Goal: Task Accomplishment & Management: Use online tool/utility

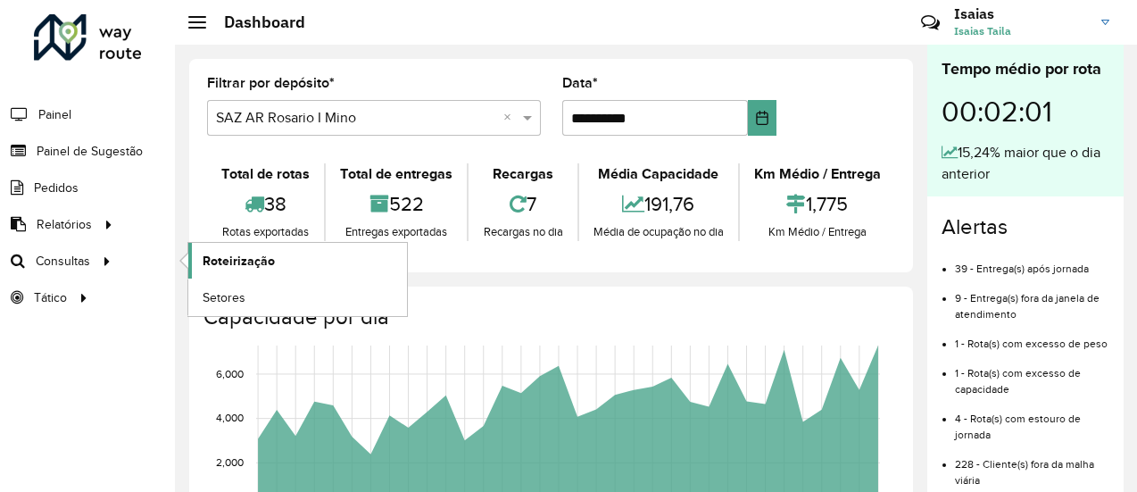
click at [228, 263] on span "Roteirização" at bounding box center [239, 261] width 72 height 19
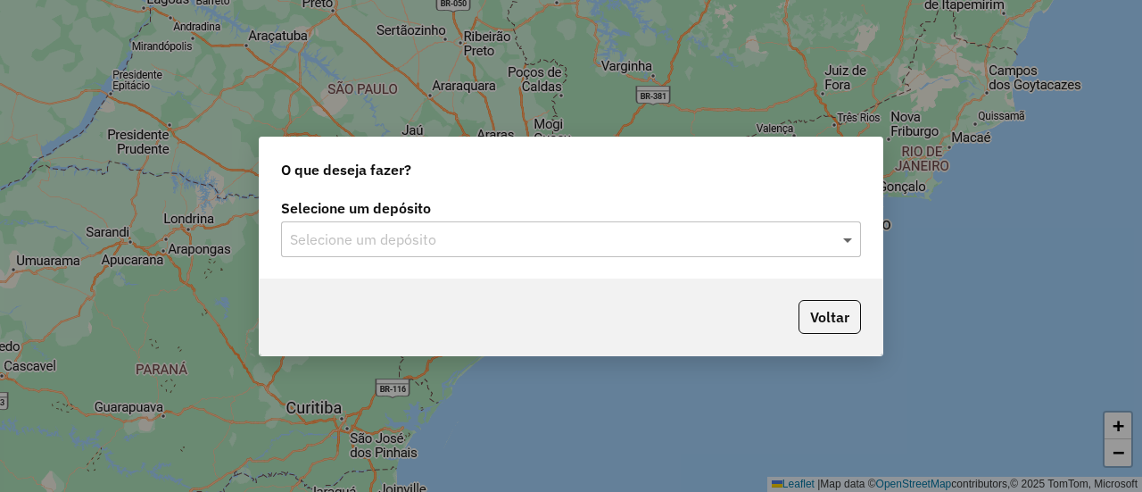
click at [850, 240] on span at bounding box center [850, 238] width 22 height 21
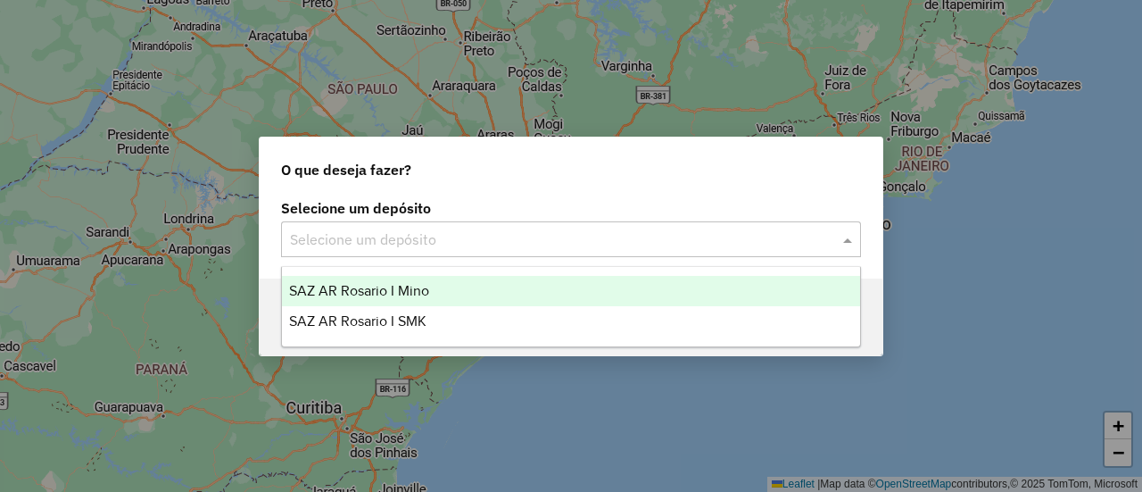
click at [408, 291] on span "SAZ AR Rosario I Mino" at bounding box center [359, 290] width 140 height 15
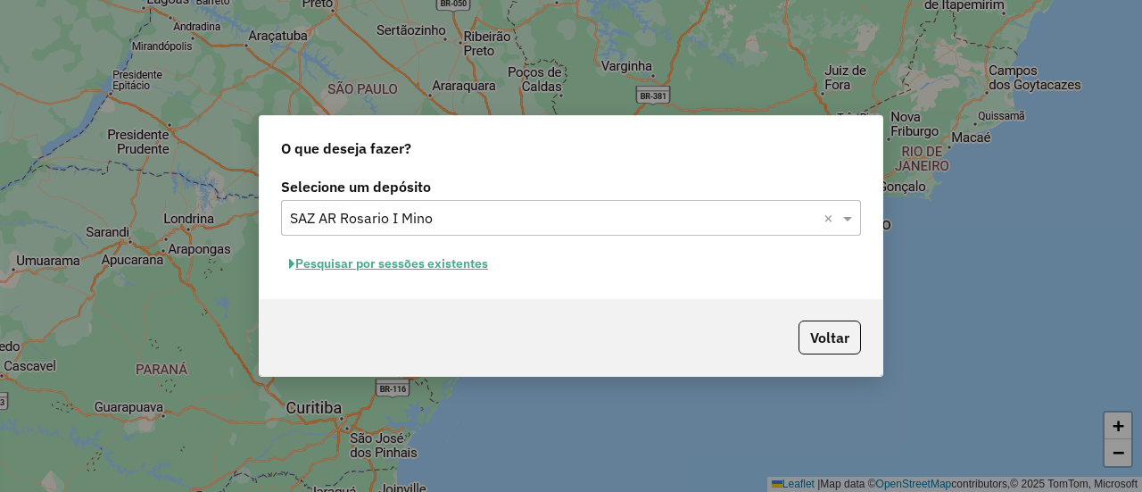
click at [438, 263] on button "Pesquisar por sessões existentes" at bounding box center [388, 264] width 215 height 28
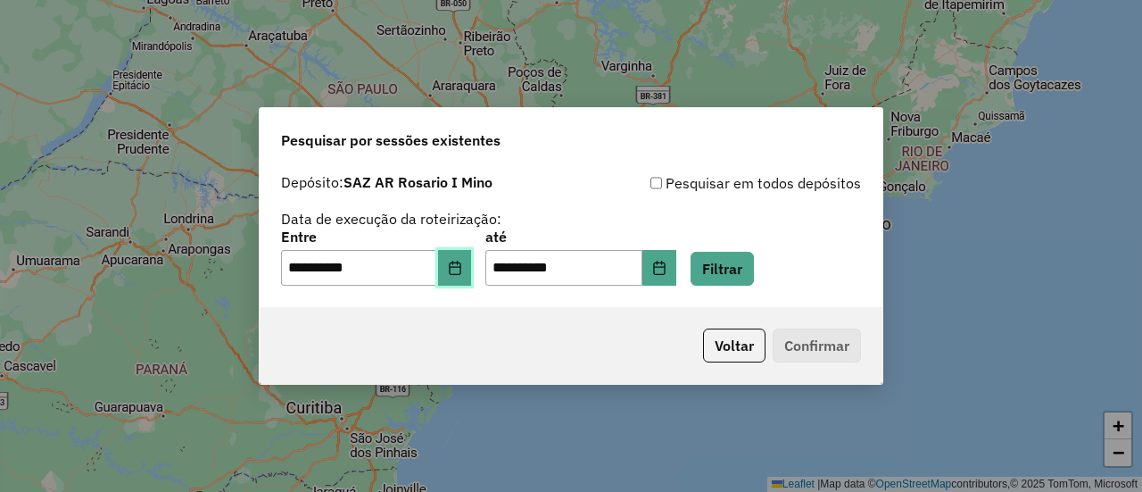
click at [462, 271] on icon "Choose Date" at bounding box center [455, 268] width 14 height 14
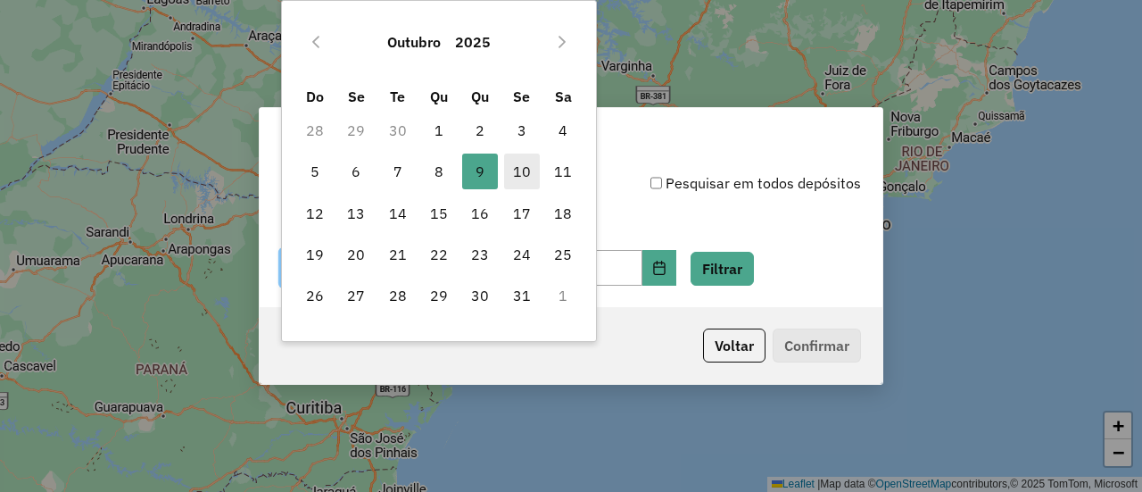
click at [526, 169] on span "10" at bounding box center [522, 172] width 36 height 36
type input "**********"
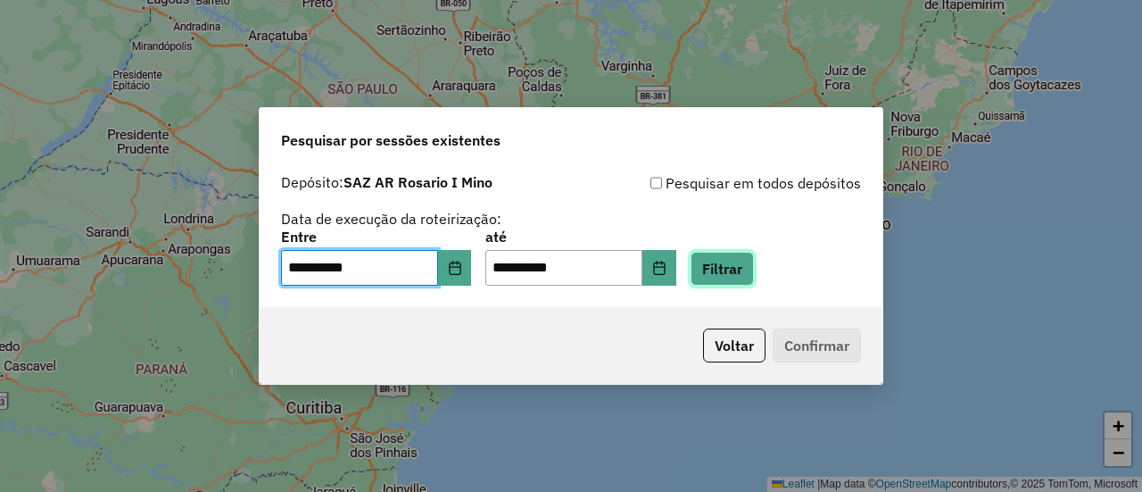
click at [752, 274] on button "Filtrar" at bounding box center [722, 269] width 63 height 34
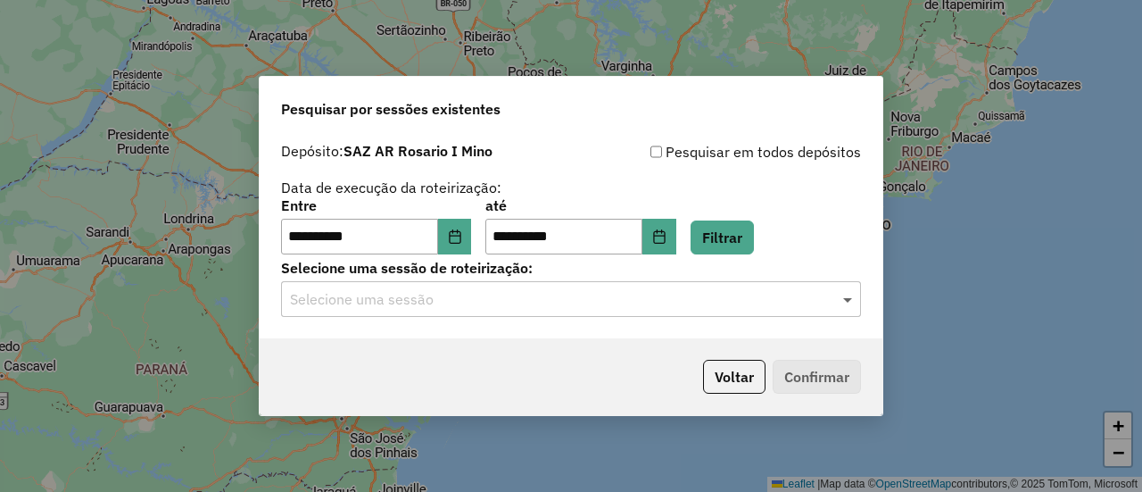
click at [844, 300] on span at bounding box center [850, 298] width 22 height 21
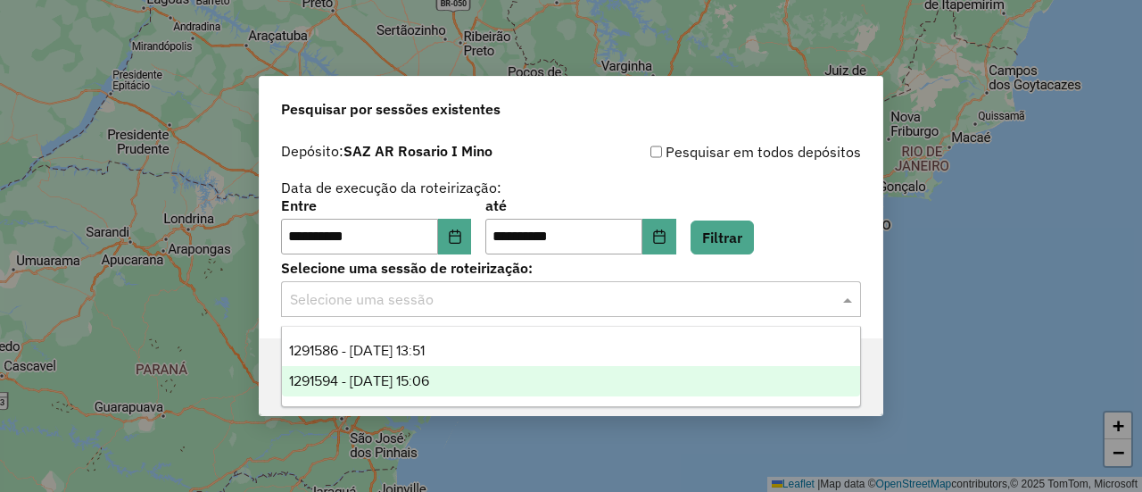
click at [429, 384] on span "1291594 - 10/10/2025 15:06" at bounding box center [359, 380] width 140 height 15
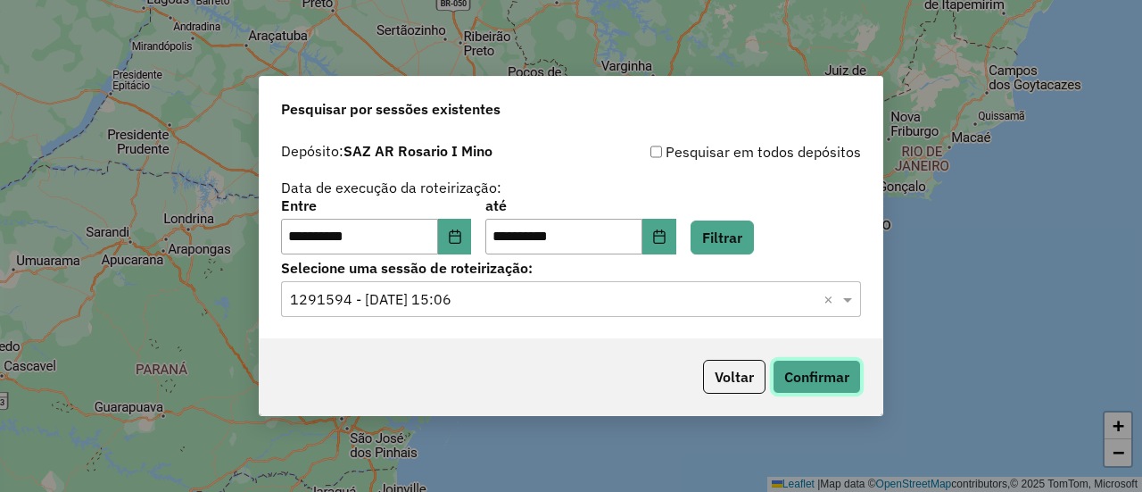
click at [811, 373] on button "Confirmar" at bounding box center [817, 377] width 88 height 34
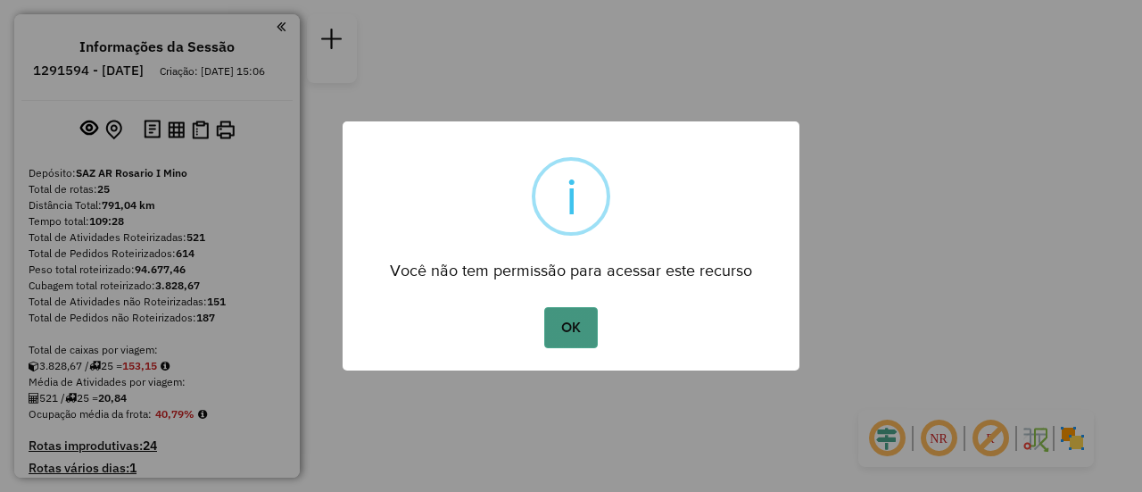
click at [579, 324] on button "OK" at bounding box center [570, 327] width 53 height 41
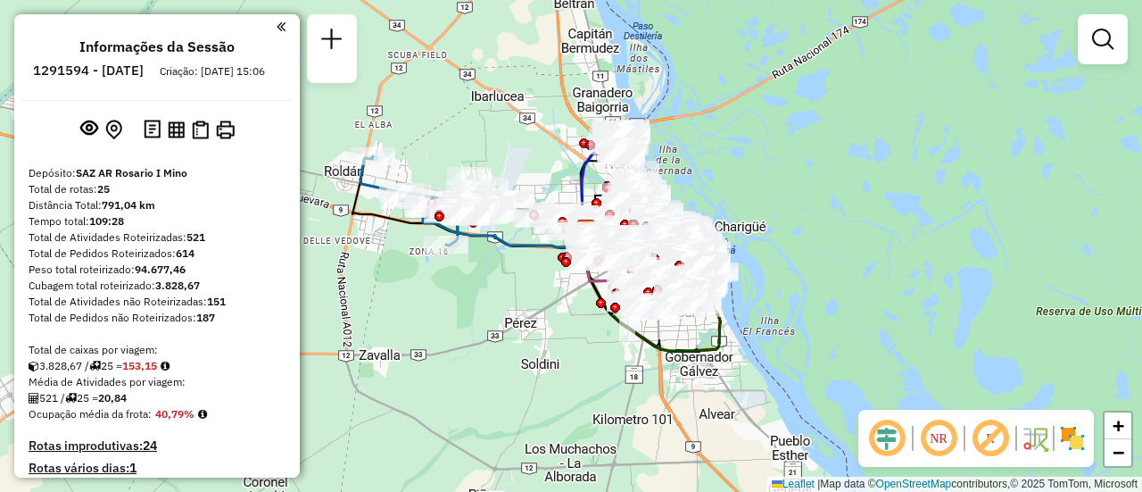
drag, startPoint x: 518, startPoint y: 247, endPoint x: 540, endPoint y: 286, distance: 44.4
click at [538, 286] on div "Janela de atendimento Grade de atendimento Capacidade Transportadoras Veículos …" at bounding box center [571, 246] width 1142 height 492
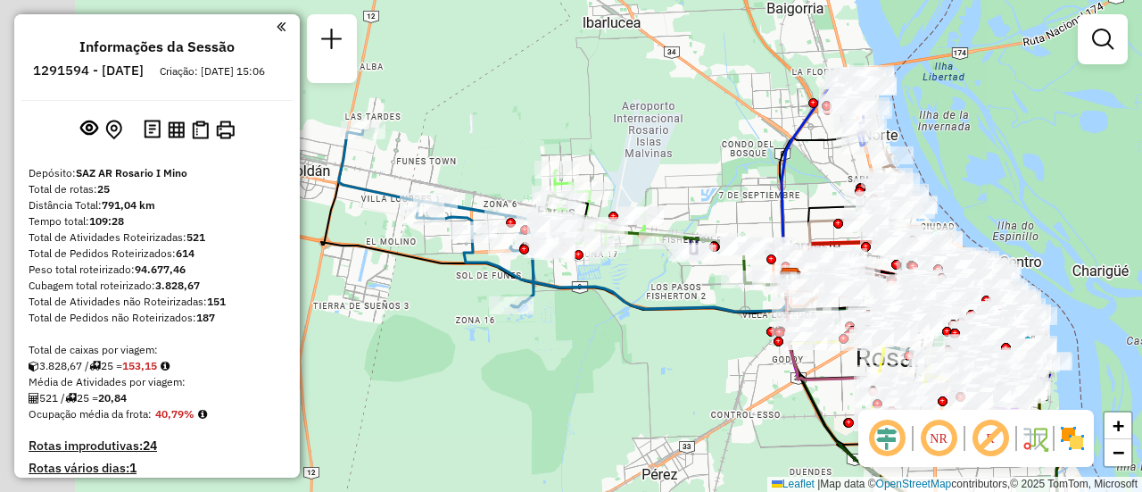
drag, startPoint x: 503, startPoint y: 177, endPoint x: 658, endPoint y: 277, distance: 183.9
click at [658, 277] on div "Janela de atendimento Grade de atendimento Capacidade Transportadoras Veículos …" at bounding box center [571, 246] width 1142 height 492
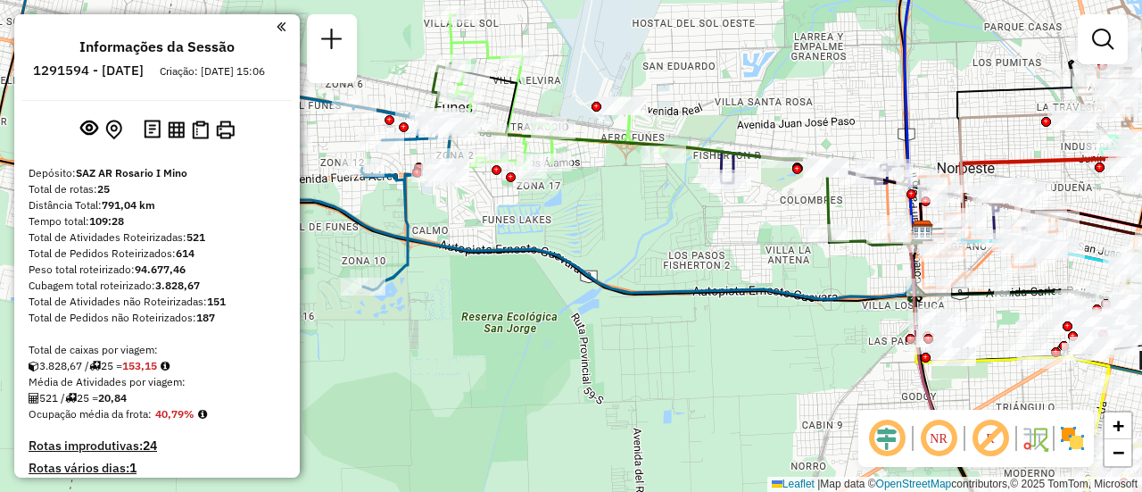
drag, startPoint x: 670, startPoint y: 289, endPoint x: 414, endPoint y: 182, distance: 277.6
click at [329, 186] on div "Janela de atendimento Grade de atendimento Capacidade Transportadoras Veículos …" at bounding box center [571, 246] width 1142 height 492
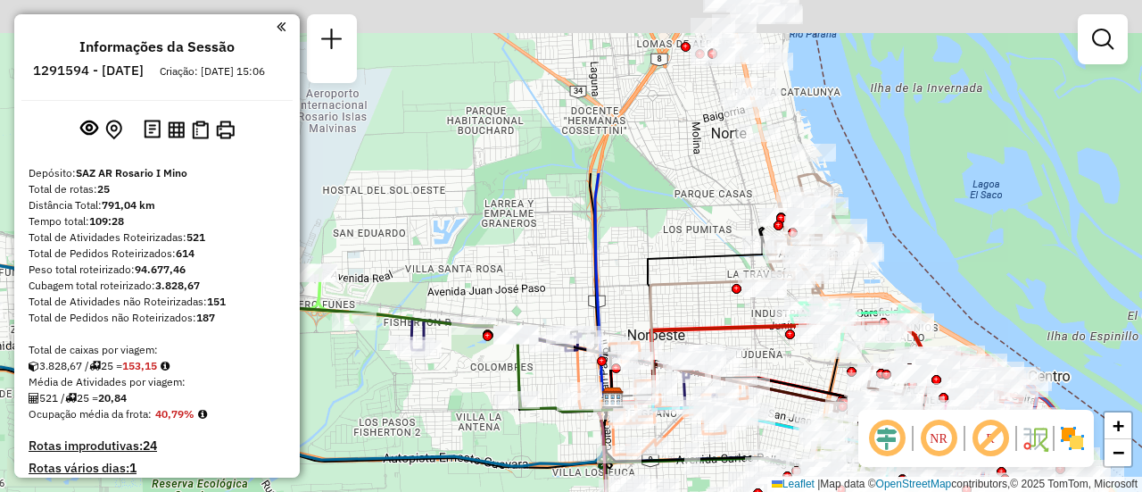
drag, startPoint x: 704, startPoint y: 109, endPoint x: 729, endPoint y: 338, distance: 230.7
click at [730, 341] on icon at bounding box center [815, 362] width 406 height 80
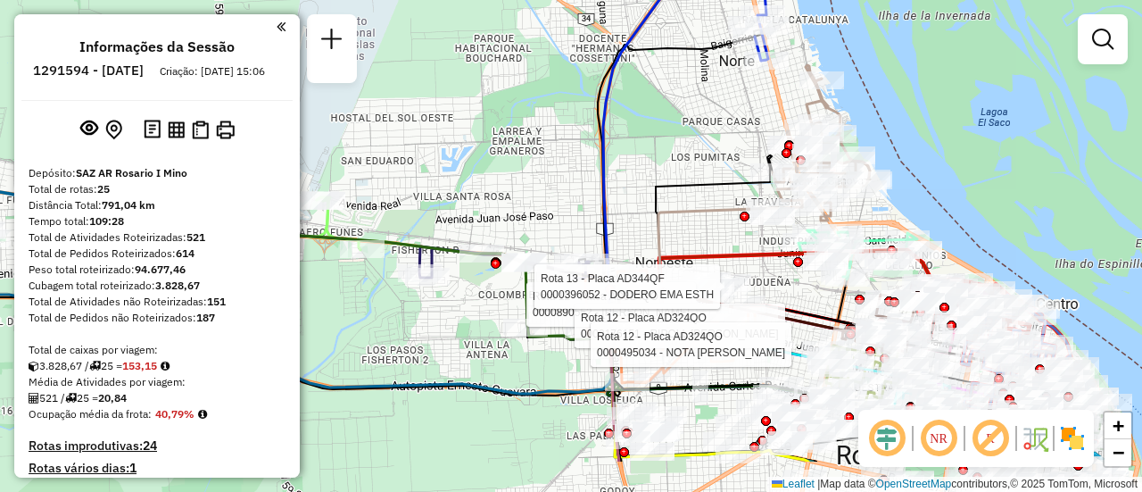
drag, startPoint x: 699, startPoint y: 261, endPoint x: 666, endPoint y: 168, distance: 99.4
click at [669, 207] on icon at bounding box center [711, 268] width 182 height 123
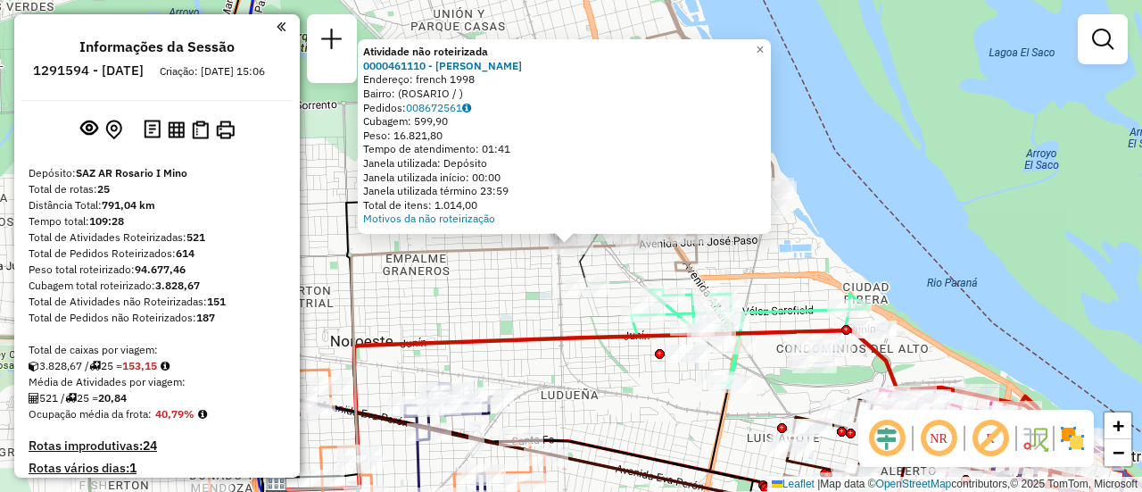
click at [467, 312] on div "Atividade não roteirizada 0000461110 - Gonzales Emanuel - RDV Endereço: french …" at bounding box center [571, 246] width 1142 height 492
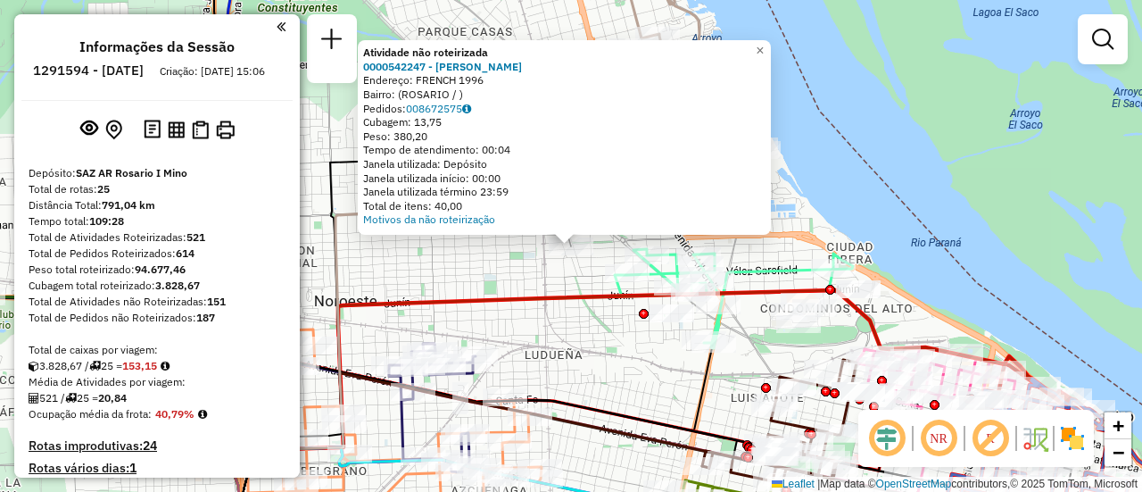
click at [524, 280] on div "Atividade não roteirizada 0000542247 - Gonzales Maximiliano Jose Endereço: FREN…" at bounding box center [571, 246] width 1142 height 492
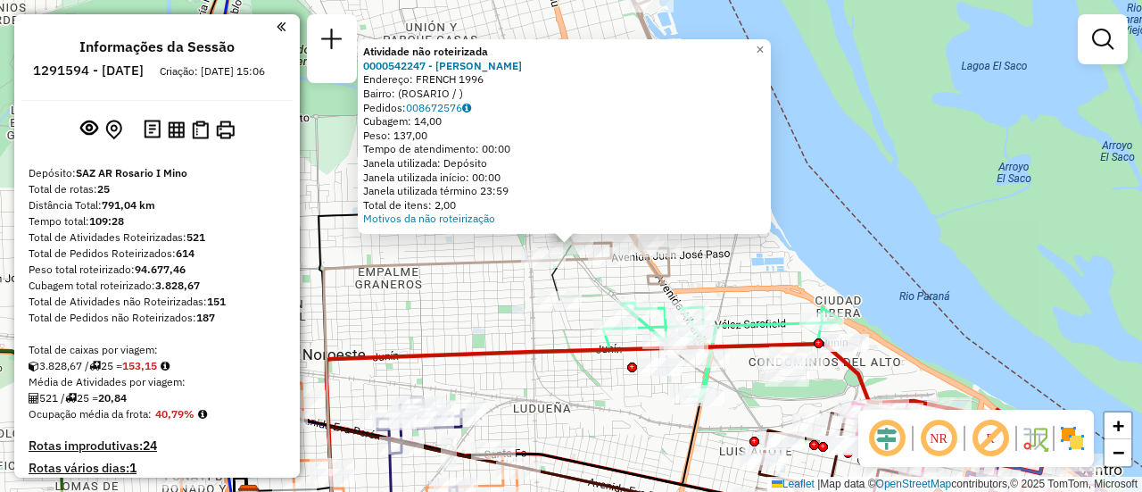
click at [500, 295] on div "Atividade não roteirizada 0000542247 - Gonzales Maximiliano Jose Endereço: FREN…" at bounding box center [571, 246] width 1142 height 492
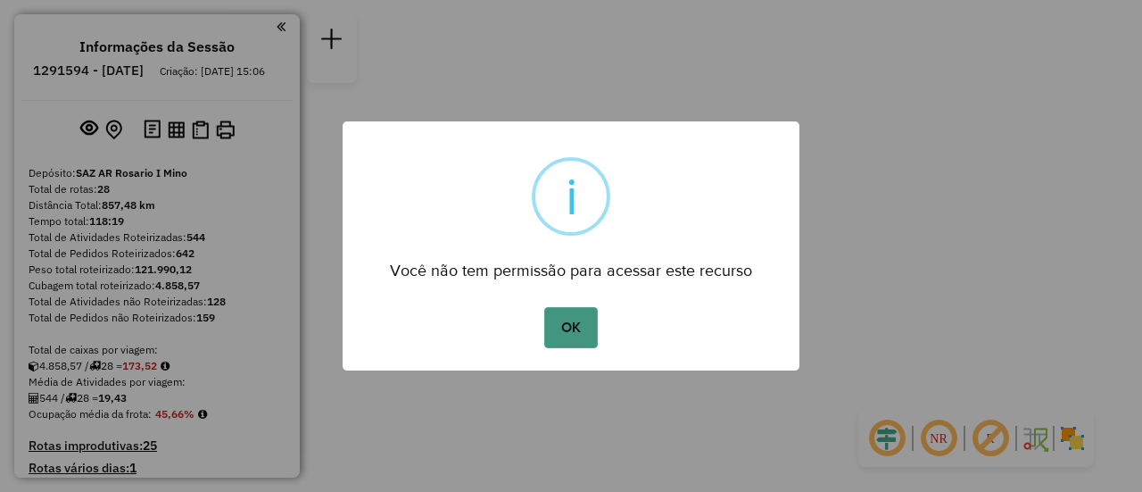
click at [569, 327] on button "OK" at bounding box center [570, 327] width 53 height 41
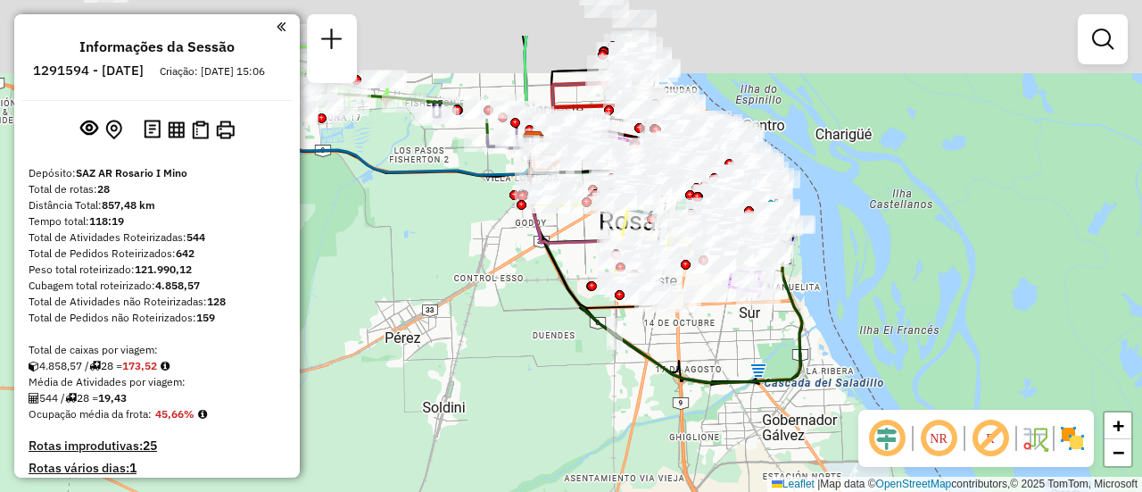
drag, startPoint x: 550, startPoint y: 228, endPoint x: 643, endPoint y: 375, distance: 174.5
click at [618, 361] on div "Janela de atendimento Grade de atendimento Capacidade Transportadoras Veículos …" at bounding box center [571, 246] width 1142 height 492
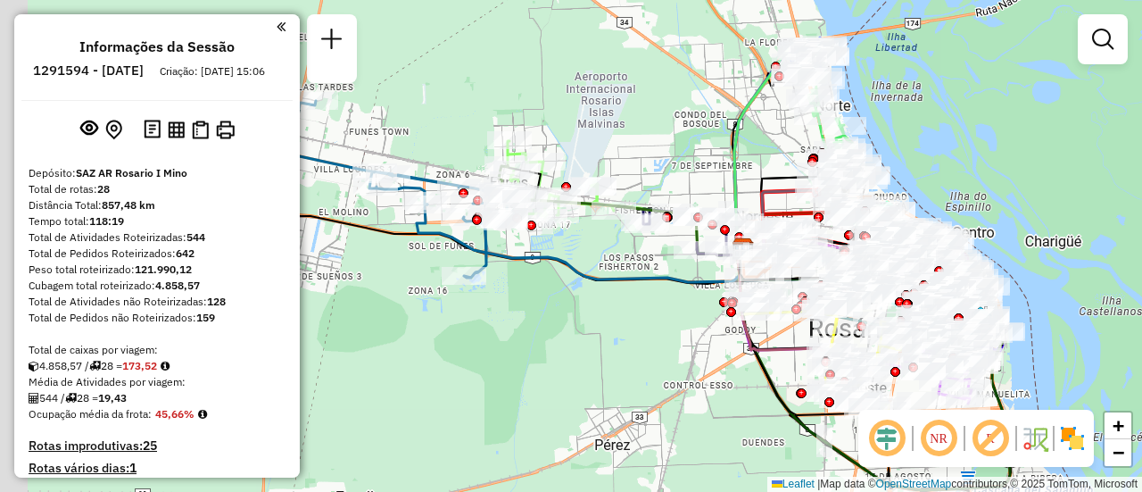
drag, startPoint x: 539, startPoint y: 336, endPoint x: 689, endPoint y: 352, distance: 150.7
click at [688, 352] on div "Janela de atendimento Grade de atendimento Capacidade Transportadoras Veículos …" at bounding box center [571, 246] width 1142 height 492
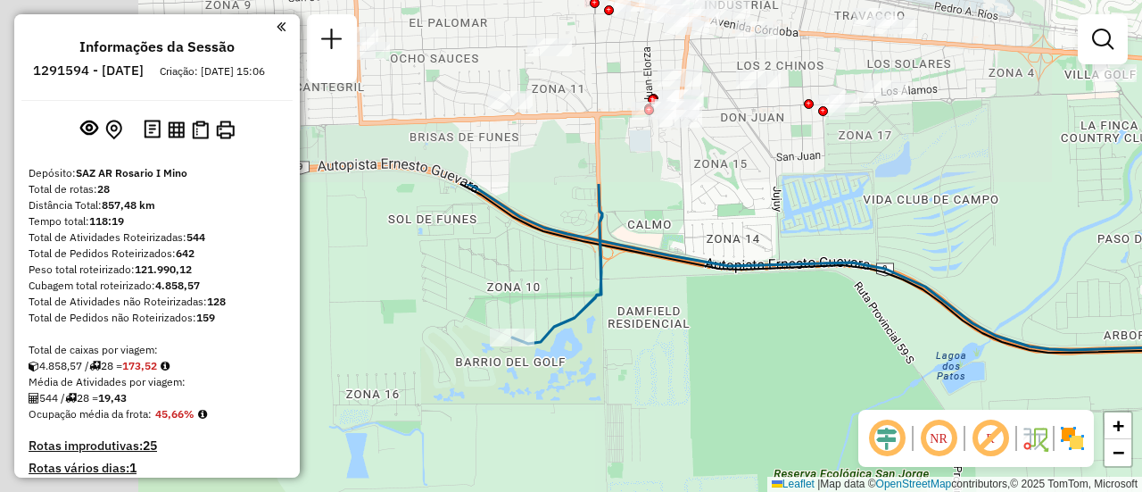
drag, startPoint x: 634, startPoint y: 178, endPoint x: 937, endPoint y: 409, distance: 380.9
click at [937, 409] on div "Janela de atendimento Grade de atendimento Capacidade Transportadoras Veículos …" at bounding box center [571, 246] width 1142 height 492
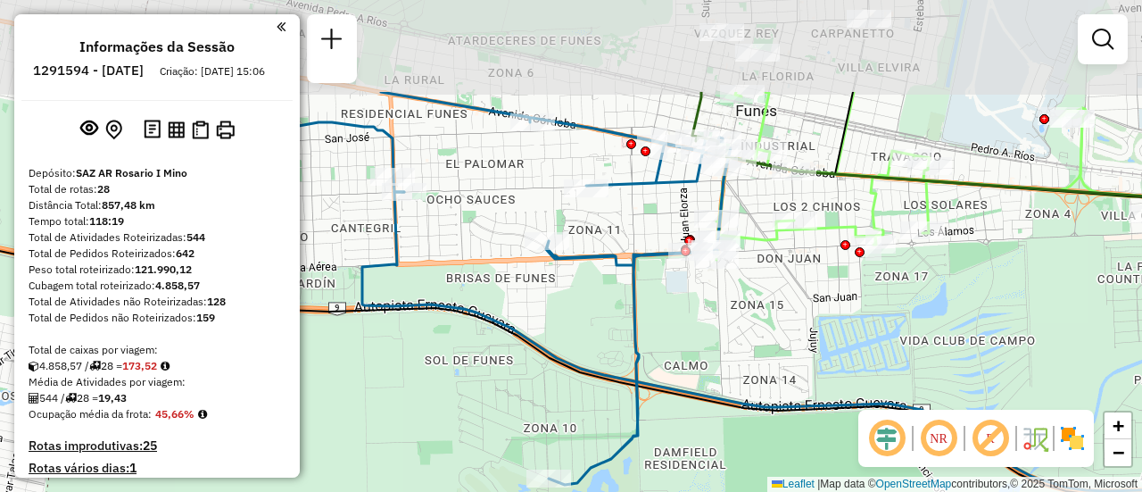
drag, startPoint x: 838, startPoint y: 224, endPoint x: 878, endPoint y: 352, distance: 133.8
click at [877, 361] on div "Janela de atendimento Grade de atendimento Capacidade Transportadoras Veículos …" at bounding box center [571, 246] width 1142 height 492
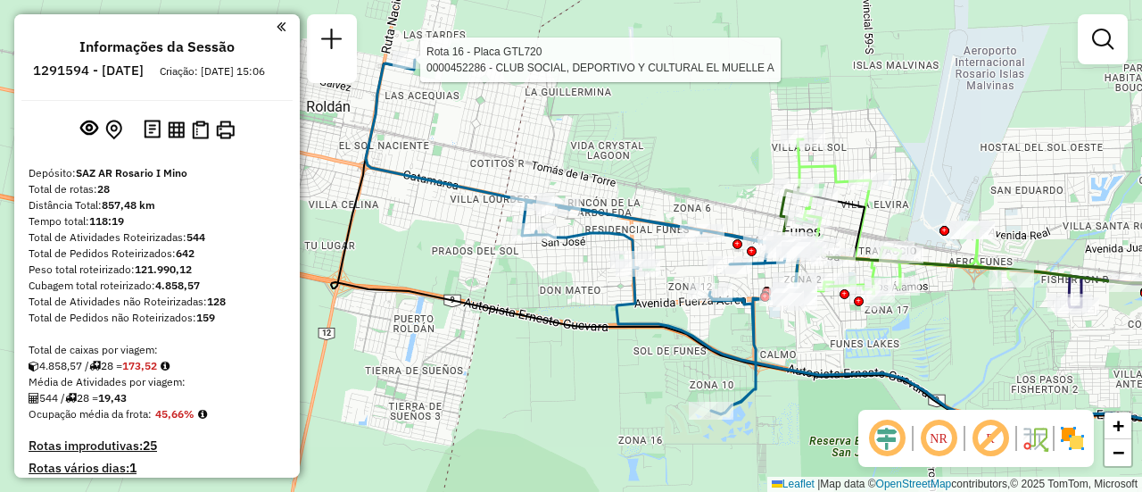
select select "**********"
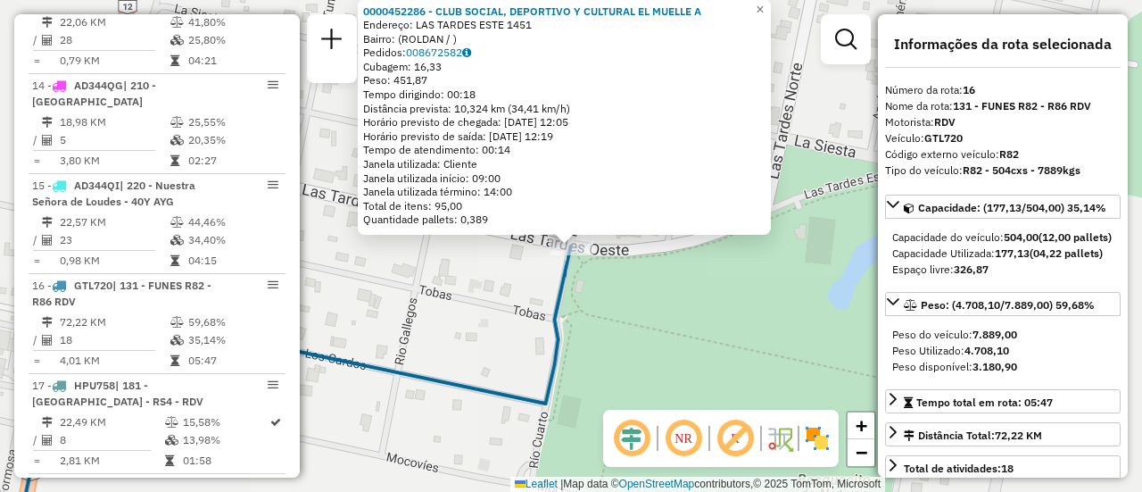
scroll to position [2279, 0]
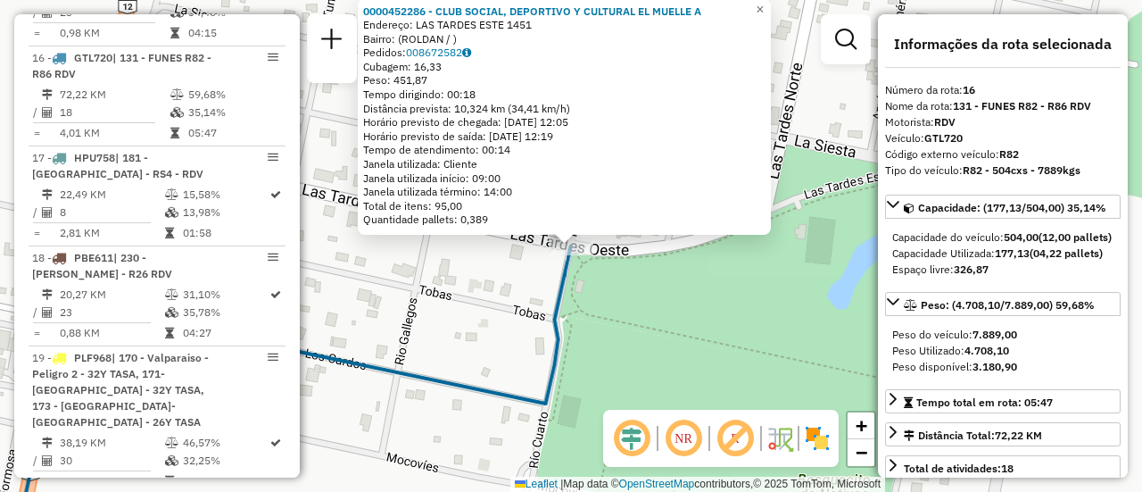
click at [506, 318] on div "0000452286 - CLUB SOCIAL, DEPORTIVO Y CULTURAL EL MUELLE A Endereço: LAS TARDES…" at bounding box center [571, 246] width 1142 height 492
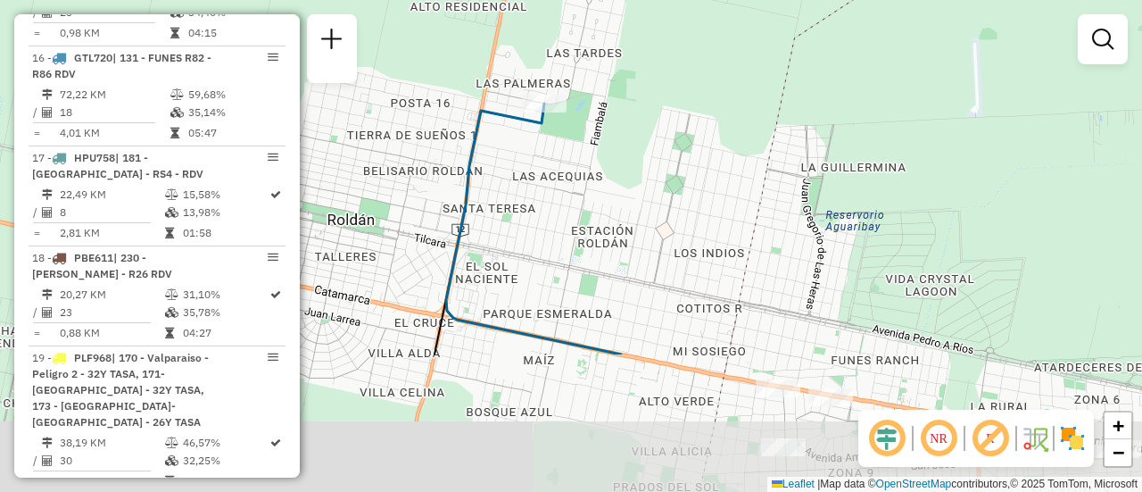
drag, startPoint x: 722, startPoint y: 329, endPoint x: 592, endPoint y: 136, distance: 233.4
click at [592, 137] on div "Janela de atendimento Grade de atendimento Capacidade Transportadoras Veículos …" at bounding box center [571, 246] width 1142 height 492
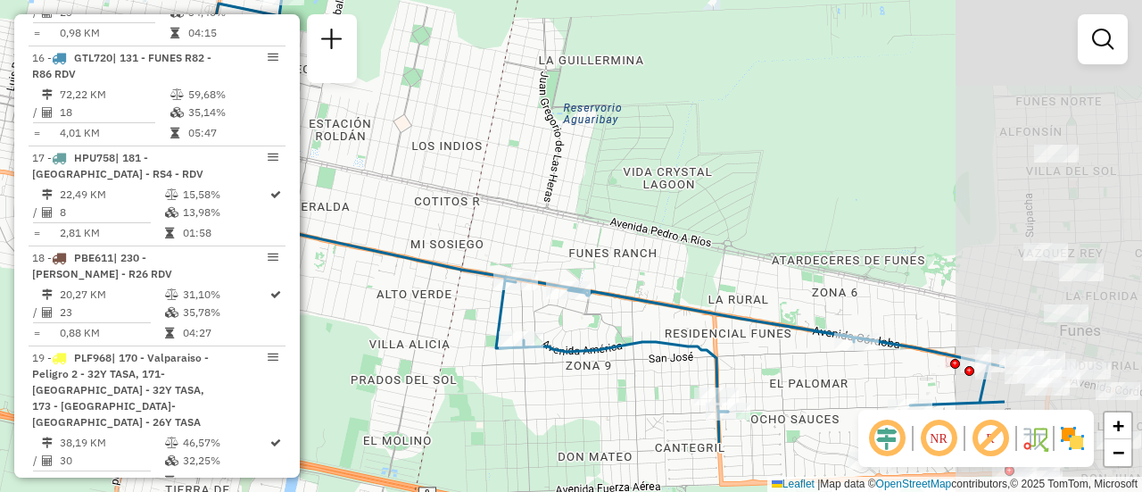
drag, startPoint x: 659, startPoint y: 241, endPoint x: 419, endPoint y: 146, distance: 258.0
click at [419, 146] on div "Janela de atendimento Grade de atendimento Capacidade Transportadoras Veículos …" at bounding box center [571, 246] width 1142 height 492
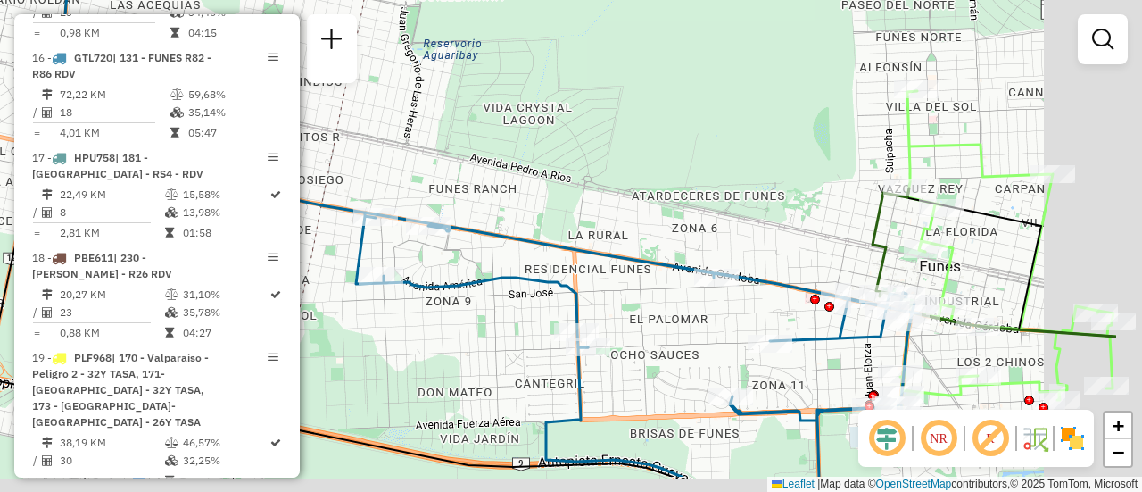
drag, startPoint x: 525, startPoint y: 141, endPoint x: 408, endPoint y: 110, distance: 121.0
click at [405, 110] on div "Janela de atendimento Grade de atendimento Capacidade Transportadoras Veículos …" at bounding box center [571, 246] width 1142 height 492
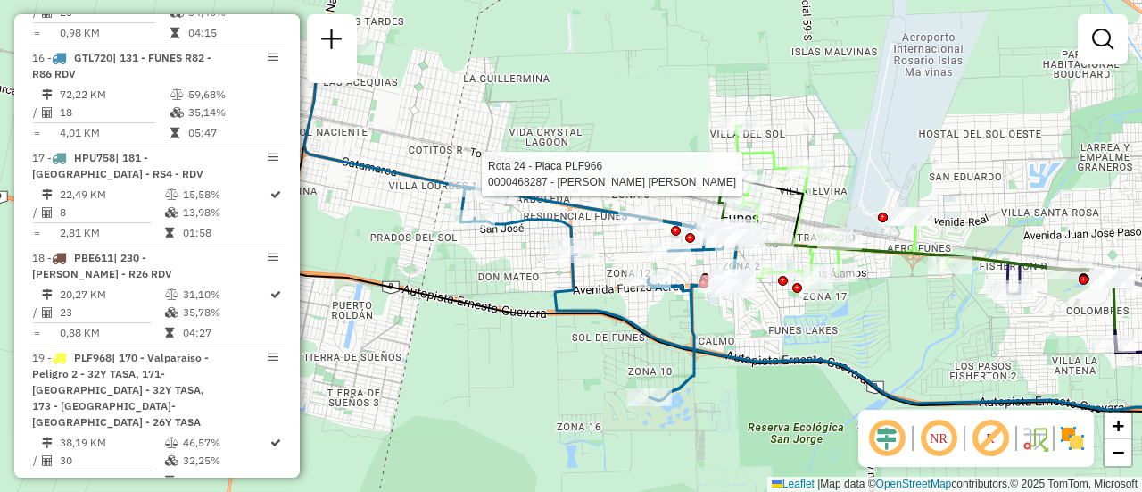
select select "**********"
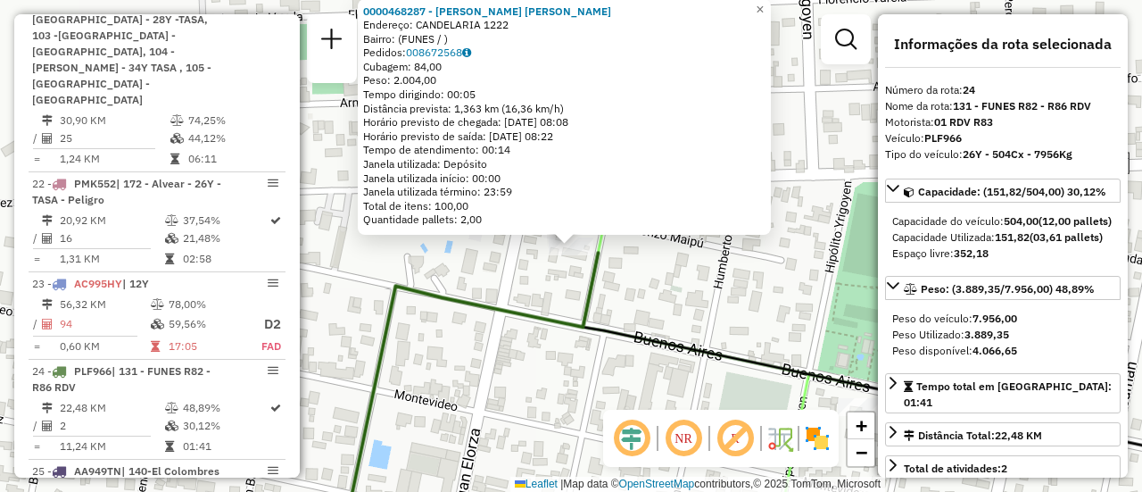
scroll to position [3163, 0]
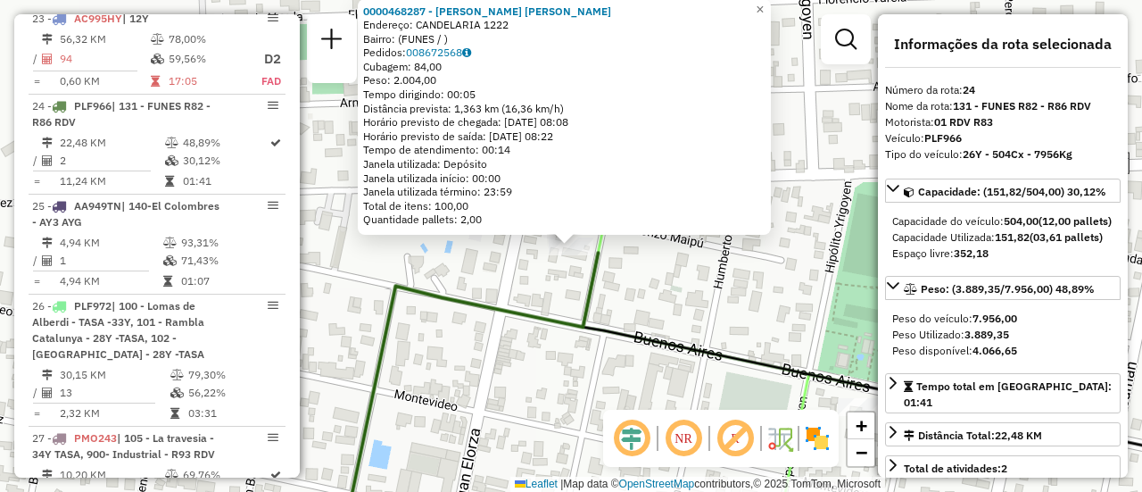
click at [674, 298] on div "0000468287 - [PERSON_NAME] [PERSON_NAME]: CANDELARIA 1222 Bairro: (FUNES / ) Pe…" at bounding box center [571, 246] width 1142 height 492
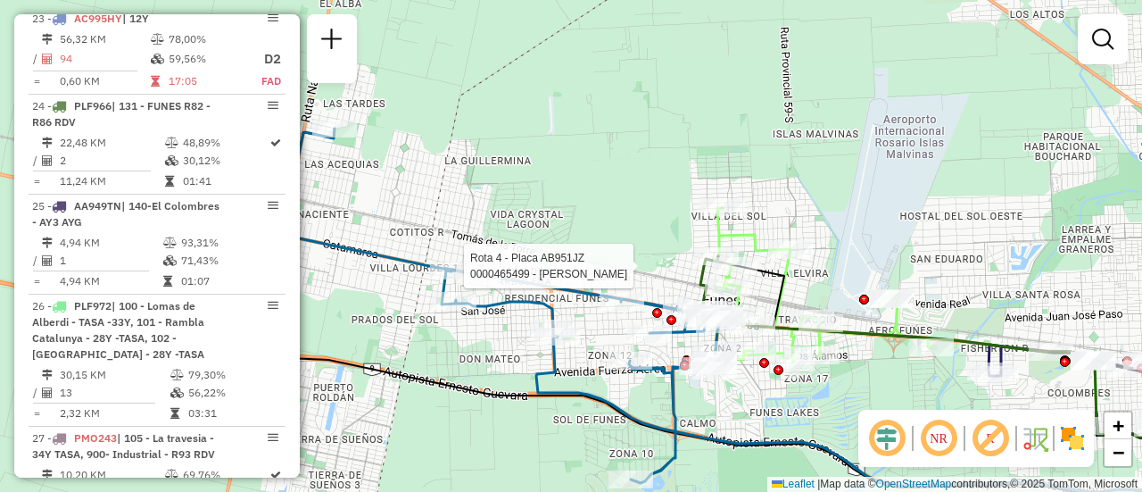
select select "**********"
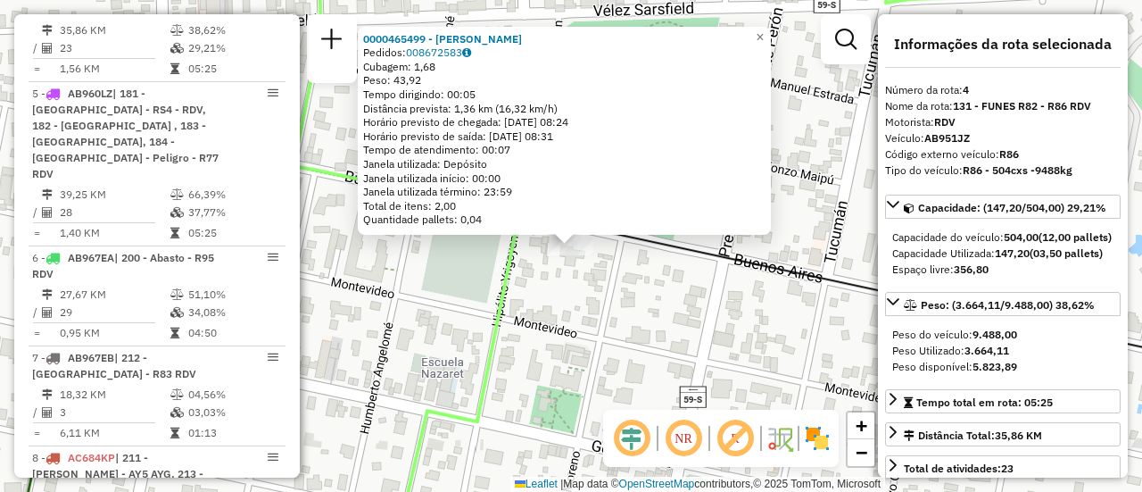
scroll to position [178, 0]
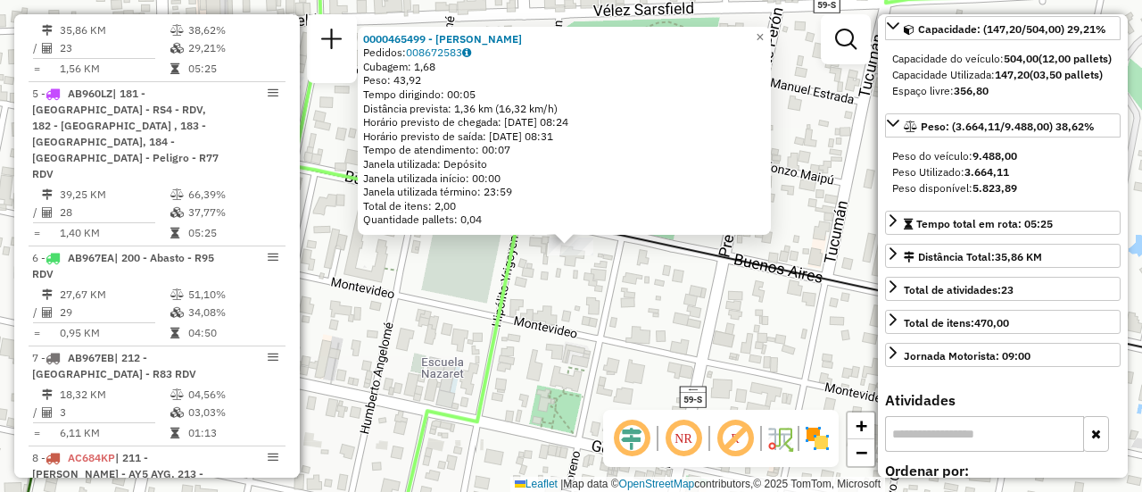
click at [701, 336] on div "0000465499 - BRIGNARDELLO [PERSON_NAME]: 008672583 Cubagem: 1,68 Peso: 43,92 Te…" at bounding box center [571, 246] width 1142 height 492
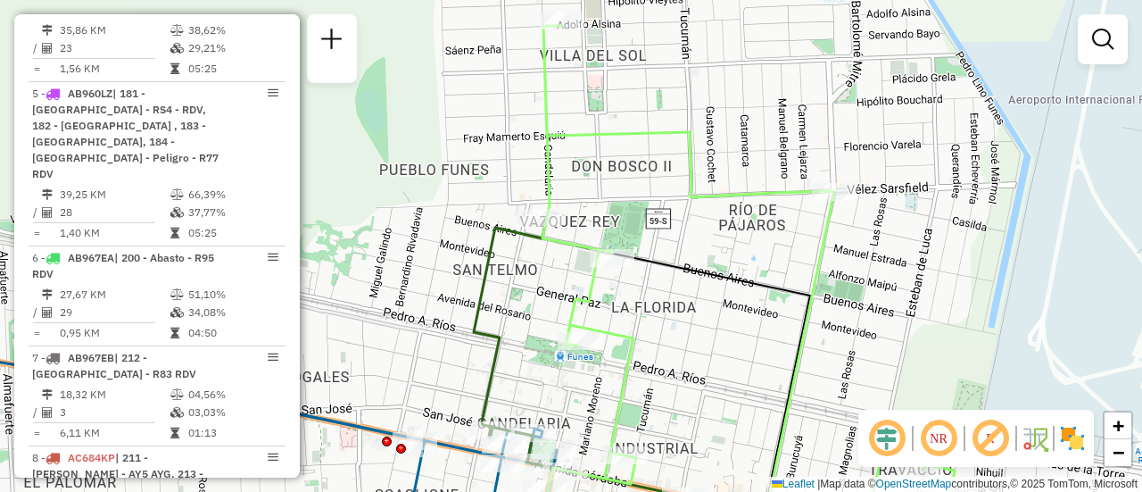
drag, startPoint x: 544, startPoint y: 283, endPoint x: 657, endPoint y: 286, distance: 113.4
click at [652, 289] on div "Janela de atendimento Grade de atendimento Capacidade Transportadoras Veículos …" at bounding box center [571, 246] width 1142 height 492
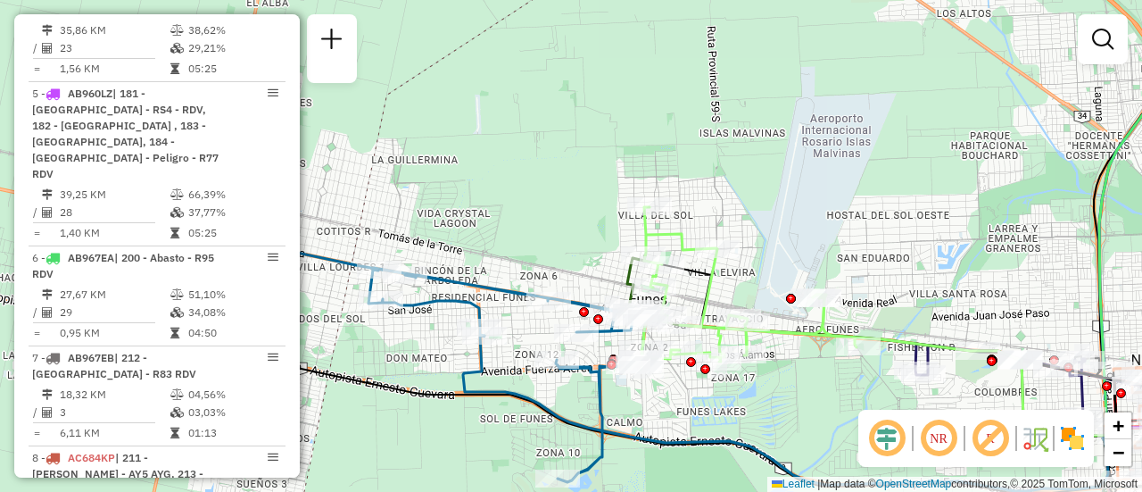
drag, startPoint x: 582, startPoint y: 250, endPoint x: 568, endPoint y: 197, distance: 54.6
click at [568, 212] on div "Janela de atendimento Grade de atendimento Capacidade Transportadoras Veículos …" at bounding box center [571, 246] width 1142 height 492
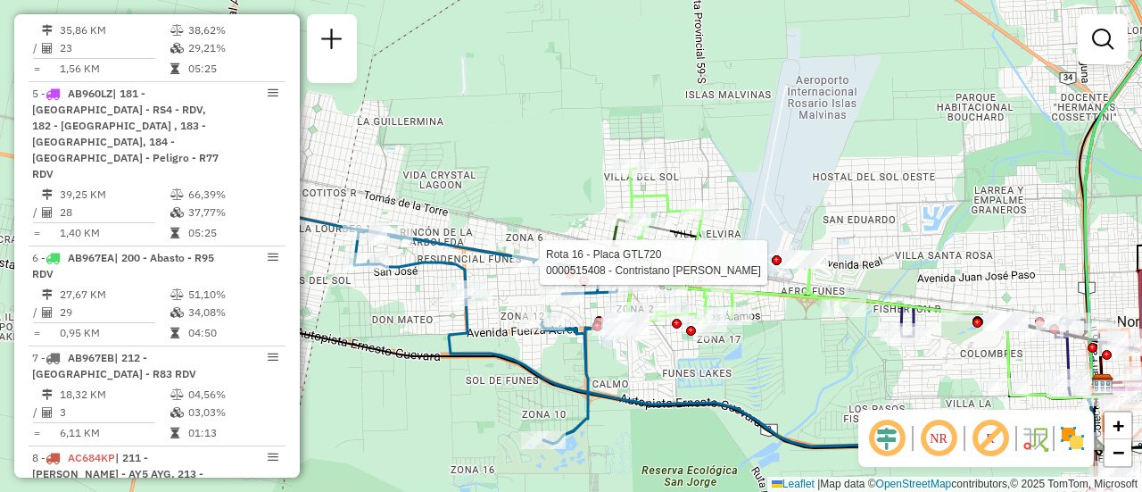
select select "**********"
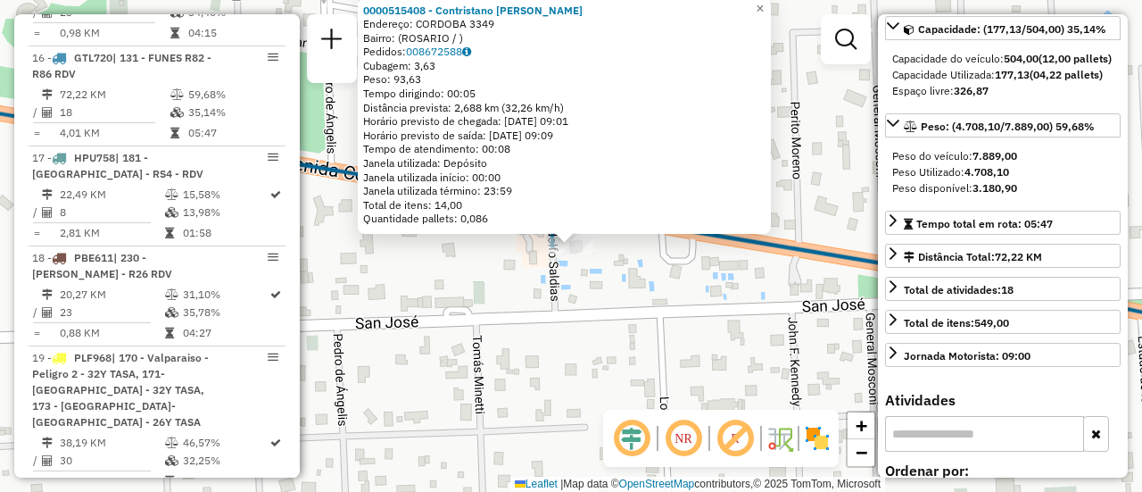
click at [660, 294] on div "0000515408 - Contristano Juan Pablo Martin Endereço: CORDOBA 3349 Bairro: (ROSA…" at bounding box center [571, 246] width 1142 height 492
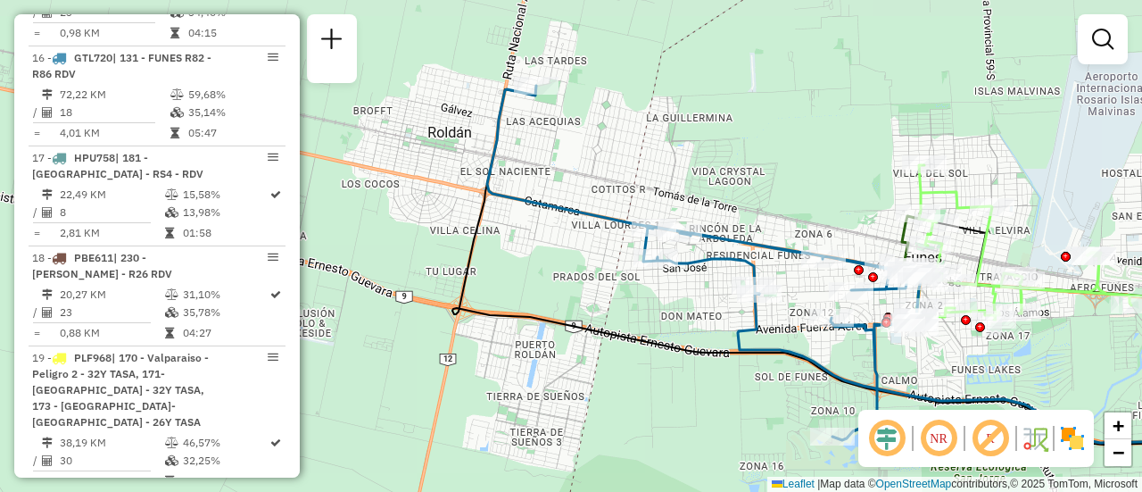
drag, startPoint x: 430, startPoint y: 118, endPoint x: 580, endPoint y: 151, distance: 153.5
click at [580, 151] on div "Janela de atendimento Grade de atendimento Capacidade Transportadoras Veículos …" at bounding box center [571, 246] width 1142 height 492
click at [805, 187] on div "Janela de atendimento Grade de atendimento Capacidade Transportadoras Veículos …" at bounding box center [571, 246] width 1142 height 492
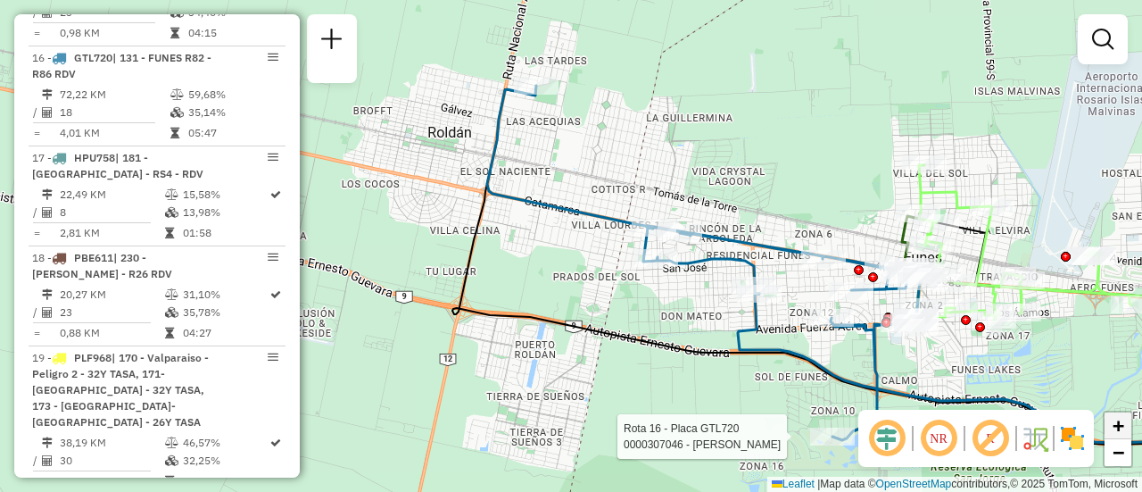
select select "**********"
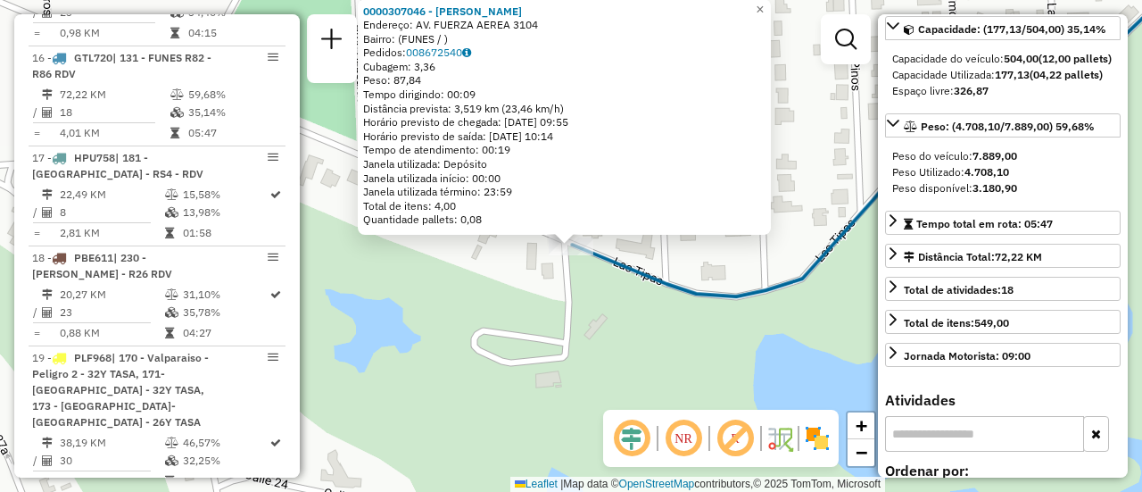
drag, startPoint x: 710, startPoint y: 378, endPoint x: 716, endPoint y: 360, distance: 18.6
click at [710, 378] on div "0000307046 - MARTINO PABLO FABIAN Endereço: AV. FUERZA AEREA 3104 Bairro: (FUNE…" at bounding box center [571, 246] width 1142 height 492
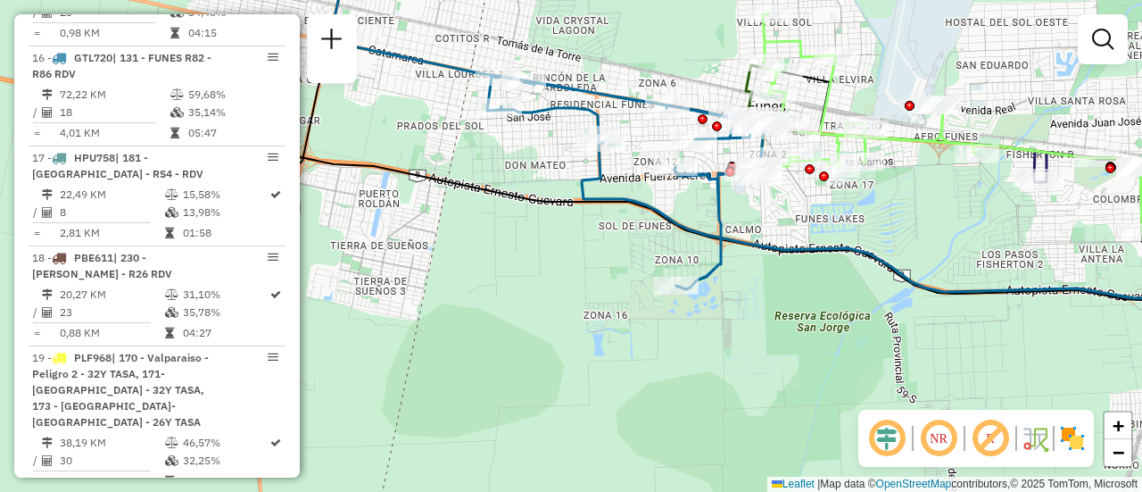
drag, startPoint x: 829, startPoint y: 169, endPoint x: 826, endPoint y: 231, distance: 62.6
click at [777, 259] on div "Janela de atendimento Grade de atendimento Capacidade Transportadoras Veículos …" at bounding box center [571, 246] width 1142 height 492
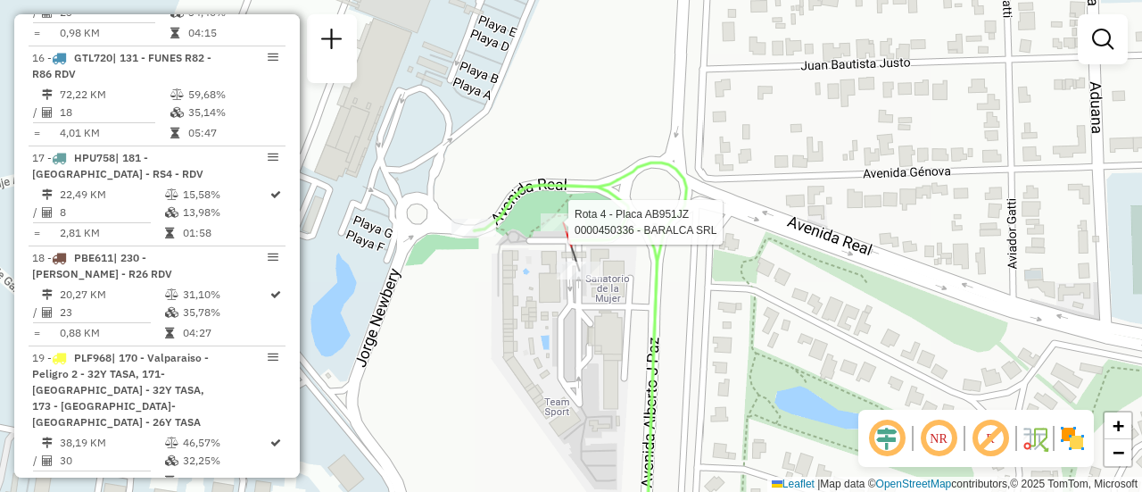
select select "**********"
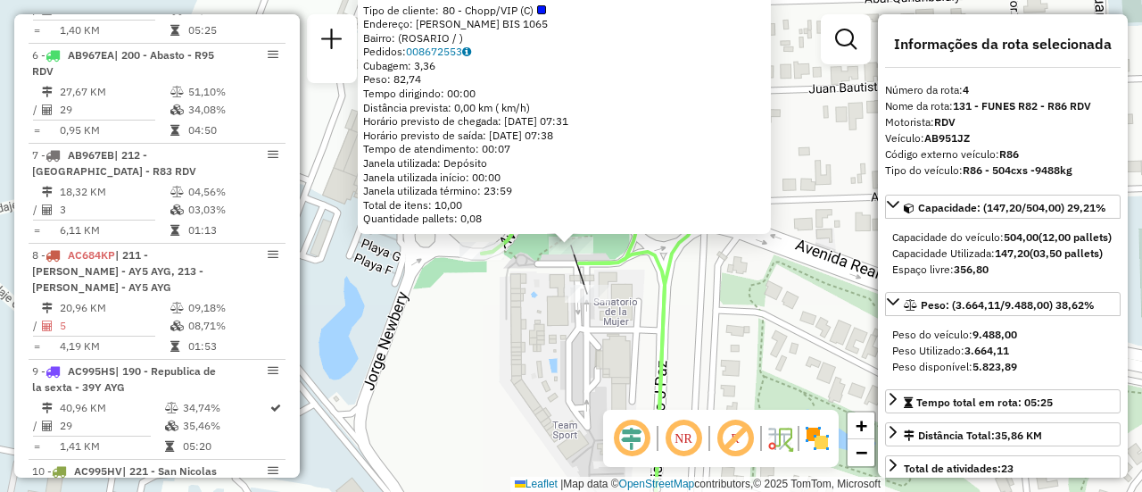
scroll to position [935, 0]
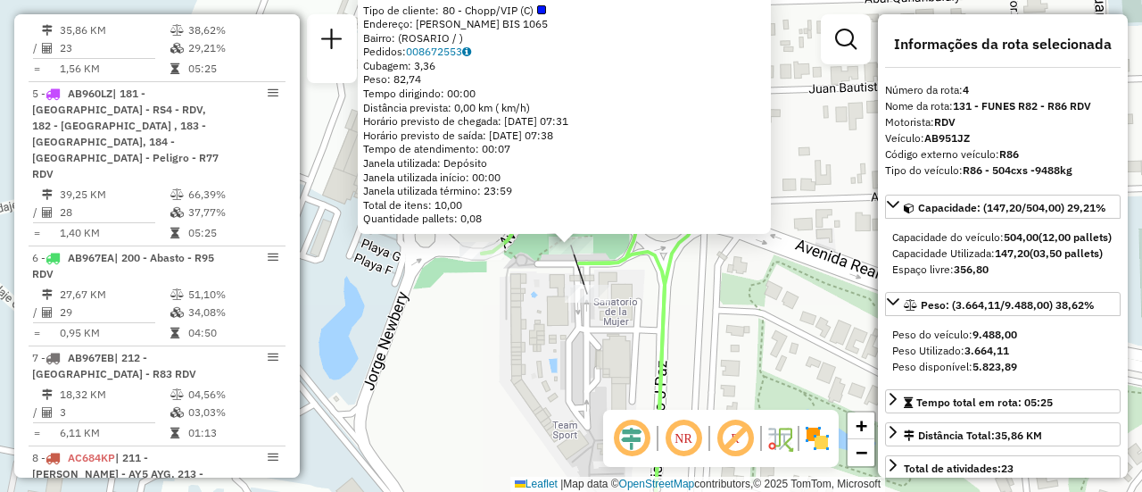
click at [721, 311] on div "0000450336 - BARALCA SRL Tipo de cliente: 80 - Chopp/VIP (C) Endereço: ALBERTO …" at bounding box center [571, 246] width 1142 height 492
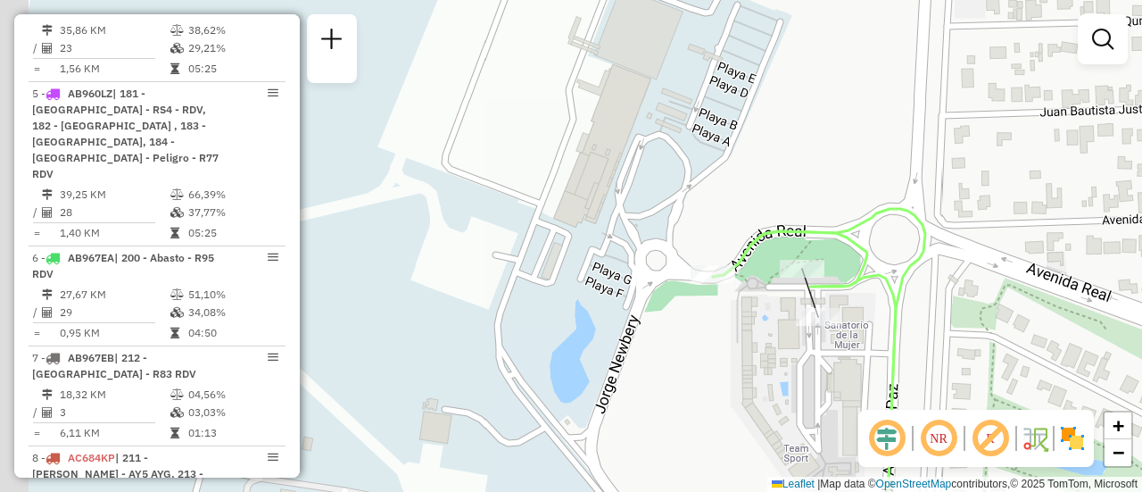
drag, startPoint x: 370, startPoint y: 232, endPoint x: 809, endPoint y: 282, distance: 441.9
click at [844, 288] on div "Janela de atendimento Grade de atendimento Capacidade Transportadoras Veículos …" at bounding box center [571, 246] width 1142 height 492
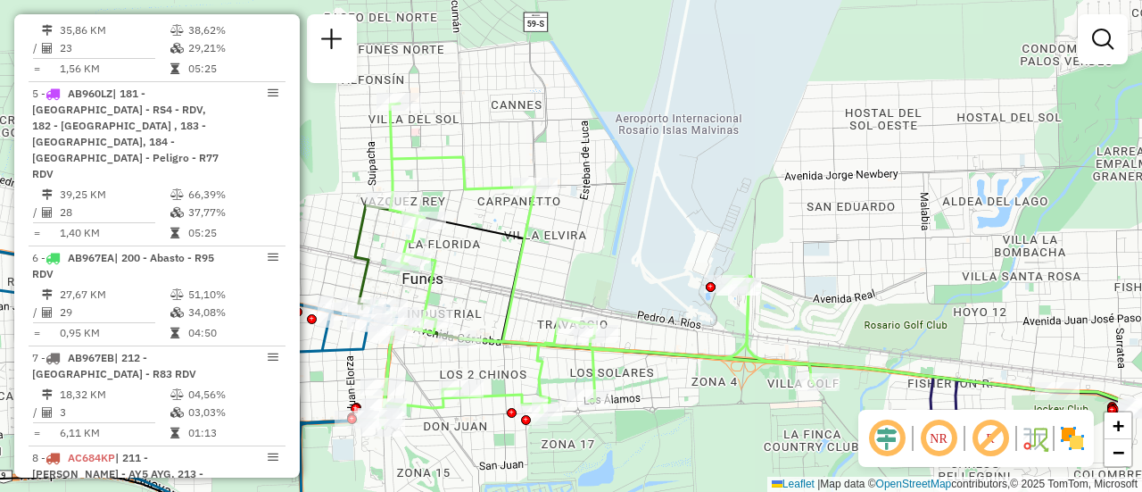
drag, startPoint x: 475, startPoint y: 261, endPoint x: 658, endPoint y: 253, distance: 183.1
click at [646, 260] on icon at bounding box center [586, 266] width 458 height 324
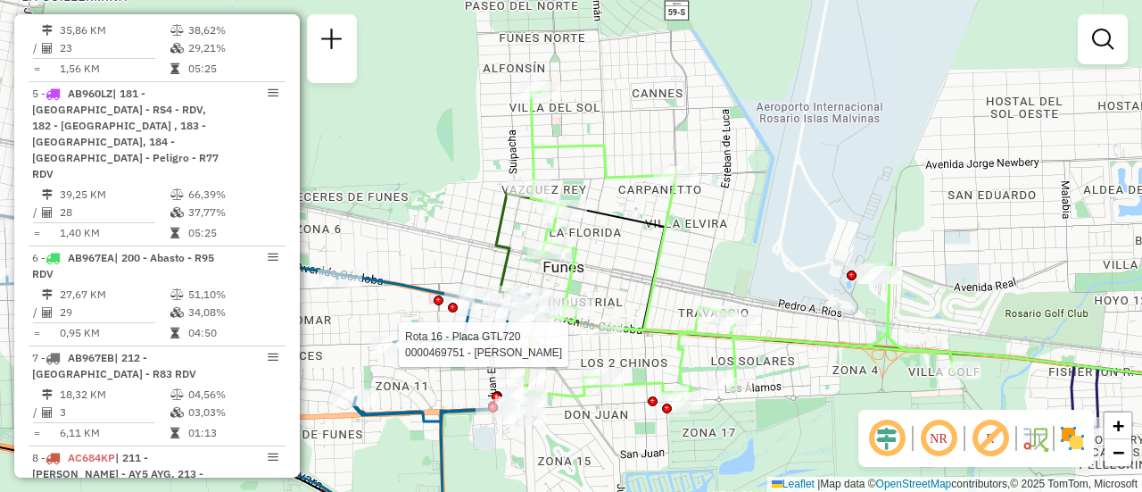
select select "**********"
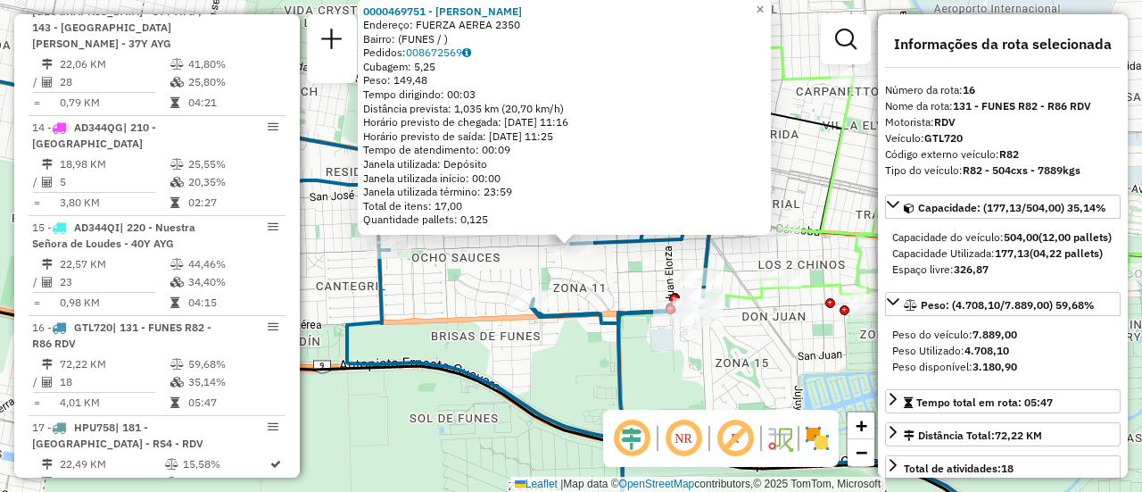
scroll to position [2279, 0]
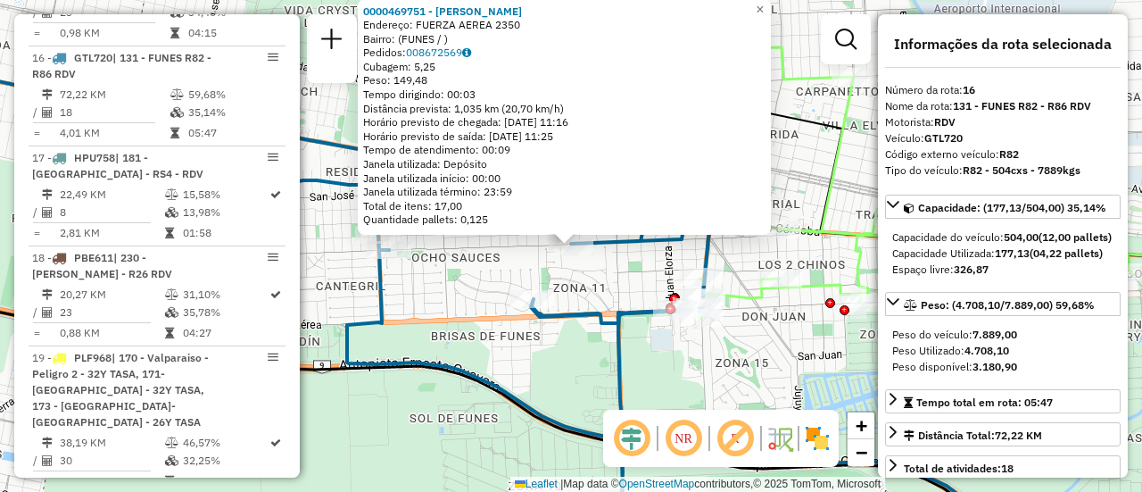
click at [691, 371] on div "0000469751 - LUJAN GASTON Endereço: FUERZA AEREA 2350 Bairro: (FUNES / ) Pedido…" at bounding box center [571, 246] width 1142 height 492
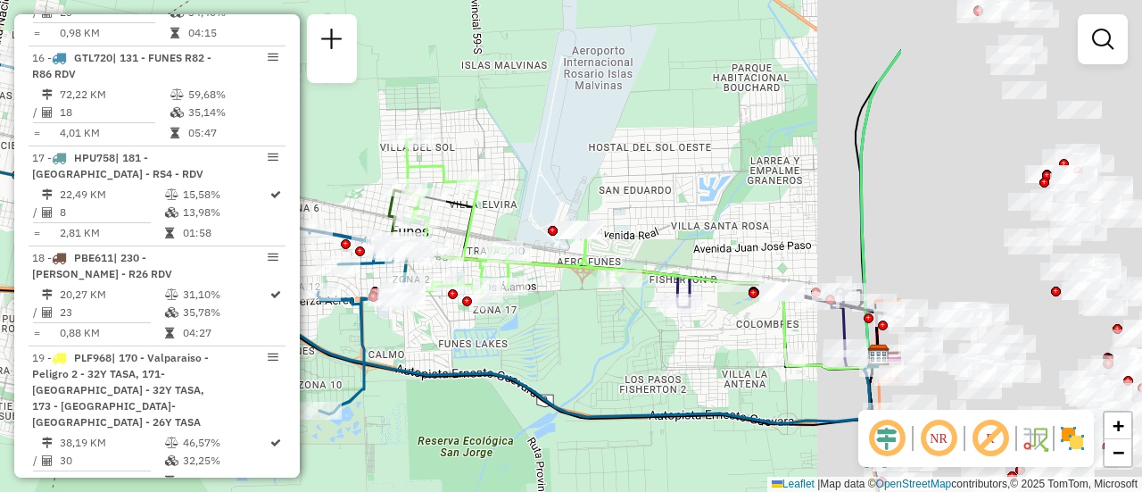
drag, startPoint x: 813, startPoint y: 195, endPoint x: 297, endPoint y: 165, distance: 516.7
click at [297, 165] on hb-router-mapa "Informações da Sessão 1291594 - 10/10/2025 Criação: 09/10/2025 15:06 Depósito: …" at bounding box center [571, 246] width 1142 height 492
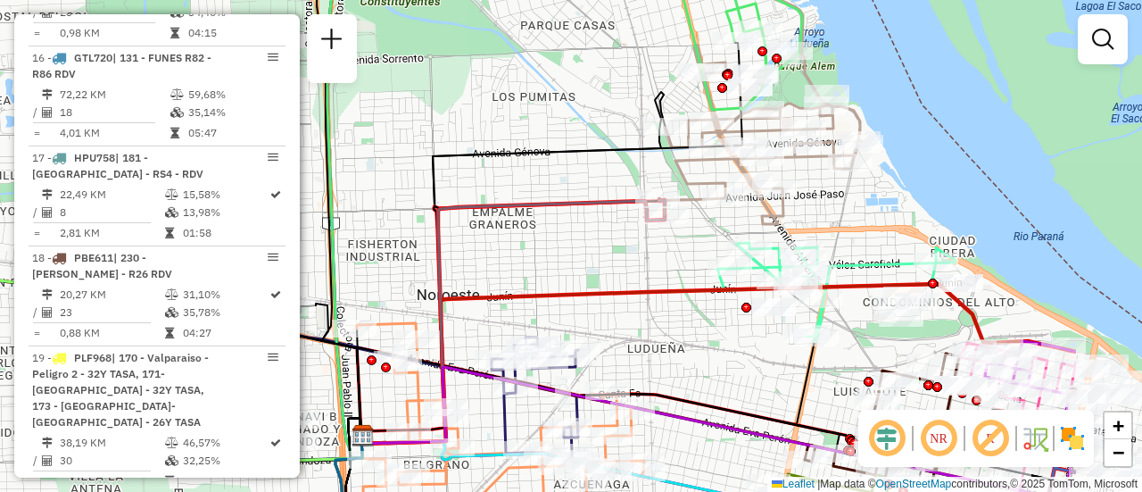
drag, startPoint x: 840, startPoint y: 263, endPoint x: 682, endPoint y: 248, distance: 158.7
click at [659, 261] on div "Rota 4 - Placa AB951JZ 0000451977 - SPIATTA CARLOS ALBERTO Janela de atendiment…" at bounding box center [571, 246] width 1142 height 492
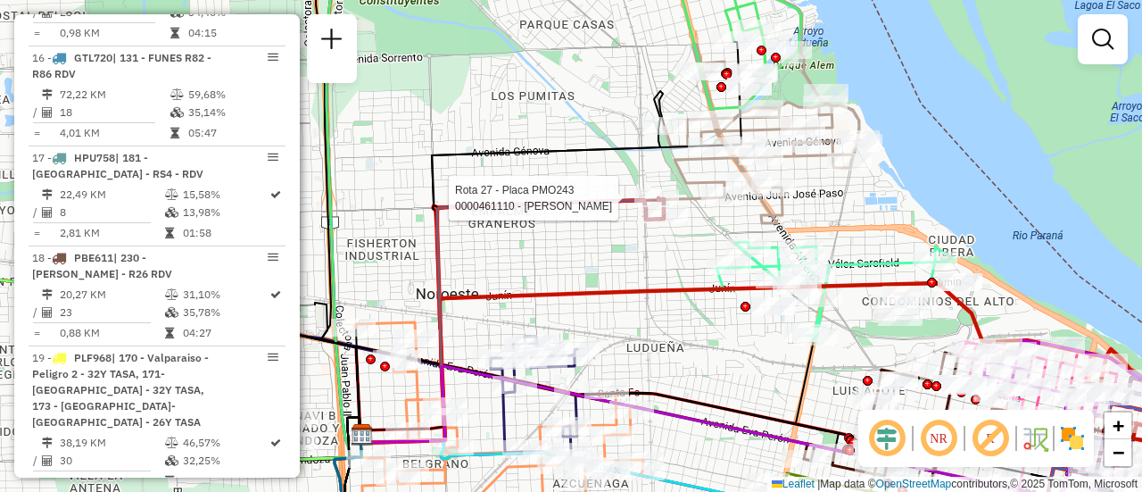
select select "**********"
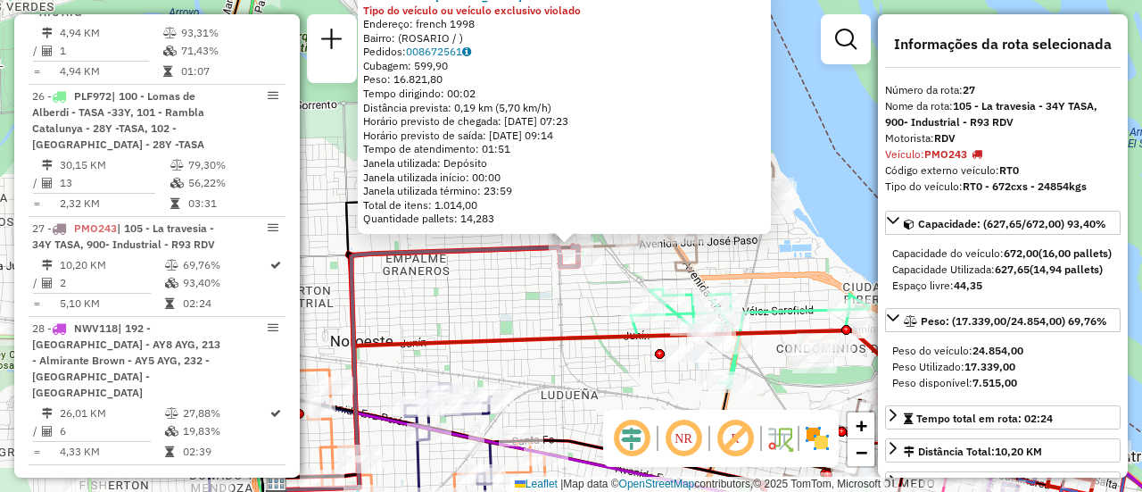
scroll to position [3495, 0]
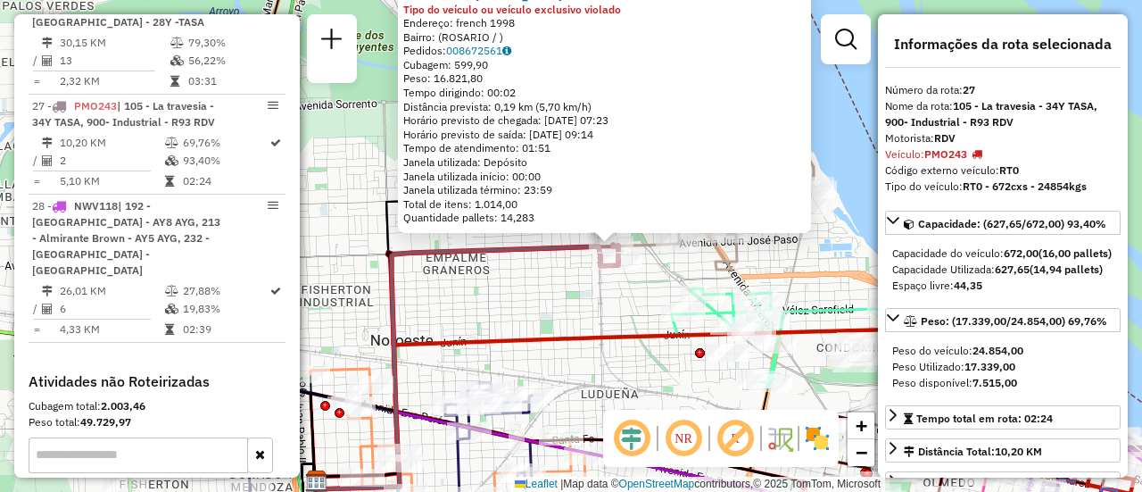
click at [576, 316] on div "0000461110 - Gonzales Emanuel - RDV Tipo do veículo ou veículo exclusivo violad…" at bounding box center [571, 246] width 1142 height 492
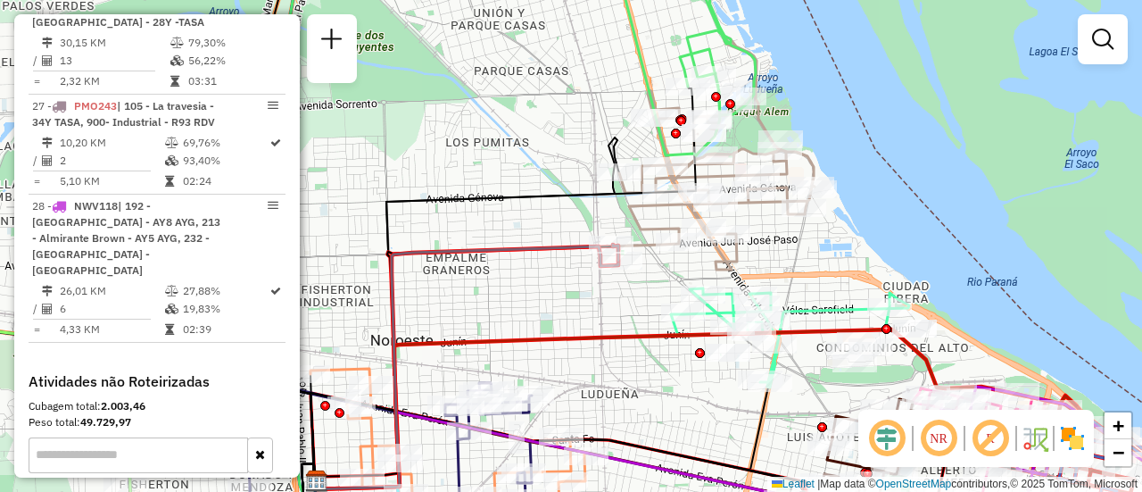
click at [627, 386] on div "Janela de atendimento Grade de atendimento Capacidade Transportadoras Veículos …" at bounding box center [571, 246] width 1142 height 492
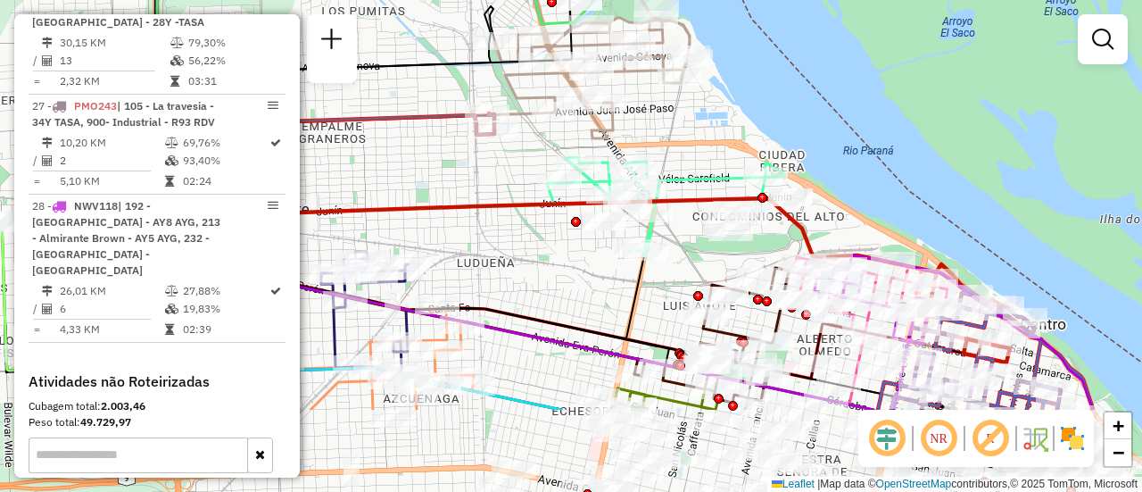
drag, startPoint x: 686, startPoint y: 368, endPoint x: 607, endPoint y: 279, distance: 118.8
click at [607, 279] on div "Janela de atendimento Grade de atendimento Capacidade Transportadoras Veículos …" at bounding box center [571, 246] width 1142 height 492
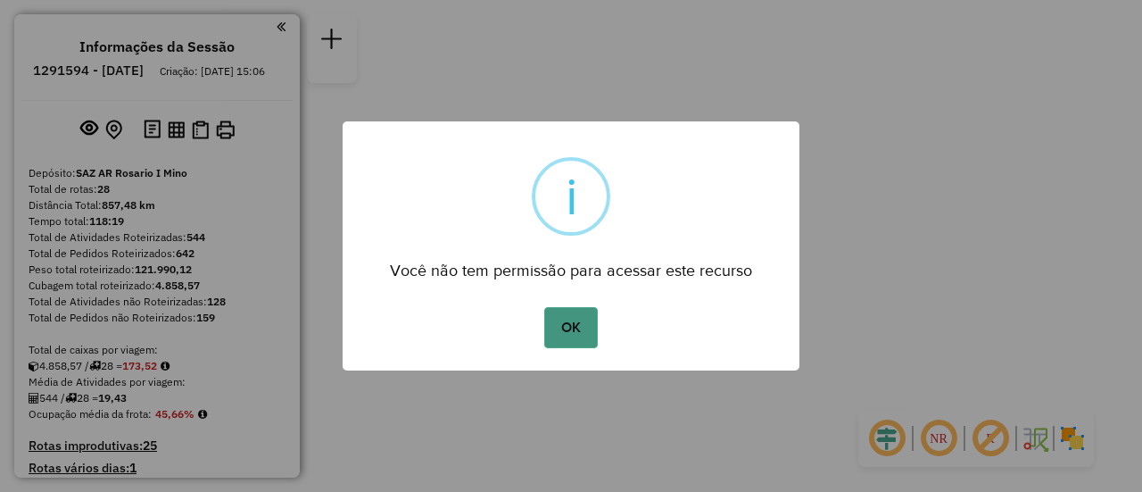
click at [577, 322] on button "OK" at bounding box center [570, 327] width 53 height 41
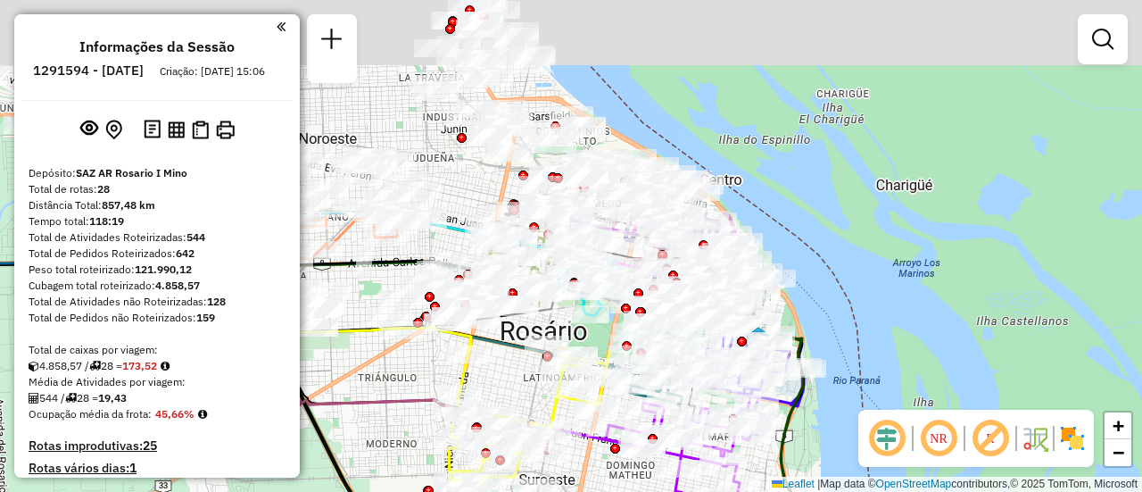
drag, startPoint x: 572, startPoint y: 67, endPoint x: 584, endPoint y: 332, distance: 265.3
click at [584, 332] on div "Rota 19 - Placa PLF968 0000465150 - MUIA MAURICIO SEBASTIAN Janela de atendimen…" at bounding box center [571, 246] width 1142 height 492
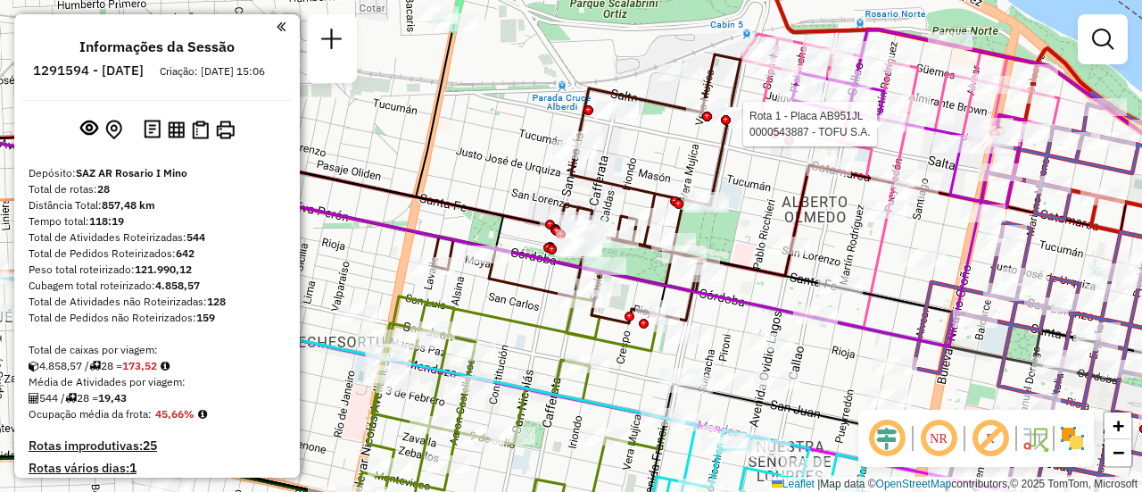
select select "**********"
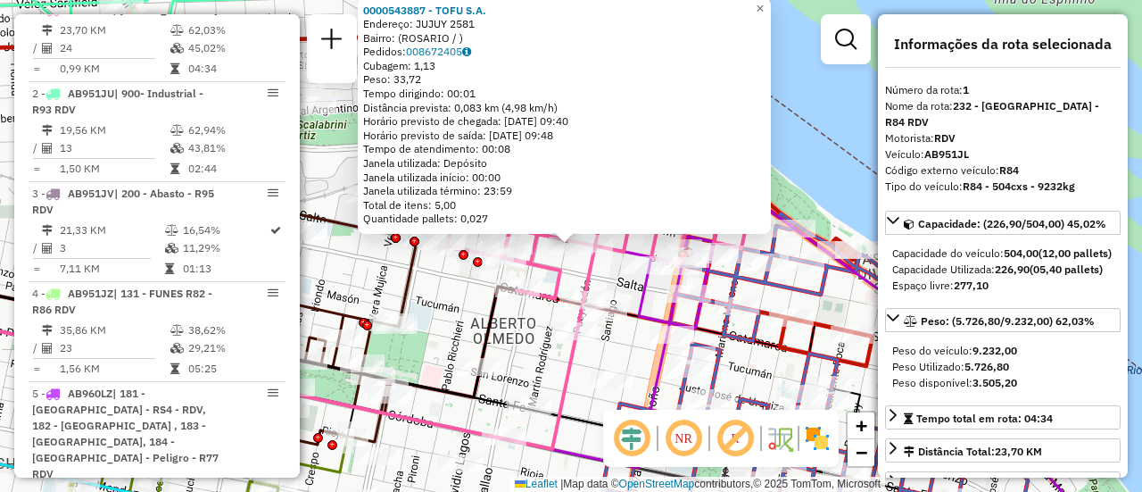
scroll to position [178, 0]
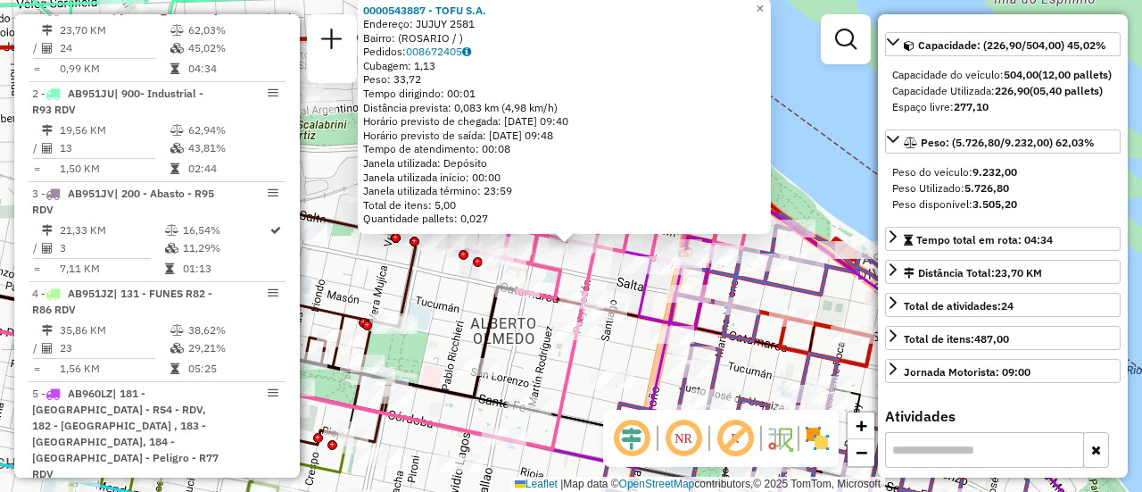
click at [469, 309] on div "0000543887 - TOFU S.A. Endereço: JUJUY 2581 Bairro: (ROSARIO / ) Pedidos: 00867…" at bounding box center [571, 246] width 1142 height 492
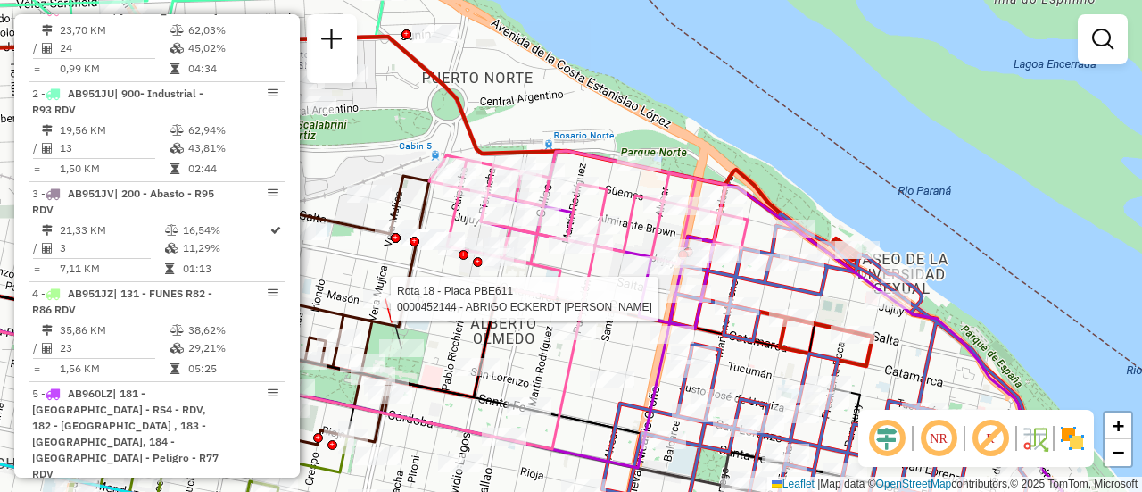
select select "**********"
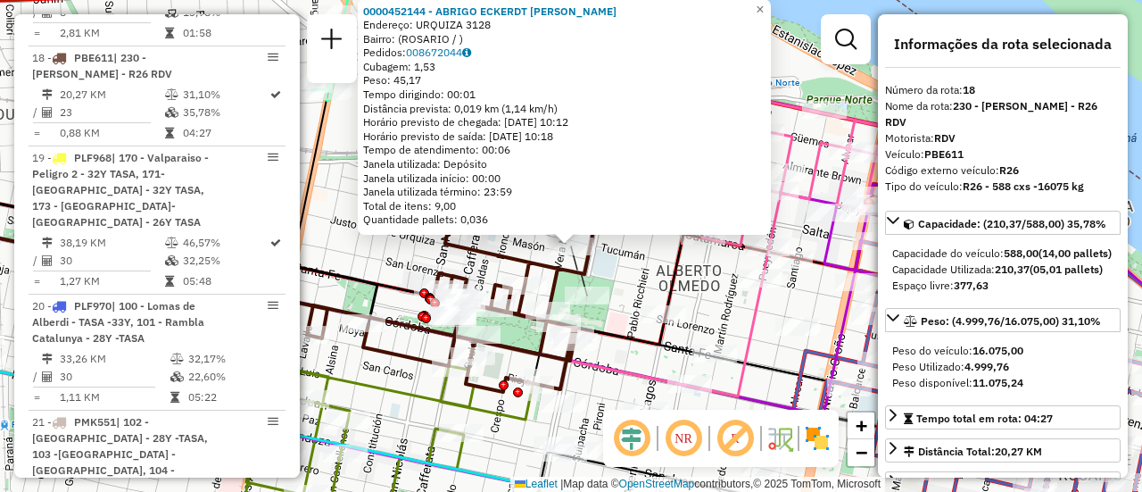
scroll to position [89, 0]
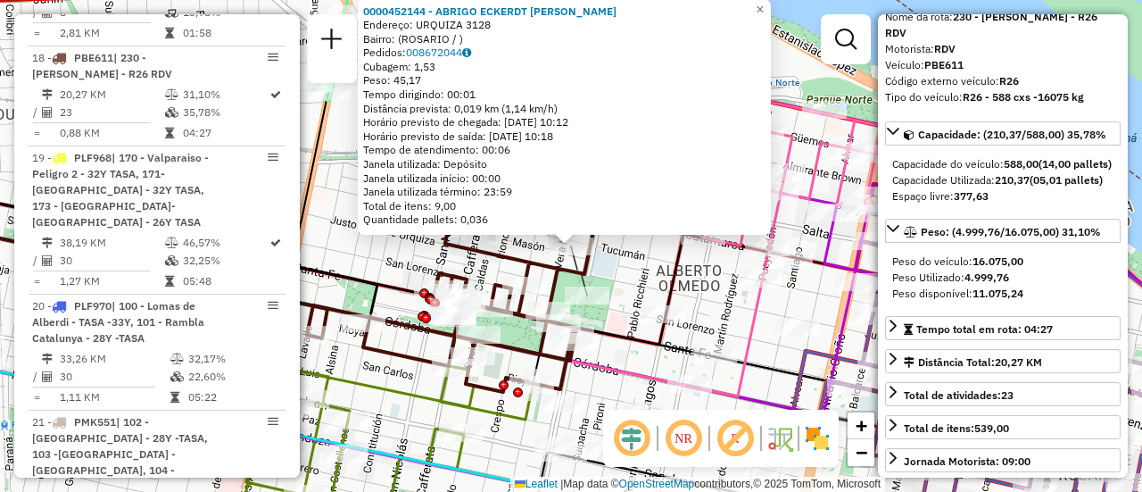
click at [644, 292] on div "0000452144 - ABRIGO ECKERDT MARCELO HECTOR Endereço: URQUIZA 3128 Bairro: (ROSA…" at bounding box center [571, 246] width 1142 height 492
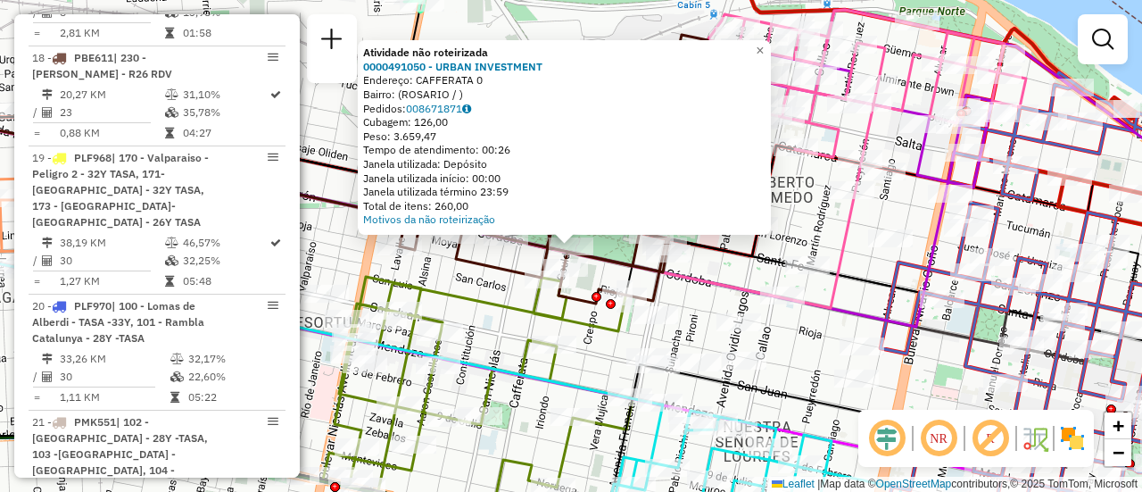
click at [716, 268] on div "Atividade não roteirizada 0000491050 - URBAN INVESTMENT Endereço: CAFFERATA 0 B…" at bounding box center [571, 246] width 1142 height 492
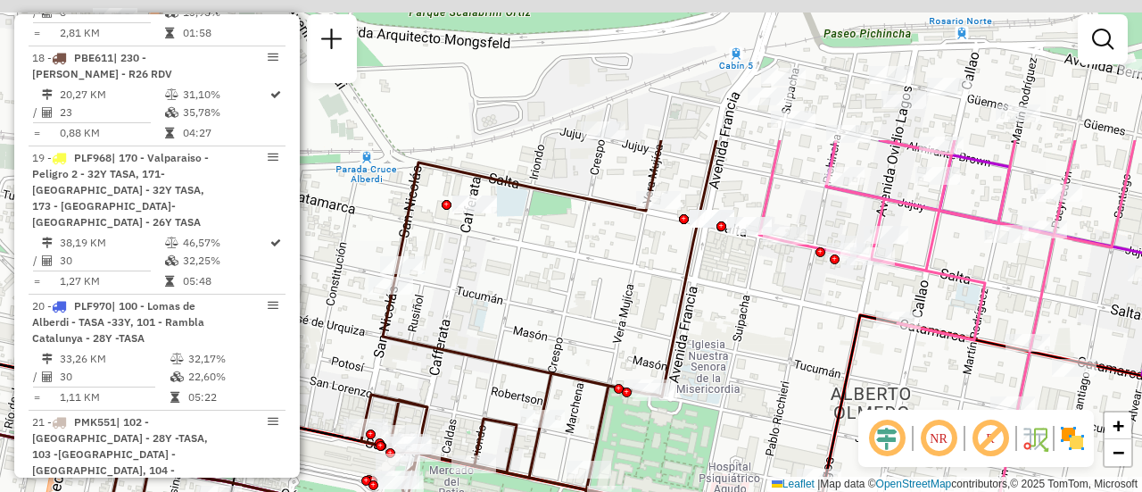
drag, startPoint x: 712, startPoint y: 68, endPoint x: 755, endPoint y: 359, distance: 294.1
click at [752, 375] on div "Janela de atendimento Grade de atendimento Capacidade Transportadoras Veículos …" at bounding box center [571, 246] width 1142 height 492
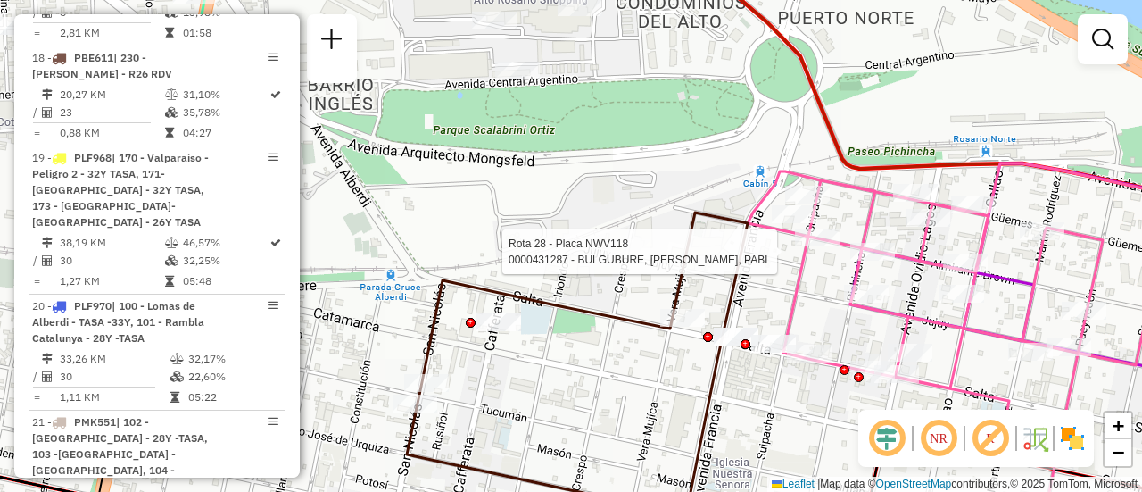
select select "**********"
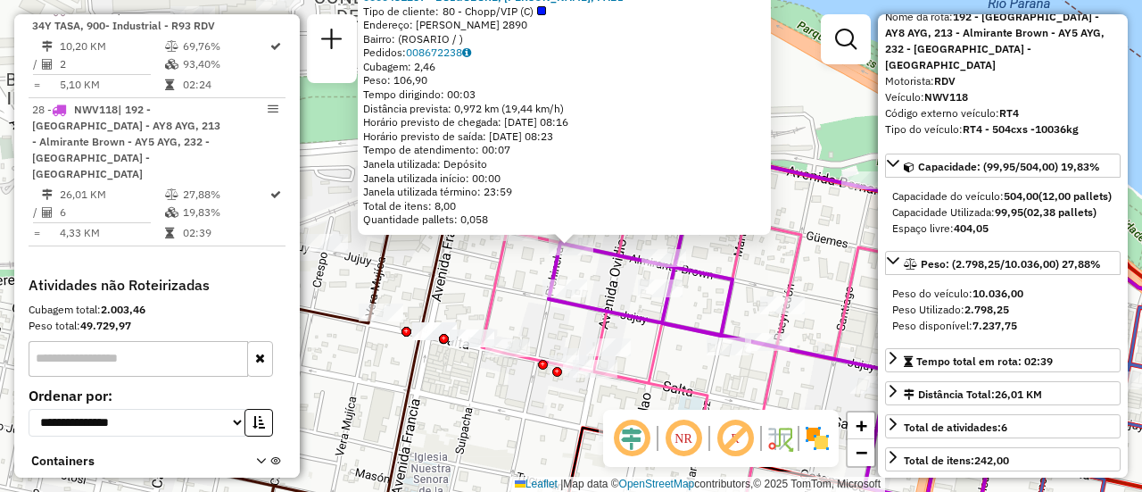
click at [768, 260] on div "0000431287 - BULGUBURE, MAXIMILIANO CARLOS Y SABETTA, PABL Tipo de cliente: 80 …" at bounding box center [571, 246] width 1142 height 492
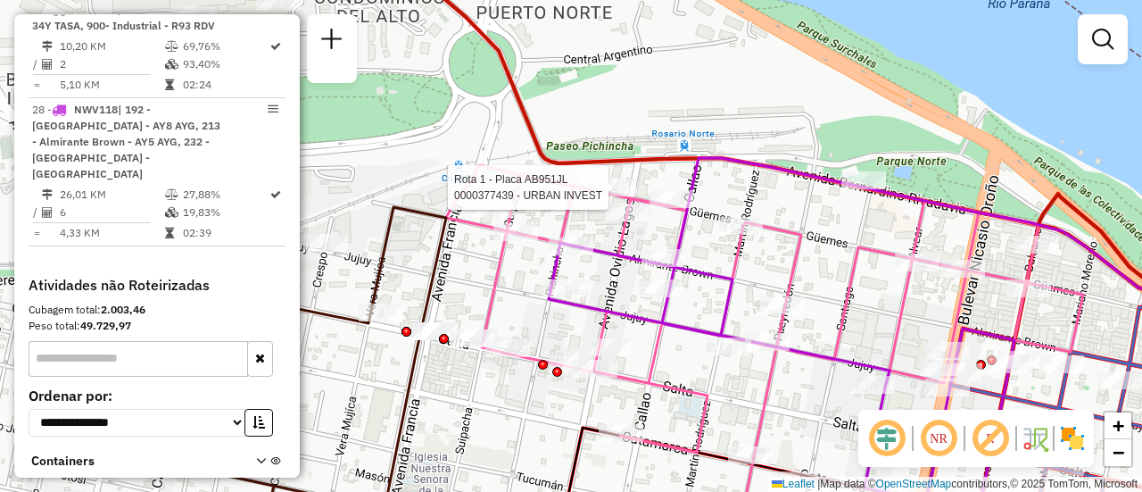
select select "**********"
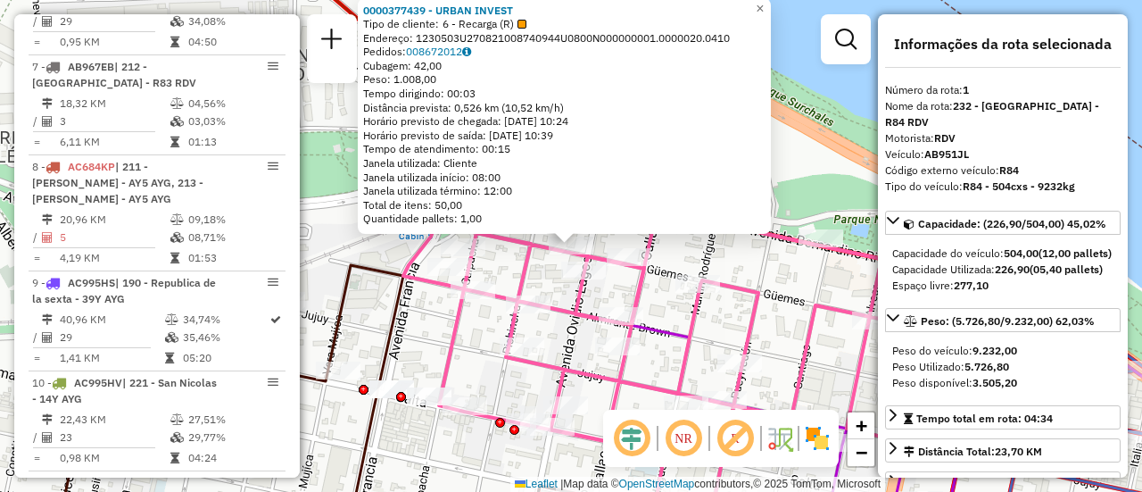
scroll to position [635, 0]
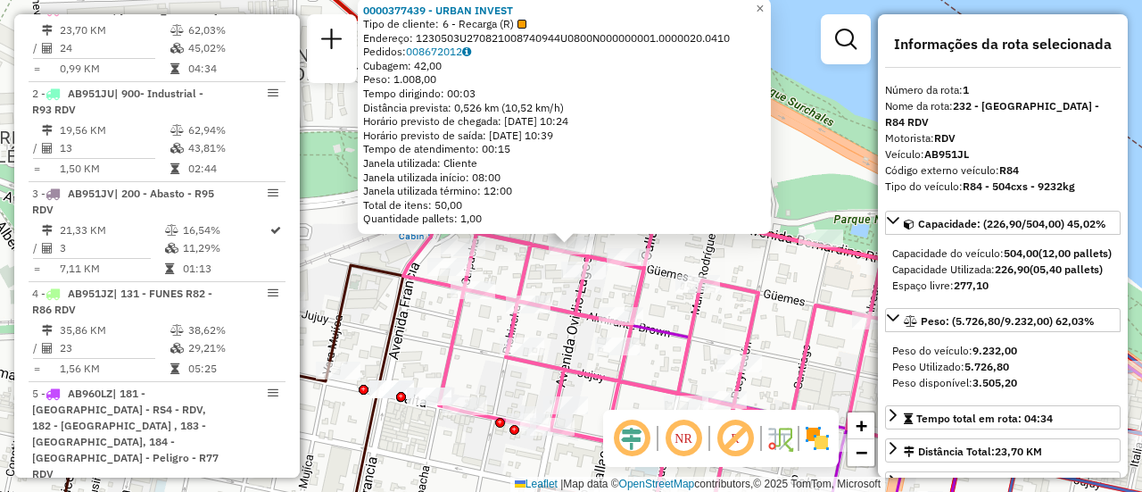
click at [763, 264] on div "0000377439 - URBAN INVEST Tipo de cliente: 6 - Recarga (R) Endereço: 1230503U27…" at bounding box center [571, 246] width 1142 height 492
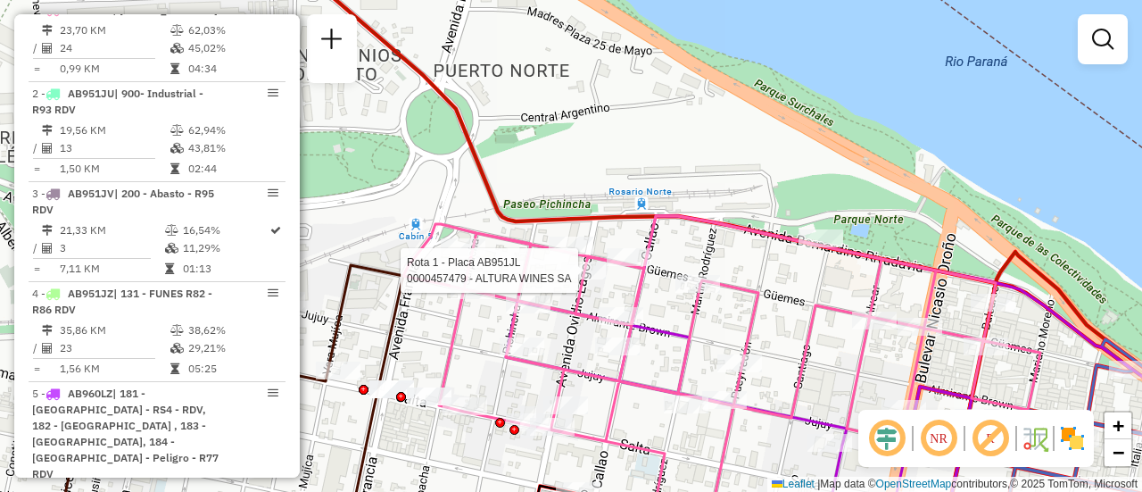
select select "**********"
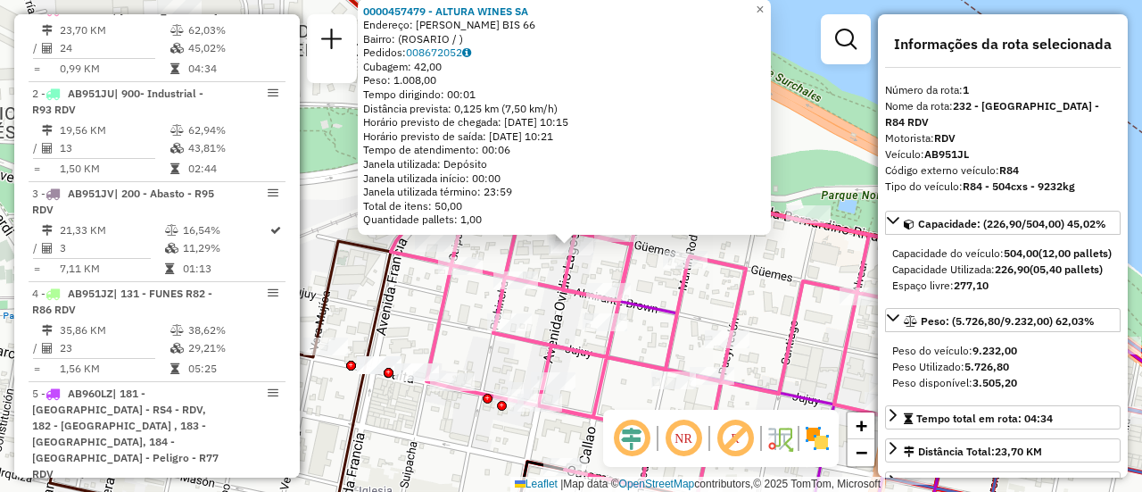
click at [767, 255] on div "0000457479 - ALTURA WINES SA Endereço: OVIDIO LAGOS BIS 66 Bairro: (ROSARIO / )…" at bounding box center [571, 246] width 1142 height 492
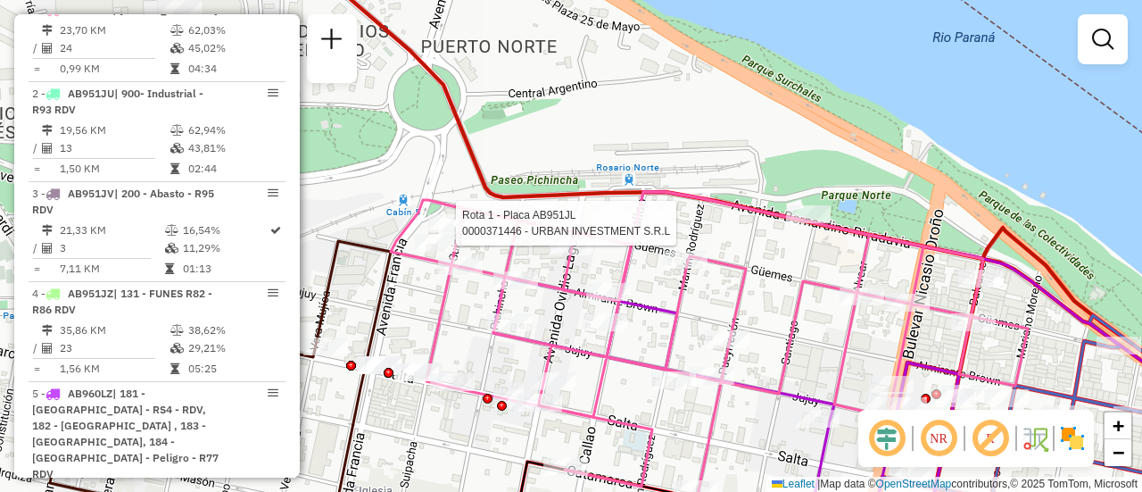
select select "**********"
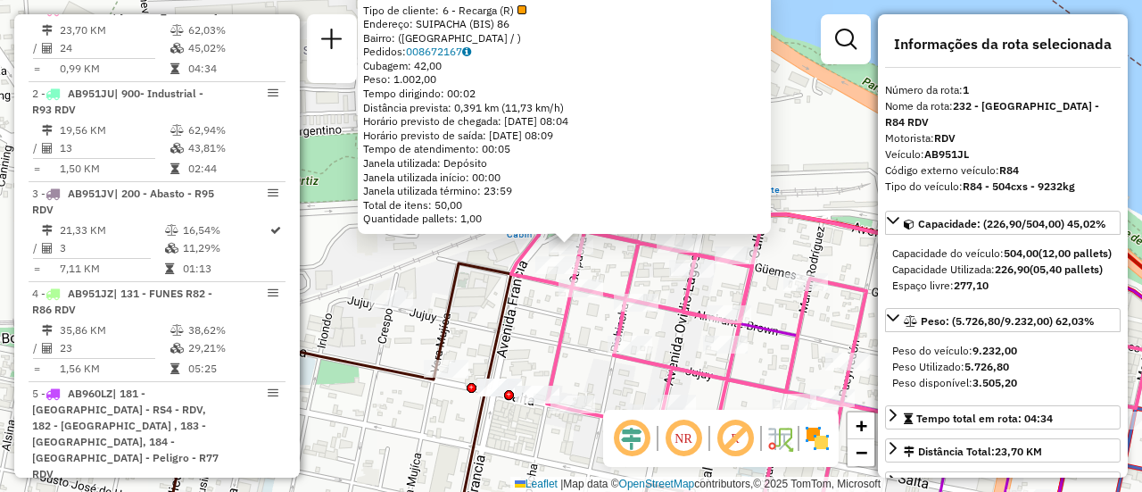
click at [618, 271] on div "0000371446 - URBAN INVESTMENT S.R.L Tipo de cliente: 6 - Recarga (R) Endereço: …" at bounding box center [571, 246] width 1142 height 492
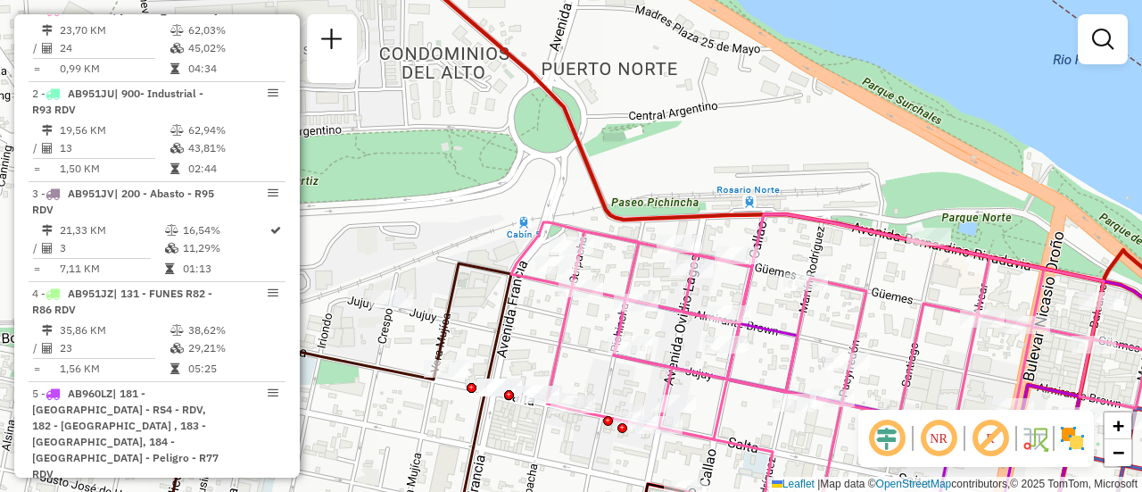
click at [720, 295] on div "Janela de atendimento Grade de atendimento Capacidade Transportadoras Veículos …" at bounding box center [571, 246] width 1142 height 492
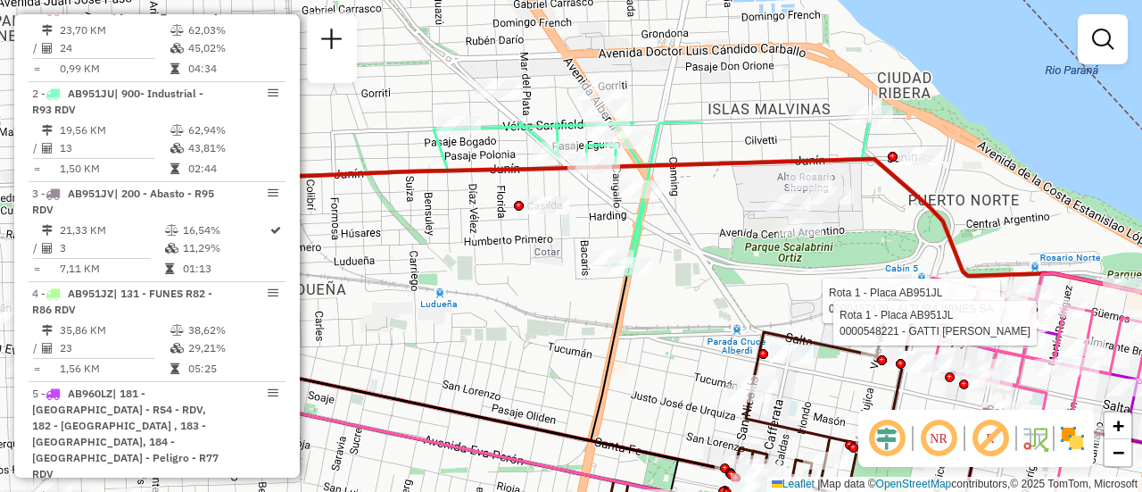
drag, startPoint x: 718, startPoint y: 321, endPoint x: 1098, endPoint y: 492, distance: 415.9
click at [1098, 491] on html "Aguarde... Pop-up bloqueado! Seu navegador bloqueou automáticamente a abertura …" at bounding box center [571, 246] width 1142 height 492
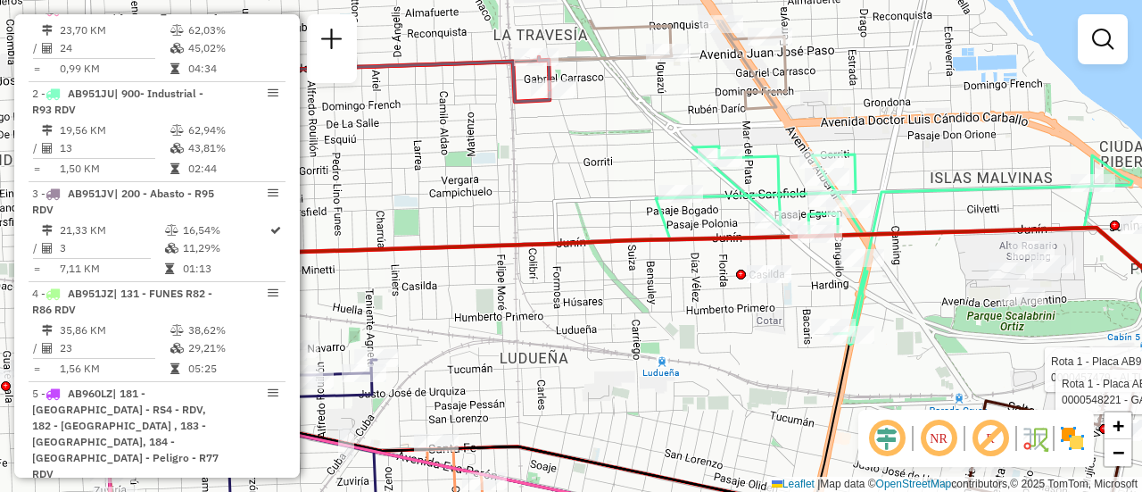
drag, startPoint x: 689, startPoint y: 295, endPoint x: 911, endPoint y: 364, distance: 232.6
click at [911, 364] on div "Rota 1 - Placa AB951JL 0000457479 - ALTURA WINES SA Rota 1 - Placa AB951JL 0000…" at bounding box center [571, 246] width 1142 height 492
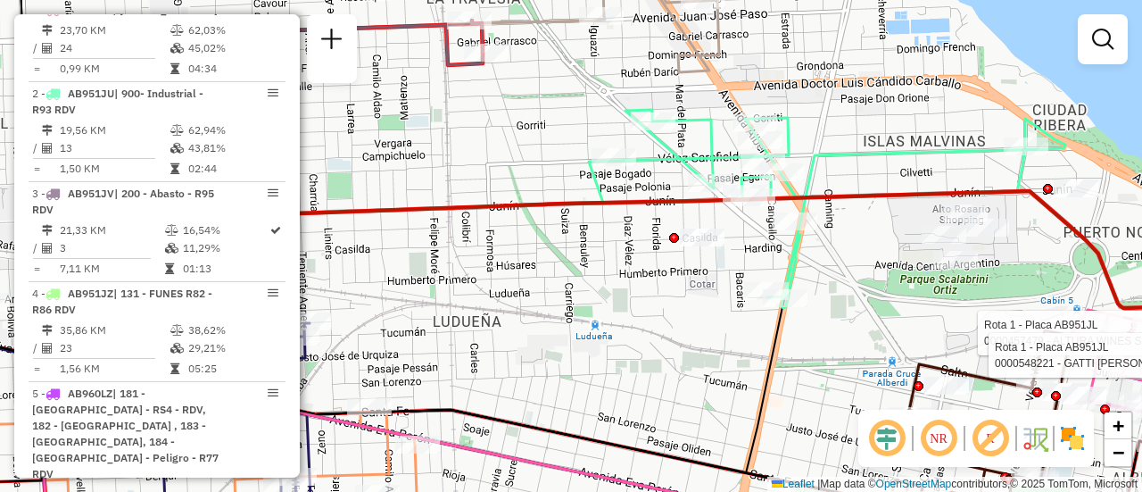
drag, startPoint x: 901, startPoint y: 296, endPoint x: 865, endPoint y: 263, distance: 49.3
click at [813, 256] on div "Rota 1 - Placa AB951JL 0000457479 - ALTURA WINES SA Rota 1 - Placa AB951JL 0000…" at bounding box center [571, 246] width 1142 height 492
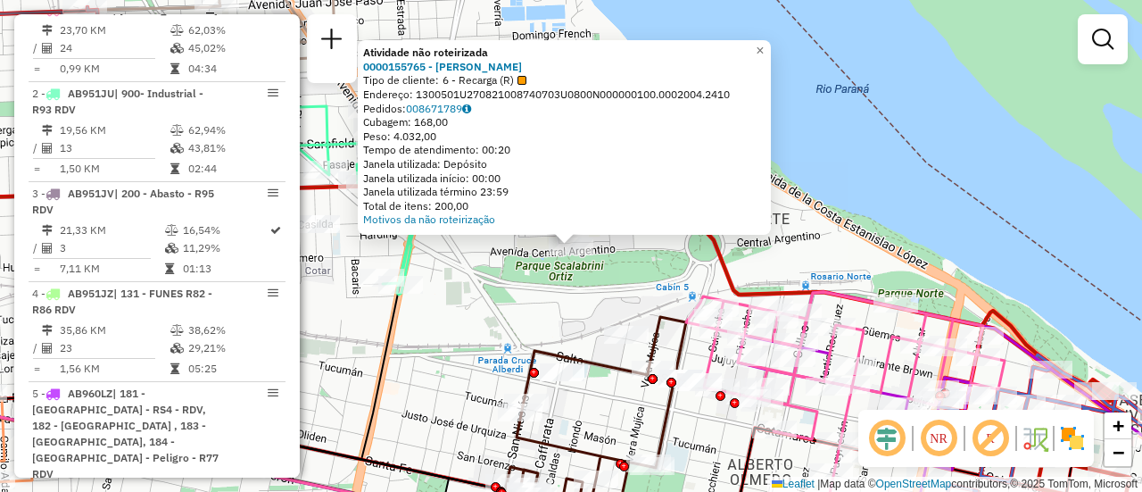
click at [482, 319] on div "Atividade não roteirizada 0000155765 - MARTA CURA Tipo de cliente: 6 - Recarga …" at bounding box center [571, 246] width 1142 height 492
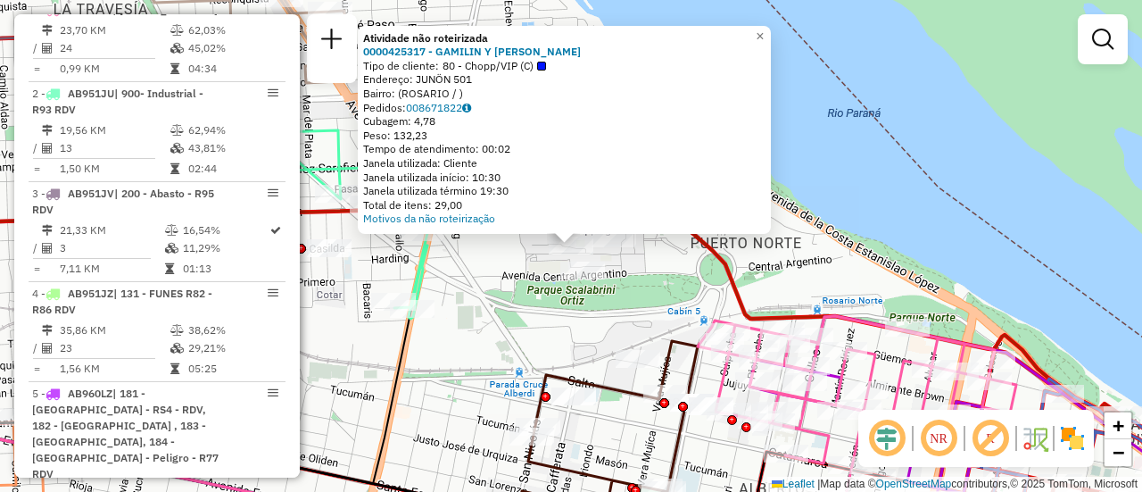
click at [473, 345] on div "Atividade não roteirizada 0000425317 - GAMILIN Y GIACOMINO Tipo de cliente: 80 …" at bounding box center [571, 246] width 1142 height 492
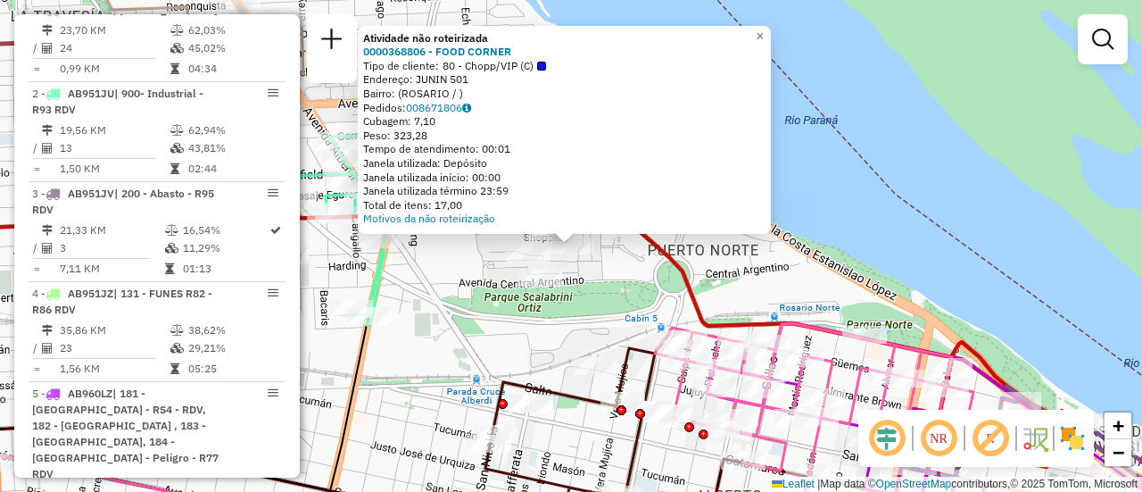
click at [462, 364] on div "Atividade não roteirizada 0000368806 - FOOD CORNER Tipo de cliente: 80 - Chopp/…" at bounding box center [571, 246] width 1142 height 492
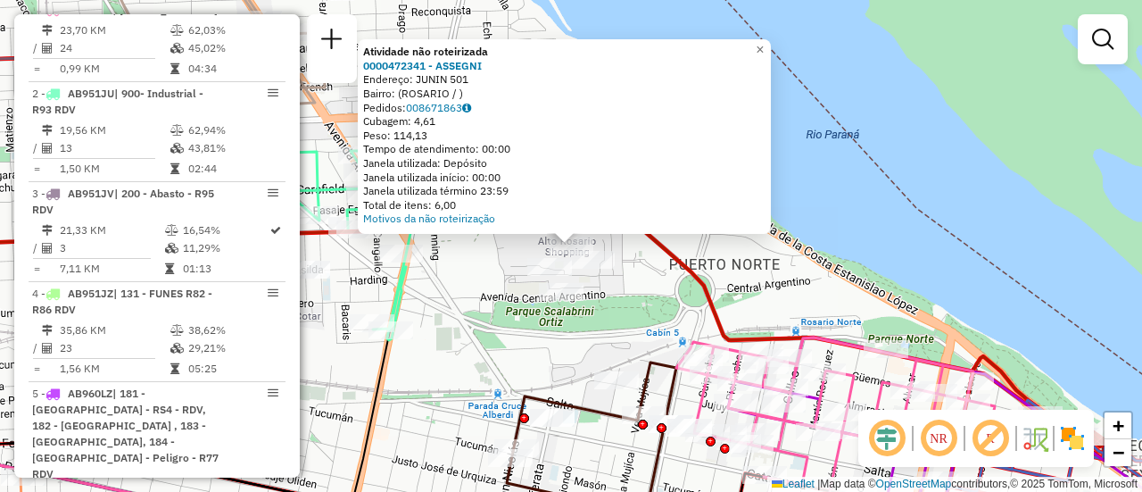
click at [441, 365] on div "Atividade não roteirizada 0000472341 - ASSEGNI Endereço: JUNIN 501 Bairro: (ROS…" at bounding box center [571, 246] width 1142 height 492
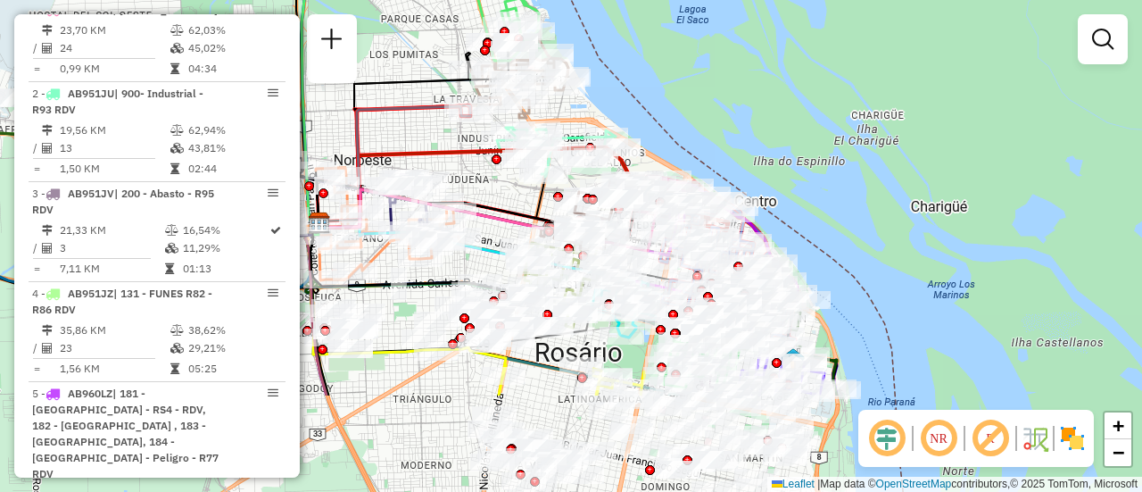
drag, startPoint x: 524, startPoint y: 334, endPoint x: 505, endPoint y: 209, distance: 126.3
click at [492, 200] on icon at bounding box center [487, 220] width 337 height 62
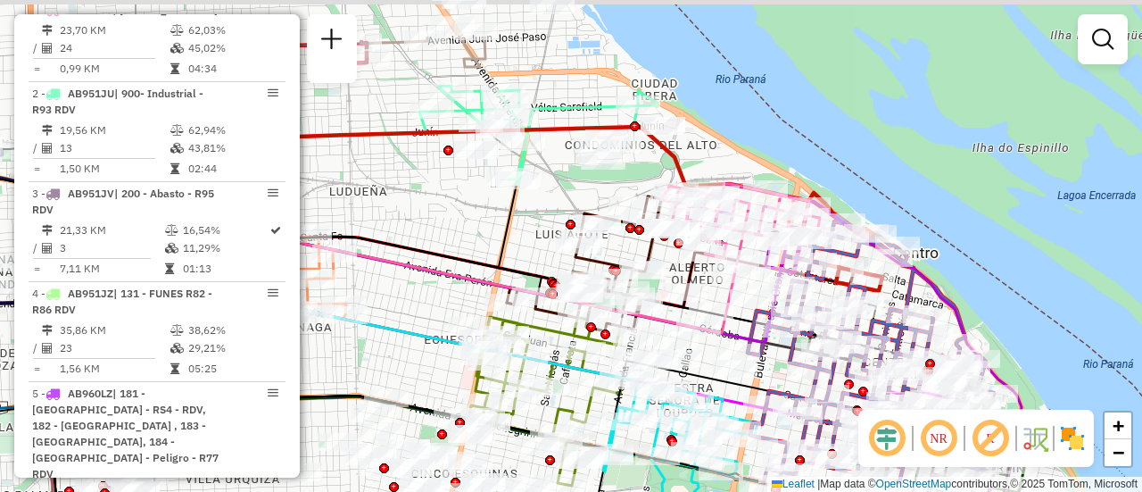
drag, startPoint x: 519, startPoint y: 130, endPoint x: 529, endPoint y: 216, distance: 86.2
click at [527, 216] on div "Janela de atendimento Grade de atendimento Capacidade Transportadoras Veículos …" at bounding box center [571, 246] width 1142 height 492
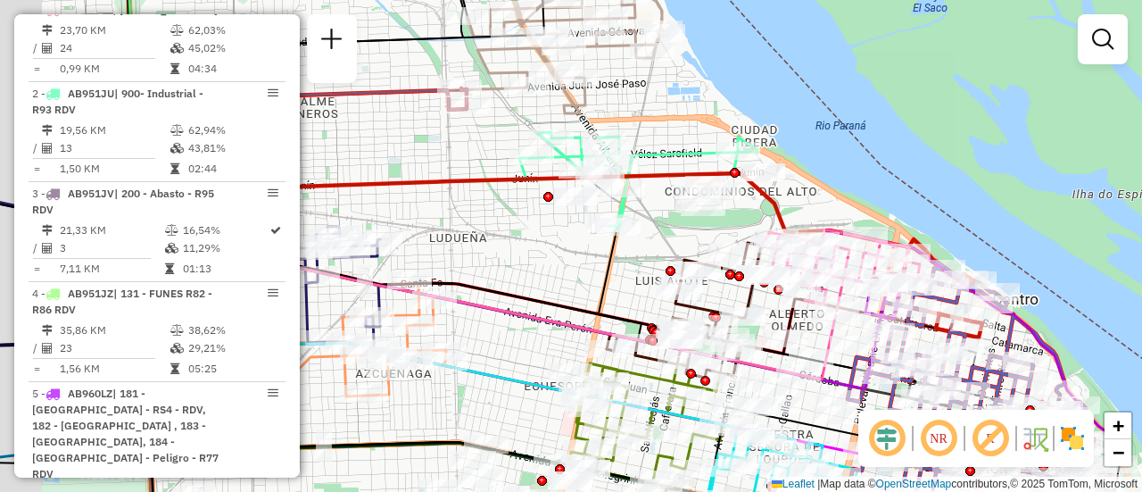
drag, startPoint x: 380, startPoint y: 114, endPoint x: 493, endPoint y: 162, distance: 122.3
click at [490, 162] on div "Janela de atendimento Grade de atendimento Capacidade Transportadoras Veículos …" at bounding box center [571, 246] width 1142 height 492
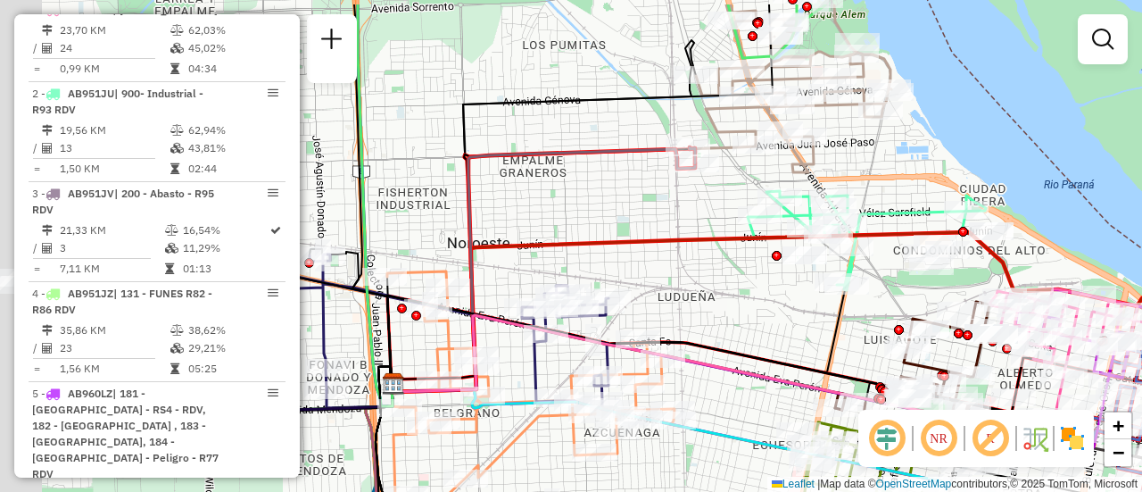
drag, startPoint x: 547, startPoint y: 262, endPoint x: 888, endPoint y: 271, distance: 341.0
click at [926, 287] on div "Janela de atendimento Grade de atendimento Capacidade Transportadoras Veículos …" at bounding box center [571, 246] width 1142 height 492
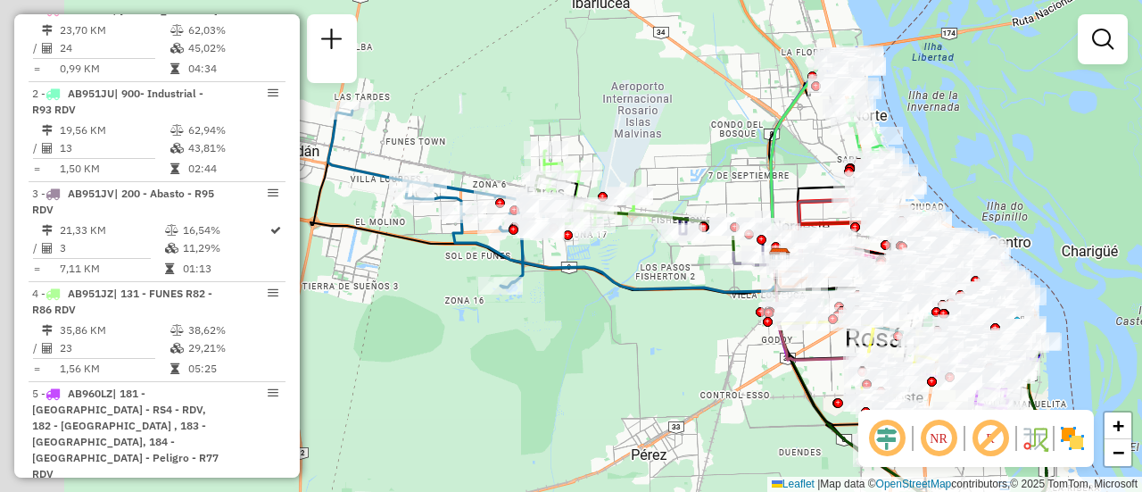
drag, startPoint x: 369, startPoint y: 240, endPoint x: 667, endPoint y: 254, distance: 298.4
click at [678, 258] on div "Janela de atendimento Grade de atendimento Capacidade Transportadoras Veículos …" at bounding box center [571, 246] width 1142 height 492
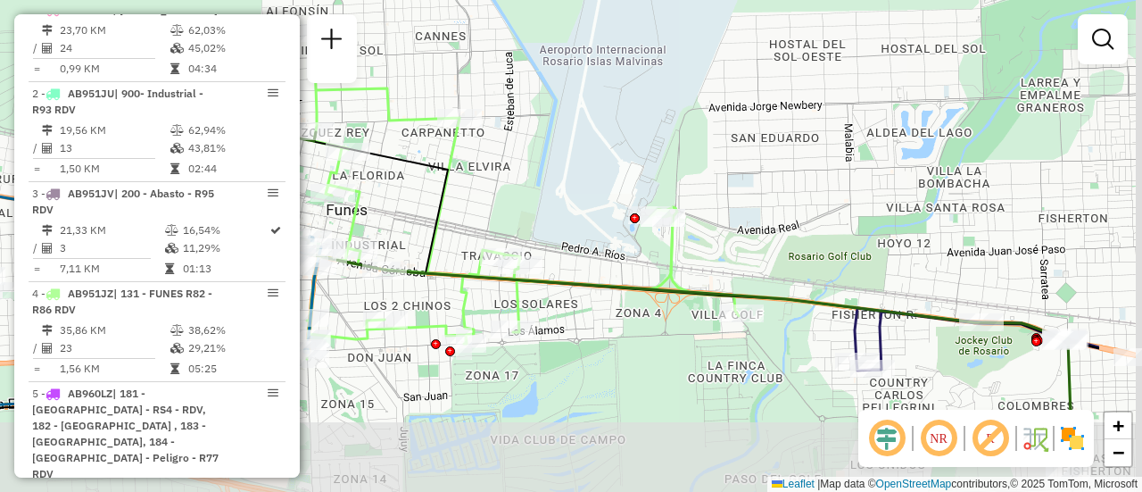
drag, startPoint x: 973, startPoint y: 299, endPoint x: 816, endPoint y: 223, distance: 174.4
click at [816, 223] on div "Janela de atendimento Grade de atendimento Capacidade Transportadoras Veículos …" at bounding box center [571, 246] width 1142 height 492
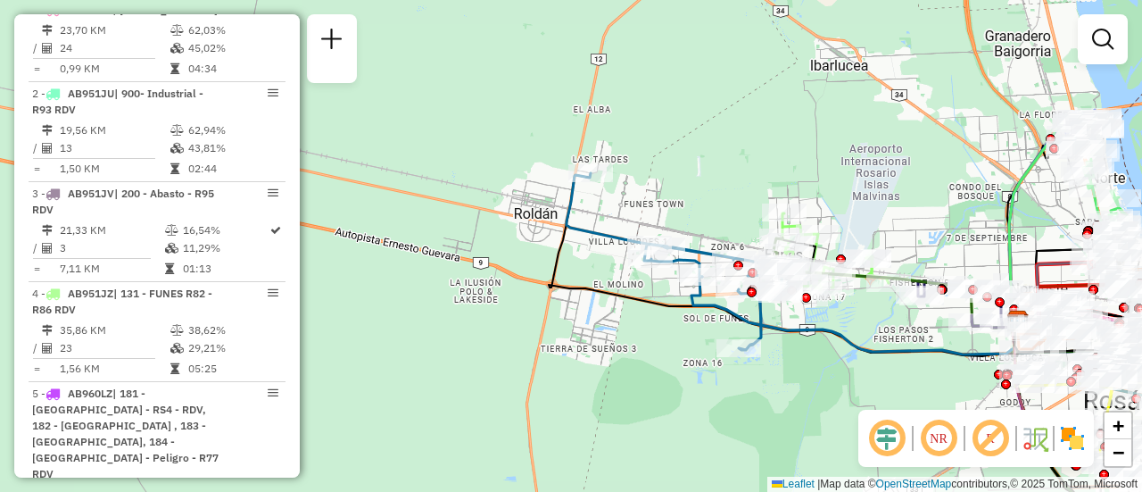
click at [725, 176] on div "Janela de atendimento Grade de atendimento Capacidade Transportadoras Veículos …" at bounding box center [571, 246] width 1142 height 492
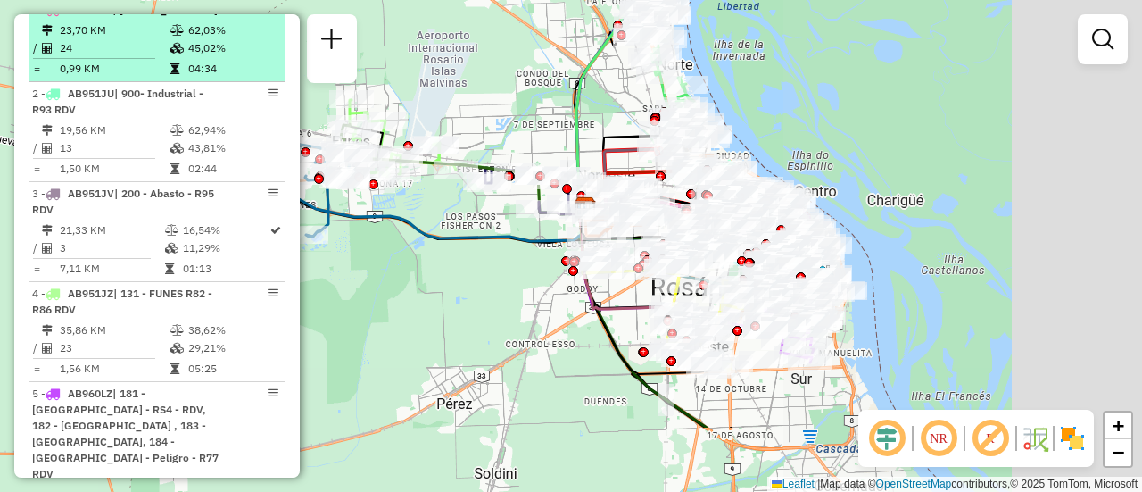
drag, startPoint x: 850, startPoint y: 190, endPoint x: 240, endPoint y: 78, distance: 619.9
click at [240, 78] on hb-router-mapa "Informações da Sessão 1291594 - 10/10/2025 Criação: 09/10/2025 15:06 Depósito: …" at bounding box center [571, 246] width 1142 height 492
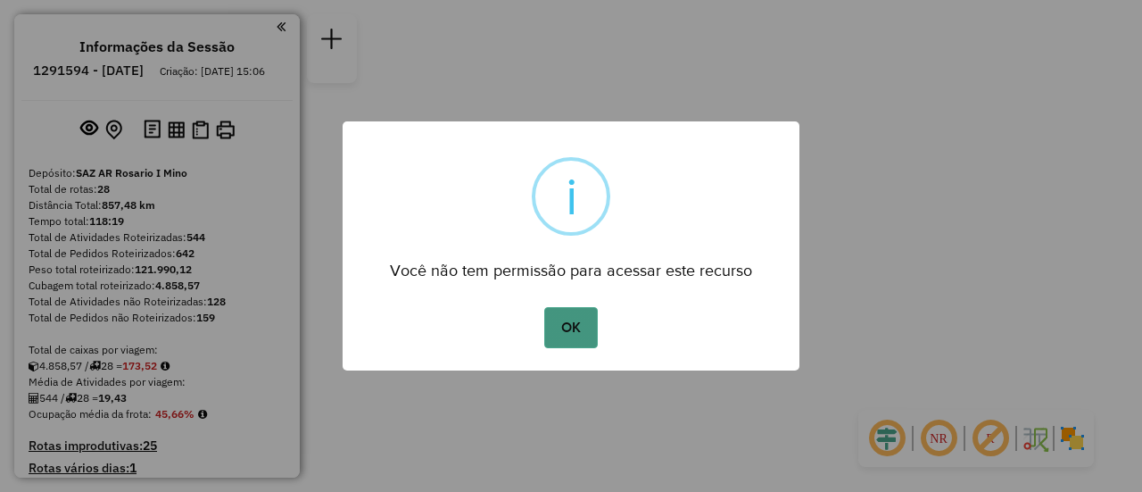
click at [575, 322] on button "OK" at bounding box center [570, 327] width 53 height 41
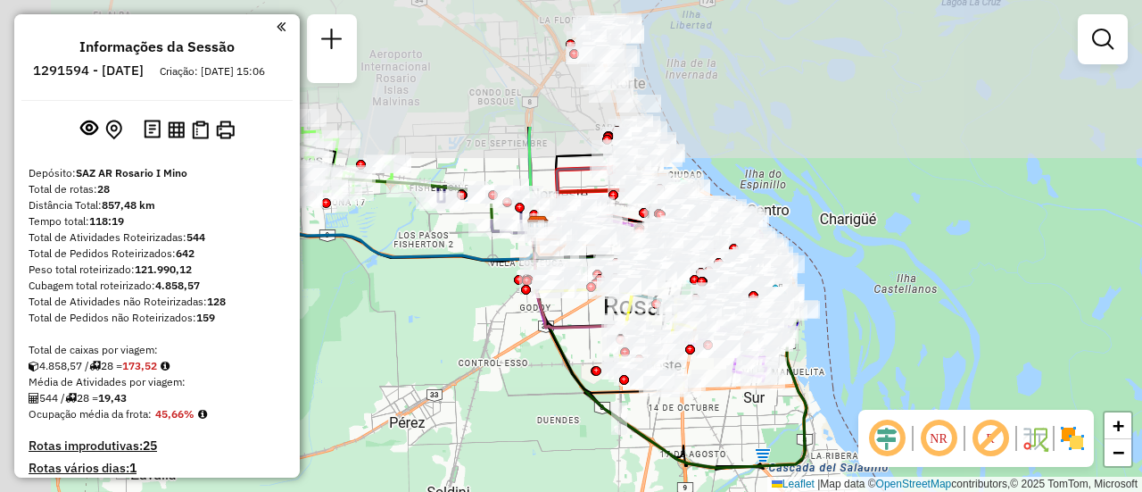
drag, startPoint x: 636, startPoint y: 265, endPoint x: 750, endPoint y: 441, distance: 209.2
click at [750, 441] on div "Janela de atendimento Grade de atendimento Capacidade Transportadoras Veículos …" at bounding box center [571, 246] width 1142 height 492
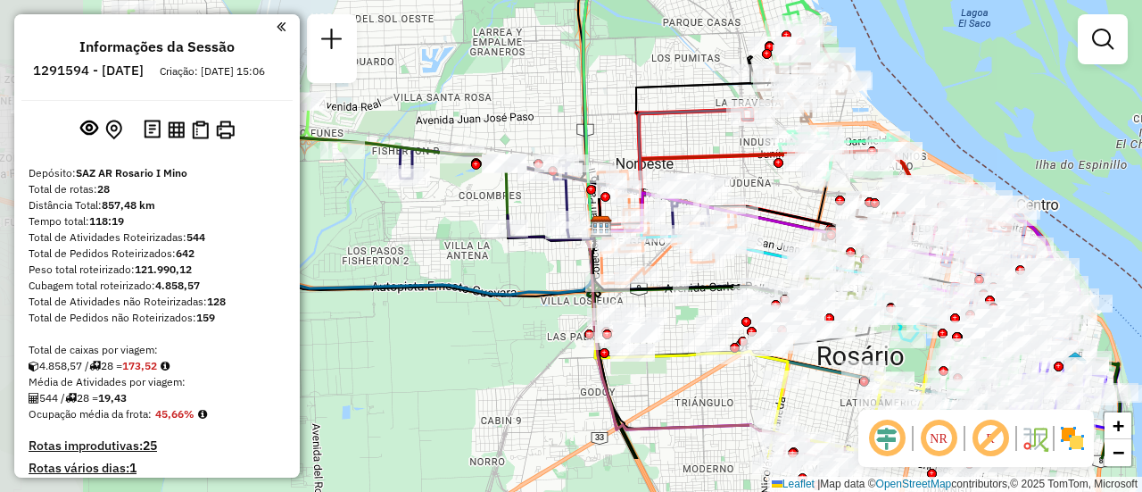
drag, startPoint x: 438, startPoint y: 161, endPoint x: 616, endPoint y: 83, distance: 193.8
click at [616, 82] on div "Janela de atendimento Grade de atendimento Capacidade Transportadoras Veículos …" at bounding box center [571, 246] width 1142 height 492
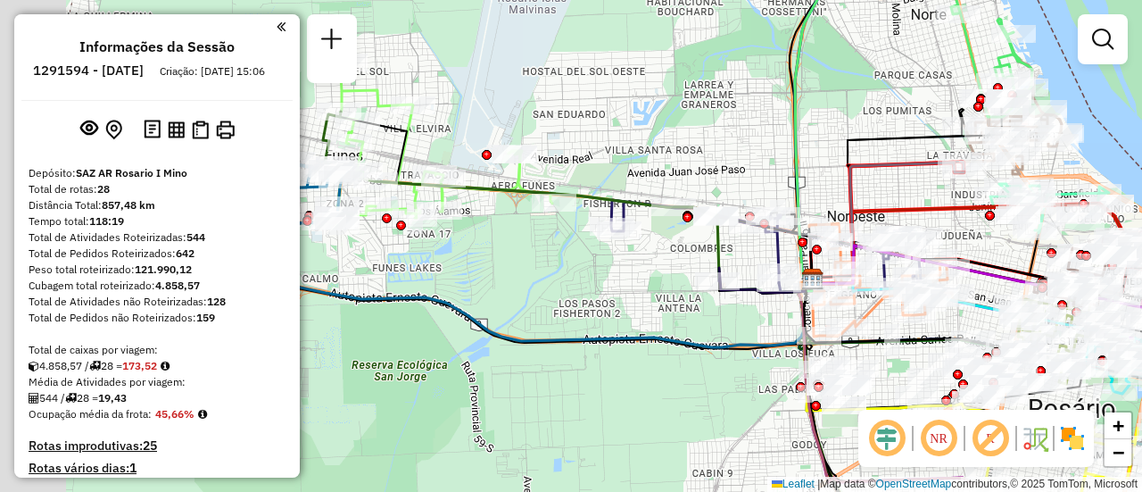
drag, startPoint x: 397, startPoint y: 245, endPoint x: 695, endPoint y: 321, distance: 307.8
click at [695, 321] on div "Janela de atendimento Grade de atendimento Capacidade Transportadoras Veículos …" at bounding box center [571, 246] width 1142 height 492
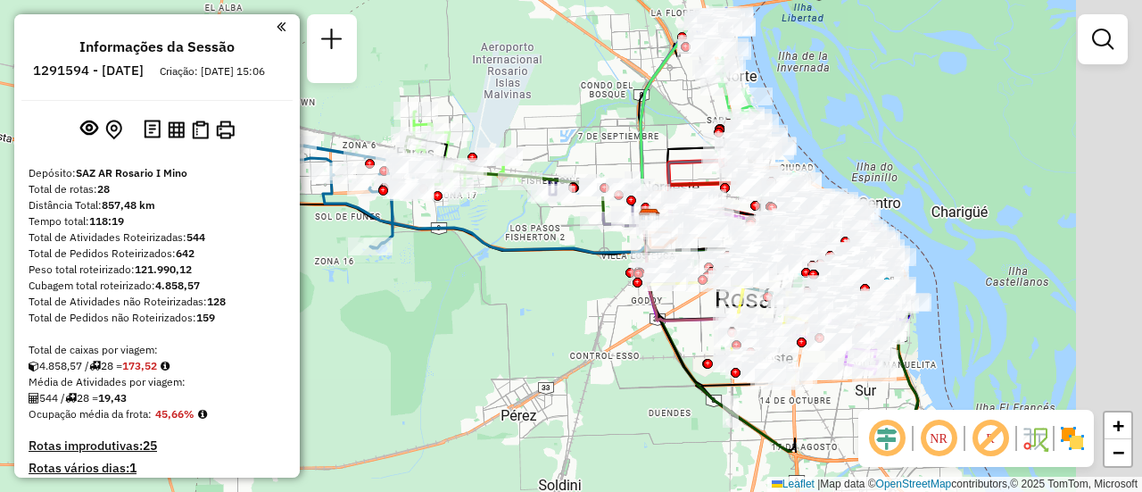
drag, startPoint x: 668, startPoint y: 225, endPoint x: 453, endPoint y: 88, distance: 254.0
click at [453, 88] on div "Janela de atendimento Grade de atendimento Capacidade Transportadoras Veículos …" at bounding box center [571, 246] width 1142 height 492
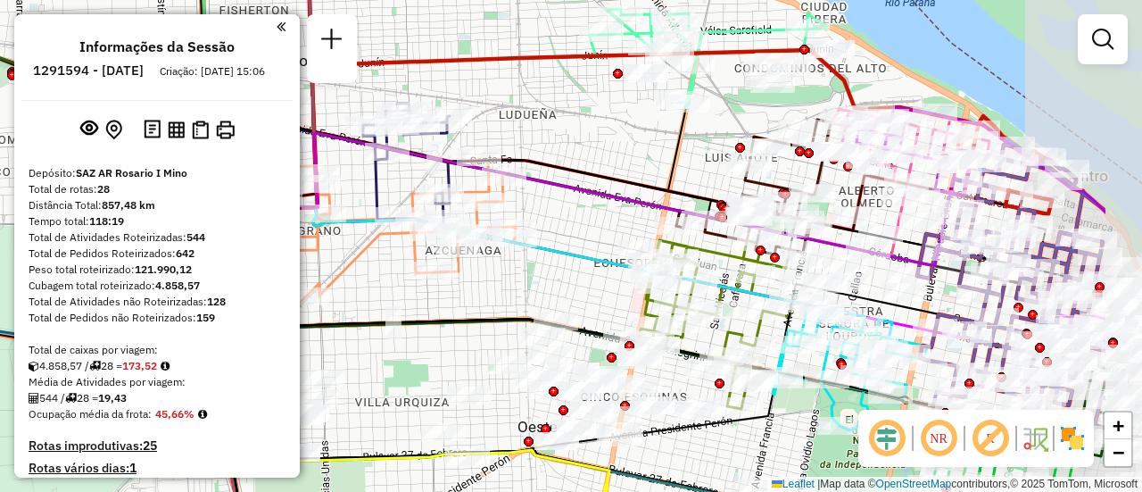
drag, startPoint x: 705, startPoint y: 219, endPoint x: 627, endPoint y: 208, distance: 79.3
click at [526, 227] on div "Janela de atendimento Grade de atendimento Capacidade Transportadoras Veículos …" at bounding box center [571, 246] width 1142 height 492
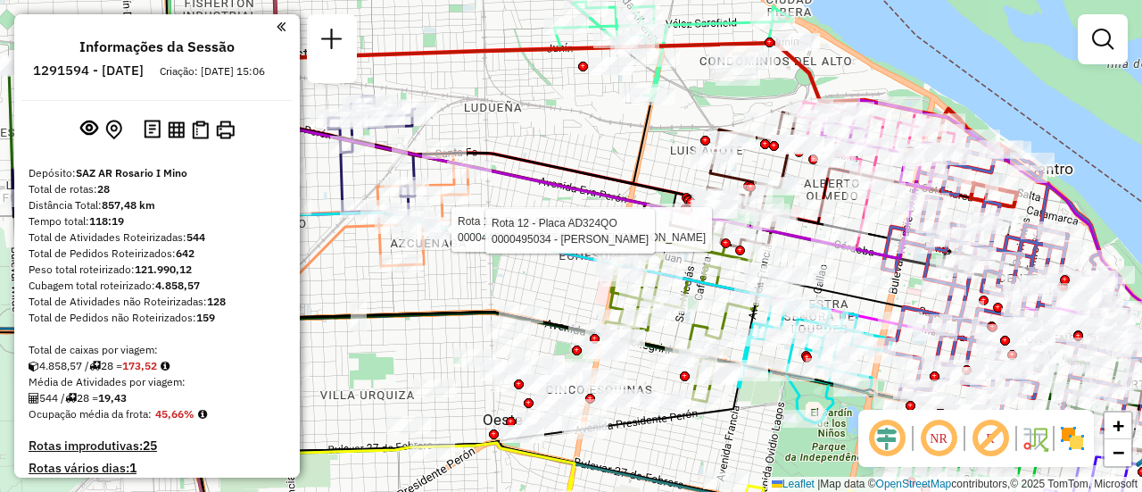
drag, startPoint x: 630, startPoint y: 166, endPoint x: 567, endPoint y: 193, distance: 68.8
click at [547, 195] on icon at bounding box center [423, 145] width 459 height 98
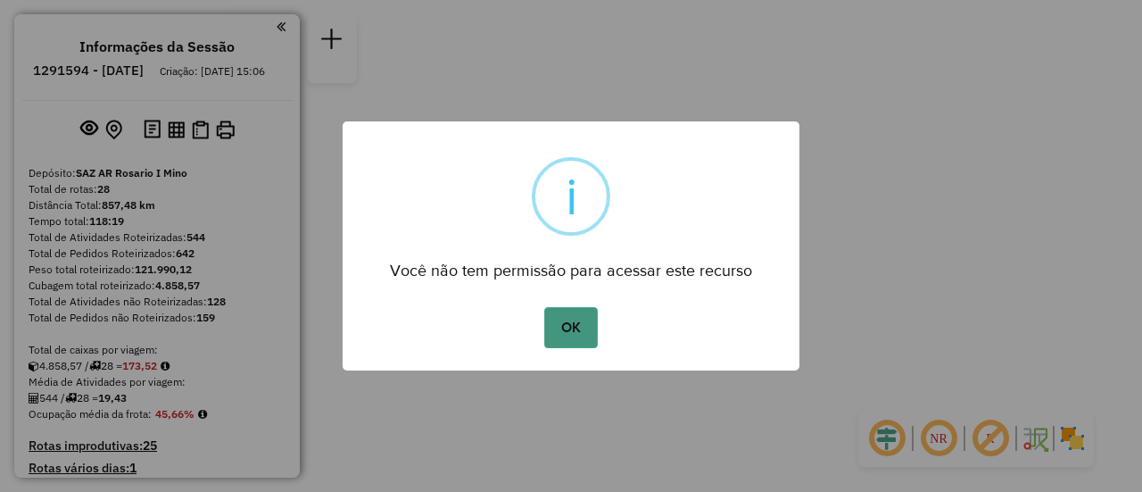
click at [569, 326] on button "OK" at bounding box center [570, 327] width 53 height 41
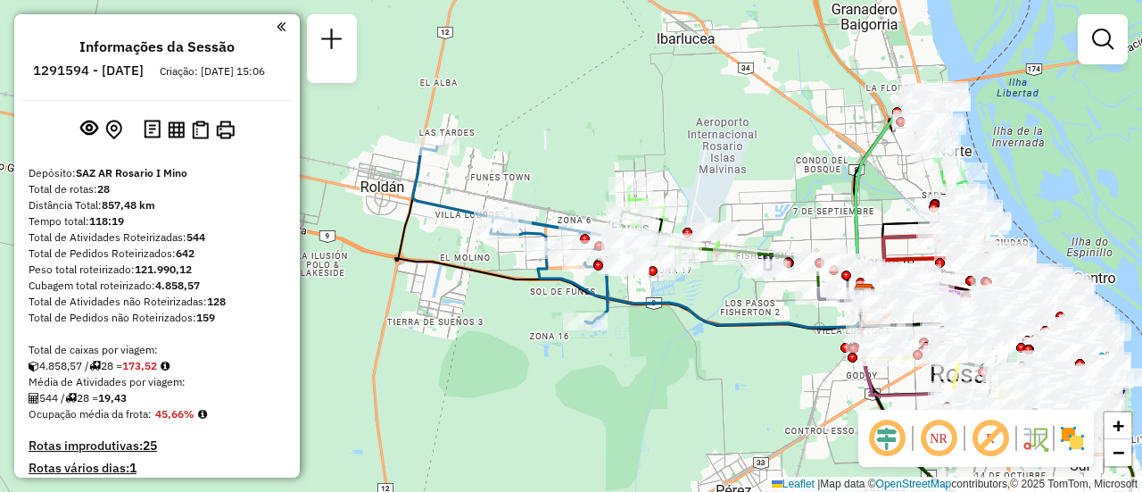
drag, startPoint x: 577, startPoint y: 203, endPoint x: 636, endPoint y: 356, distance: 163.9
click at [636, 356] on div "Janela de atendimento Grade de atendimento Capacidade Transportadoras Veículos …" at bounding box center [571, 246] width 1142 height 492
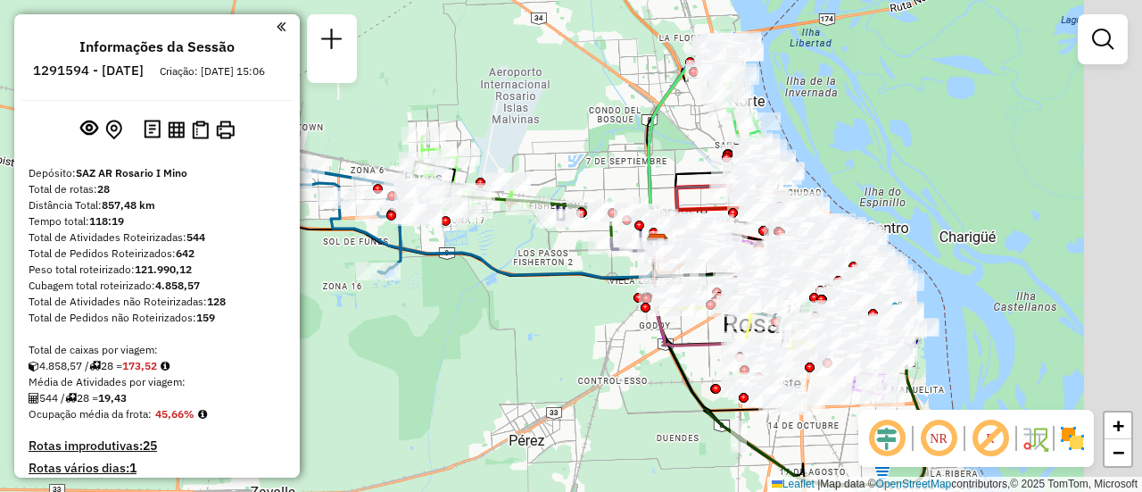
drag, startPoint x: 774, startPoint y: 212, endPoint x: 608, endPoint y: 169, distance: 171.7
click at [544, 154] on div "Janela de atendimento Grade de atendimento Capacidade Transportadoras Veículos …" at bounding box center [571, 246] width 1142 height 492
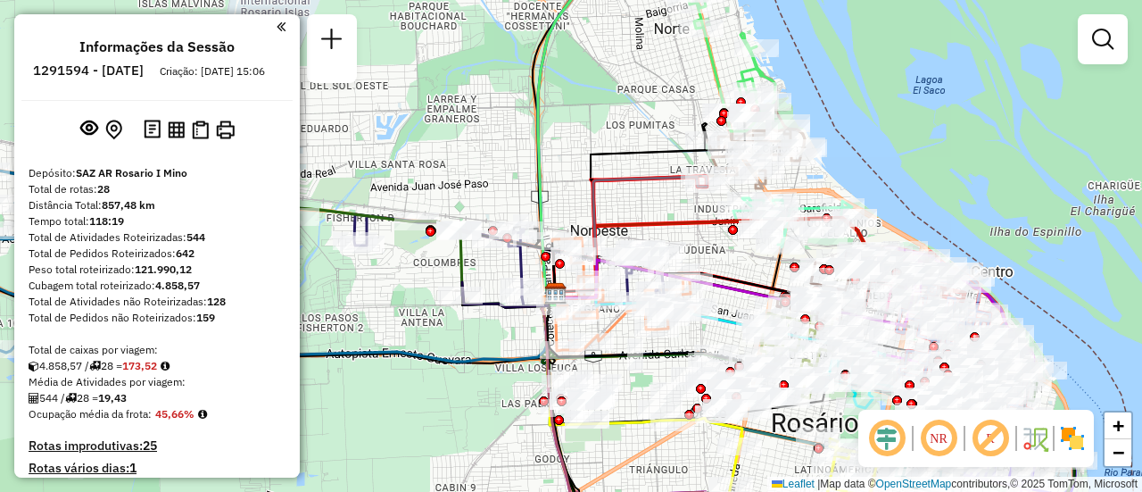
drag, startPoint x: 720, startPoint y: 198, endPoint x: 668, endPoint y: 196, distance: 52.7
click at [636, 191] on div "Janela de atendimento Grade de atendimento Capacidade Transportadoras Veículos …" at bounding box center [571, 246] width 1142 height 492
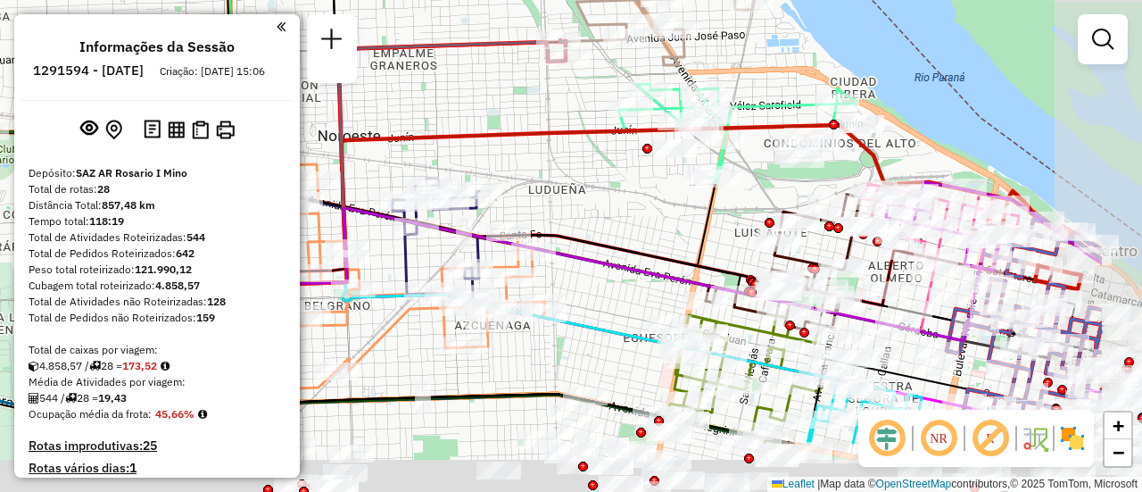
drag, startPoint x: 903, startPoint y: 275, endPoint x: 636, endPoint y: 116, distance: 310.6
click at [632, 116] on div "Janela de atendimento Grade de atendimento Capacidade Transportadoras Veículos …" at bounding box center [571, 246] width 1142 height 492
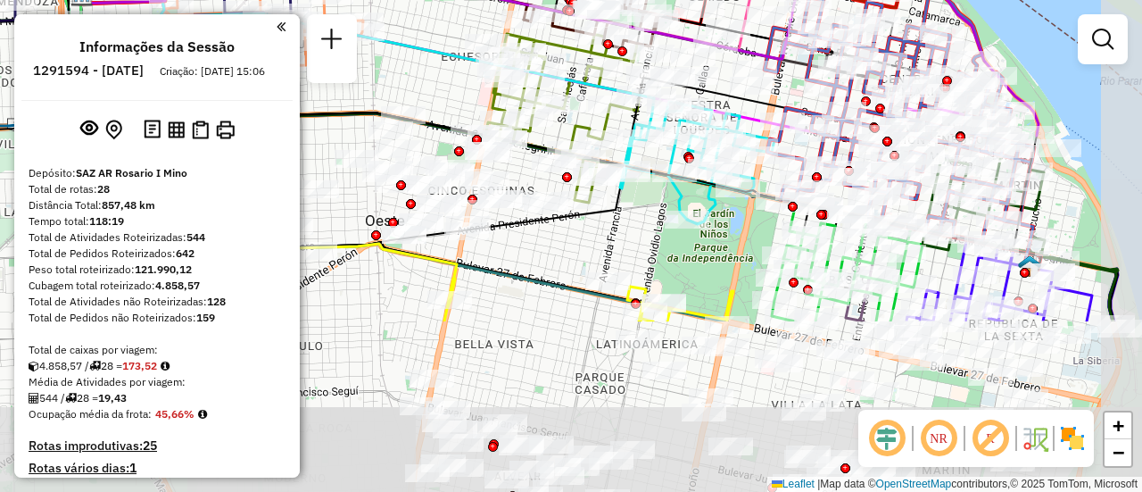
drag, startPoint x: 846, startPoint y: 301, endPoint x: 779, endPoint y: 80, distance: 230.4
click at [779, 80] on icon at bounding box center [900, 86] width 270 height 309
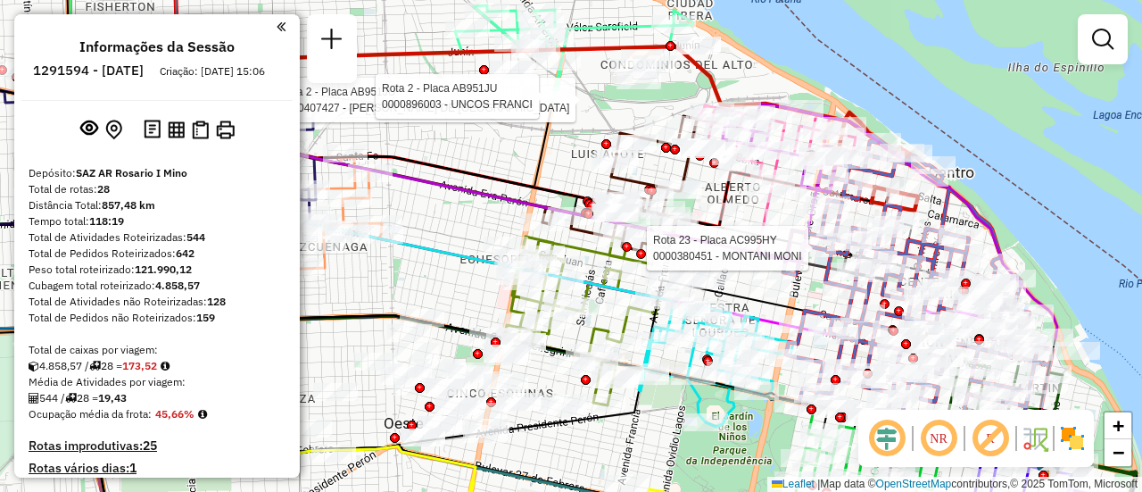
click at [564, 164] on div "Rota 2 - Placa AB951JU 0000407427 - GUTIERREZ MARIA DE LOS ANGELES Rota 2 - Pla…" at bounding box center [571, 246] width 1142 height 492
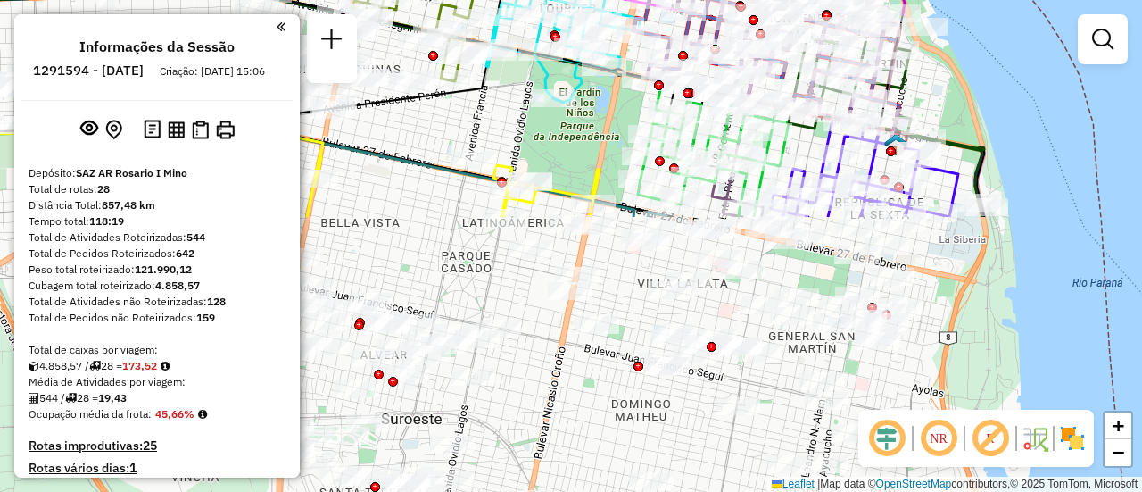
drag, startPoint x: 751, startPoint y: 401, endPoint x: 616, endPoint y: 99, distance: 330.4
click at [612, 102] on div "Janela de atendimento Grade de atendimento Capacidade Transportadoras Veículos …" at bounding box center [571, 246] width 1142 height 492
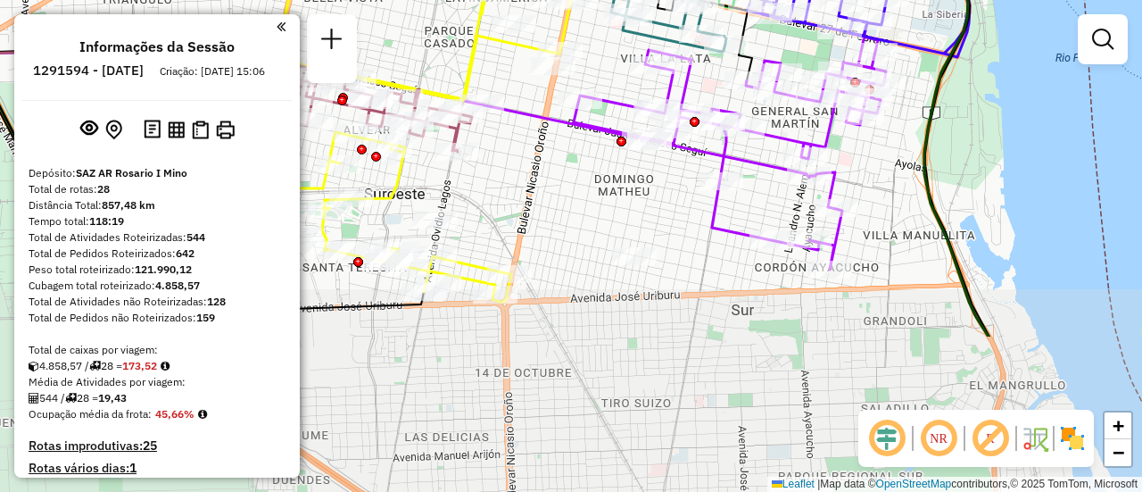
drag, startPoint x: 770, startPoint y: 367, endPoint x: 758, endPoint y: 156, distance: 211.0
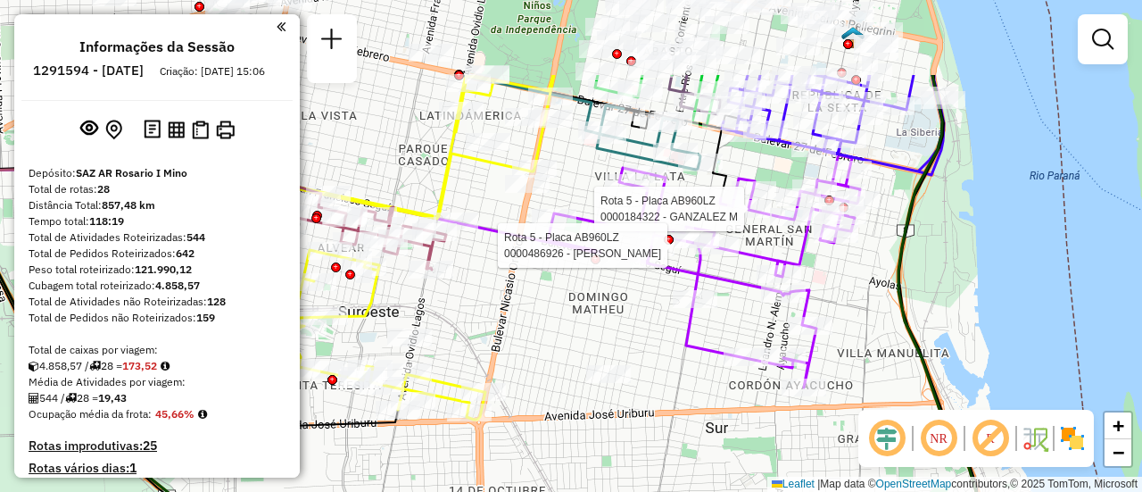
drag, startPoint x: 774, startPoint y: 146, endPoint x: 774, endPoint y: 253, distance: 106.2
click at [765, 260] on div "Rota 15 - Placa AD344QI 0000173754 - MACIA SELLIEZ S Rota 5 - Placa AB960LZ 000…" at bounding box center [571, 246] width 1142 height 492
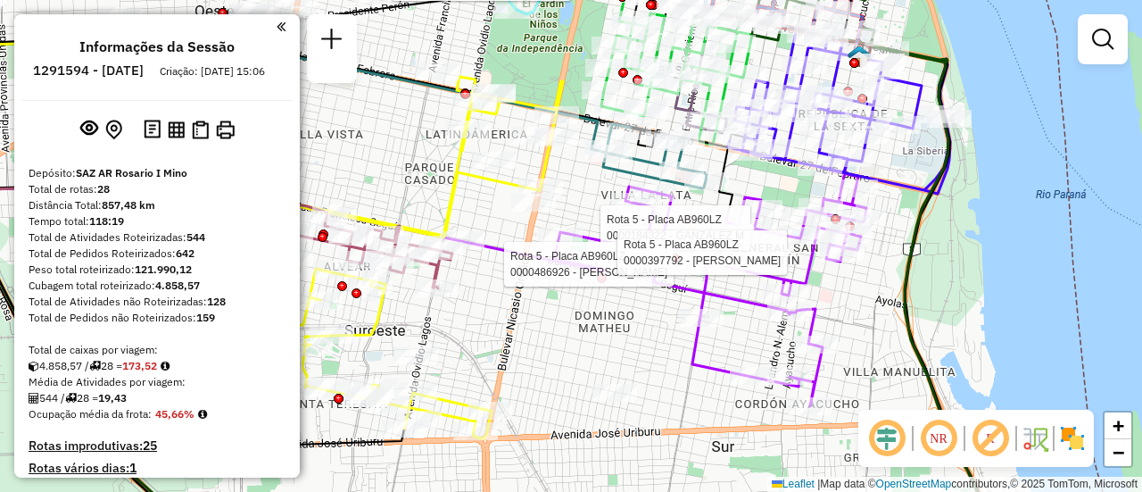
select select "**********"
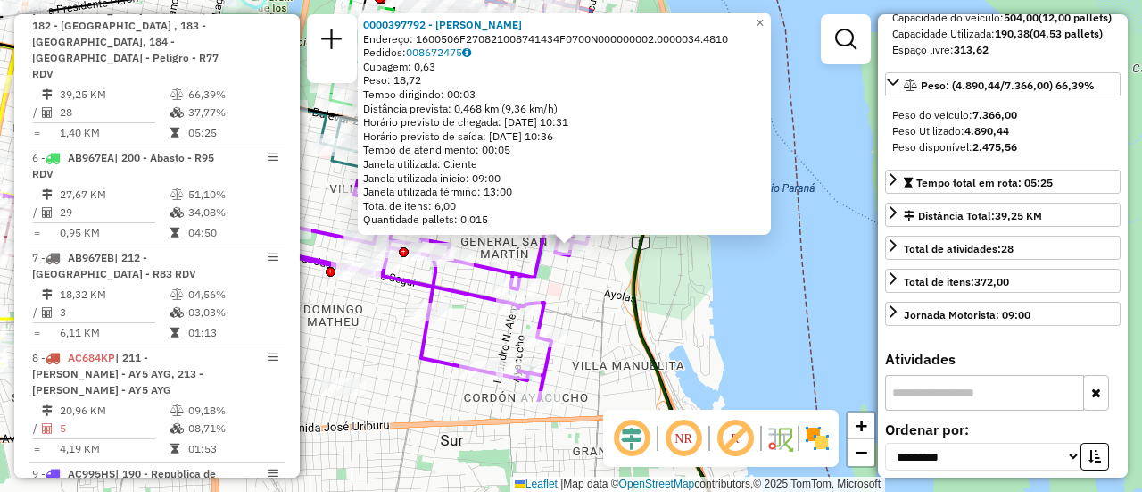
scroll to position [178, 0]
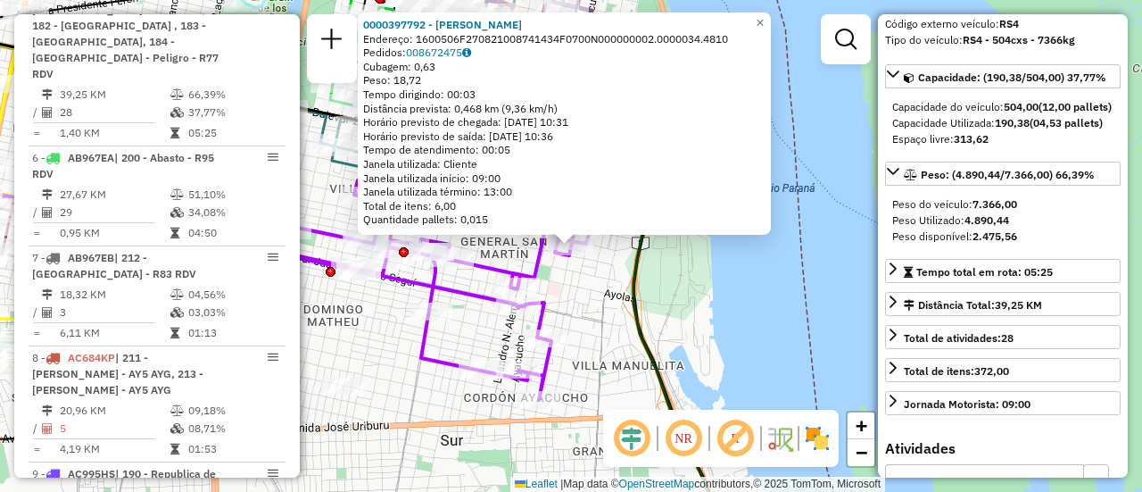
click at [602, 321] on div "0000397792 - MARTINEZ VANINA GISELA Endereço: 1600506F270821008741434F0700N0000…" at bounding box center [571, 246] width 1142 height 492
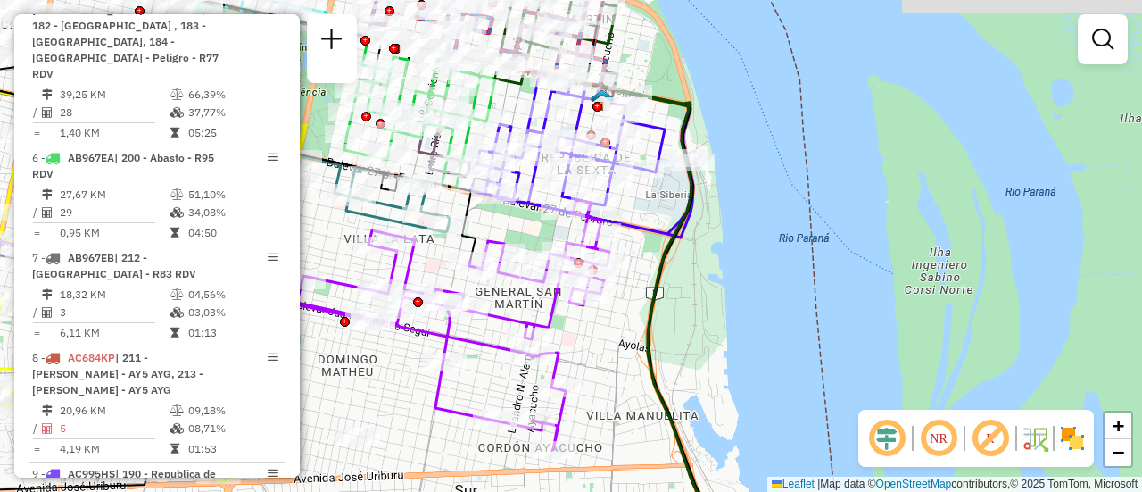
drag, startPoint x: 461, startPoint y: 321, endPoint x: 520, endPoint y: 389, distance: 90.4
click at [518, 389] on div "Janela de atendimento Grade de atendimento Capacidade Transportadoras Veículos …" at bounding box center [571, 246] width 1142 height 492
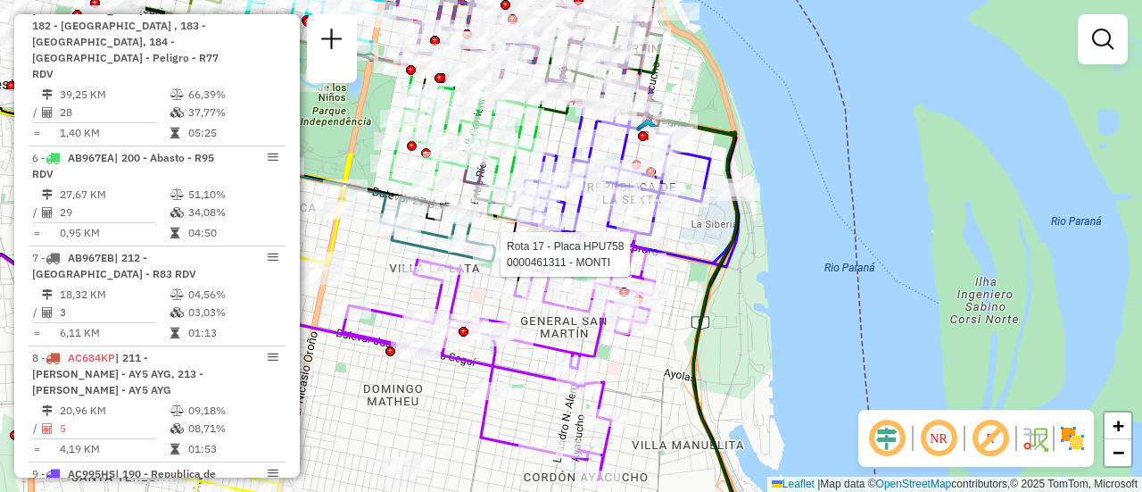
select select "**********"
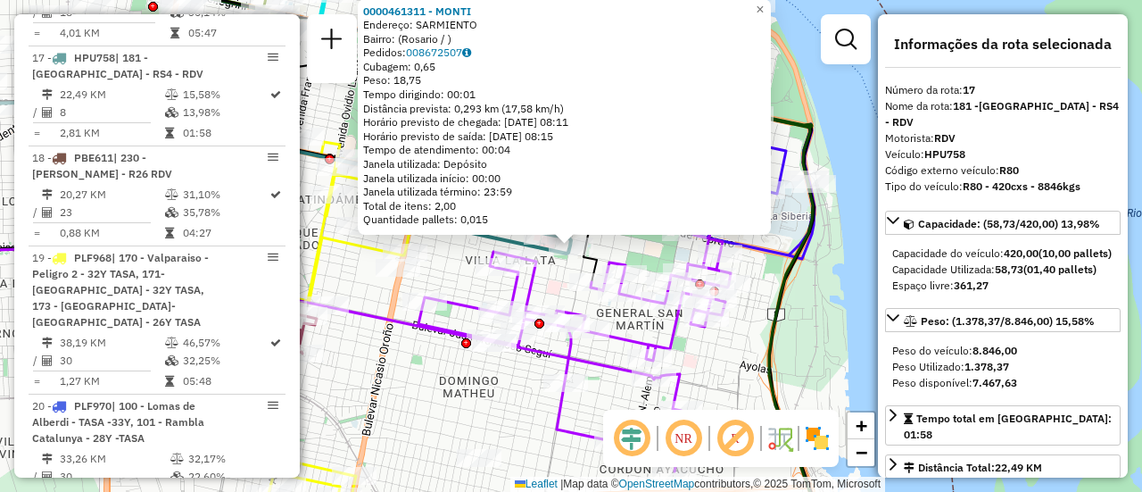
scroll to position [89, 0]
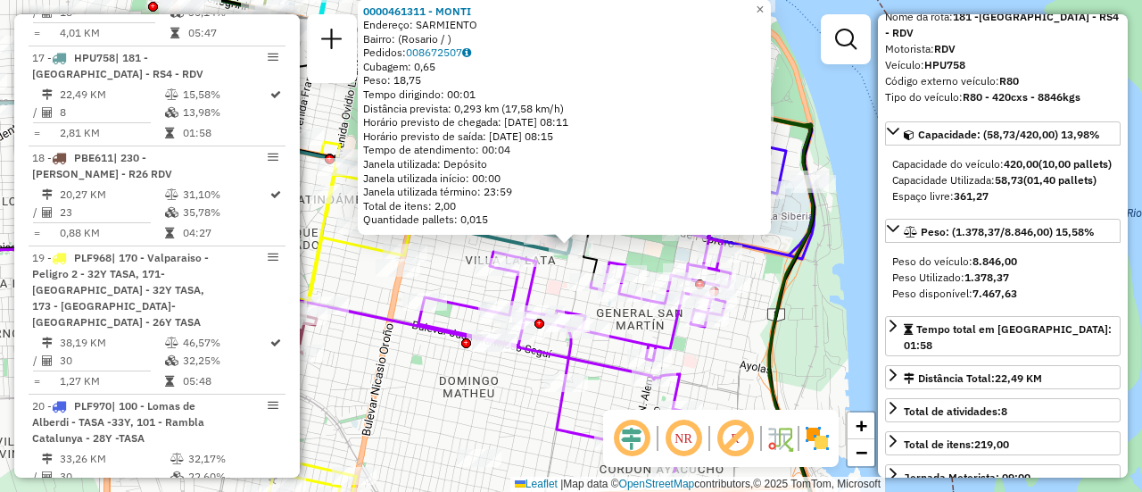
click at [519, 395] on div "0000461311 - MONTI Endereço: SARMIENTO Bairro: (Rosario / ) Pedidos: 008672507 …" at bounding box center [571, 246] width 1142 height 492
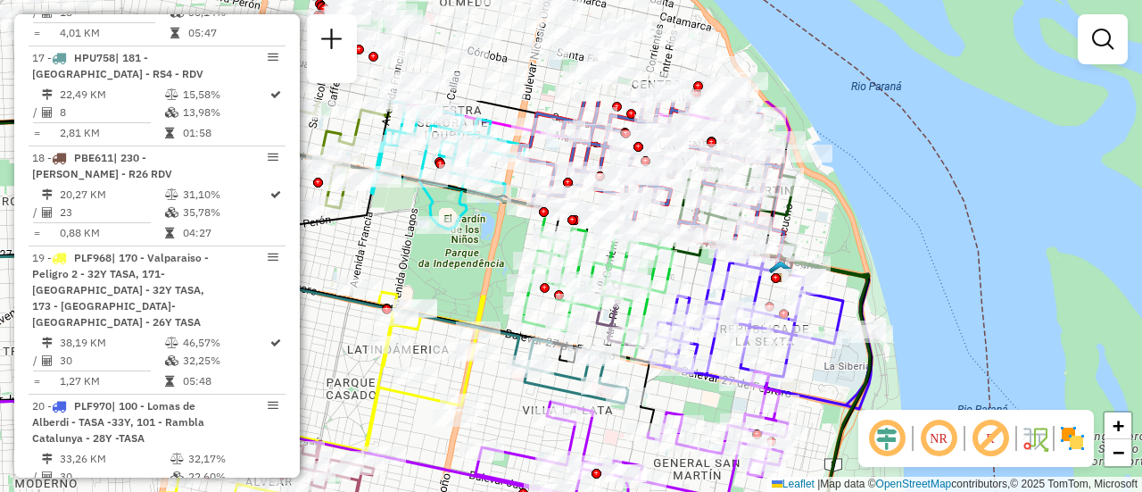
drag, startPoint x: 458, startPoint y: 262, endPoint x: 537, endPoint y: 414, distance: 171.3
click at [543, 439] on div "Janela de atendimento Grade de atendimento Capacidade Transportadoras Veículos …" at bounding box center [571, 246] width 1142 height 492
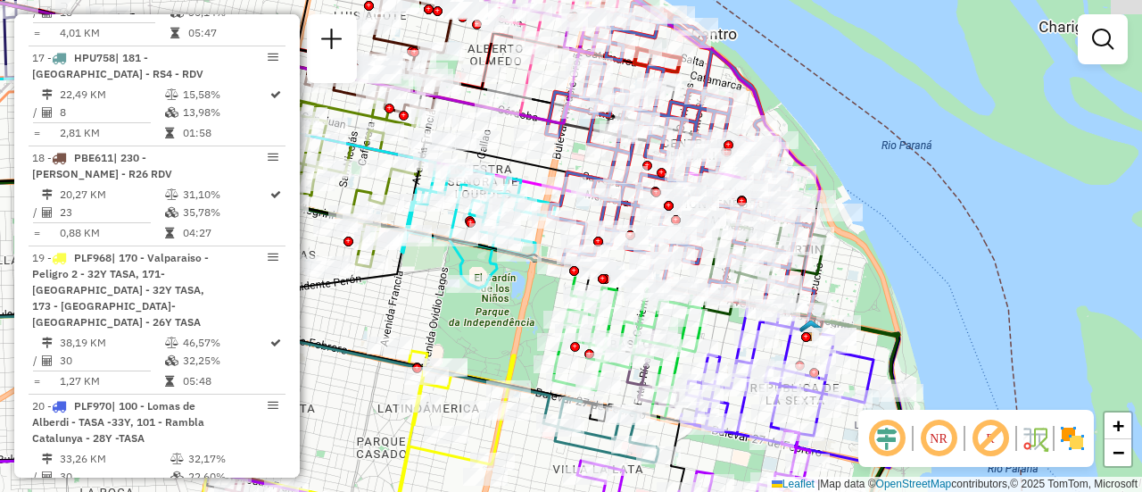
drag, startPoint x: 498, startPoint y: 305, endPoint x: 535, endPoint y: 328, distance: 43.3
click at [505, 346] on div "Janela de atendimento Grade de atendimento Capacidade Transportadoras Veículos …" at bounding box center [571, 246] width 1142 height 492
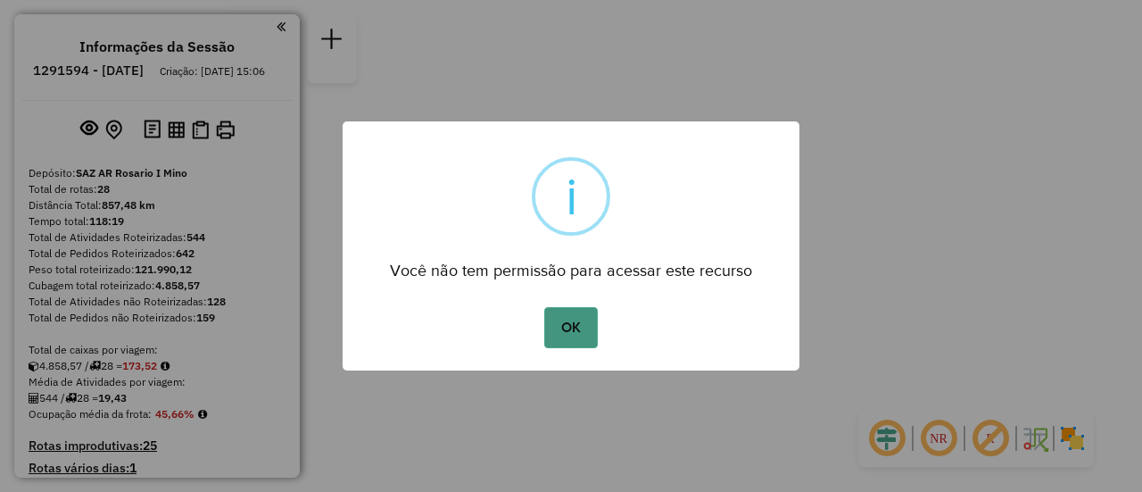
click at [567, 329] on button "OK" at bounding box center [570, 327] width 53 height 41
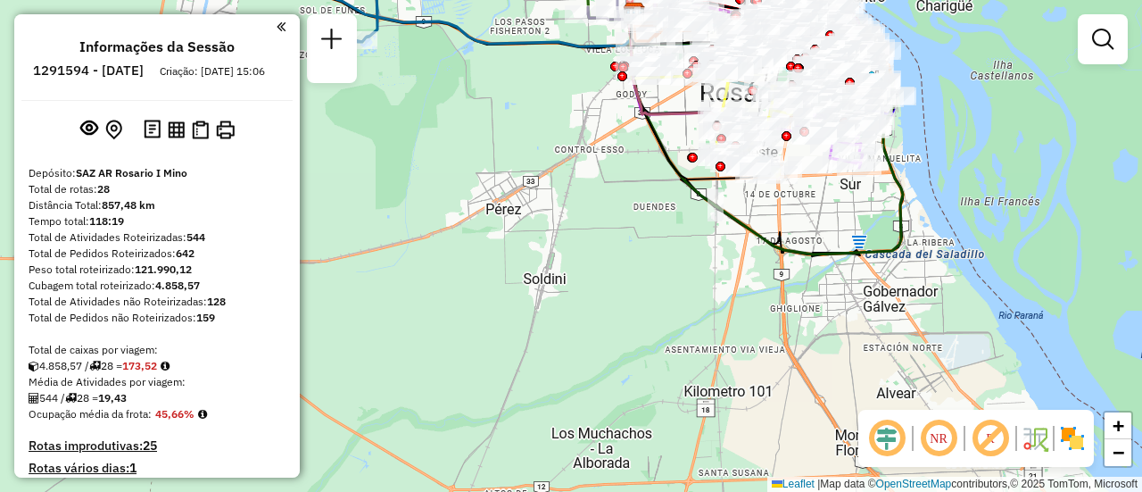
drag, startPoint x: 613, startPoint y: 187, endPoint x: 582, endPoint y: 338, distance: 154.9
click at [580, 378] on div "Janela de atendimento Grade de atendimento Capacidade Transportadoras Veículos …" at bounding box center [571, 246] width 1142 height 492
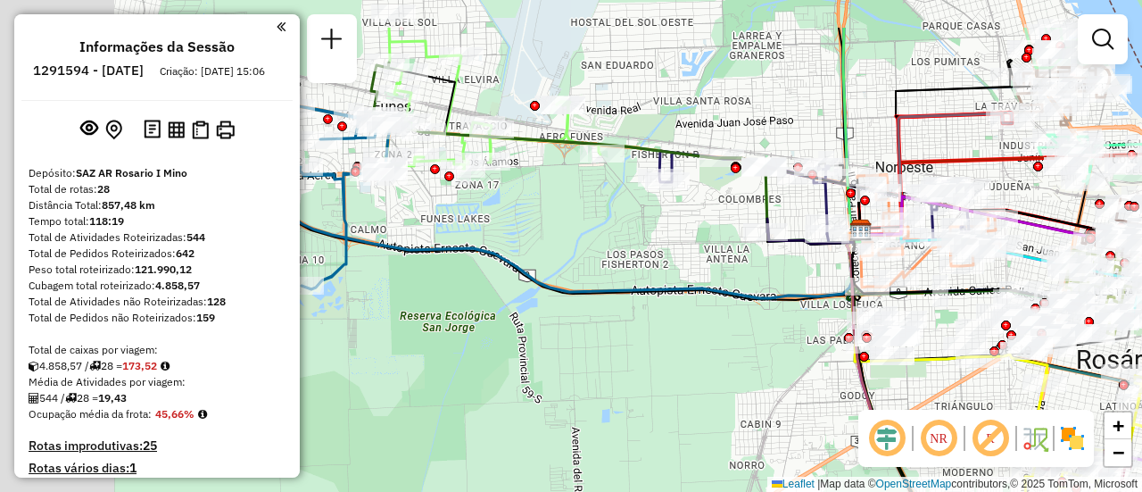
drag, startPoint x: 477, startPoint y: 187, endPoint x: 848, endPoint y: 292, distance: 384.8
click at [835, 290] on div "Janela de atendimento Grade de atendimento Capacidade Transportadoras Veículos …" at bounding box center [571, 246] width 1142 height 492
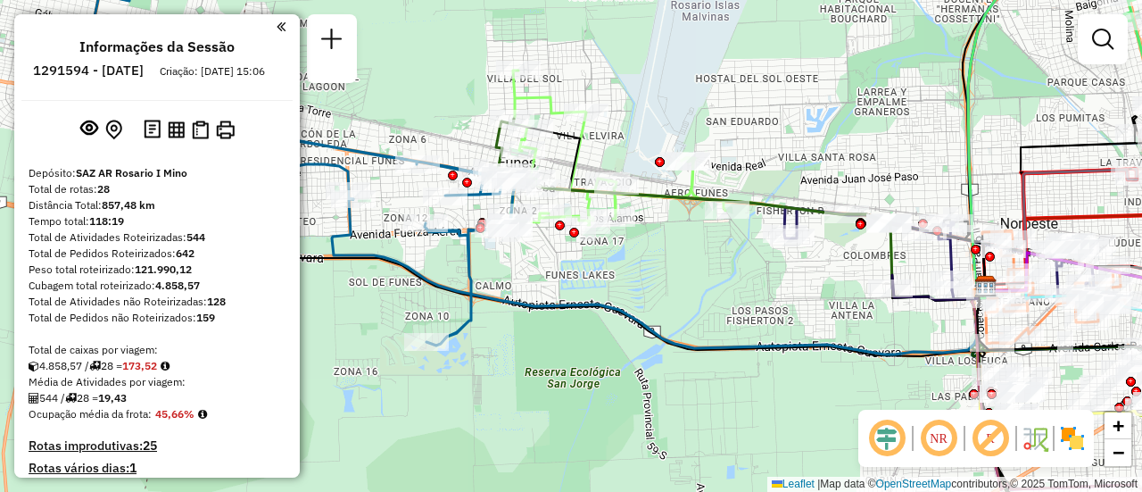
drag, startPoint x: 716, startPoint y: 274, endPoint x: 641, endPoint y: 293, distance: 77.3
click at [641, 293] on div "Janela de atendimento Grade de atendimento Capacidade Transportadoras Veículos …" at bounding box center [571, 246] width 1142 height 492
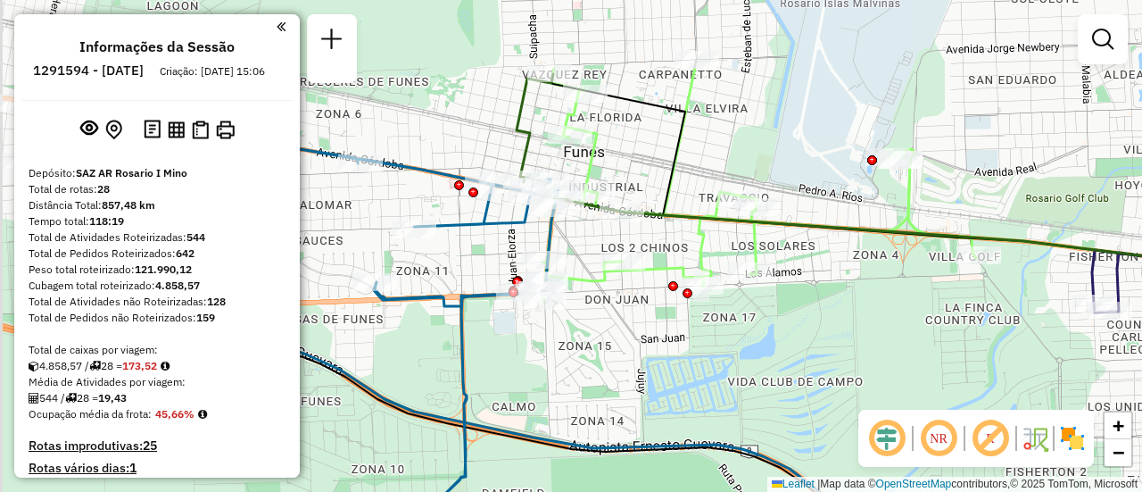
drag, startPoint x: 641, startPoint y: 82, endPoint x: 865, endPoint y: 227, distance: 266.6
click at [859, 225] on div "Janela de atendimento Grade de atendimento Capacidade Transportadoras Veículos …" at bounding box center [571, 246] width 1142 height 492
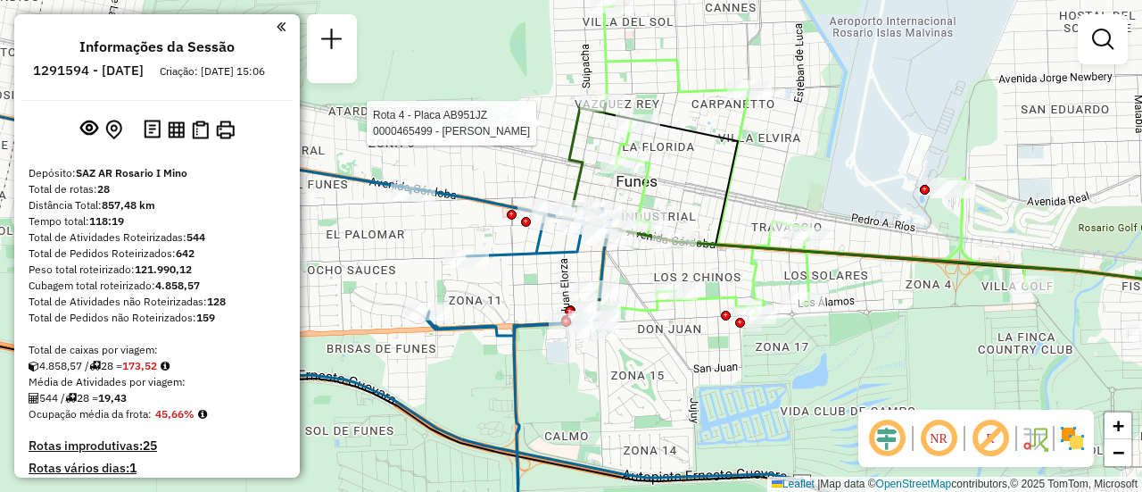
select select "**********"
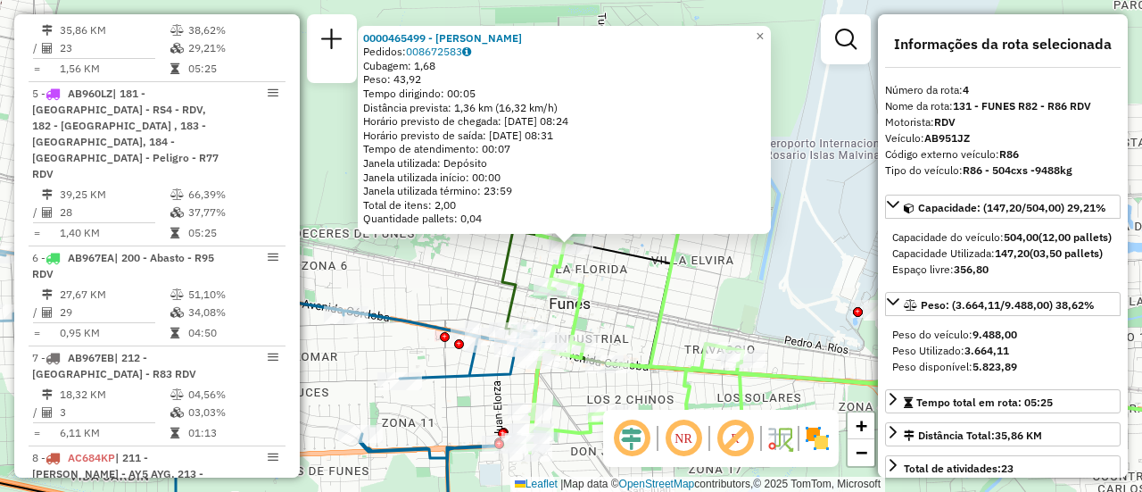
scroll to position [178, 0]
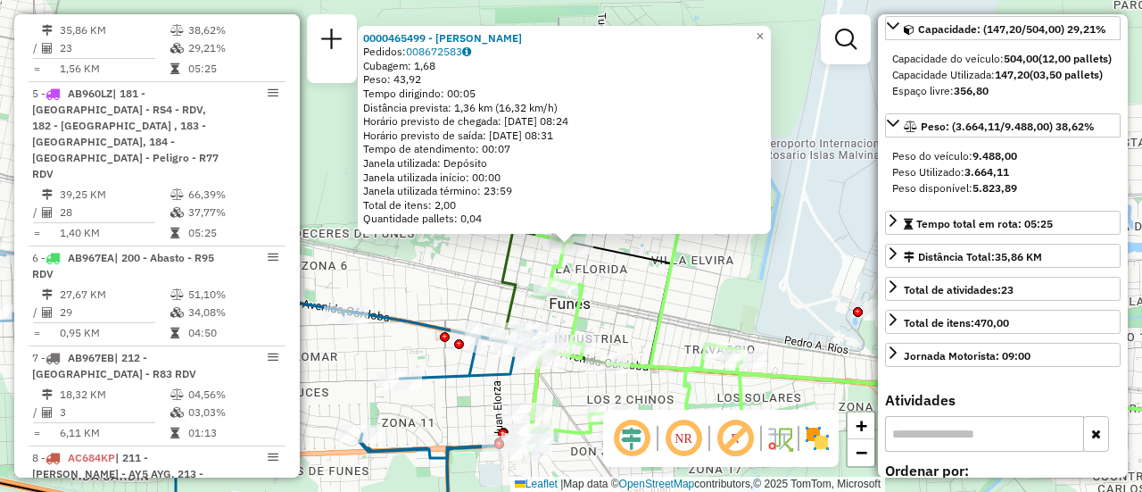
click at [721, 287] on div "0000465499 - BRIGNARDELLO [PERSON_NAME]: 008672583 Cubagem: 1,68 Peso: 43,92 Te…" at bounding box center [571, 246] width 1142 height 492
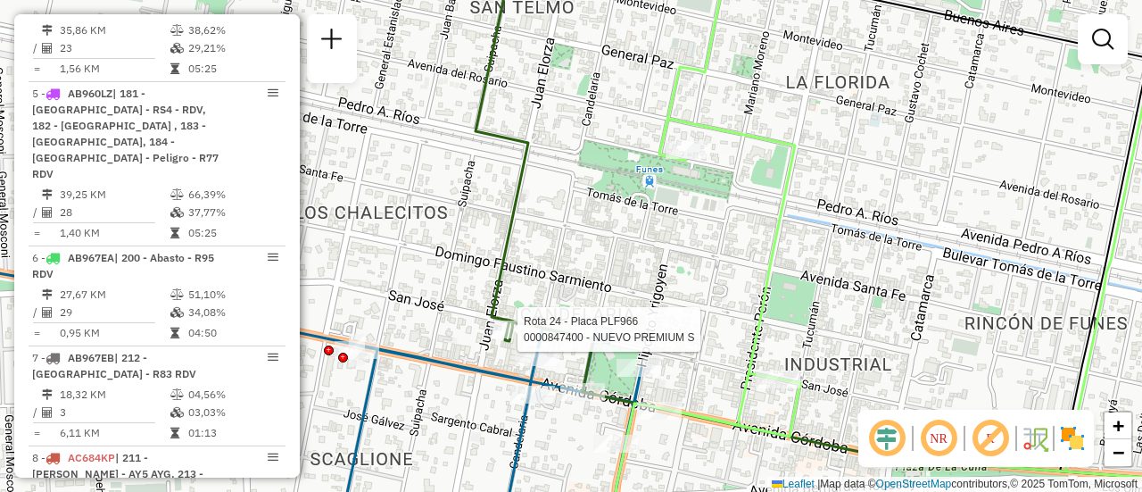
select select "**********"
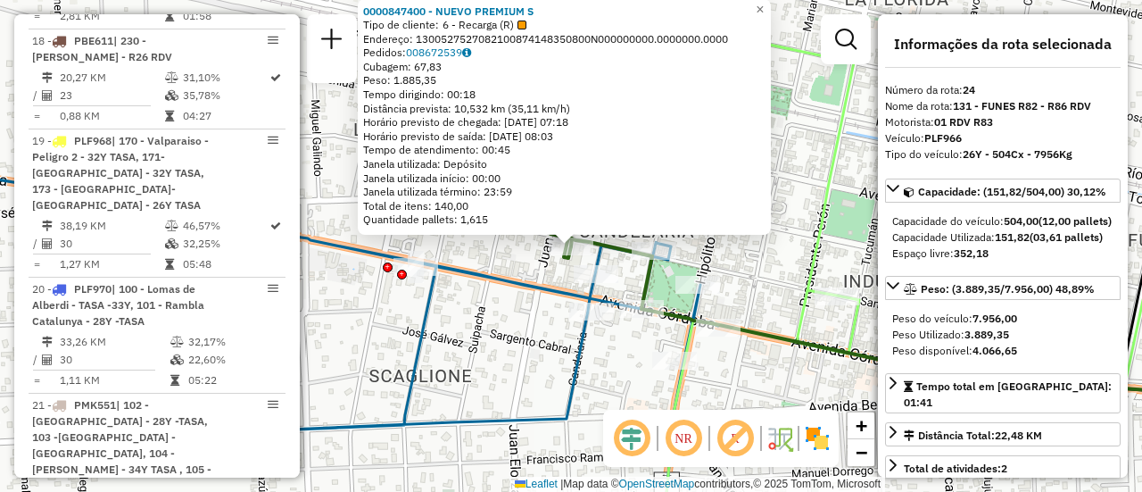
scroll to position [3163, 0]
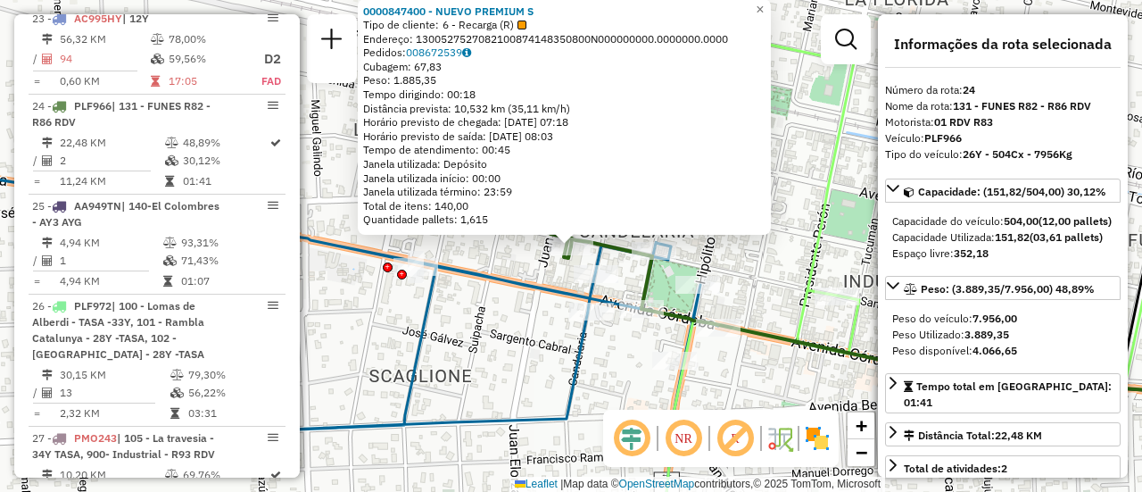
click at [766, 286] on div "0000847400 - NUEVO PREMIUM S Tipo de cliente: 6 - Recarga (R) Endereço: 1300527…" at bounding box center [571, 246] width 1142 height 492
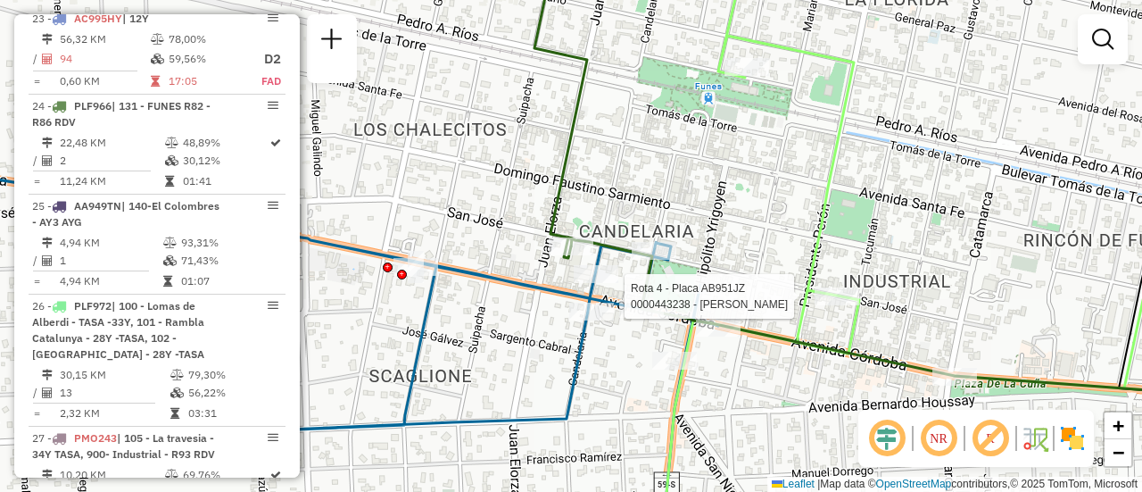
select select "**********"
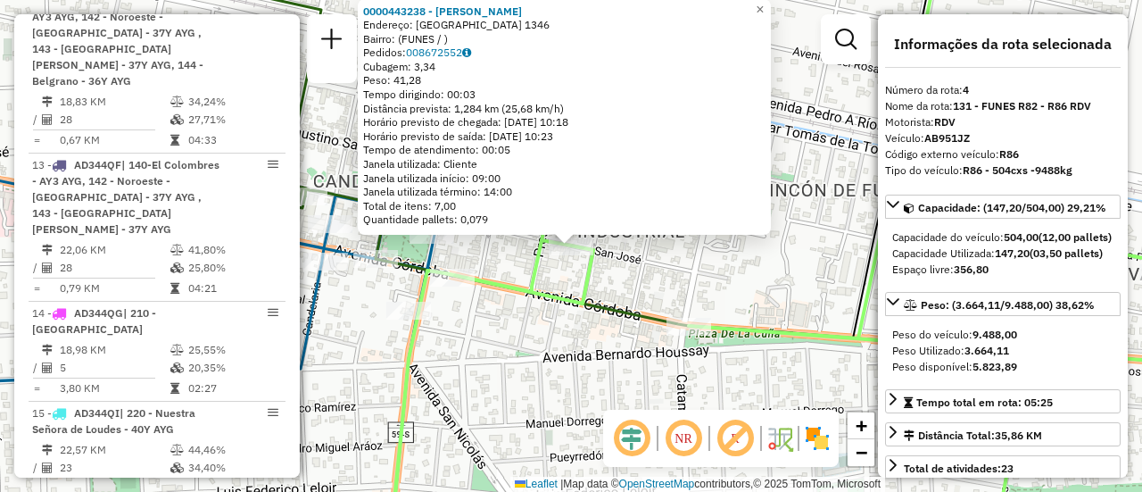
scroll to position [935, 0]
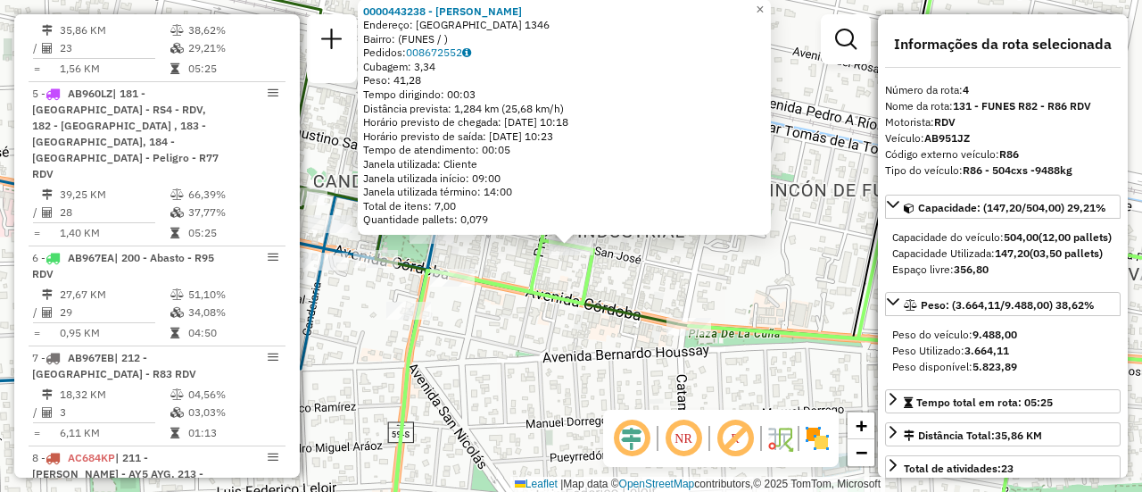
click at [731, 284] on div "0000443238 - [PERSON_NAME]: SAN JOSE 1346 Bairro: (FUNES / ) Pedidos: 008672552…" at bounding box center [571, 246] width 1142 height 492
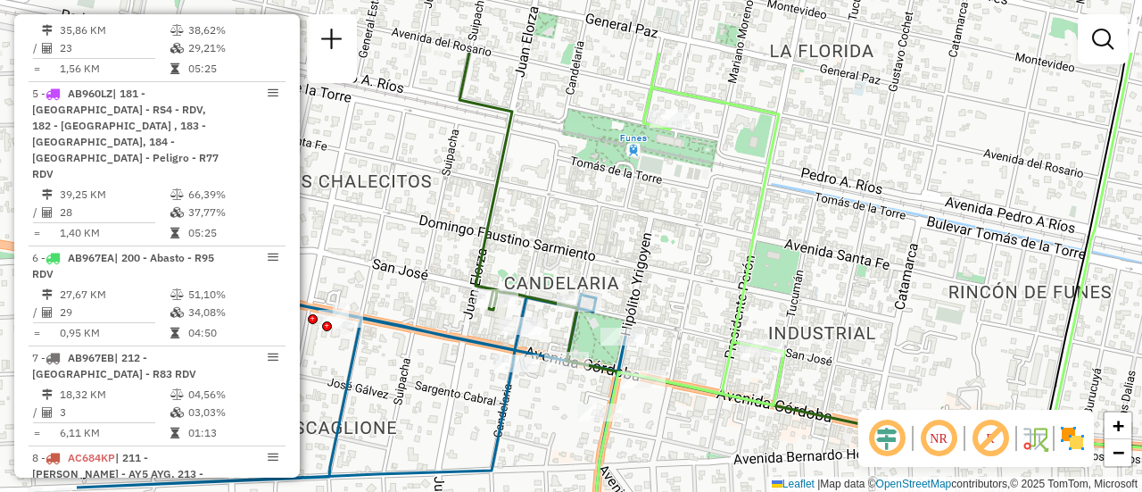
drag, startPoint x: 525, startPoint y: 220, endPoint x: 687, endPoint y: 271, distance: 170.5
click at [688, 271] on div "Janela de atendimento Grade de atendimento Capacidade Transportadoras Veículos …" at bounding box center [571, 246] width 1142 height 492
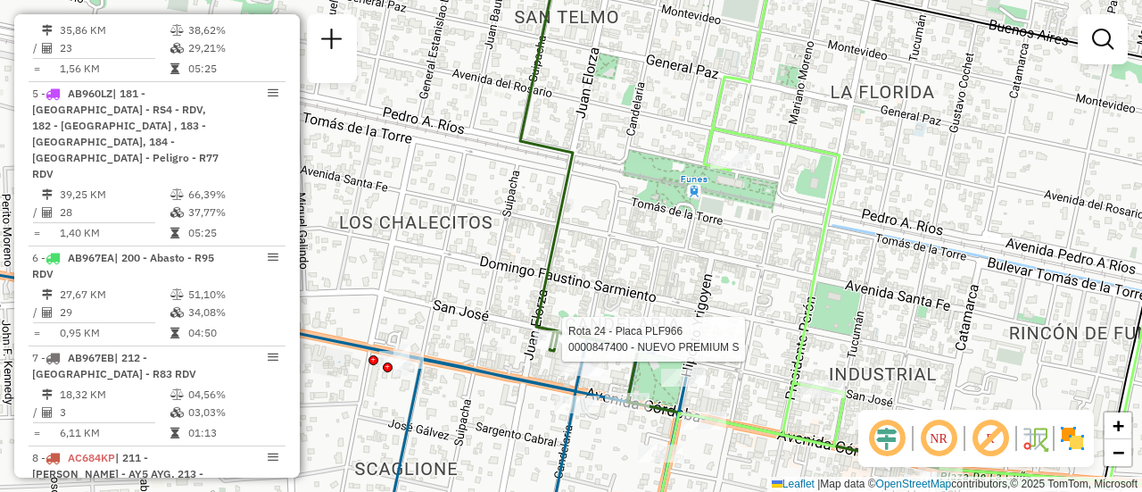
select select "**********"
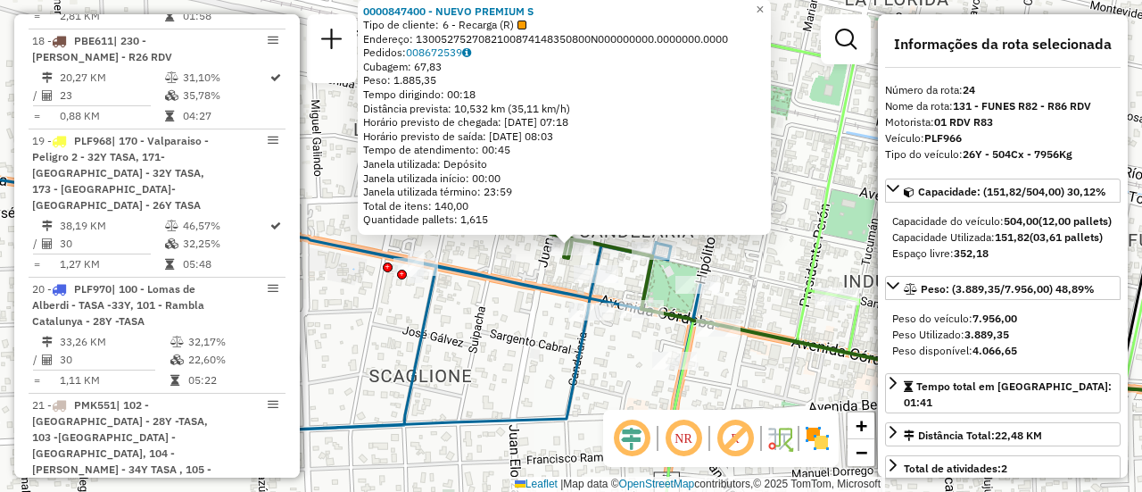
scroll to position [3163, 0]
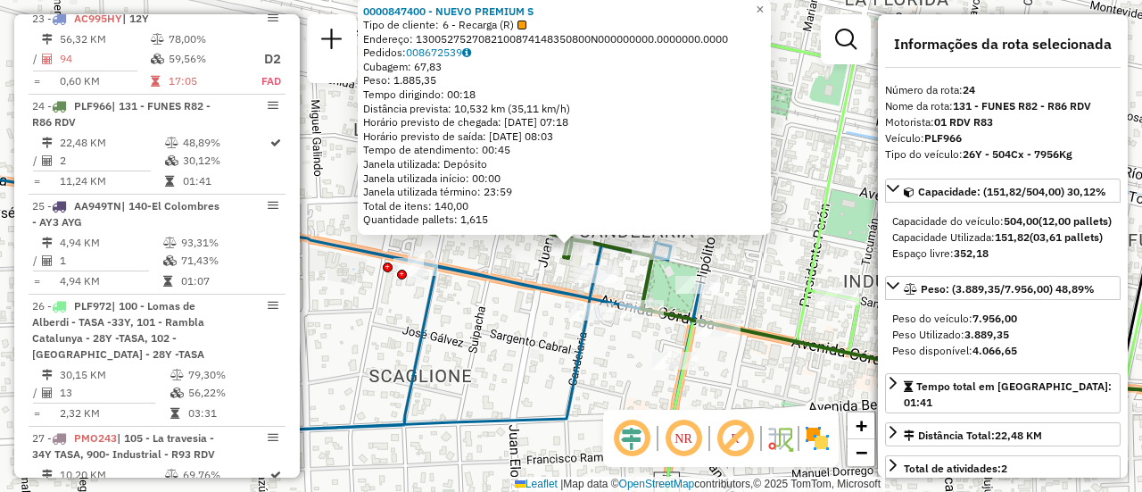
click at [515, 251] on div "0000847400 - NUEVO PREMIUM S Tipo de cliente: 6 - Recarga (R) Endereço: 1300527…" at bounding box center [571, 246] width 1142 height 492
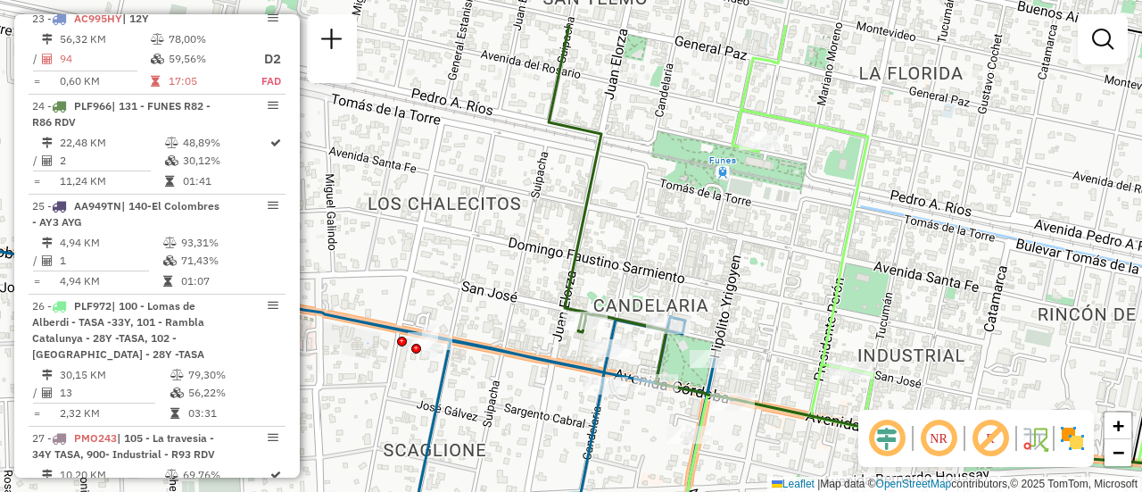
drag, startPoint x: 663, startPoint y: 190, endPoint x: 703, endPoint y: 326, distance: 141.5
click at [700, 356] on div "Janela de atendimento Grade de atendimento Capacidade Transportadoras Veículos …" at bounding box center [571, 246] width 1142 height 492
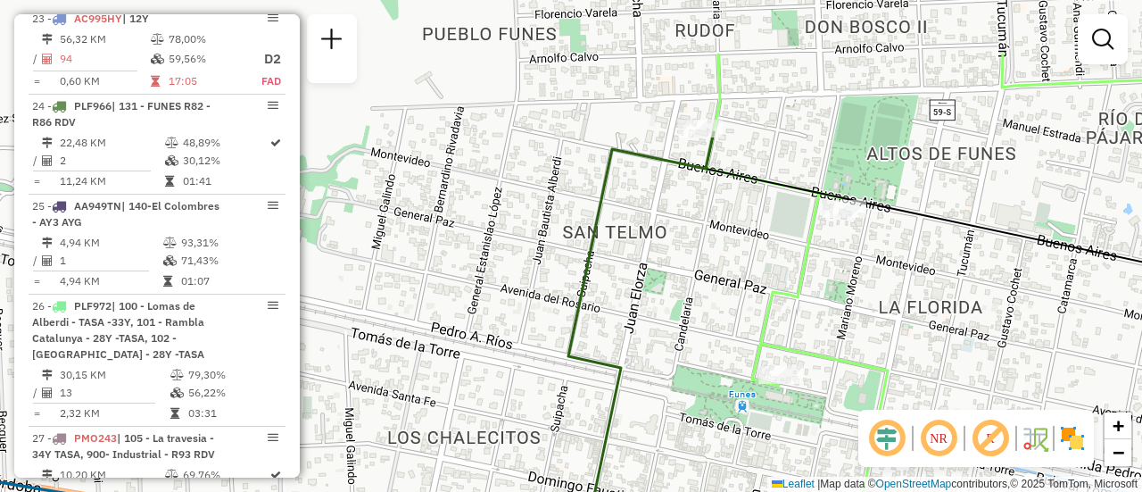
drag, startPoint x: 678, startPoint y: 233, endPoint x: 698, endPoint y: 233, distance: 19.6
click at [678, 268] on div "Janela de atendimento Grade de atendimento Capacidade Transportadoras Veículos …" at bounding box center [571, 246] width 1142 height 492
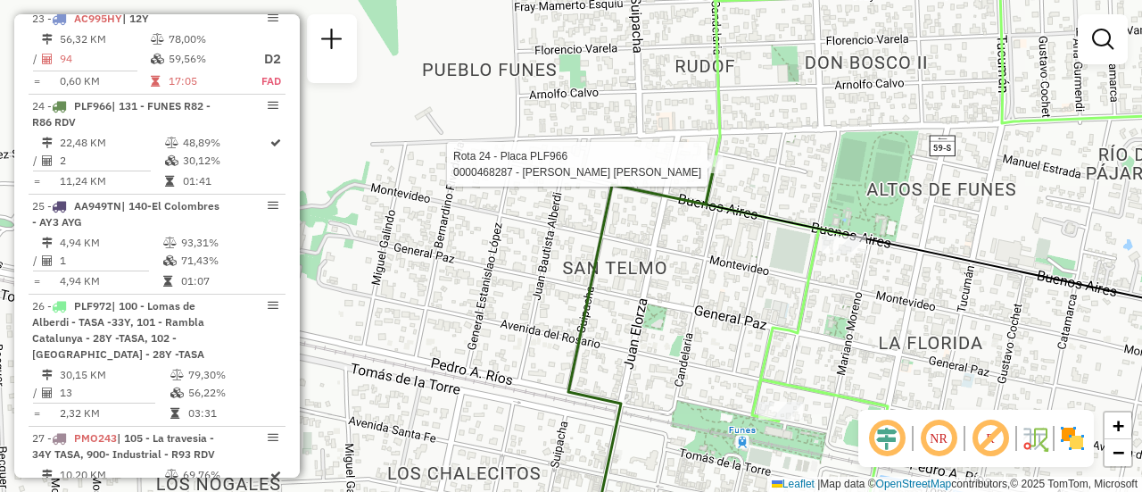
select select "**********"
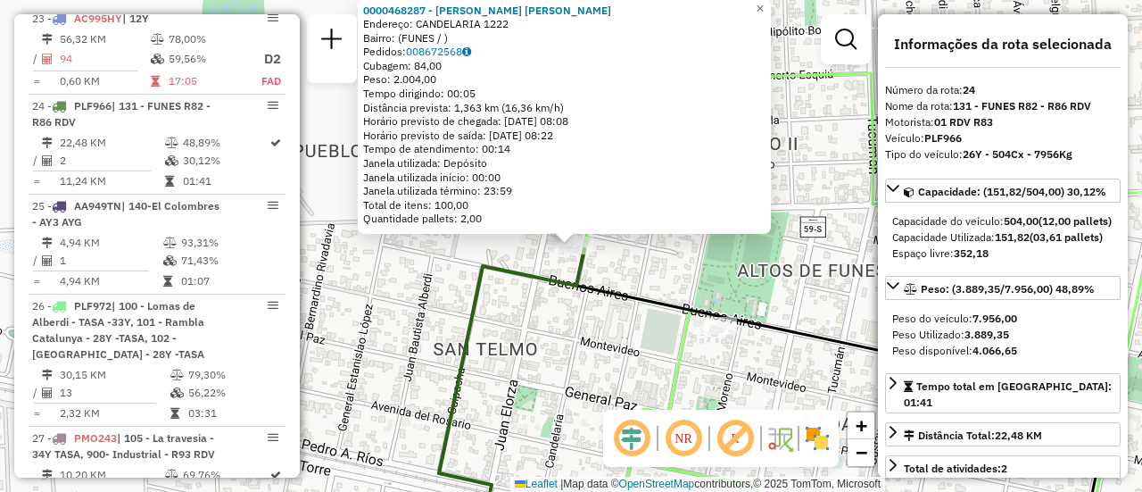
scroll to position [89, 0]
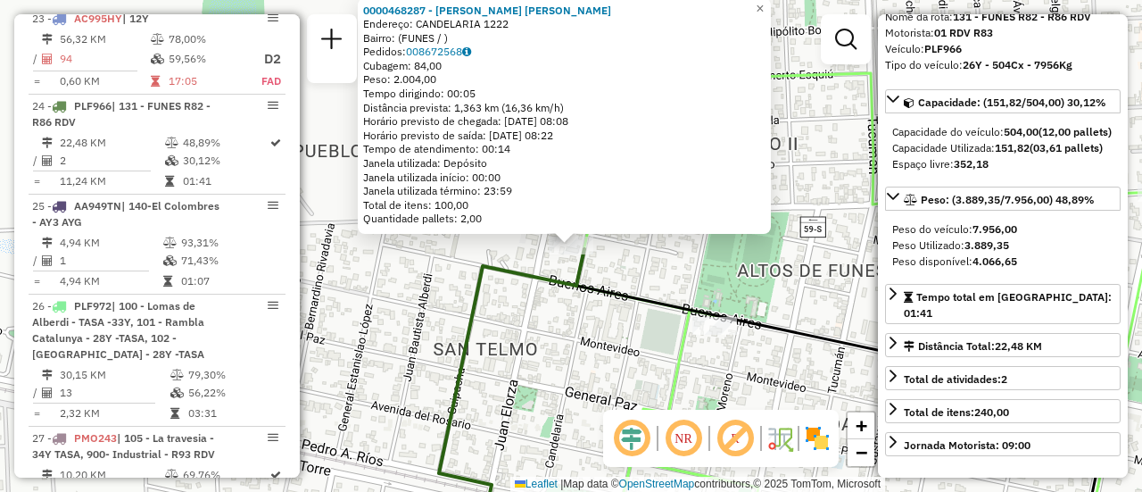
click at [618, 356] on div "0000468287 - [PERSON_NAME] [PERSON_NAME]: CANDELARIA 1222 Bairro: (FUNES / ) Pe…" at bounding box center [571, 246] width 1142 height 492
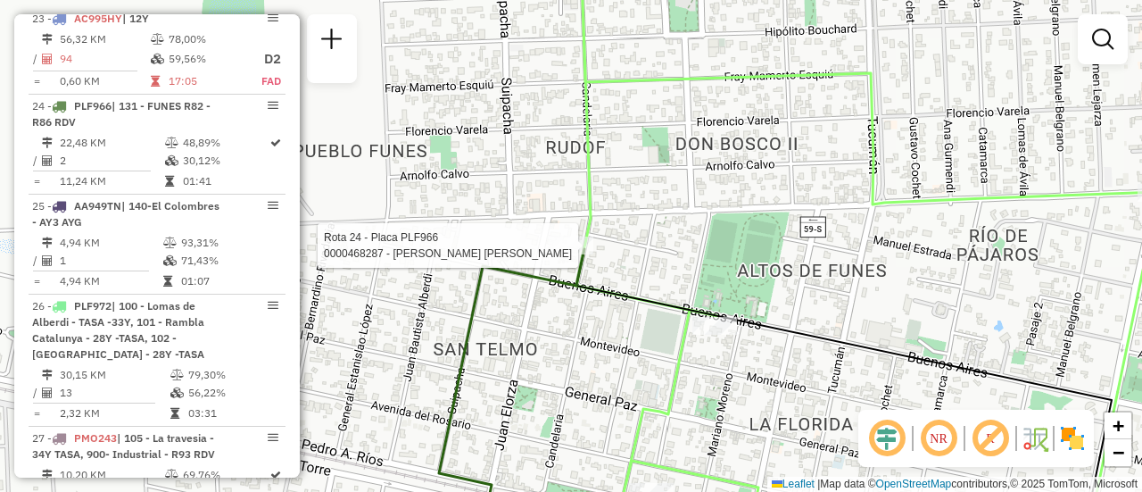
select select "**********"
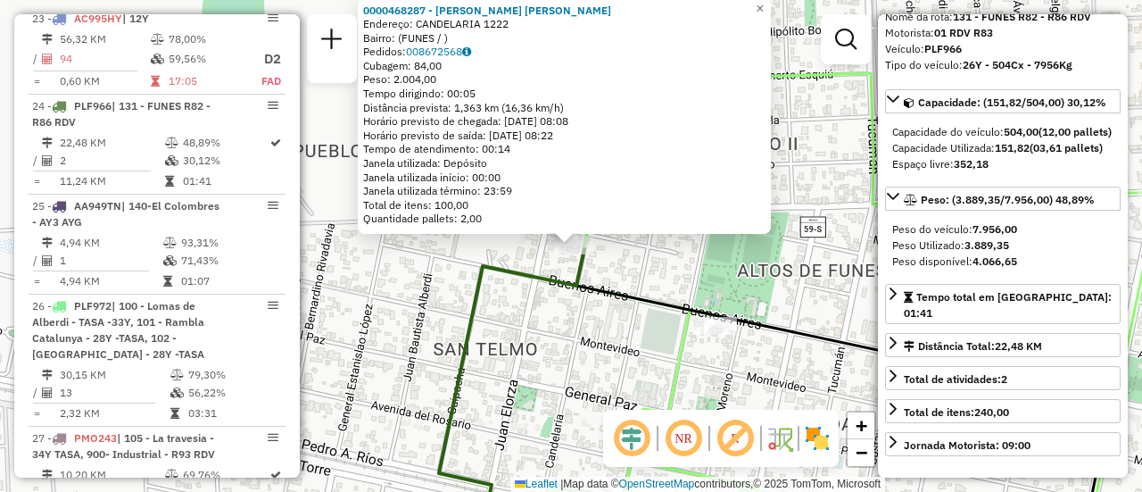
scroll to position [268, 0]
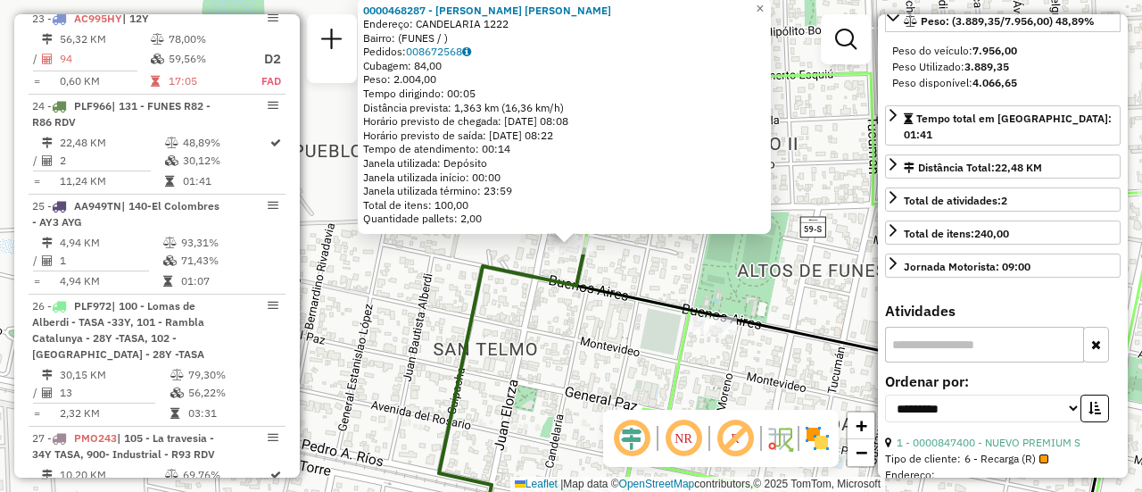
drag, startPoint x: 635, startPoint y: 344, endPoint x: 652, endPoint y: 345, distance: 17.9
click at [636, 344] on div "0000468287 - [PERSON_NAME] [PERSON_NAME]: CANDELARIA 1222 Bairro: (FUNES / ) Pe…" at bounding box center [571, 246] width 1142 height 492
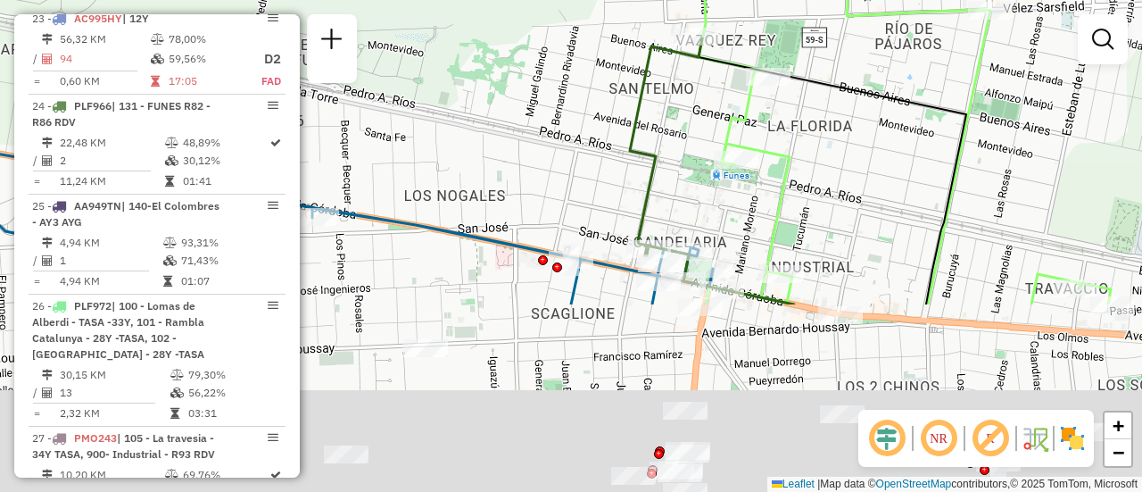
drag, startPoint x: 778, startPoint y: 363, endPoint x: 813, endPoint y: 107, distance: 258.5
click at [815, 108] on div "Janela de atendimento Grade de atendimento Capacidade Transportadoras Veículos …" at bounding box center [571, 246] width 1142 height 492
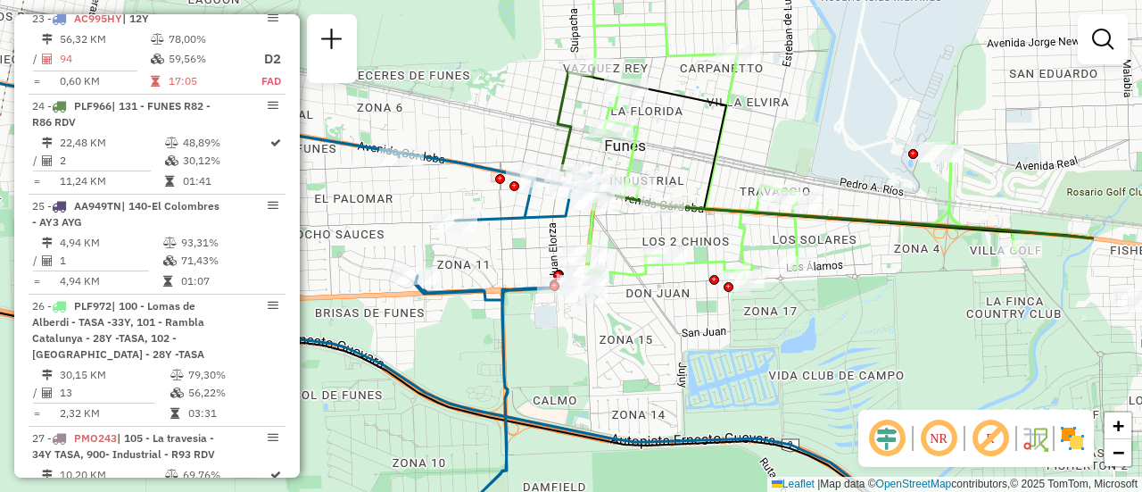
drag, startPoint x: 796, startPoint y: 267, endPoint x: 634, endPoint y: 237, distance: 165.2
click at [634, 237] on div "Janela de atendimento Grade de atendimento Capacidade Transportadoras Veículos …" at bounding box center [571, 246] width 1142 height 492
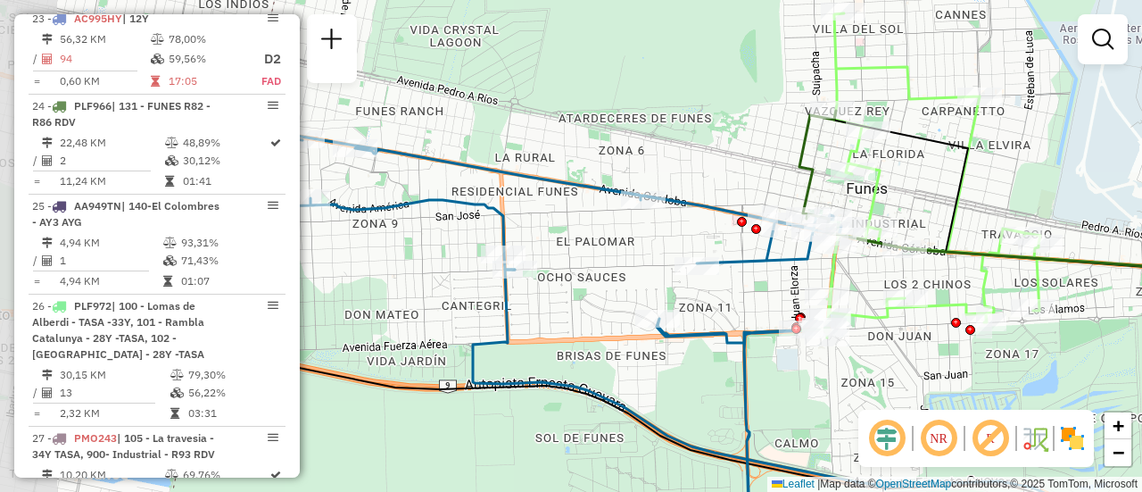
drag, startPoint x: 900, startPoint y: 290, endPoint x: 1141, endPoint y: 328, distance: 244.8
click at [1141, 329] on div "Janela de atendimento Grade de atendimento Capacidade Transportadoras Veículos …" at bounding box center [571, 246] width 1142 height 492
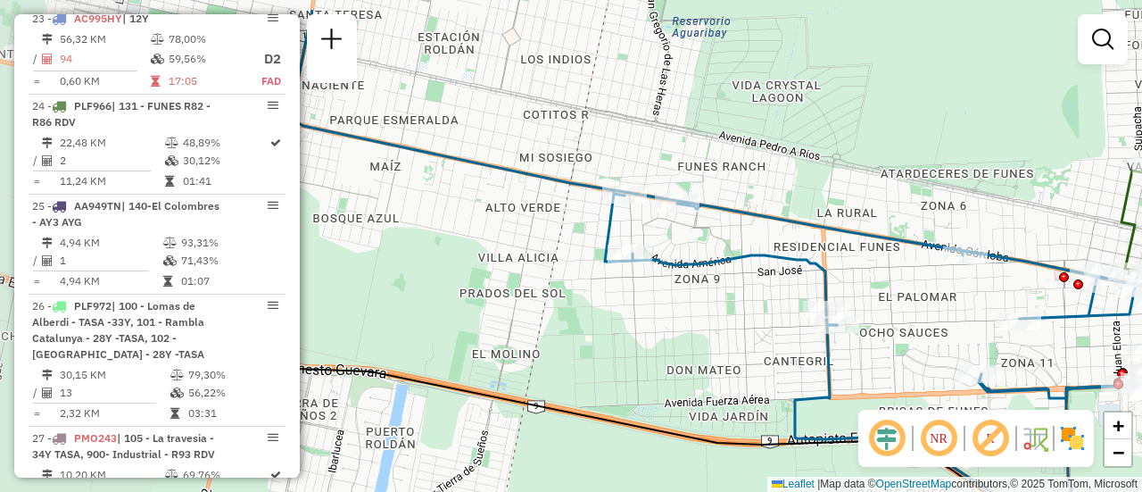
drag, startPoint x: 569, startPoint y: 221, endPoint x: 891, endPoint y: 280, distance: 327.5
click at [891, 280] on div "Janela de atendimento Grade de atendimento Capacidade Transportadoras Veículos …" at bounding box center [571, 246] width 1142 height 492
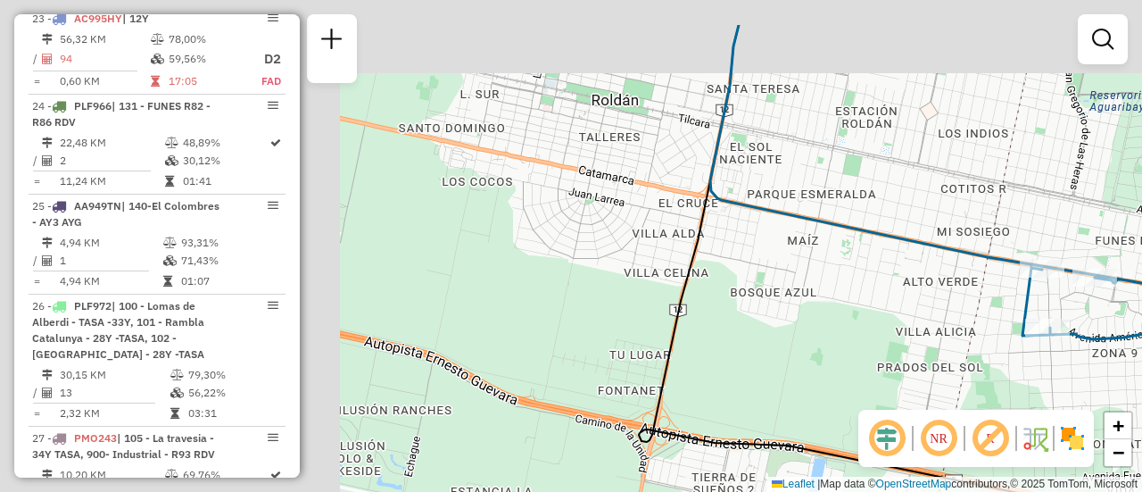
drag, startPoint x: 675, startPoint y: 143, endPoint x: 1121, endPoint y: 221, distance: 453.1
click at [1122, 221] on div "Janela de atendimento Grade de atendimento Capacidade Transportadoras Veículos …" at bounding box center [571, 246] width 1142 height 492
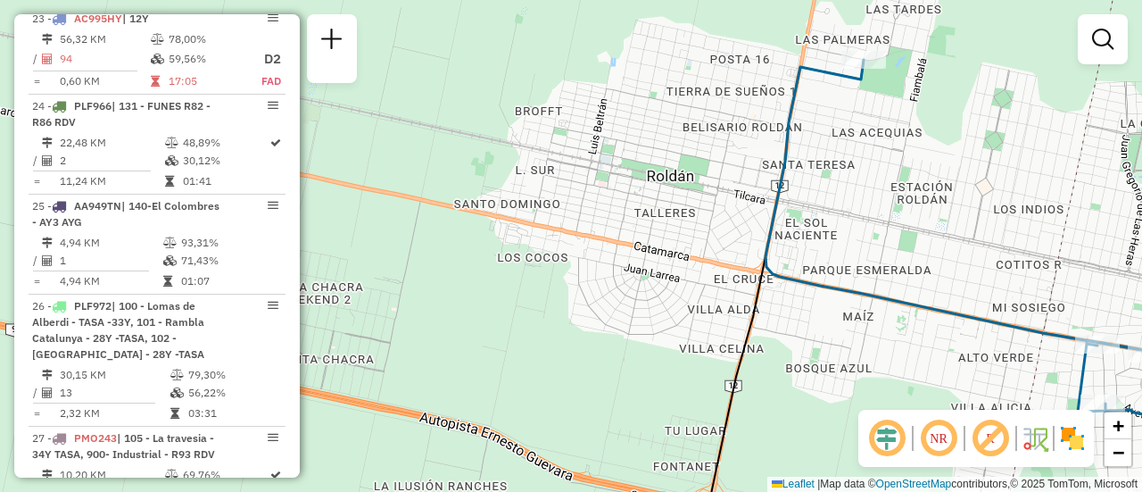
drag, startPoint x: 700, startPoint y: 160, endPoint x: 747, endPoint y: 333, distance: 179.5
click at [731, 356] on div "Janela de atendimento Grade de atendimento Capacidade Transportadoras Veículos …" at bounding box center [571, 246] width 1142 height 492
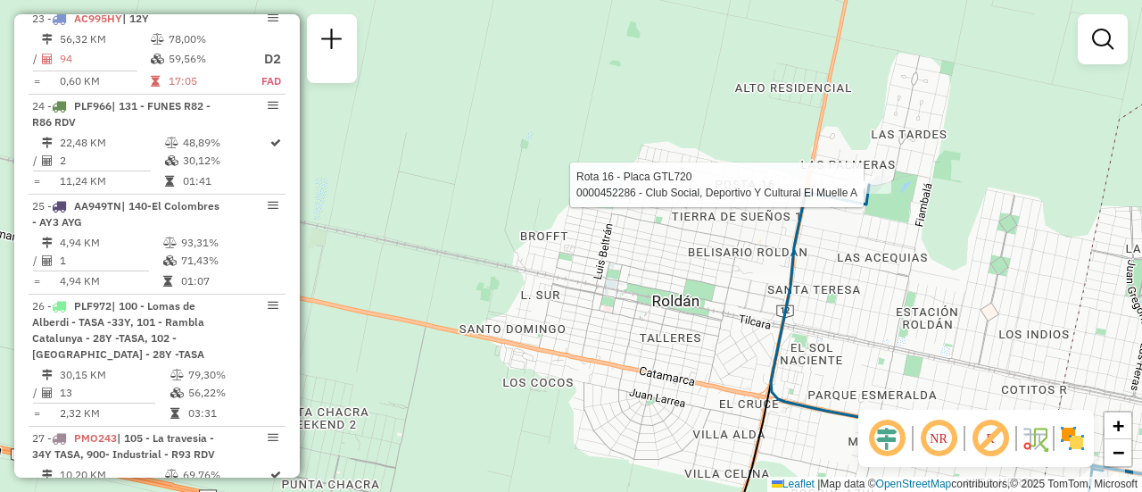
select select "**********"
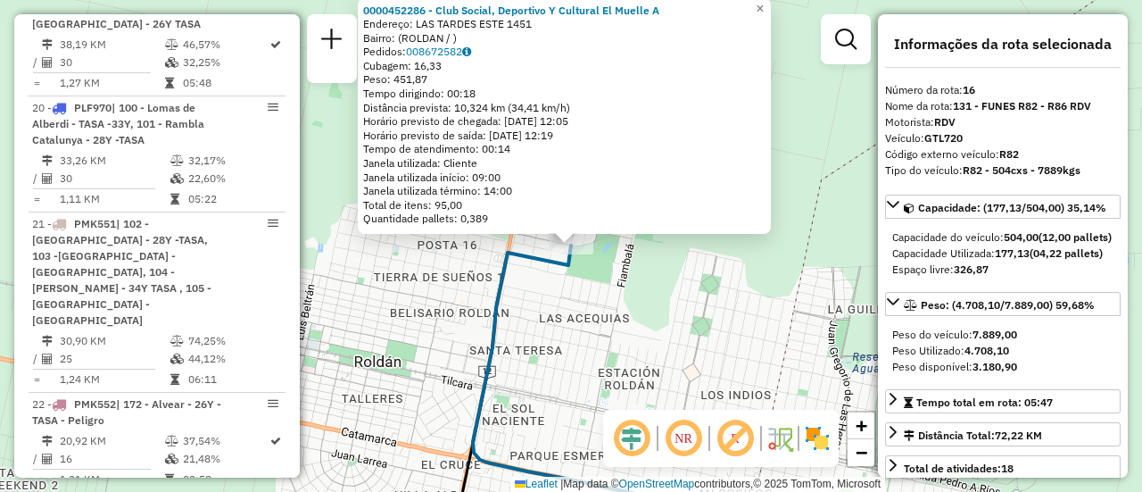
scroll to position [2279, 0]
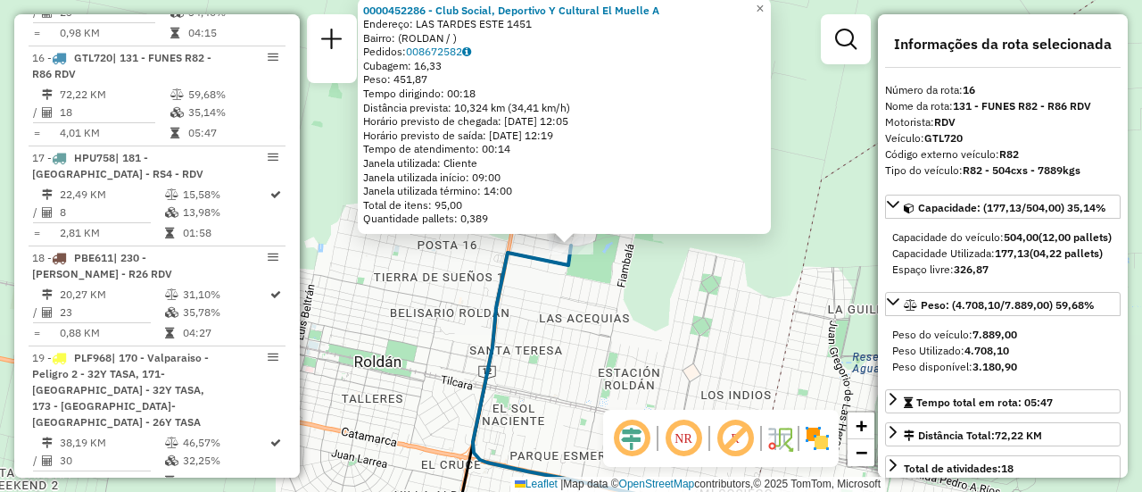
click at [709, 353] on div "0000452286 - Club Social, Deportivo Y Cultural El Muelle A Endereço: LAS TARDES…" at bounding box center [571, 246] width 1142 height 492
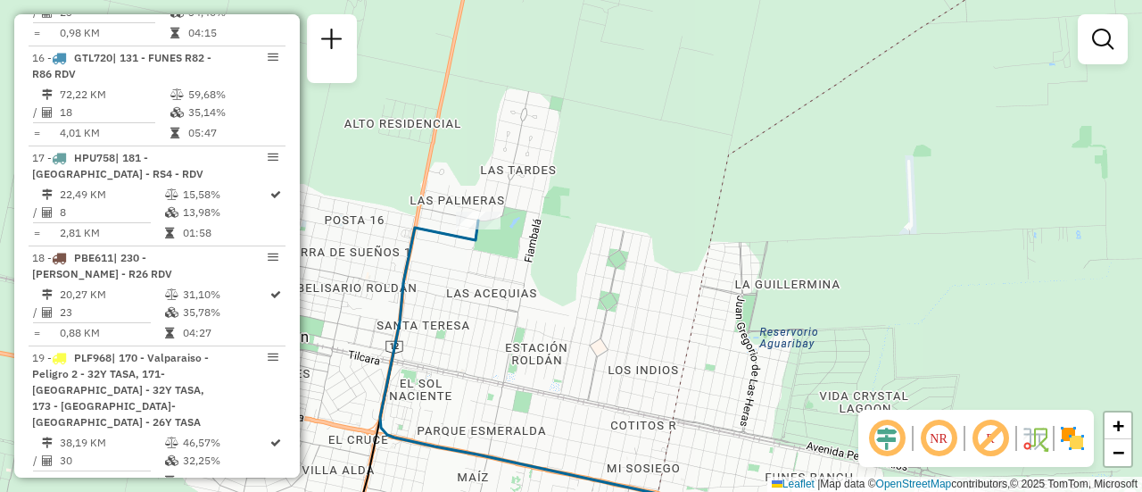
drag, startPoint x: 694, startPoint y: 334, endPoint x: 527, endPoint y: 304, distance: 169.5
click at [469, 299] on div "Janela de atendimento Grade de atendimento Capacidade Transportadoras Veículos …" at bounding box center [571, 246] width 1142 height 492
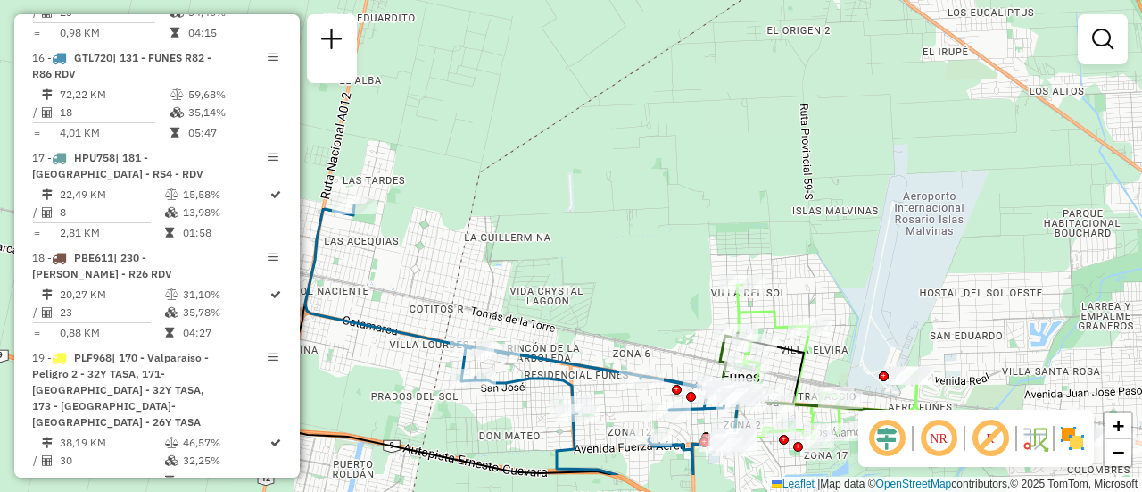
drag, startPoint x: 761, startPoint y: 326, endPoint x: 560, endPoint y: 261, distance: 211.7
click at [540, 261] on div "Janela de atendimento Grade de atendimento Capacidade Transportadoras Veículos …" at bounding box center [571, 246] width 1142 height 492
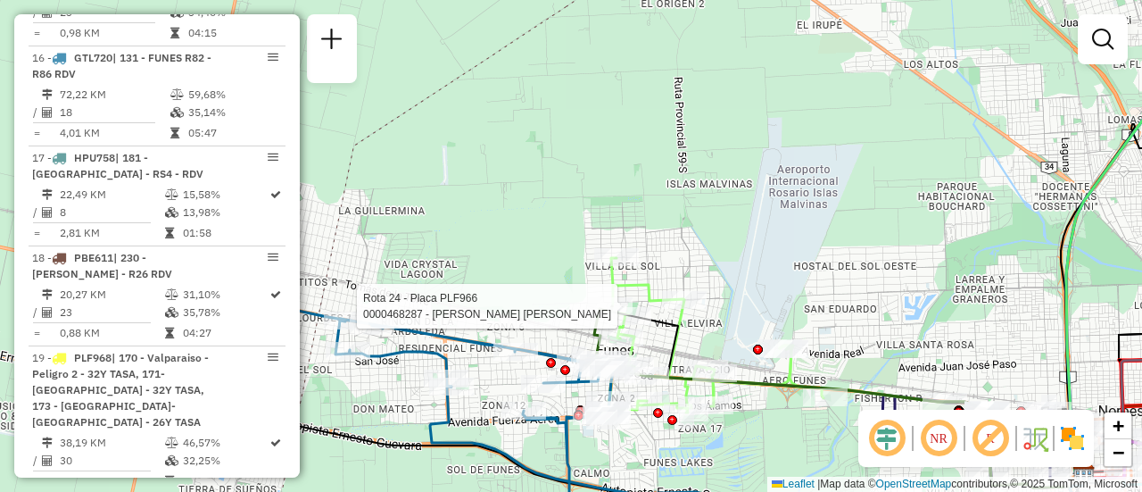
select select "**********"
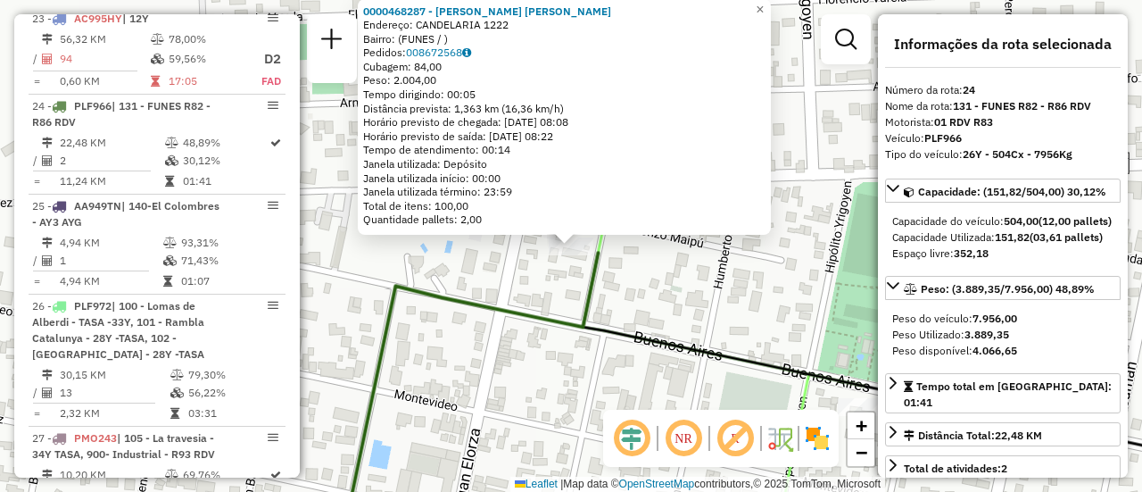
scroll to position [89, 0]
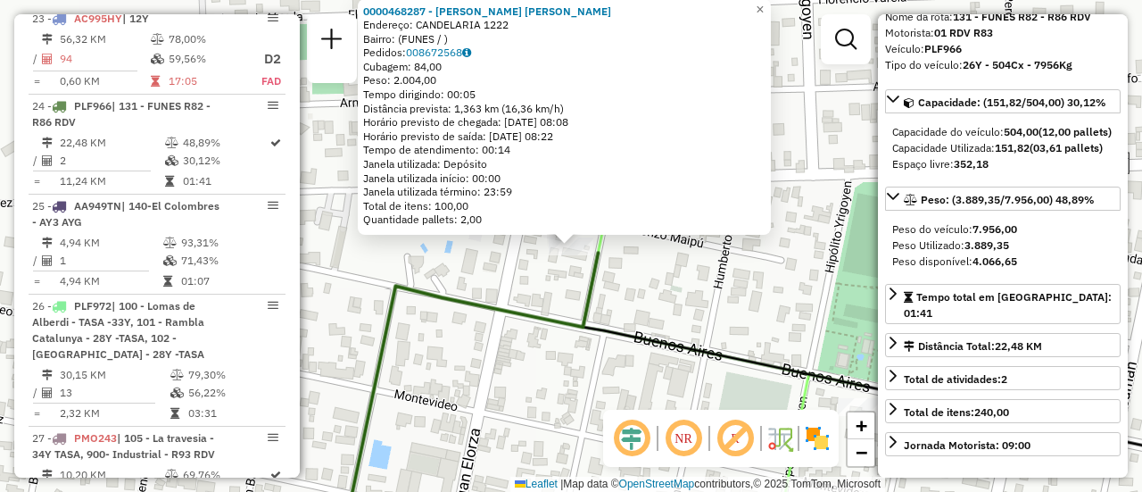
click at [714, 300] on div "0000468287 - BARRIONUEVO SERGIO ADRIAN Endereço: CANDELARIA 1222 Bairro: (FUNES…" at bounding box center [571, 246] width 1142 height 492
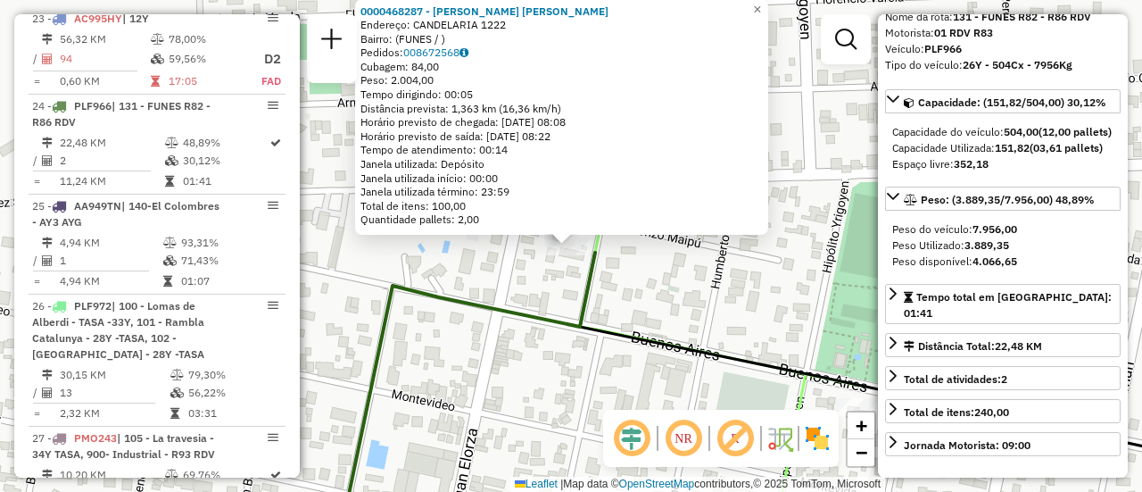
click at [511, 293] on div "0000468287 - BARRIONUEVO SERGIO ADRIAN Endereço: CANDELARIA 1222 Bairro: (FUNES…" at bounding box center [571, 246] width 1142 height 492
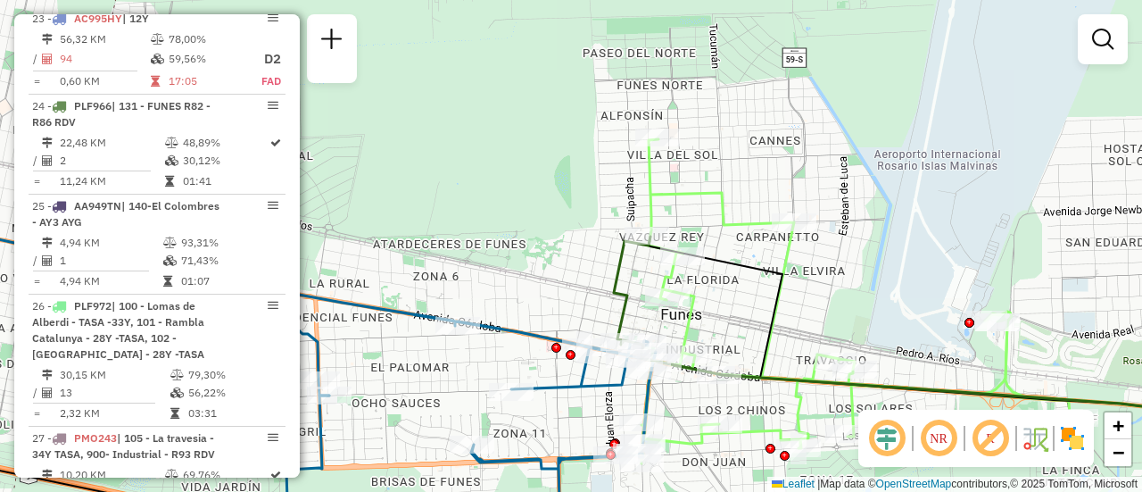
drag, startPoint x: 600, startPoint y: 259, endPoint x: 745, endPoint y: 202, distance: 156.3
click at [740, 200] on div "Janela de atendimento Grade de atendimento Capacidade Transportadoras Veículos …" at bounding box center [571, 246] width 1142 height 492
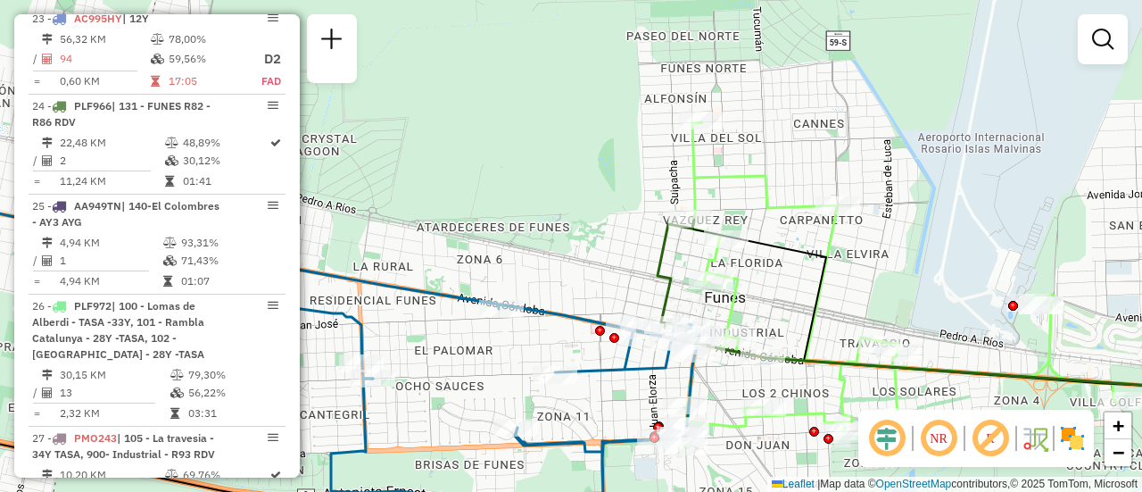
click at [462, 225] on div "Janela de atendimento Grade de atendimento Capacidade Transportadoras Veículos …" at bounding box center [571, 246] width 1142 height 492
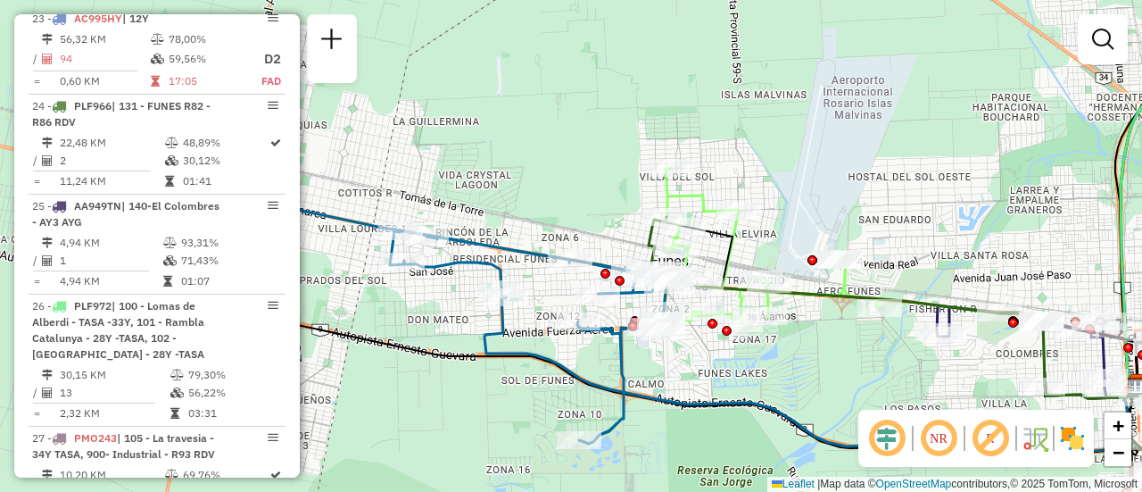
drag, startPoint x: 436, startPoint y: 194, endPoint x: 686, endPoint y: 199, distance: 250.8
click at [677, 199] on div "Janela de atendimento Grade de atendimento Capacidade Transportadoras Veículos …" at bounding box center [571, 246] width 1142 height 492
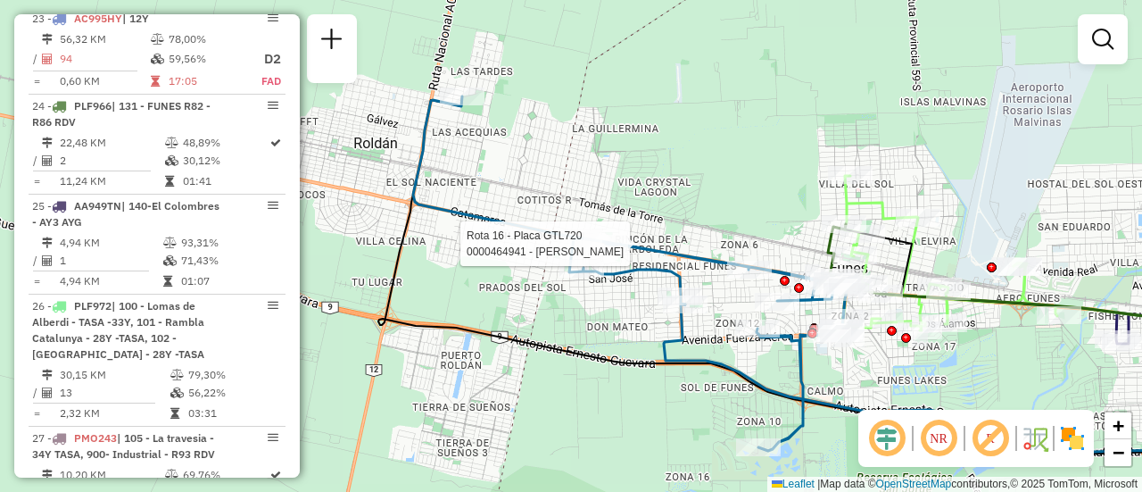
select select "**********"
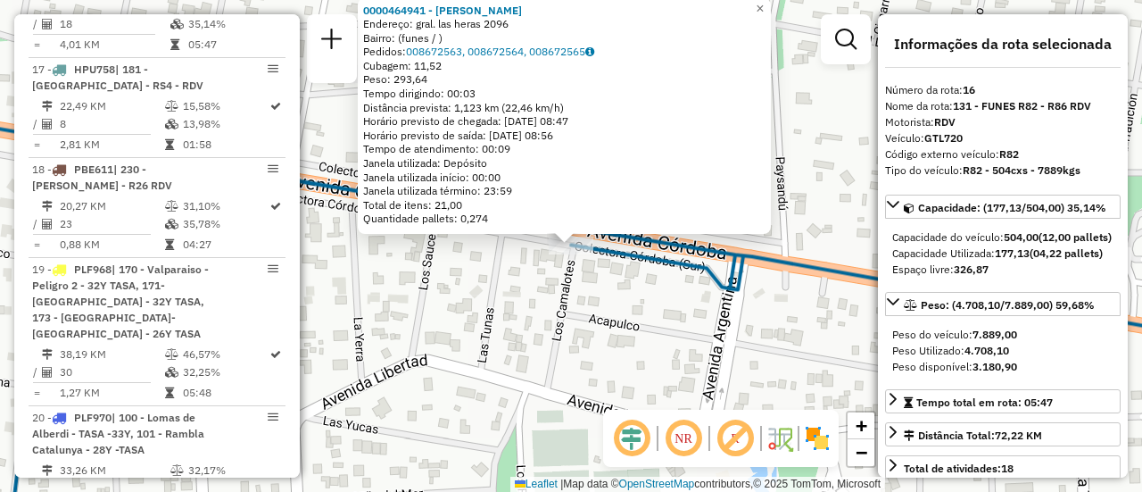
scroll to position [2279, 0]
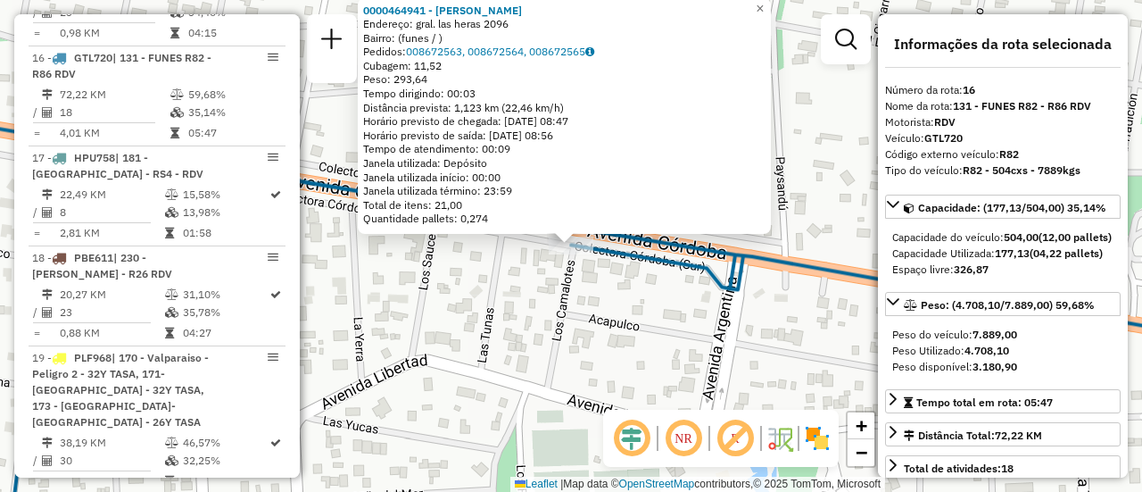
click at [636, 316] on div "0000464941 - tilatti luciano Endereço: gral. las heras 2096 Bairro: (funes / ) …" at bounding box center [571, 246] width 1142 height 492
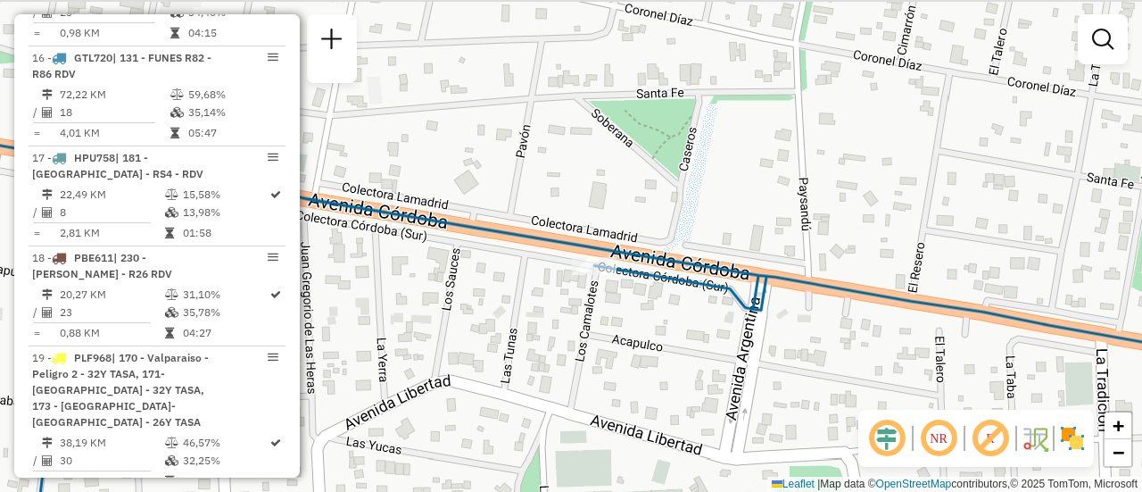
drag, startPoint x: 388, startPoint y: 177, endPoint x: 642, endPoint y: 350, distance: 307.0
click at [672, 371] on div "Janela de atendimento Grade de atendimento Capacidade Transportadoras Veículos …" at bounding box center [571, 246] width 1142 height 492
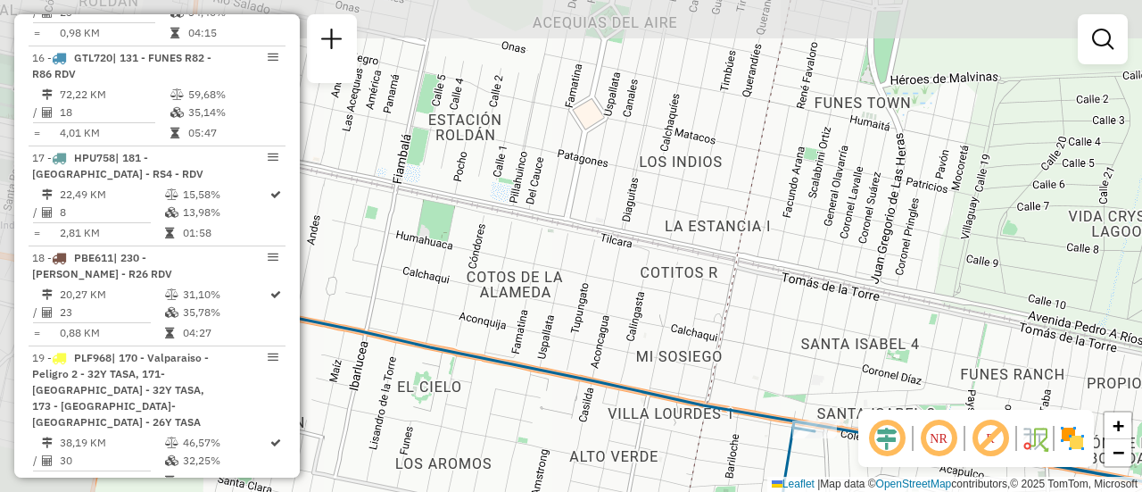
drag, startPoint x: 504, startPoint y: 289, endPoint x: 793, endPoint y: 349, distance: 294.4
click at [766, 353] on div "Janela de atendimento Grade de atendimento Capacidade Transportadoras Veículos …" at bounding box center [571, 246] width 1142 height 492
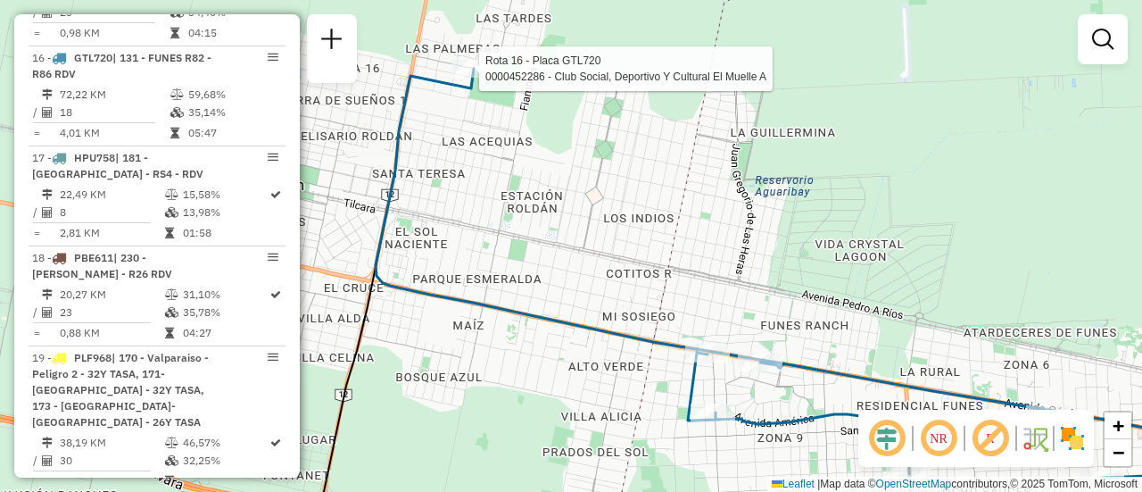
select select "**********"
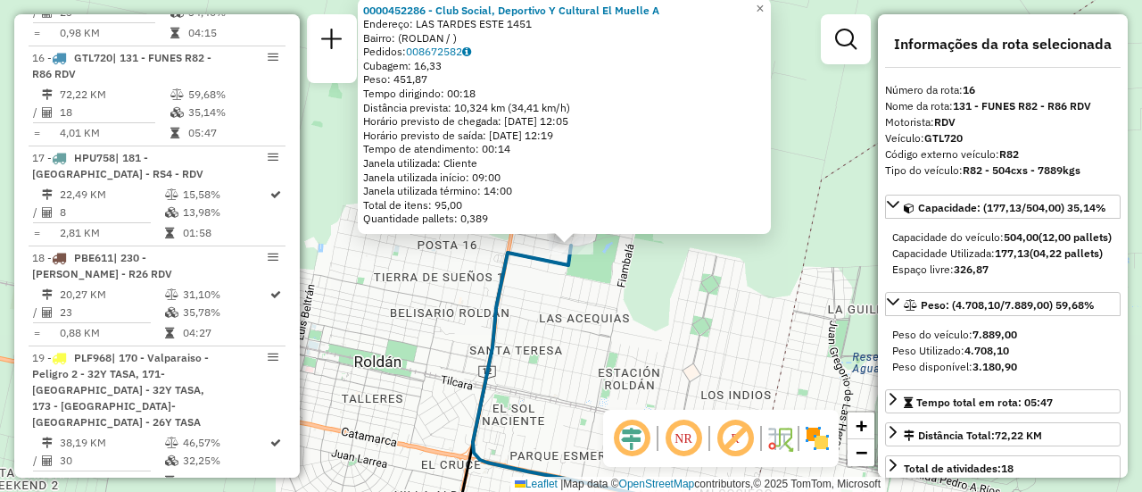
click at [577, 328] on div "0000452286 - Club Social, Deportivo Y Cultural El Muelle A Endereço: LAS TARDES…" at bounding box center [571, 246] width 1142 height 492
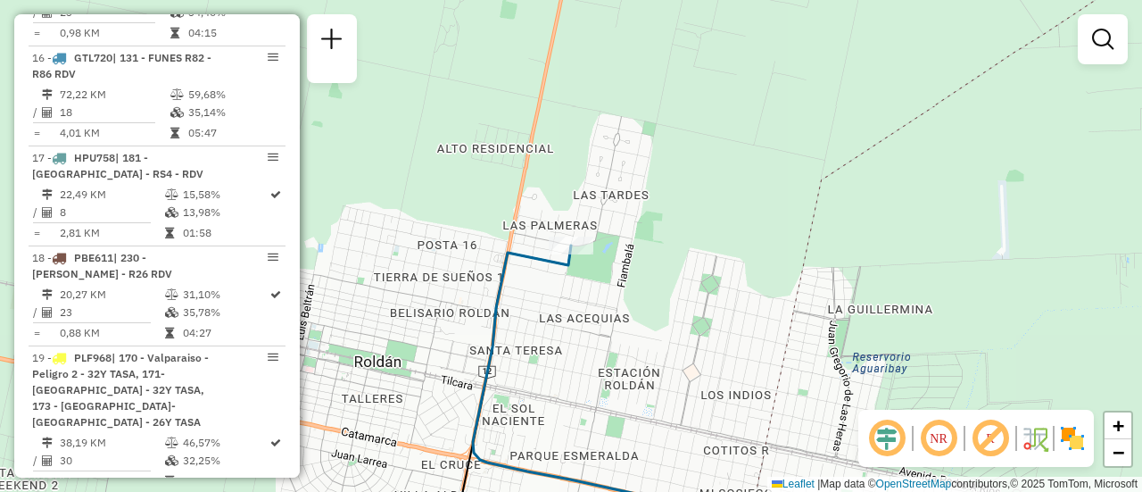
click at [640, 327] on div "Janela de atendimento Grade de atendimento Capacidade Transportadoras Veículos …" at bounding box center [571, 246] width 1142 height 492
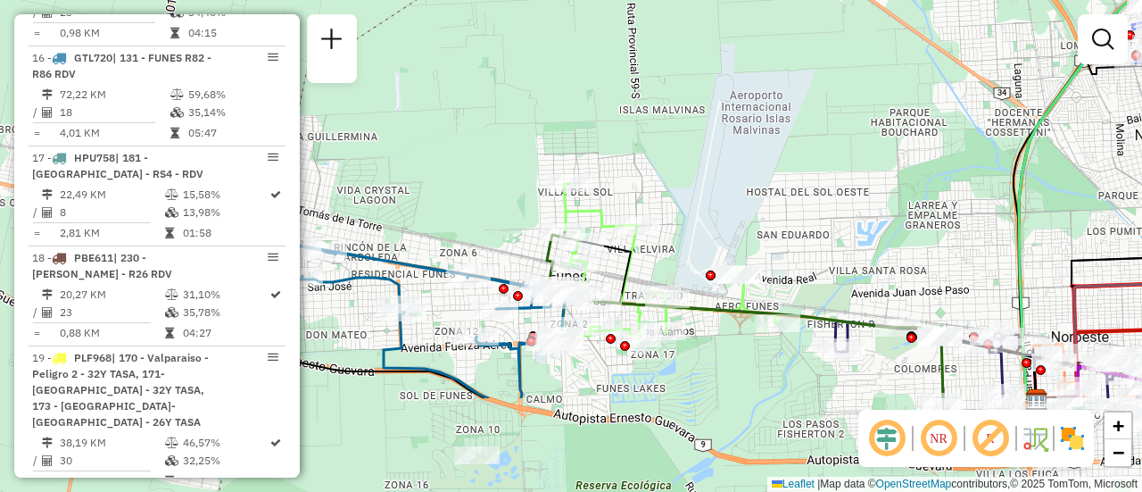
drag, startPoint x: 677, startPoint y: 366, endPoint x: 759, endPoint y: 189, distance: 194.5
click at [754, 187] on div "Janela de atendimento Grade de atendimento Capacidade Transportadoras Veículos …" at bounding box center [571, 246] width 1142 height 492
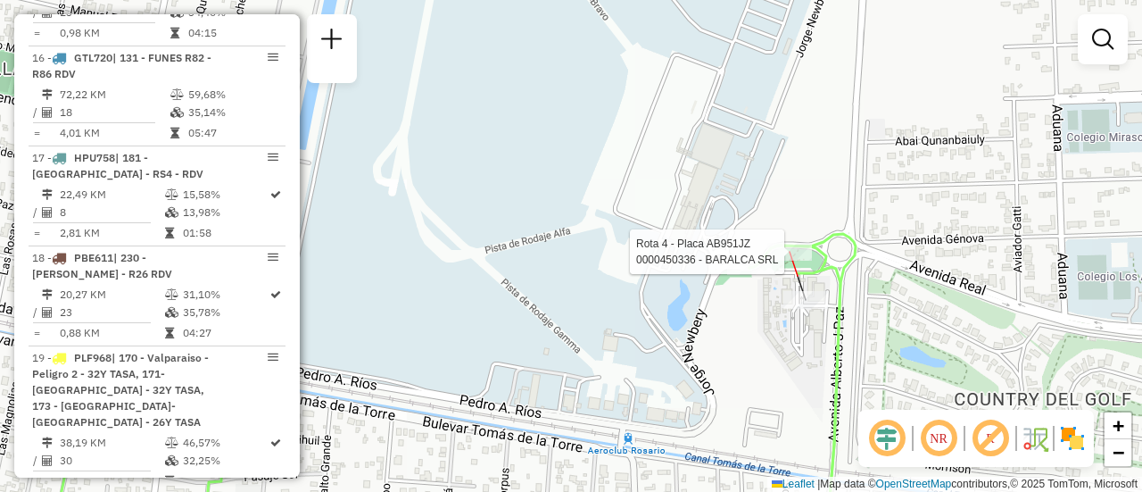
select select "**********"
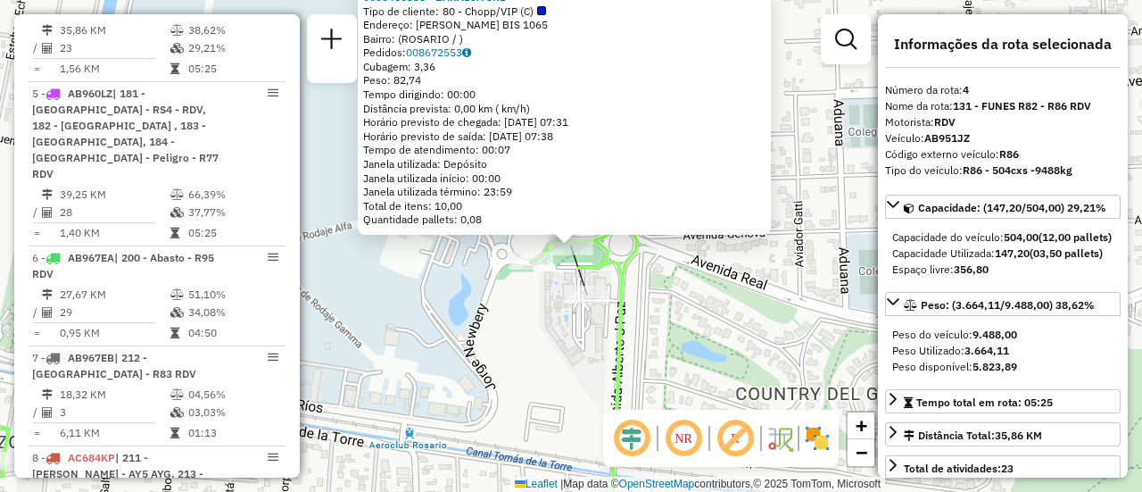
scroll to position [178, 0]
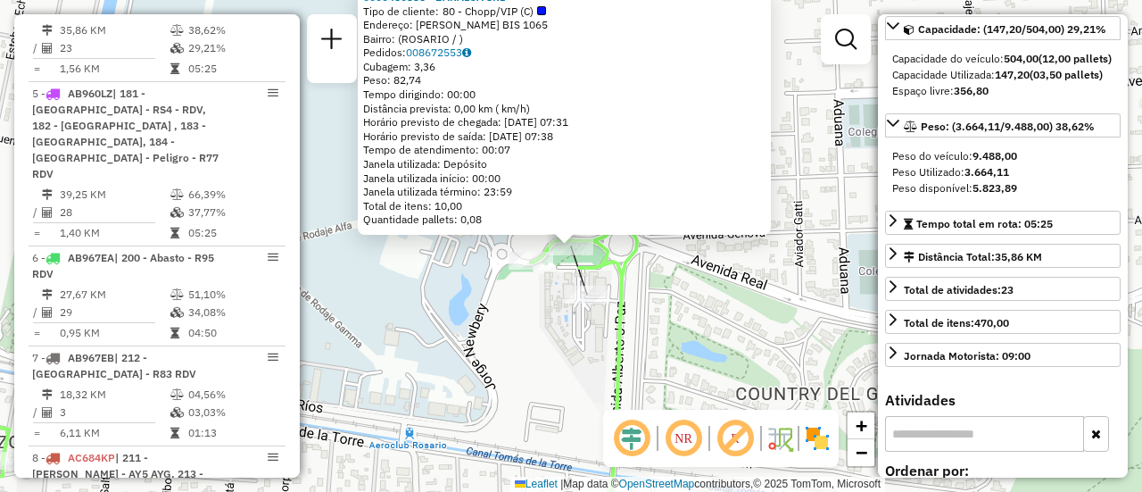
click at [680, 352] on div "0000450336 - BARALCA SRL Tipo de cliente: 80 - Chopp/VIP (C) Endereço: ALBERTO …" at bounding box center [571, 246] width 1142 height 492
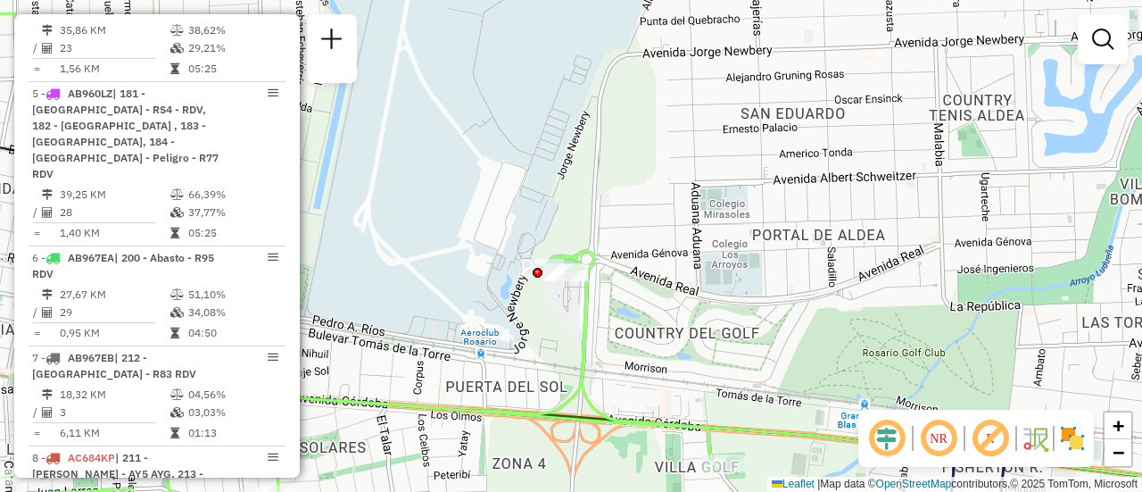
drag, startPoint x: 421, startPoint y: 288, endPoint x: 703, endPoint y: 226, distance: 288.9
click at [719, 224] on div "Janela de atendimento Grade de atendimento Capacidade Transportadoras Veículos …" at bounding box center [571, 246] width 1142 height 492
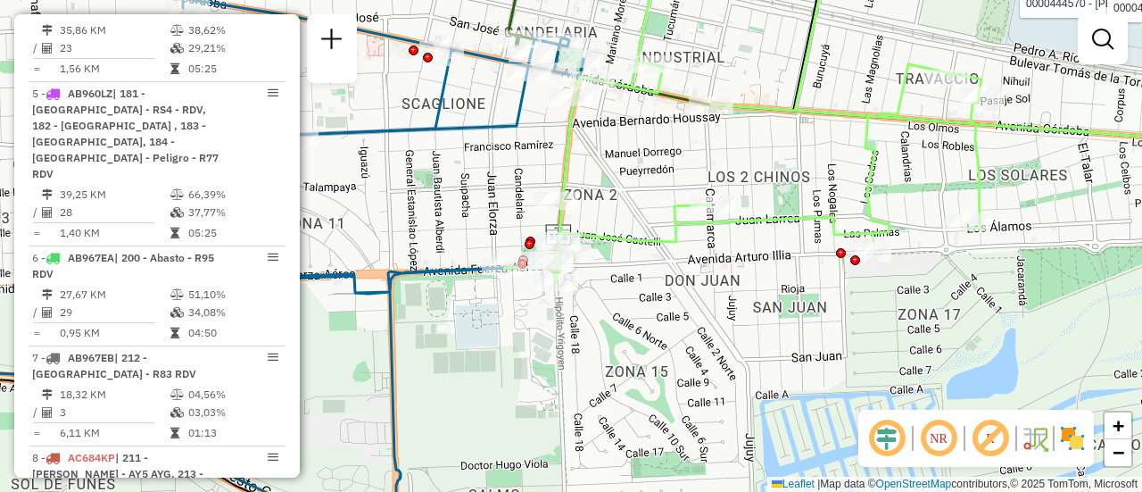
drag, startPoint x: 535, startPoint y: 244, endPoint x: 679, endPoint y: 219, distance: 146.7
click at [681, 227] on div "Rota 4 - Placa AB951JZ 0000444570 - VAZQUEZ CRISTIAN ARIEL Rota 4 - Placa AB951…" at bounding box center [571, 246] width 1142 height 492
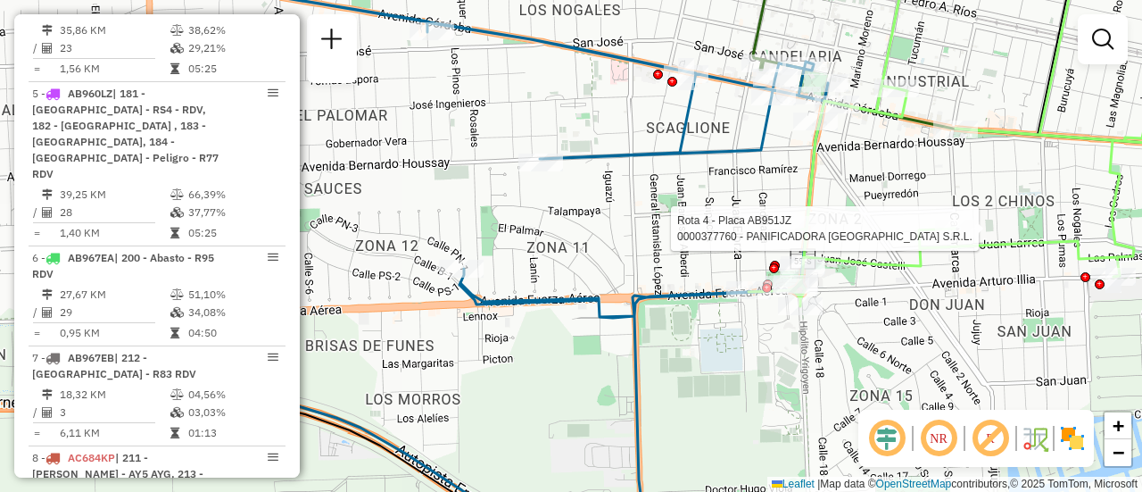
drag, startPoint x: 605, startPoint y: 187, endPoint x: 795, endPoint y: 202, distance: 190.7
click at [795, 202] on div "Rota 4 - Placa AB951JZ 0000444570 - VAZQUEZ CRISTIAN ARIEL Rota 4 - Placa AB951…" at bounding box center [571, 246] width 1142 height 492
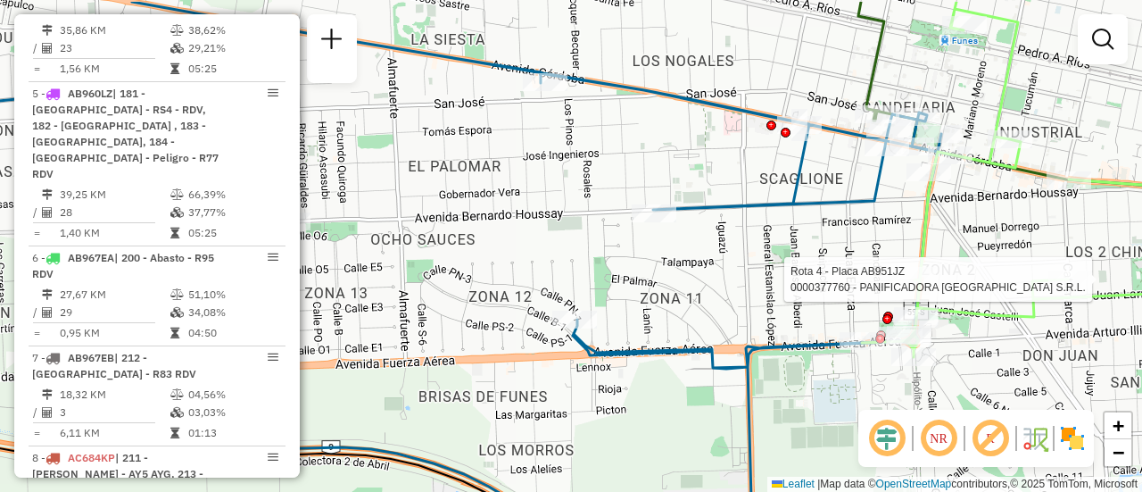
drag, startPoint x: 646, startPoint y: 210, endPoint x: 760, endPoint y: 261, distance: 124.2
click at [760, 261] on div "Rota 4 - Placa AB951JZ 0000444570 - VAZQUEZ CRISTIAN ARIEL Rota 4 - Placa AB951…" at bounding box center [571, 246] width 1142 height 492
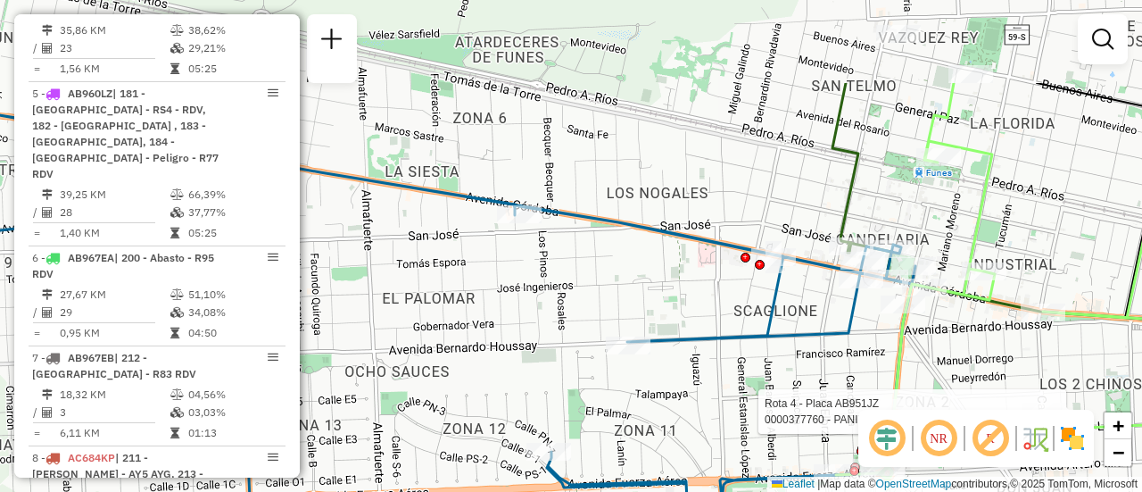
drag, startPoint x: 802, startPoint y: 170, endPoint x: 778, endPoint y: 298, distance: 130.8
click at [778, 298] on icon at bounding box center [392, 382] width 1065 height 582
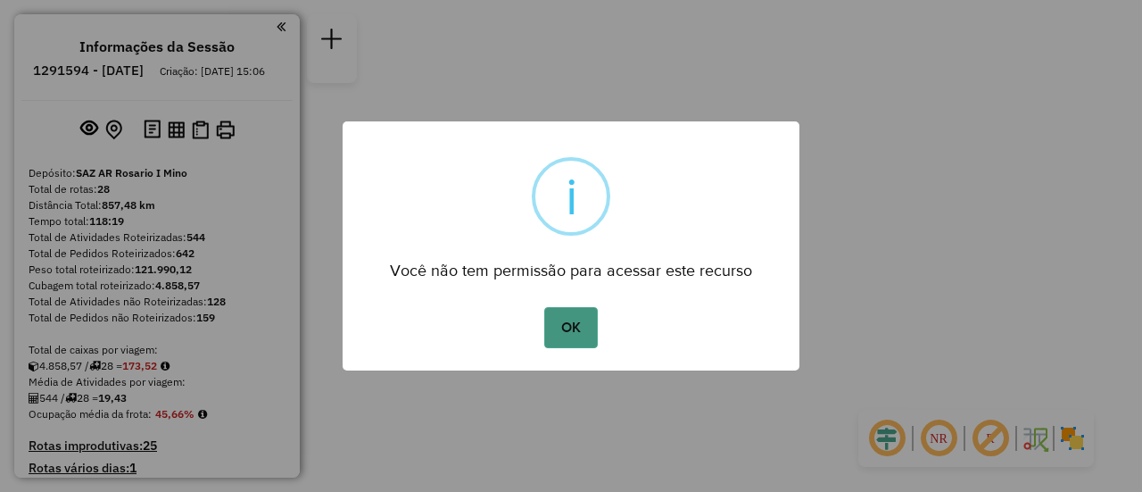
click at [582, 332] on button "OK" at bounding box center [570, 327] width 53 height 41
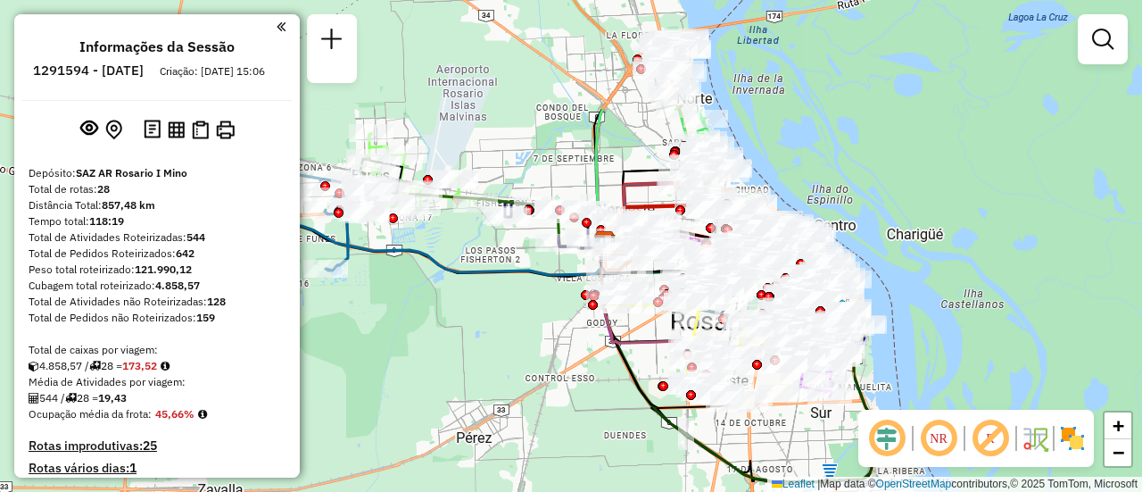
drag, startPoint x: 488, startPoint y: 223, endPoint x: 620, endPoint y: 339, distance: 175.8
click at [609, 357] on div "Janela de atendimento Grade de atendimento Capacidade Transportadoras Veículos …" at bounding box center [571, 246] width 1142 height 492
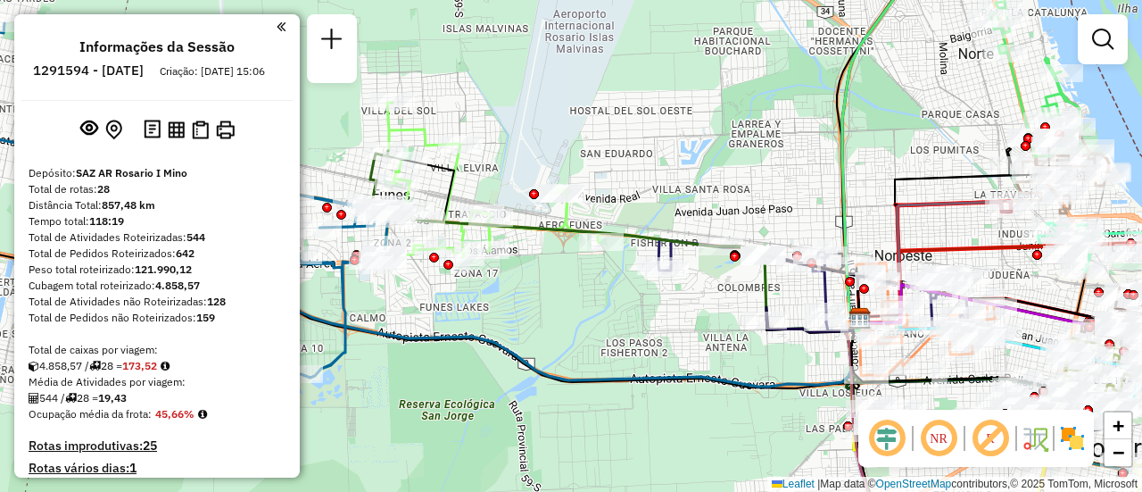
drag, startPoint x: 535, startPoint y: 159, endPoint x: 652, endPoint y: 168, distance: 117.3
click at [644, 168] on div "Janela de atendimento Grade de atendimento Capacidade Transportadoras Veículos …" at bounding box center [571, 246] width 1142 height 492
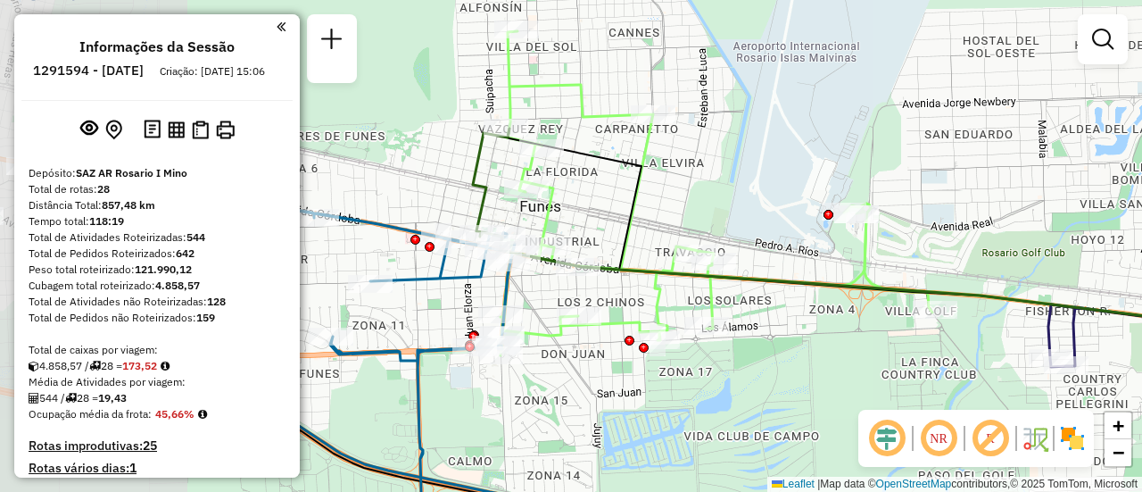
drag, startPoint x: 573, startPoint y: 181, endPoint x: 842, endPoint y: 166, distance: 269.1
click at [842, 166] on div "Janela de atendimento Grade de atendimento Capacidade Transportadoras Veículos …" at bounding box center [571, 246] width 1142 height 492
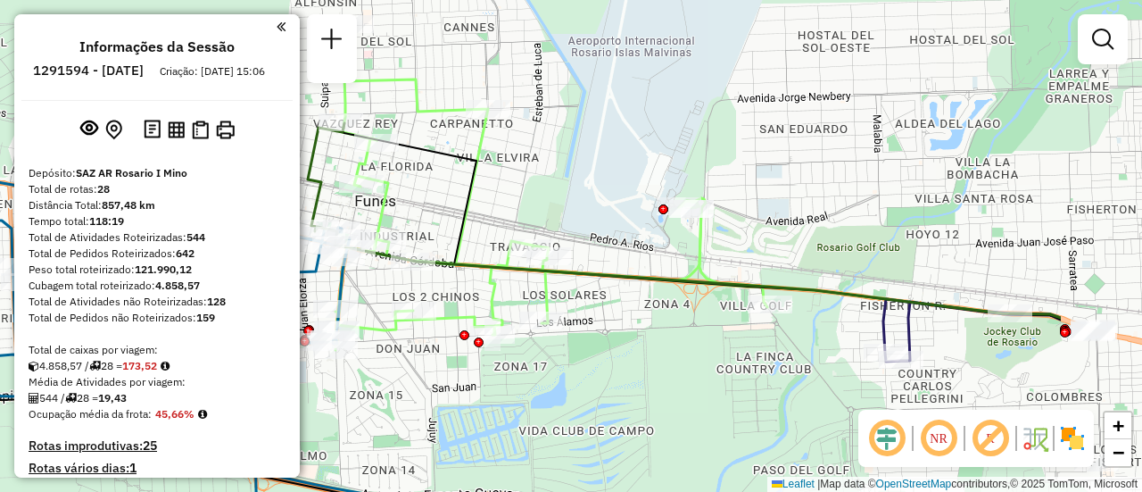
drag, startPoint x: 1033, startPoint y: 162, endPoint x: 638, endPoint y: 135, distance: 395.4
click at [626, 131] on div "Janela de atendimento Grade de atendimento Capacidade Transportadoras Veículos …" at bounding box center [571, 246] width 1142 height 492
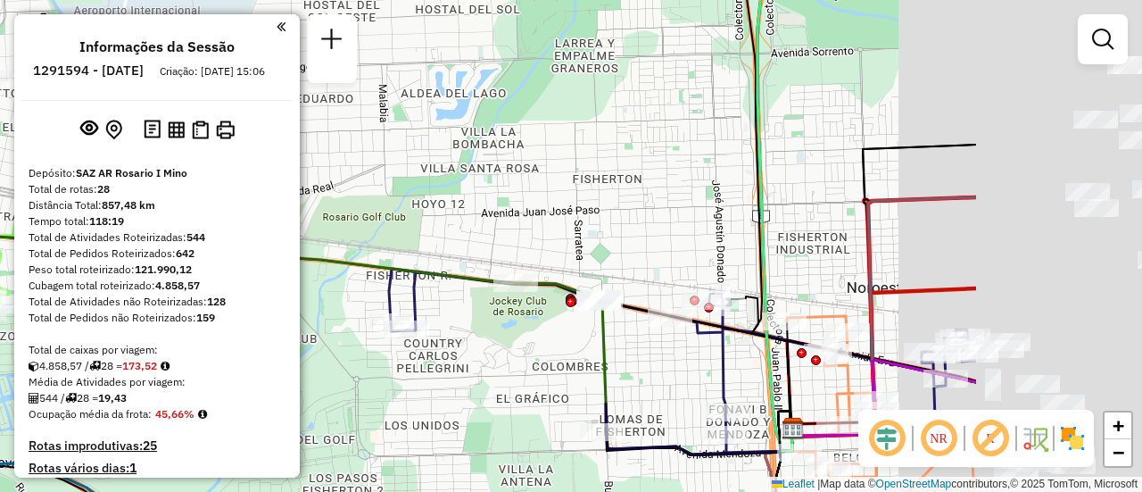
drag, startPoint x: 930, startPoint y: 181, endPoint x: 588, endPoint y: 146, distance: 343.6
click at [584, 148] on div "Janela de atendimento Grade de atendimento Capacidade Transportadoras Veículos …" at bounding box center [571, 246] width 1142 height 492
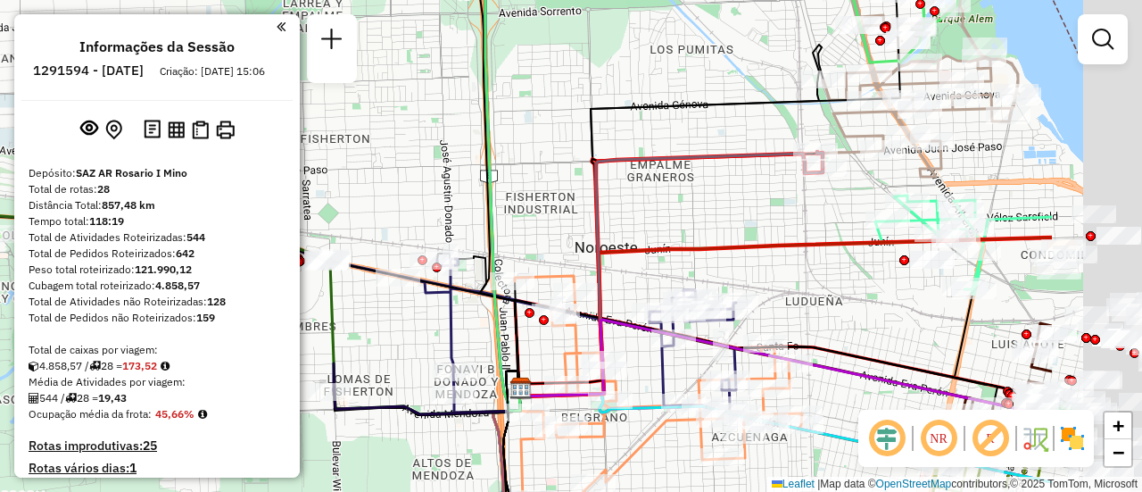
drag, startPoint x: 910, startPoint y: 215, endPoint x: 613, endPoint y: 188, distance: 298.4
click at [620, 190] on div "Janela de atendimento Grade de atendimento Capacidade Transportadoras Veículos …" at bounding box center [571, 246] width 1142 height 492
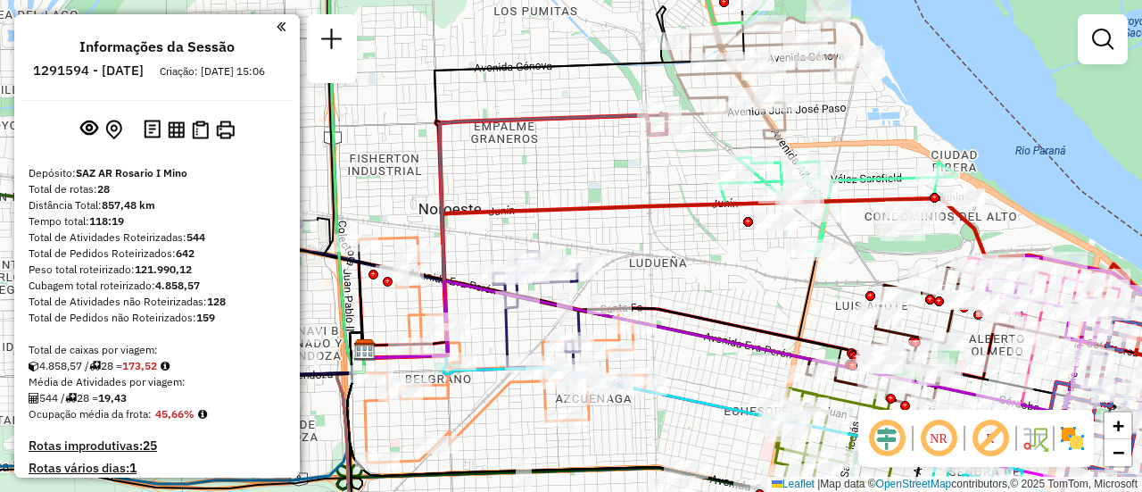
drag, startPoint x: 785, startPoint y: 310, endPoint x: 589, endPoint y: 138, distance: 260.6
click at [592, 138] on div "Janela de atendimento Grade de atendimento Capacidade Transportadoras Veículos …" at bounding box center [571, 246] width 1142 height 492
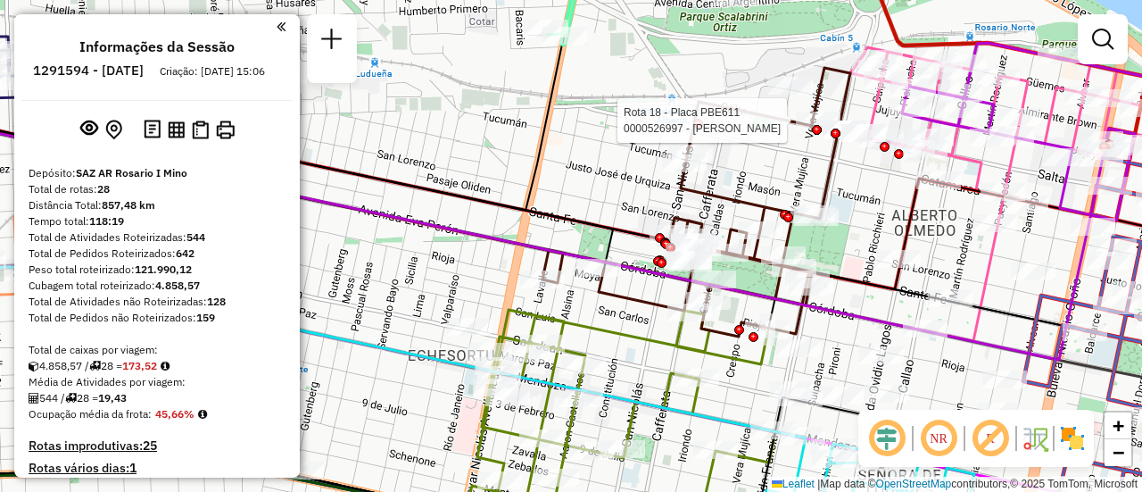
select select "**********"
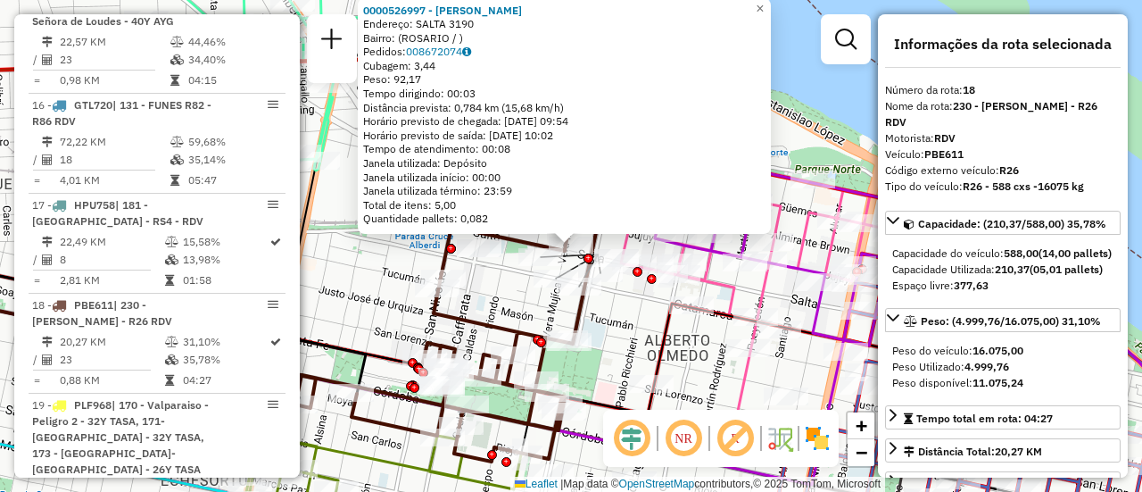
scroll to position [2479, 0]
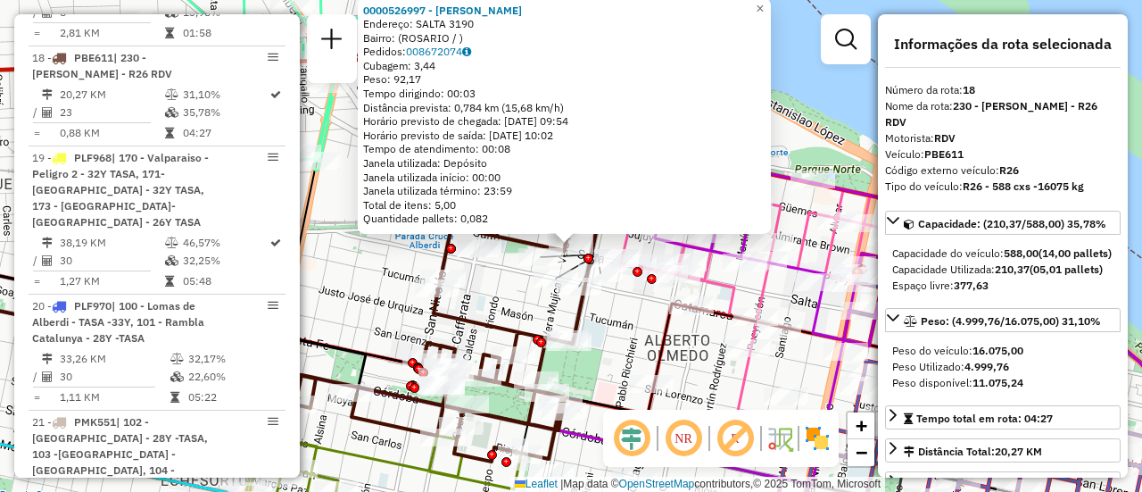
click at [633, 323] on div "0000526997 - Herrera Cristian Manuel Endereço: SALTA 3190 Bairro: (ROSARIO / ) …" at bounding box center [571, 246] width 1142 height 492
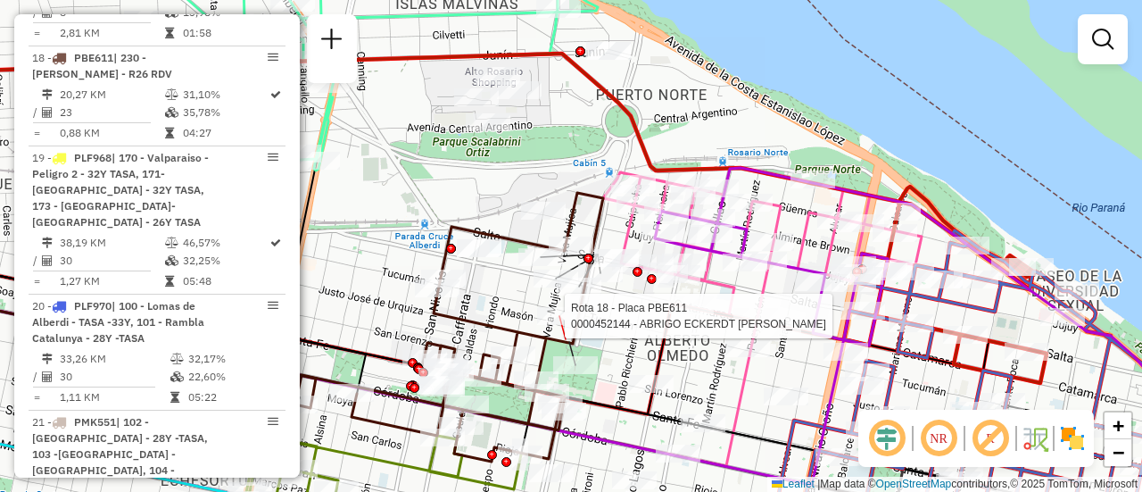
select select "**********"
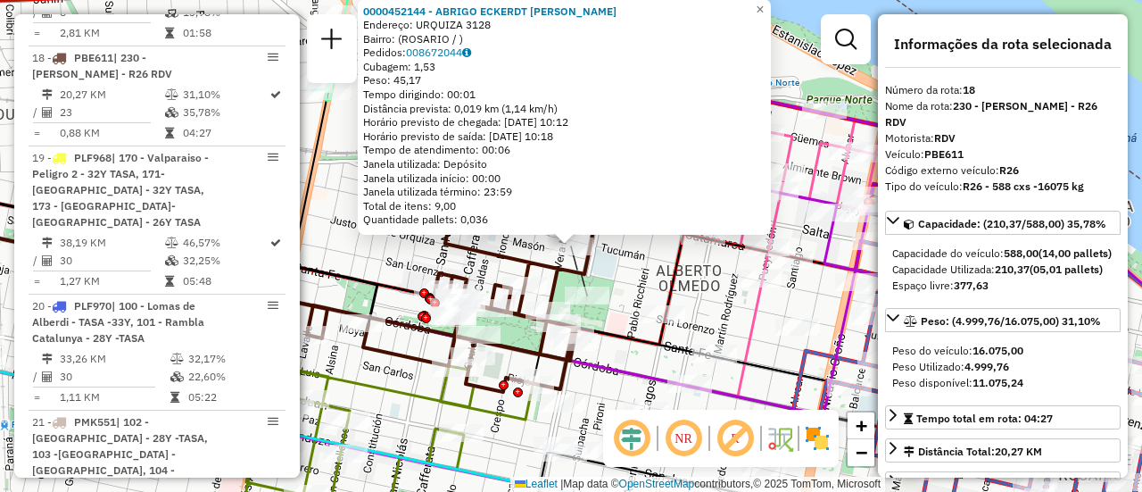
scroll to position [178, 0]
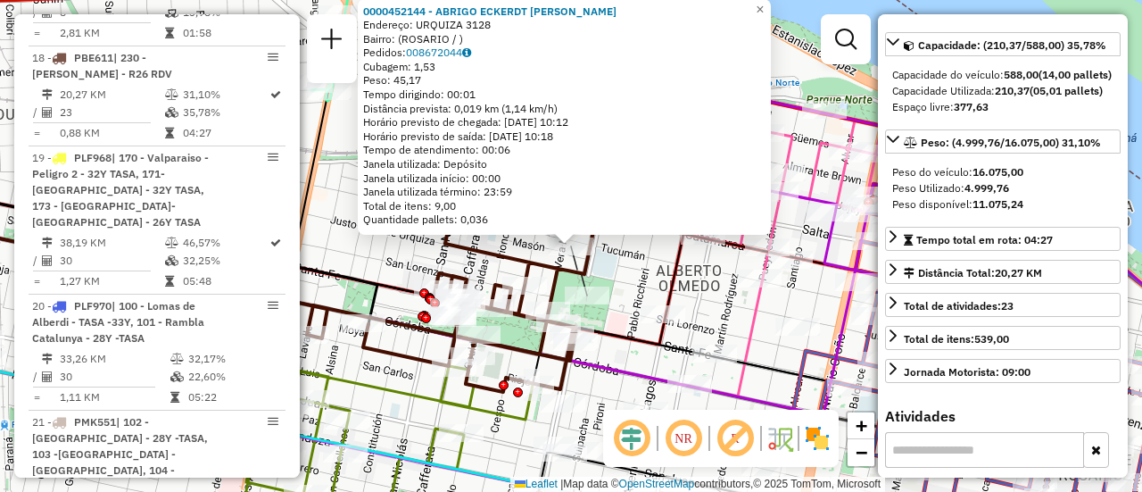
click at [636, 281] on div "0000452144 - ABRIGO ECKERDT MARCELO HECTOR Endereço: URQUIZA 3128 Bairro: (ROSA…" at bounding box center [571, 246] width 1142 height 492
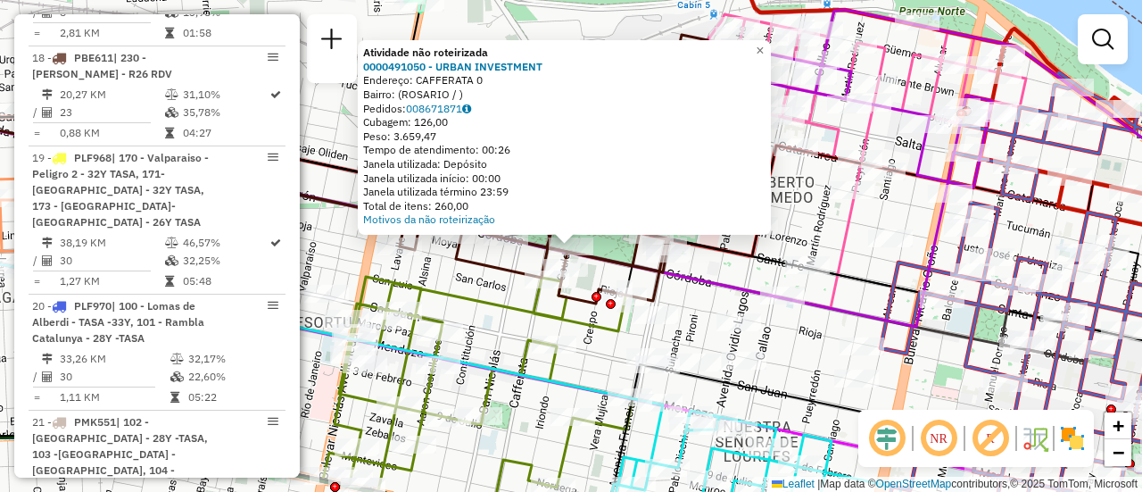
click at [484, 328] on div "Atividade não roteirizada 0000491050 - URBAN INVESTMENT Endereço: CAFFERATA 0 B…" at bounding box center [571, 246] width 1142 height 492
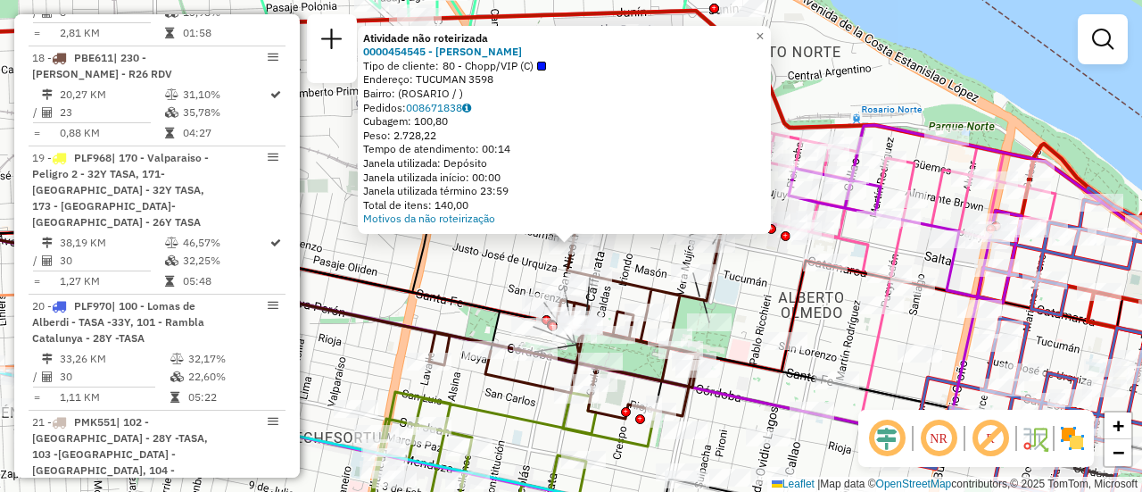
click at [490, 284] on div "Atividade não roteirizada 0000454545 - GONZALEZ MAXIMILIANO JOSE Tipo de client…" at bounding box center [571, 246] width 1142 height 492
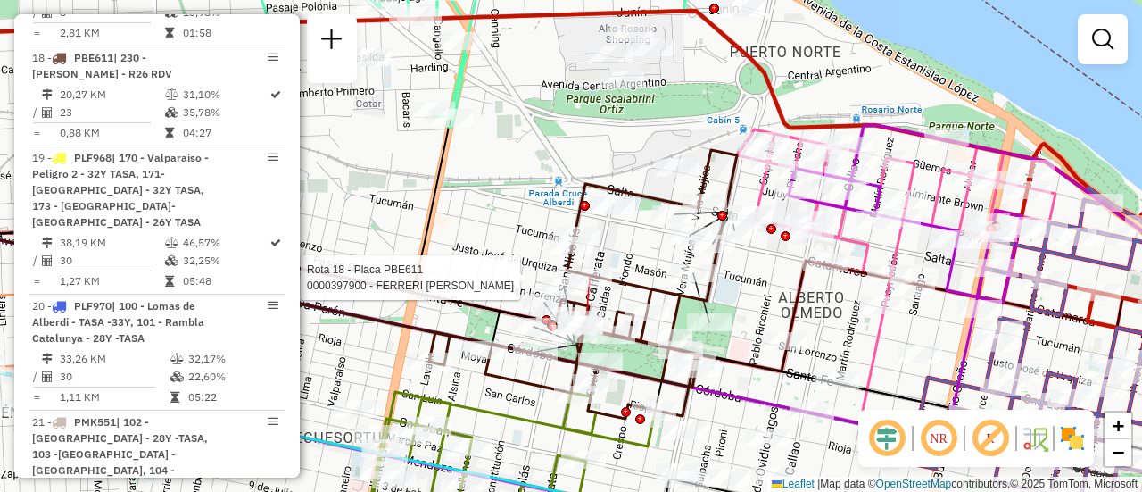
select select "**********"
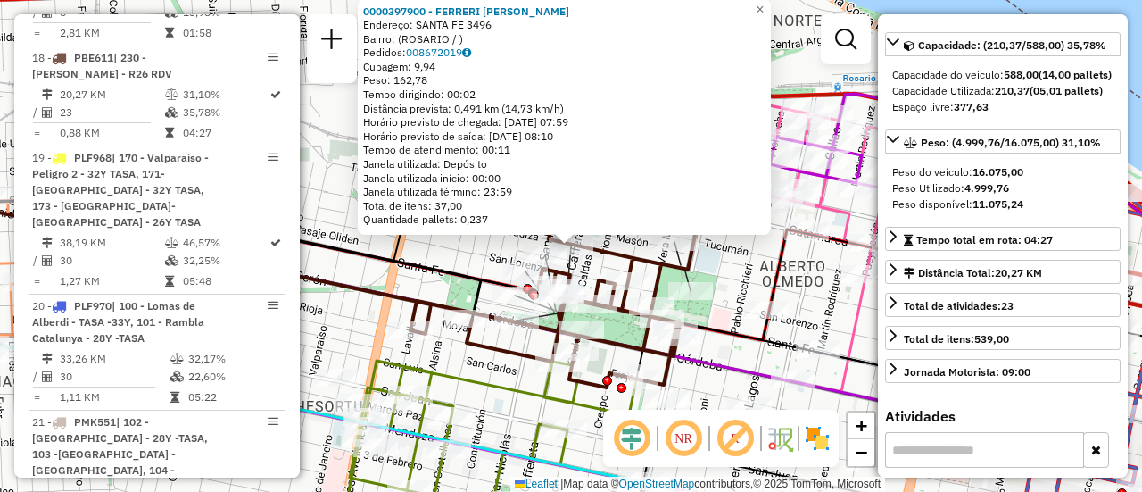
click at [735, 284] on div "0000397900 - FERRERI FERNANDO ALBERTO FELIPE Endereço: SANTA FE 3496 Bairro: (R…" at bounding box center [571, 246] width 1142 height 492
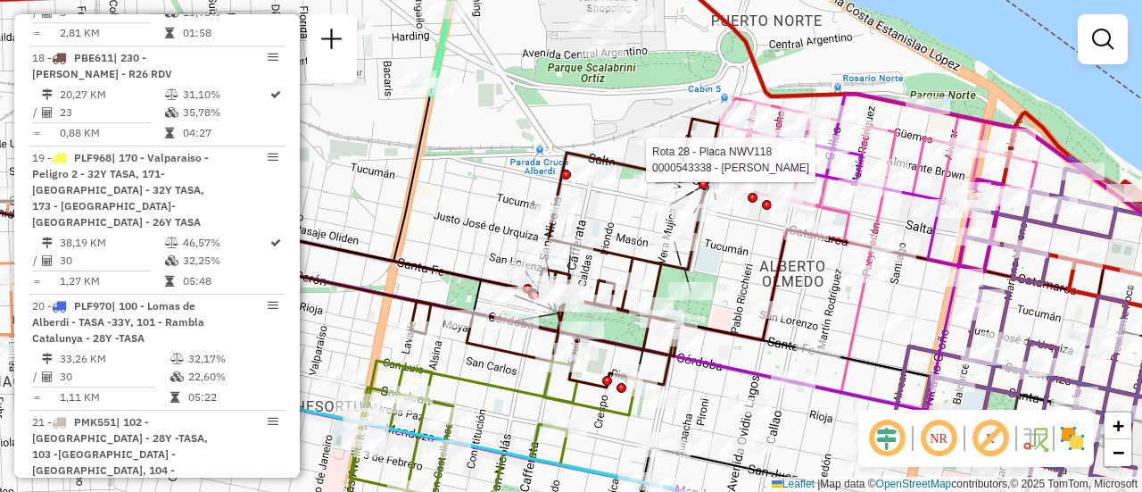
select select "**********"
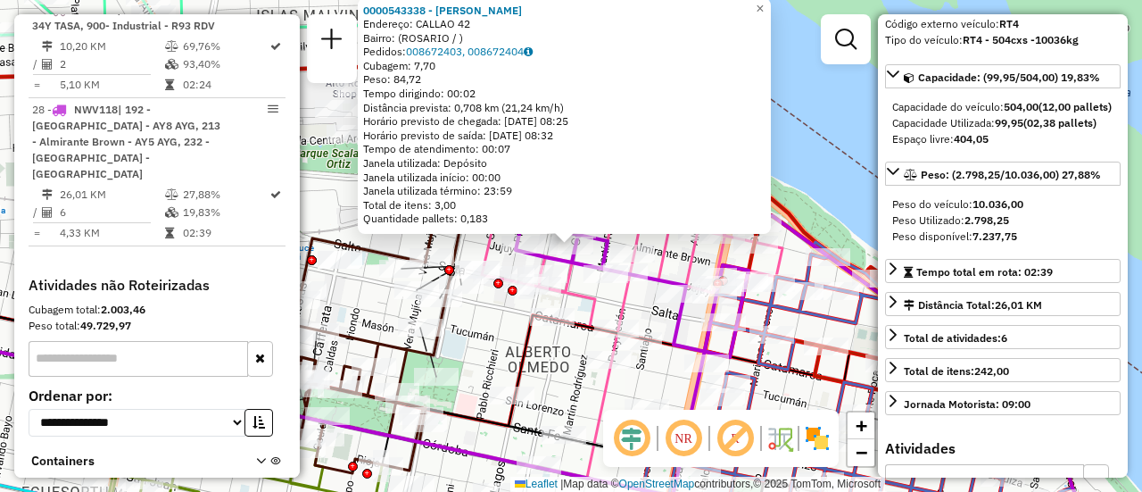
click at [596, 305] on icon at bounding box center [623, 254] width 319 height 150
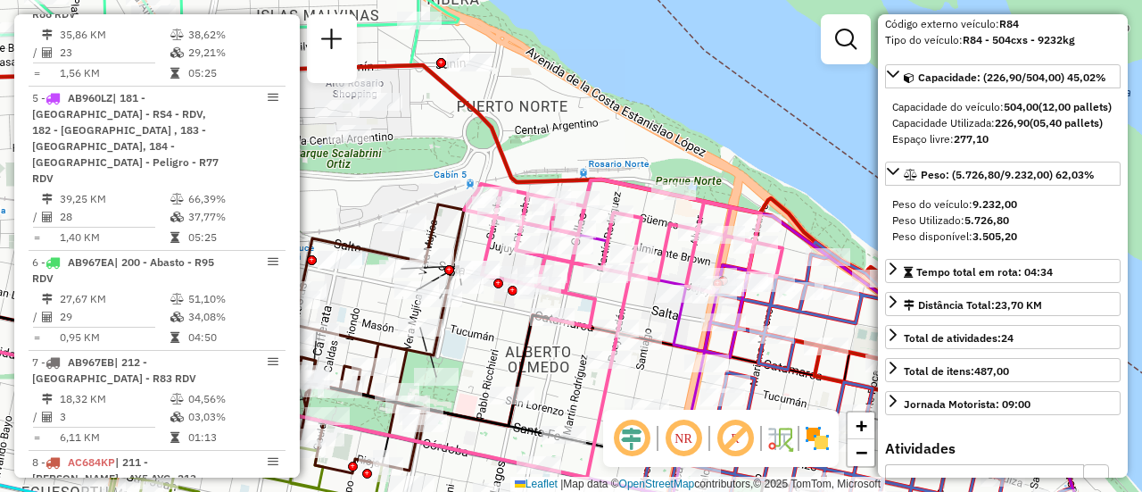
scroll to position [635, 0]
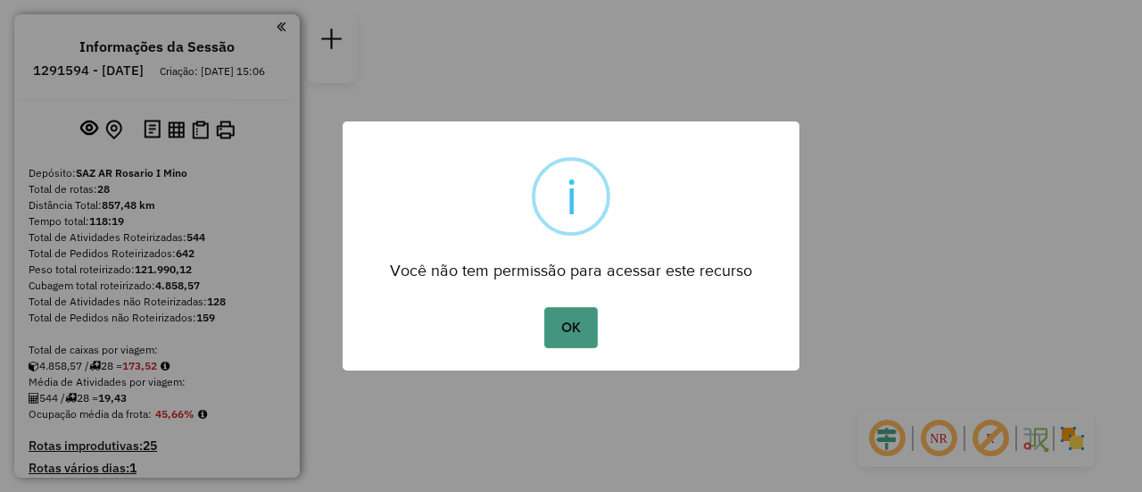
click at [572, 329] on button "OK" at bounding box center [570, 327] width 53 height 41
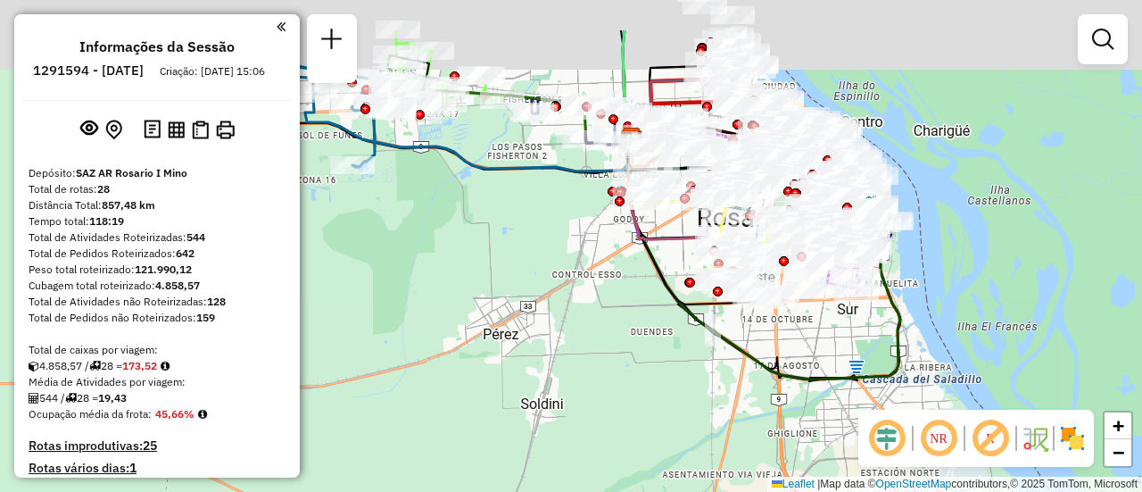
drag, startPoint x: 582, startPoint y: 220, endPoint x: 627, endPoint y: 367, distance: 153.0
click at [588, 375] on div "Janela de atendimento Grade de atendimento Capacidade Transportadoras Veículos …" at bounding box center [571, 246] width 1142 height 492
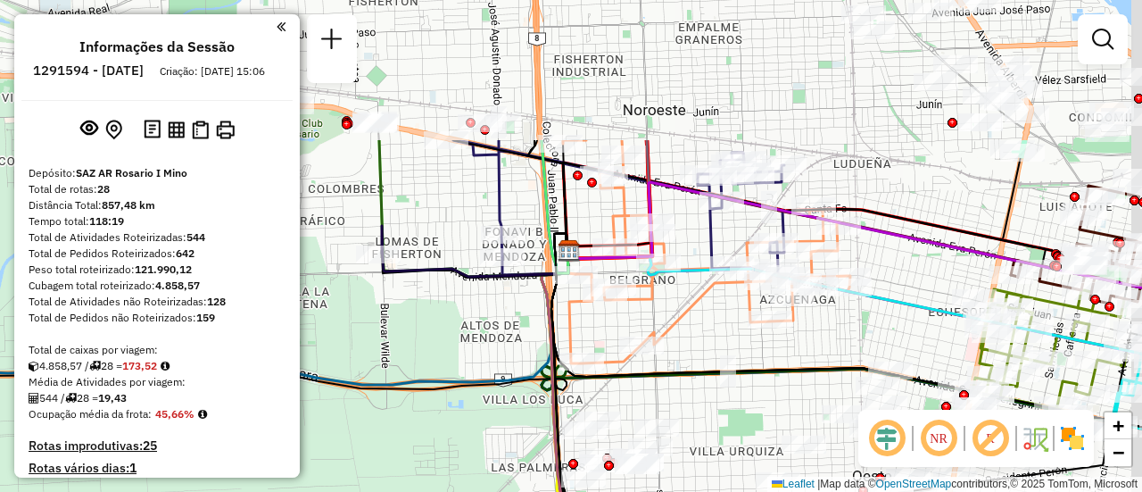
drag, startPoint x: 912, startPoint y: 181, endPoint x: 824, endPoint y: 371, distance: 209.6
click at [811, 381] on div "Janela de atendimento Grade de atendimento Capacidade Transportadoras Veículos …" at bounding box center [571, 246] width 1142 height 492
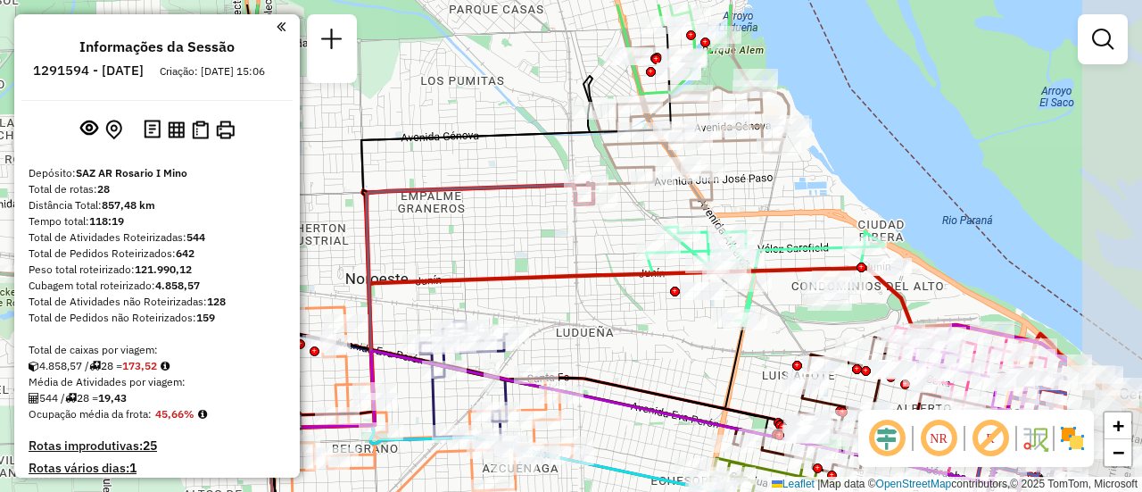
drag, startPoint x: 965, startPoint y: 297, endPoint x: 778, endPoint y: 350, distance: 193.8
click at [778, 350] on div "Janela de atendimento Grade de atendimento Capacidade Transportadoras Veículos …" at bounding box center [571, 246] width 1142 height 492
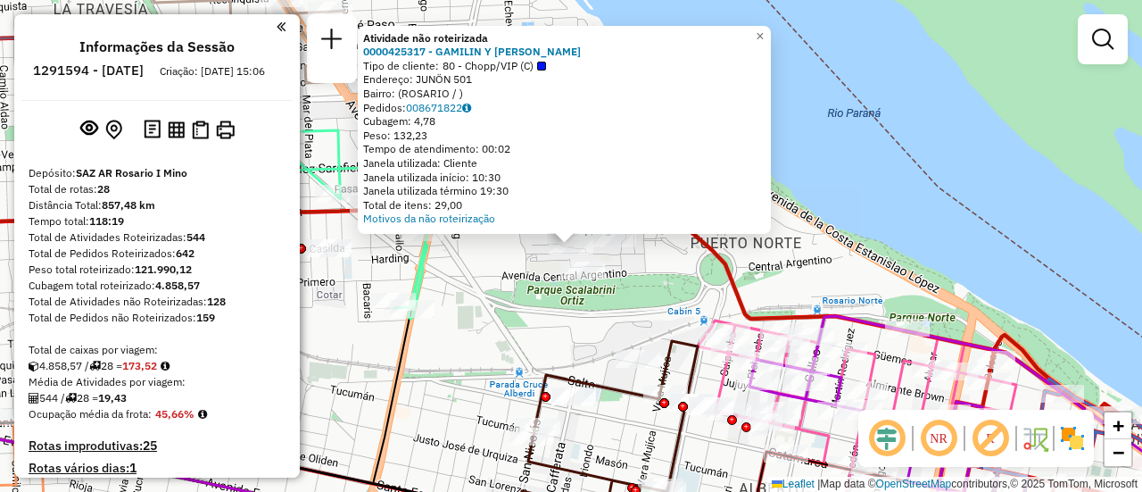
drag, startPoint x: 486, startPoint y: 306, endPoint x: 618, endPoint y: 256, distance: 142.1
click at [488, 306] on div "Atividade não roteirizada 0000425317 - GAMILIN Y GIACOMINO Tipo de cliente: 80 …" at bounding box center [571, 246] width 1142 height 492
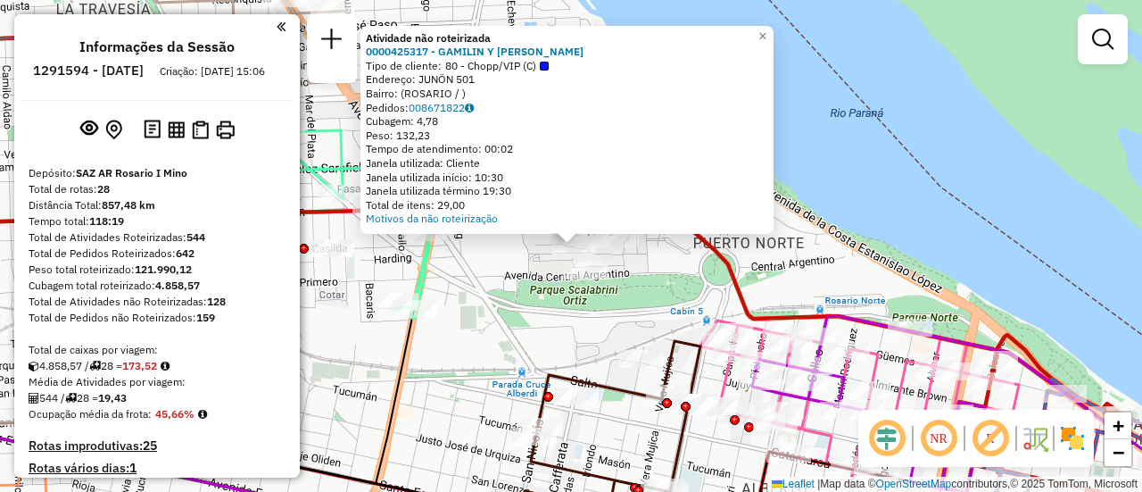
click at [504, 265] on div "Atividade não roteirizada 0000425317 - GAMILIN Y GIACOMINO Tipo de cliente: 80 …" at bounding box center [571, 246] width 1142 height 492
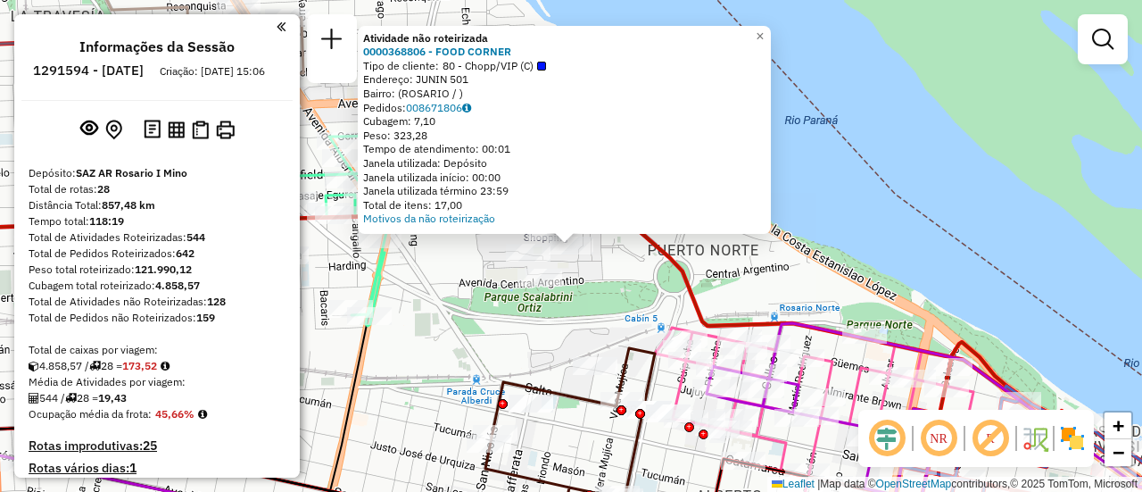
click at [465, 275] on div "Atividade não roteirizada 0000368806 - FOOD CORNER Tipo de cliente: 80 - Chopp/…" at bounding box center [571, 246] width 1142 height 492
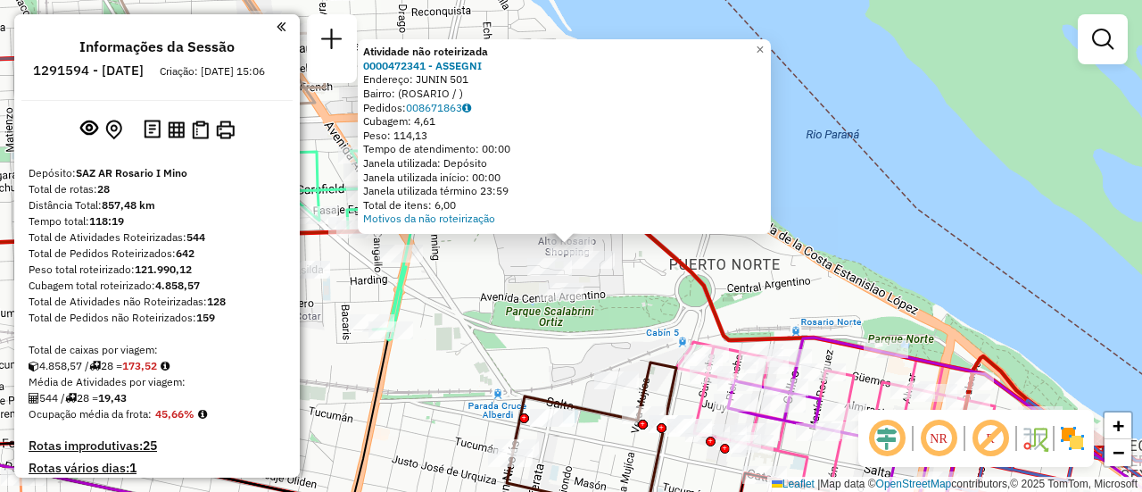
click at [488, 293] on div "Atividade não roteirizada 0000472341 - ASSEGNI Endereço: JUNIN 501 Bairro: (ROS…" at bounding box center [571, 246] width 1142 height 492
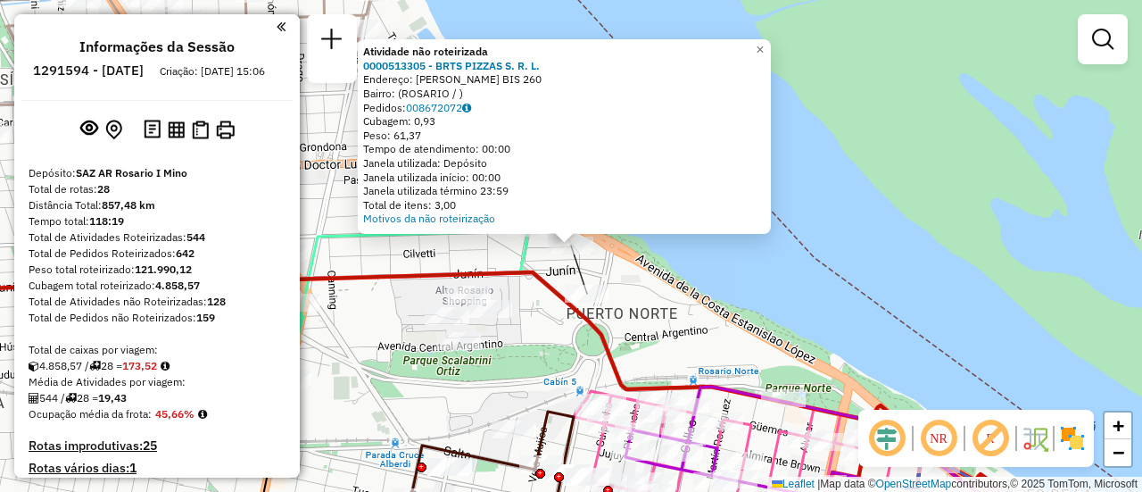
click at [672, 337] on div "Atividade não roteirizada 0000513305 - BRTS PIZZAS S. R. L. Endereço: VERA MUJI…" at bounding box center [571, 246] width 1142 height 492
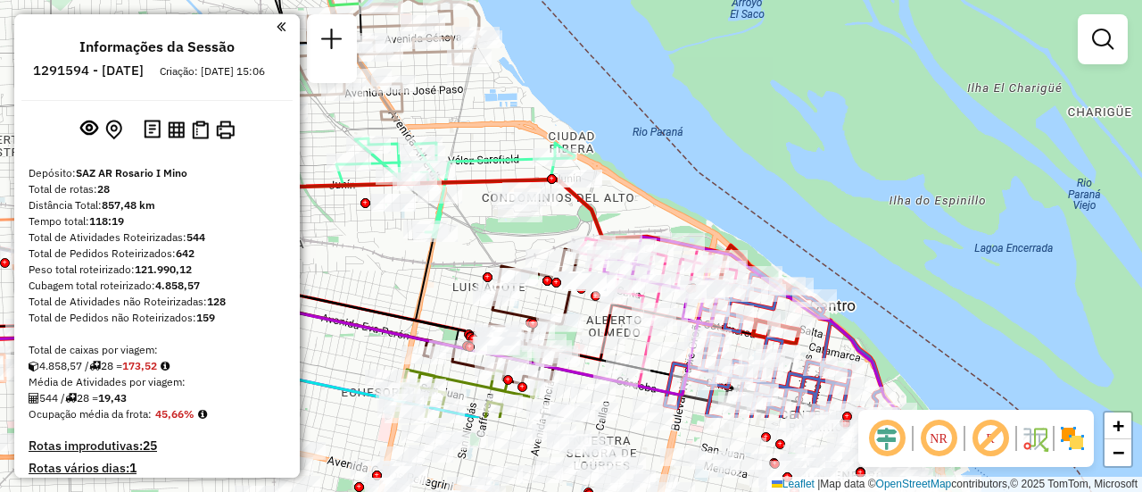
drag, startPoint x: 505, startPoint y: 382, endPoint x: 427, endPoint y: 166, distance: 229.8
click at [427, 166] on div "Janela de atendimento Grade de atendimento Capacidade Transportadoras Veículos …" at bounding box center [571, 246] width 1142 height 492
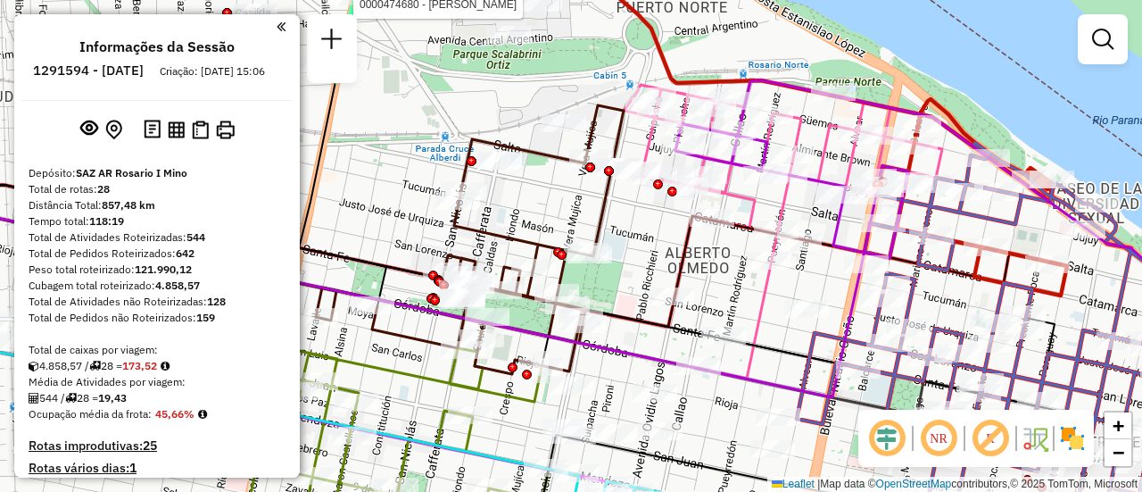
drag, startPoint x: 836, startPoint y: 154, endPoint x: 738, endPoint y: 227, distance: 121.9
click at [736, 228] on icon at bounding box center [928, 190] width 505 height 221
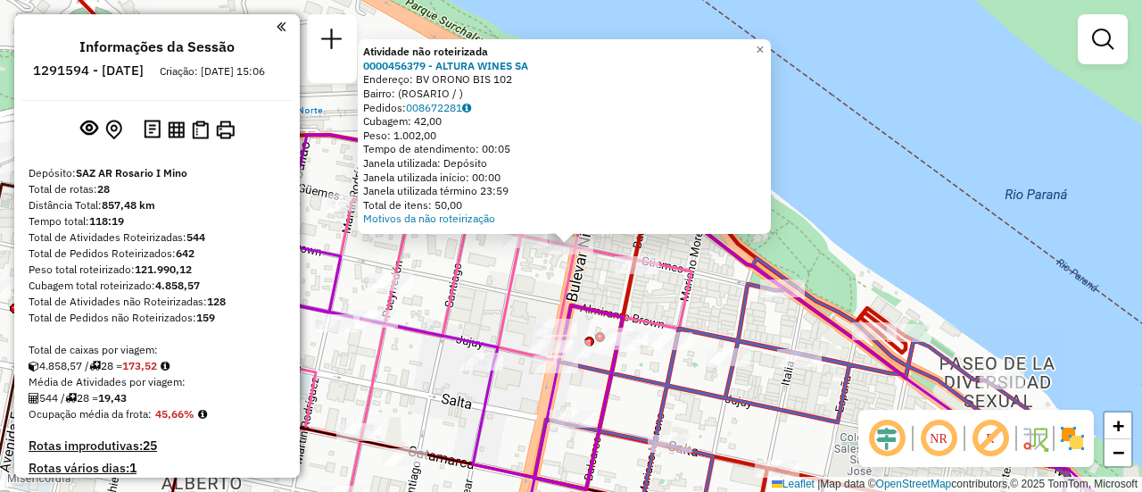
click at [496, 277] on div "Atividade não roteirizada 0000456379 - ALTURA WINES SA Endereço: BV ORONO BIS 1…" at bounding box center [571, 246] width 1142 height 492
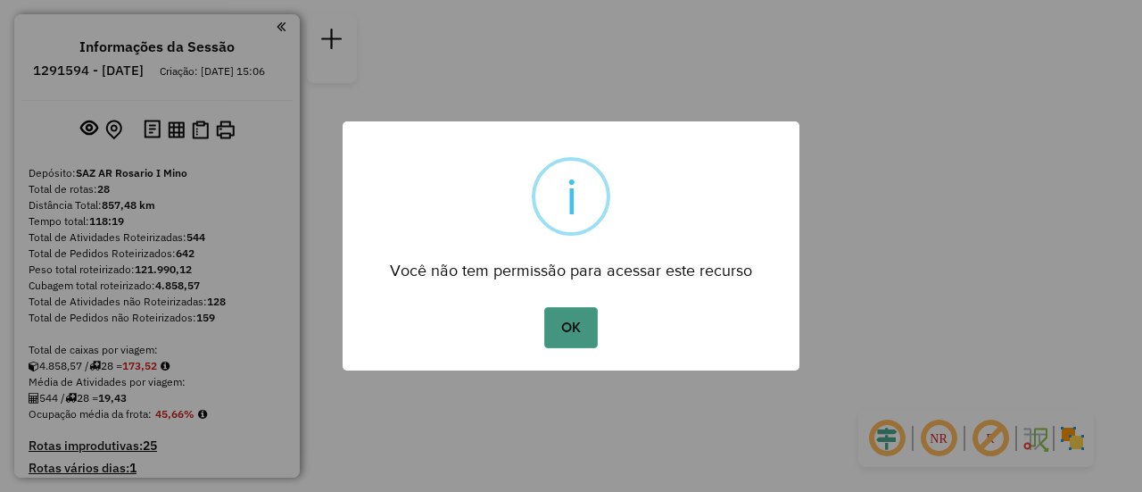
click at [576, 330] on button "OK" at bounding box center [570, 327] width 53 height 41
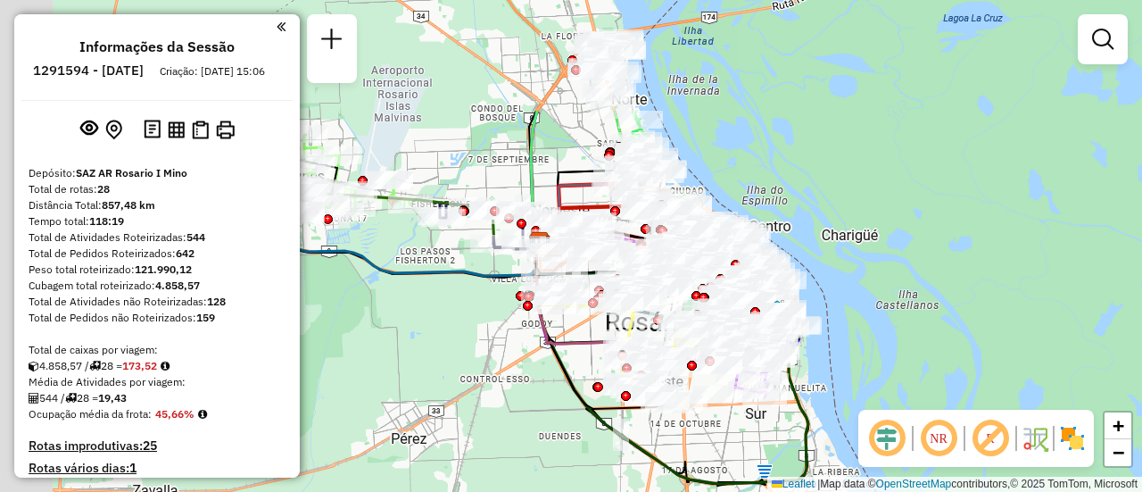
drag, startPoint x: 367, startPoint y: 198, endPoint x: 669, endPoint y: 371, distance: 348.6
click at [677, 399] on div "Janela de atendimento Grade de atendimento Capacidade Transportadoras Veículos …" at bounding box center [571, 246] width 1142 height 492
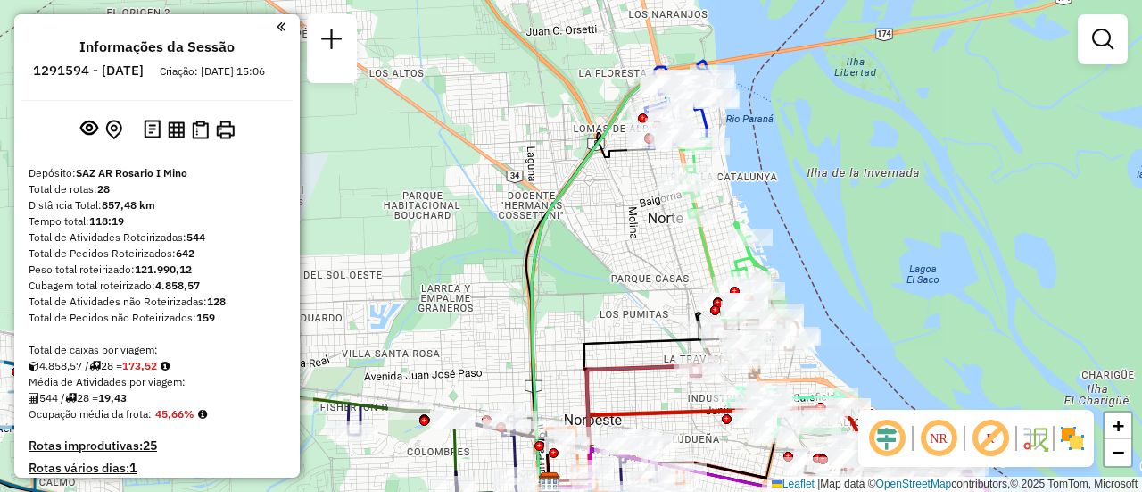
drag, startPoint x: 652, startPoint y: 232, endPoint x: 612, endPoint y: 270, distance: 54.9
click at [612, 270] on div "Rota 19 - Placa PLF968 0000114915 - [PERSON_NAME] 19 - Placa PLF968 0000474988 …" at bounding box center [571, 246] width 1142 height 492
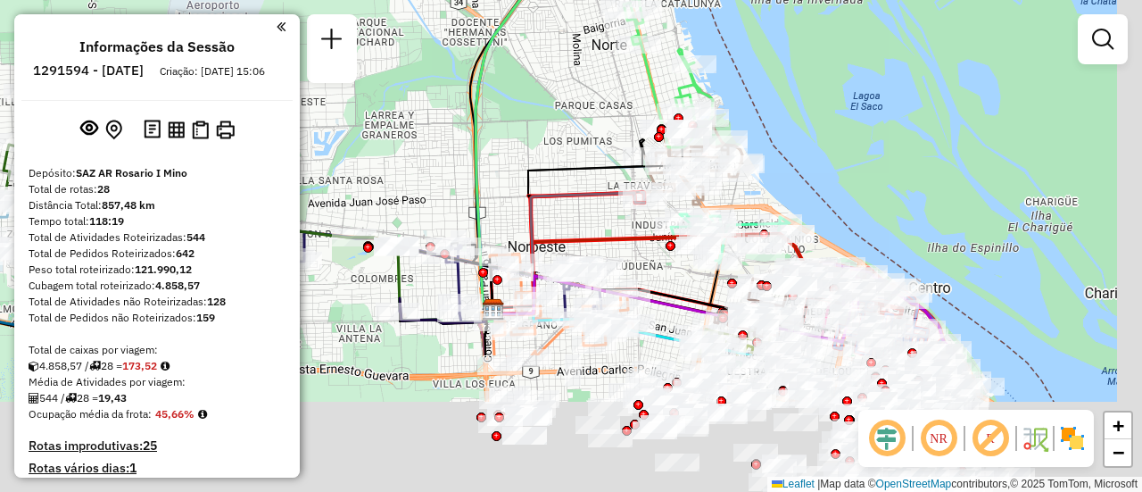
drag, startPoint x: 614, startPoint y: 351, endPoint x: 597, endPoint y: 160, distance: 191.7
click at [576, 139] on icon at bounding box center [588, 210] width 190 height 197
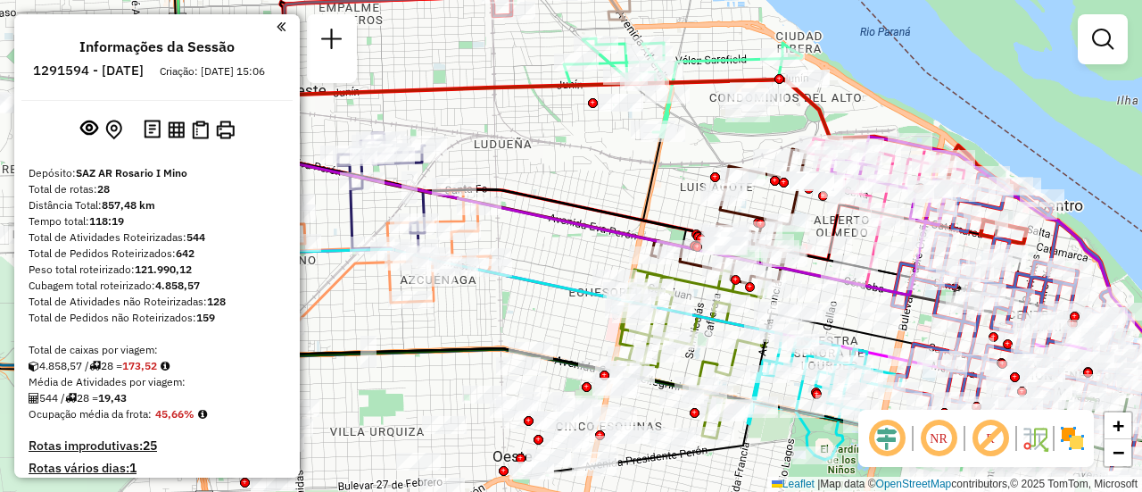
drag, startPoint x: 755, startPoint y: 257, endPoint x: 562, endPoint y: 169, distance: 212.1
click at [548, 160] on icon at bounding box center [432, 182] width 459 height 98
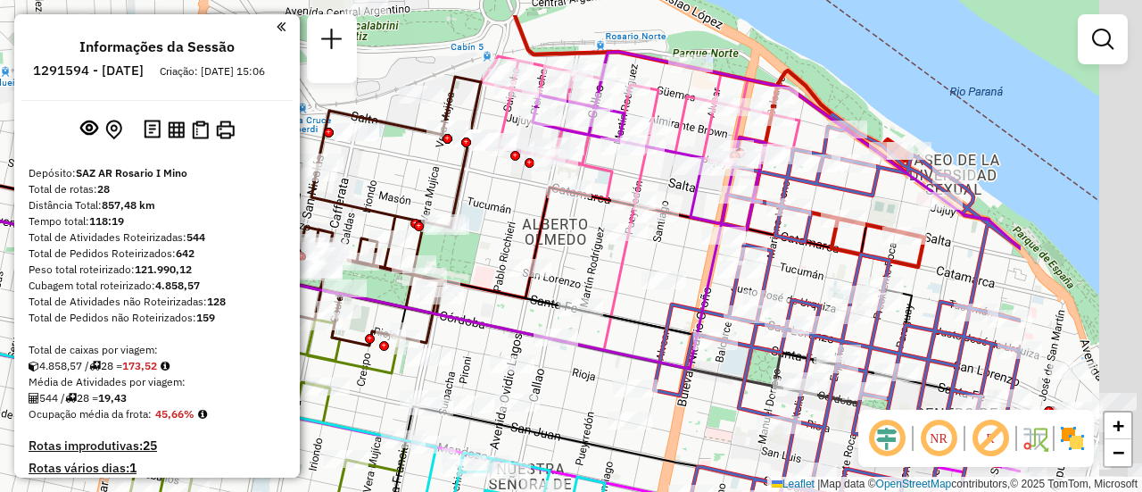
drag, startPoint x: 752, startPoint y: 157, endPoint x: 516, endPoint y: 226, distance: 246.3
click at [516, 226] on div "Rota 19 - Placa PLF968 0000114915 - ENRIQUE MARI Rota 19 - Placa PLF968 0000474…" at bounding box center [571, 246] width 1142 height 492
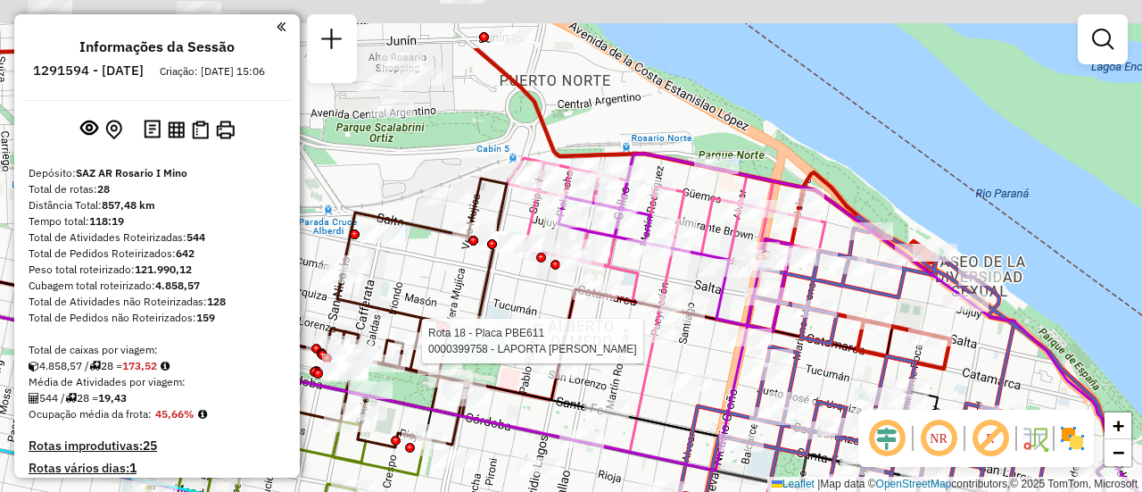
drag, startPoint x: 598, startPoint y: 193, endPoint x: 624, endPoint y: 267, distance: 78.5
click at [624, 267] on icon at bounding box center [666, 229] width 319 height 150
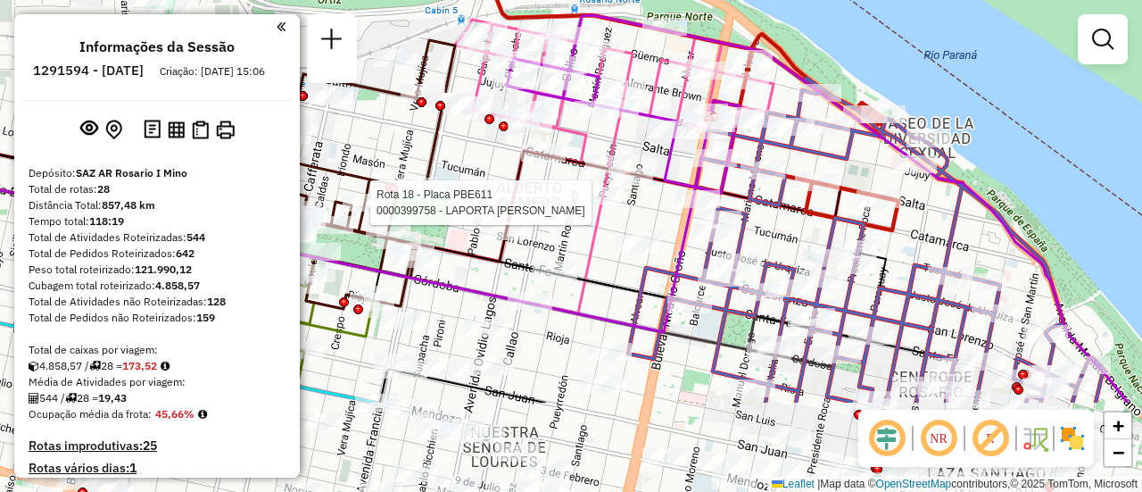
drag, startPoint x: 626, startPoint y: 258, endPoint x: 553, endPoint y: 70, distance: 201.7
click at [549, 68] on div "Rota 19 - Placa PLF968 0000114915 - ENRIQUE MARI Rota 19 - Placa PLF968 0000474…" at bounding box center [571, 246] width 1142 height 492
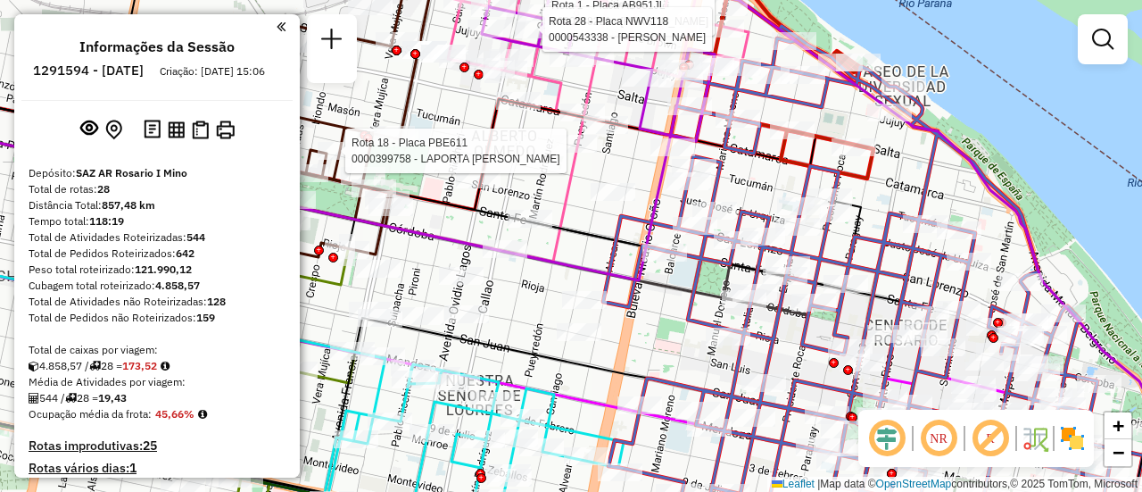
click at [577, 212] on div "Rota 19 - Placa PLF968 0000114915 - ENRIQUE MARI Rota 19 - Placa PLF968 0000474…" at bounding box center [571, 246] width 1142 height 492
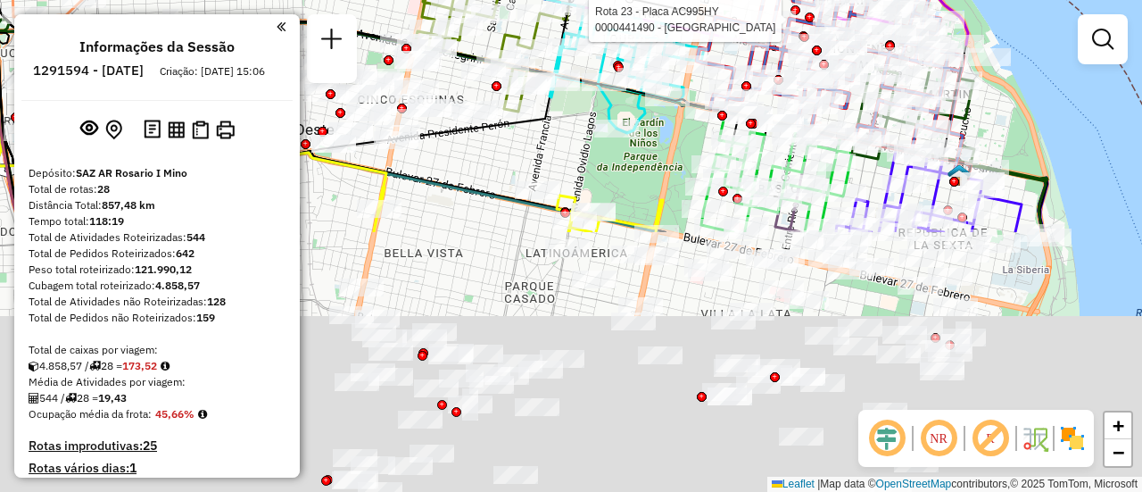
click at [776, 0] on html "Aguarde... Pop-up bloqueado! Seu navegador bloqueou automáticamente a abertura …" at bounding box center [571, 246] width 1142 height 492
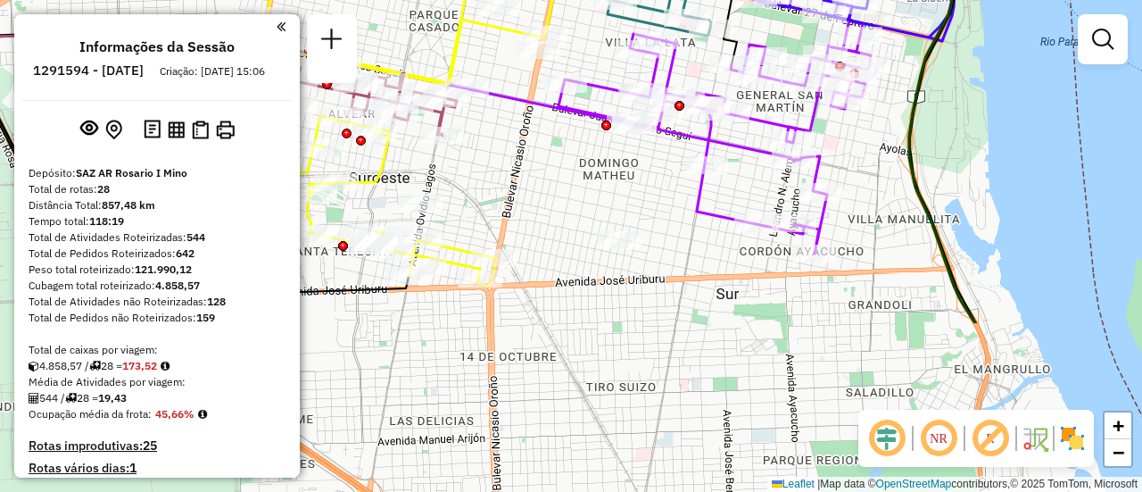
drag, startPoint x: 865, startPoint y: 242, endPoint x: 745, endPoint y: -28, distance: 294.9
click at [745, 0] on html "Aguarde... Pop-up bloqueado! Seu navegador bloqueou automáticamente a abertura …" at bounding box center [571, 246] width 1142 height 492
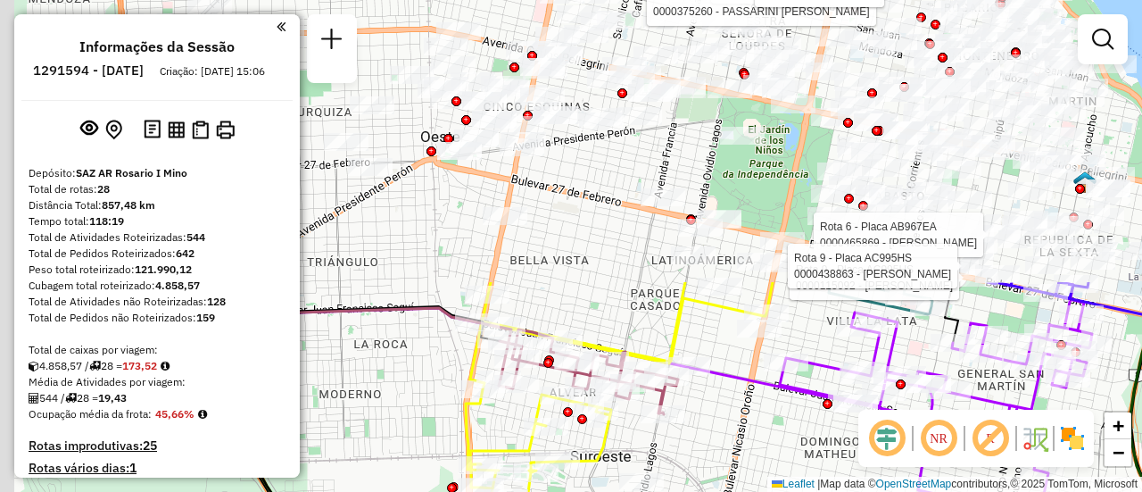
drag, startPoint x: 651, startPoint y: 144, endPoint x: 859, endPoint y: 414, distance: 341.7
click at [917, 482] on div "Rota 23 - Placa AC995HY 0000469469 - MELLANO CARLOS Rota 23 - Placa AC995HY 000…" at bounding box center [571, 246] width 1142 height 492
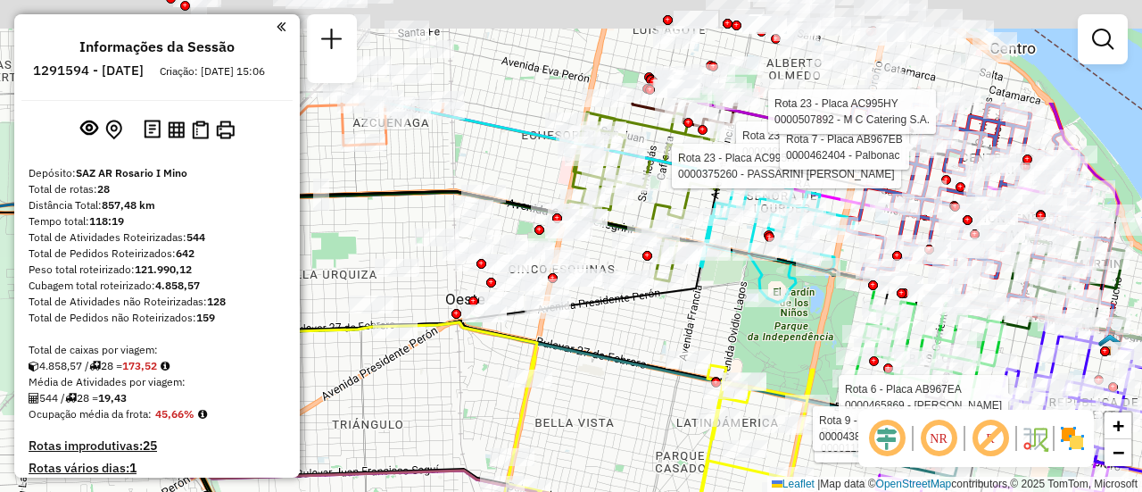
drag, startPoint x: 643, startPoint y: 177, endPoint x: 649, endPoint y: 328, distance: 151.9
click at [649, 328] on div "Rota 23 - Placa AC995HY 0000469469 - MELLANO CARLOS Rota 23 - Placa AC995HY 000…" at bounding box center [571, 246] width 1142 height 492
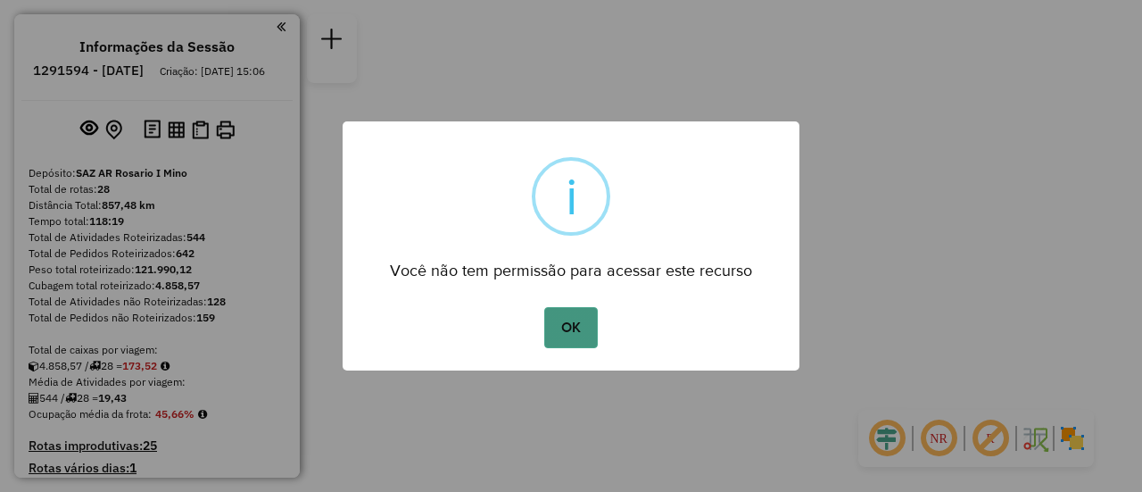
click at [577, 326] on button "OK" at bounding box center [570, 327] width 53 height 41
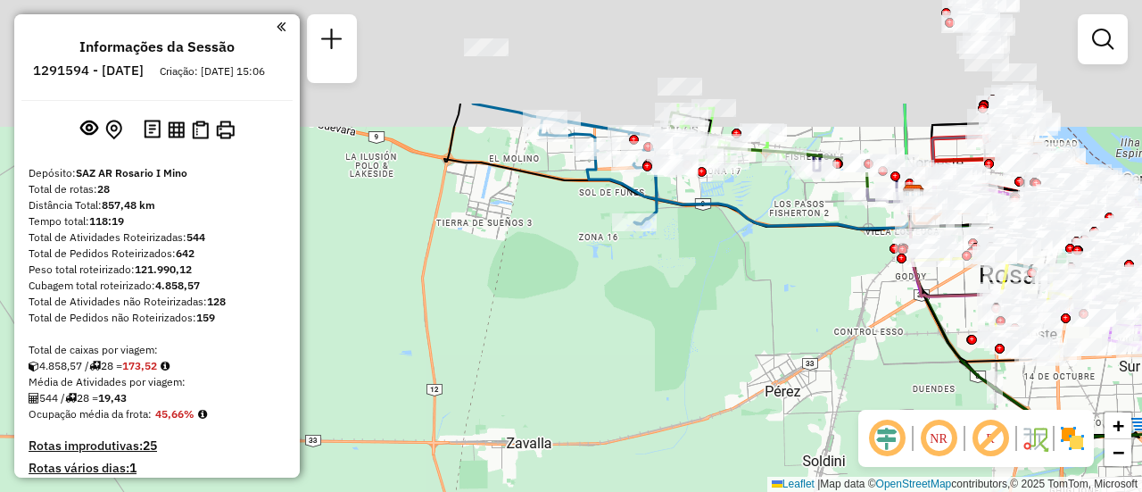
drag, startPoint x: 466, startPoint y: 145, endPoint x: 559, endPoint y: 392, distance: 263.2
click at [555, 419] on div "Janela de atendimento Grade de atendimento Capacidade Transportadoras Veículos …" at bounding box center [571, 246] width 1142 height 492
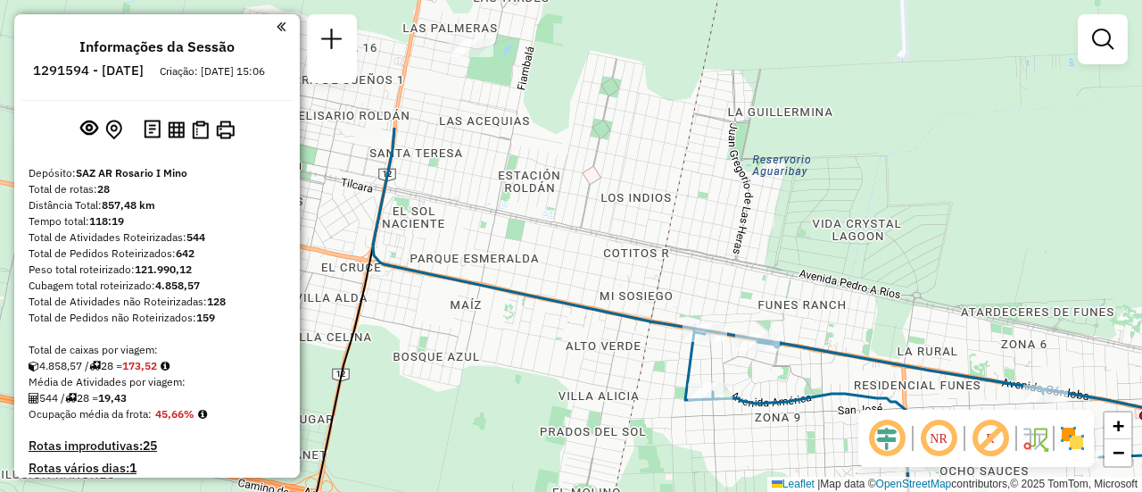
drag, startPoint x: 495, startPoint y: 87, endPoint x: 685, endPoint y: 219, distance: 231.0
click at [730, 264] on div "Janela de atendimento Grade de atendimento Capacidade Transportadoras Veículos …" at bounding box center [571, 246] width 1142 height 492
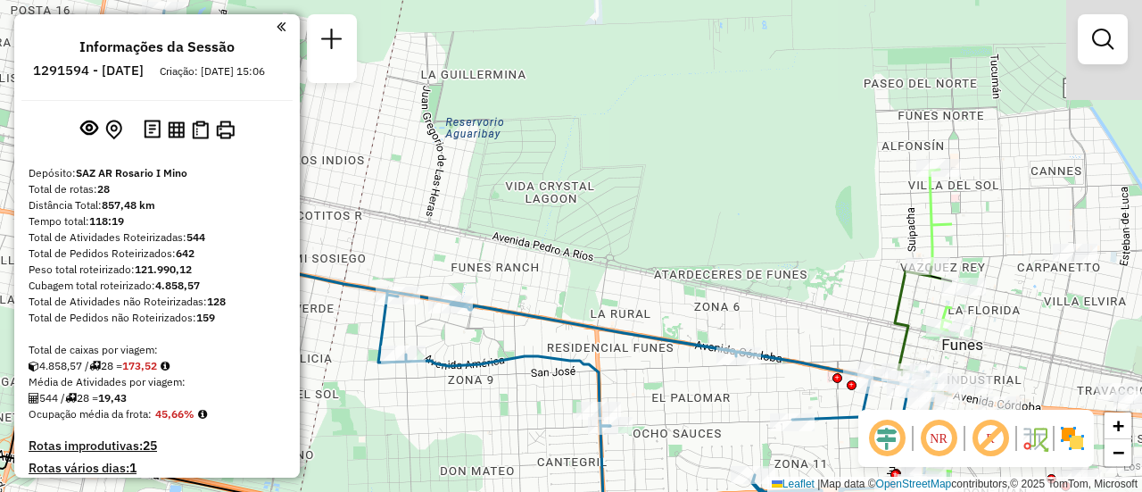
drag, startPoint x: 606, startPoint y: 205, endPoint x: 519, endPoint y: 232, distance: 91.5
click at [414, 212] on div "Janela de atendimento Grade de atendimento Capacidade Transportadoras Veículos …" at bounding box center [571, 246] width 1142 height 492
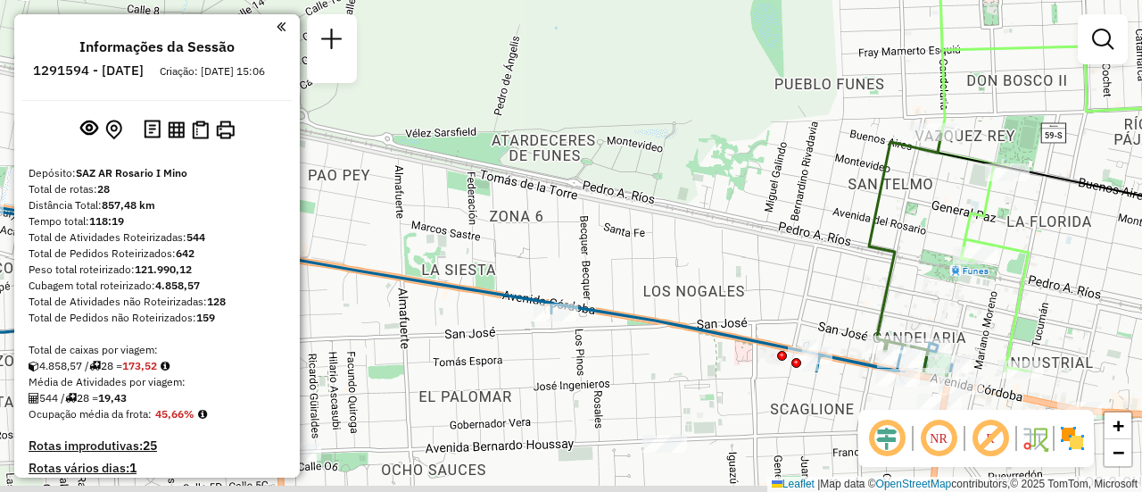
drag, startPoint x: 973, startPoint y: 386, endPoint x: 743, endPoint y: 112, distance: 357.2
click at [869, 134] on icon at bounding box center [905, 239] width 72 height 211
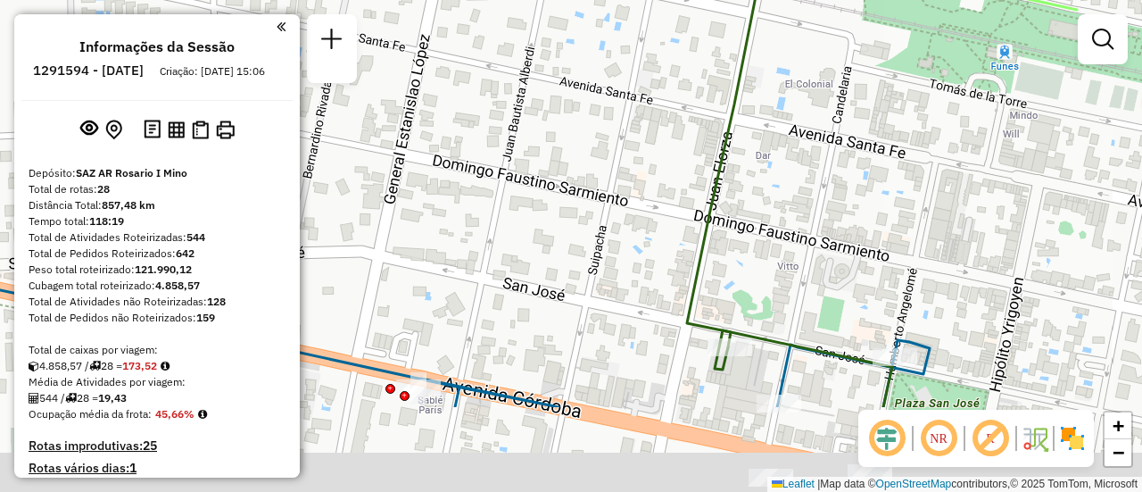
drag, startPoint x: 790, startPoint y: 350, endPoint x: 788, endPoint y: 263, distance: 86.6
click at [788, 263] on div "Janela de atendimento Grade de atendimento Capacidade Transportadoras Veículos …" at bounding box center [571, 246] width 1142 height 492
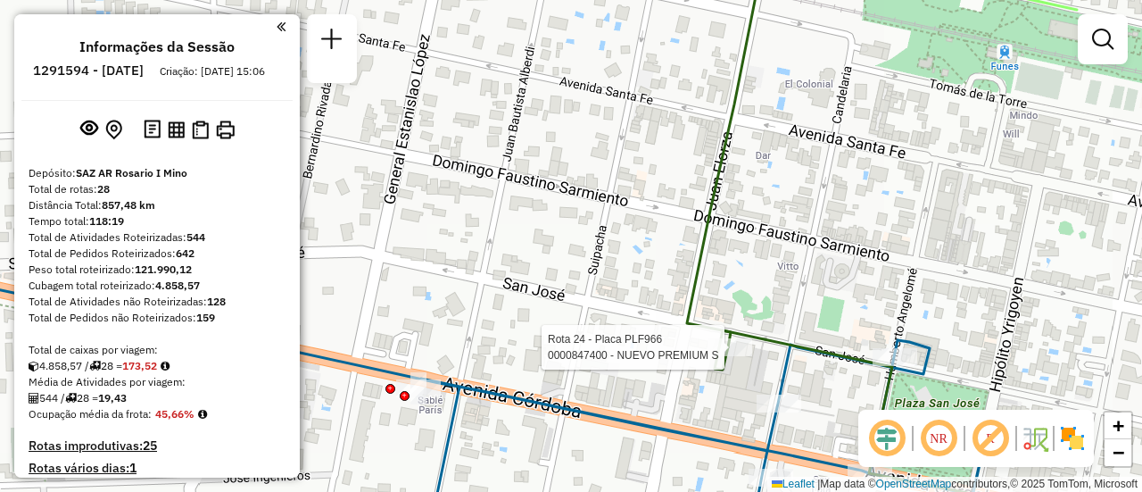
select select "**********"
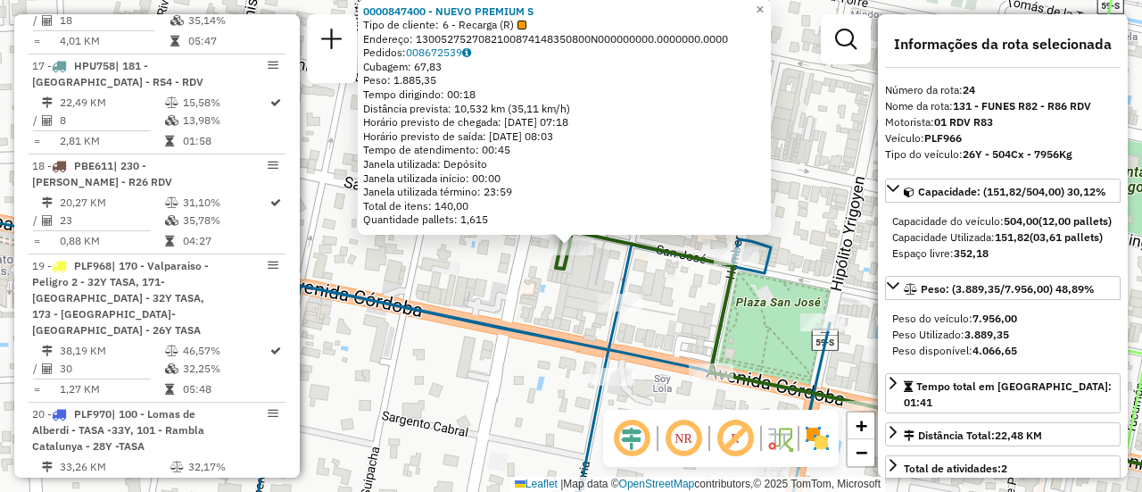
scroll to position [3163, 0]
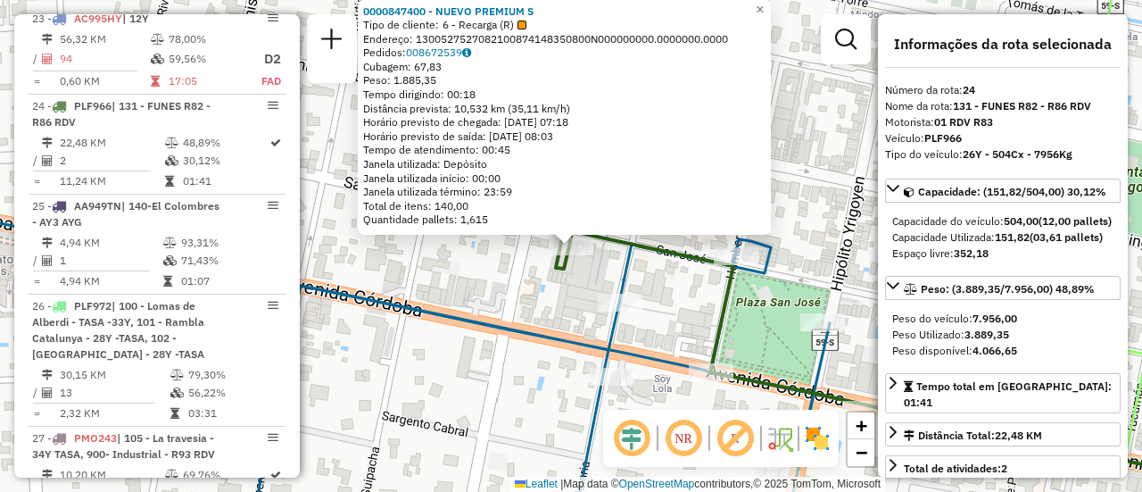
click at [527, 300] on div "0000847400 - NUEVO PREMIUM S Tipo de cliente: 6 - Recarga (R) Endereço: 1300527…" at bounding box center [571, 246] width 1142 height 492
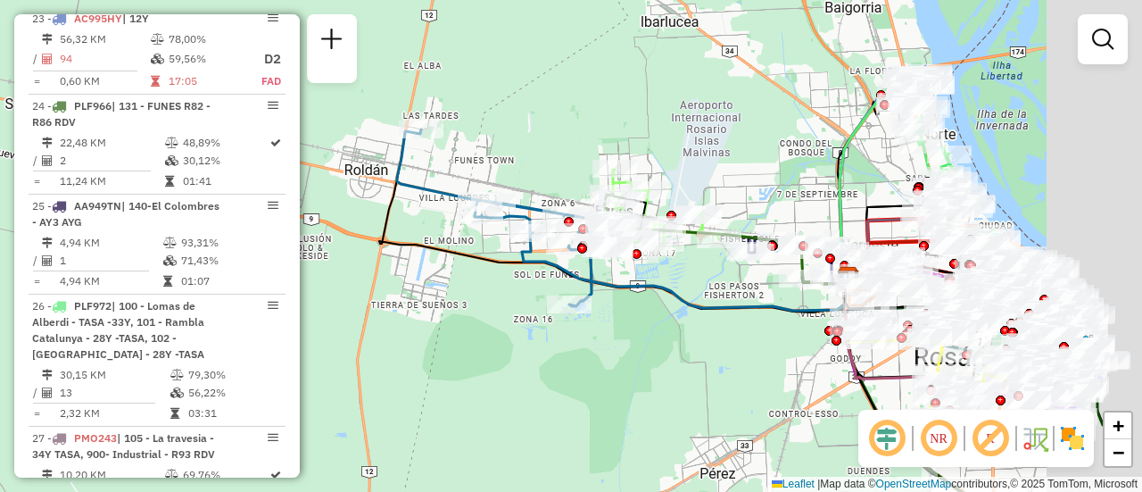
drag, startPoint x: 895, startPoint y: 219, endPoint x: 771, endPoint y: 192, distance: 126.9
click at [771, 192] on div "Janela de atendimento Grade de atendimento Capacidade Transportadoras Veículos …" at bounding box center [571, 246] width 1142 height 492
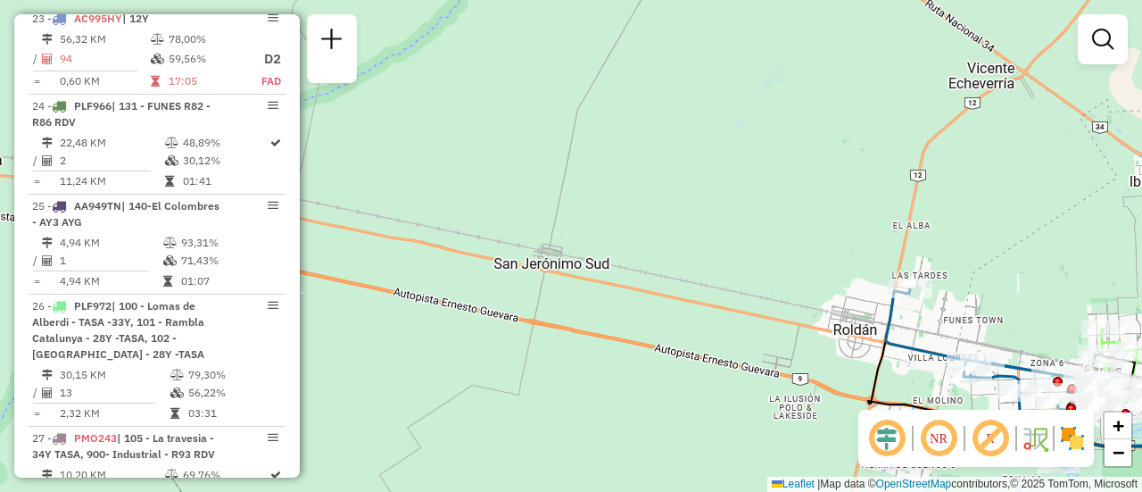
drag, startPoint x: 511, startPoint y: 118, endPoint x: 833, endPoint y: 238, distance: 344.0
click at [997, 270] on div "Janela de atendimento Grade de atendimento Capacidade Transportadoras Veículos …" at bounding box center [571, 246] width 1142 height 492
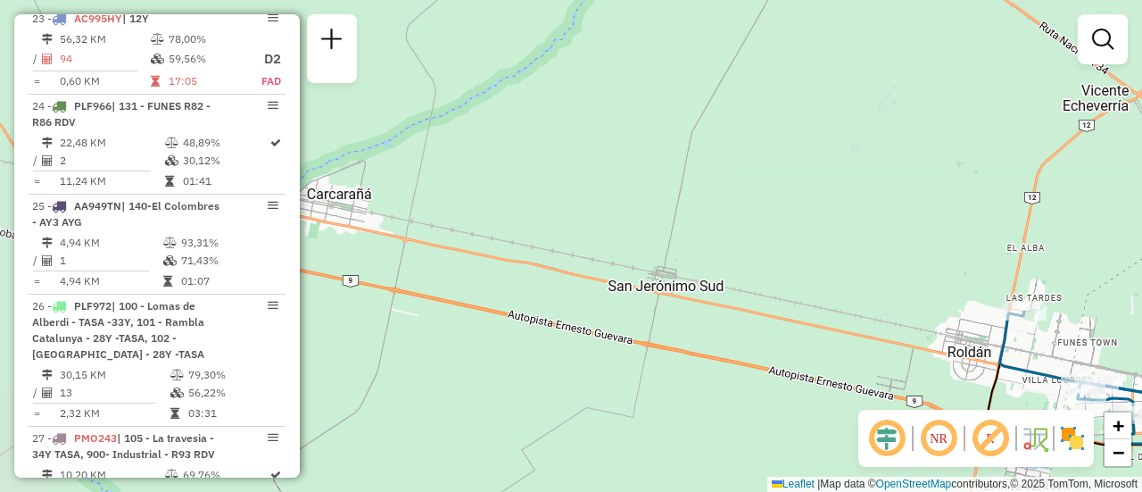
drag, startPoint x: 534, startPoint y: 183, endPoint x: 390, endPoint y: 62, distance: 187.5
click at [440, 87] on div "Janela de atendimento Grade de atendimento Capacidade Transportadoras Veículos …" at bounding box center [571, 246] width 1142 height 492
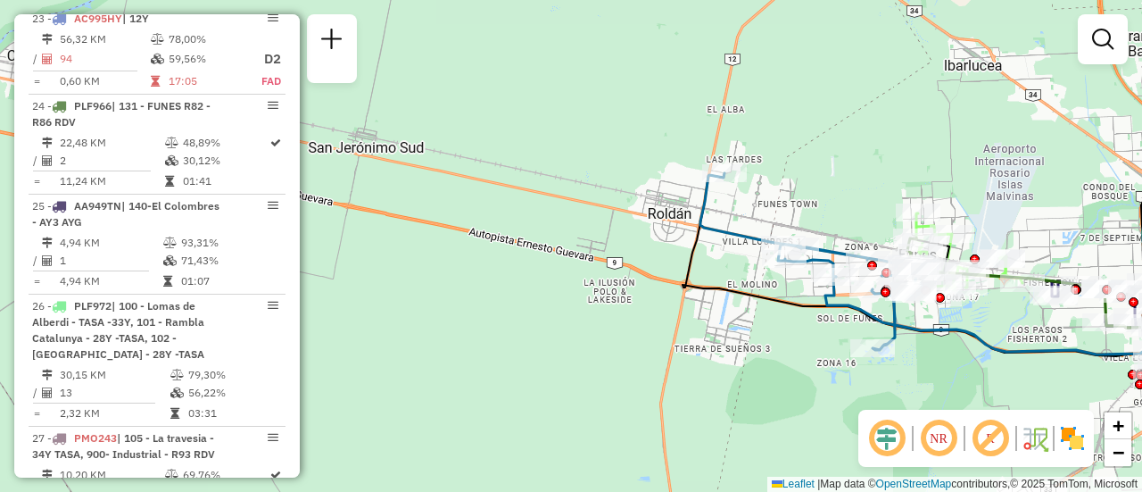
drag, startPoint x: 719, startPoint y: 100, endPoint x: 502, endPoint y: 66, distance: 220.4
click at [520, 69] on div "Janela de atendimento Grade de atendimento Capacidade Transportadoras Veículos …" at bounding box center [571, 246] width 1142 height 492
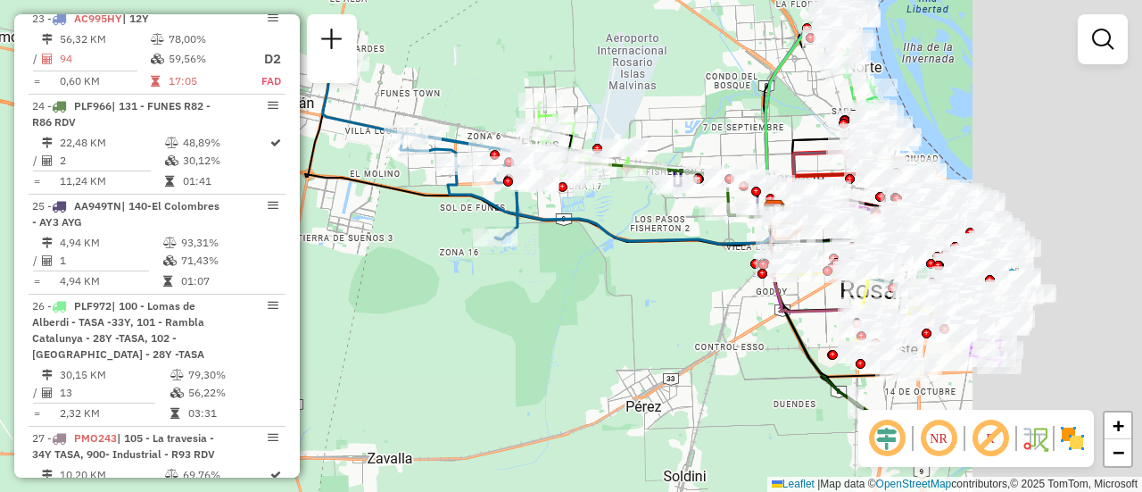
drag, startPoint x: 648, startPoint y: 69, endPoint x: 537, endPoint y: 81, distance: 111.4
click at [543, 70] on div "Janela de atendimento Grade de atendimento Capacidade Transportadoras Veículos …" at bounding box center [571, 246] width 1142 height 492
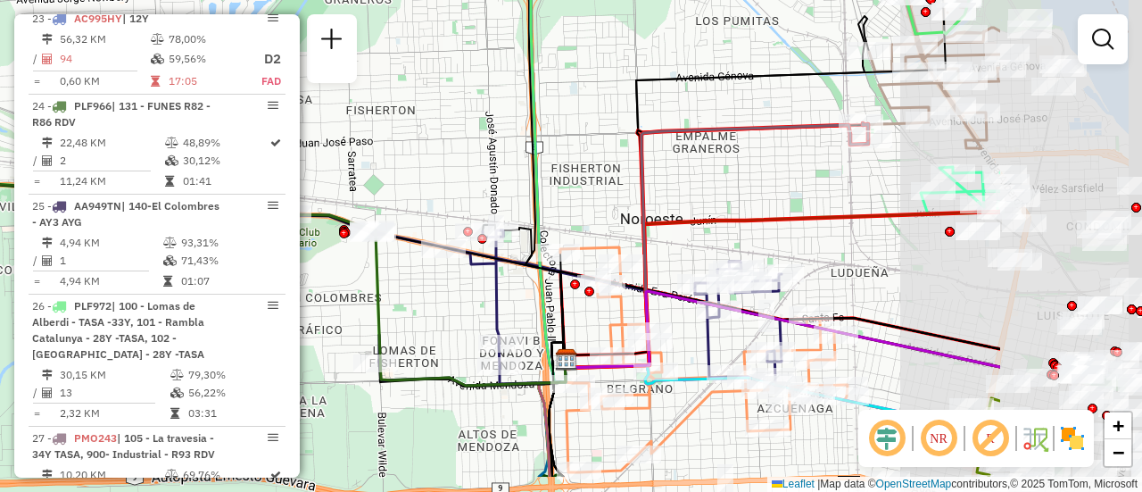
drag, startPoint x: 546, startPoint y: 107, endPoint x: 320, endPoint y: 79, distance: 228.4
click at [320, 80] on hb-router-mapa "Informações da Sessão 1291594 - 10/10/2025 Criação: 09/10/2025 15:06 Depósito: …" at bounding box center [571, 246] width 1142 height 492
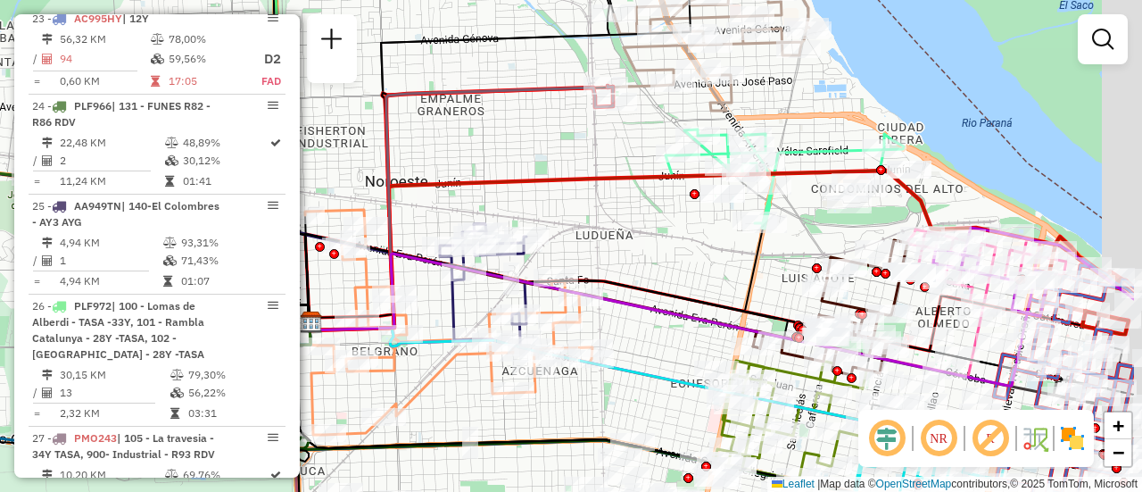
drag, startPoint x: 704, startPoint y: 167, endPoint x: 479, endPoint y: 143, distance: 226.2
click at [477, 141] on div "Janela de atendimento Grade de atendimento Capacidade Transportadoras Veículos …" at bounding box center [571, 246] width 1142 height 492
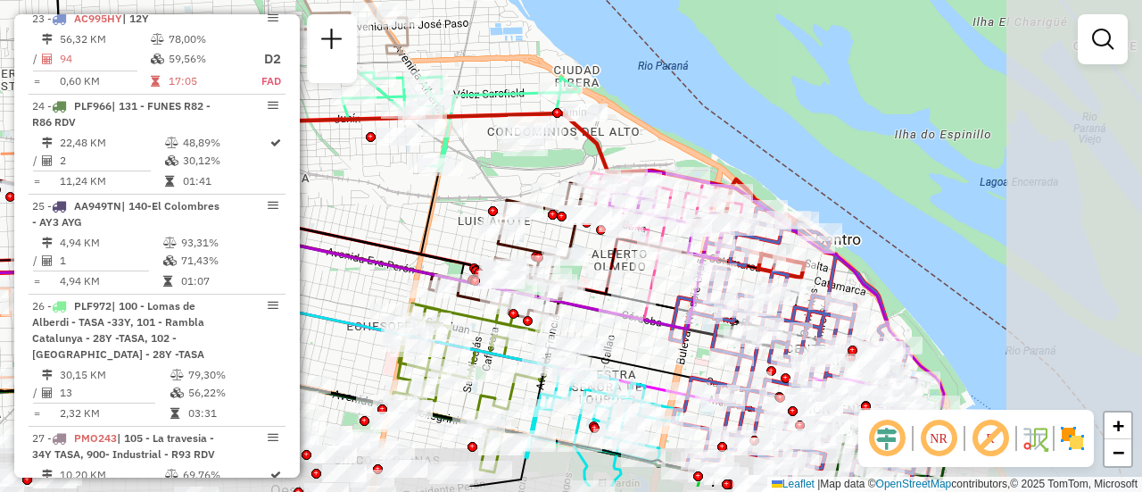
drag, startPoint x: 647, startPoint y: 252, endPoint x: 428, endPoint y: 197, distance: 225.3
click at [428, 197] on icon at bounding box center [210, 216] width 459 height 98
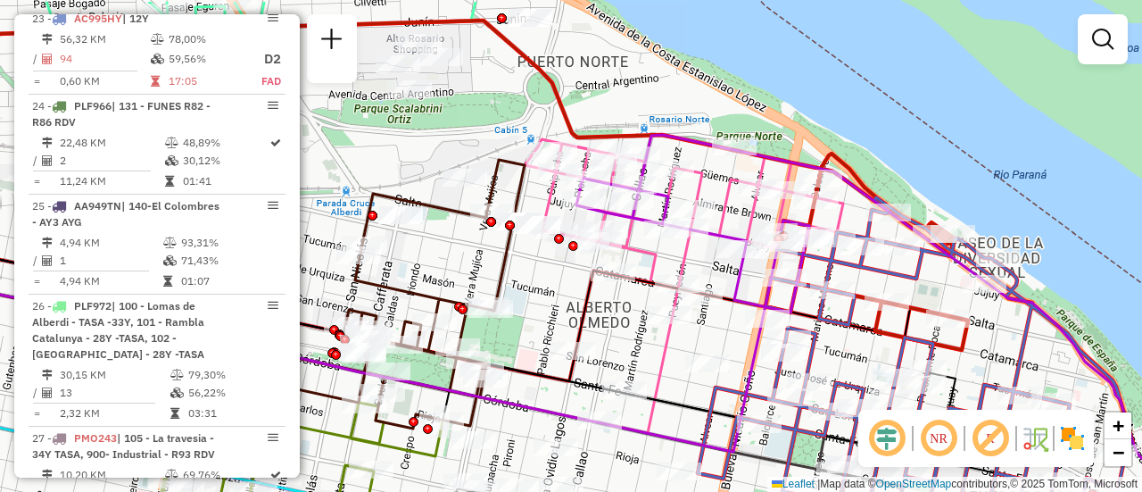
drag, startPoint x: 617, startPoint y: 280, endPoint x: 568, endPoint y: 331, distance: 70.7
click at [568, 331] on div "Janela de atendimento Grade de atendimento Capacidade Transportadoras Veículos …" at bounding box center [571, 246] width 1142 height 492
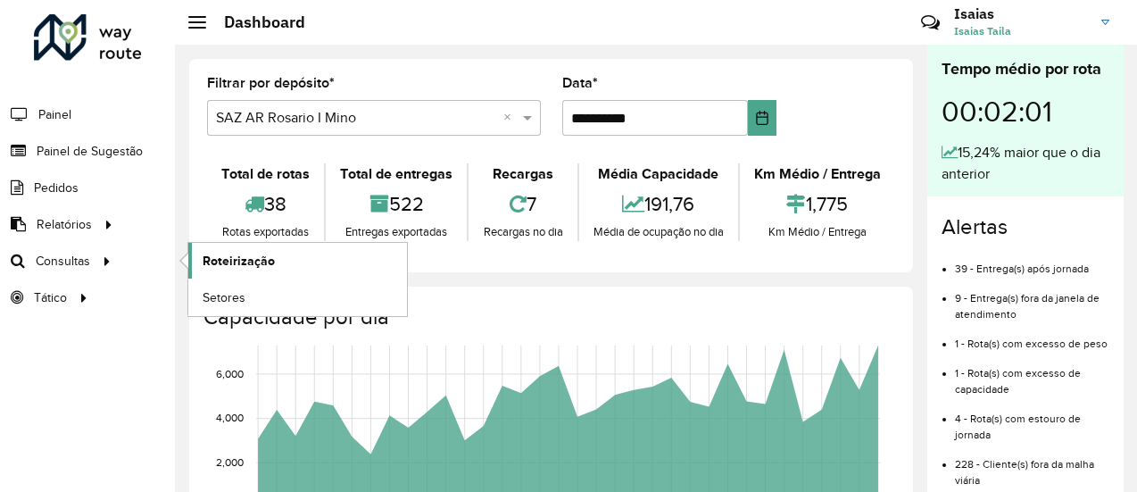
click at [234, 261] on span "Roteirização" at bounding box center [239, 261] width 72 height 19
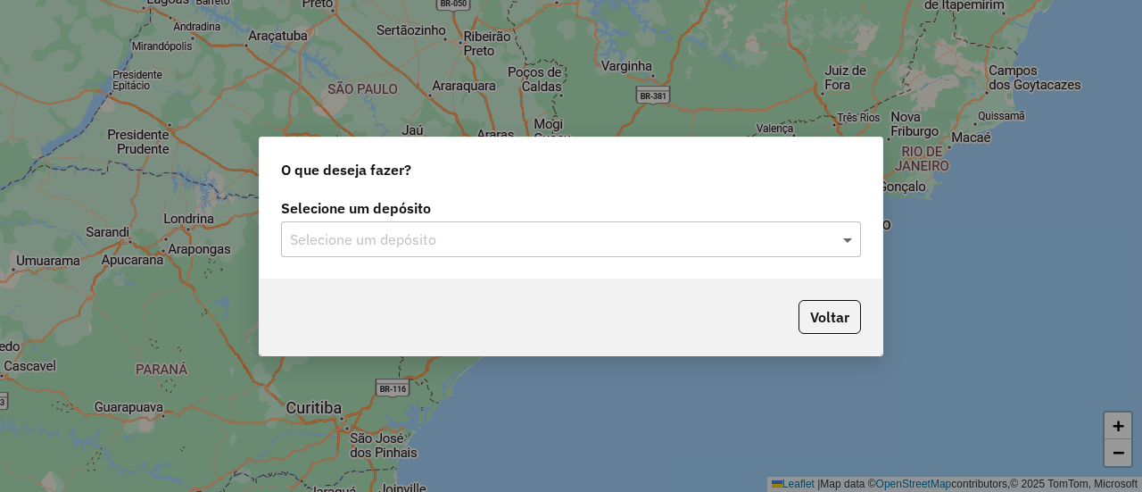
click at [850, 240] on span at bounding box center [850, 238] width 22 height 21
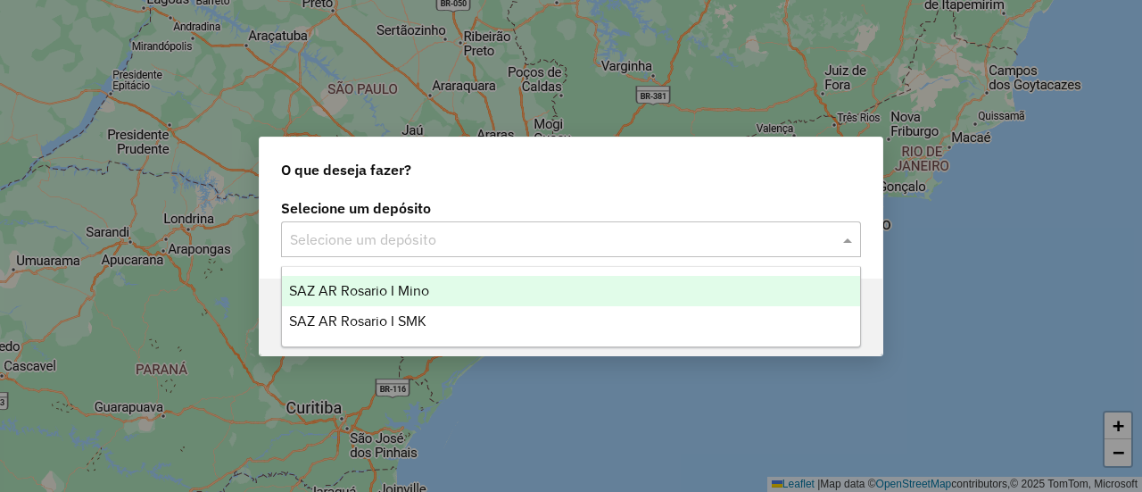
click at [420, 288] on span "SAZ AR Rosario I Mino" at bounding box center [359, 290] width 140 height 15
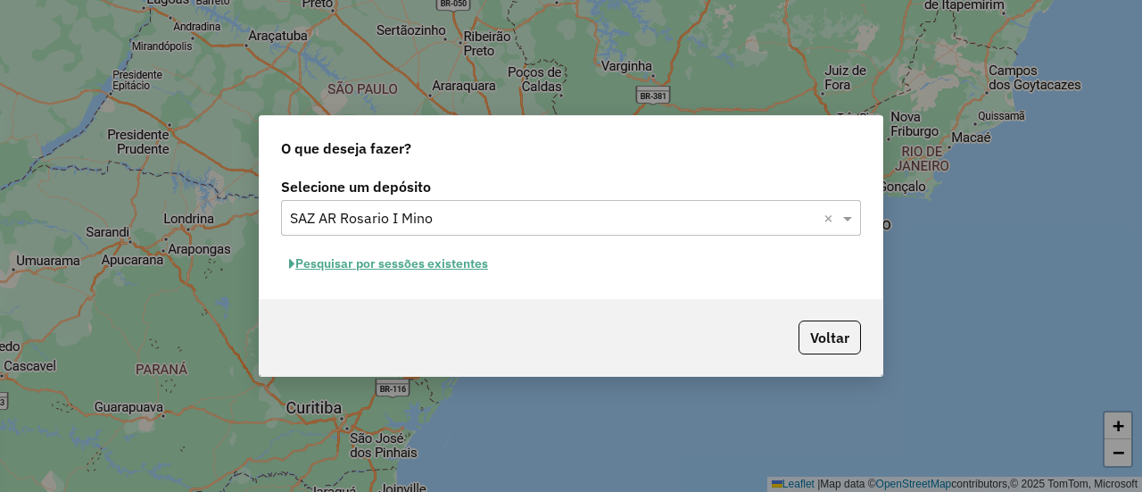
click at [469, 261] on button "Pesquisar por sessões existentes" at bounding box center [388, 264] width 215 height 28
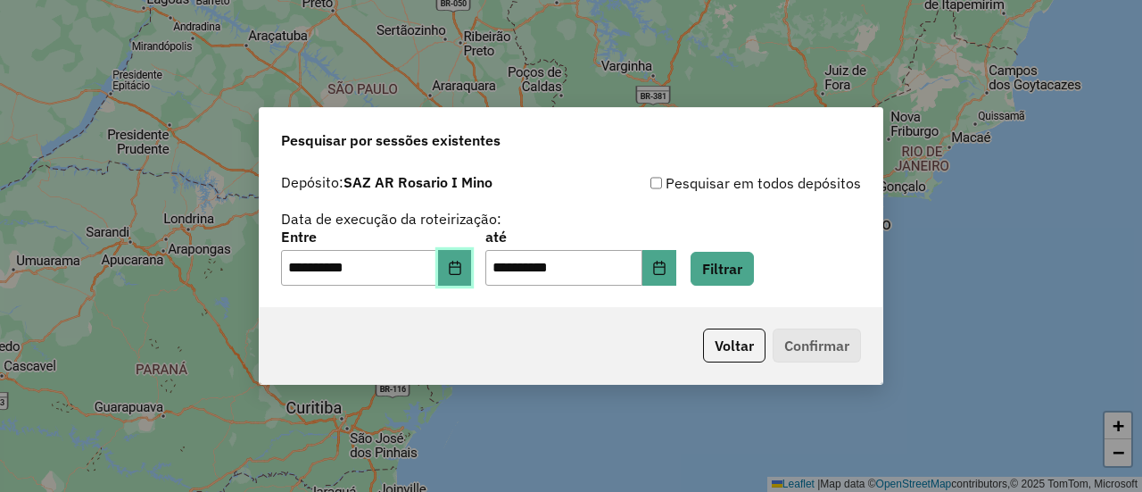
click at [461, 264] on icon "Choose Date" at bounding box center [455, 268] width 12 height 14
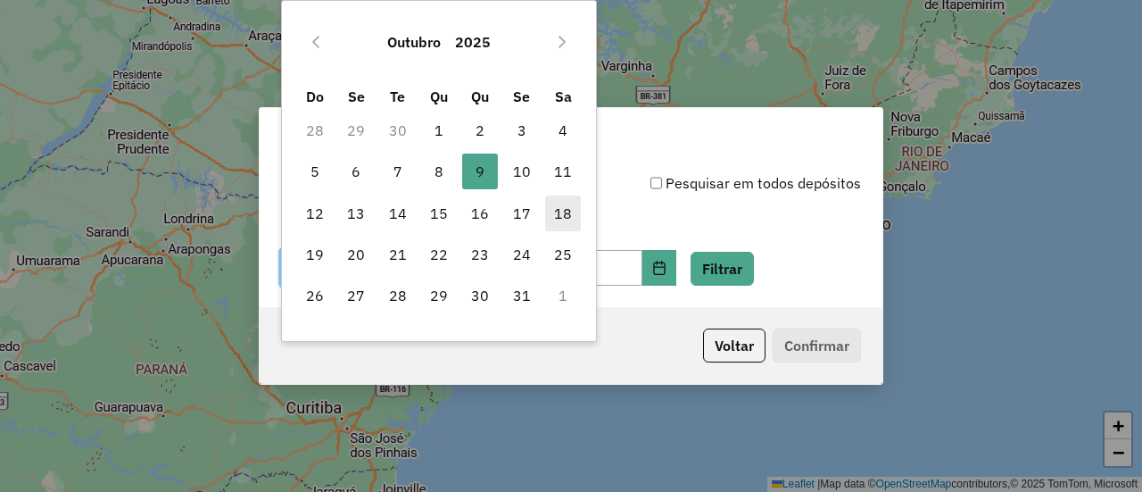
drag, startPoint x: 522, startPoint y: 172, endPoint x: 548, endPoint y: 215, distance: 50.1
click at [520, 172] on span "10" at bounding box center [522, 172] width 36 height 36
type input "**********"
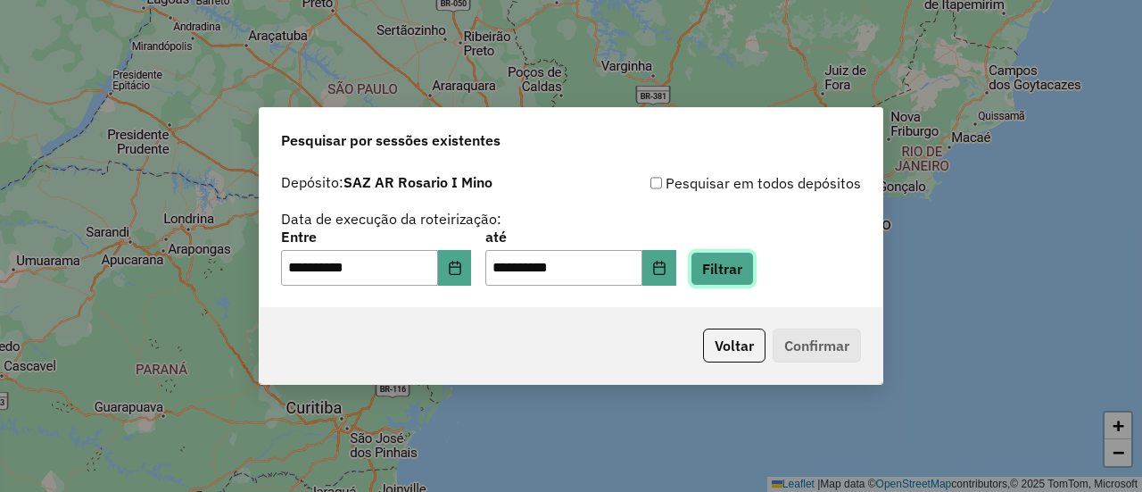
click at [751, 271] on button "Filtrar" at bounding box center [722, 269] width 63 height 34
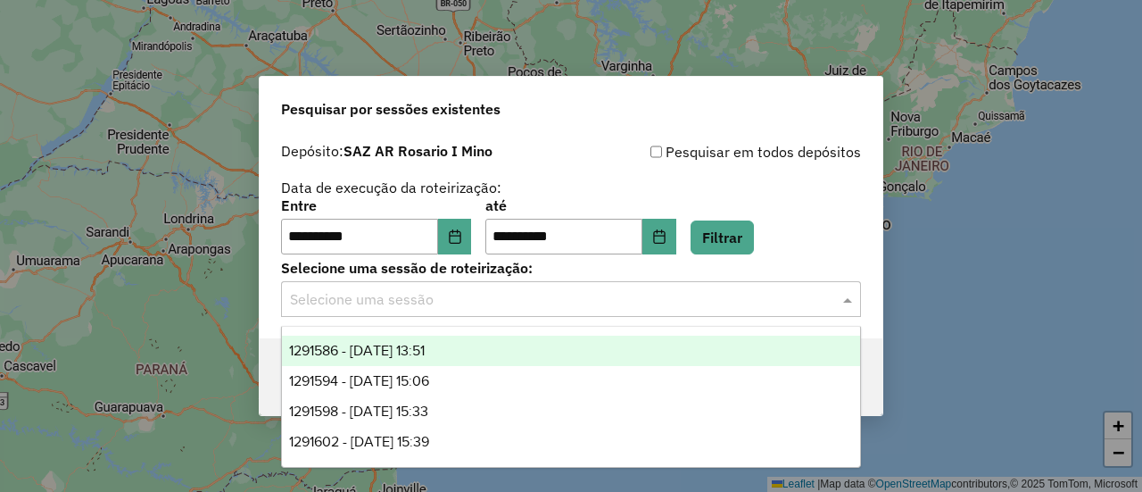
click at [848, 302] on span at bounding box center [850, 298] width 22 height 21
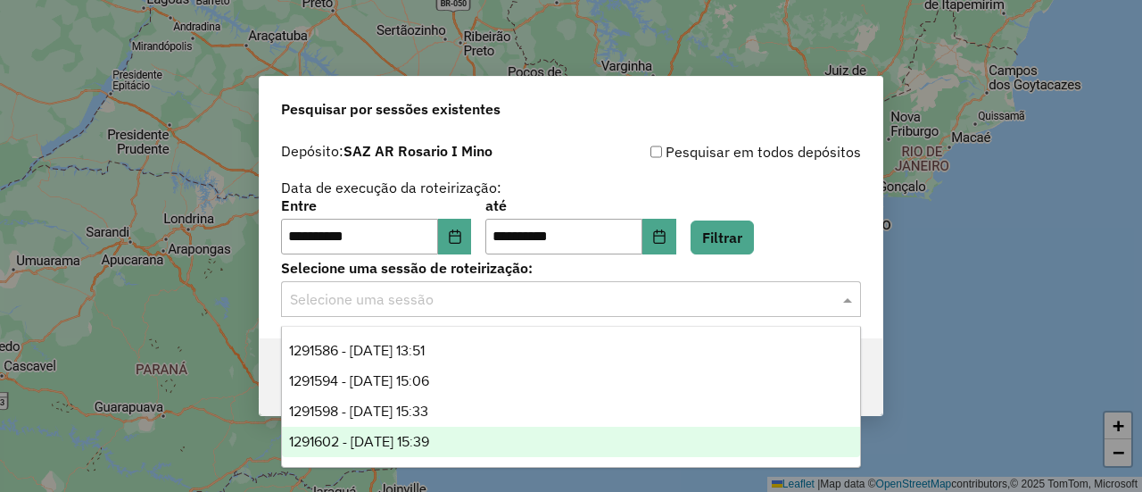
click at [429, 440] on span "1291602 - [DATE] 15:39" at bounding box center [359, 441] width 140 height 15
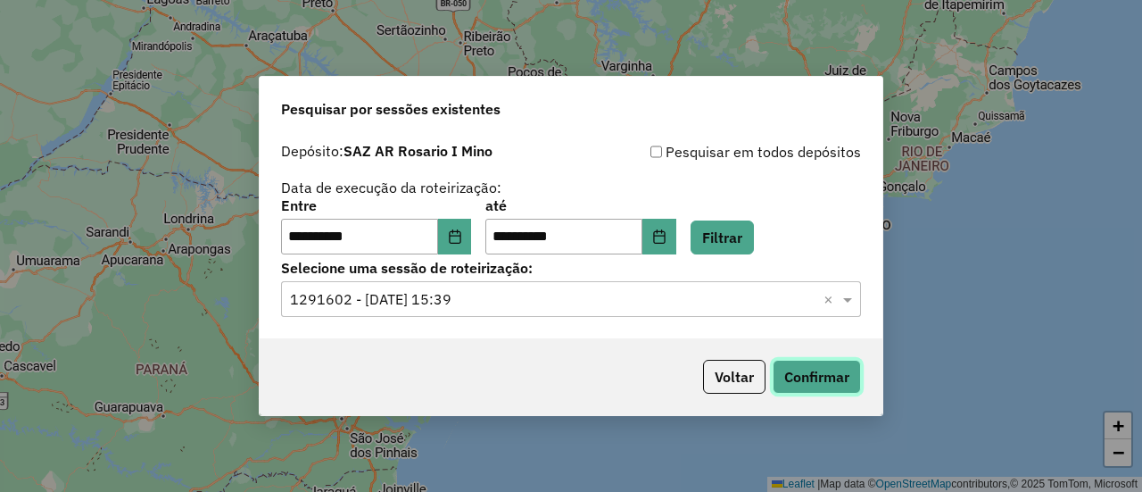
click at [817, 378] on button "Confirmar" at bounding box center [817, 377] width 88 height 34
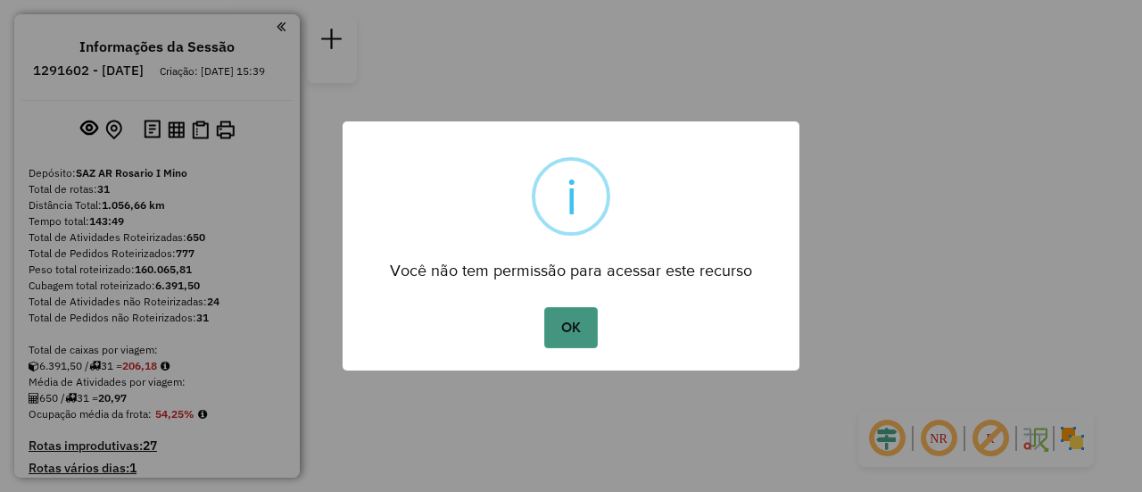
click at [574, 325] on button "OK" at bounding box center [570, 327] width 53 height 41
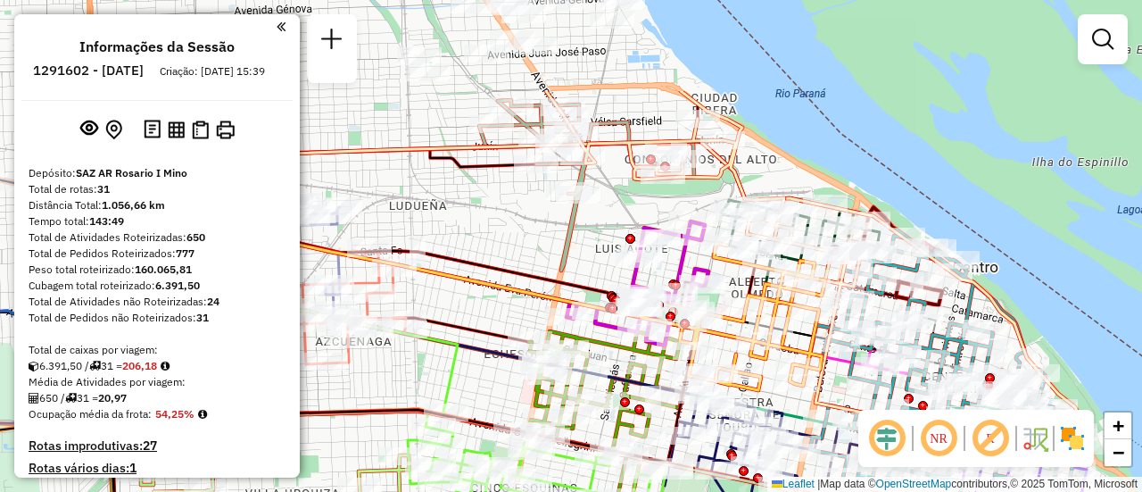
drag, startPoint x: 581, startPoint y: 132, endPoint x: 560, endPoint y: 251, distance: 120.5
click at [560, 251] on icon at bounding box center [586, 185] width 215 height 170
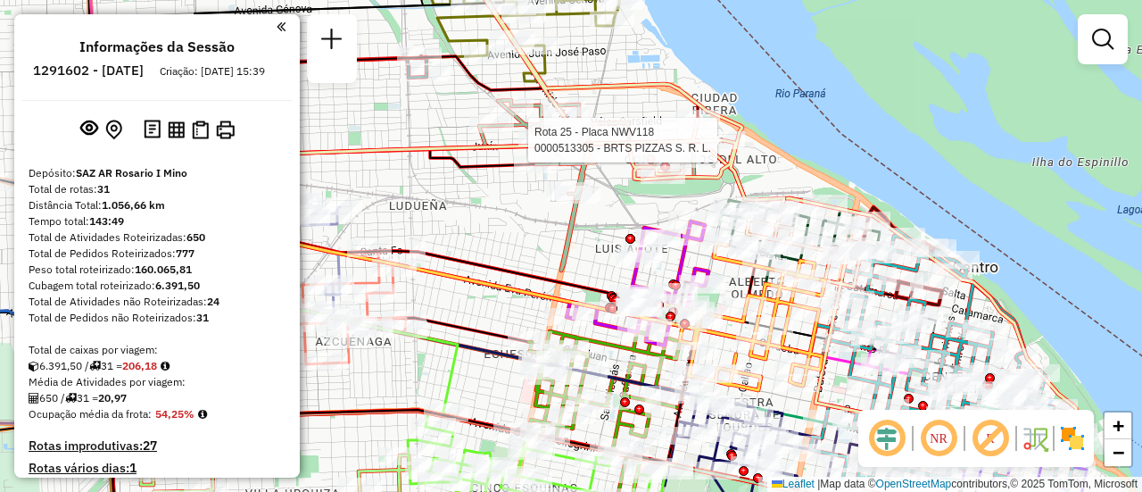
select select "**********"
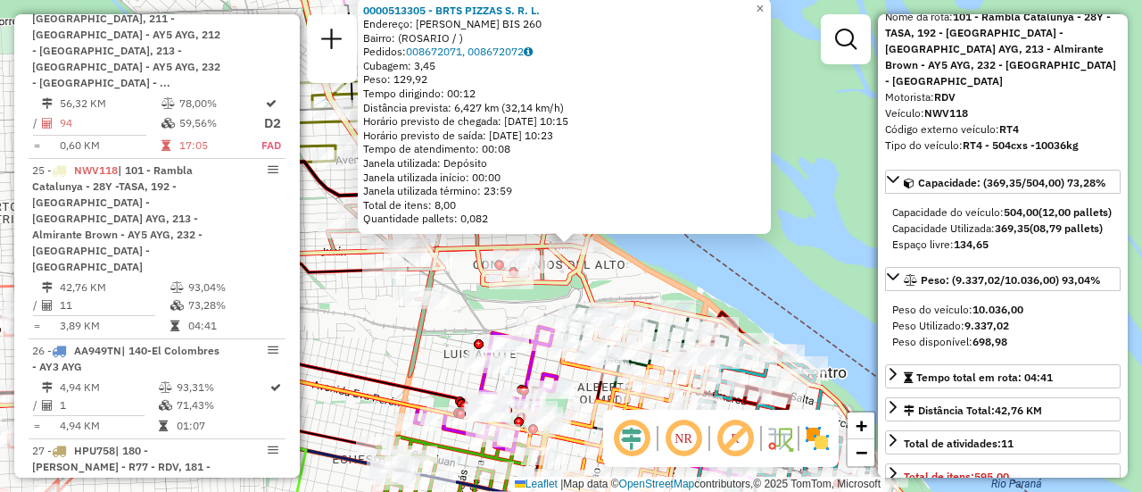
scroll to position [178, 0]
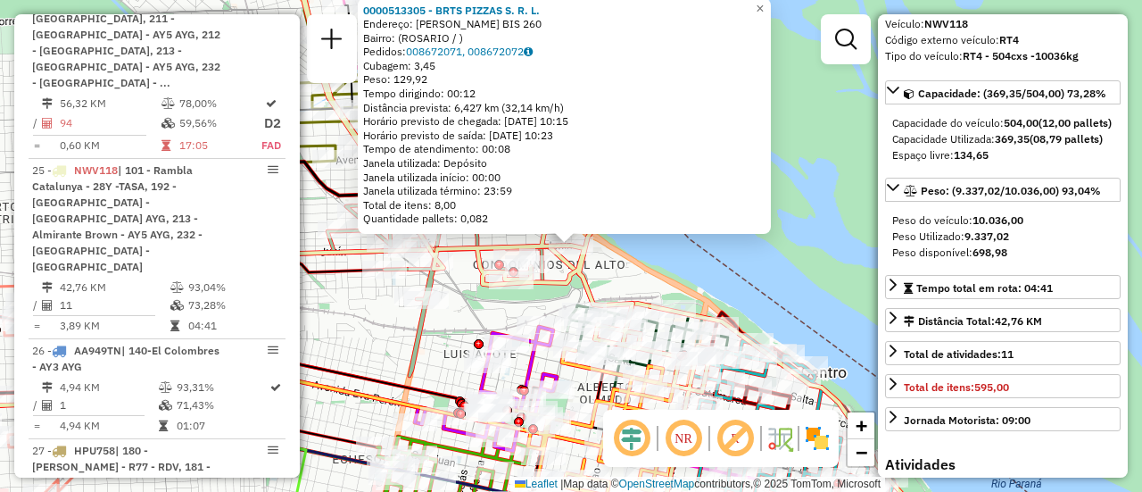
click at [423, 340] on icon at bounding box center [435, 290] width 215 height 170
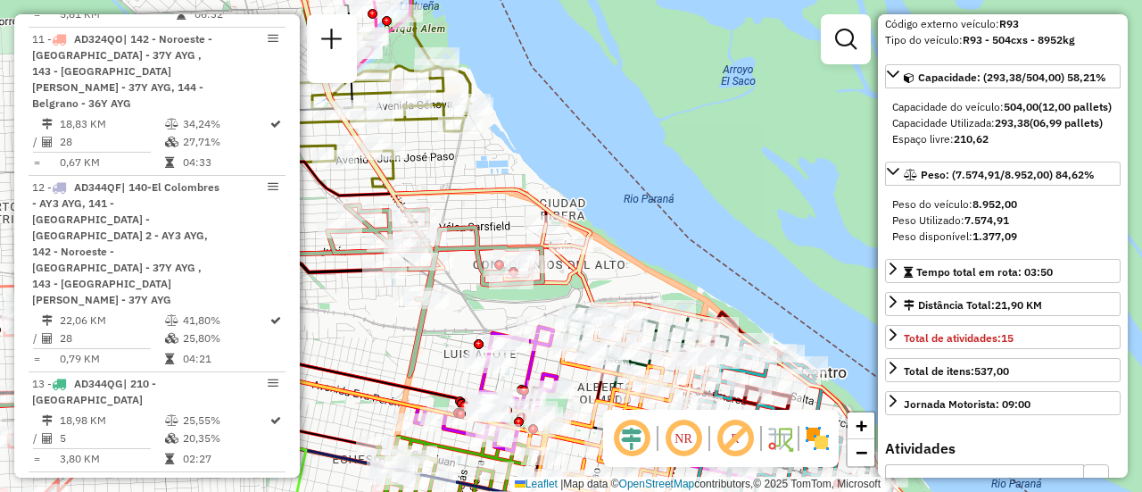
scroll to position [735, 0]
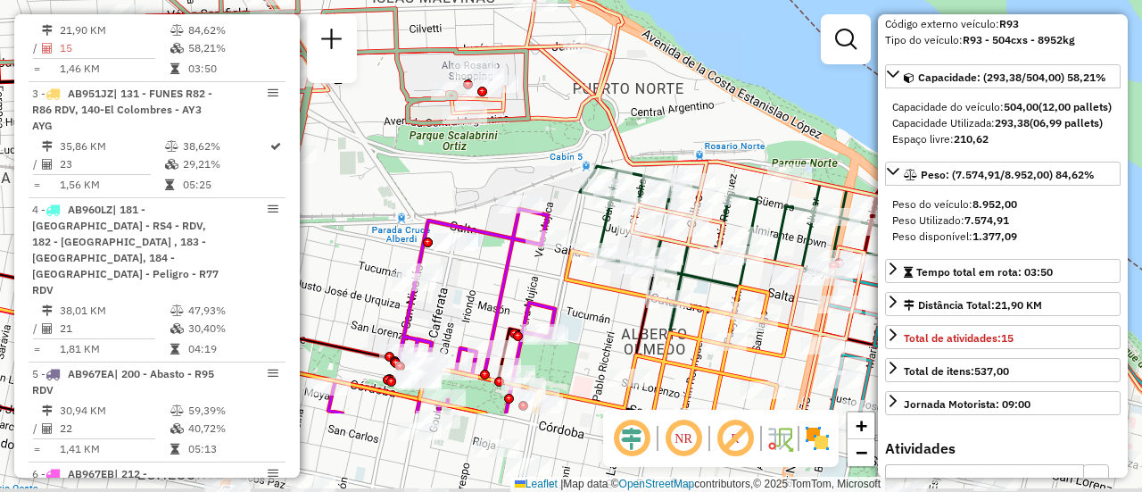
drag, startPoint x: 680, startPoint y: 291, endPoint x: 535, endPoint y: 109, distance: 232.5
click at [536, 110] on div "Janela de atendimento Grade de atendimento Capacidade Transportadoras Veículos …" at bounding box center [571, 246] width 1142 height 492
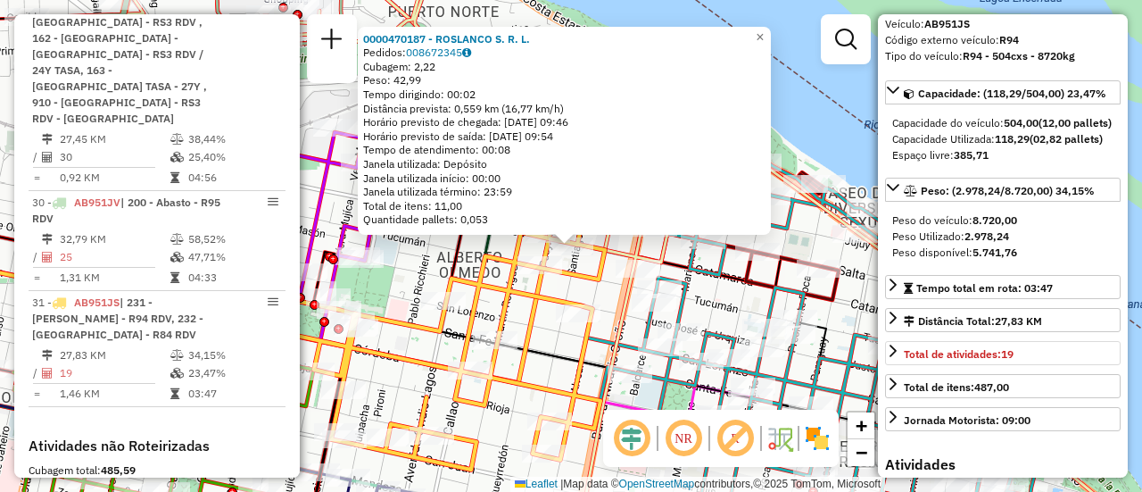
scroll to position [236, 0]
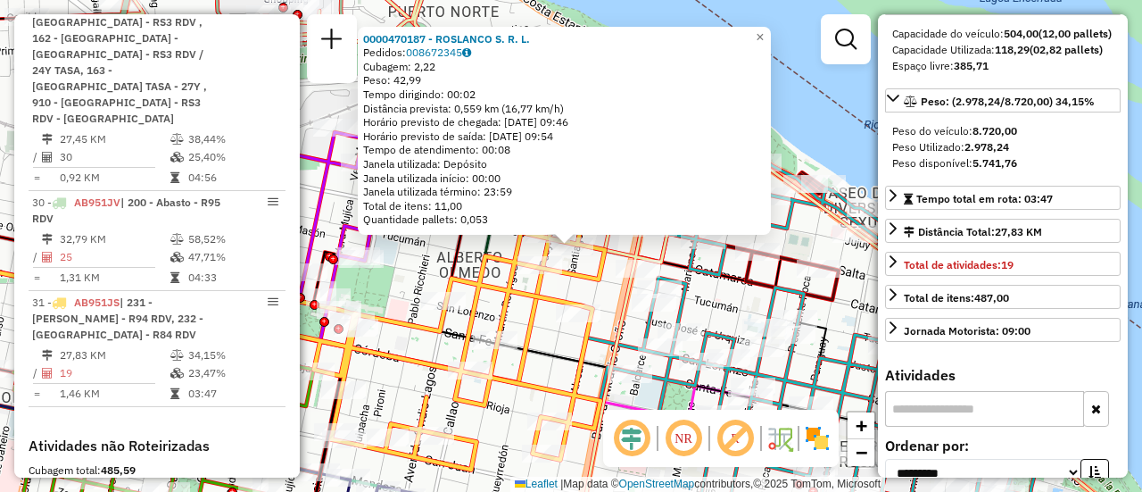
click at [527, 311] on icon at bounding box center [218, 309] width 664 height 148
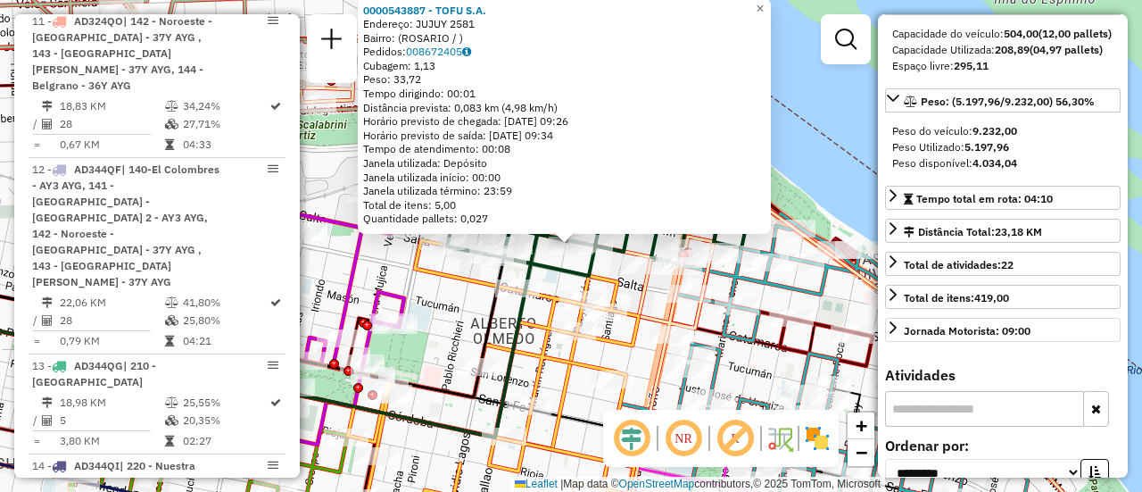
scroll to position [635, 0]
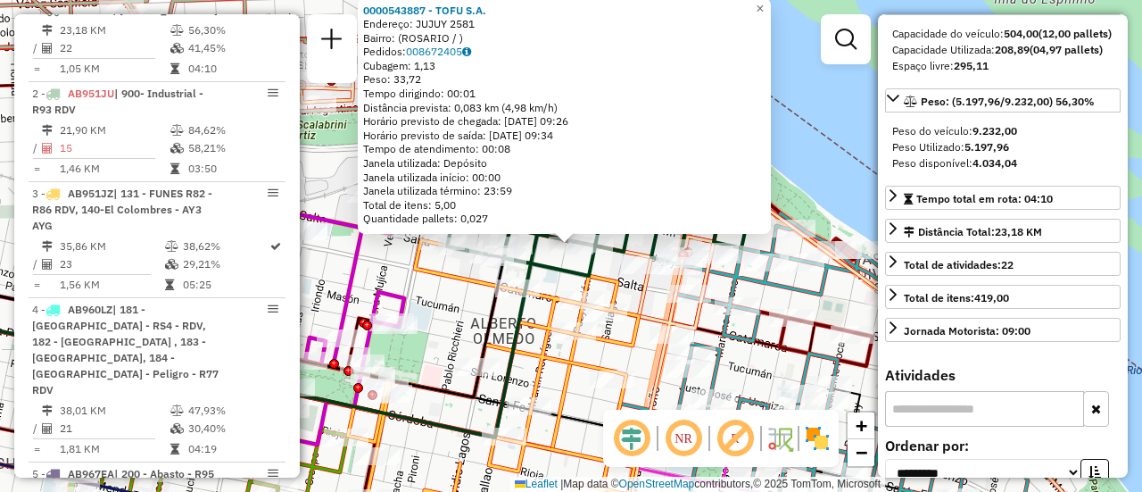
drag, startPoint x: 452, startPoint y: 303, endPoint x: 438, endPoint y: 310, distance: 15.2
click at [452, 303] on div "0000543887 - TOFU S.A. Endereço: JUJUY 2581 Bairro: (ROSARIO / ) Pedidos: 00867…" at bounding box center [571, 246] width 1142 height 492
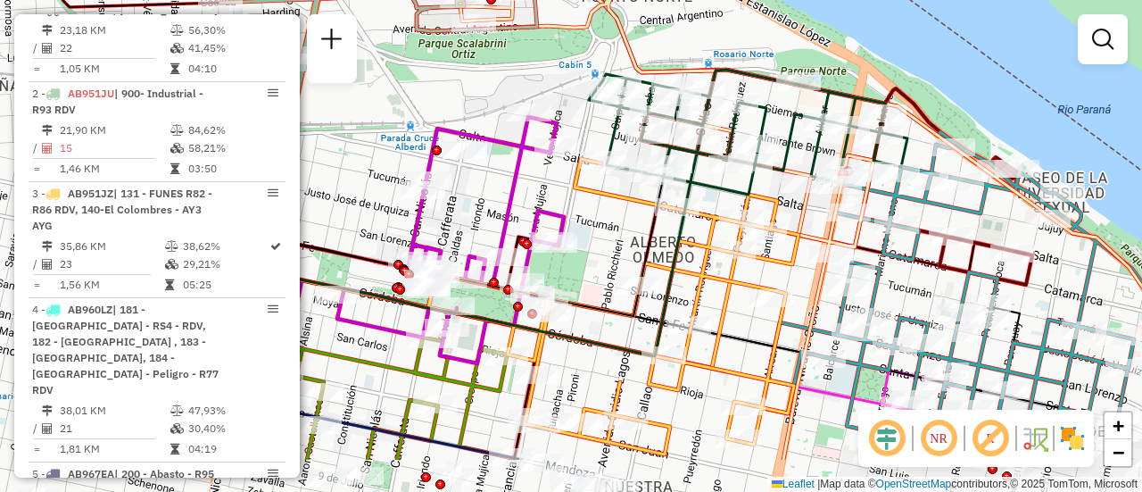
drag, startPoint x: 426, startPoint y: 319, endPoint x: 616, endPoint y: 213, distance: 217.3
click at [617, 214] on div "Janela de atendimento Grade de atendimento Capacidade Transportadoras Veículos …" at bounding box center [571, 246] width 1142 height 492
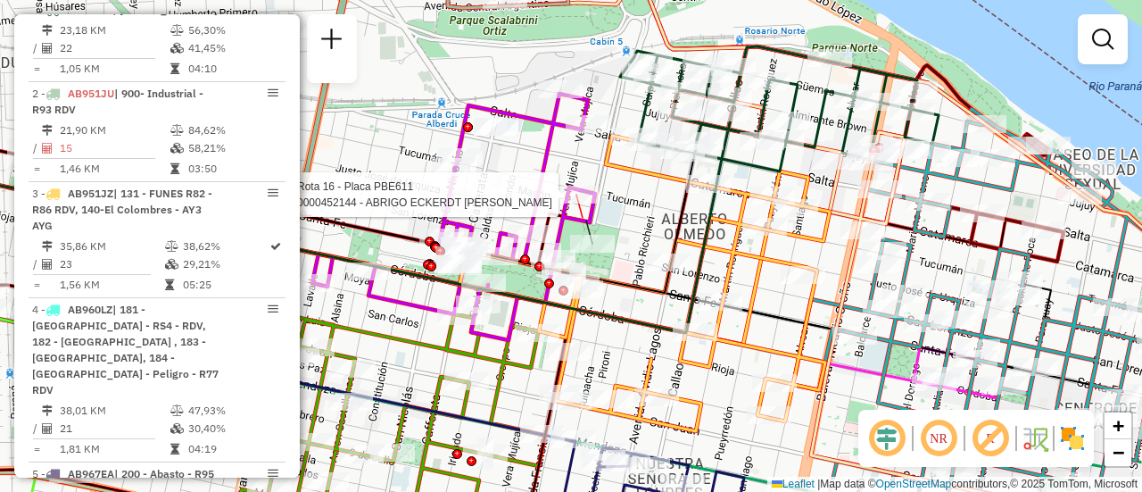
select select "**********"
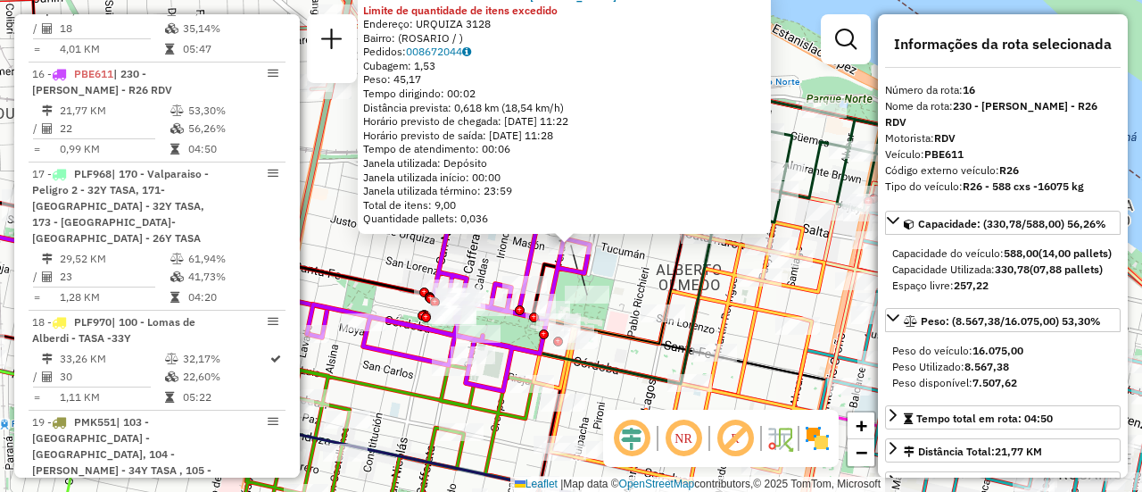
scroll to position [89, 0]
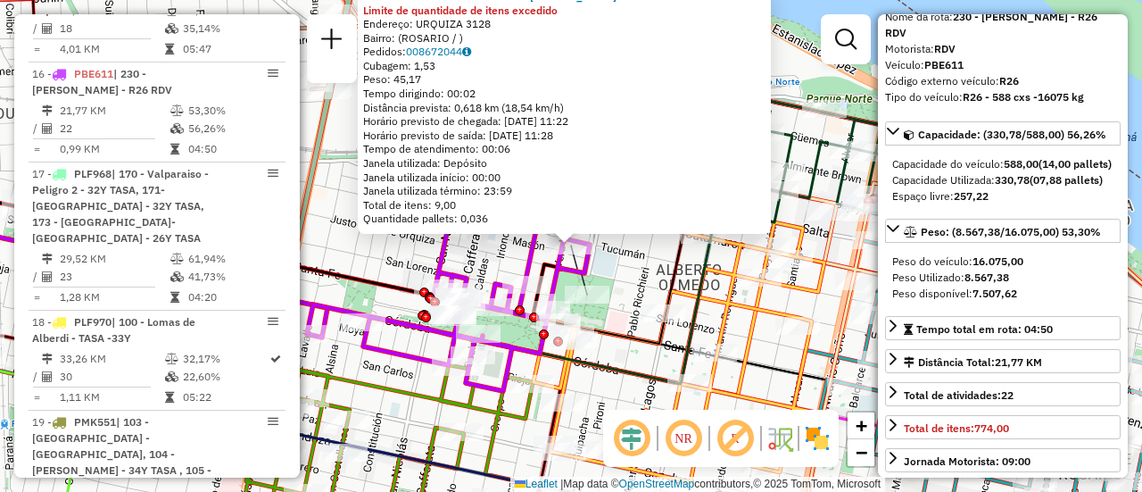
click at [623, 290] on div "0000452144 - ABRIGO ECKERDT MARCELO HECTOR Limite de quantidade de itens excedi…" at bounding box center [571, 246] width 1142 height 492
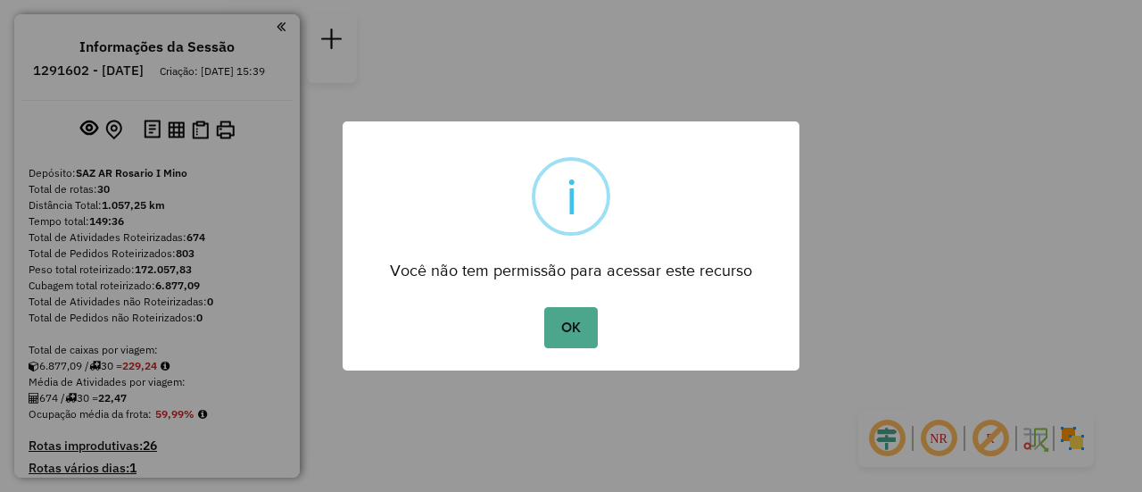
click at [571, 329] on button "OK" at bounding box center [570, 327] width 53 height 41
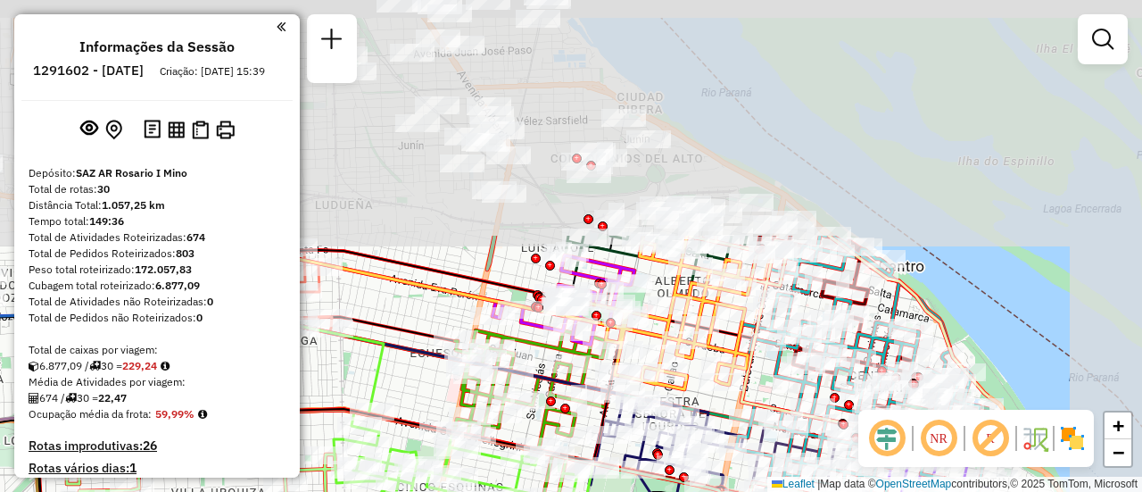
drag, startPoint x: 788, startPoint y: 147, endPoint x: 535, endPoint y: 427, distance: 377.2
click at [535, 427] on icon at bounding box center [531, 414] width 154 height 169
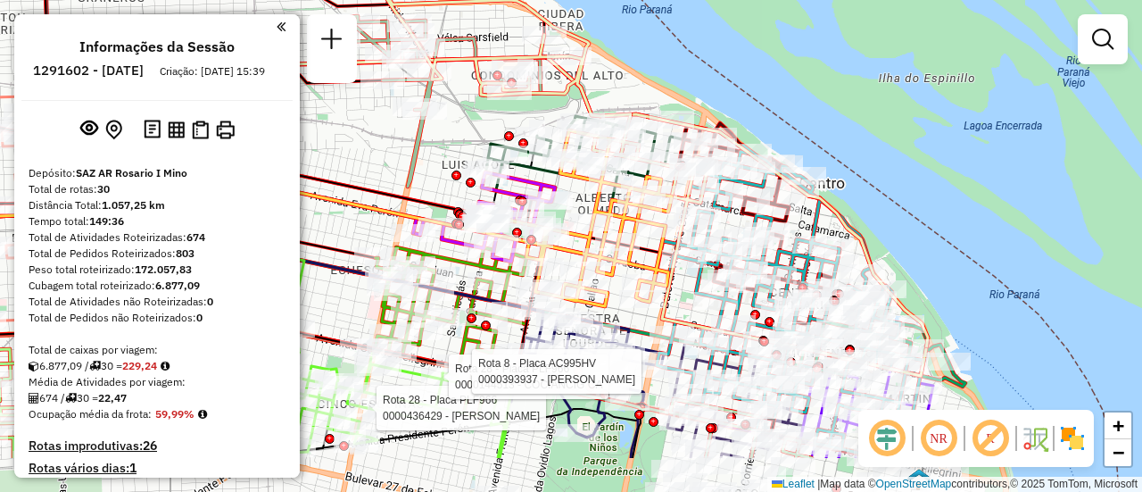
drag, startPoint x: 510, startPoint y: 261, endPoint x: 370, endPoint y: 148, distance: 179.5
click at [370, 148] on div "Rota 28 - Placa PLF966 0000436429 - CEVEY MARIA EUGENIA Rota 28 - Placa PLF966 …" at bounding box center [571, 246] width 1142 height 492
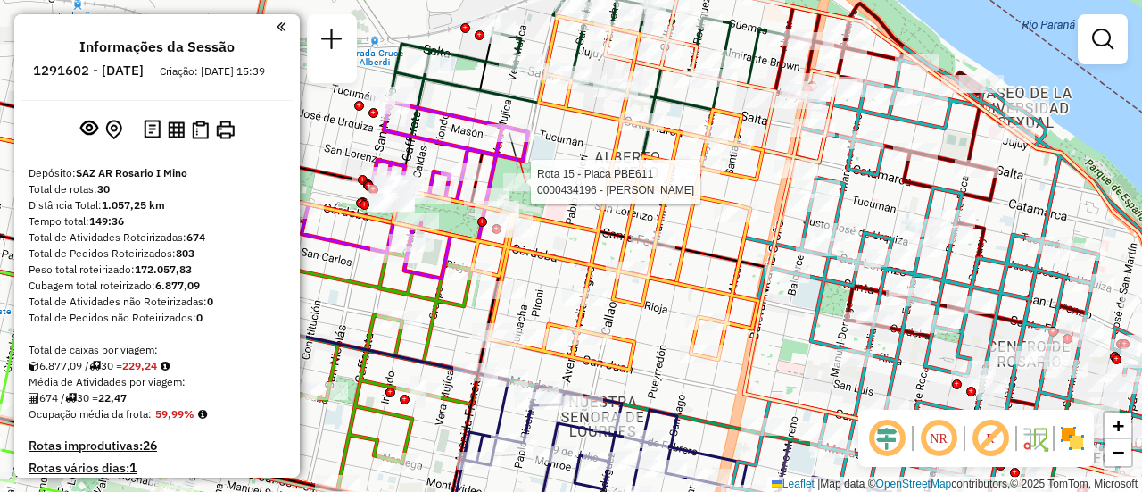
select select "**********"
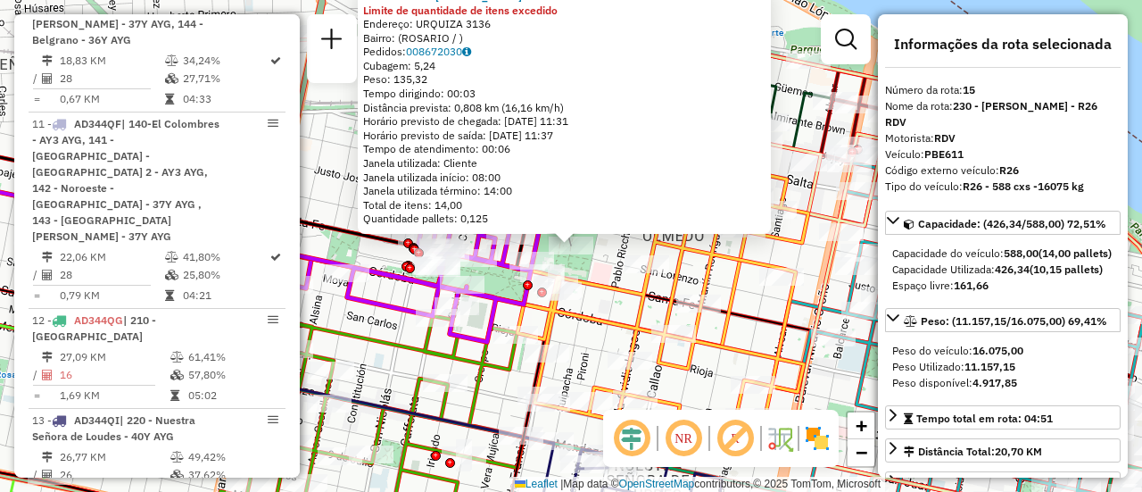
scroll to position [2179, 0]
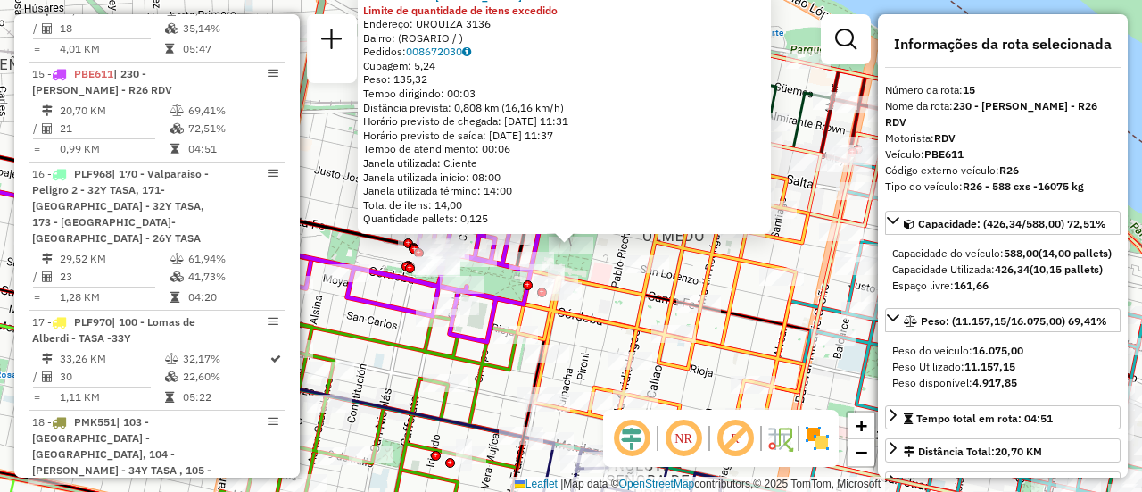
click at [693, 269] on div "0000434196 - BARREIRO MILAGROS AYLEN Limite de quantidade de itens excedido End…" at bounding box center [571, 246] width 1142 height 492
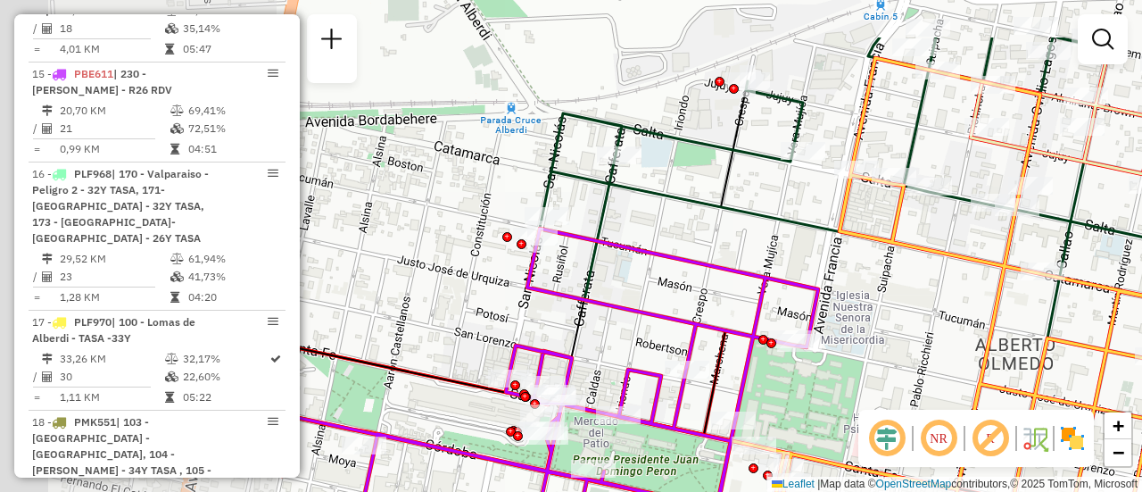
drag, startPoint x: 517, startPoint y: 161, endPoint x: 822, endPoint y: 239, distance: 315.2
click at [818, 238] on icon at bounding box center [964, 168] width 874 height 262
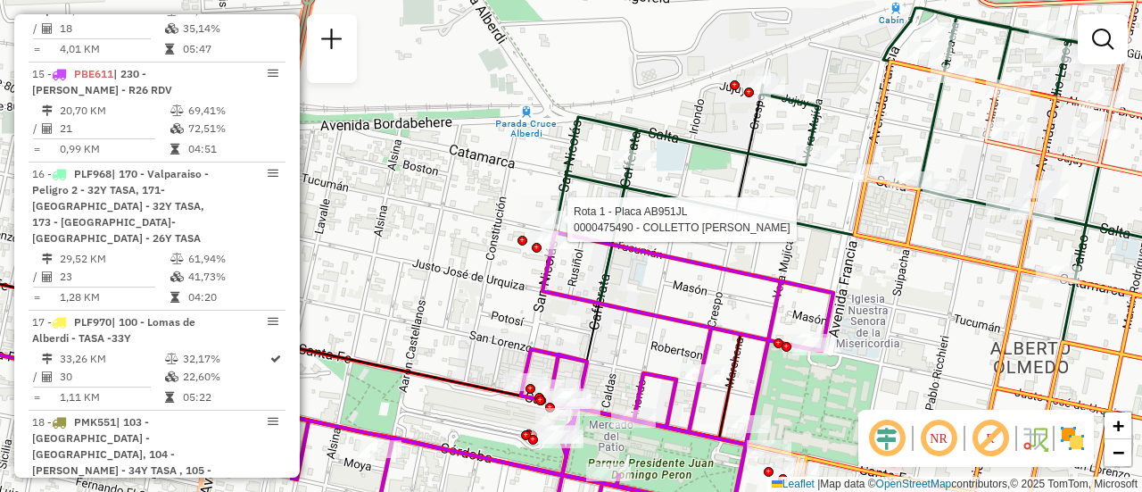
select select "**********"
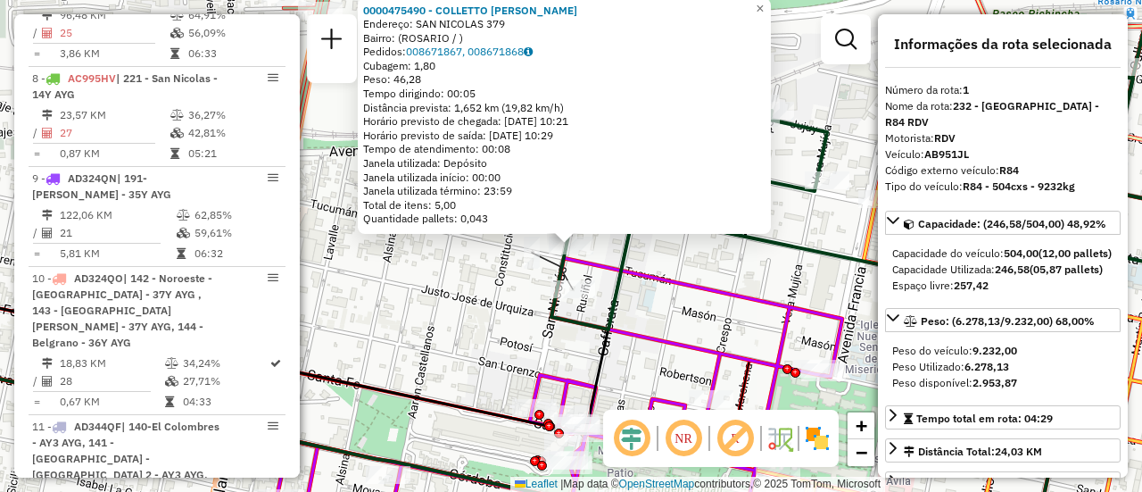
scroll to position [635, 0]
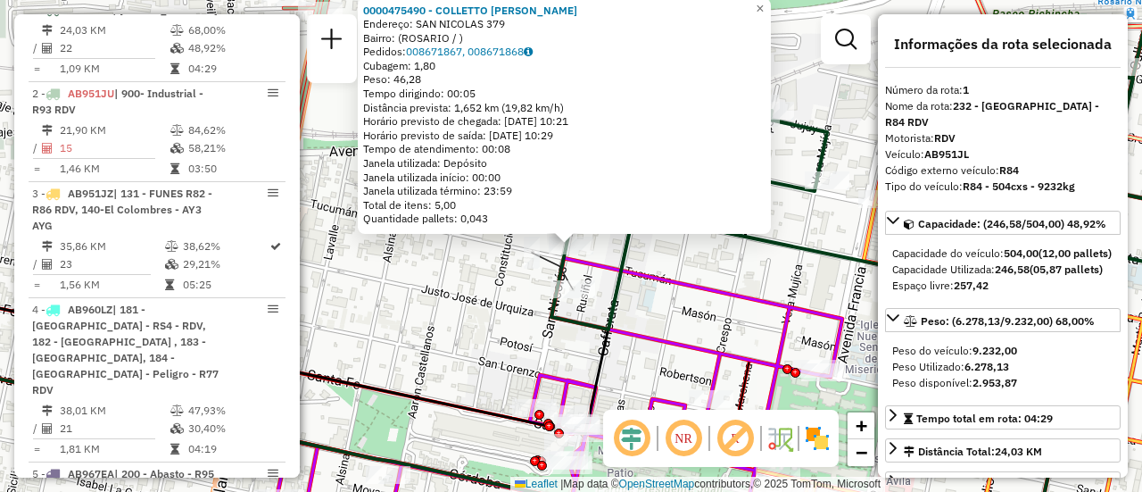
click at [708, 269] on div "0000475490 - COLLETTO DIEGO ARIEL Endereço: SAN NICOLAS 379 Bairro: (ROSARIO / …" at bounding box center [571, 246] width 1142 height 492
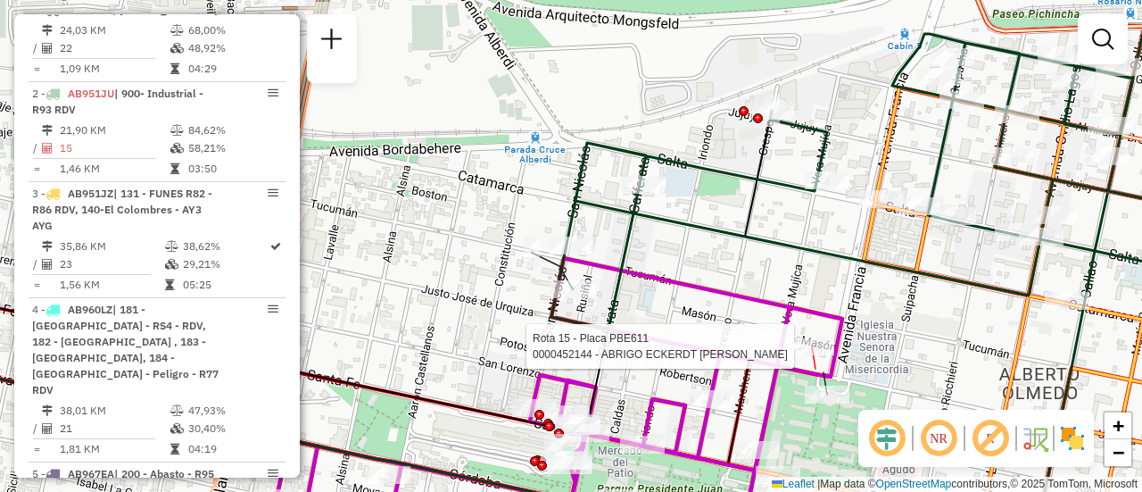
select select "**********"
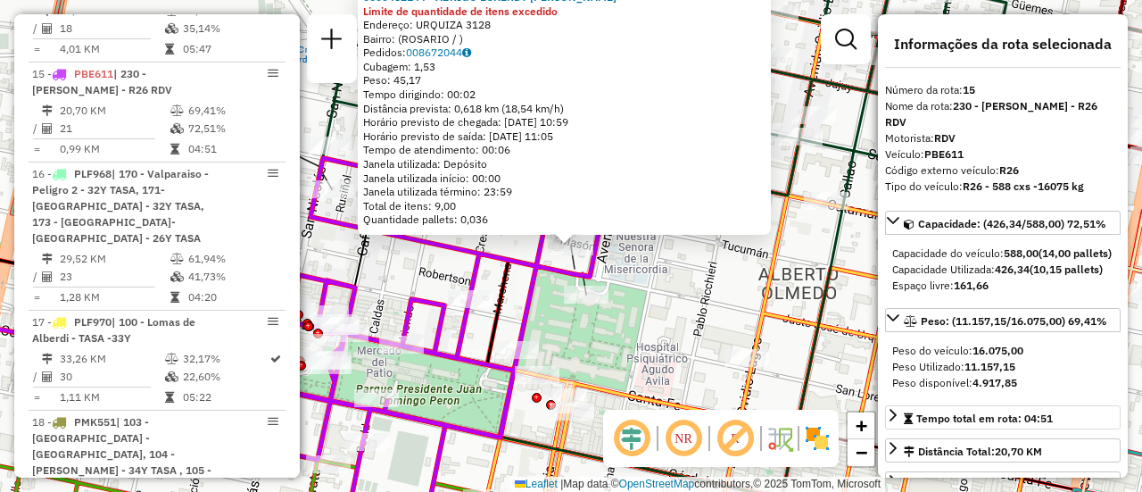
scroll to position [89, 0]
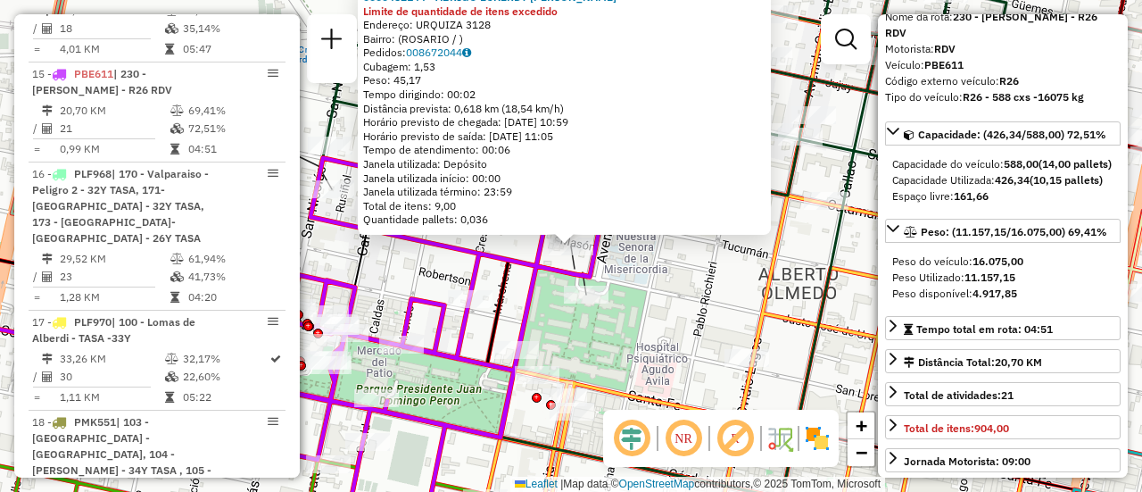
click at [696, 274] on div "0000452144 - ABRIGO ECKERDT MARCELO HECTOR Limite de quantidade de itens excedi…" at bounding box center [571, 246] width 1142 height 492
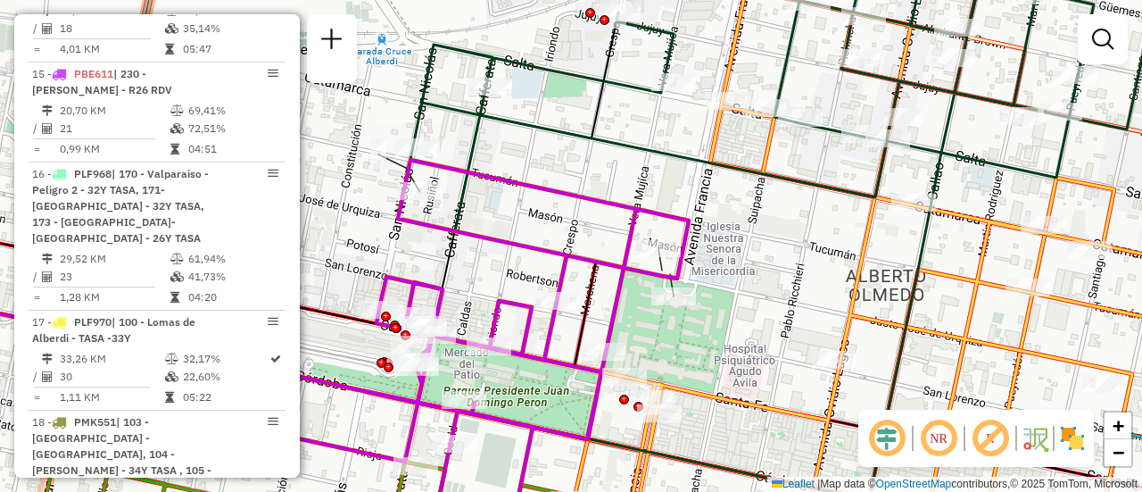
drag, startPoint x: 452, startPoint y: 170, endPoint x: 590, endPoint y: 192, distance: 139.2
click at [635, 194] on div "Janela de atendimento Grade de atendimento Capacidade Transportadoras Veículos …" at bounding box center [571, 246] width 1142 height 492
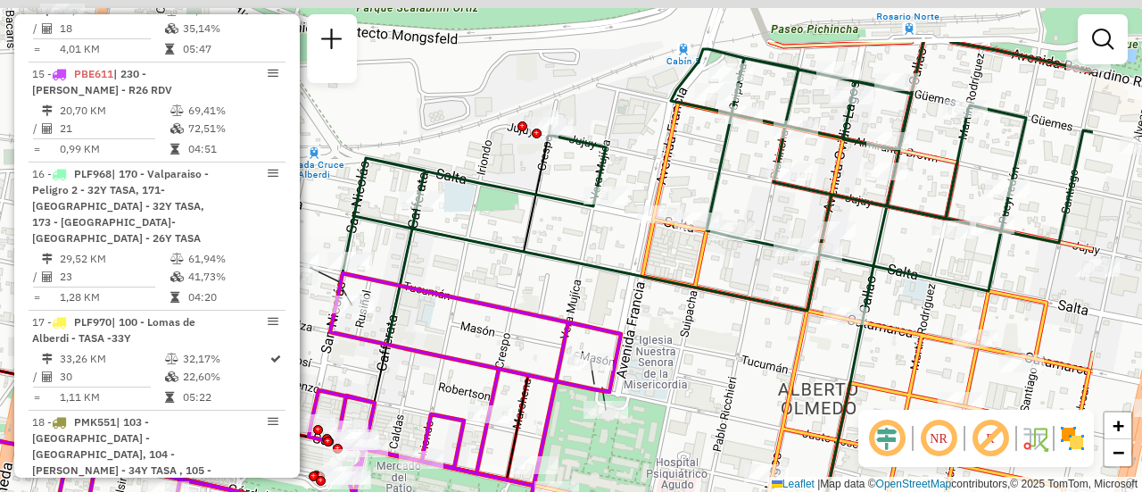
drag, startPoint x: 849, startPoint y: 201, endPoint x: 691, endPoint y: 286, distance: 179.3
click at [682, 298] on icon at bounding box center [711, 193] width 763 height 303
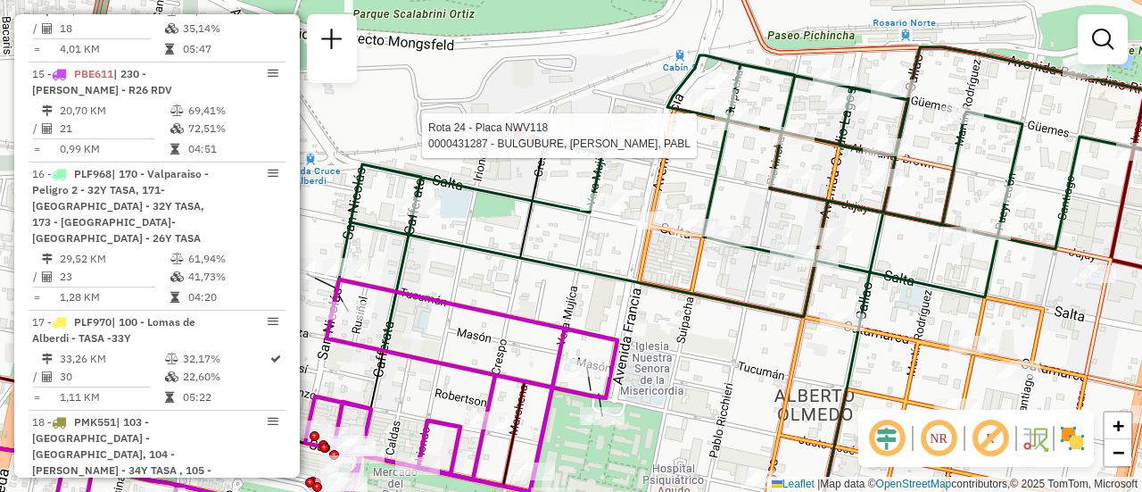
select select "**********"
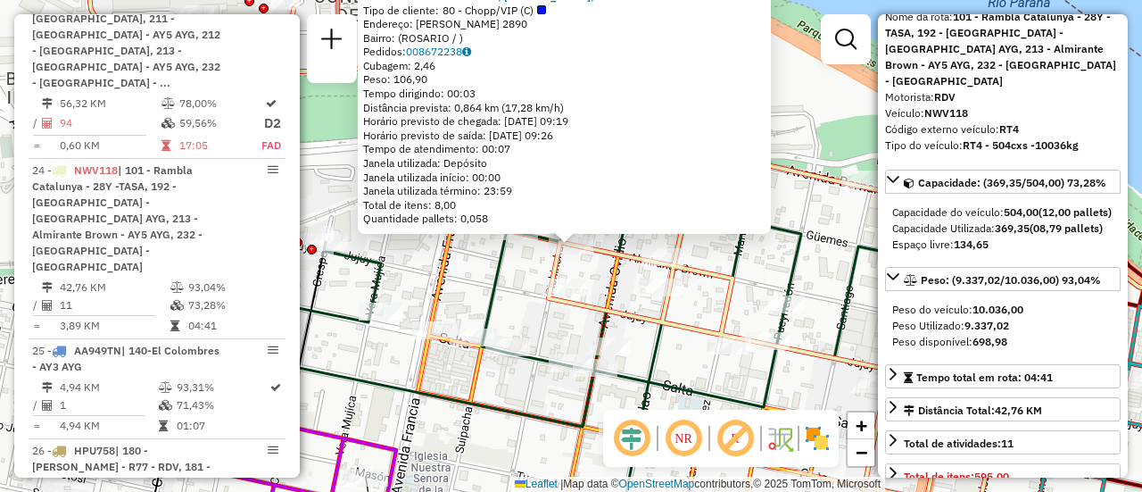
scroll to position [178, 0]
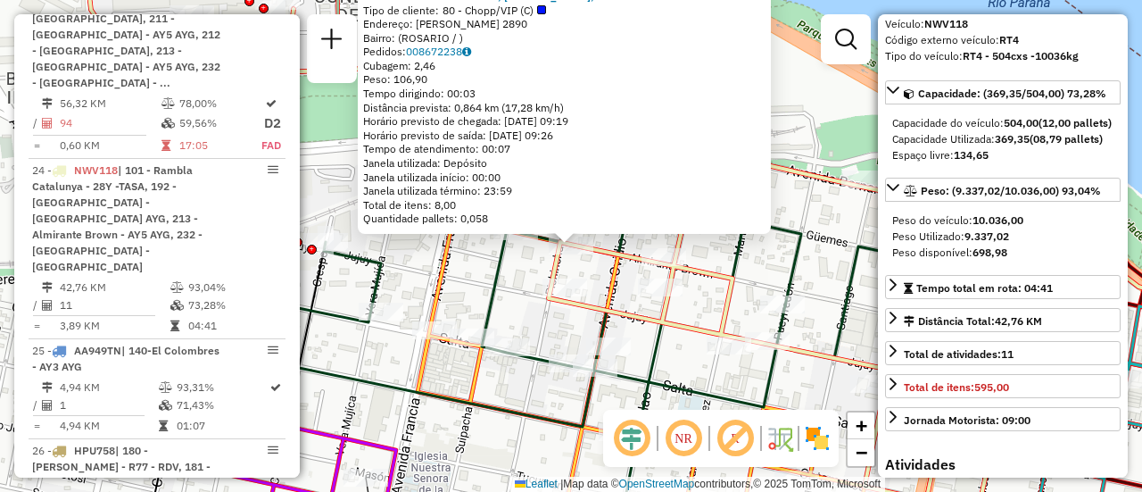
click at [793, 269] on icon at bounding box center [542, 308] width 874 height 303
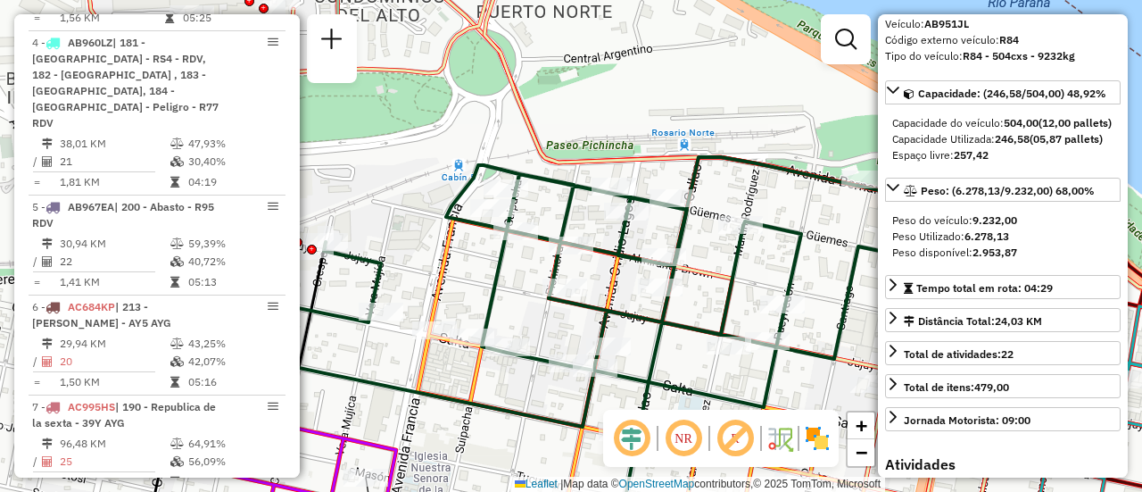
scroll to position [635, 0]
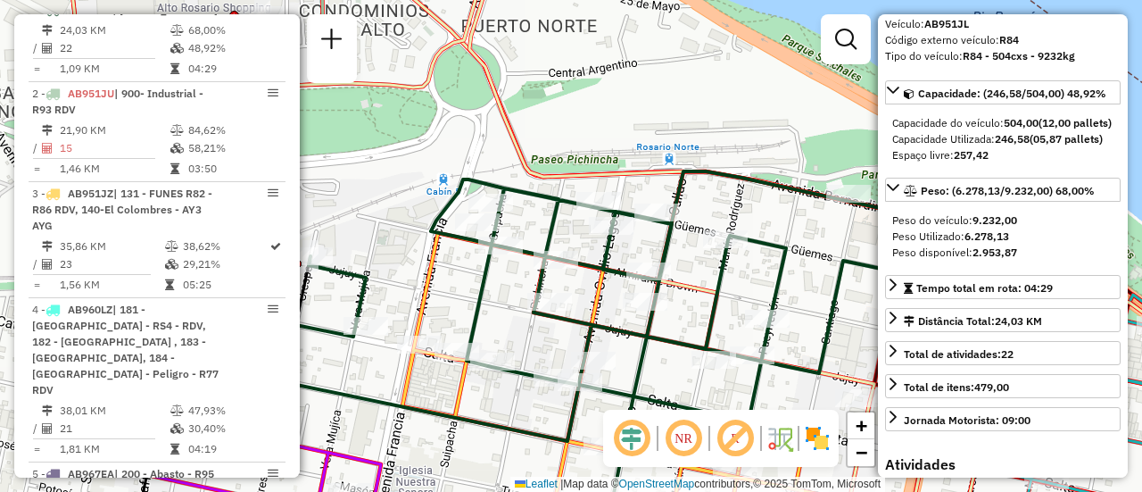
drag, startPoint x: 737, startPoint y: 268, endPoint x: 722, endPoint y: 282, distance: 20.8
click at [722, 282] on icon at bounding box center [527, 322] width 874 height 303
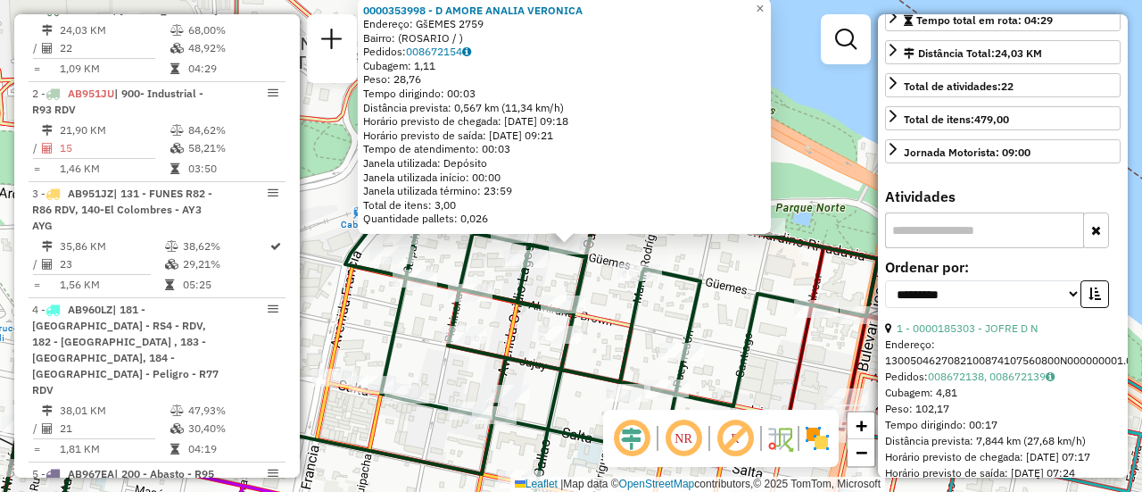
scroll to position [220, 0]
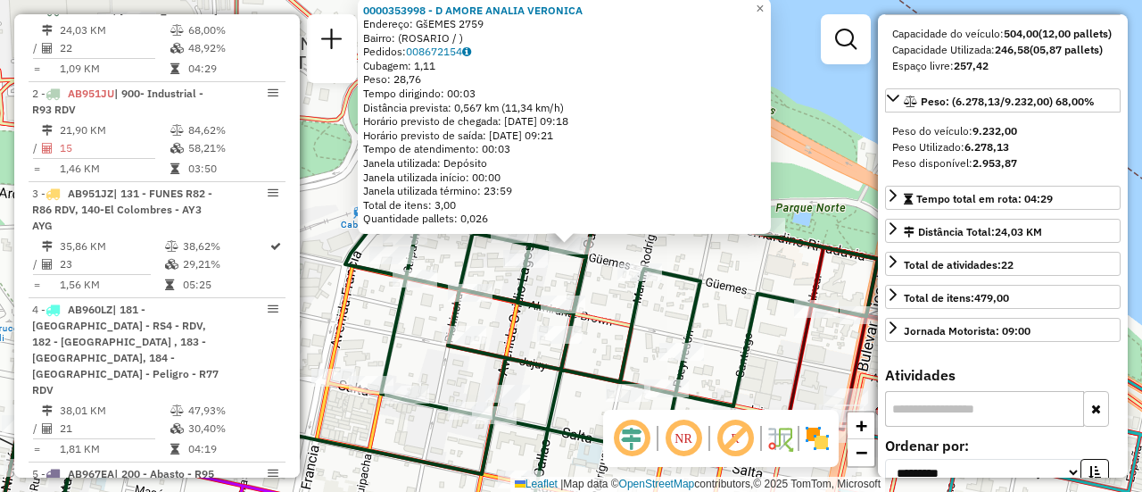
drag, startPoint x: 765, startPoint y: 266, endPoint x: 707, endPoint y: 319, distance: 78.3
click at [765, 267] on div "0000353998 - D AMORE ANALIA VERONICA Endereço: GšEMES 2759 Bairro: (ROSARIO / )…" at bounding box center [571, 246] width 1142 height 492
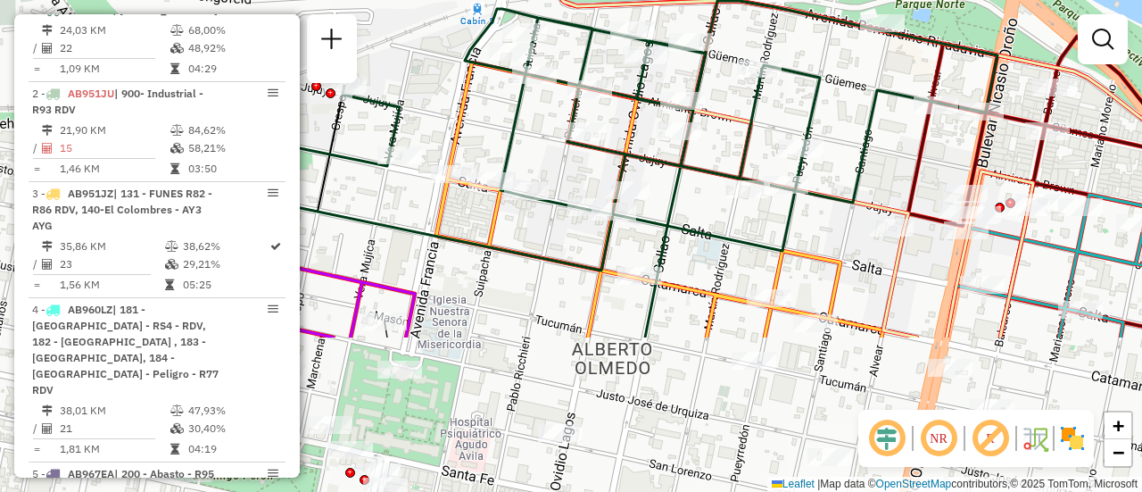
drag, startPoint x: 621, startPoint y: 344, endPoint x: 742, endPoint y: 125, distance: 249.7
click at [749, 120] on icon at bounding box center [561, 152] width 874 height 303
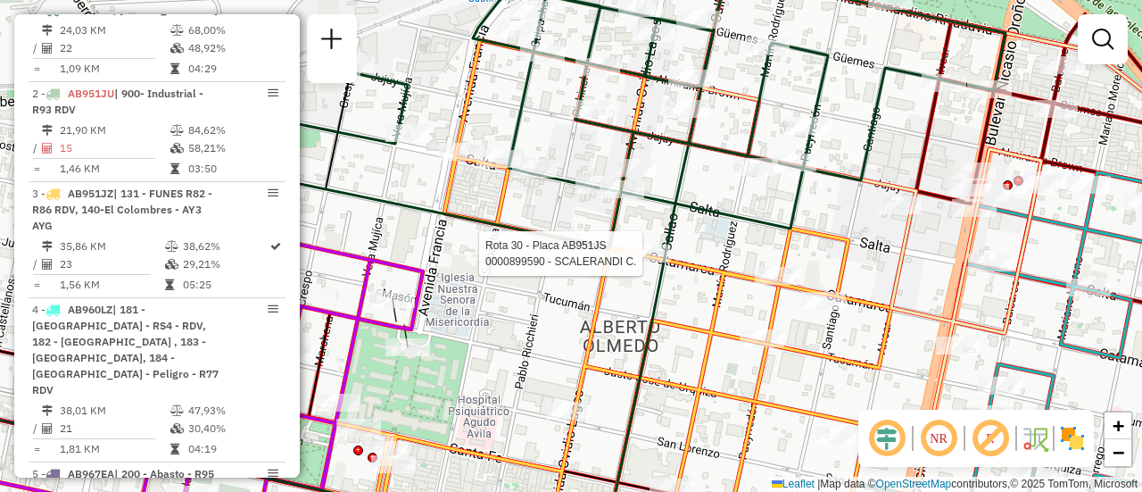
select select "**********"
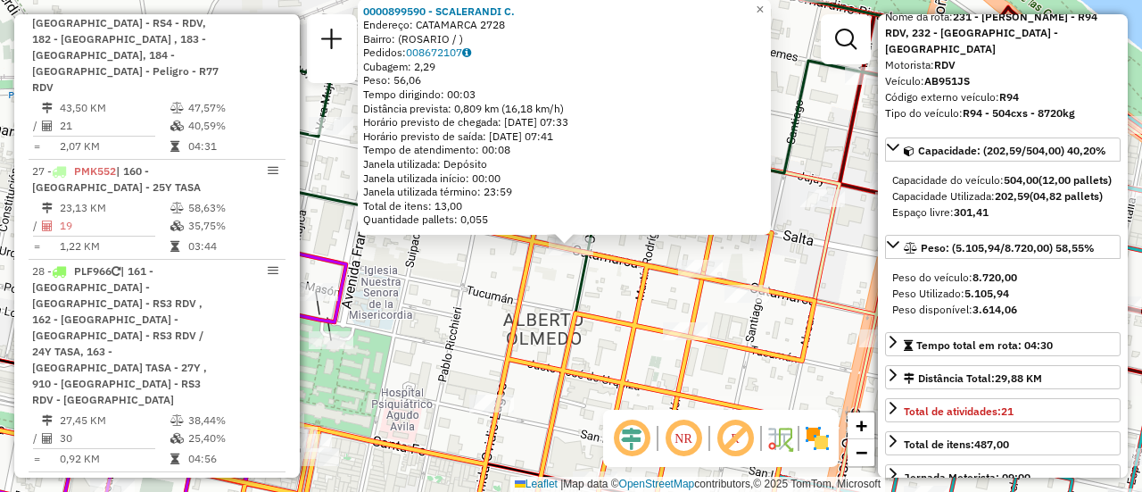
scroll to position [178, 0]
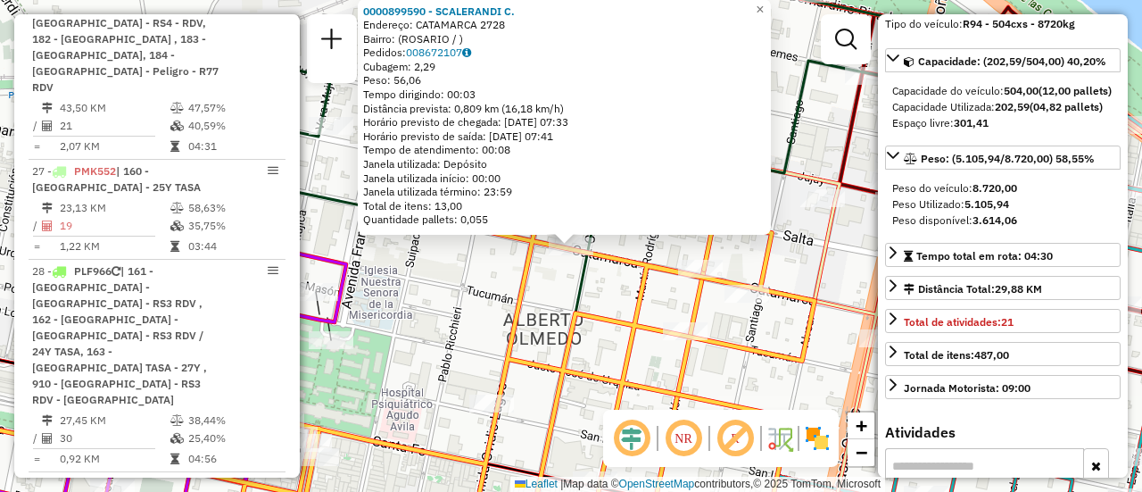
click at [660, 295] on div "0000899590 - SCALERANDI C. Endereço: CATAMARCA 2728 Bairro: (ROSARIO / ) Pedido…" at bounding box center [571, 246] width 1142 height 492
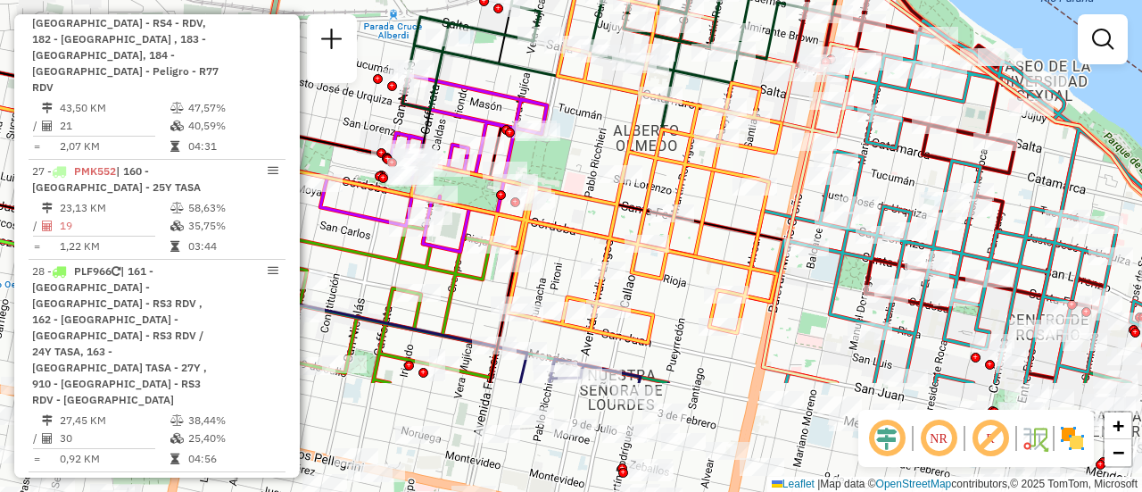
drag, startPoint x: 788, startPoint y: 278, endPoint x: 780, endPoint y: 119, distance: 160.0
click at [778, 119] on icon at bounding box center [596, 165] width 370 height 353
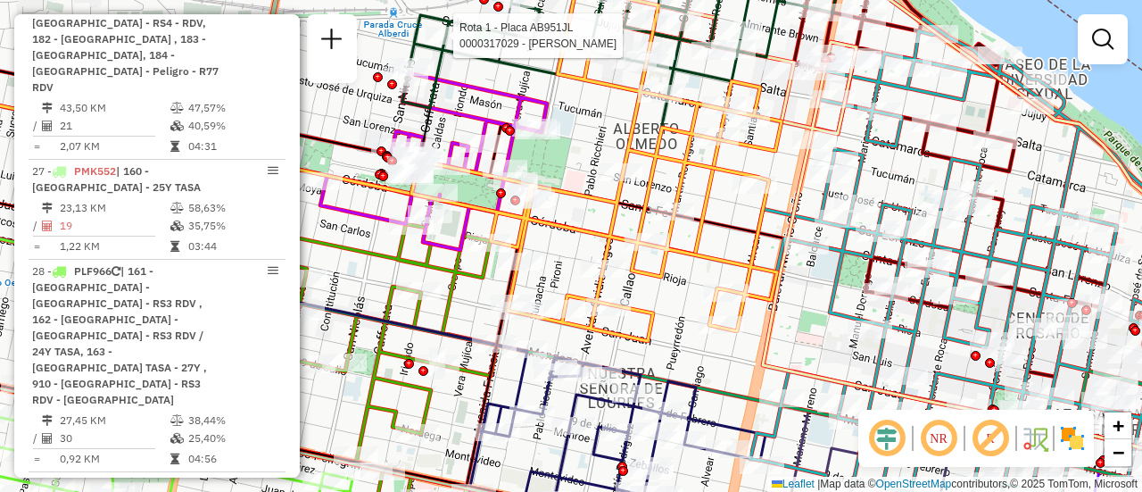
select select "**********"
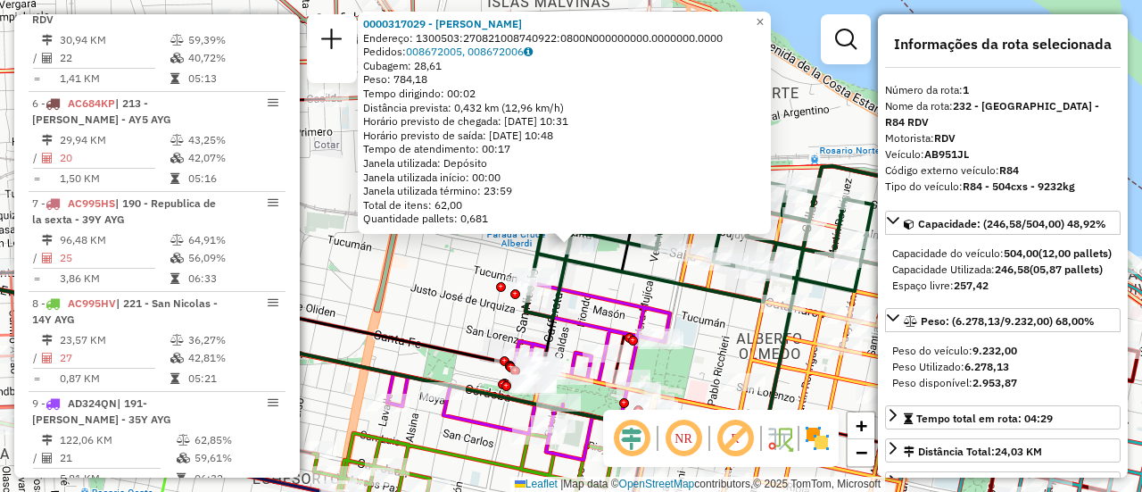
scroll to position [635, 0]
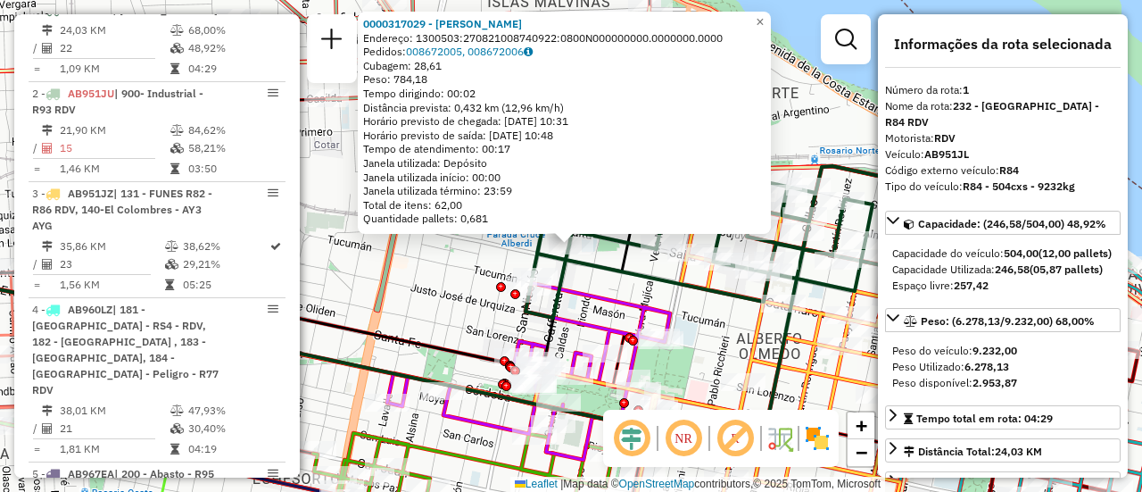
drag, startPoint x: 590, startPoint y: 281, endPoint x: 668, endPoint y: 294, distance: 78.6
click at [590, 281] on div "0000317029 - BUSSO GABRIEL G Endereço: 1300503:270821008740922:0800N000000000.0…" at bounding box center [571, 246] width 1142 height 492
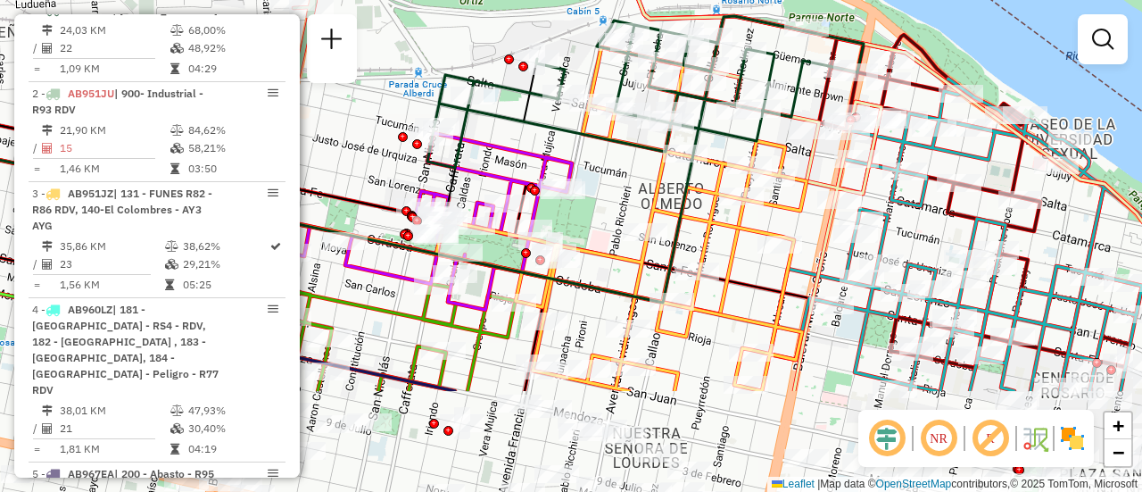
drag, startPoint x: 692, startPoint y: 276, endPoint x: 604, endPoint y: 150, distance: 153.3
click at [605, 151] on div "Janela de atendimento Grade de atendimento Capacidade Transportadoras Veículos …" at bounding box center [571, 246] width 1142 height 492
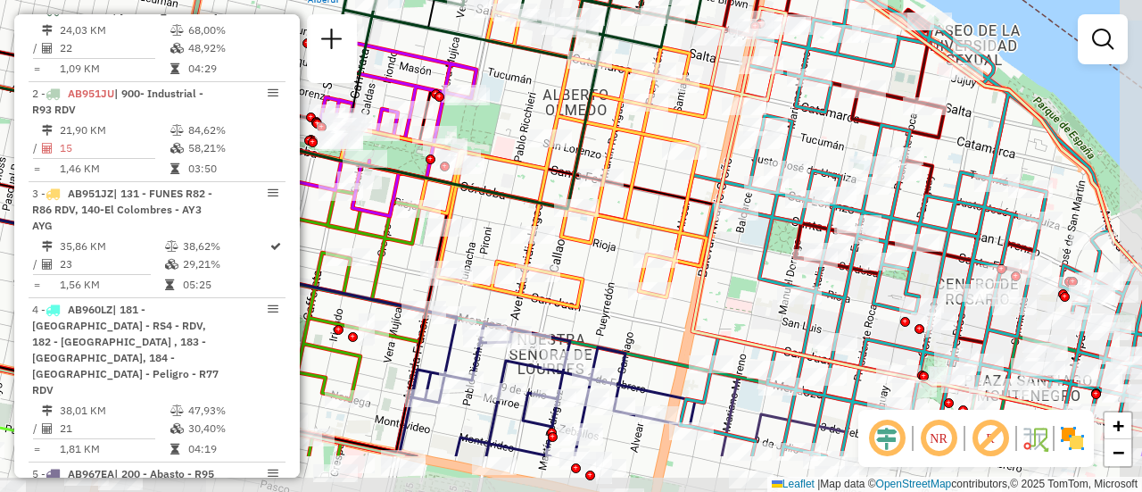
drag, startPoint x: 769, startPoint y: 284, endPoint x: 719, endPoint y: 231, distance: 72.6
click at [719, 231] on icon at bounding box center [748, 150] width 839 height 569
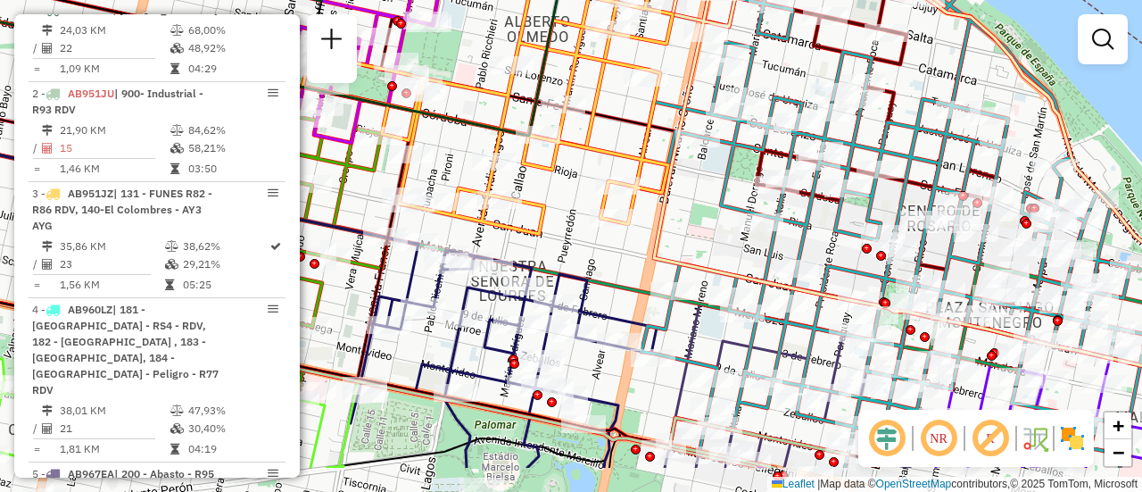
drag, startPoint x: 751, startPoint y: 301, endPoint x: 658, endPoint y: -47, distance: 360.5
click at [658, 0] on html "Aguarde... Pop-up bloqueado! Seu navegador bloqueou automáticamente a abertura …" at bounding box center [571, 246] width 1142 height 492
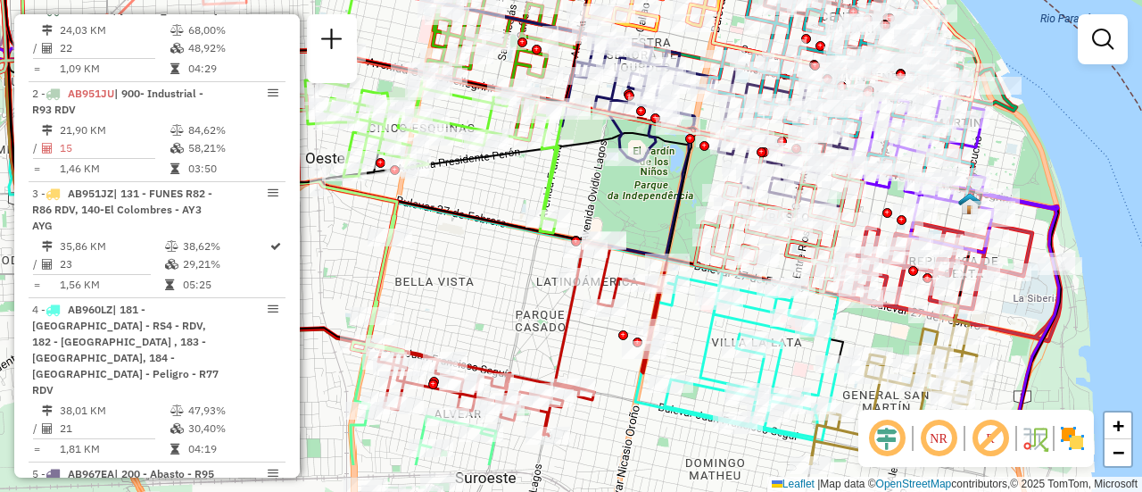
drag, startPoint x: 901, startPoint y: 274, endPoint x: 876, endPoint y: 162, distance: 114.3
click at [876, 162] on div "Rota 23 - Placa AC995HY 0000419471 - SARMIENTO NICOLAS JOEL Janela de atendimen…" at bounding box center [571, 246] width 1142 height 492
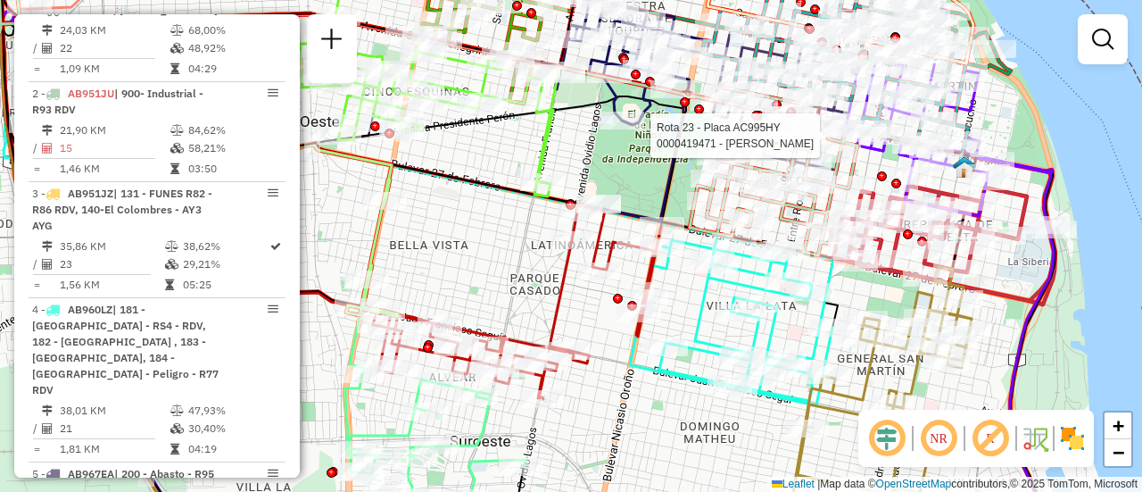
click at [560, 147] on div "Rota 23 - Placa AC995HY 0000419471 - SARMIENTO NICOLAS JOEL Janela de atendimen…" at bounding box center [571, 246] width 1142 height 492
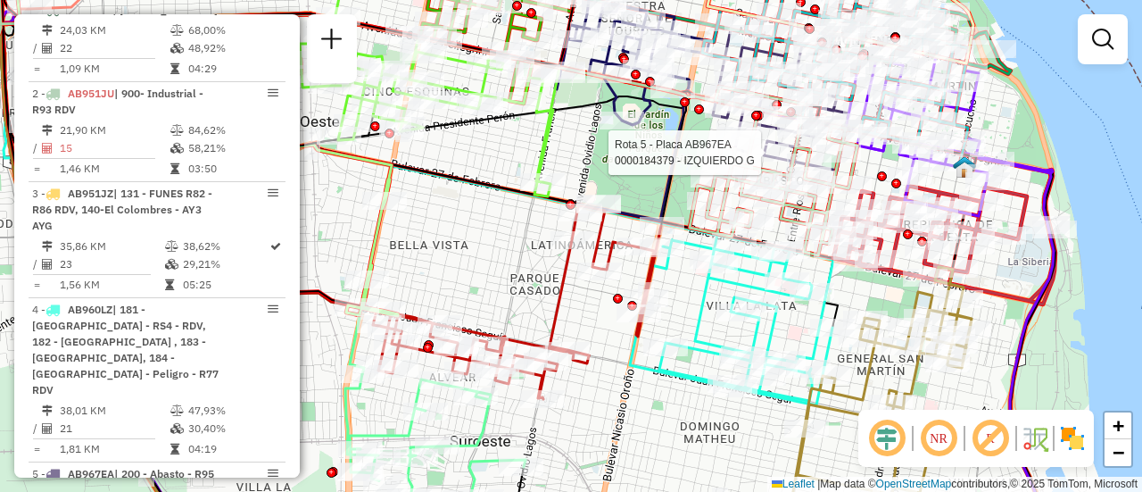
select select "**********"
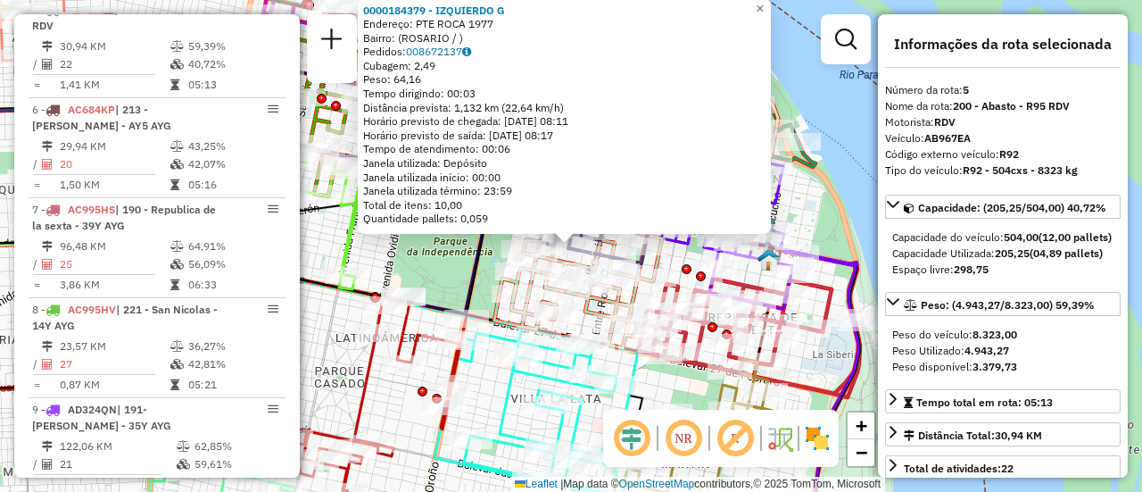
scroll to position [178, 0]
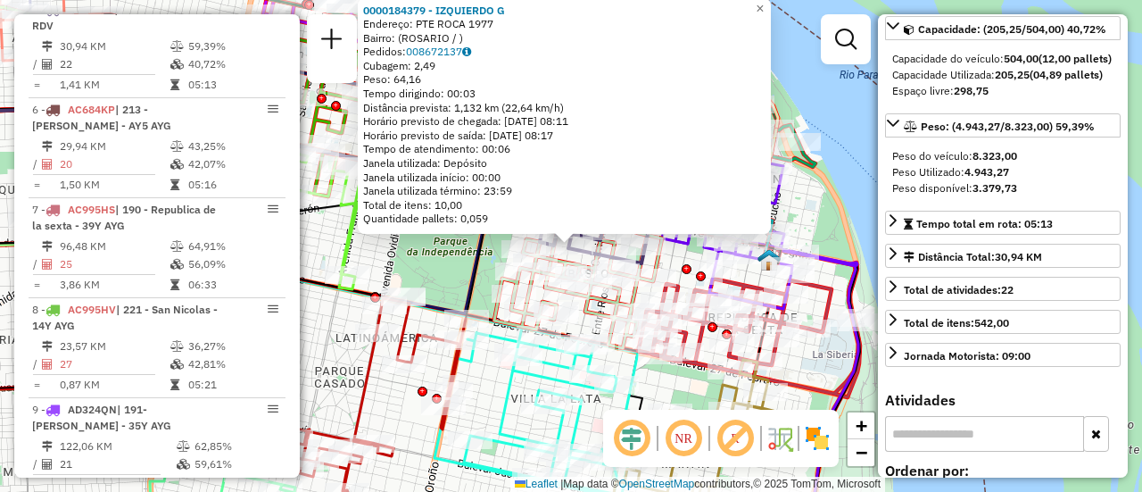
click at [436, 273] on div "0000184379 - IZQUIERDO G Endereço: PTE ROCA 1977 Bairro: (ROSARIO / ) Pedidos: …" at bounding box center [571, 246] width 1142 height 492
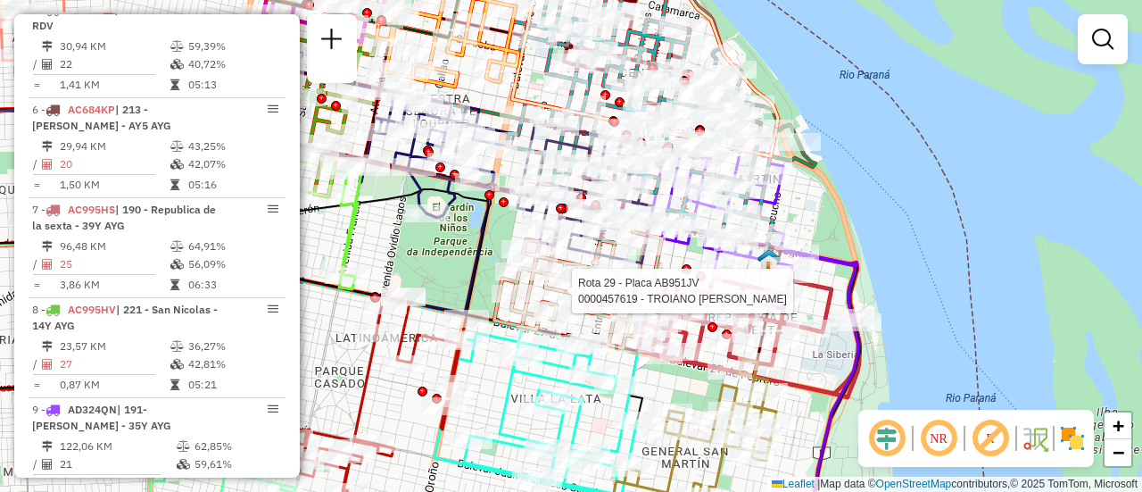
select select "**********"
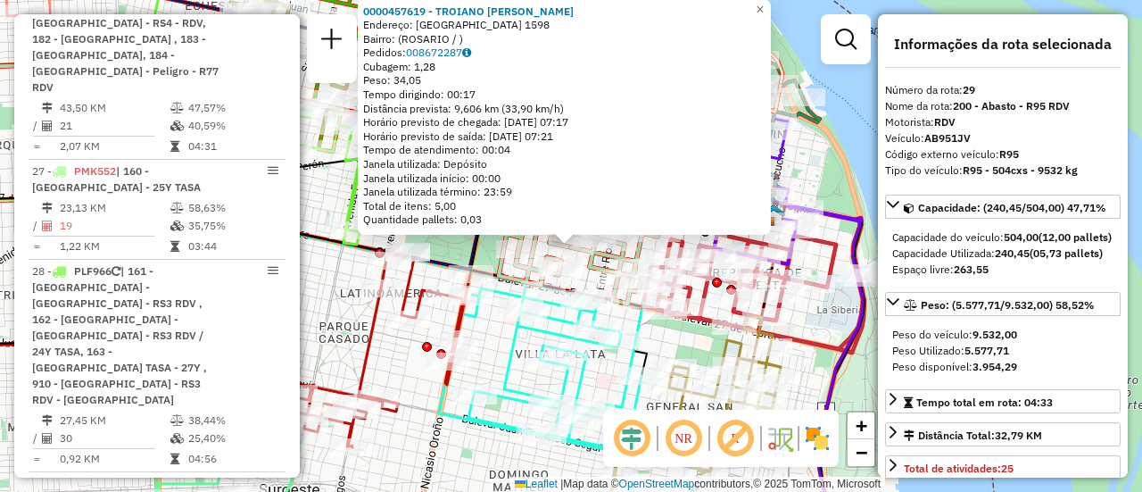
scroll to position [89, 0]
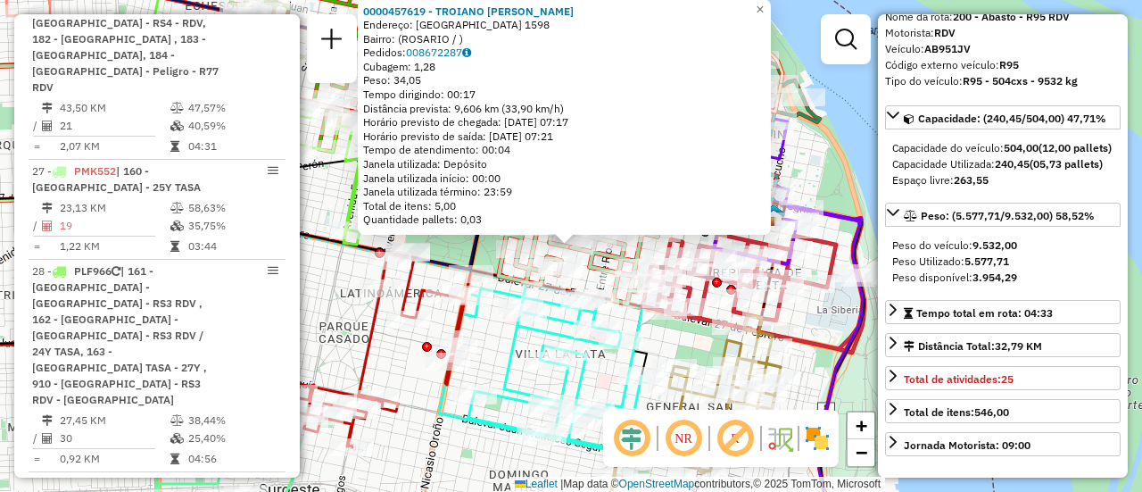
click at [489, 336] on div "0000457619 - TROIANO MARIA B - IGLESIAS RUBEN Endereço: LA PAZ 1598 Bairro: (RO…" at bounding box center [571, 246] width 1142 height 492
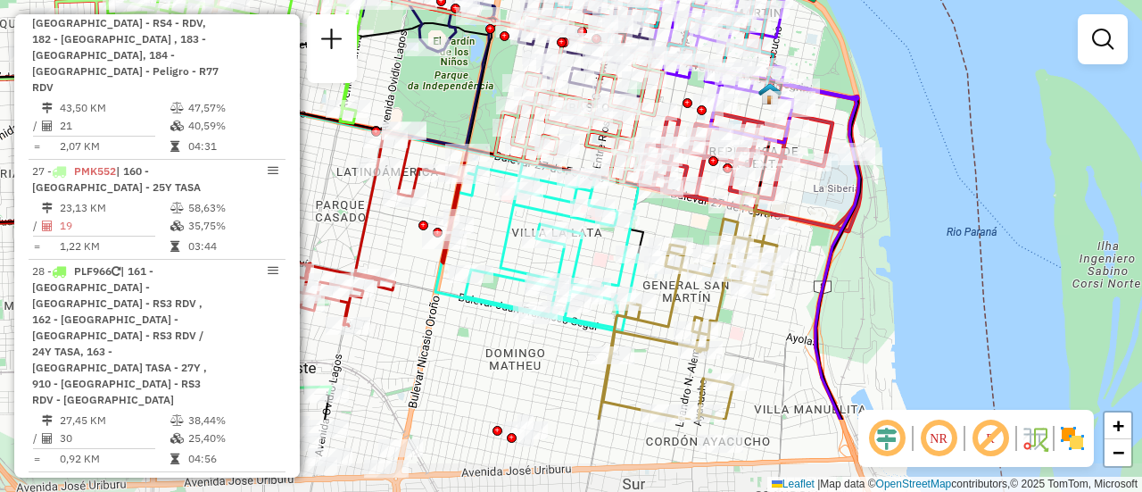
drag, startPoint x: 668, startPoint y: 343, endPoint x: 665, endPoint y: 221, distance: 121.4
click at [665, 221] on div "Janela de atendimento Grade de atendimento Capacidade Transportadoras Veículos …" at bounding box center [571, 246] width 1142 height 492
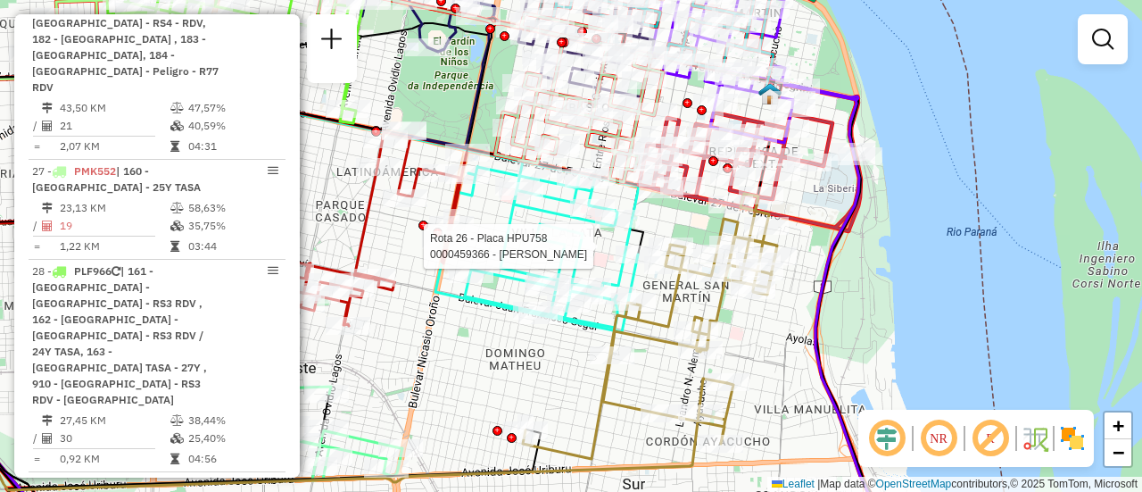
select select "**********"
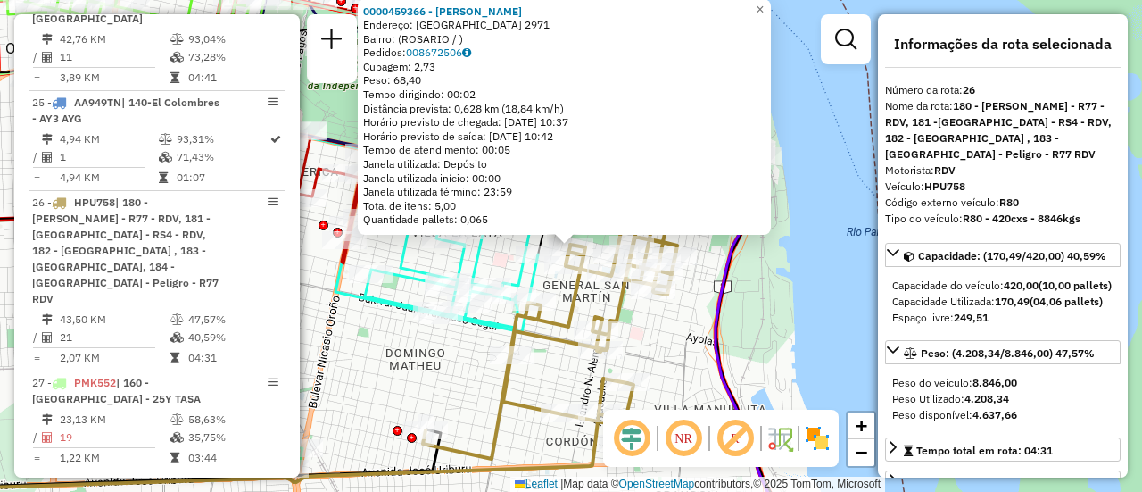
scroll to position [178, 0]
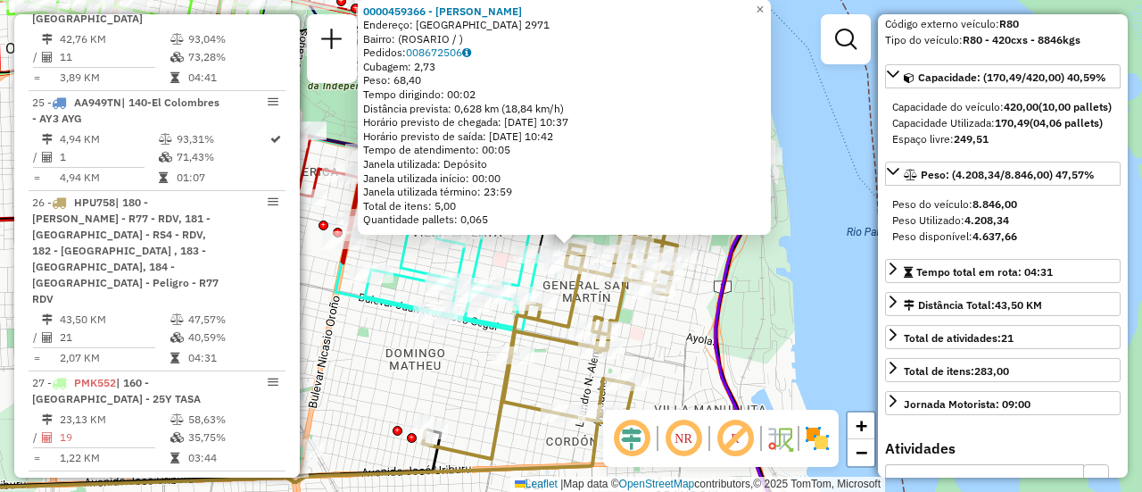
click at [724, 340] on icon at bounding box center [339, 246] width 906 height 590
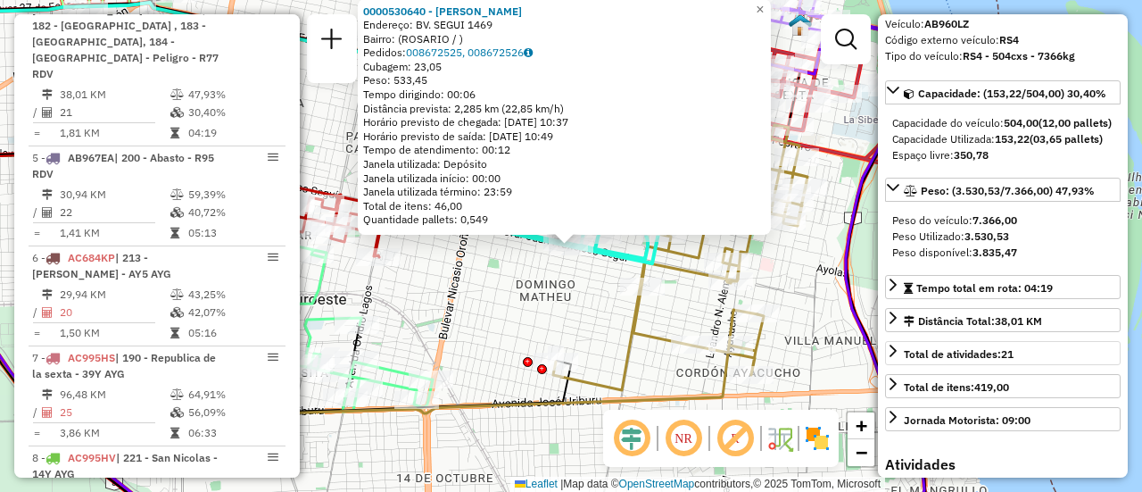
scroll to position [252, 0]
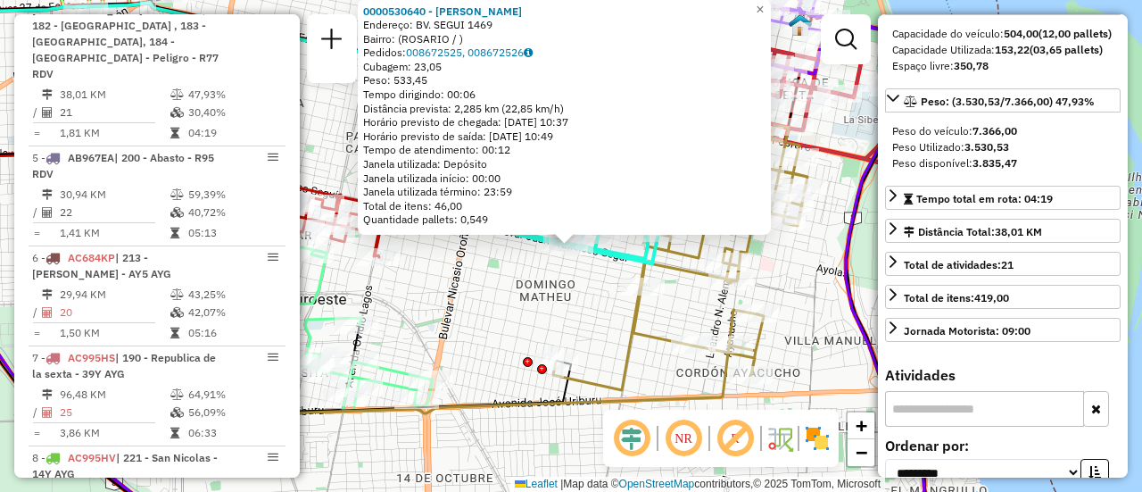
click at [656, 303] on div "0000530640 - Yang Qiwei Endereço: BV. SEGUI 1469 Bairro: (ROSARIO / ) Pedidos: …" at bounding box center [571, 246] width 1142 height 492
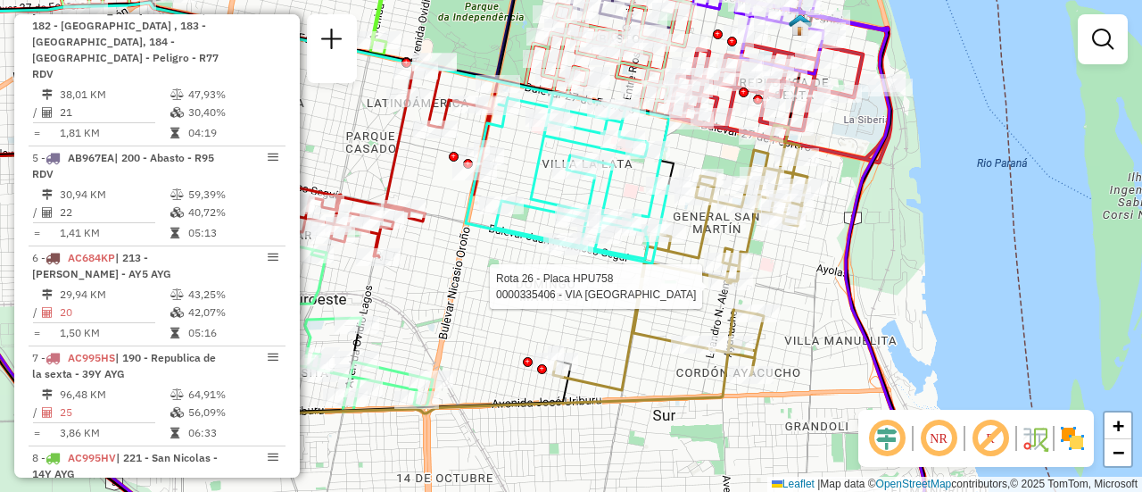
select select "**********"
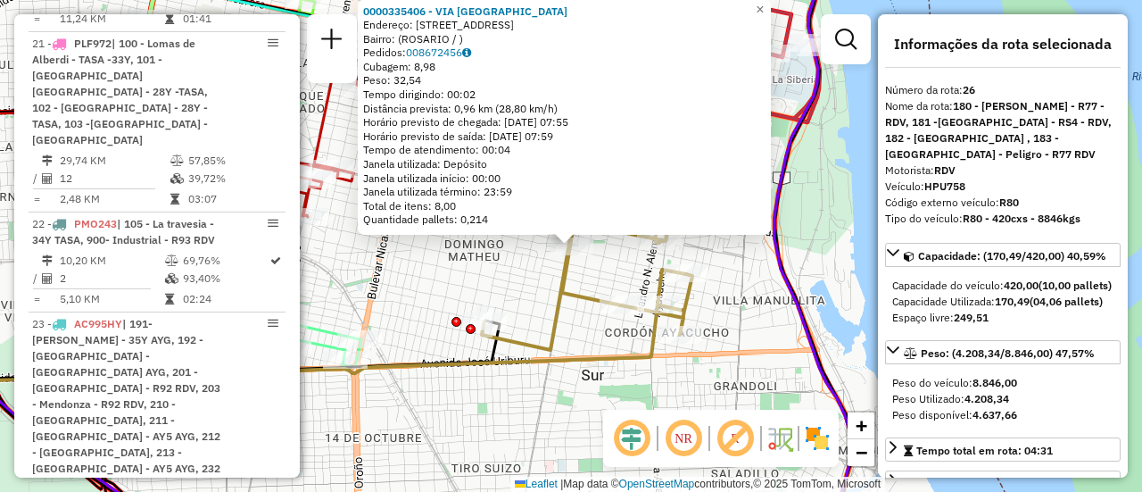
scroll to position [3556, 0]
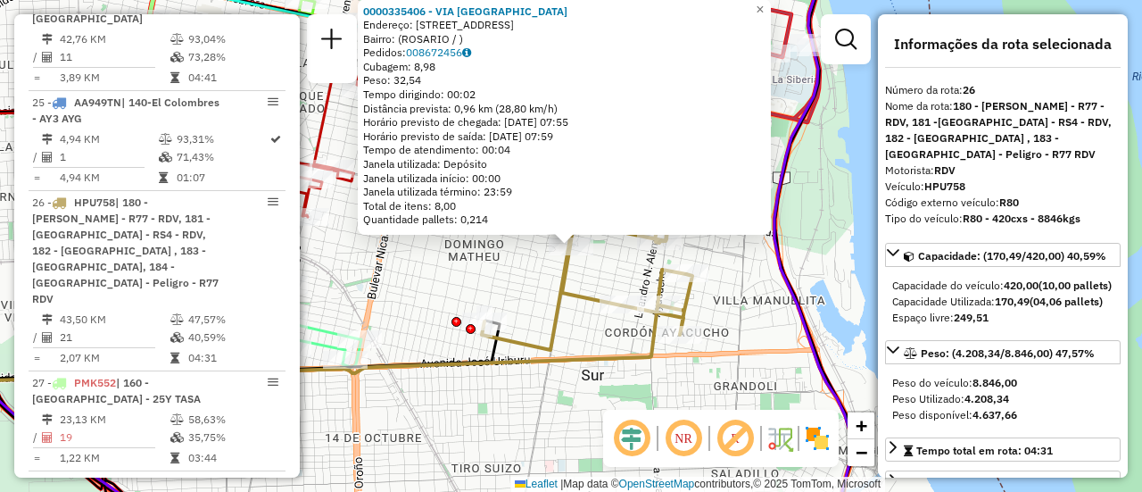
click at [745, 278] on div "0000335406 - VIA DEL SUR Endereço: AVDA SAN MARTIN 3771 Bairro: (ROSARIO / ) Pe…" at bounding box center [571, 246] width 1142 height 492
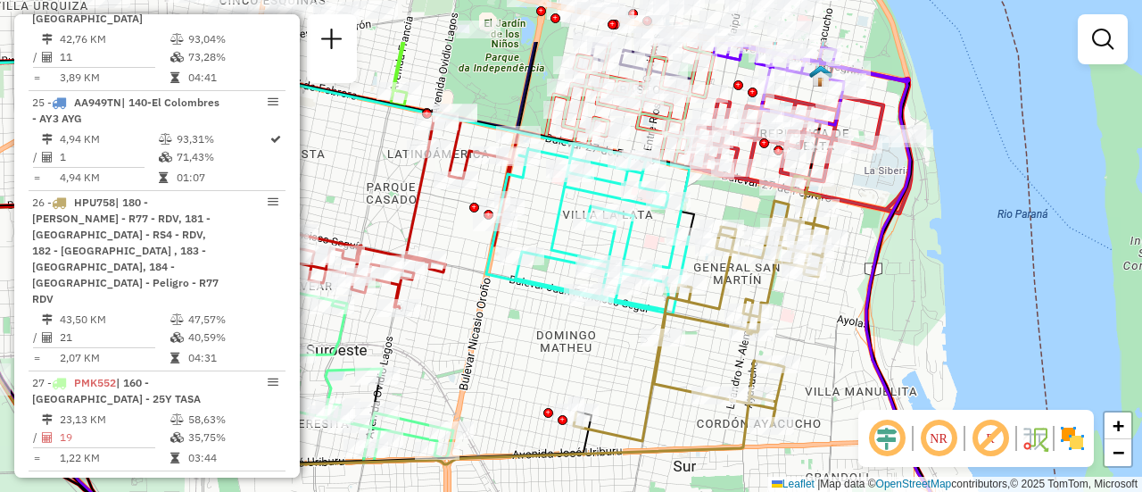
drag, startPoint x: 512, startPoint y: 291, endPoint x: 589, endPoint y: 354, distance: 99.5
click at [589, 354] on div "Janela de atendimento Grade de atendimento Capacidade Transportadoras Veículos …" at bounding box center [571, 246] width 1142 height 492
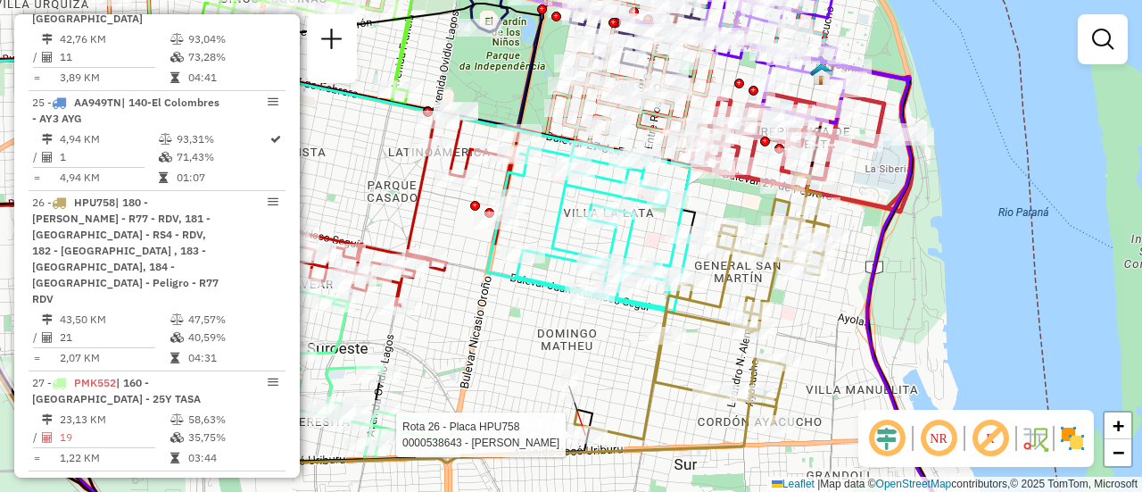
select select "**********"
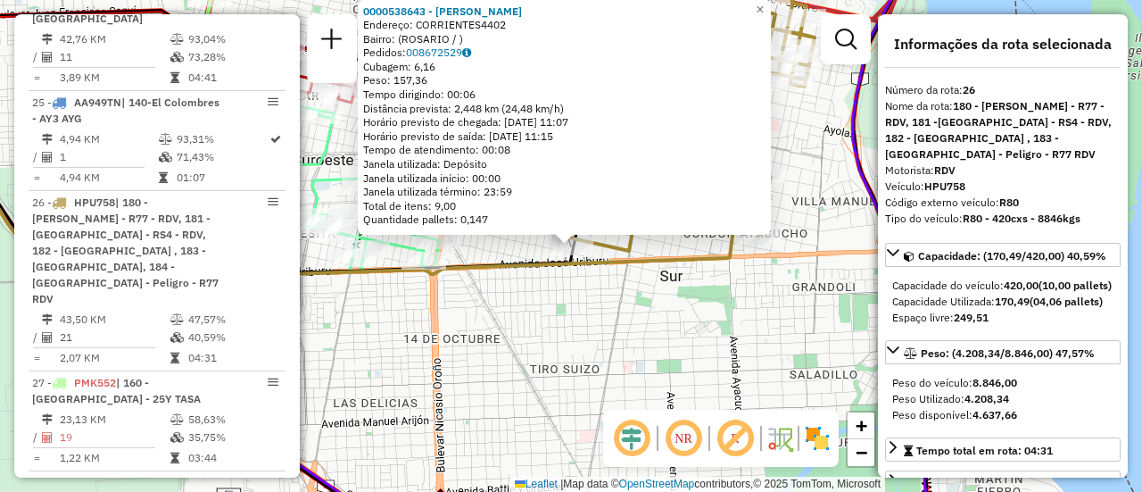
click at [532, 350] on div "0000538643 - MOREIRA MARIANO Endereço: CORRIENTES4402 Bairro: (ROSARIO / ) Pedi…" at bounding box center [571, 246] width 1142 height 492
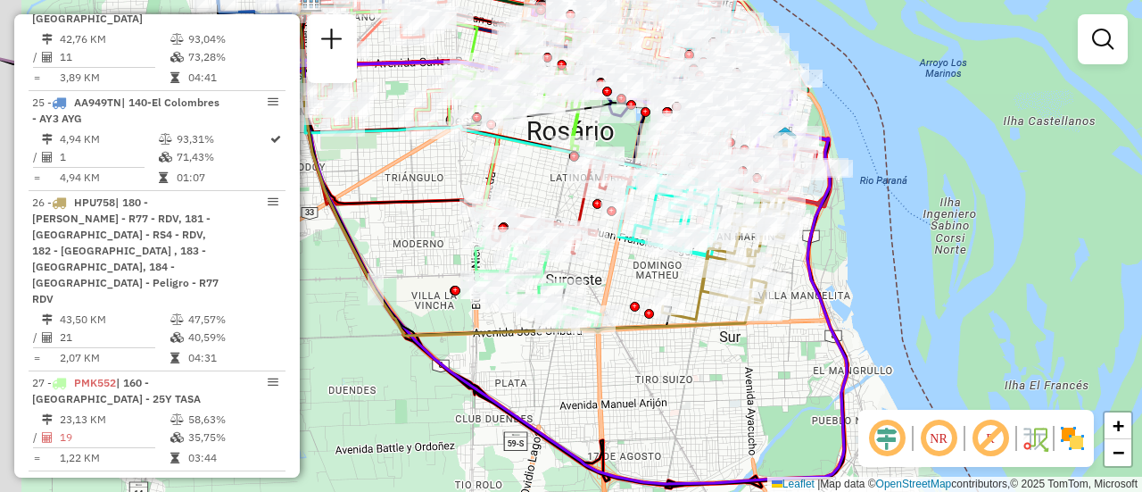
drag, startPoint x: 557, startPoint y: 263, endPoint x: 664, endPoint y: 250, distance: 107.9
click at [652, 285] on div "Janela de atendimento Grade de atendimento Capacidade Transportadoras Veículos …" at bounding box center [571, 246] width 1142 height 492
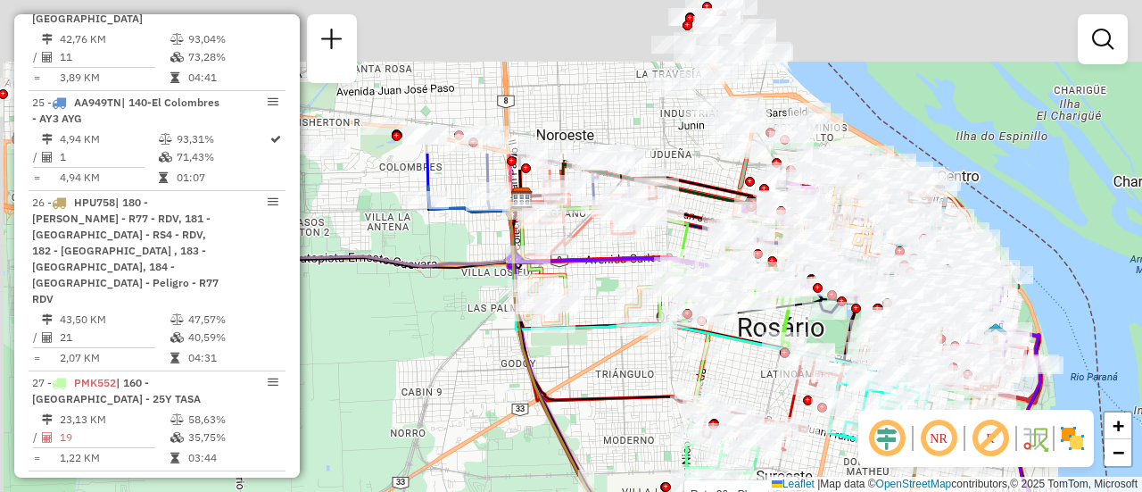
drag, startPoint x: 448, startPoint y: 189, endPoint x: 710, endPoint y: 399, distance: 335.9
click at [710, 423] on div "Rota 26 - Placa HPU758 0000538643 - MOREIRA MARIANO Janela de atendimento Grade…" at bounding box center [571, 246] width 1142 height 492
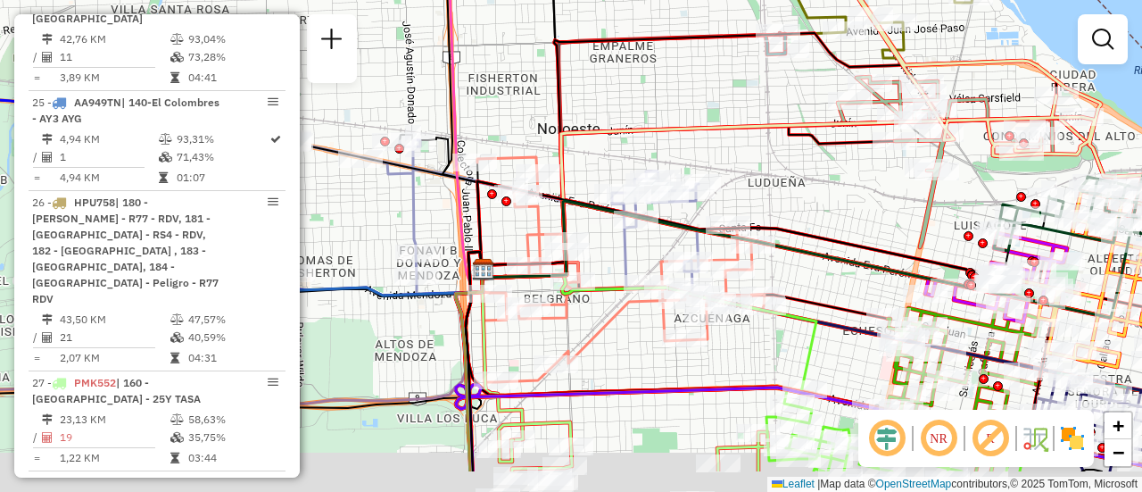
drag, startPoint x: 890, startPoint y: 228, endPoint x: 834, endPoint y: 199, distance: 62.7
click at [803, 194] on div "Rota 26 - Placa HPU758 0000538643 - MOREIRA MARIANO Janela de atendimento Grade…" at bounding box center [571, 246] width 1142 height 492
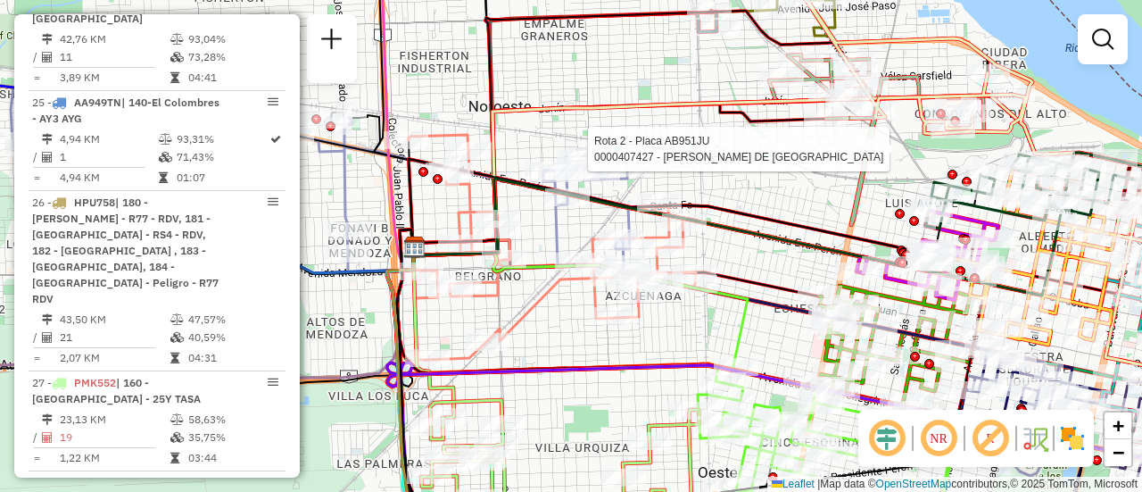
select select "**********"
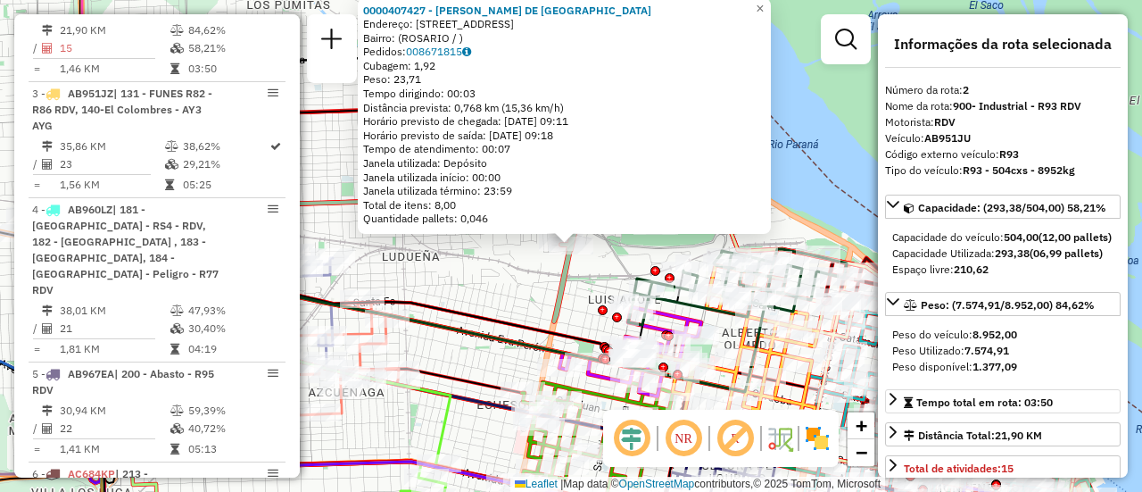
scroll to position [89, 0]
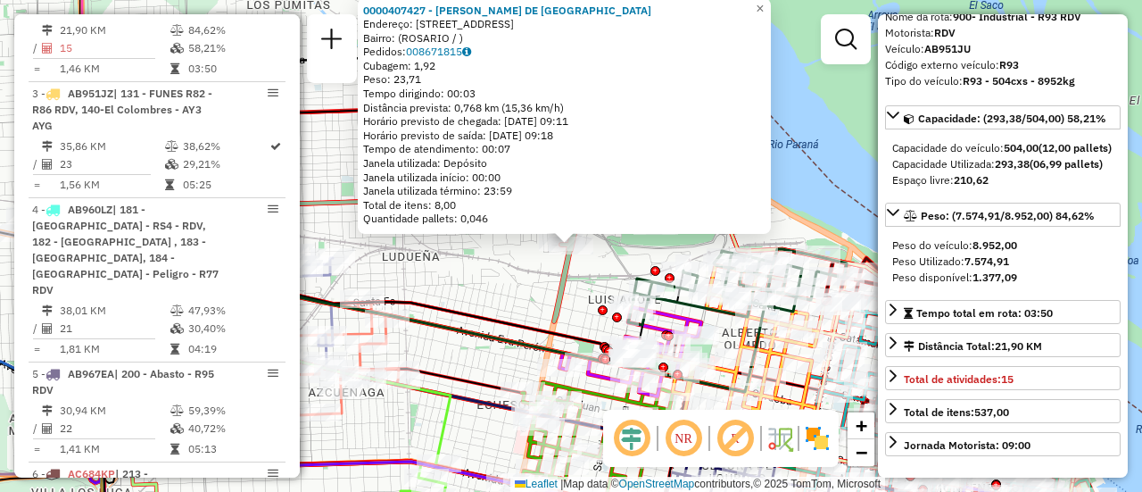
click at [513, 303] on div "0000407427 - GUTIERREZ MARIA DE LOS ANGELES Endereço: BLVD AVELLANEDA 75 Bairro…" at bounding box center [571, 246] width 1142 height 492
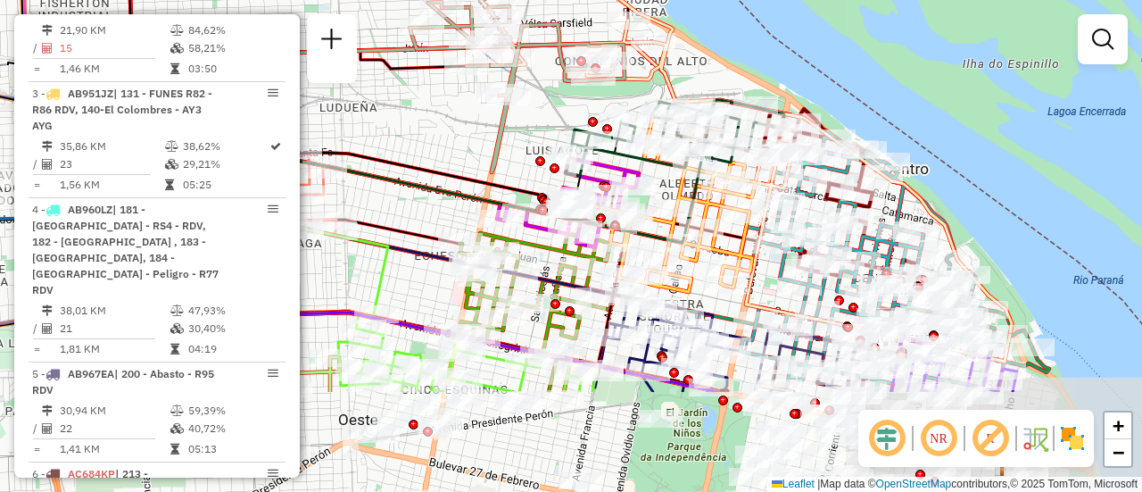
drag, startPoint x: 721, startPoint y: 336, endPoint x: 656, endPoint y: 179, distance: 170.1
click at [656, 182] on div "Rota 15 - Placa PBE611 0000434196 - BARREIRO MILAGROS AYLEN Janela de atendimen…" at bounding box center [571, 246] width 1142 height 492
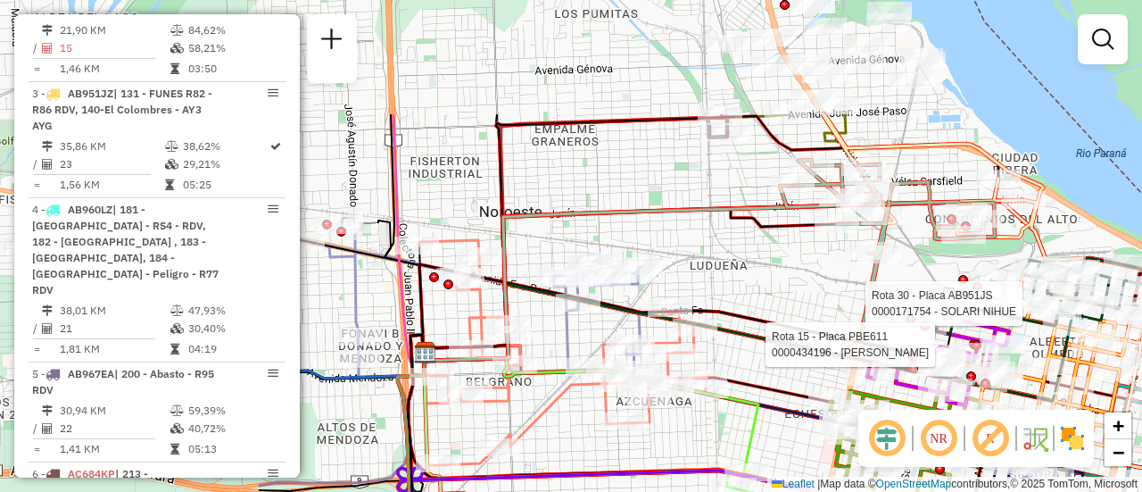
drag, startPoint x: 405, startPoint y: 213, endPoint x: 745, endPoint y: 347, distance: 365.4
click at [800, 375] on div "Rota 30 - Placa AB951JS 0000171754 - SOLARI NIHUE Rota 15 - Placa PBE611 000043…" at bounding box center [571, 246] width 1142 height 492
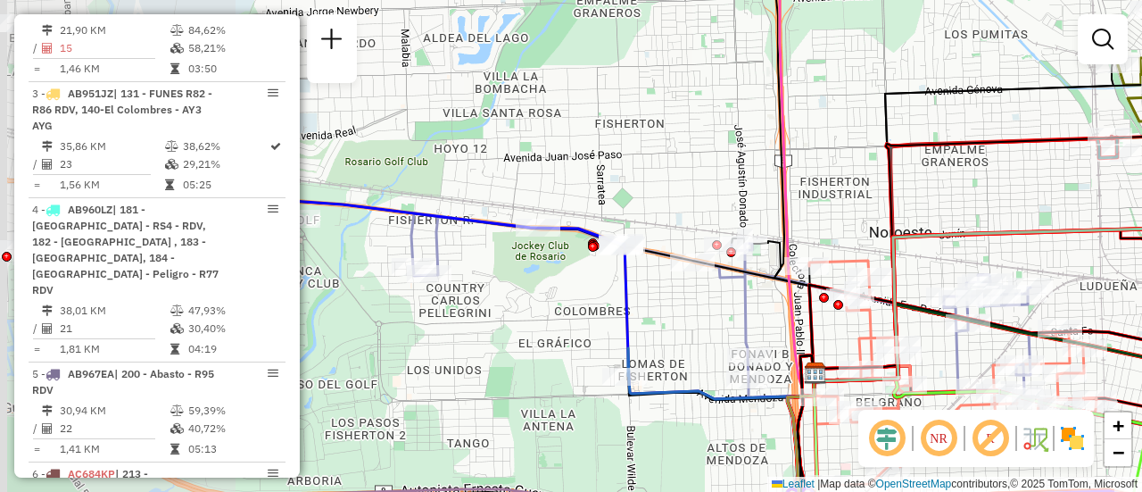
drag, startPoint x: 539, startPoint y: 155, endPoint x: 1003, endPoint y: 211, distance: 467.4
click at [942, 204] on div "Rota 30 - Placa AB951JS 0000171754 - SOLARI NIHUE Rota 15 - Placa PBE611 000043…" at bounding box center [571, 246] width 1142 height 492
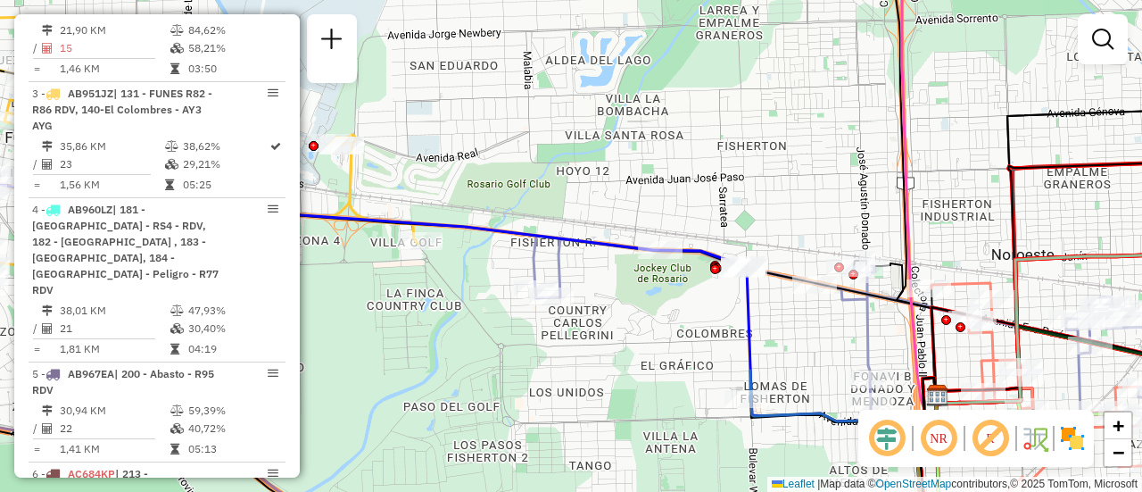
drag, startPoint x: 475, startPoint y: 178, endPoint x: 911, endPoint y: 231, distance: 439.6
click at [898, 227] on div "Rota 30 - Placa AB951JS 0000171754 - SOLARI NIHUE Rota 15 - Placa PBE611 000043…" at bounding box center [571, 246] width 1142 height 492
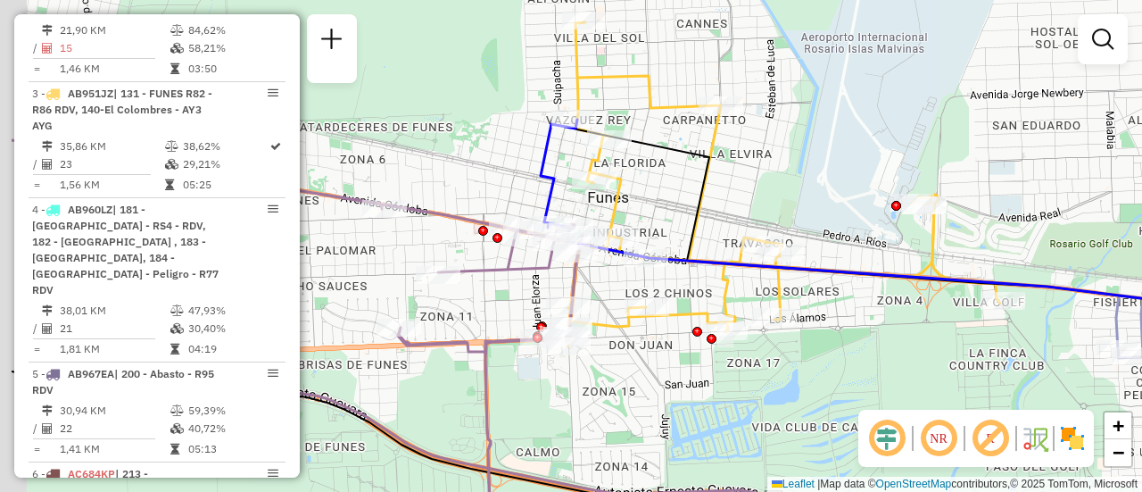
drag, startPoint x: 525, startPoint y: 201, endPoint x: 760, endPoint y: 212, distance: 235.9
click at [742, 212] on div "Rota 30 - Placa AB951JS 0000171754 - SOLARI NIHUE Rota 15 - Placa PBE611 000043…" at bounding box center [571, 246] width 1142 height 492
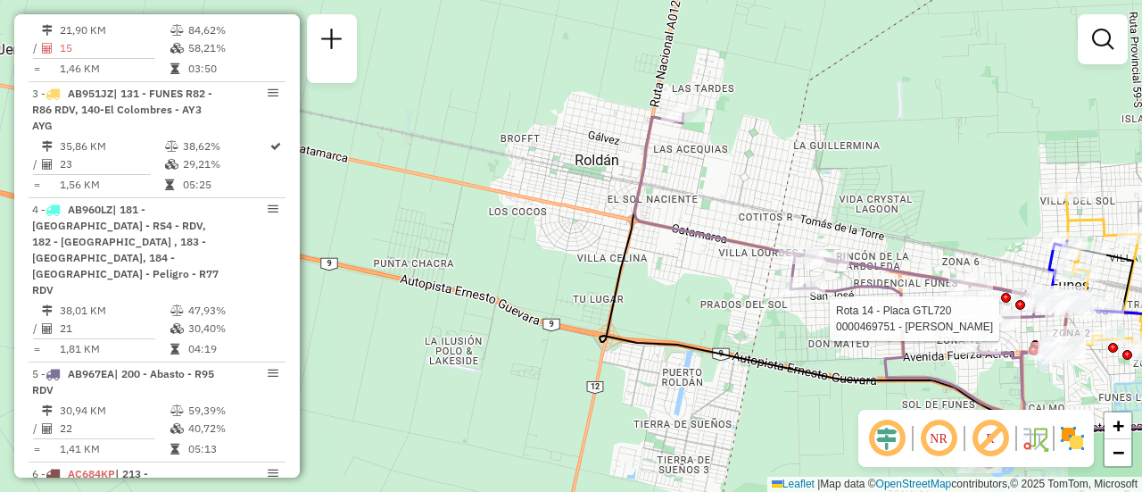
drag, startPoint x: 865, startPoint y: 214, endPoint x: 647, endPoint y: 162, distance: 223.8
click at [655, 187] on div "Rota 30 - Placa AB951JS 0000171754 - SOLARI NIHUE Rota 15 - Placa PBE611 000043…" at bounding box center [571, 246] width 1142 height 492
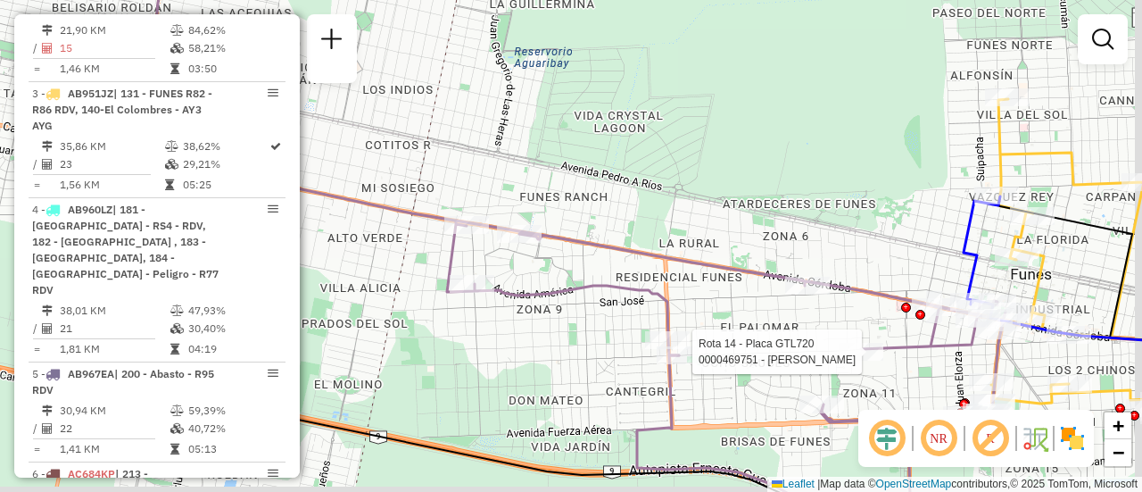
drag, startPoint x: 903, startPoint y: 214, endPoint x: 747, endPoint y: 182, distance: 159.5
click at [742, 182] on div "Rota 30 - Placa AB951JS 0000171754 - SOLARI NIHUE Rota 15 - Placa PBE611 000043…" at bounding box center [571, 246] width 1142 height 492
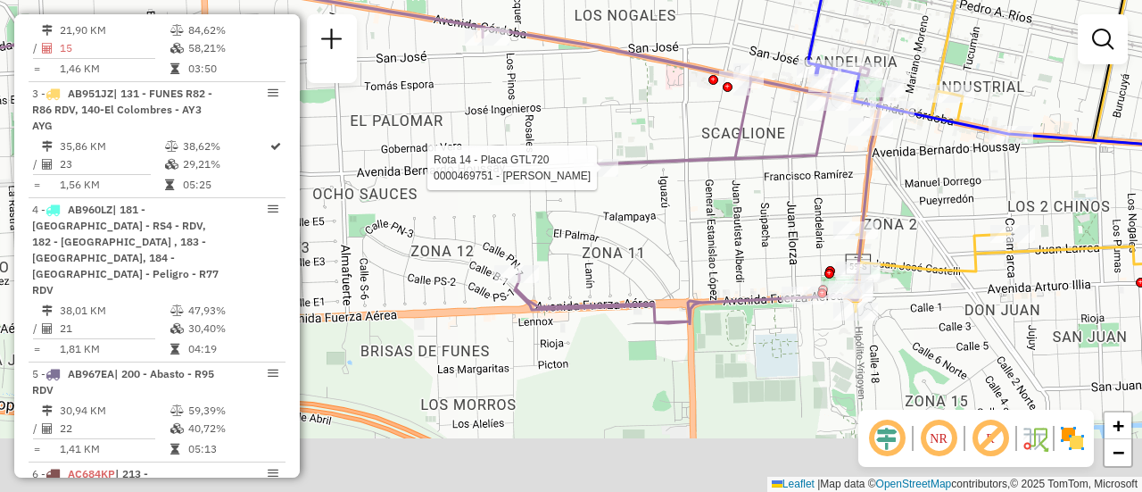
drag, startPoint x: 672, startPoint y: 241, endPoint x: 662, endPoint y: 20, distance: 221.6
click at [662, 20] on div "Rota 30 - Placa AB951JS 0000171754 - SOLARI NIHUE Rota 15 - Placa PBE611 000043…" at bounding box center [571, 246] width 1142 height 492
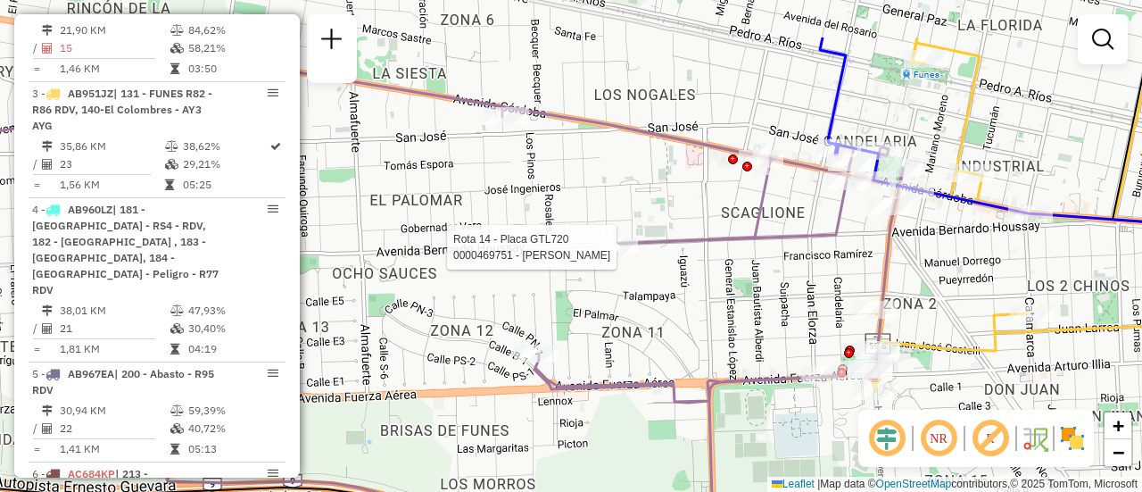
drag, startPoint x: 779, startPoint y: 220, endPoint x: 801, endPoint y: 301, distance: 83.1
click at [800, 306] on div "Rota 30 - Placa AB951JS 0000171754 - SOLARI NIHUE Rota 15 - Placa PBE611 000043…" at bounding box center [571, 246] width 1142 height 492
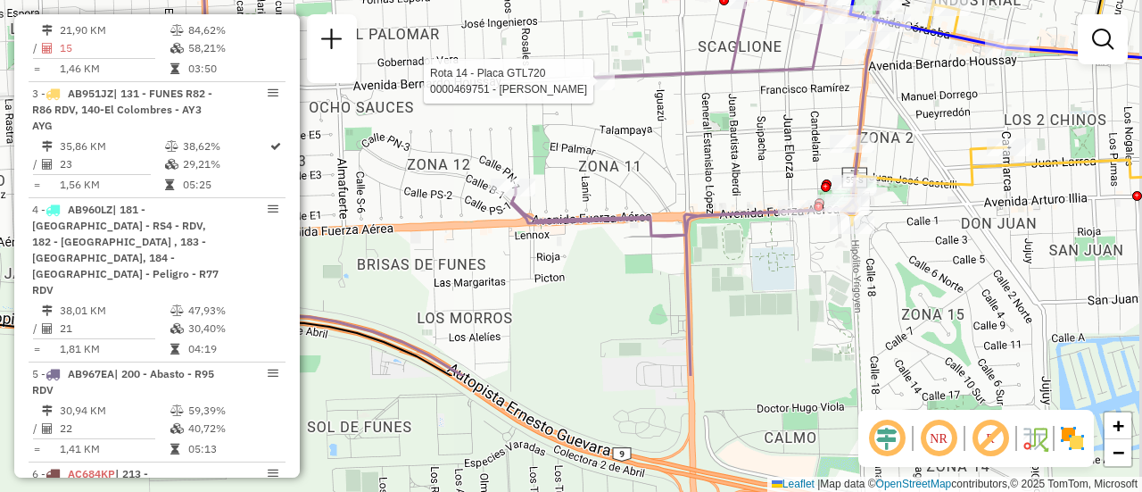
drag, startPoint x: 696, startPoint y: 286, endPoint x: 676, endPoint y: 180, distance: 107.3
click at [676, 181] on div "Rota 30 - Placa AB951JS 0000171754 - SOLARI NIHUE Rota 15 - Placa PBE611 000043…" at bounding box center [571, 246] width 1142 height 492
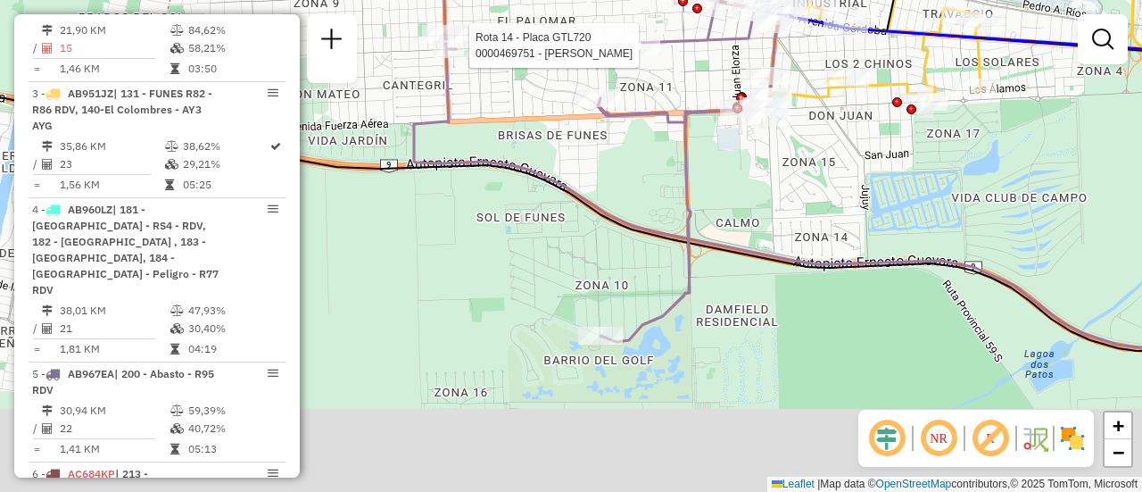
drag, startPoint x: 722, startPoint y: 272, endPoint x: 746, endPoint y: 178, distance: 96.8
click at [738, 178] on div "Rota 30 - Placa AB951JS 0000171754 - SOLARI NIHUE Rota 15 - Placa PBE611 000043…" at bounding box center [571, 246] width 1142 height 492
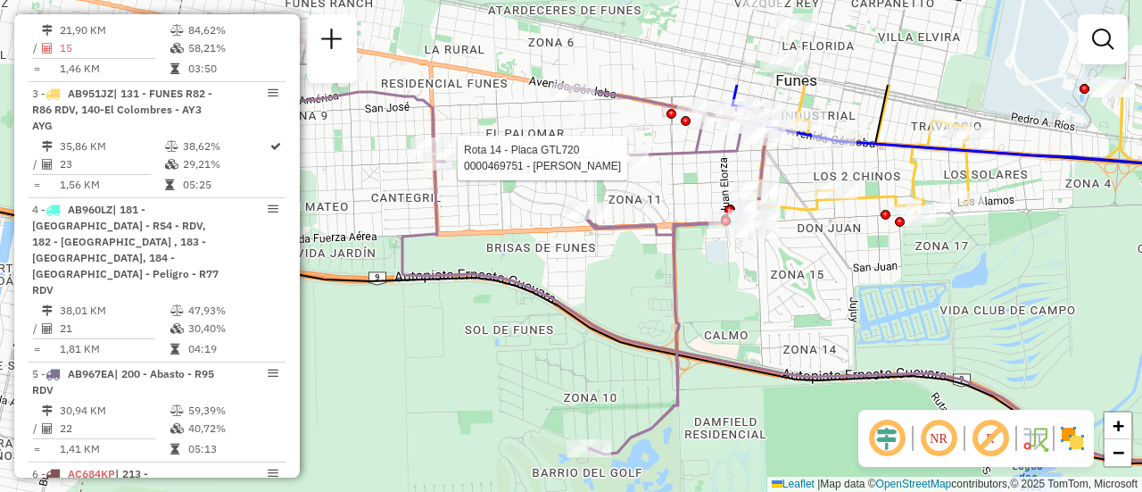
drag, startPoint x: 666, startPoint y: 149, endPoint x: 644, endPoint y: 311, distance: 163.8
click at [638, 311] on div "Rota 30 - Placa AB951JS 0000171754 - SOLARI NIHUE Rota 15 - Placa PBE611 000043…" at bounding box center [571, 246] width 1142 height 492
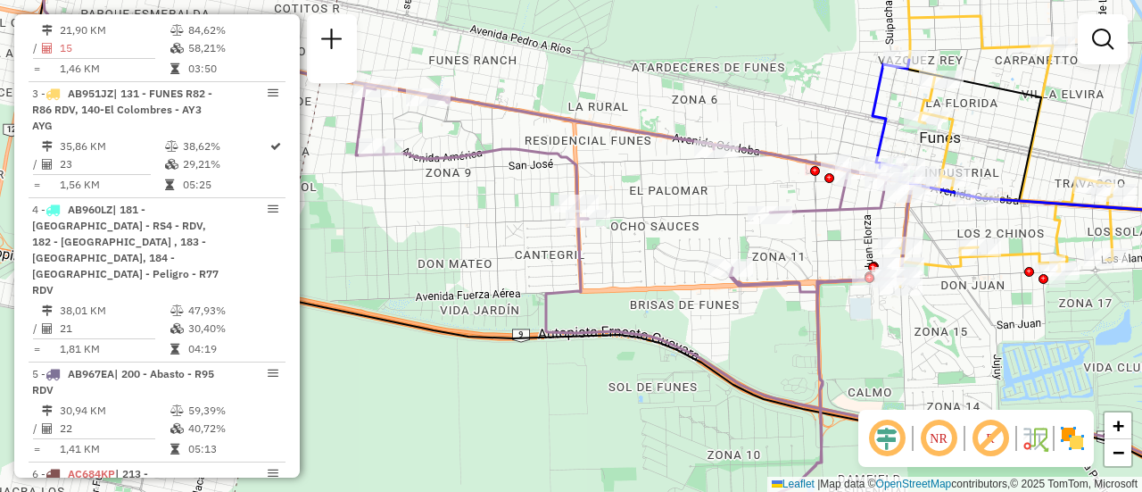
drag, startPoint x: 548, startPoint y: 179, endPoint x: 687, endPoint y: 205, distance: 141.6
click at [701, 207] on div "Rota 30 - Placa AB951JS 0000171754 - SOLARI NIHUE Rota 15 - Placa PBE611 000043…" at bounding box center [571, 246] width 1142 height 492
select select "**********"
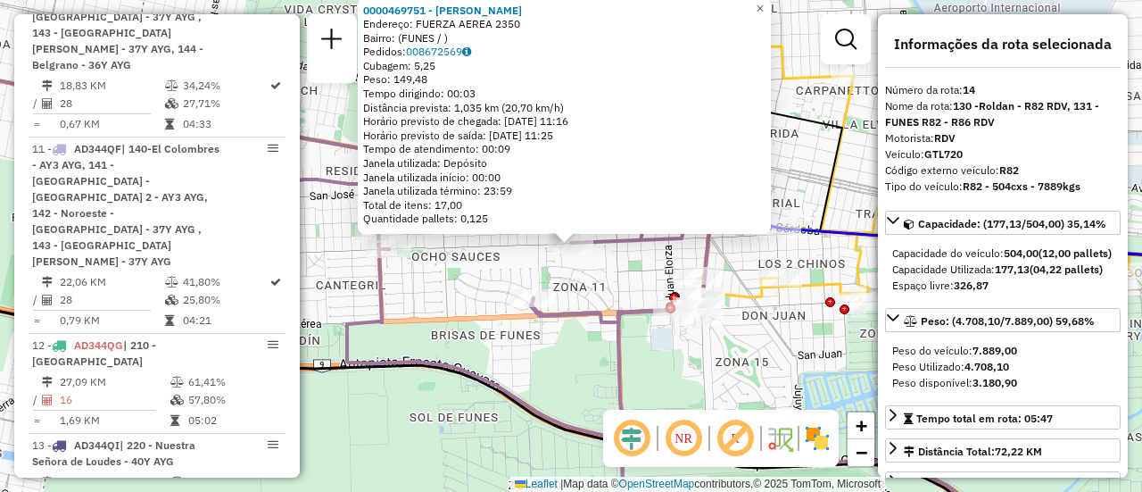
scroll to position [2080, 0]
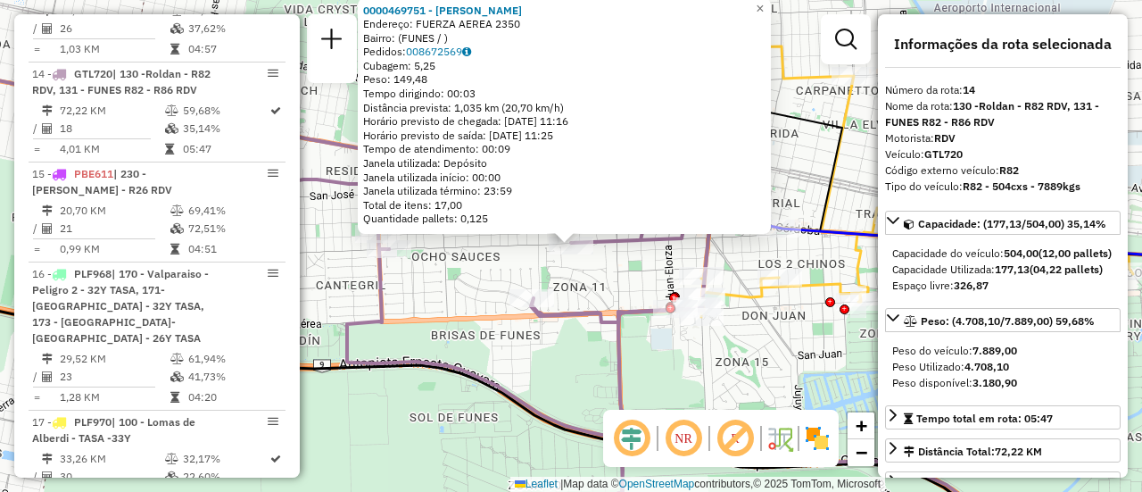
click at [624, 277] on div "0000469751 - LUJAN GASTON Endereço: FUERZA AEREA 2350 Bairro: (FUNES / ) Pedido…" at bounding box center [571, 246] width 1142 height 492
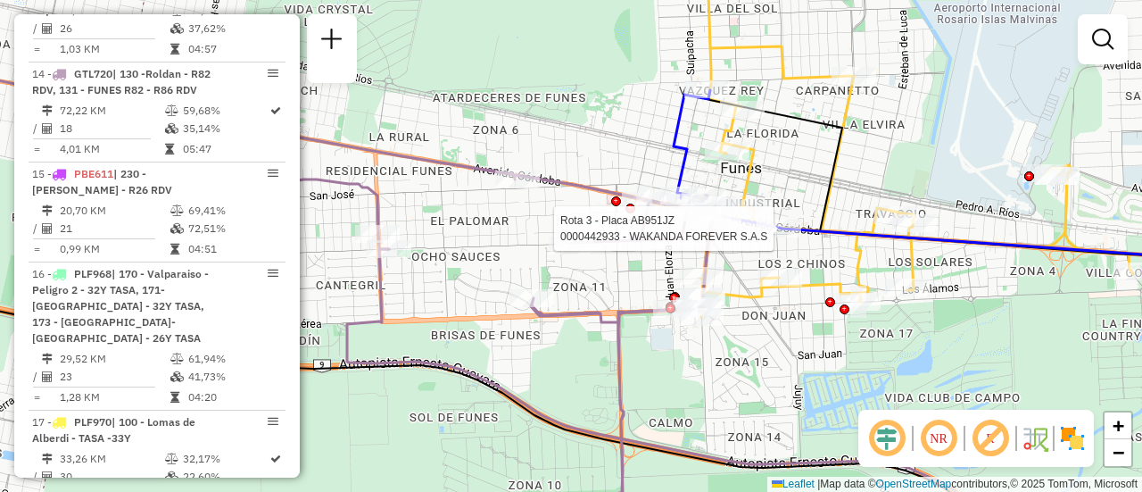
select select "**********"
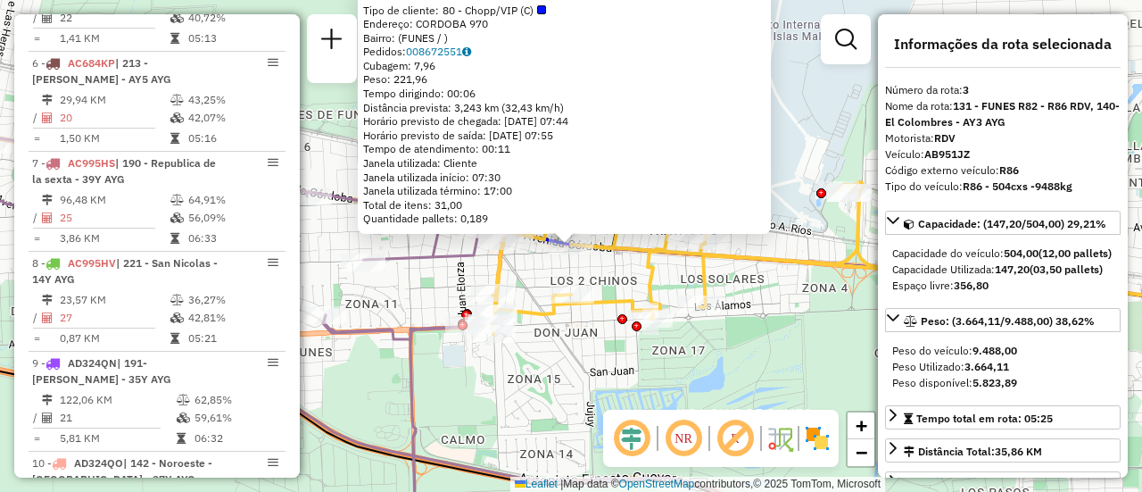
scroll to position [835, 0]
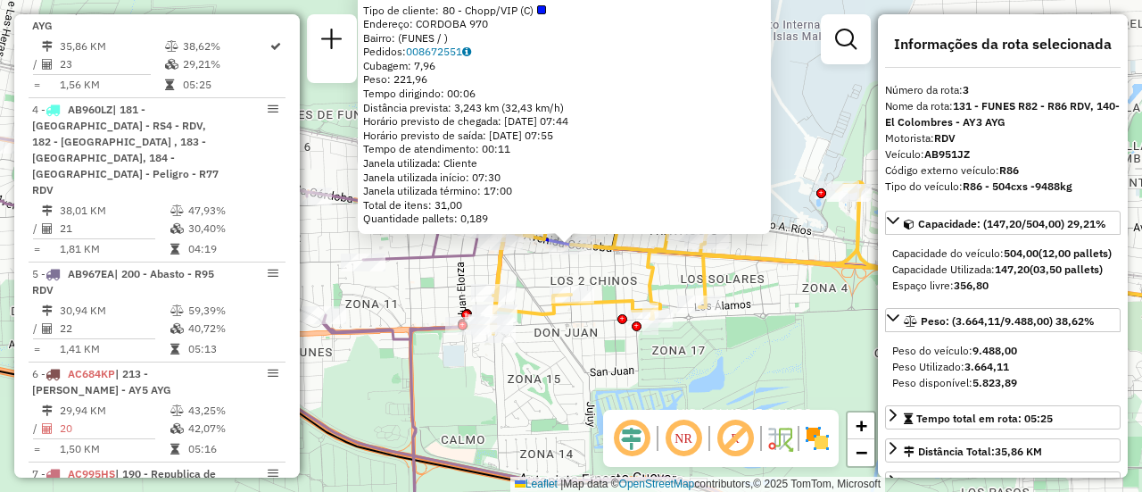
click at [772, 298] on div "0000442933 - WAKANDA FOREVER S.A.S Tipo de cliente: 80 - Chopp/VIP (C) Endereço…" at bounding box center [571, 246] width 1142 height 492
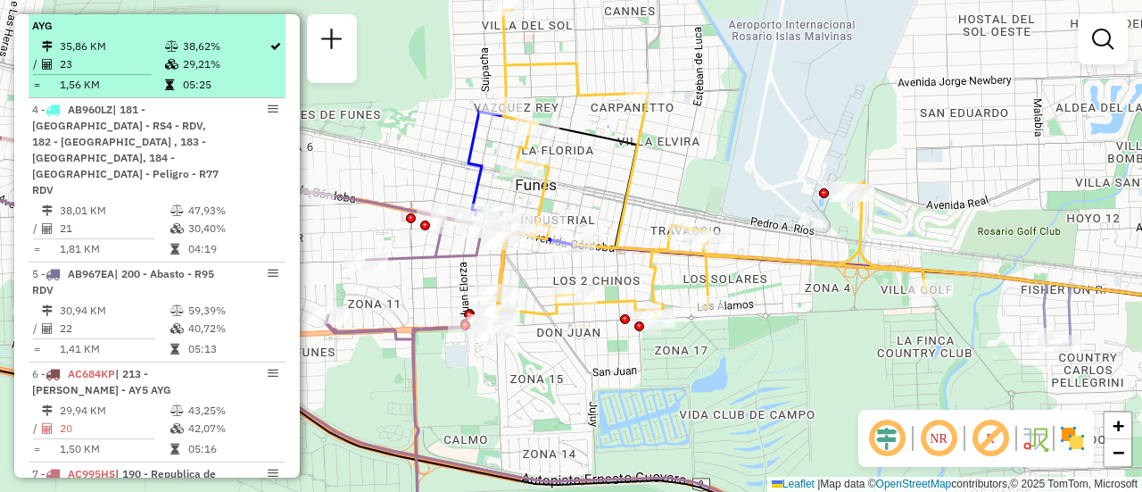
drag, startPoint x: 386, startPoint y: 161, endPoint x: 272, endPoint y: 21, distance: 180.8
click at [466, 250] on div "Janela de atendimento Grade de atendimento Capacidade Transportadoras Veículos …" at bounding box center [571, 246] width 1142 height 492
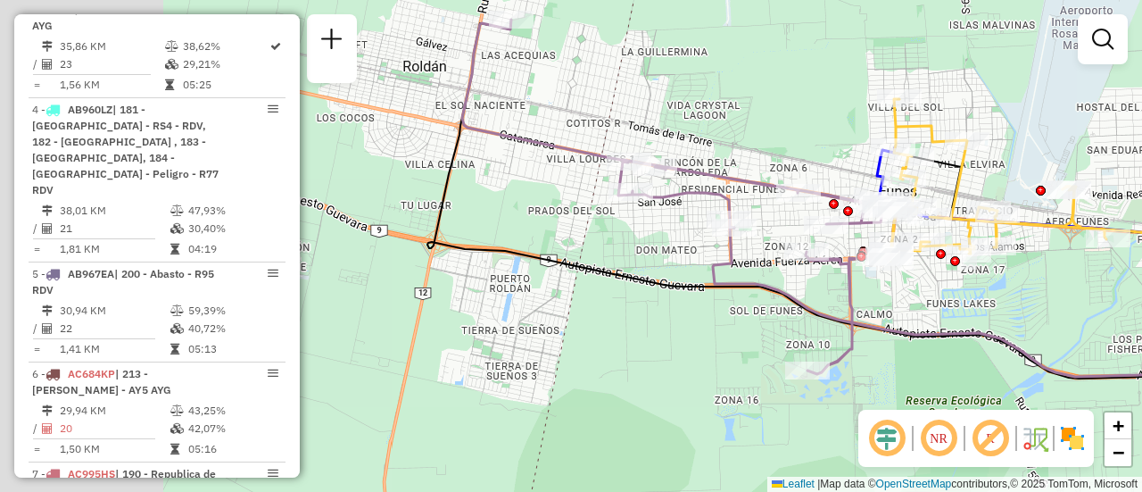
drag, startPoint x: 881, startPoint y: 210, endPoint x: 1132, endPoint y: 124, distance: 265.0
click at [1132, 124] on div "Janela de atendimento Grade de atendimento Capacidade Transportadoras Veículos …" at bounding box center [571, 246] width 1142 height 492
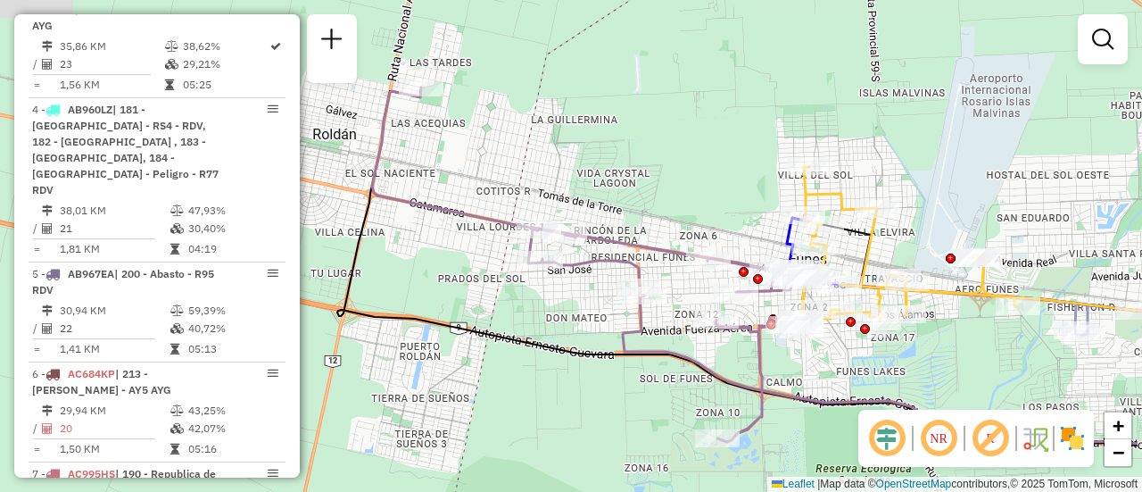
drag, startPoint x: 681, startPoint y: 245, endPoint x: 562, endPoint y: 323, distance: 142.3
click at [562, 323] on div "Janela de atendimento Grade de atendimento Capacidade Transportadoras Veículos …" at bounding box center [571, 246] width 1142 height 492
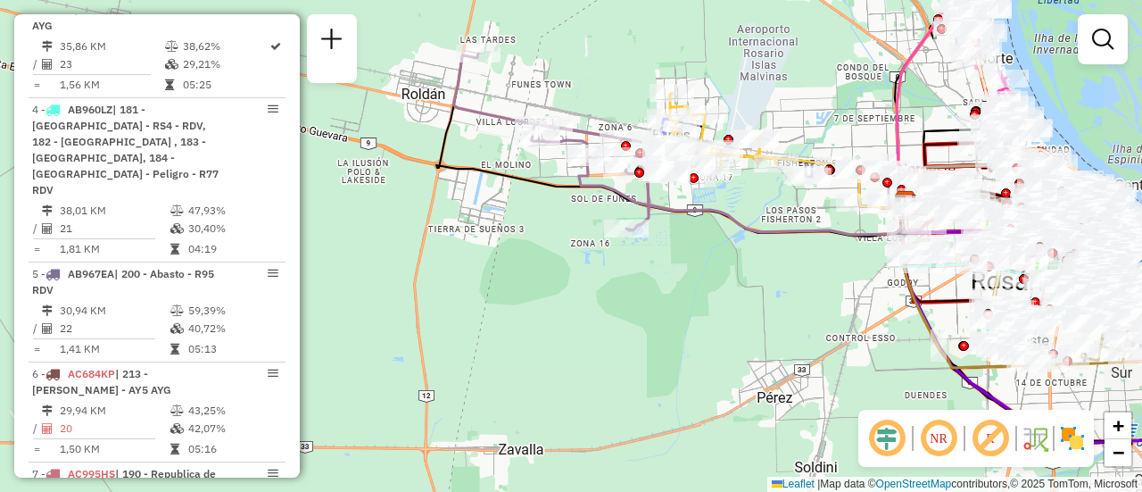
drag, startPoint x: 868, startPoint y: 154, endPoint x: 811, endPoint y: 89, distance: 86.1
click at [811, 89] on div "Janela de atendimento Grade de atendimento Capacidade Transportadoras Veículos …" at bounding box center [571, 246] width 1142 height 492
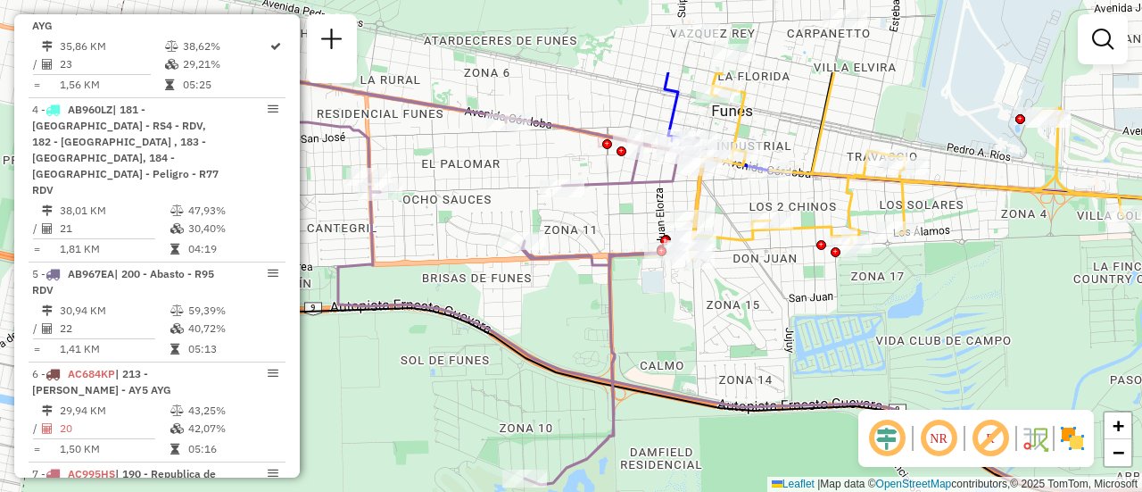
drag, startPoint x: 620, startPoint y: 178, endPoint x: 809, endPoint y: 299, distance: 224.8
click at [809, 299] on div "Janela de atendimento Grade de atendimento Capacidade Transportadoras Veículos …" at bounding box center [571, 246] width 1142 height 492
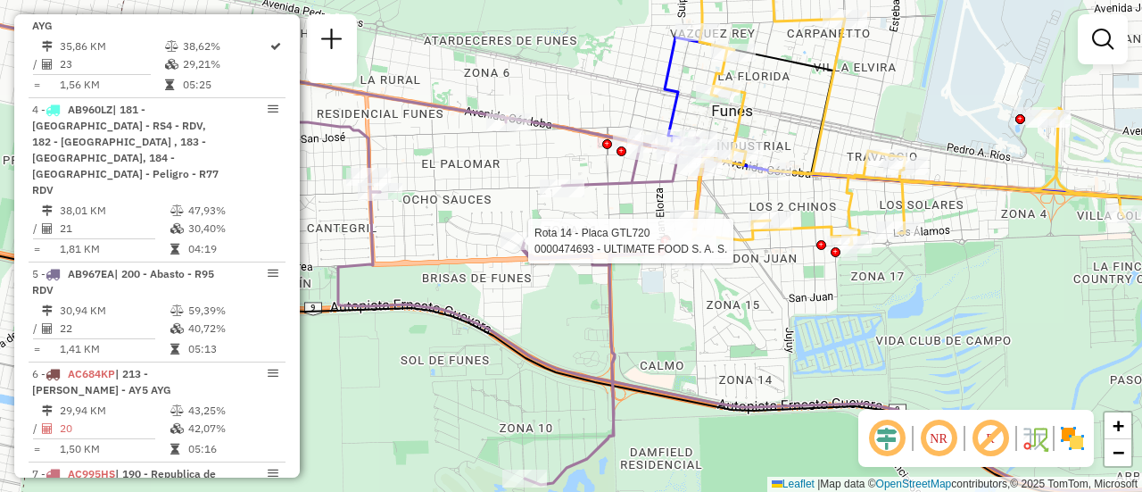
select select "**********"
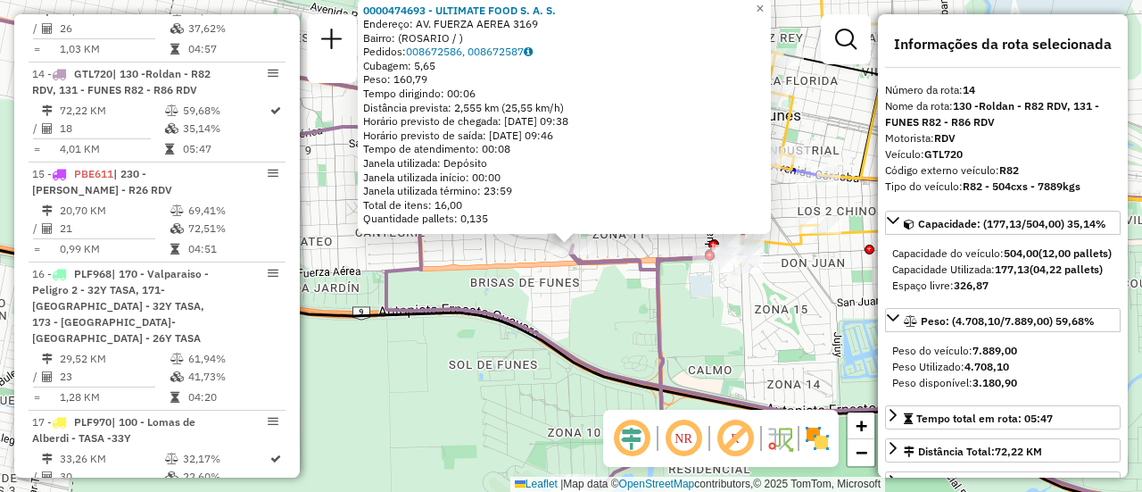
scroll to position [89, 0]
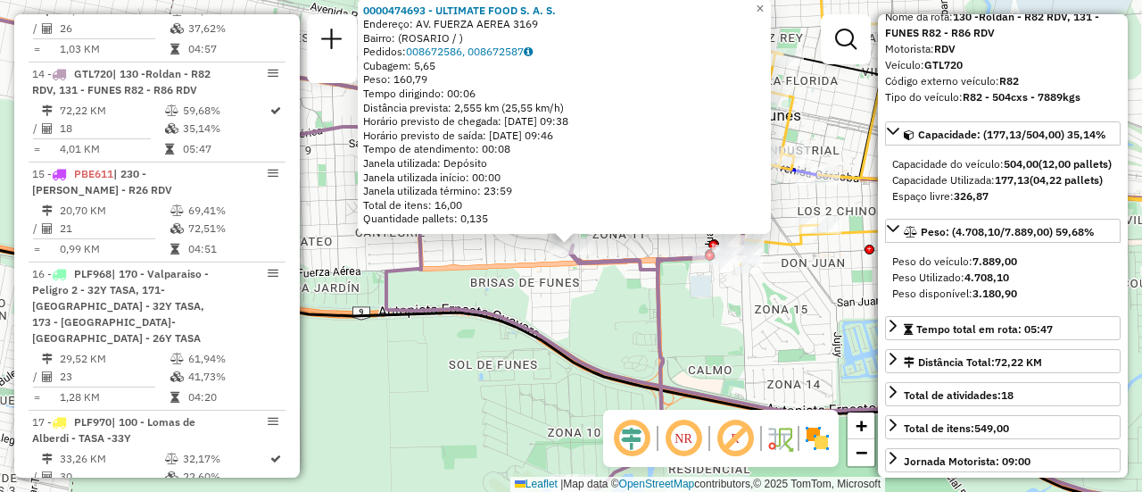
click at [722, 329] on div "0000474693 - ULTIMATE FOOD S. A. S. Endereço: AV. FUERZA AEREA 3169 Bairro: (RO…" at bounding box center [571, 246] width 1142 height 492
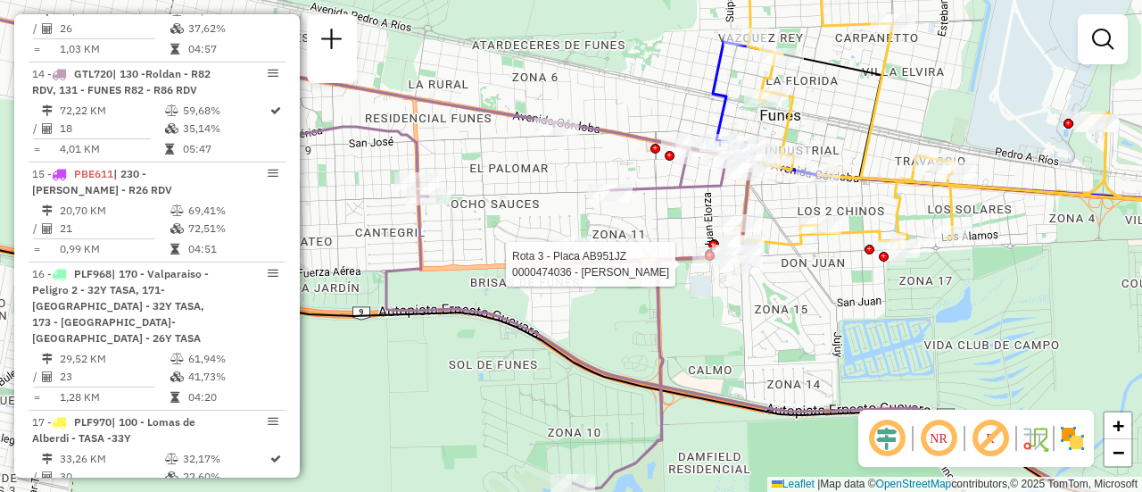
select select "**********"
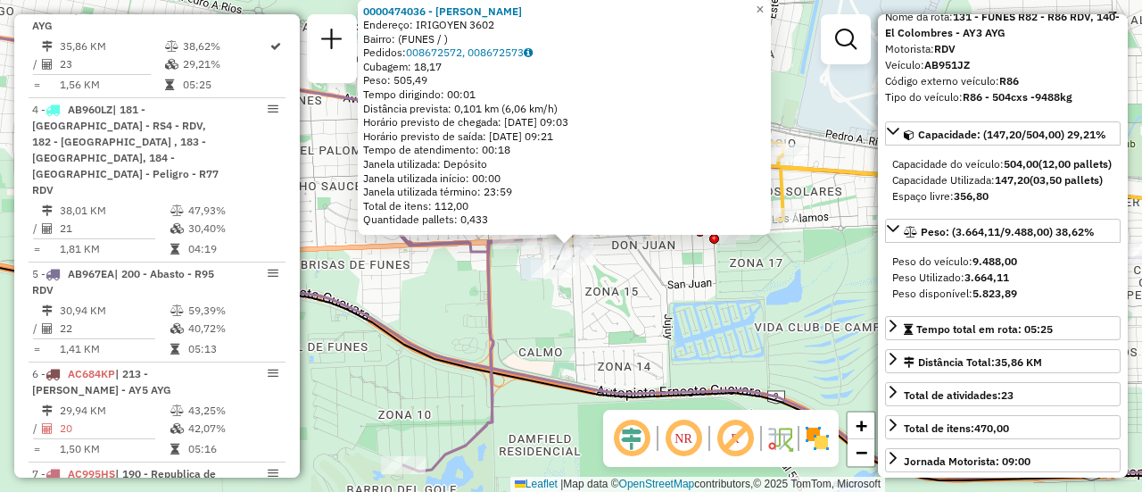
click at [643, 328] on div "0000474036 - GREGORI MARCELO FABIAN Endereço: IRIGOYEN 3602 Bairro: (FUNES / ) …" at bounding box center [571, 246] width 1142 height 492
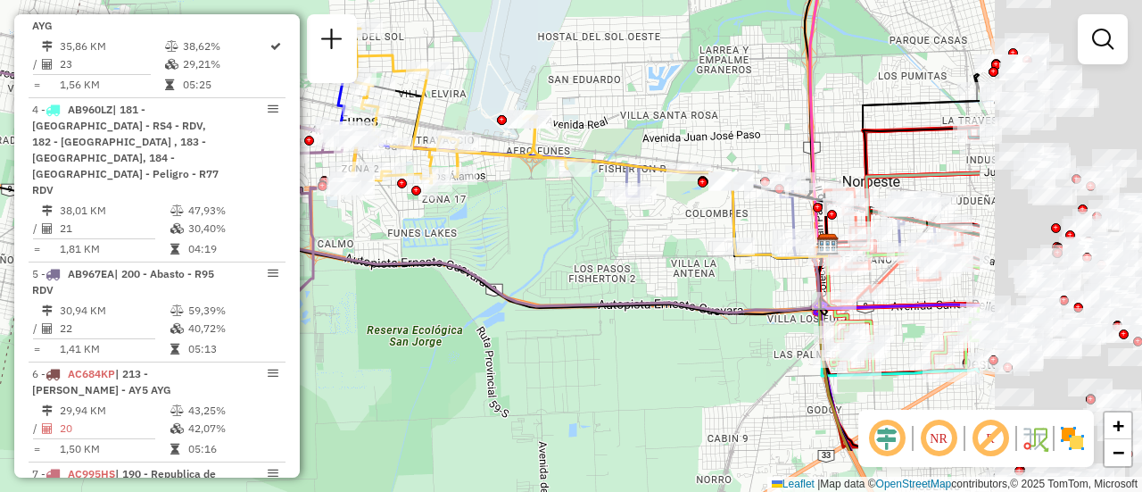
drag, startPoint x: 876, startPoint y: 334, endPoint x: 525, endPoint y: 211, distance: 372.6
click at [462, 213] on div "Janela de atendimento Grade de atendimento Capacidade Transportadoras Veículos …" at bounding box center [571, 246] width 1142 height 492
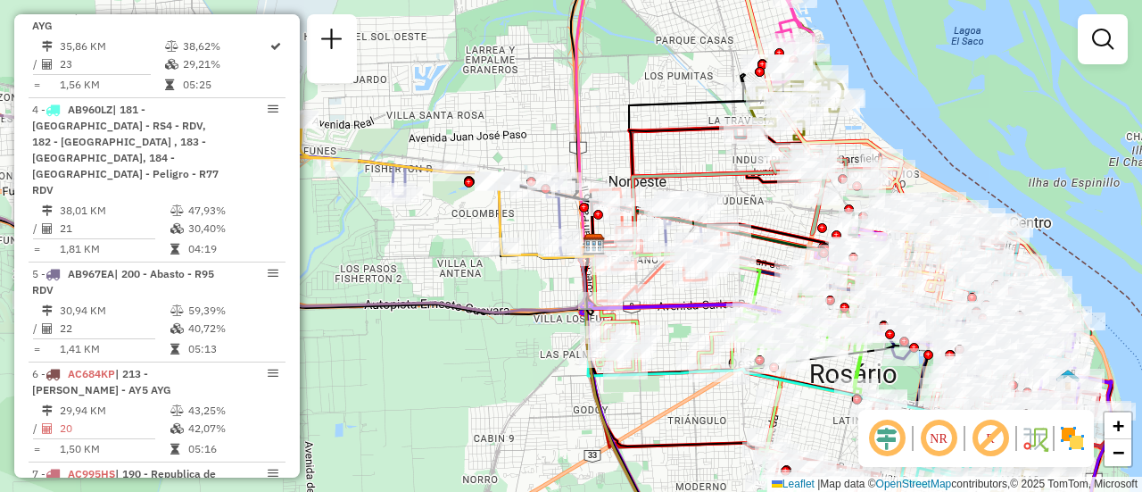
drag, startPoint x: 843, startPoint y: 170, endPoint x: 723, endPoint y: 226, distance: 132.6
click at [698, 226] on div "Janela de atendimento Grade de atendimento Capacidade Transportadoras Veículos …" at bounding box center [571, 246] width 1142 height 492
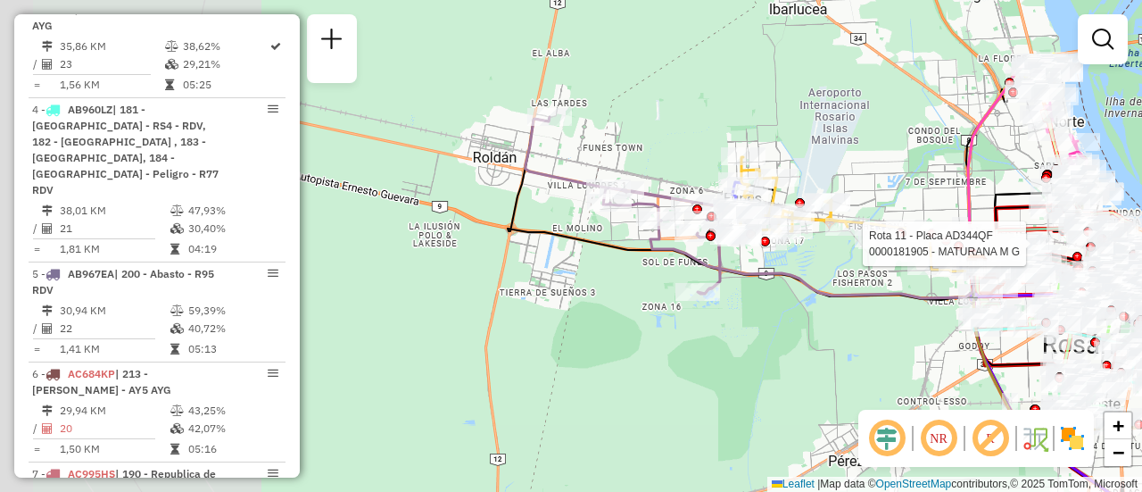
drag, startPoint x: 465, startPoint y: 130, endPoint x: 880, endPoint y: 144, distance: 415.2
click at [851, 132] on div "Rota 11 - Placa AD344QF 0000181905 - MATURANA M G Janela de atendimento Grade d…" at bounding box center [571, 246] width 1142 height 492
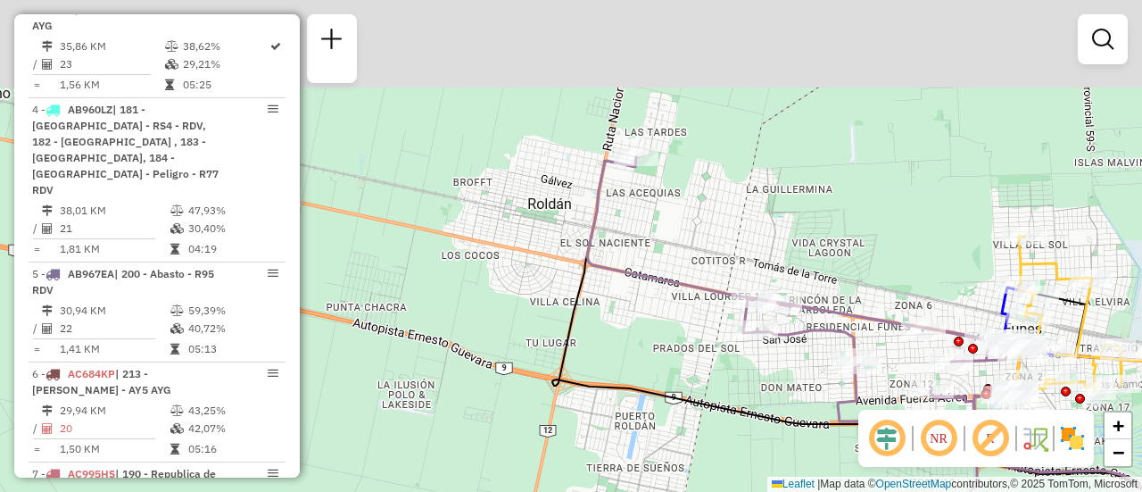
drag, startPoint x: 627, startPoint y: 181, endPoint x: 618, endPoint y: 377, distance: 195.6
click at [619, 424] on div "Rota 11 - Placa AD344QF 0000181905 - MATURANA M G Janela de atendimento Grade d…" at bounding box center [571, 246] width 1142 height 492
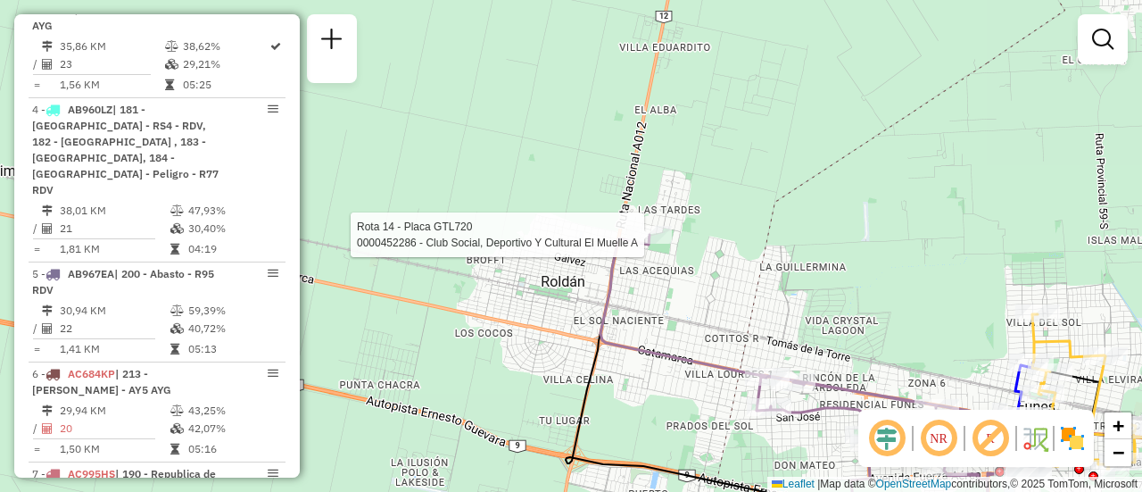
select select "**********"
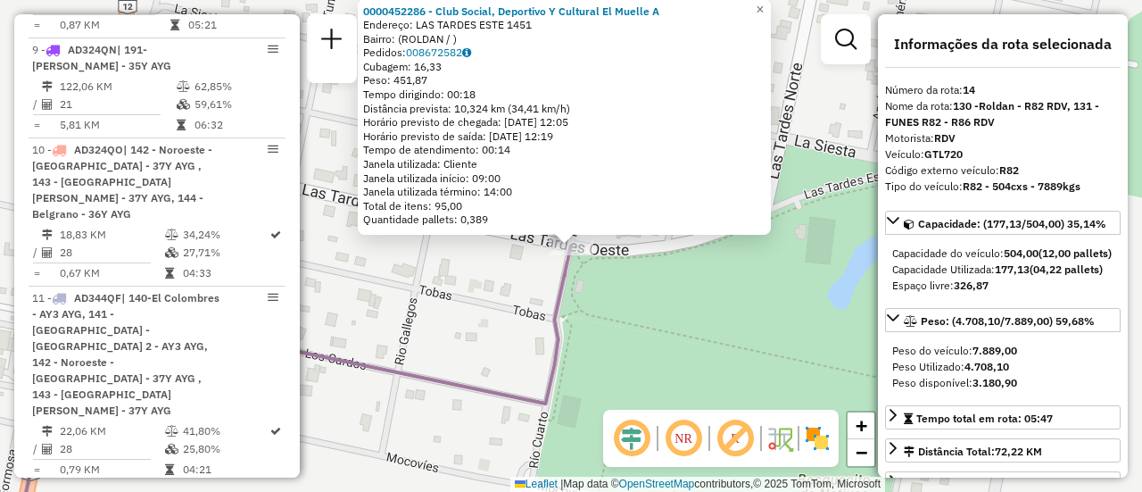
scroll to position [2080, 0]
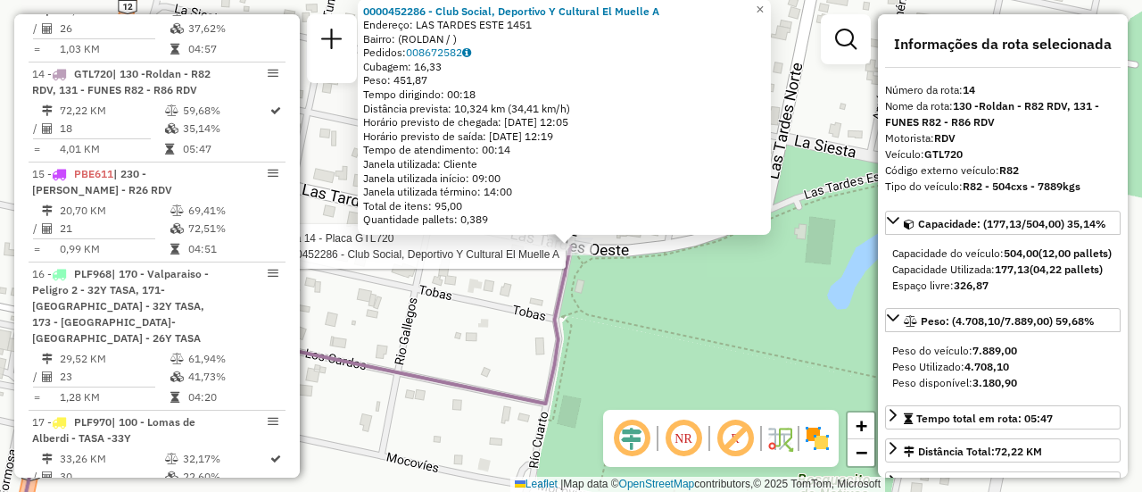
click at [715, 345] on div "Rota 14 - Placa GTL720 0000452286 - Club Social, Deportivo Y Cultural El Muelle…" at bounding box center [571, 246] width 1142 height 492
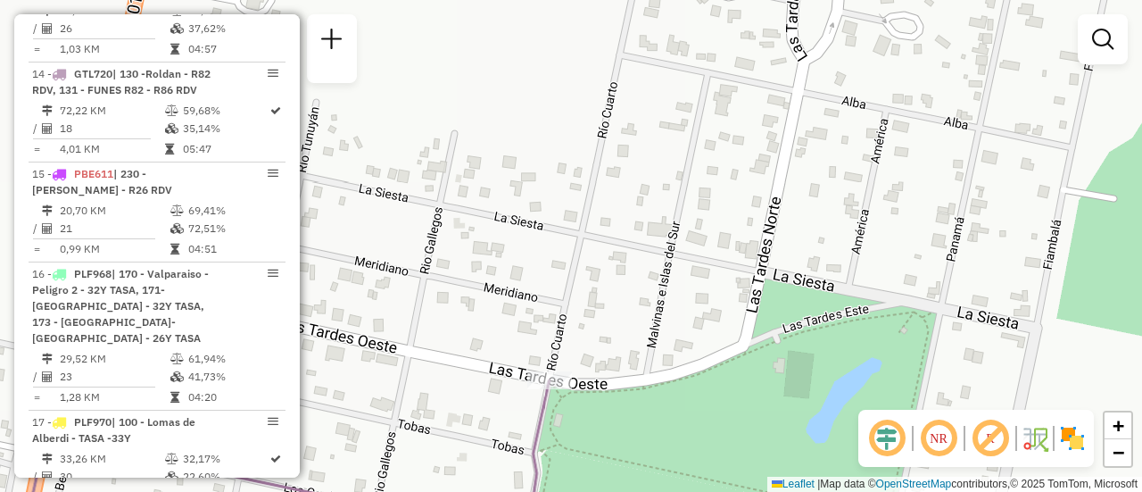
drag, startPoint x: 695, startPoint y: 312, endPoint x: 707, endPoint y: 370, distance: 59.2
click at [678, 393] on div "Janela de atendimento Grade de atendimento Capacidade Transportadoras Veículos …" at bounding box center [571, 246] width 1142 height 492
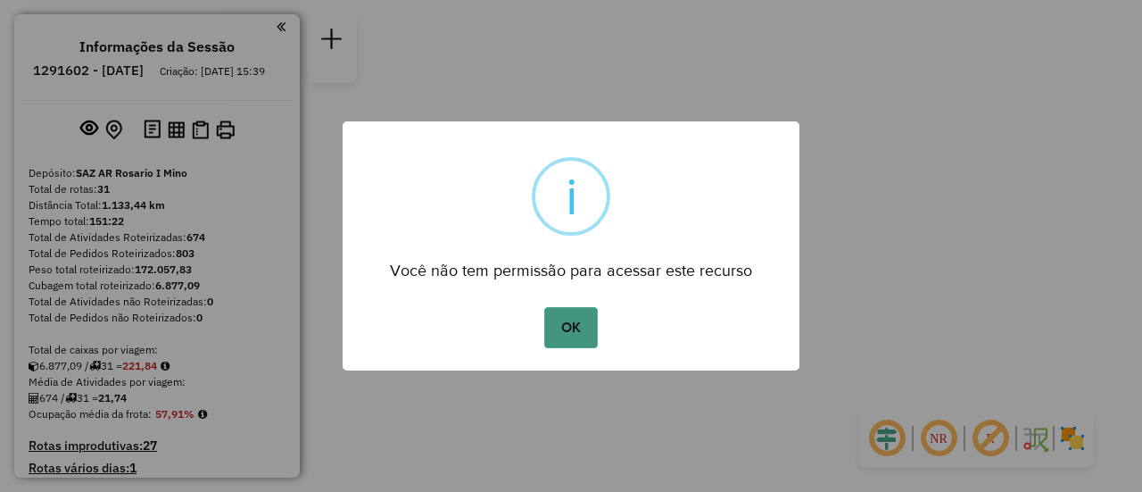
click at [573, 330] on button "OK" at bounding box center [570, 327] width 53 height 41
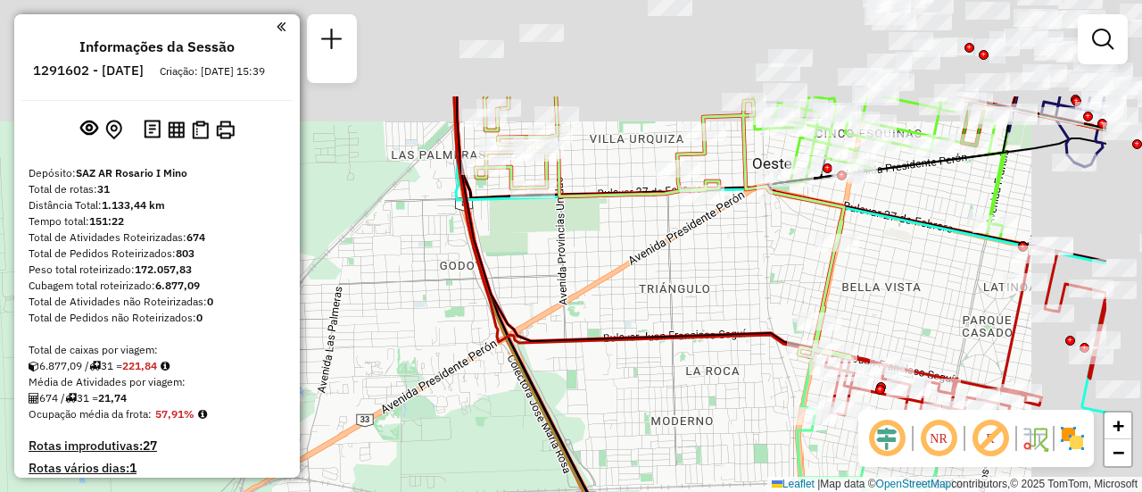
drag, startPoint x: 646, startPoint y: 193, endPoint x: 456, endPoint y: 350, distance: 246.6
click at [453, 352] on div "Janela de atendimento Grade de atendimento Capacidade Transportadoras Veículos …" at bounding box center [571, 246] width 1142 height 492
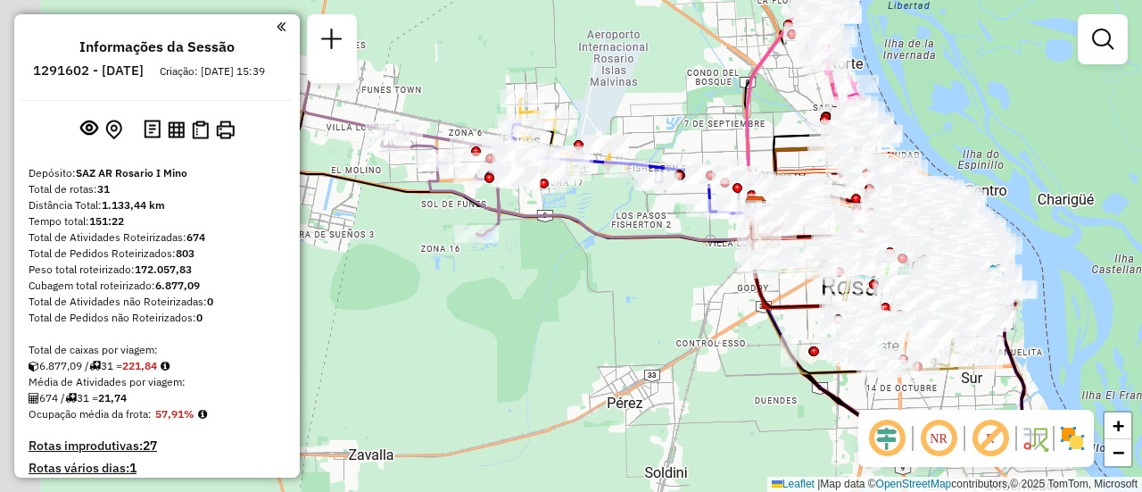
drag, startPoint x: 502, startPoint y: 123, endPoint x: 720, endPoint y: 133, distance: 218.9
click at [720, 133] on div "Janela de atendimento Grade de atendimento Capacidade Transportadoras Veículos …" at bounding box center [571, 246] width 1142 height 492
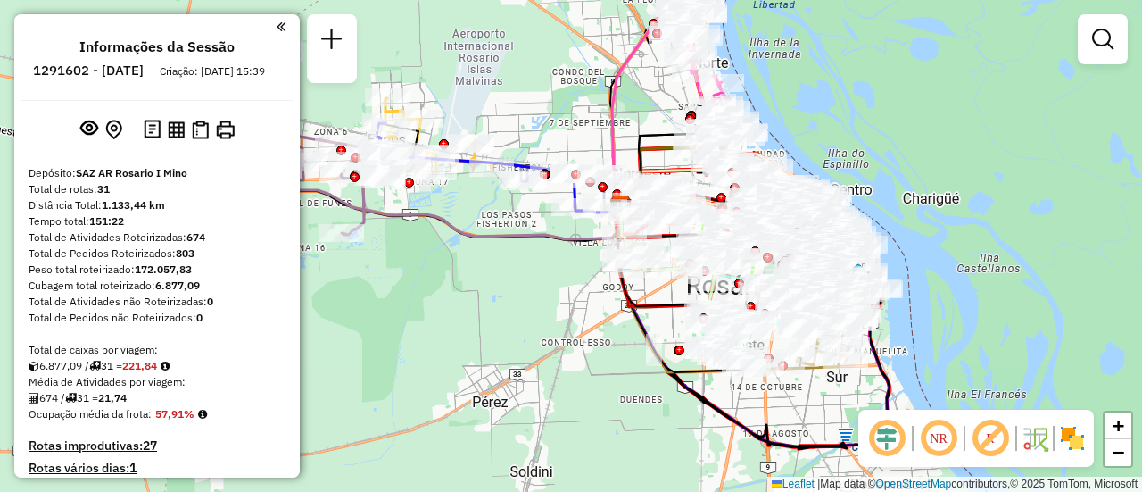
drag, startPoint x: 602, startPoint y: 211, endPoint x: 464, endPoint y: 209, distance: 137.5
click at [455, 210] on div "Janela de atendimento Grade de atendimento Capacidade Transportadoras Veículos …" at bounding box center [571, 246] width 1142 height 492
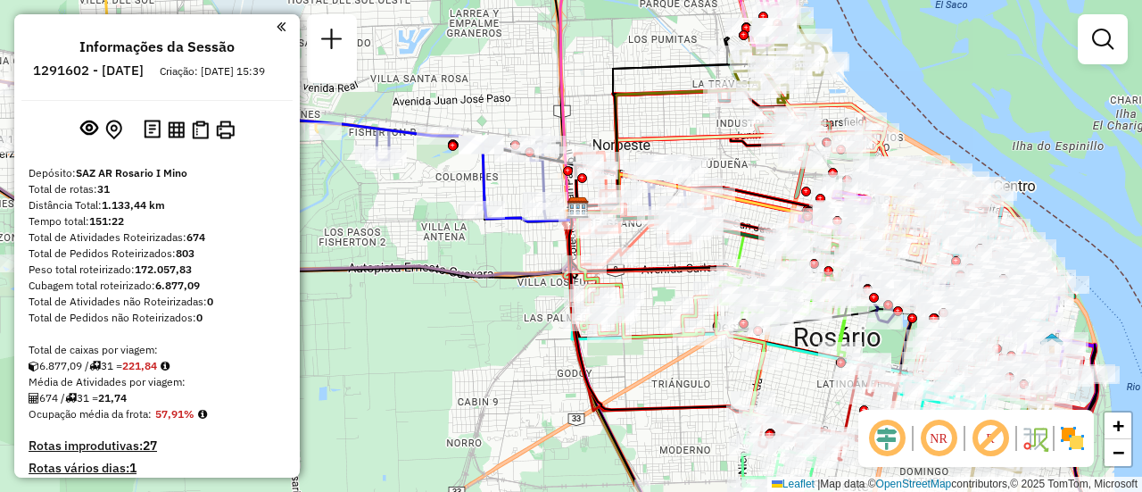
drag, startPoint x: 833, startPoint y: 106, endPoint x: 511, endPoint y: 144, distance: 324.4
click at [498, 145] on div "Janela de atendimento Grade de atendimento Capacidade Transportadoras Veículos …" at bounding box center [571, 246] width 1142 height 492
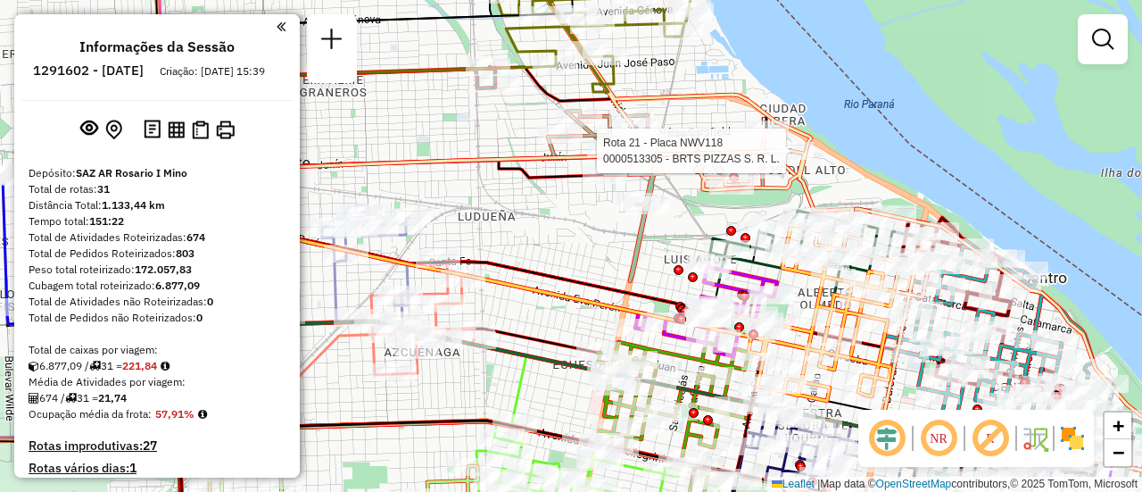
select select "**********"
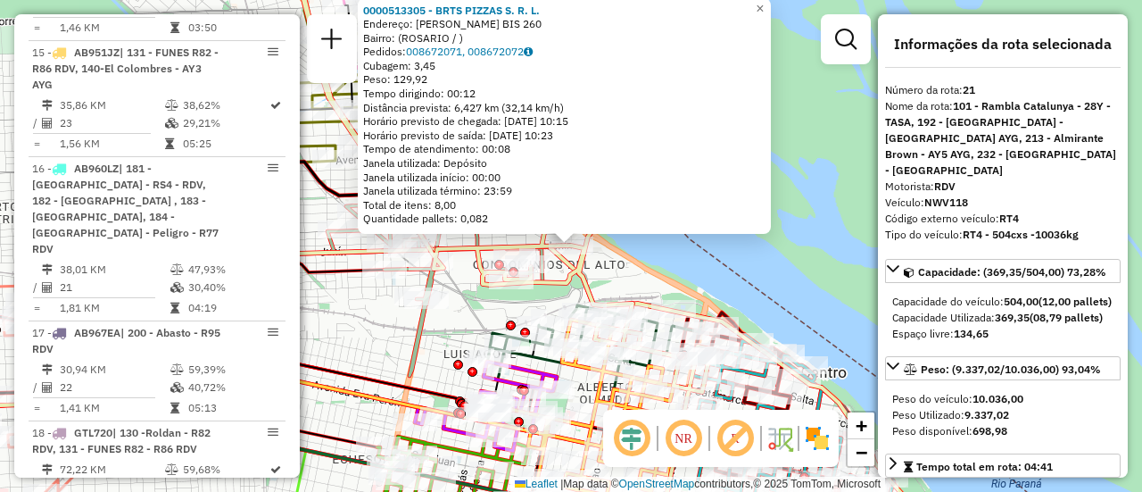
scroll to position [2976, 0]
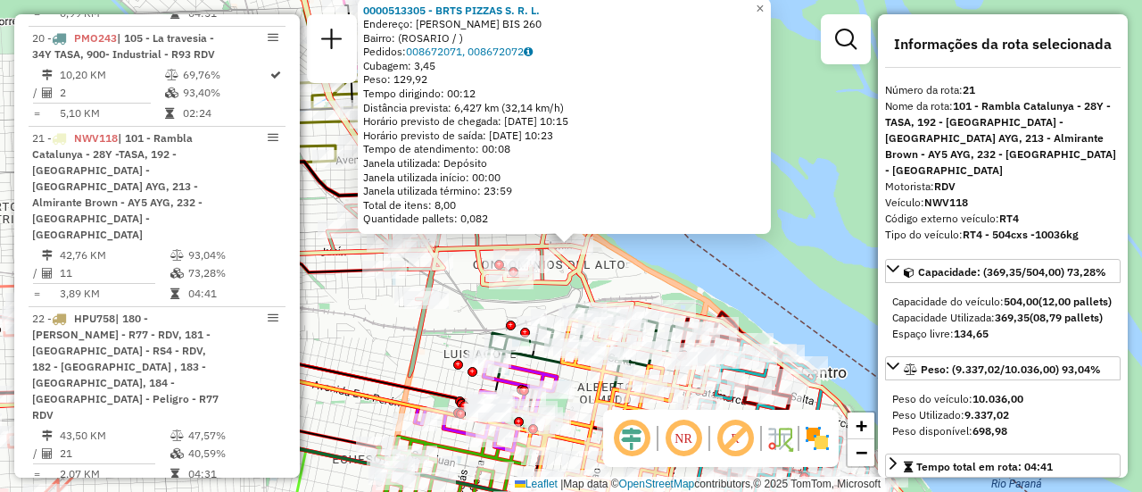
click at [459, 316] on div "0000513305 - BRTS PIZZAS S. R. L. Endereço: VERA MUJICA BIS 260 Bairro: (ROSARI…" at bounding box center [571, 246] width 1142 height 492
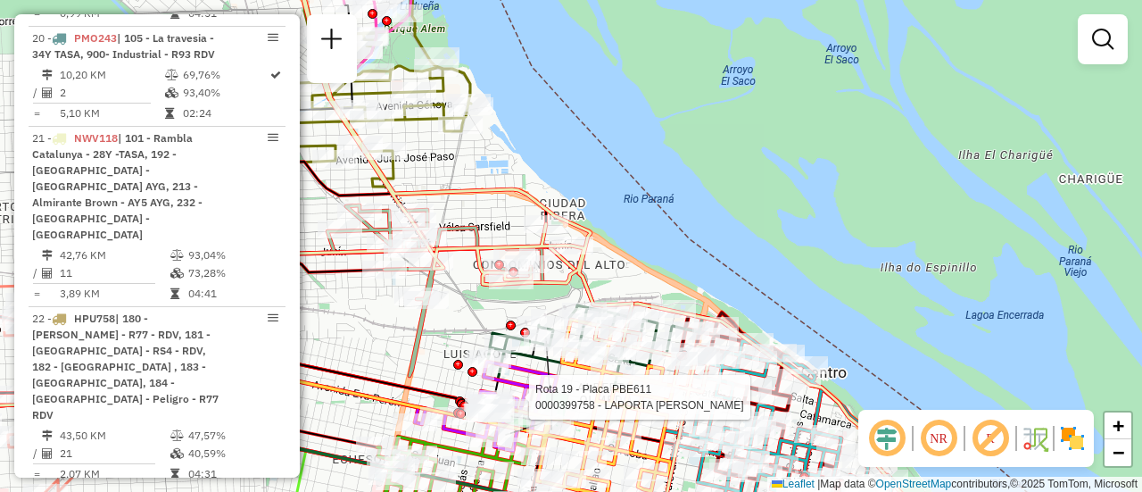
select select "**********"
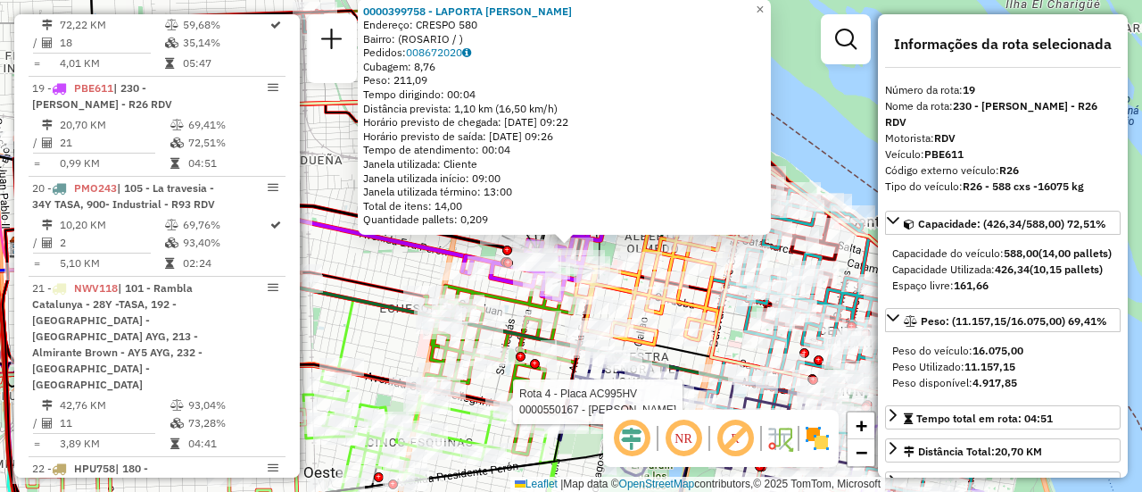
scroll to position [2760, 0]
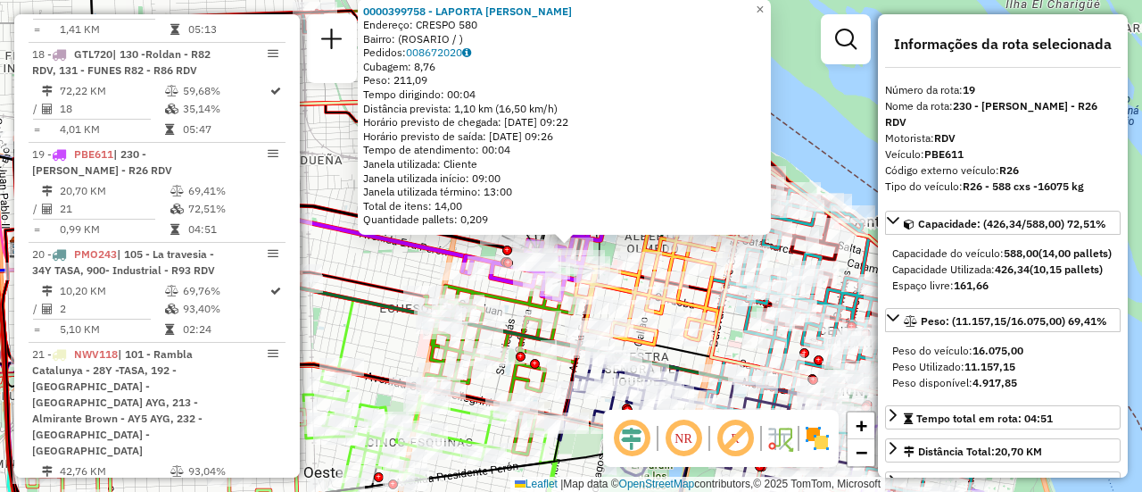
click at [395, 264] on div "0000399758 - LAPORTA JORGE DANIEL AMERICO Endereço: CRESPO 580 Bairro: (ROSARIO…" at bounding box center [571, 246] width 1142 height 492
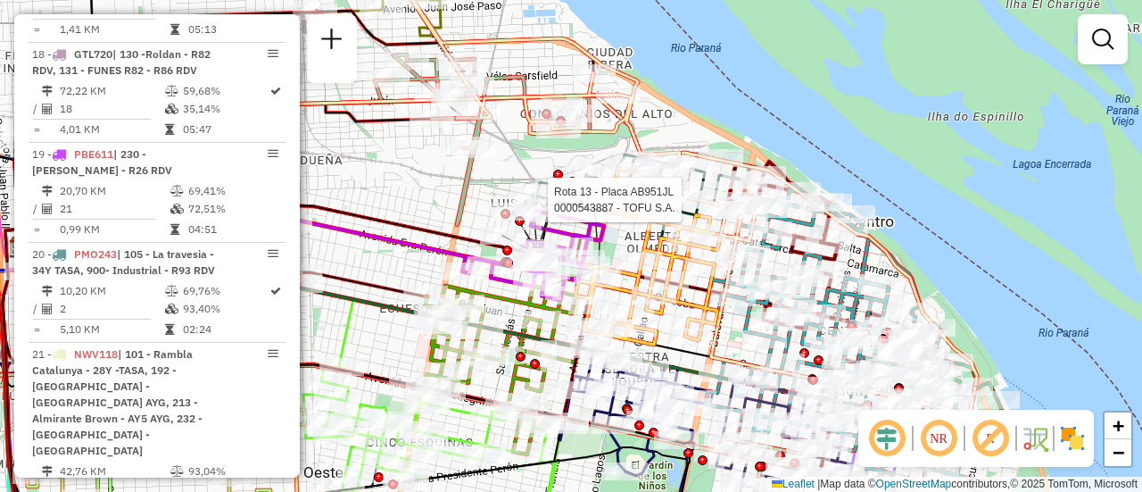
select select "**********"
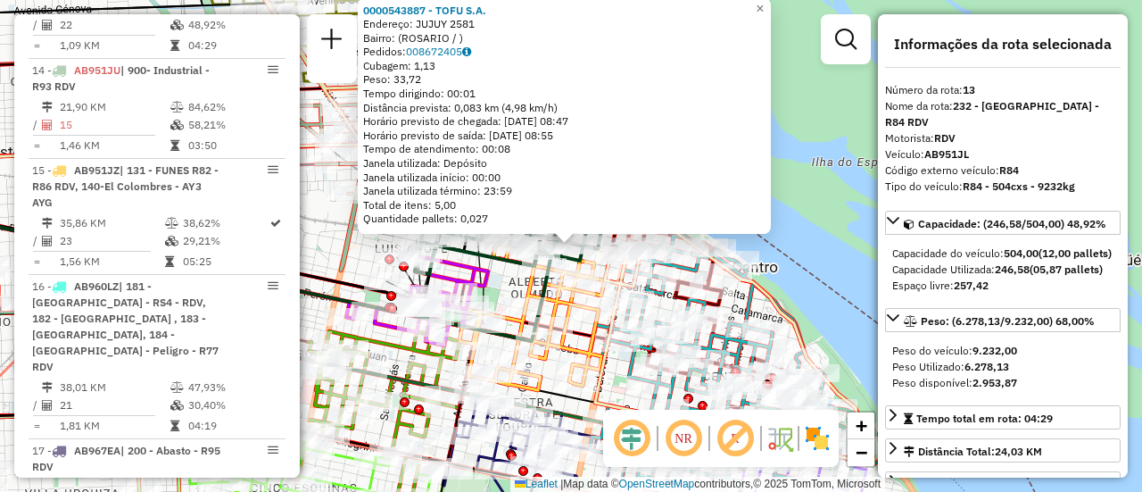
scroll to position [2096, 0]
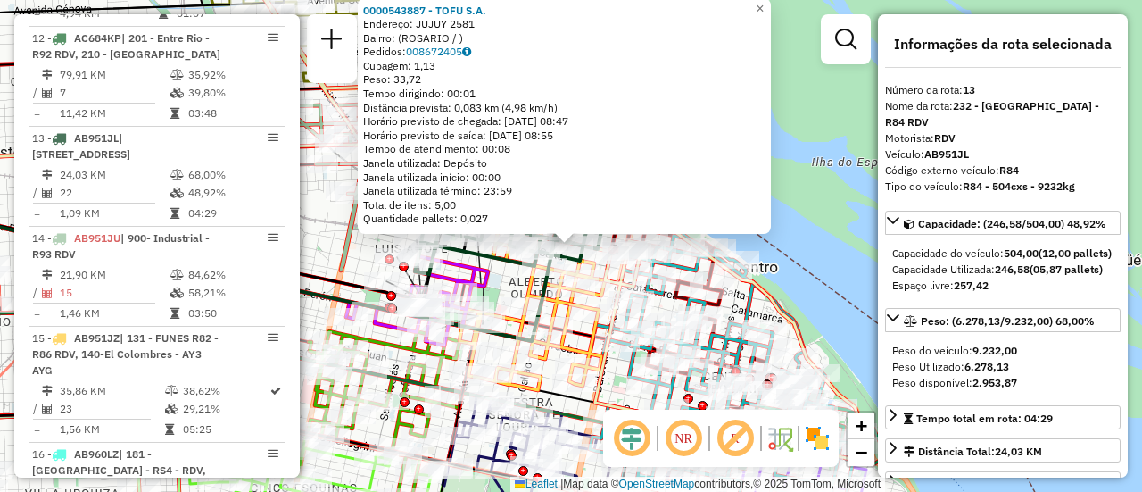
click at [356, 245] on icon at bounding box center [366, 185] width 215 height 170
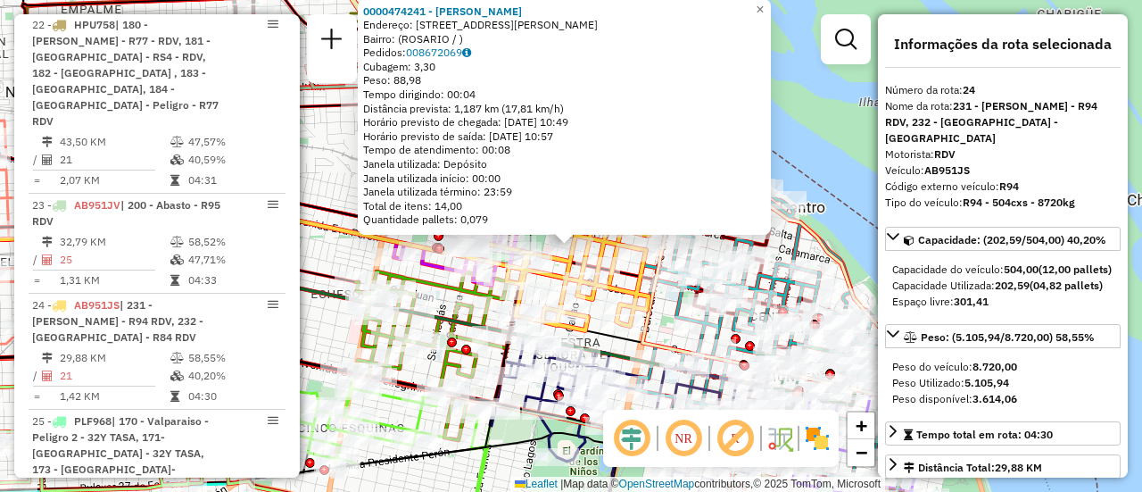
scroll to position [3388, 0]
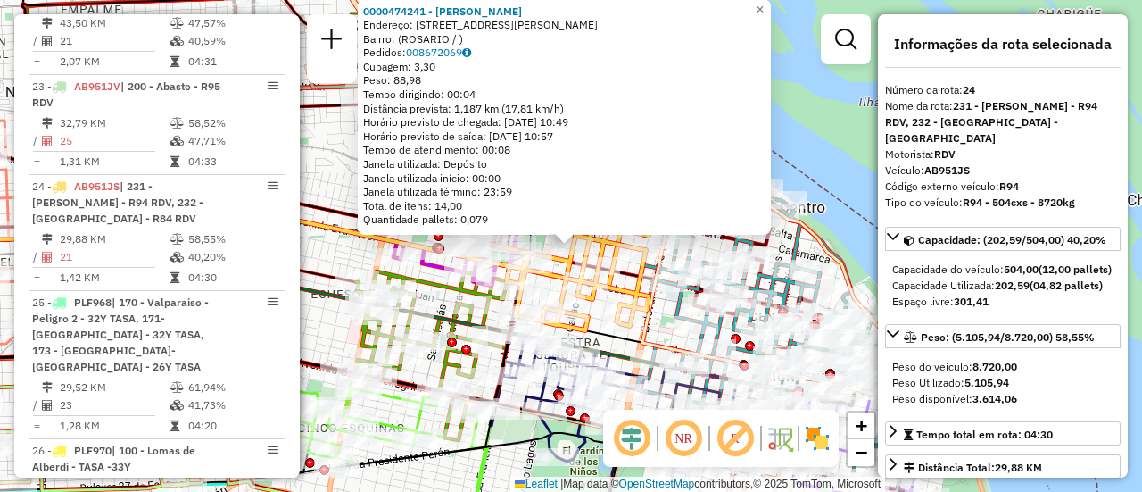
click at [326, 251] on div "0000474241 - POLLINI SANTIAGO Endereço: AV OVIDIO LAGOS 598 Bairro: (ROSARIO / …" at bounding box center [571, 246] width 1142 height 492
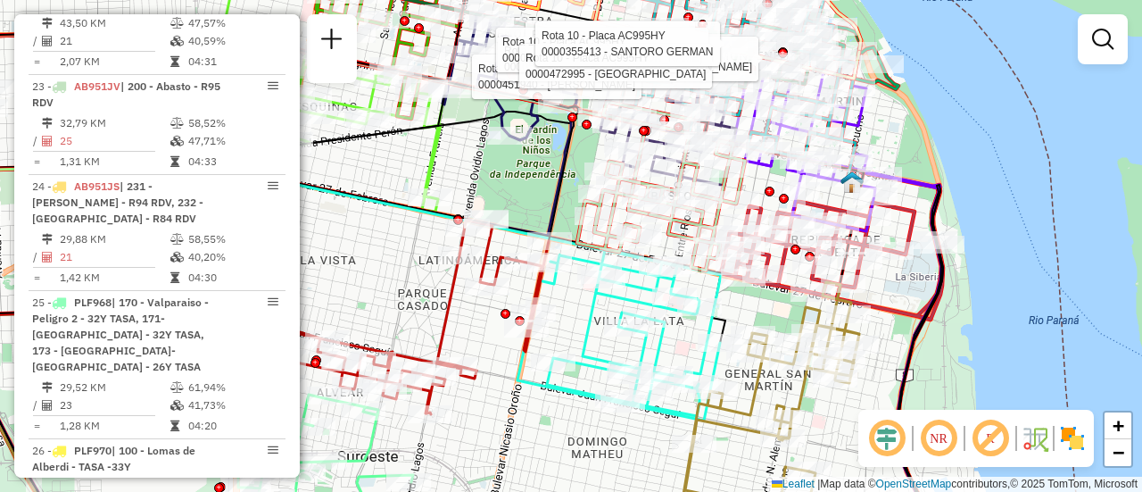
click at [743, 186] on icon at bounding box center [661, 186] width 168 height 169
select select "**********"
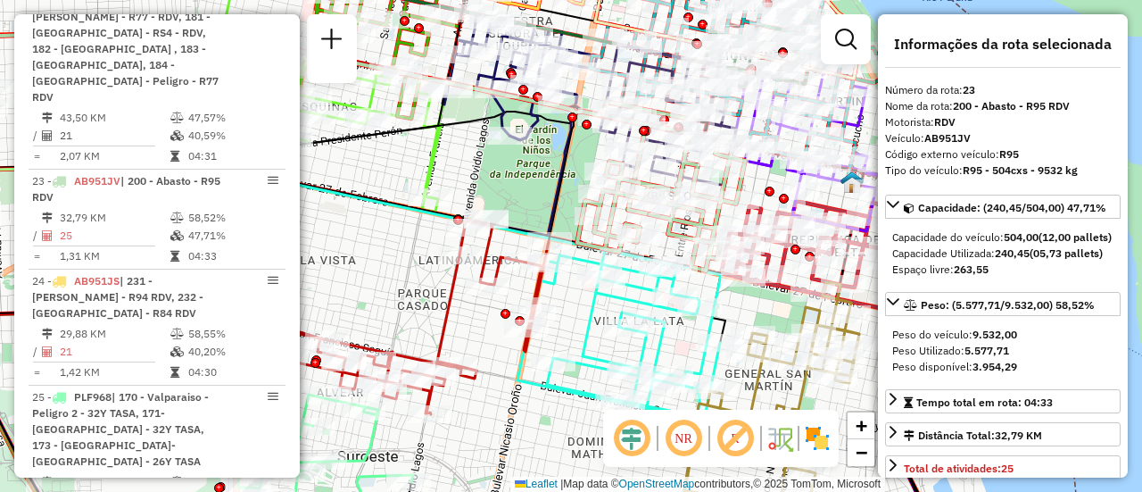
scroll to position [3288, 0]
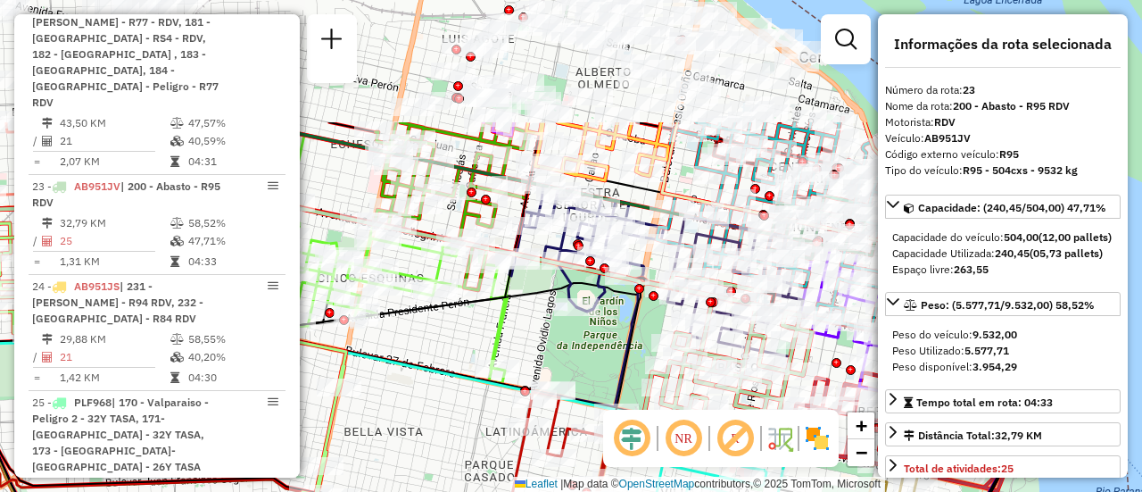
drag, startPoint x: 513, startPoint y: 184, endPoint x: 595, endPoint y: 254, distance: 108.2
click at [586, 369] on div "Janela de atendimento Grade de atendimento Capacidade Transportadoras Veículos …" at bounding box center [571, 246] width 1142 height 492
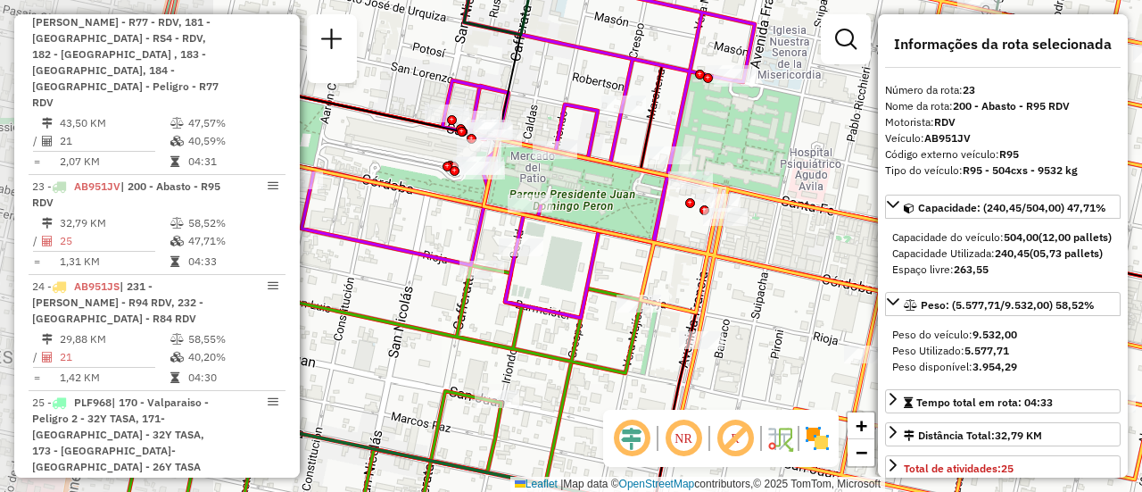
drag, startPoint x: 625, startPoint y: 202, endPoint x: 783, endPoint y: 255, distance: 166.8
click at [783, 255] on div "Janela de atendimento Grade de atendimento Capacidade Transportadoras Veículos …" at bounding box center [571, 246] width 1142 height 492
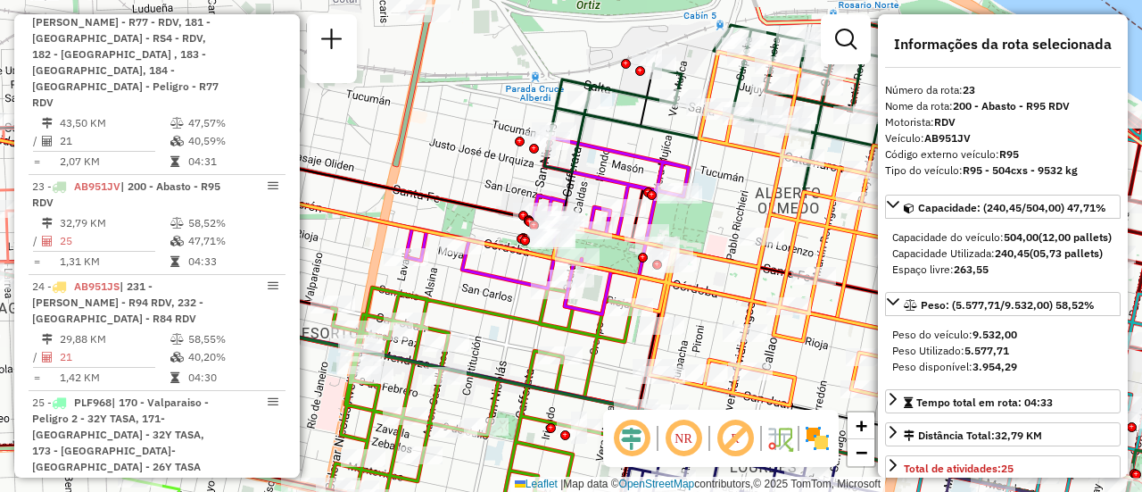
drag, startPoint x: 734, startPoint y: 166, endPoint x: 730, endPoint y: 200, distance: 34.1
click at [728, 205] on div "Janela de atendimento Grade de atendimento Capacidade Transportadoras Veículos …" at bounding box center [571, 246] width 1142 height 492
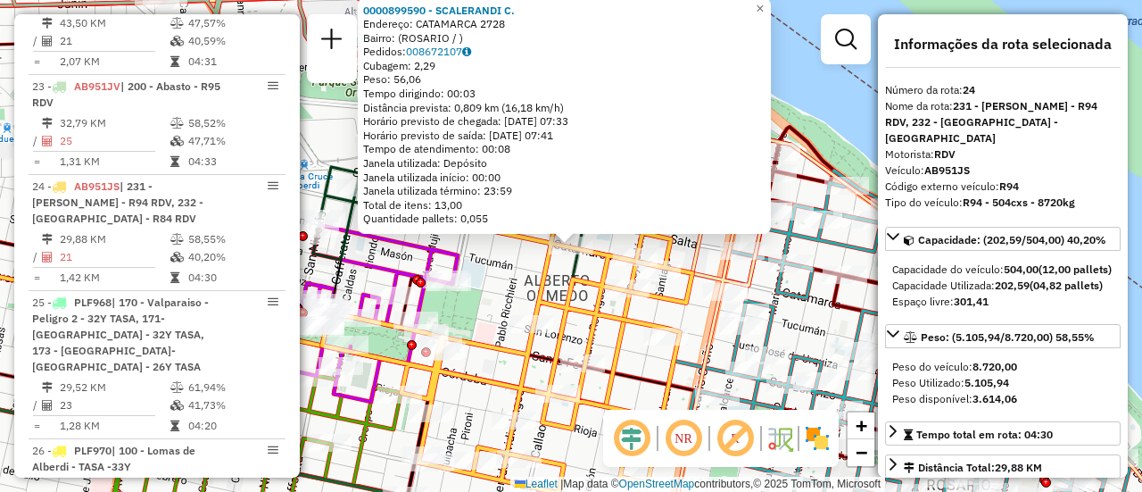
scroll to position [89, 0]
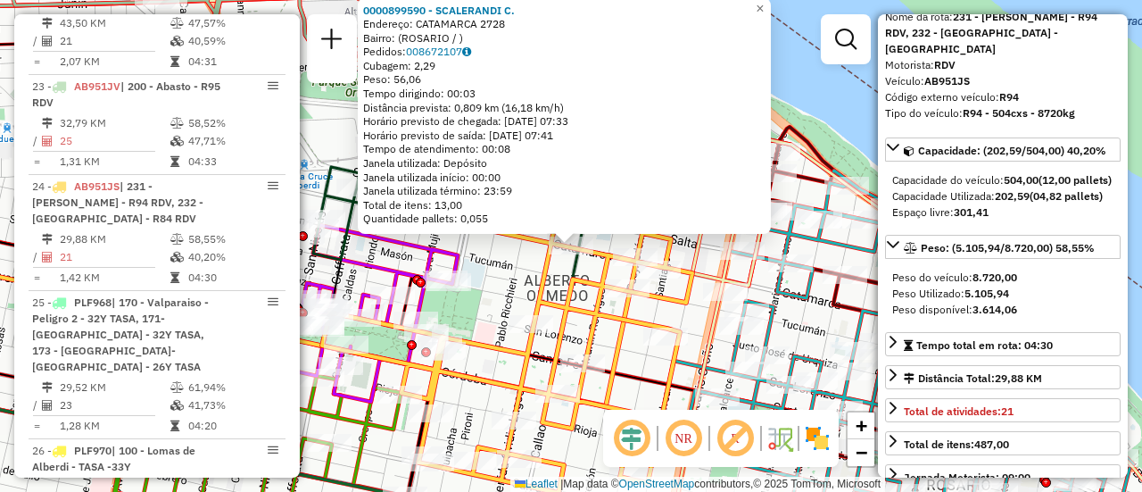
click at [700, 263] on icon at bounding box center [479, 246] width 610 height 590
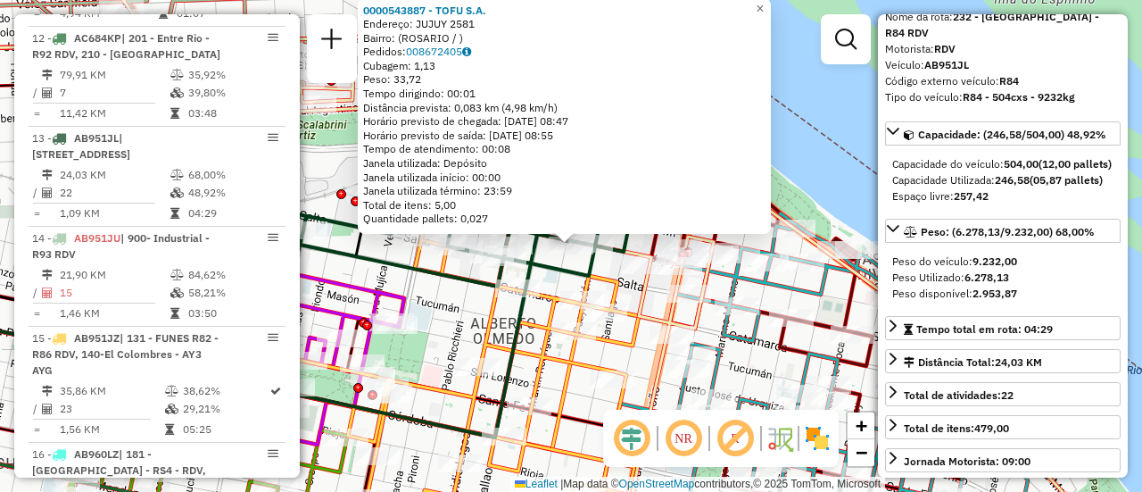
scroll to position [2096, 0]
click at [600, 265] on icon at bounding box center [243, 331] width 714 height 212
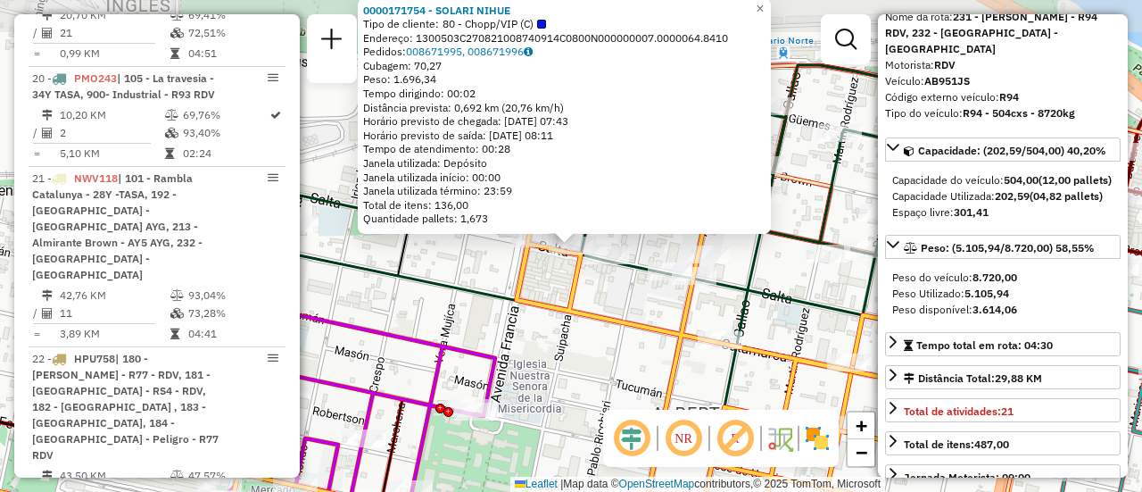
scroll to position [3388, 0]
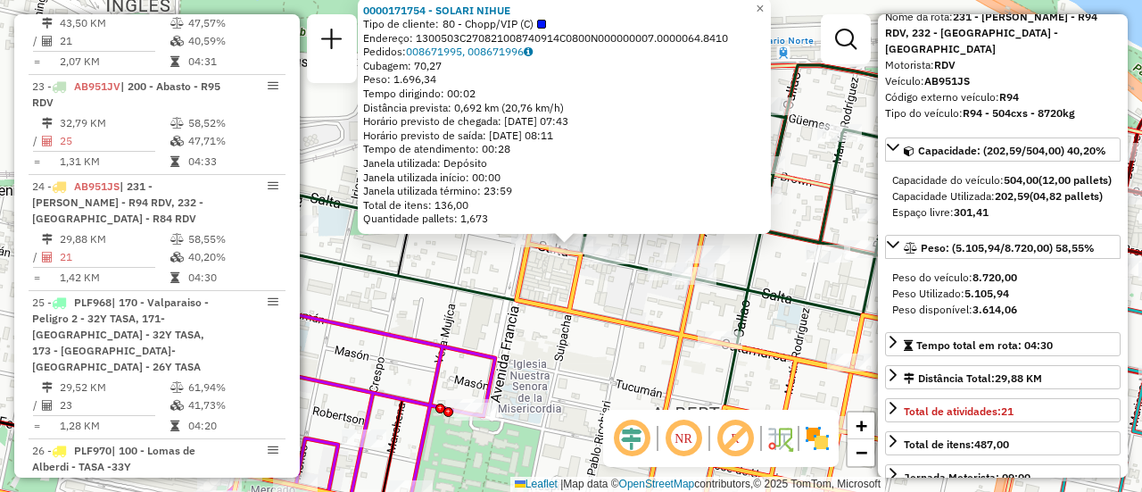
click at [487, 274] on div "0000171754 - SOLARI NIHUE Tipo de cliente: 80 - Chopp/VIP (C) Endereço: 1300503…" at bounding box center [571, 246] width 1142 height 492
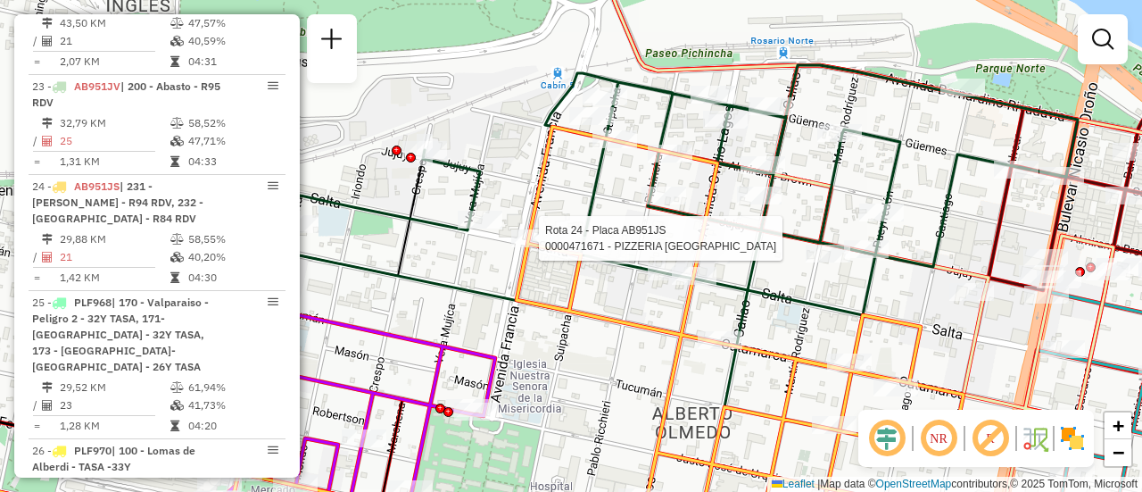
select select "**********"
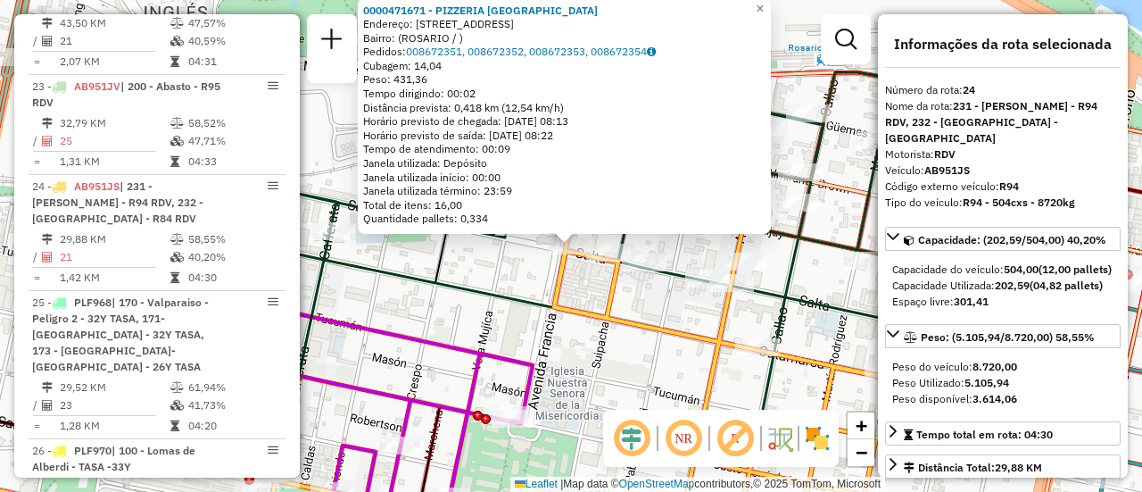
click at [490, 276] on div "0000471671 - PIZZERIA FRANCIA Endereço: AV FRANCIA 199 Bairro: (ROSARIO / ) Ped…" at bounding box center [571, 246] width 1142 height 492
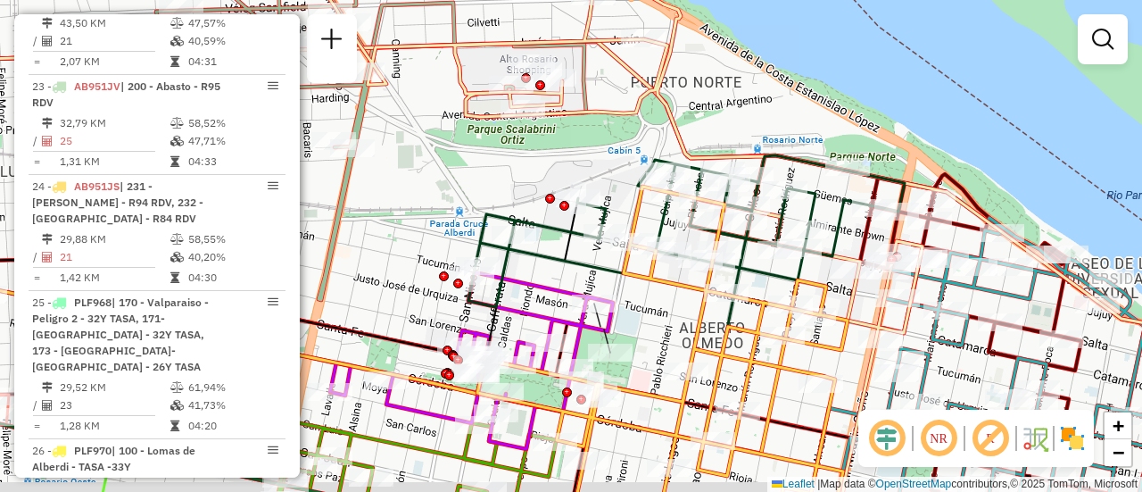
drag, startPoint x: 522, startPoint y: 430, endPoint x: 503, endPoint y: 424, distance: 19.8
click at [533, 389] on div "Janela de atendimento Grade de atendimento Capacidade Transportadoras Veículos …" at bounding box center [571, 246] width 1142 height 492
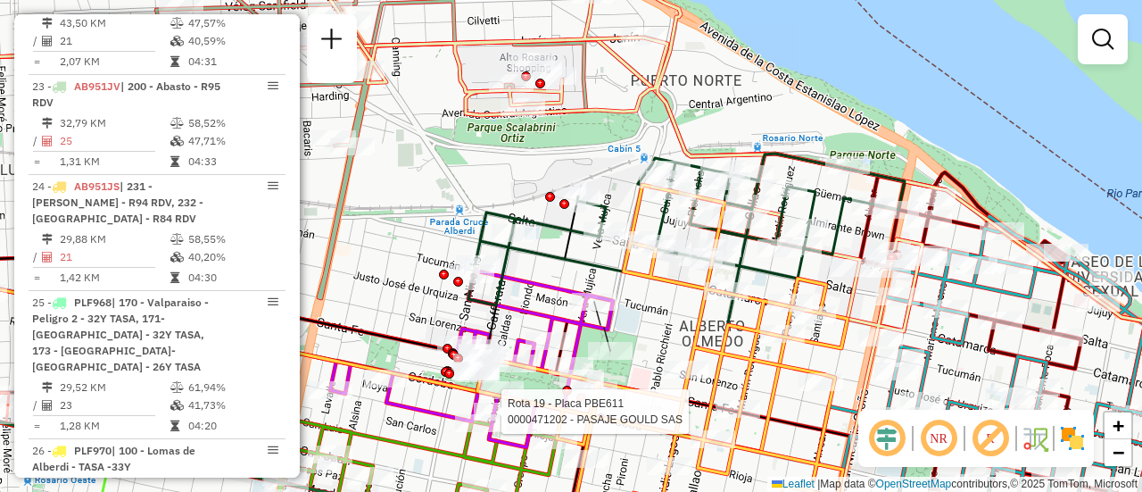
select select "**********"
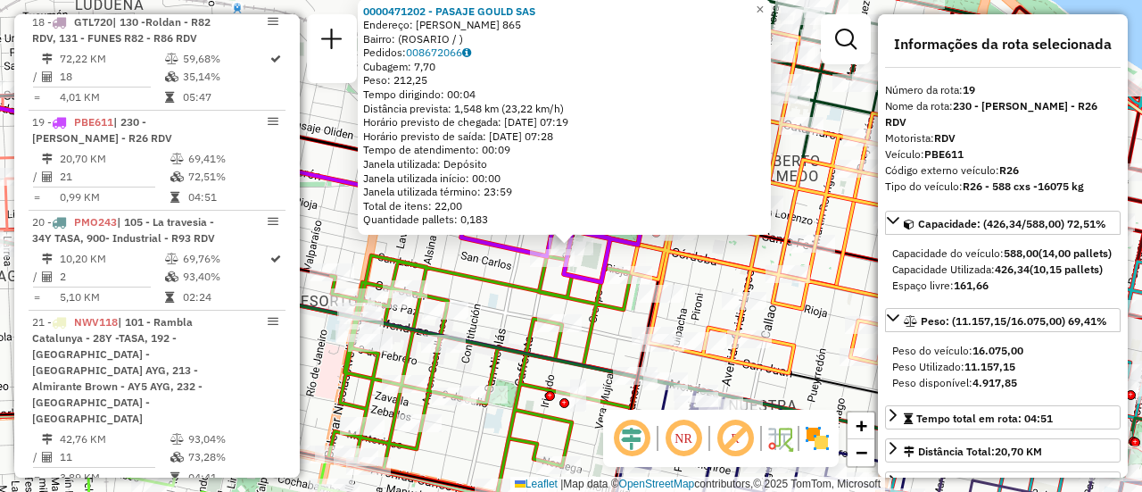
scroll to position [2760, 0]
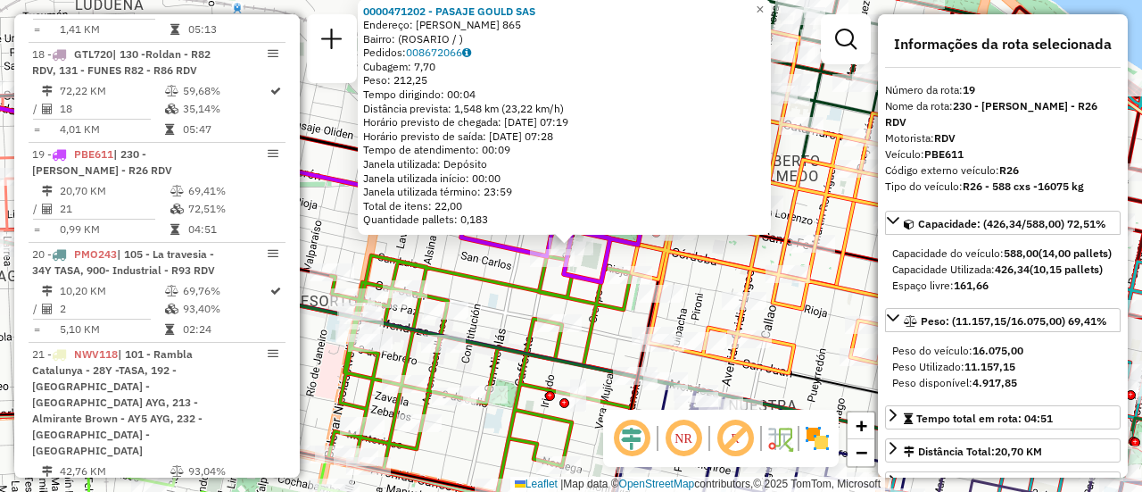
click at [566, 287] on icon at bounding box center [483, 398] width 310 height 286
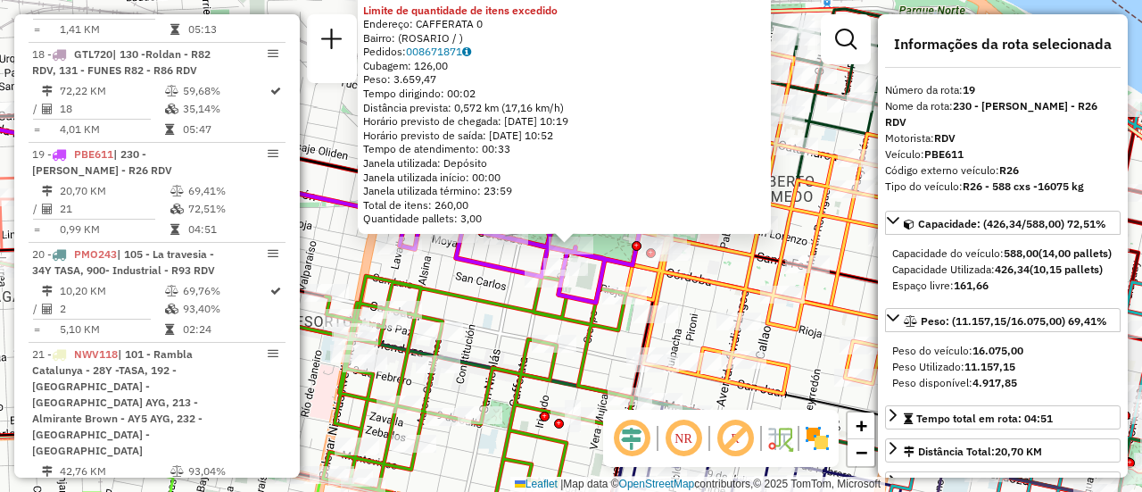
click at [494, 312] on icon at bounding box center [478, 408] width 310 height 265
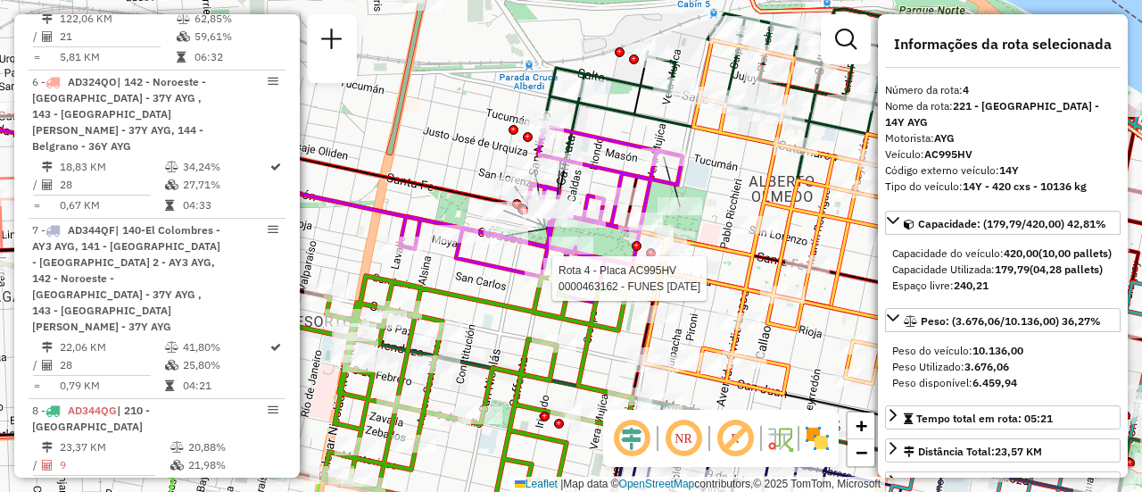
scroll to position [1000, 0]
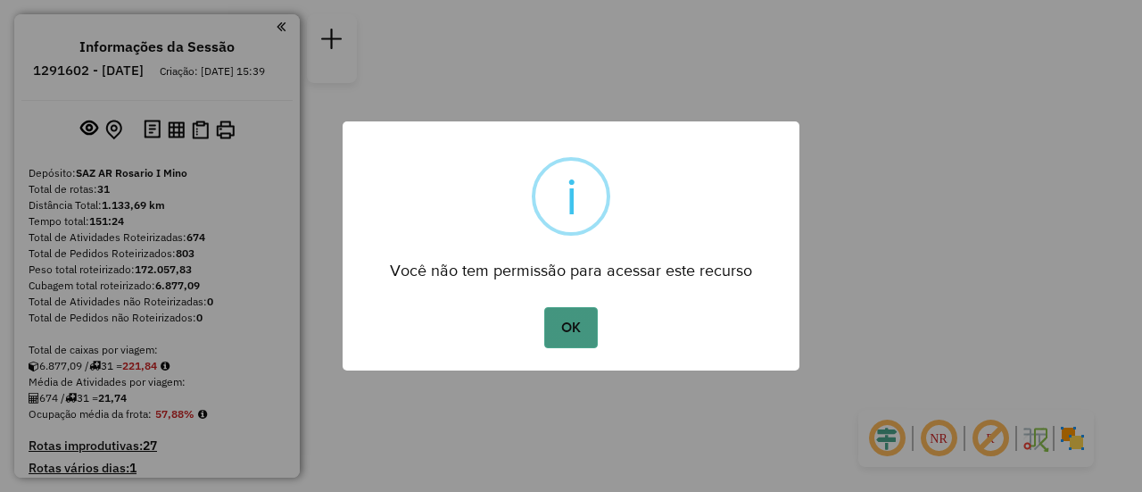
click at [580, 328] on button "OK" at bounding box center [570, 327] width 53 height 41
click at [579, 330] on button "OK" at bounding box center [570, 327] width 53 height 41
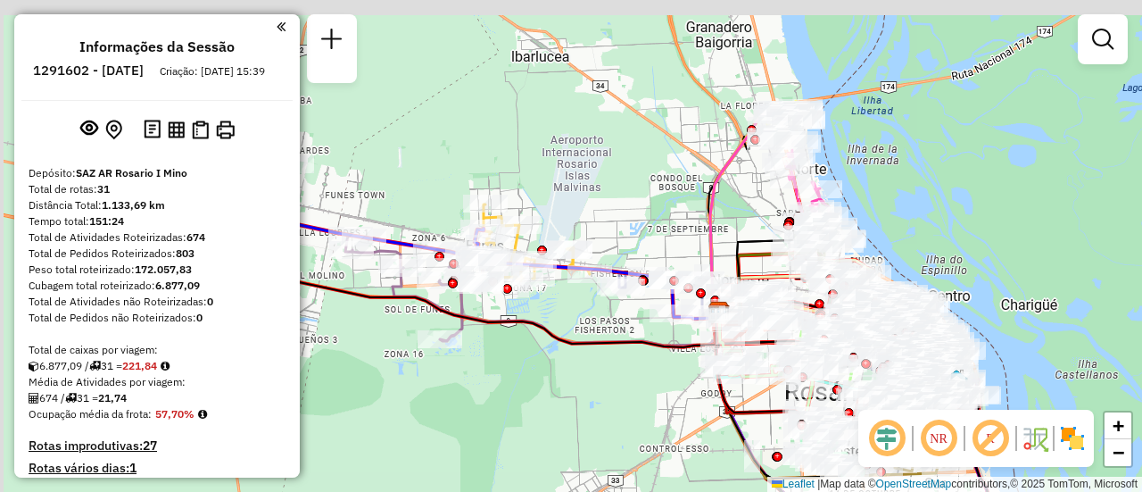
drag, startPoint x: 517, startPoint y: 199, endPoint x: 617, endPoint y: 353, distance: 183.9
click at [626, 347] on icon at bounding box center [484, 255] width 469 height 183
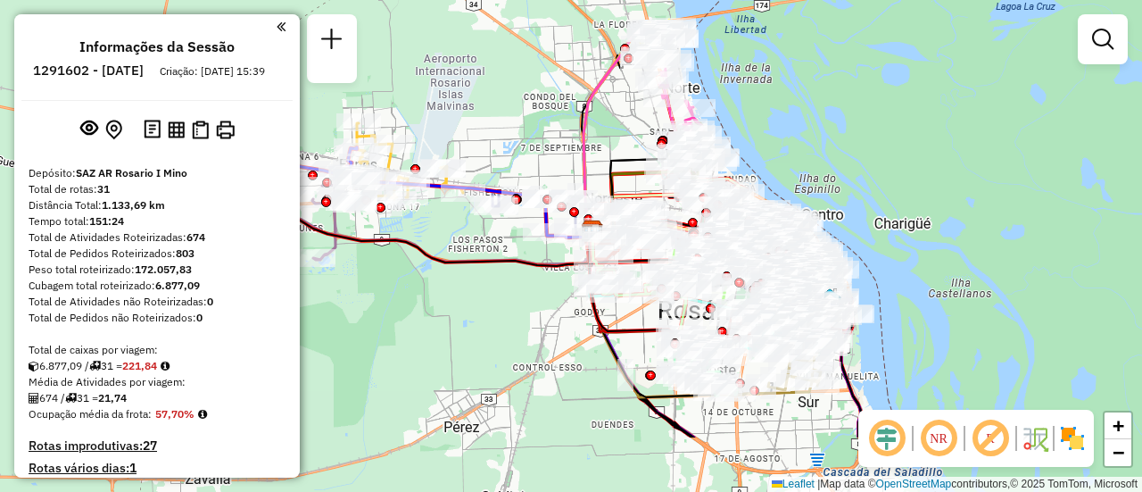
drag, startPoint x: 734, startPoint y: 266, endPoint x: 567, endPoint y: 160, distance: 197.8
click at [584, 160] on icon at bounding box center [620, 133] width 73 height 208
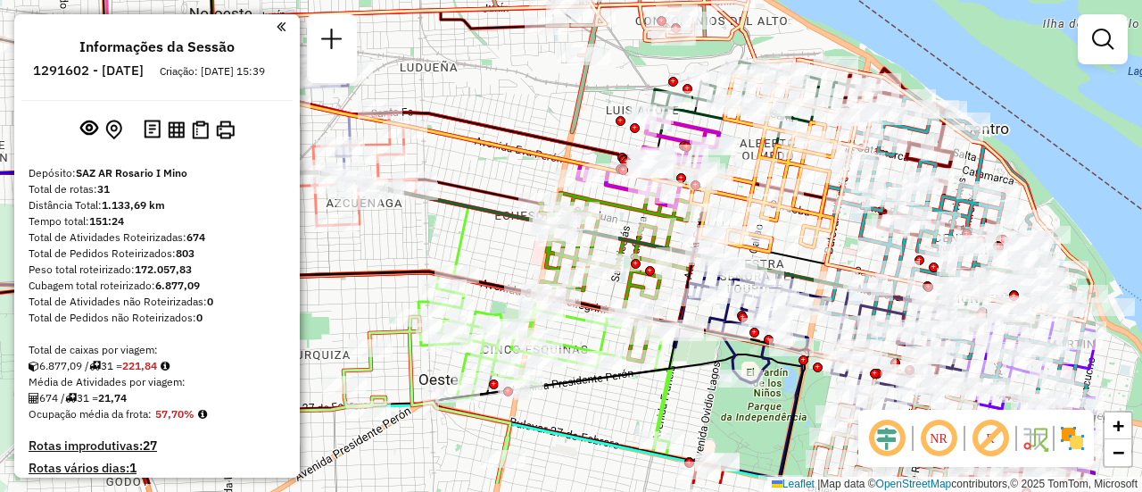
drag, startPoint x: 1000, startPoint y: 291, endPoint x: 716, endPoint y: 195, distance: 300.6
click at [704, 191] on icon at bounding box center [744, 164] width 185 height 176
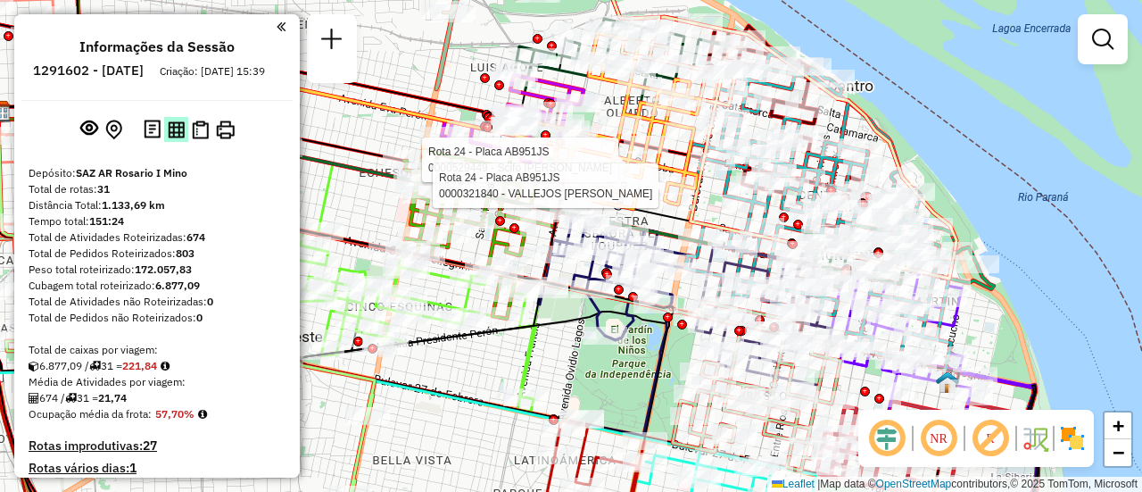
click at [169, 138] on img at bounding box center [176, 129] width 17 height 17
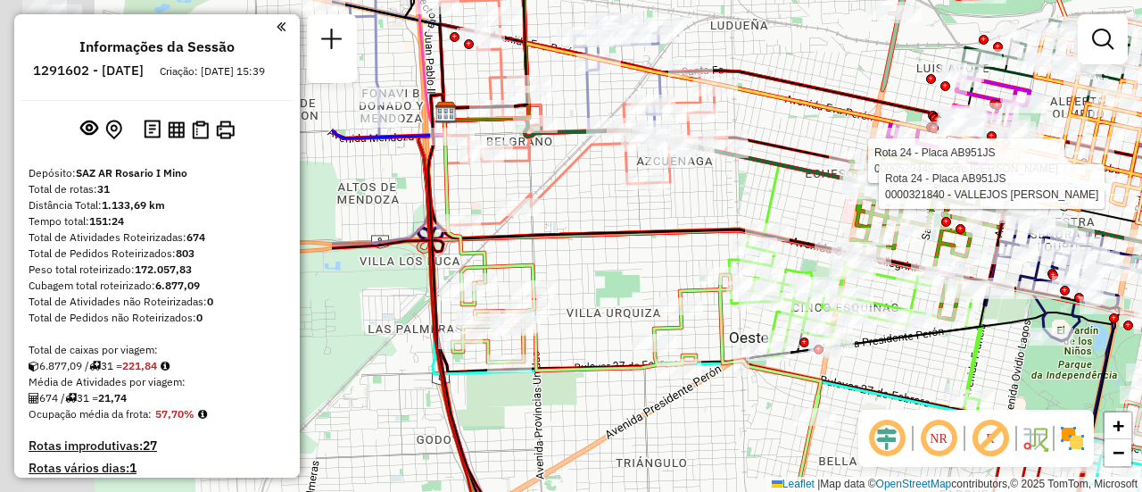
drag, startPoint x: 438, startPoint y: 344, endPoint x: 834, endPoint y: 319, distance: 396.2
click at [917, 334] on icon at bounding box center [952, 318] width 1067 height 447
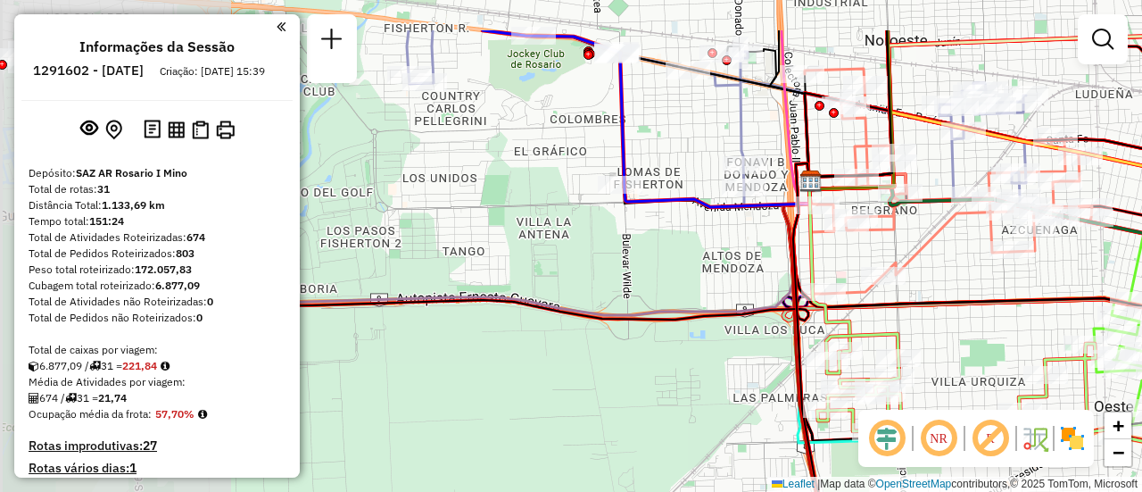
drag, startPoint x: 373, startPoint y: 229, endPoint x: 710, endPoint y: 307, distance: 346.2
click at [716, 309] on div "Rota 24 - Placa AB951JS 0000529449 - Scifo Marcelo Maximiliano Rota 24 - Placa …" at bounding box center [571, 246] width 1142 height 492
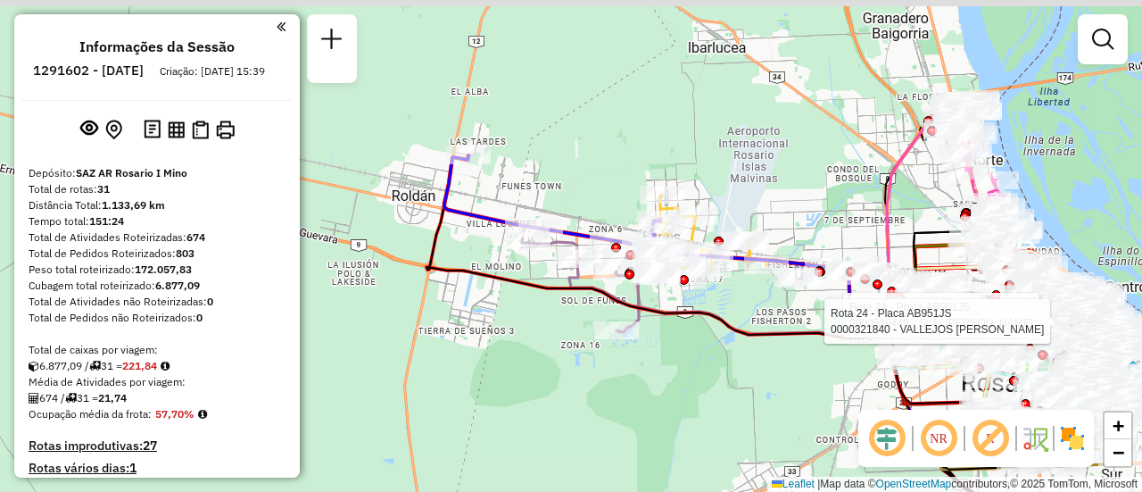
drag, startPoint x: 519, startPoint y: 262, endPoint x: 594, endPoint y: 278, distance: 76.5
click at [719, 289] on div "Rota 24 - Placa AB951JS 0000529449 - Scifo Marcelo Maximiliano Rota 24 - Placa …" at bounding box center [571, 246] width 1142 height 492
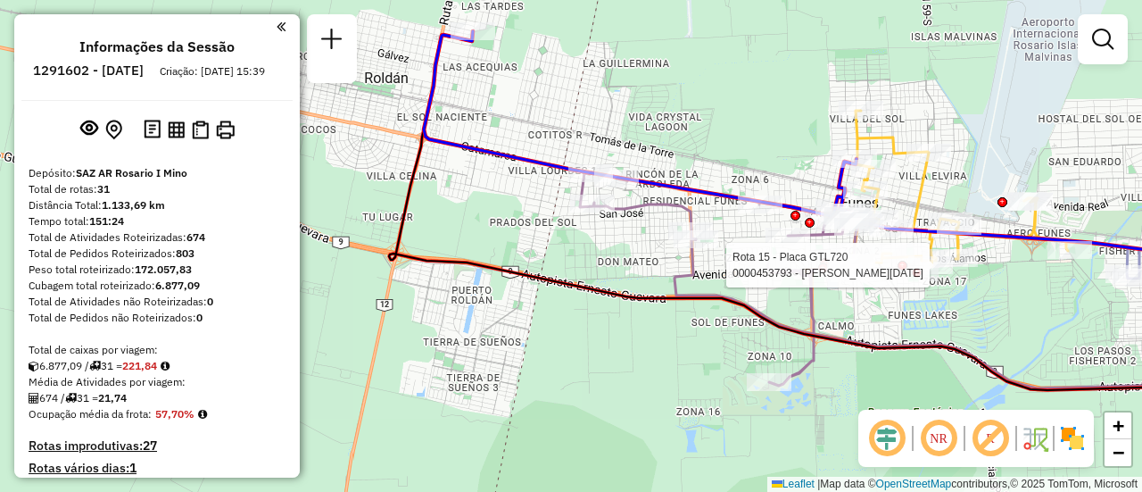
click at [866, 317] on div "Rota 24 - Placa AB951JS 0000529449 - Scifo Marcelo Maximiliano Rota 24 - Placa …" at bounding box center [571, 246] width 1142 height 492
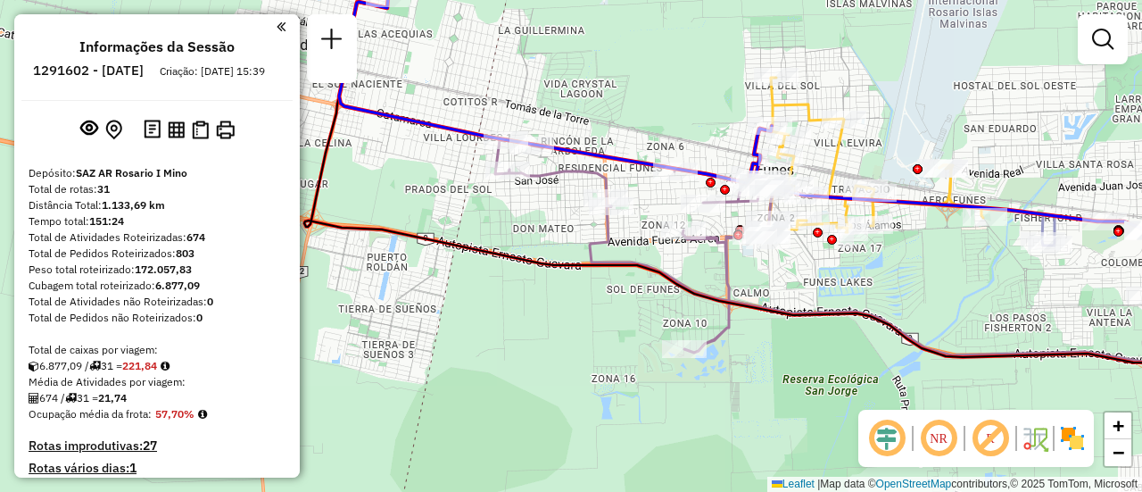
drag, startPoint x: 926, startPoint y: 290, endPoint x: 779, endPoint y: 274, distance: 147.2
click at [774, 277] on div "Janela de atendimento Grade de atendimento Capacidade Transportadoras Veículos …" at bounding box center [571, 246] width 1142 height 492
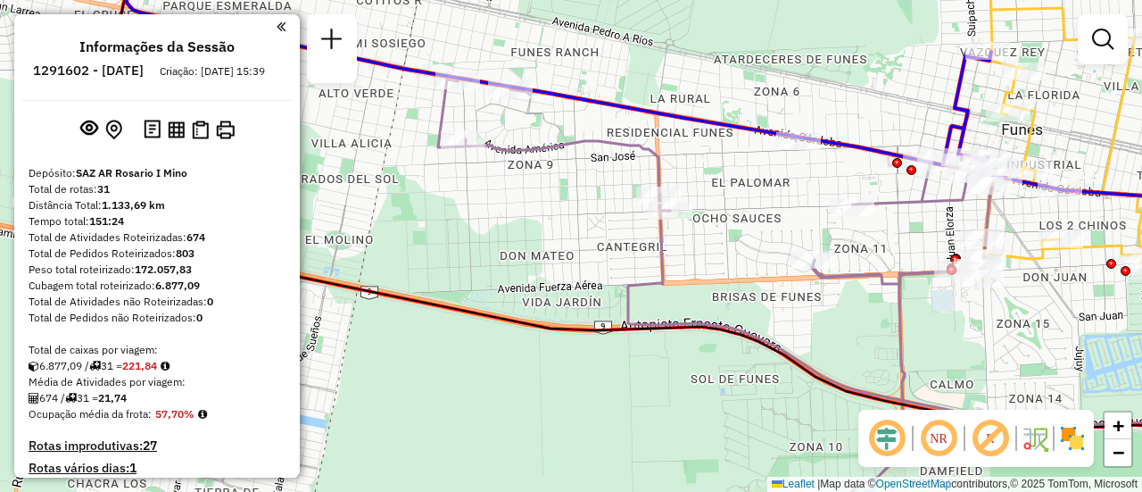
drag, startPoint x: 420, startPoint y: 176, endPoint x: 563, endPoint y: 208, distance: 146.4
click at [563, 213] on div "Janela de atendimento Grade de atendimento Capacidade Transportadoras Veículos …" at bounding box center [571, 246] width 1142 height 492
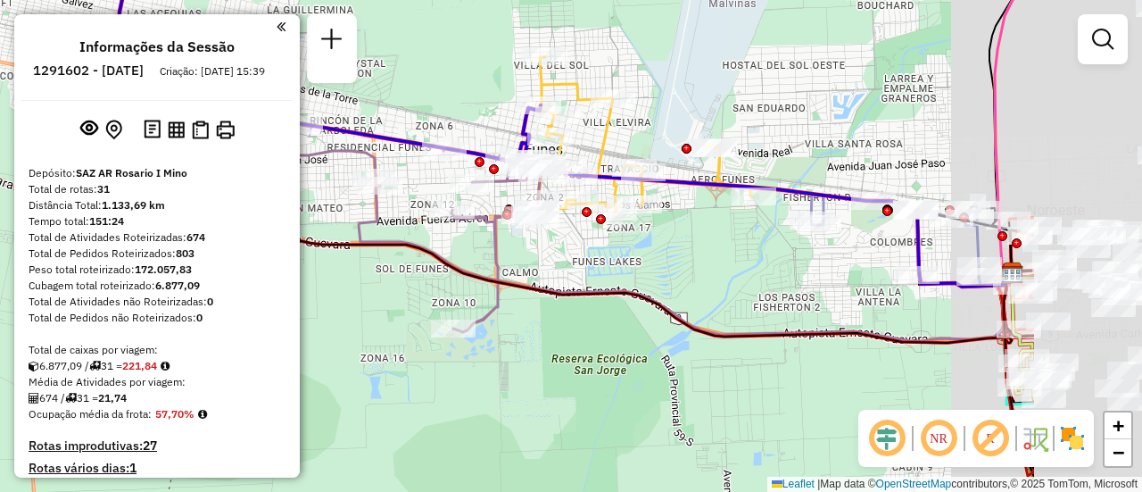
drag, startPoint x: 941, startPoint y: 136, endPoint x: 484, endPoint y: 89, distance: 459.3
click at [535, 91] on div "Janela de atendimento Grade de atendimento Capacidade Transportadoras Veículos …" at bounding box center [571, 246] width 1142 height 492
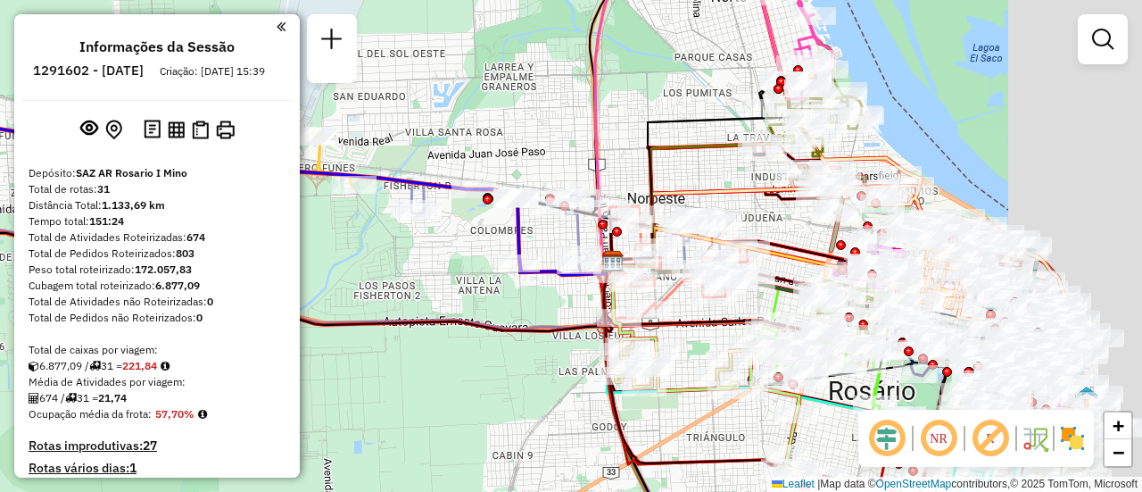
drag, startPoint x: 920, startPoint y: 211, endPoint x: 724, endPoint y: 210, distance: 196.3
click at [701, 205] on div "Janela de atendimento Grade de atendimento Capacidade Transportadoras Veículos …" at bounding box center [571, 246] width 1142 height 492
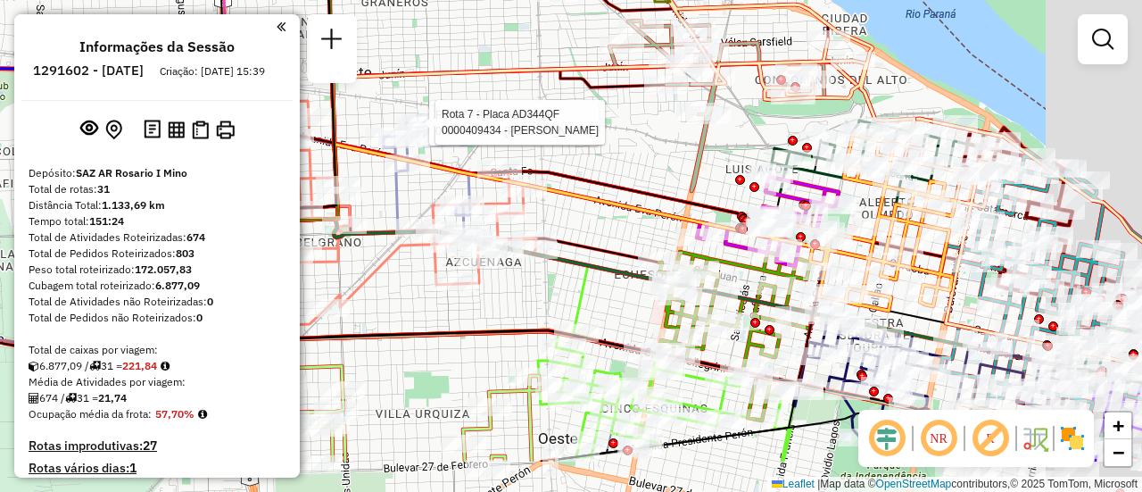
drag, startPoint x: 655, startPoint y: 183, endPoint x: 532, endPoint y: 144, distance: 129.3
click at [532, 144] on div "Rota 7 - Placa AD344QF 0000498729 - LIENDO NAIR BELEN Rota 7 - Placa AD344QF 00…" at bounding box center [571, 246] width 1142 height 492
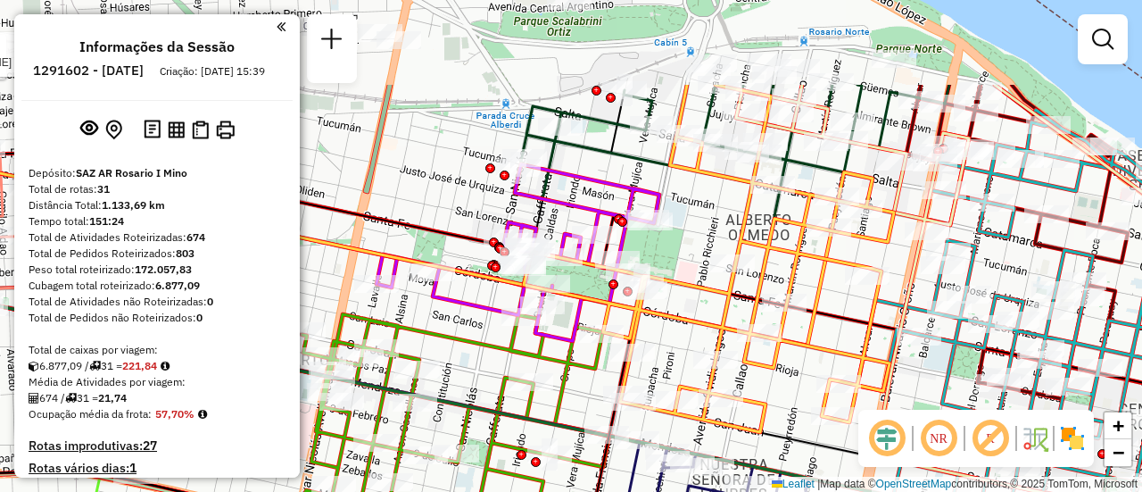
drag, startPoint x: 865, startPoint y: 208, endPoint x: 851, endPoint y: 311, distance: 104.4
click at [851, 311] on icon at bounding box center [555, 277] width 1371 height 266
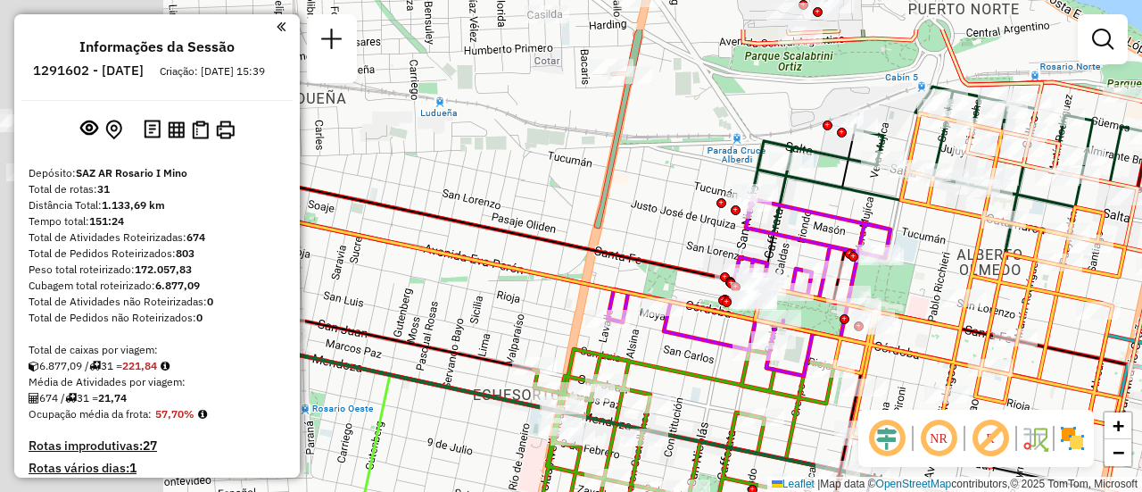
drag, startPoint x: 639, startPoint y: 193, endPoint x: 852, endPoint y: 280, distance: 230.5
click at [1108, 307] on div "Rota 7 - Placa AD344QF 0000498729 - LIENDO NAIR BELEN Rota 7 - Placa AD344QF 00…" at bounding box center [571, 246] width 1142 height 492
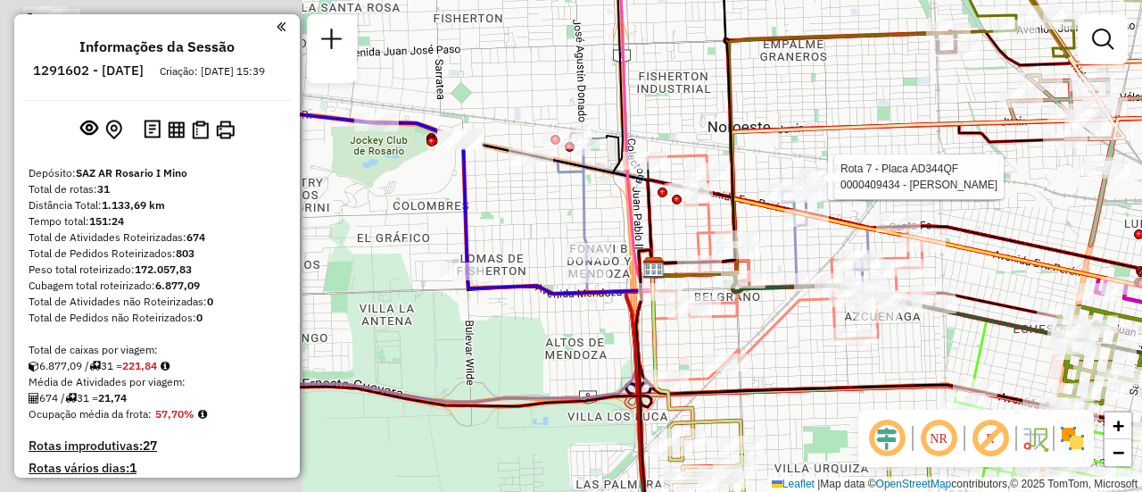
drag, startPoint x: 386, startPoint y: 289, endPoint x: 843, endPoint y: 260, distance: 457.0
click at [843, 260] on div "Rota 7 - Placa AD344QF 0000498729 - LIENDO NAIR BELEN Rota 7 - Placa AD344QF 00…" at bounding box center [571, 246] width 1142 height 492
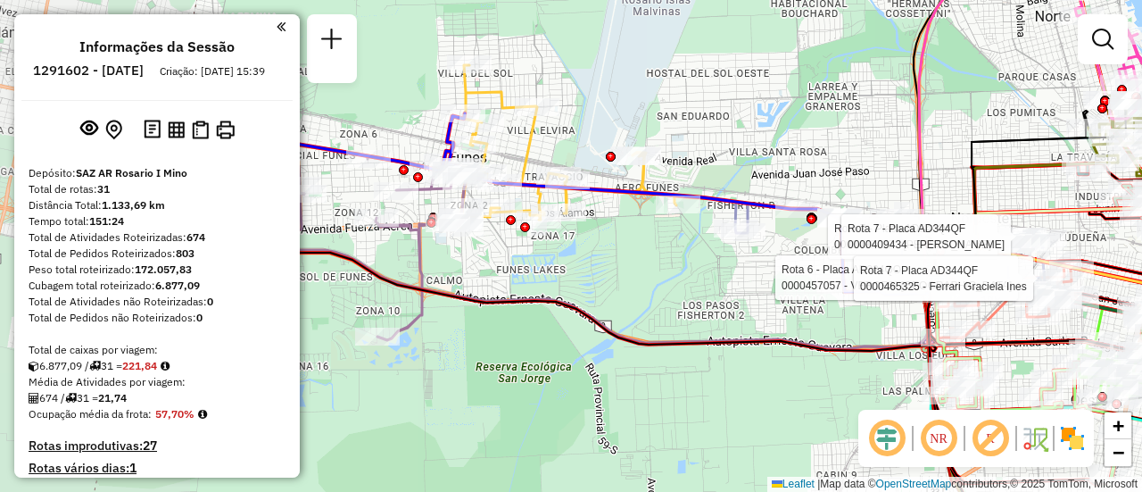
drag, startPoint x: 383, startPoint y: 271, endPoint x: 763, endPoint y: 286, distance: 380.5
click at [766, 286] on div "Rota 7 - Placa AD344QF 0000498729 - LIENDO NAIR BELEN Rota 7 - Placa AD344QF 00…" at bounding box center [571, 246] width 1142 height 492
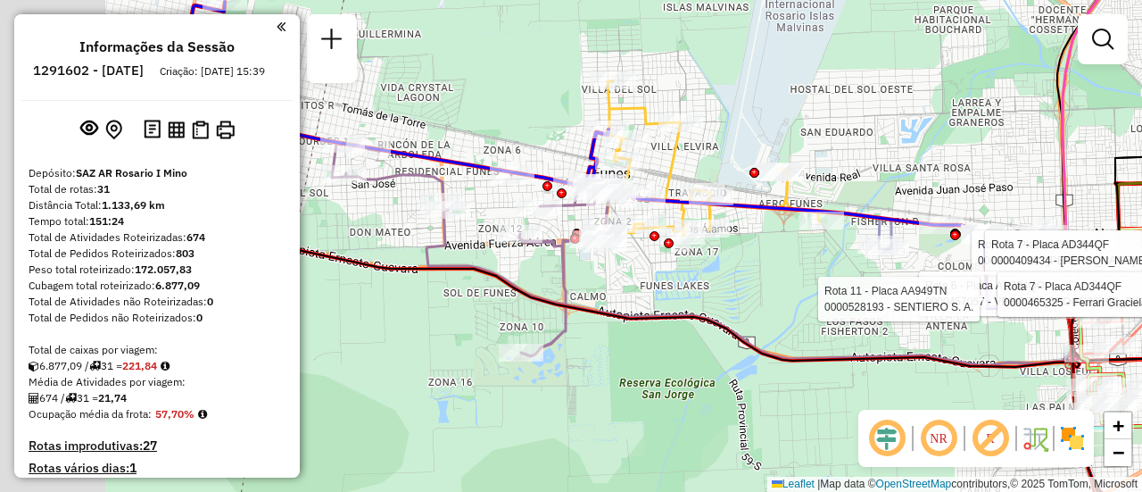
drag, startPoint x: 625, startPoint y: 290, endPoint x: 693, endPoint y: 292, distance: 67.9
click at [693, 292] on div "Rota 7 - Placa AD344QF 0000498729 - LIENDO NAIR BELEN Rota 7 - Placa AD344QF 00…" at bounding box center [571, 246] width 1142 height 492
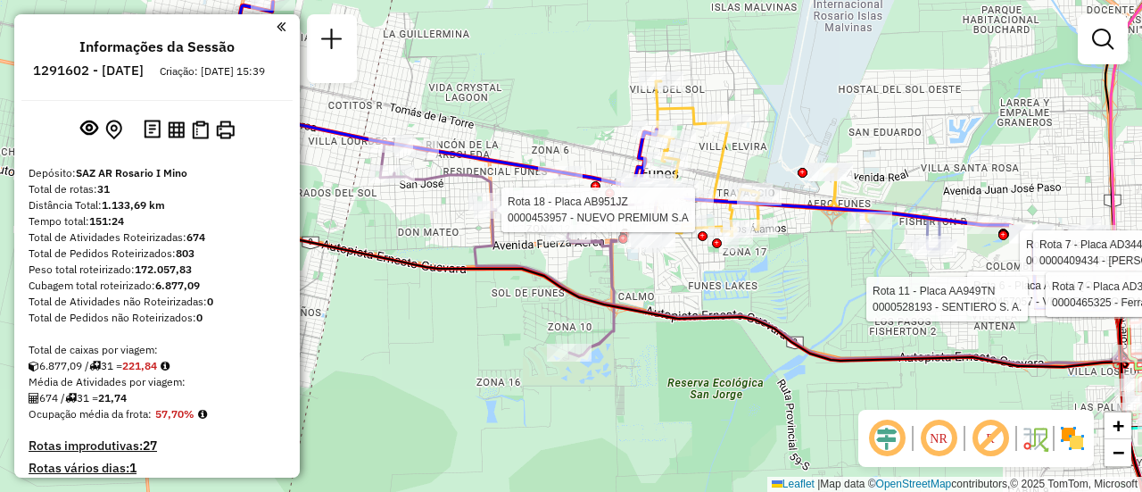
select select "**********"
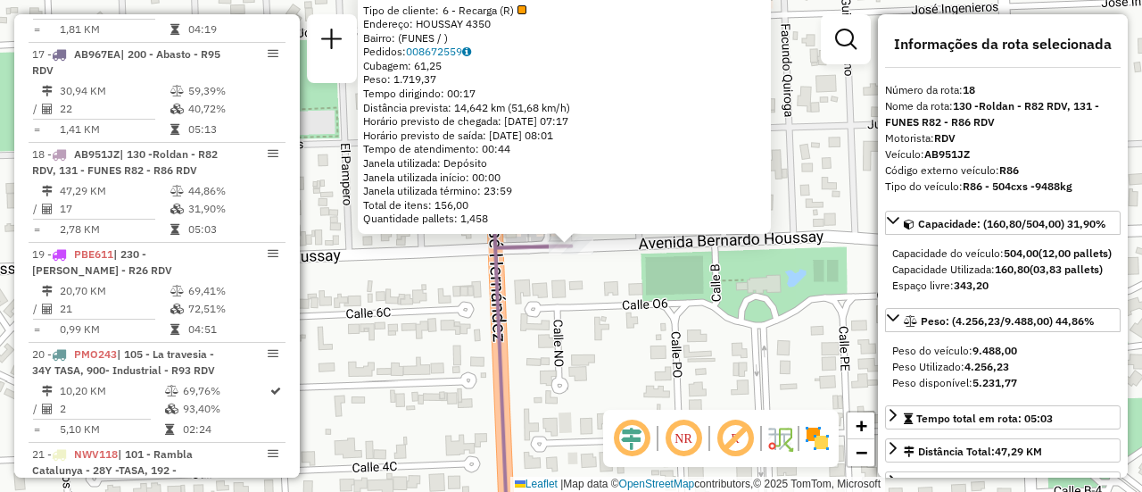
scroll to position [89, 0]
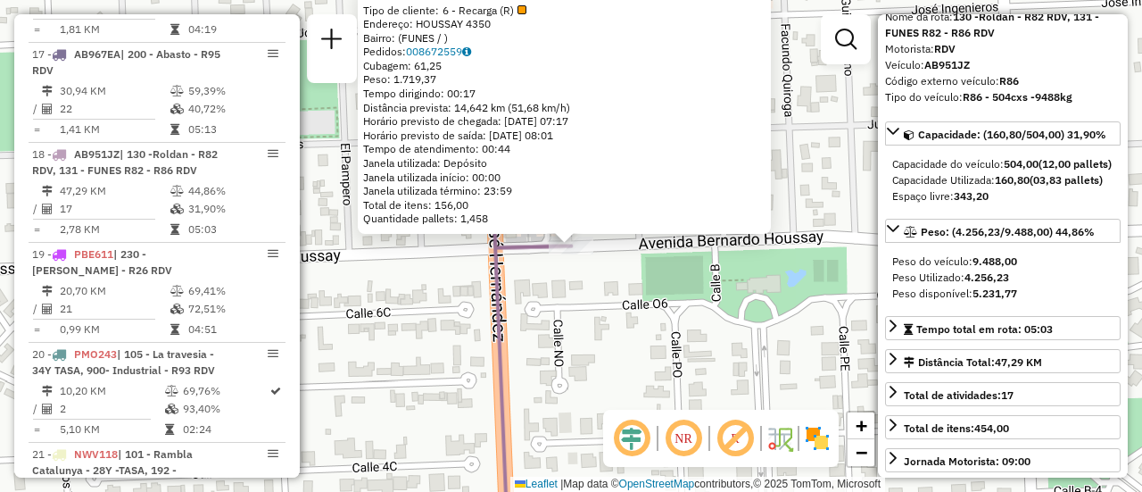
click at [661, 357] on div "0000453957 - NUEVO PREMIUM S.A Tipo de cliente: 6 - Recarga (R) Endereço: HOUSS…" at bounding box center [571, 246] width 1142 height 492
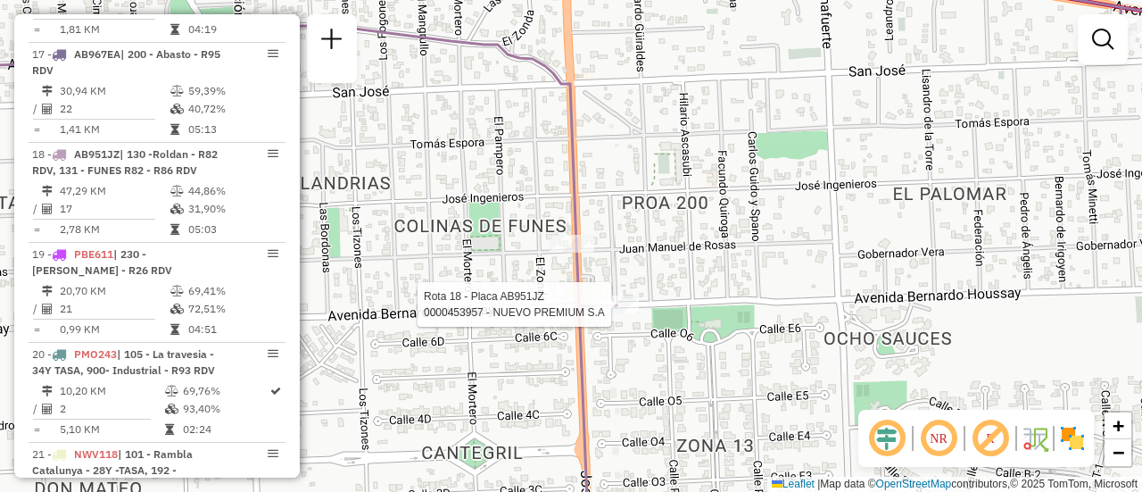
select select "**********"
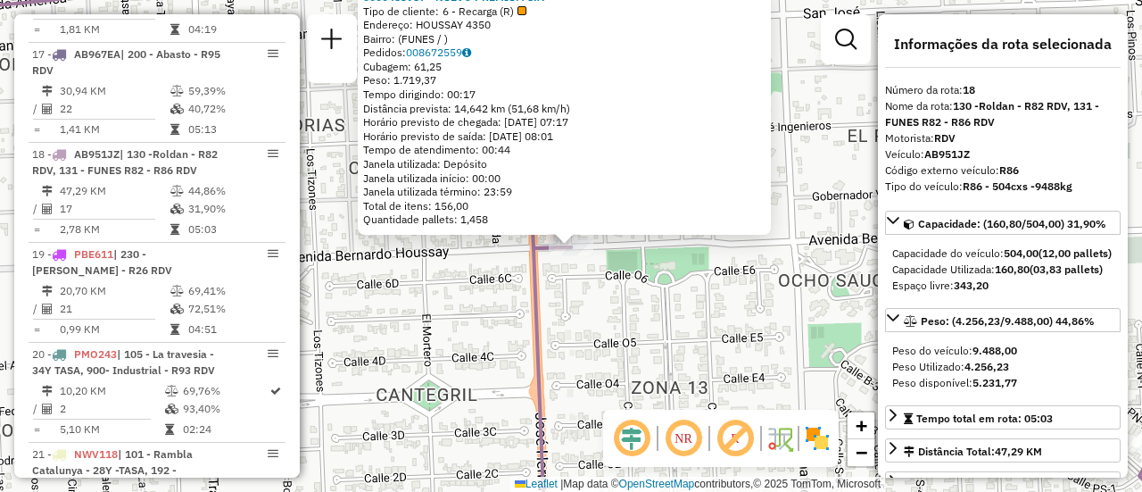
click at [604, 295] on div "0000453957 - NUEVO PREMIUM S.A Tipo de cliente: 6 - Recarga (R) Endereço: HOUSS…" at bounding box center [571, 246] width 1142 height 492
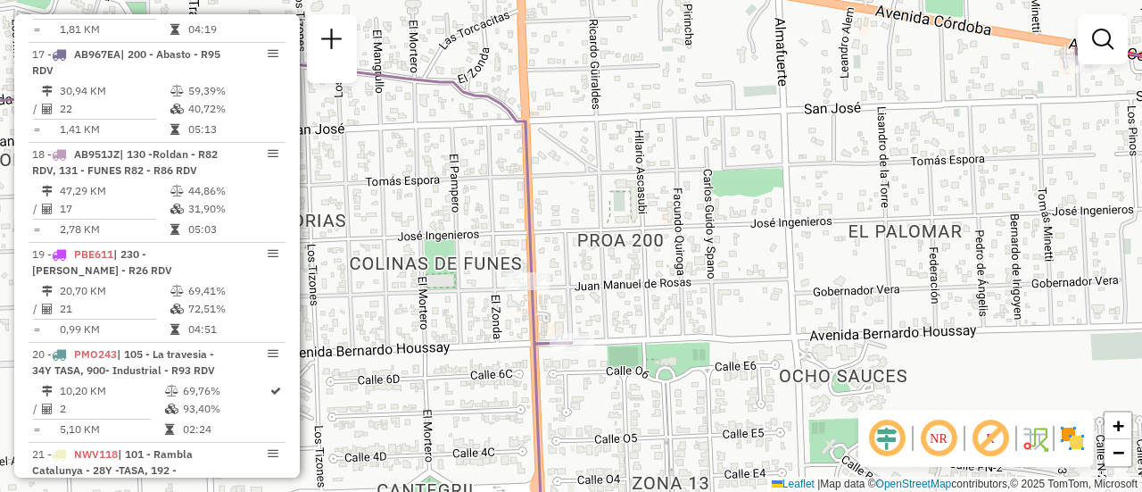
drag, startPoint x: 594, startPoint y: 287, endPoint x: 599, endPoint y: 374, distance: 86.7
click at [594, 384] on div "Janela de atendimento Grade de atendimento Capacidade Transportadoras Veículos …" at bounding box center [571, 246] width 1142 height 492
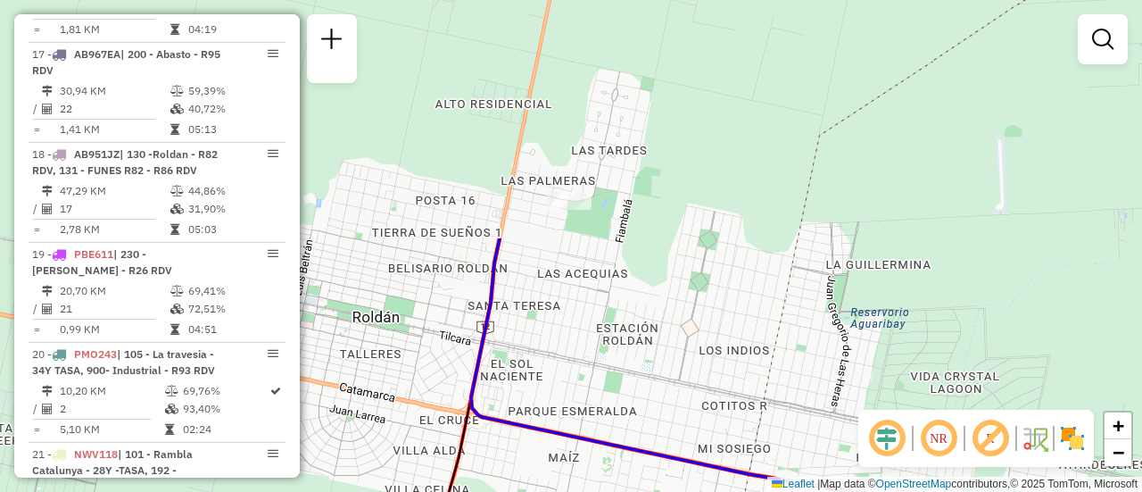
drag, startPoint x: 527, startPoint y: 154, endPoint x: 803, endPoint y: 395, distance: 366.9
click at [803, 395] on div "Janela de atendimento Grade de atendimento Capacidade Transportadoras Veículos …" at bounding box center [571, 246] width 1142 height 492
click at [793, 392] on div "Janela de atendimento Grade de atendimento Capacidade Transportadoras Veículos …" at bounding box center [571, 246] width 1142 height 492
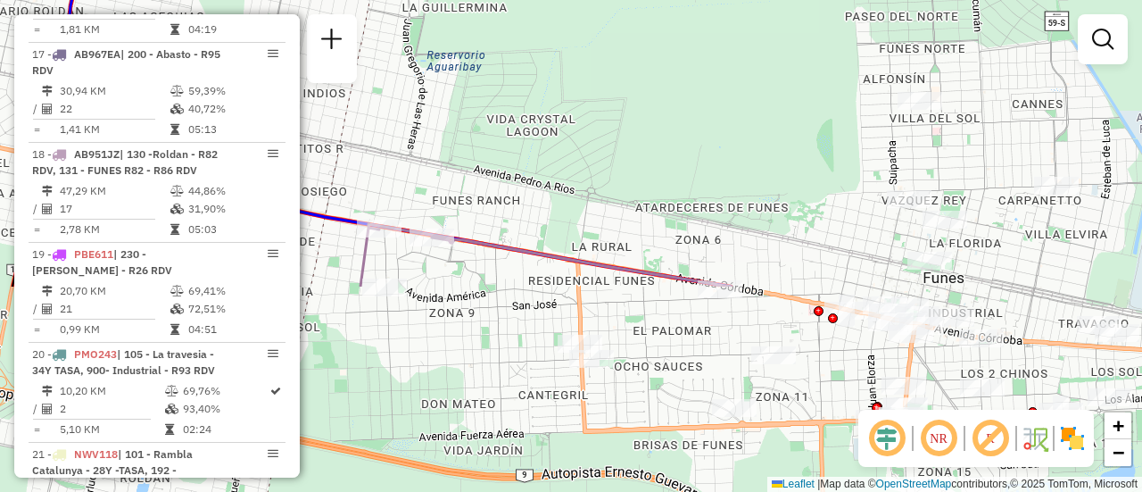
drag, startPoint x: 639, startPoint y: 271, endPoint x: 377, endPoint y: 136, distance: 295.4
click at [372, 135] on div "Janela de atendimento Grade de atendimento Capacidade Transportadoras Veículos …" at bounding box center [571, 246] width 1142 height 492
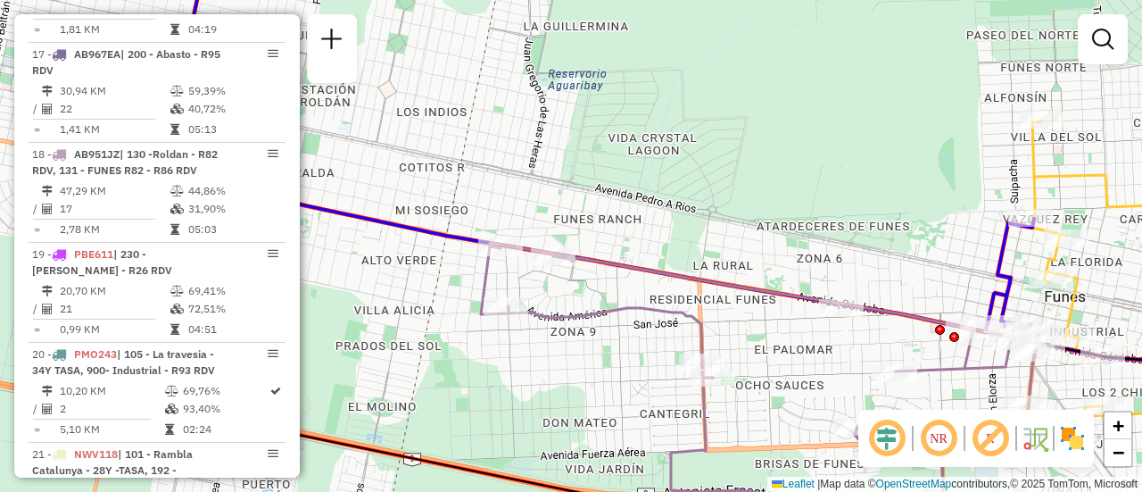
drag, startPoint x: 422, startPoint y: 266, endPoint x: 505, endPoint y: 276, distance: 83.6
click at [505, 276] on div "Janela de atendimento Grade de atendimento Capacidade Transportadoras Veículos …" at bounding box center [571, 246] width 1142 height 492
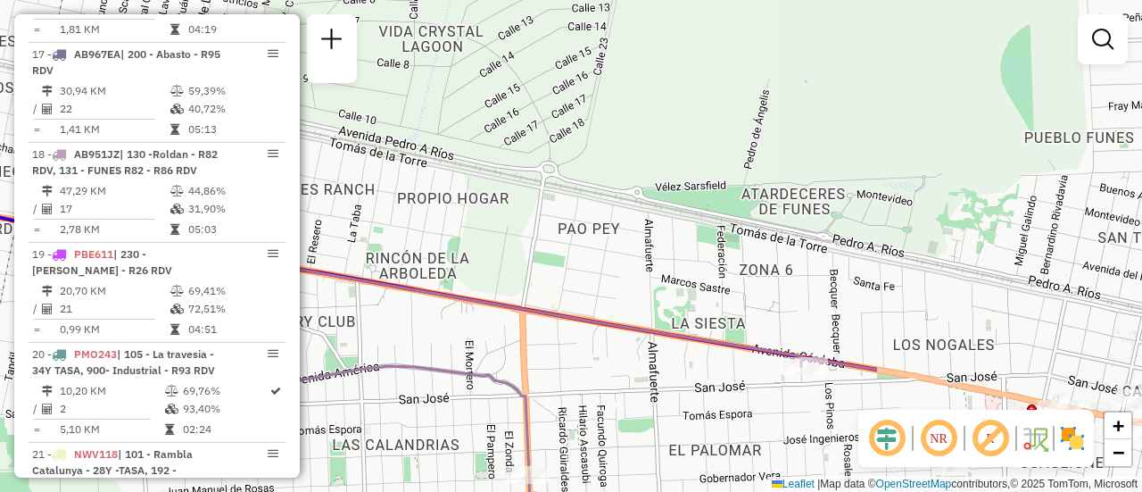
drag, startPoint x: 850, startPoint y: 274, endPoint x: 524, endPoint y: 315, distance: 328.3
click at [524, 315] on icon at bounding box center [482, 372] width 792 height 270
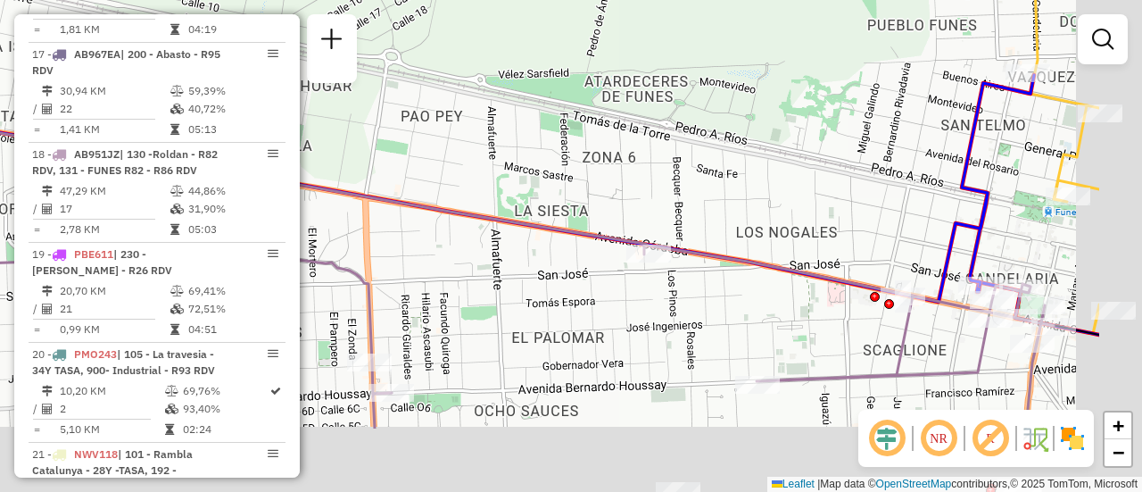
drag, startPoint x: 672, startPoint y: 361, endPoint x: 522, endPoint y: 252, distance: 185.3
click at [515, 258] on div "Janela de atendimento Grade de atendimento Capacidade Transportadoras Veículos …" at bounding box center [571, 246] width 1142 height 492
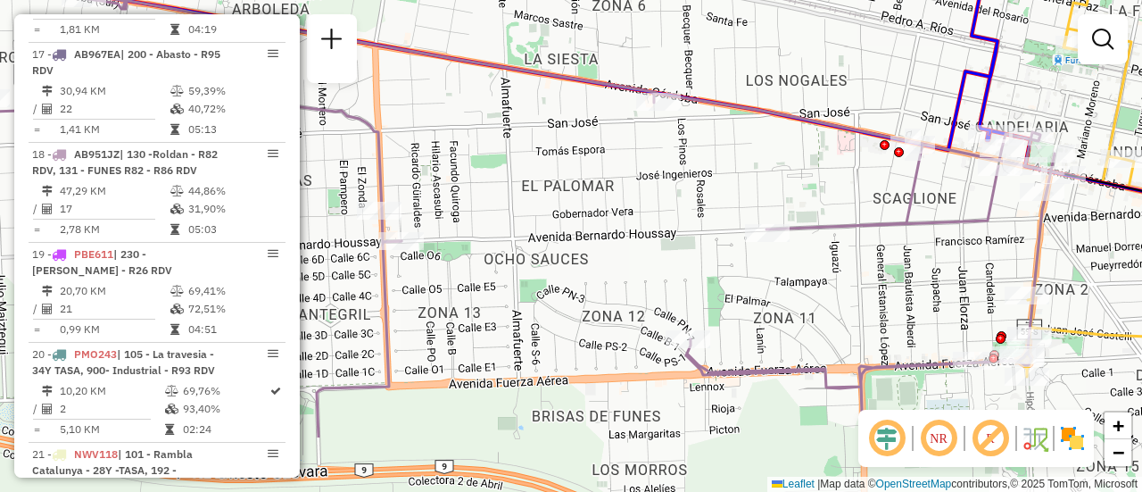
drag, startPoint x: 602, startPoint y: 185, endPoint x: 637, endPoint y: 134, distance: 62.1
click at [639, 127] on div "Janela de atendimento Grade de atendimento Capacidade Transportadoras Veículos …" at bounding box center [571, 246] width 1142 height 492
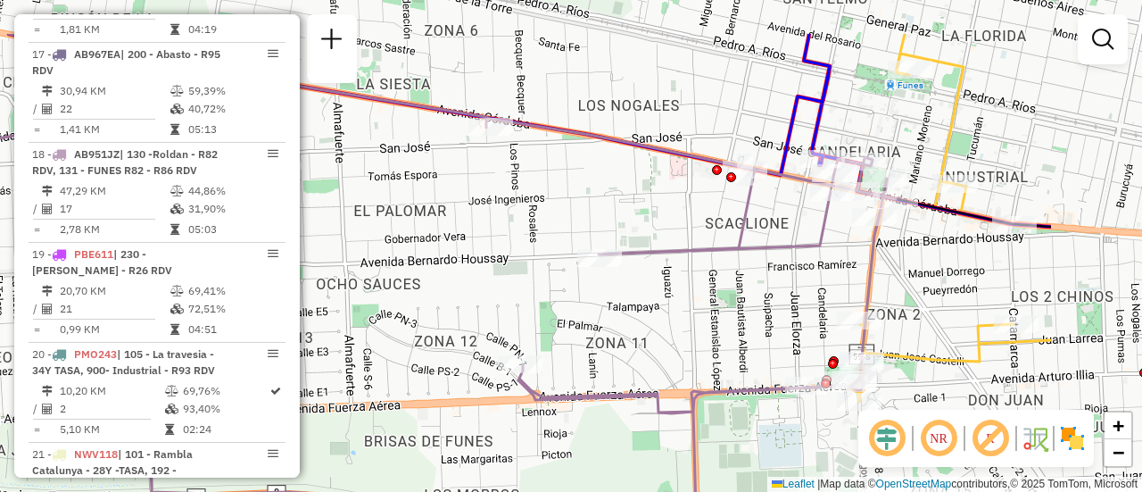
drag, startPoint x: 859, startPoint y: 145, endPoint x: 685, endPoint y: 229, distance: 193.6
click at [685, 229] on div "Janela de atendimento Grade de atendimento Capacidade Transportadoras Veículos …" at bounding box center [571, 246] width 1142 height 492
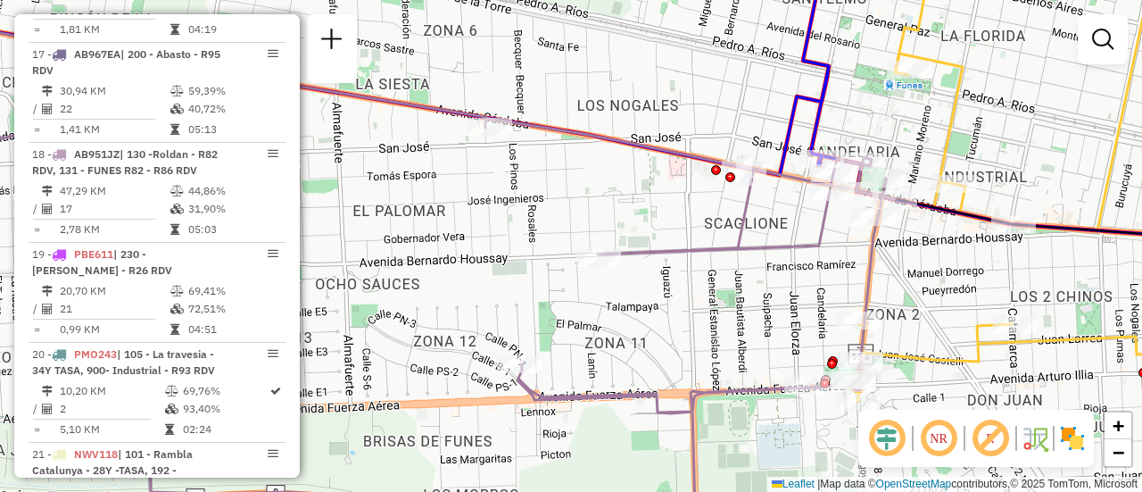
click at [750, 334] on div "Janela de atendimento Grade de atendimento Capacidade Transportadoras Veículos …" at bounding box center [571, 246] width 1142 height 492
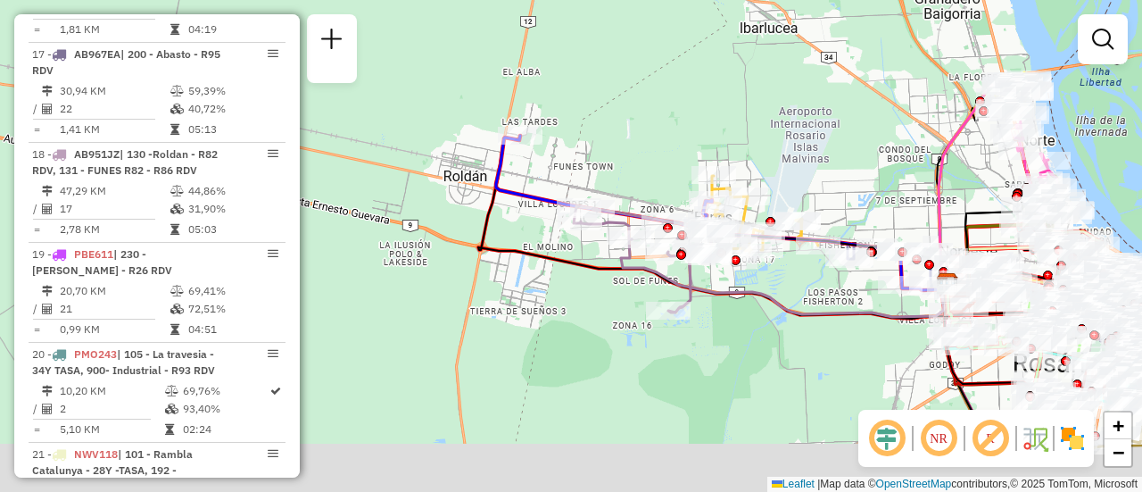
drag, startPoint x: 891, startPoint y: 236, endPoint x: 731, endPoint y: 65, distance: 233.6
click at [743, 56] on div "Janela de atendimento Grade de atendimento Capacidade Transportadoras Veículos …" at bounding box center [571, 246] width 1142 height 492
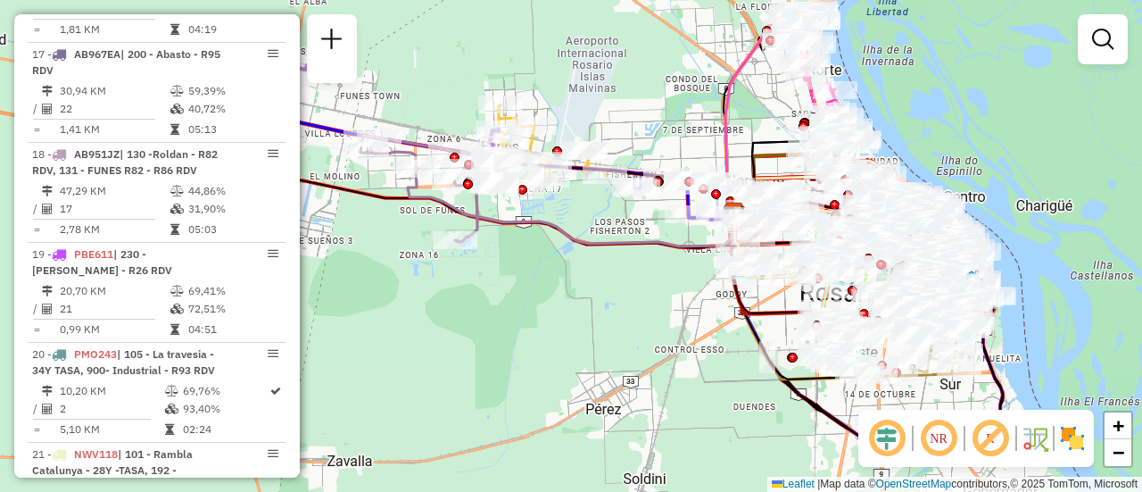
drag, startPoint x: 713, startPoint y: 244, endPoint x: 657, endPoint y: 261, distance: 59.0
click at [657, 261] on div "Janela de atendimento Grade de atendimento Capacidade Transportadoras Veículos …" at bounding box center [571, 246] width 1142 height 492
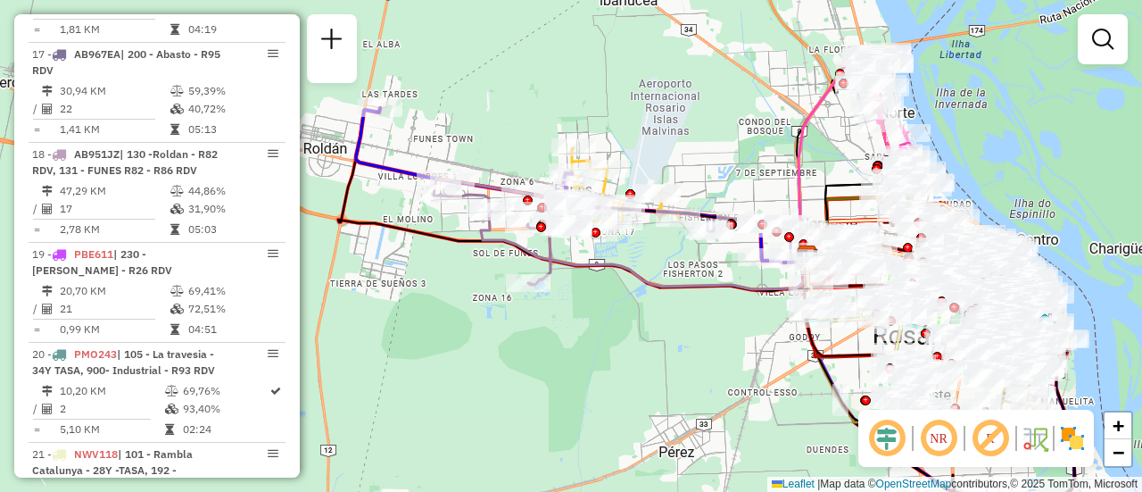
drag, startPoint x: 566, startPoint y: 211, endPoint x: 639, endPoint y: 253, distance: 84.8
click at [639, 253] on div "Janela de atendimento Grade de atendimento Capacidade Transportadoras Veículos …" at bounding box center [571, 246] width 1142 height 492
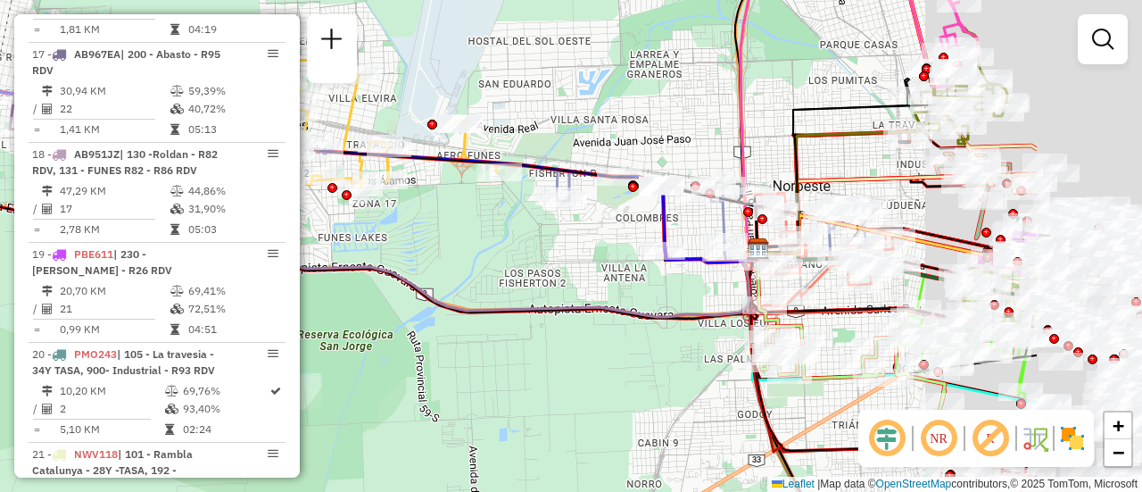
drag, startPoint x: 673, startPoint y: 219, endPoint x: 354, endPoint y: 151, distance: 325.8
click at [320, 151] on div "Janela de atendimento Grade de atendimento Capacidade Transportadoras Veículos …" at bounding box center [571, 246] width 1142 height 492
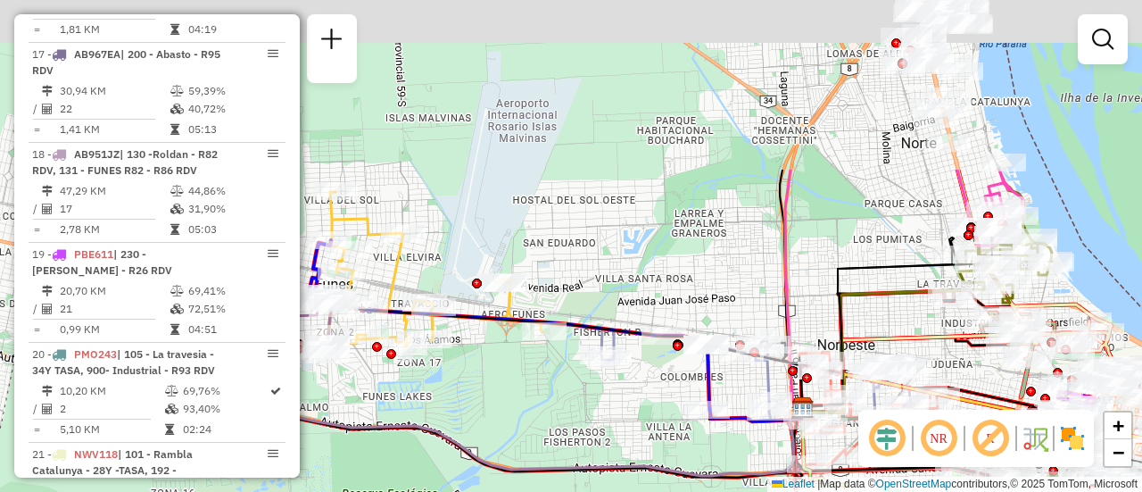
drag, startPoint x: 436, startPoint y: 190, endPoint x: 740, endPoint y: 475, distance: 416.1
click at [771, 490] on div "Janela de atendimento Grade de atendimento Capacidade Transportadoras Veículos …" at bounding box center [571, 246] width 1142 height 492
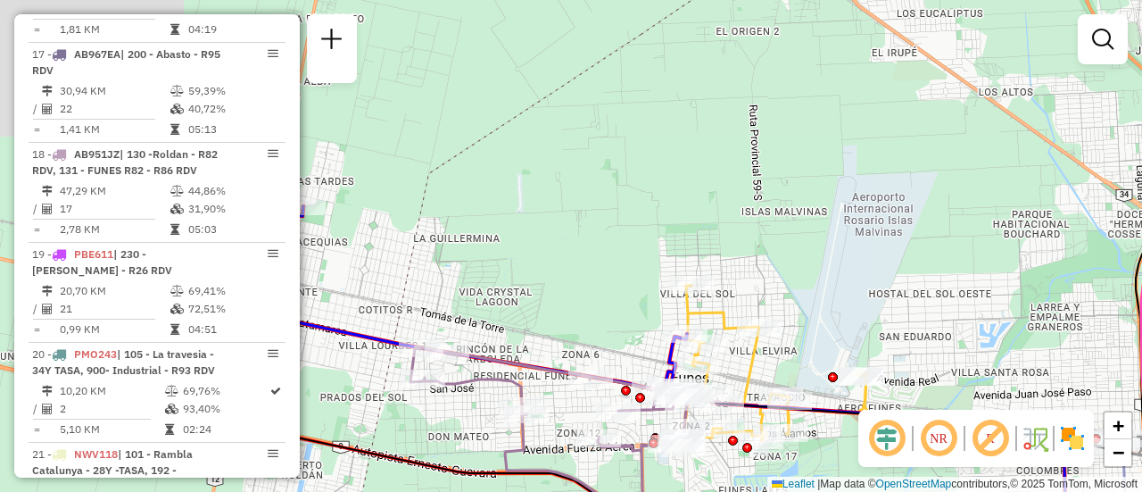
drag, startPoint x: 435, startPoint y: 243, endPoint x: 668, endPoint y: 257, distance: 234.3
click at [680, 259] on div "Janela de atendimento Grade de atendimento Capacidade Transportadoras Veículos …" at bounding box center [571, 246] width 1142 height 492
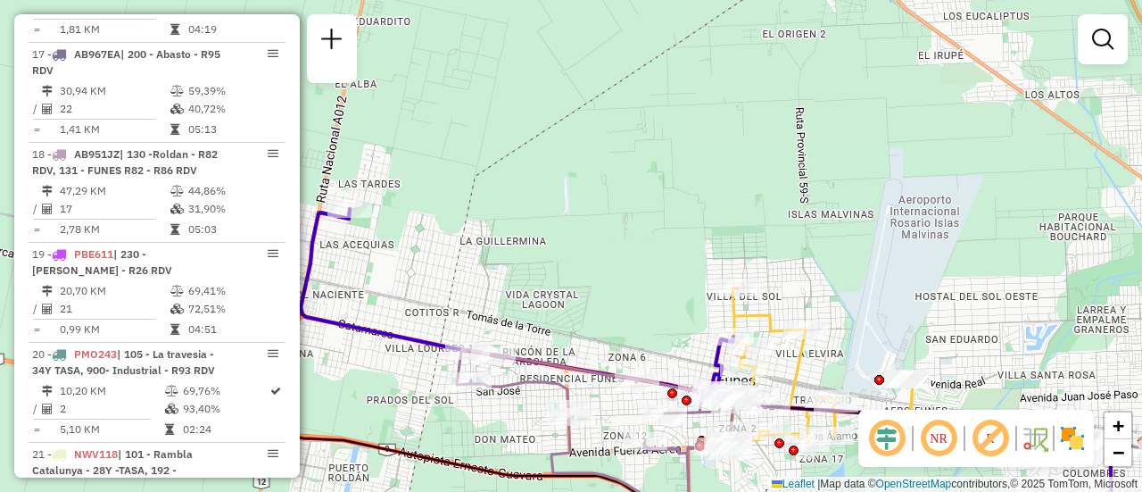
click at [901, 312] on div "Janela de atendimento Grade de atendimento Capacidade Transportadoras Veículos …" at bounding box center [571, 246] width 1142 height 492
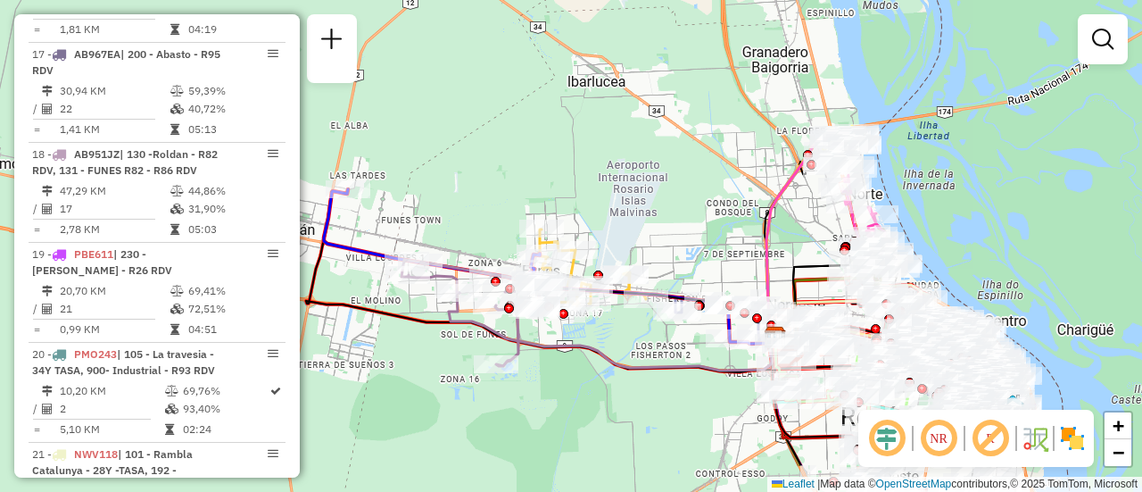
drag, startPoint x: 817, startPoint y: 325, endPoint x: 603, endPoint y: 197, distance: 248.6
click at [603, 197] on div "Janela de atendimento Grade de atendimento Capacidade Transportadoras Veículos …" at bounding box center [571, 246] width 1142 height 492
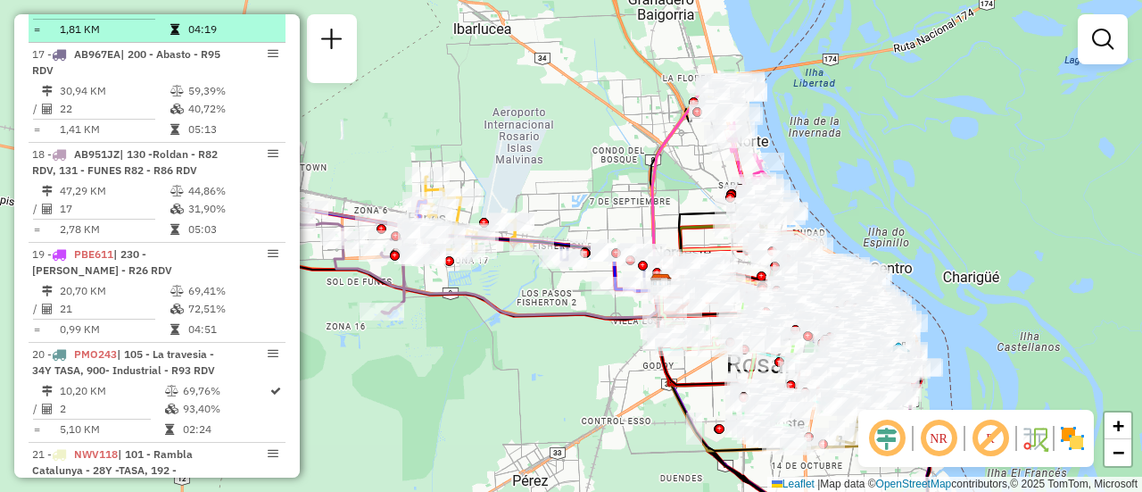
scroll to position [2392, 0]
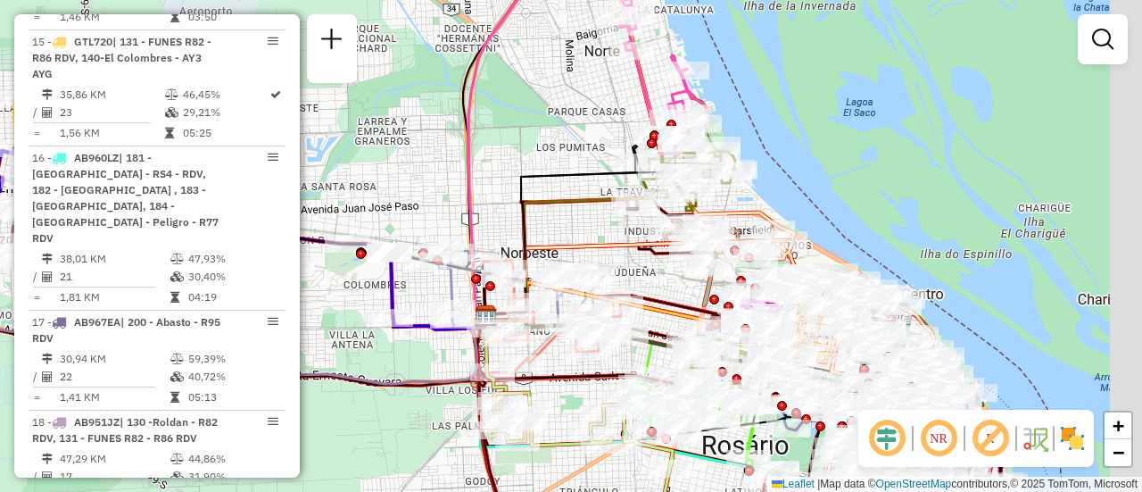
drag, startPoint x: 688, startPoint y: 197, endPoint x: 544, endPoint y: 161, distance: 148.3
click at [527, 157] on div "Janela de atendimento Grade de atendimento Capacidade Transportadoras Veículos …" at bounding box center [571, 246] width 1142 height 492
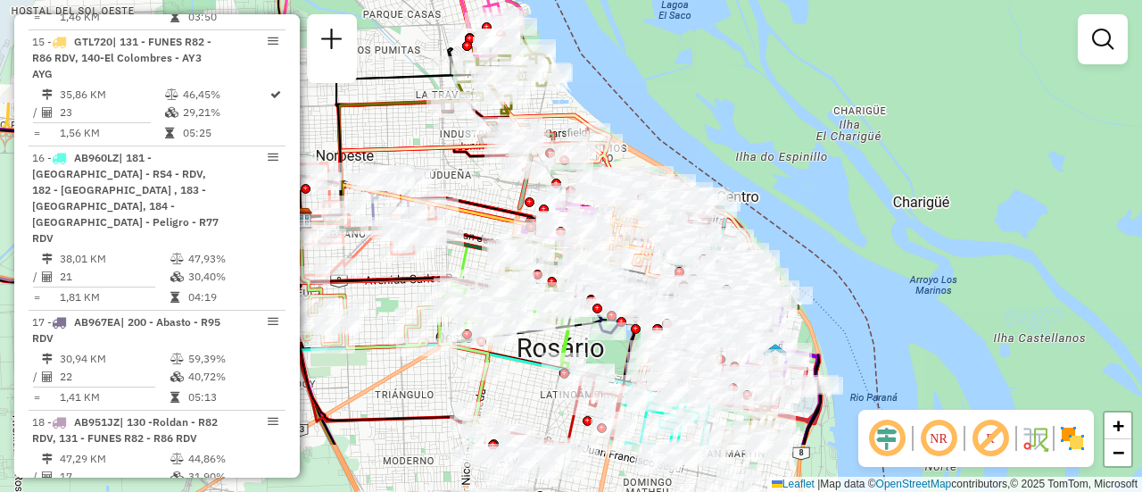
drag, startPoint x: 636, startPoint y: 242, endPoint x: 455, endPoint y: 145, distance: 205.2
click at [455, 145] on icon at bounding box center [540, 216] width 479 height 146
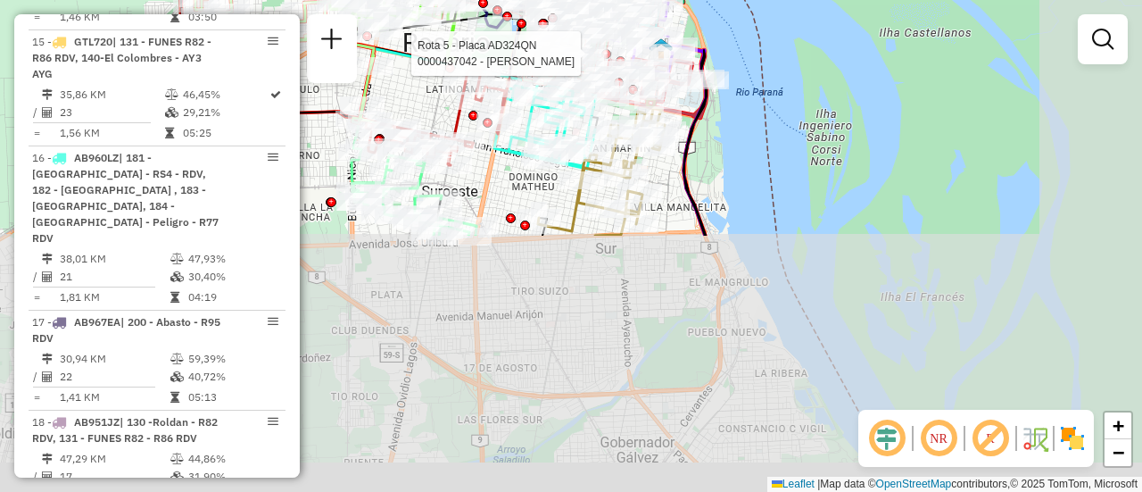
click at [623, 56] on div at bounding box center [621, 61] width 10 height 10
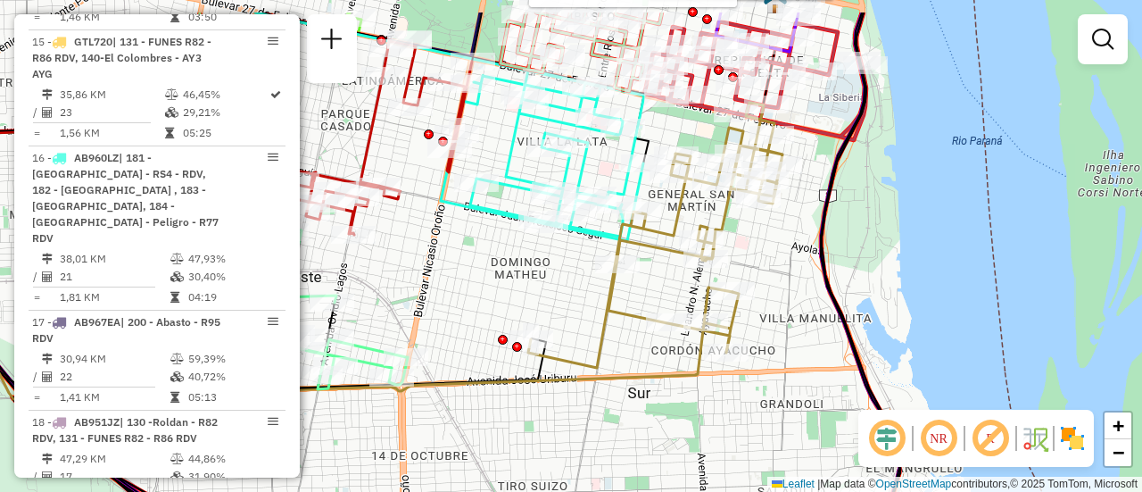
drag, startPoint x: 664, startPoint y: 213, endPoint x: 768, endPoint y: 275, distance: 121.2
click at [768, 275] on div "Rota 5 - Placa AD324QN 0000404471 - YANG HOUWANG Rota 10 - Placa AC995HY 000043…" at bounding box center [571, 246] width 1142 height 492
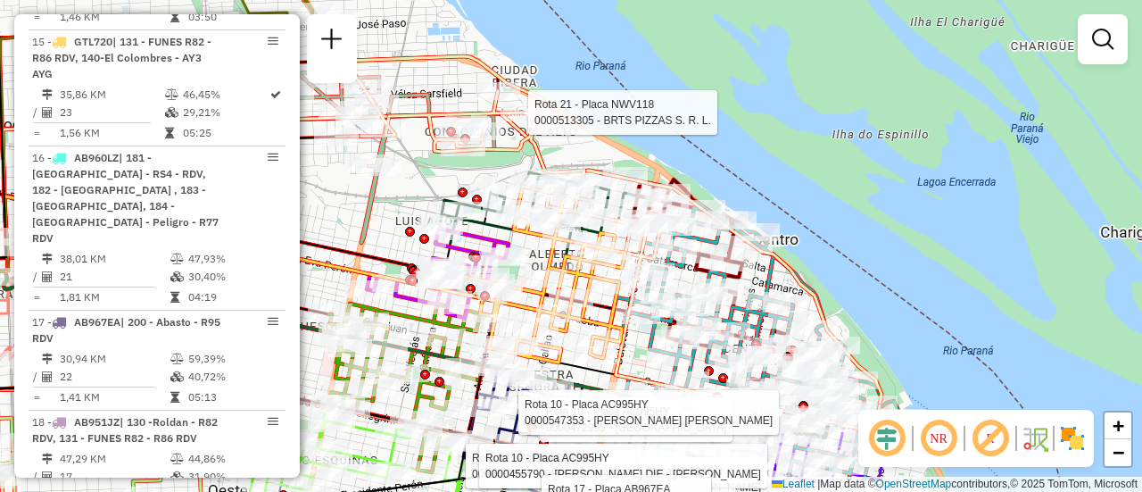
select select "**********"
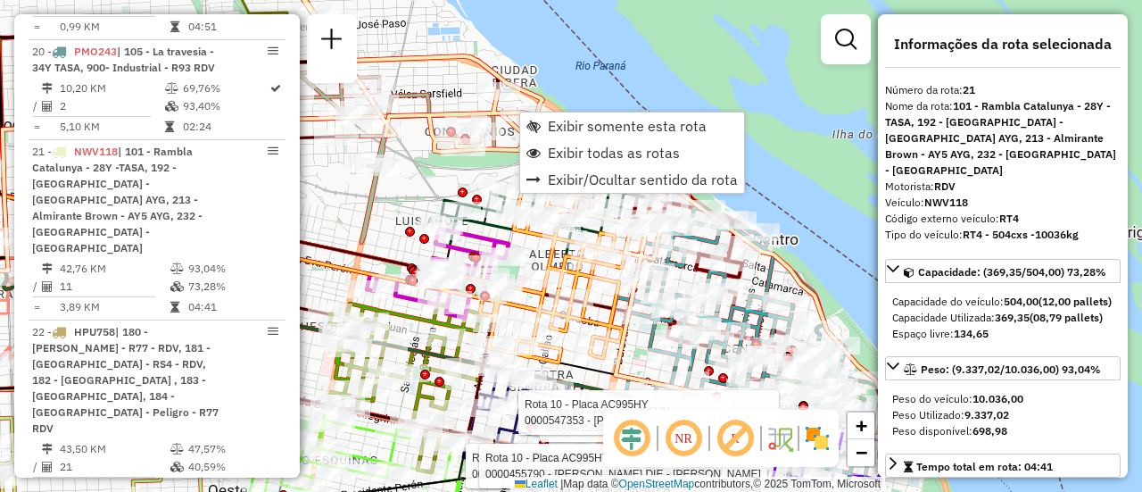
scroll to position [2992, 0]
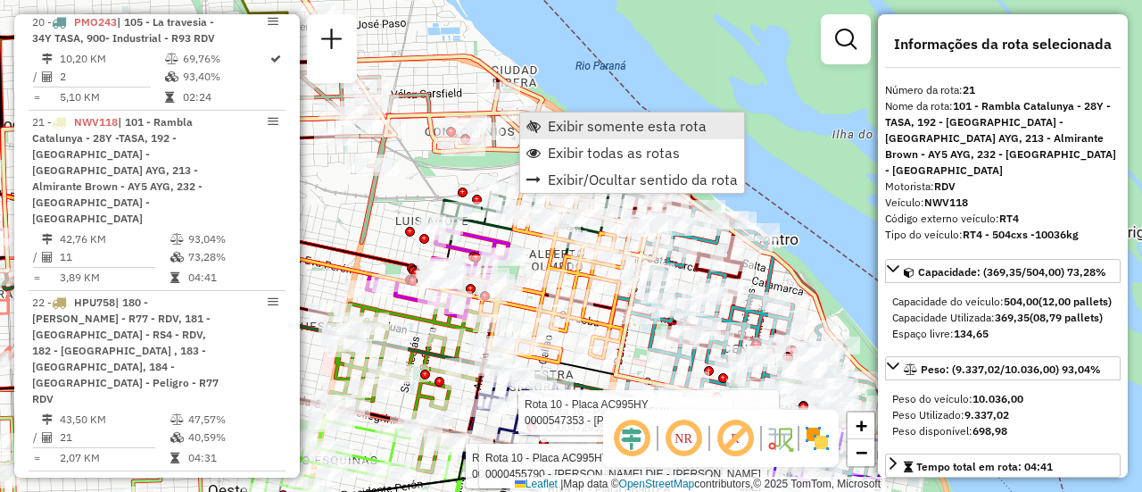
click at [624, 132] on span "Exibir somente esta rota" at bounding box center [627, 126] width 159 height 14
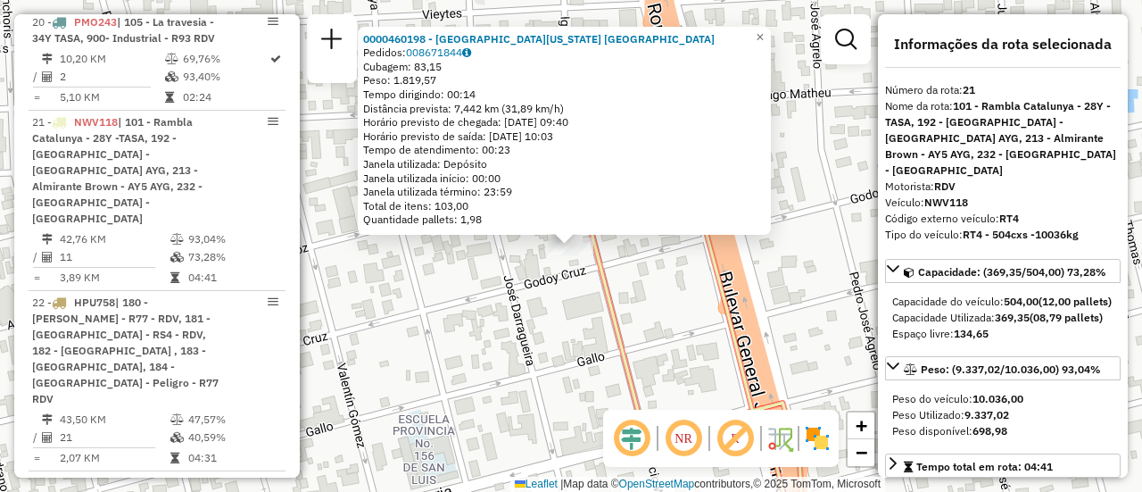
click at [493, 292] on div "0000460198 - La Florida Rosario Pedidos: 008671844 Cubagem: 83,15 Peso: 1.819,5…" at bounding box center [571, 246] width 1142 height 492
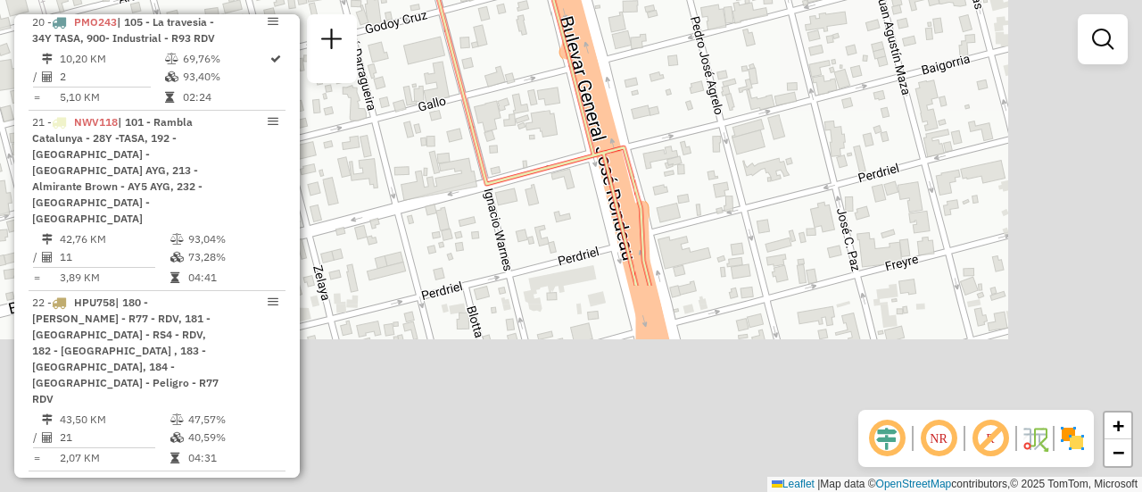
drag, startPoint x: 671, startPoint y: 299, endPoint x: 496, endPoint y: 23, distance: 326.6
click at [501, 30] on div "Janela de atendimento Grade de atendimento Capacidade Transportadoras Veículos …" at bounding box center [571, 246] width 1142 height 492
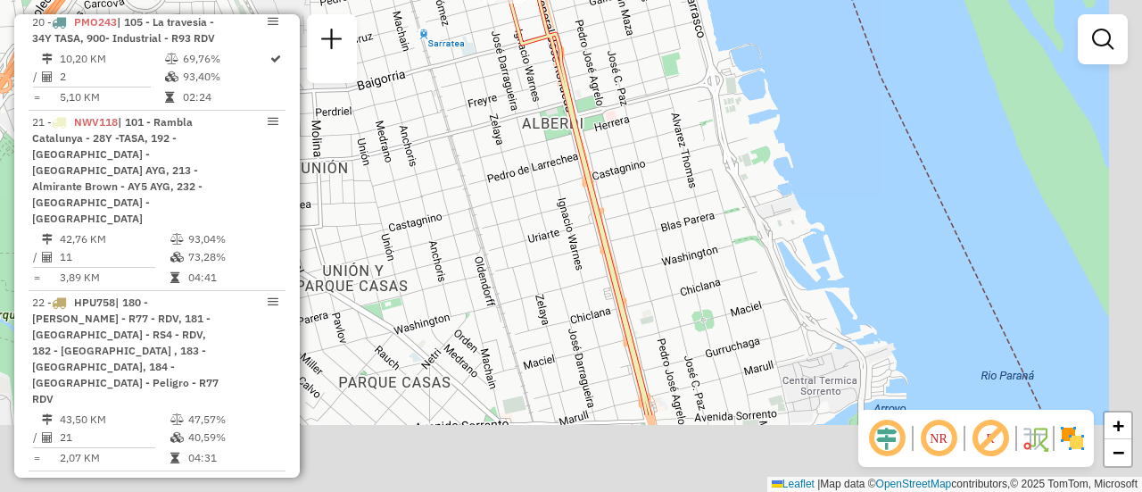
drag, startPoint x: 676, startPoint y: 208, endPoint x: 513, endPoint y: 62, distance: 218.1
click at [513, 63] on div "Janela de atendimento Grade de atendimento Capacidade Transportadoras Veículos …" at bounding box center [571, 246] width 1142 height 492
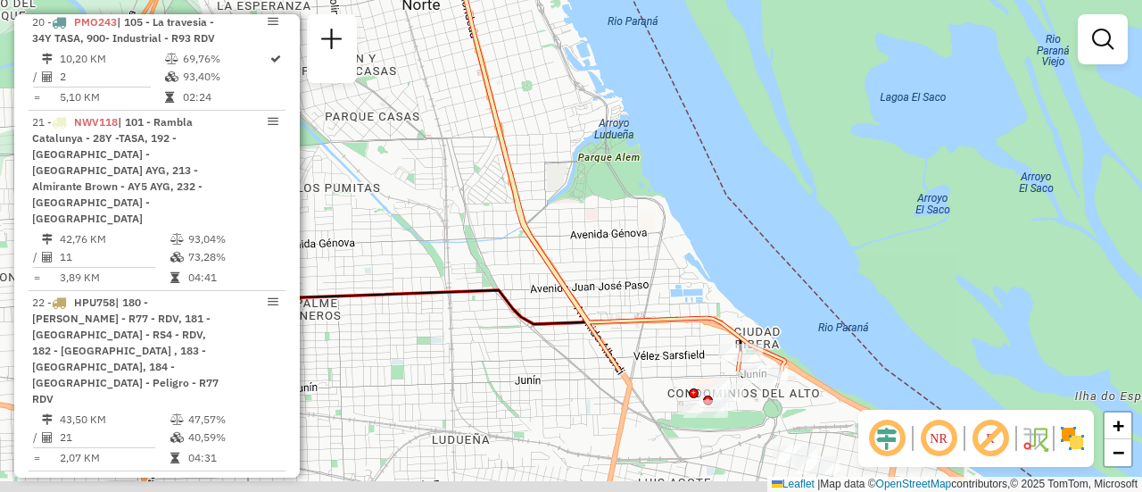
drag, startPoint x: 636, startPoint y: 247, endPoint x: 560, endPoint y: 124, distance: 145.1
click at [558, 113] on div "Janela de atendimento Grade de atendimento Capacidade Transportadoras Veículos …" at bounding box center [571, 246] width 1142 height 492
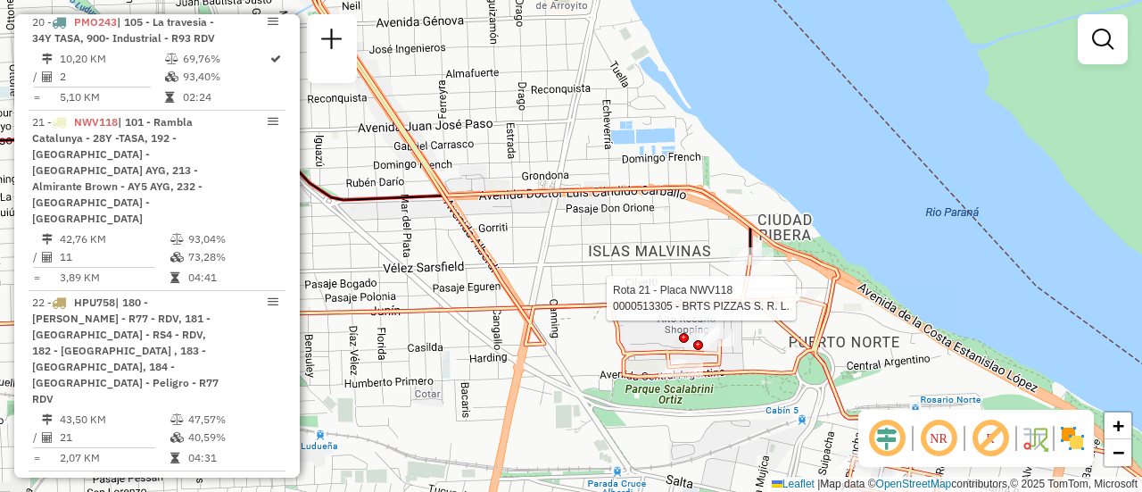
select select "**********"
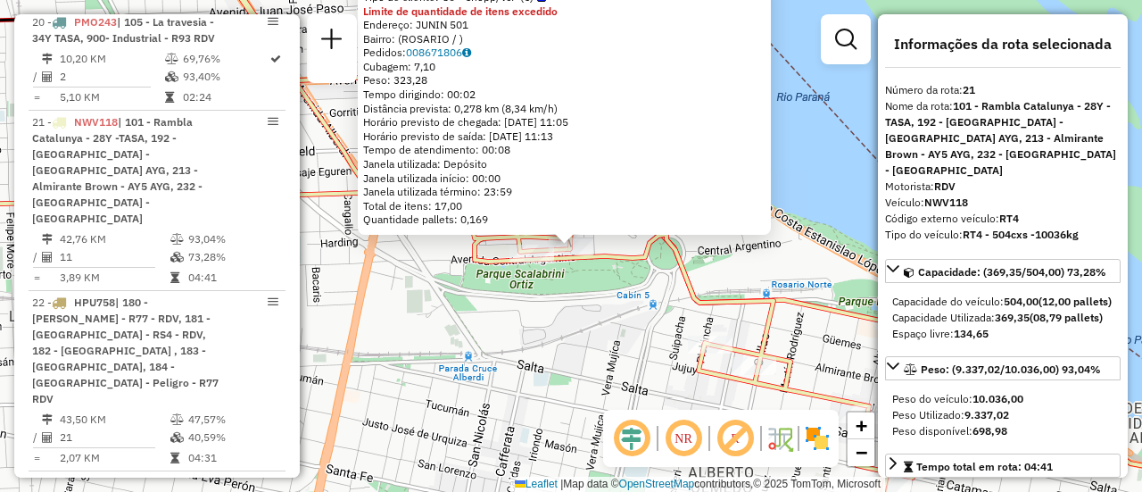
drag, startPoint x: 557, startPoint y: 321, endPoint x: 540, endPoint y: 290, distance: 35.5
click at [557, 320] on div "0000368806 - FOOD CORNER Tipo de cliente: 80 - Chopp/VIP (C) Limite de quantida…" at bounding box center [571, 246] width 1142 height 492
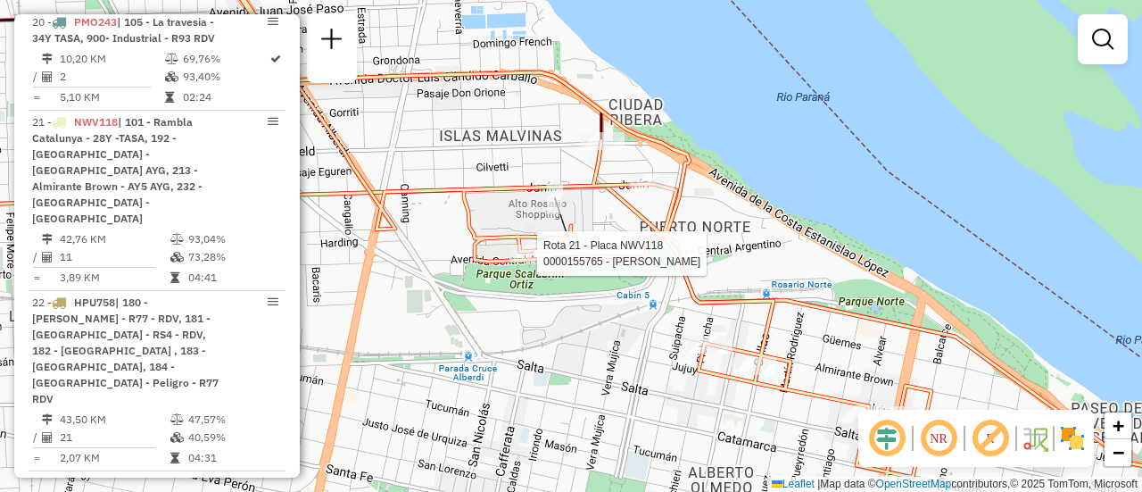
select select "**********"
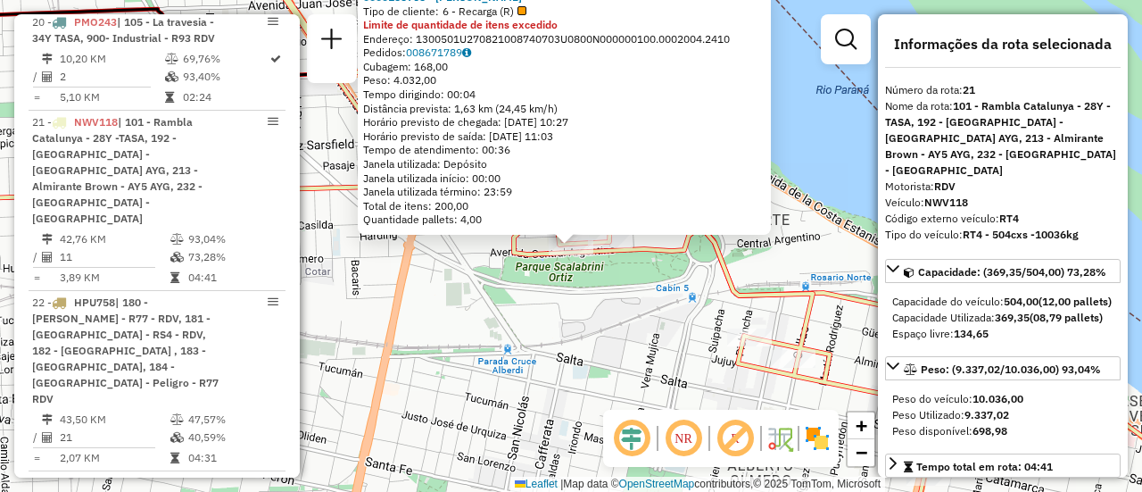
click at [506, 311] on div "0000155765 - MARTA CURA Tipo de cliente: 6 - Recarga (R) Limite de quantidade d…" at bounding box center [571, 246] width 1142 height 492
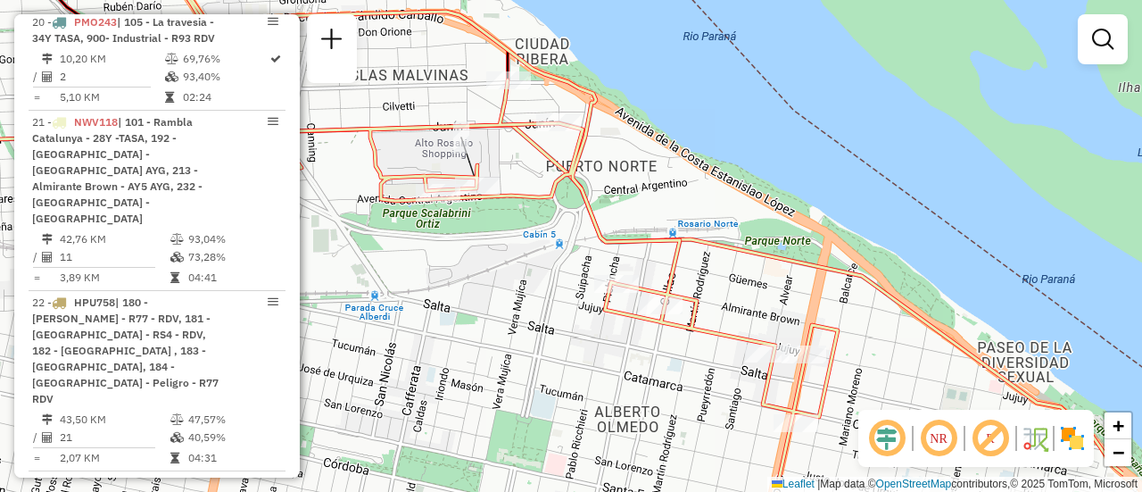
drag, startPoint x: 677, startPoint y: 332, endPoint x: 528, endPoint y: 275, distance: 159.6
click at [528, 275] on div "Janela de atendimento Grade de atendimento Capacidade Transportadoras Veículos …" at bounding box center [571, 246] width 1142 height 492
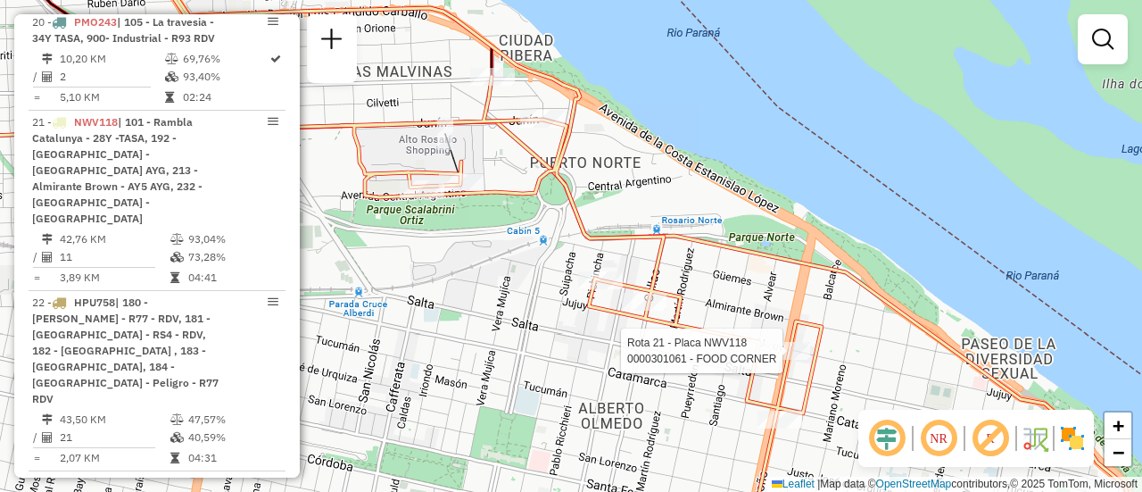
select select "**********"
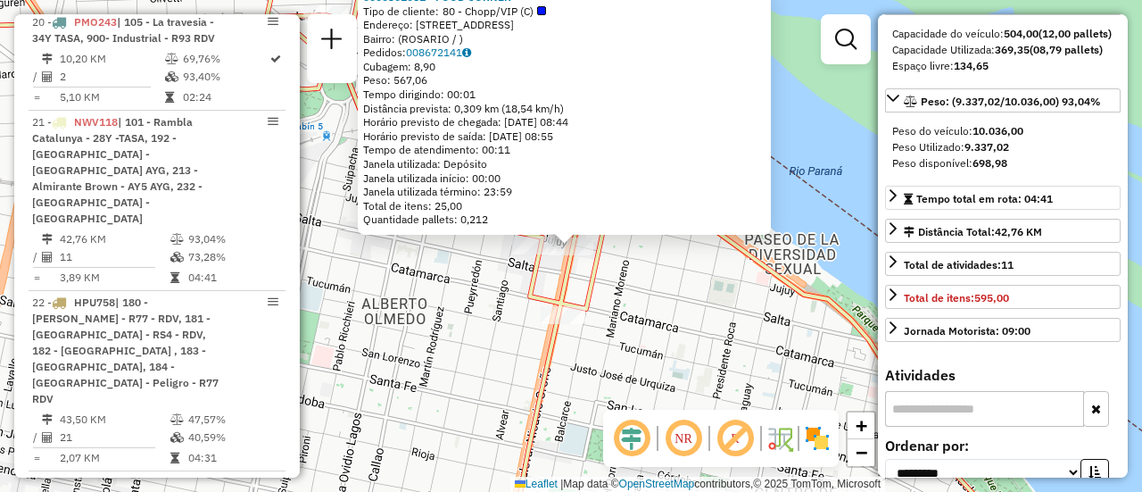
scroll to position [89, 0]
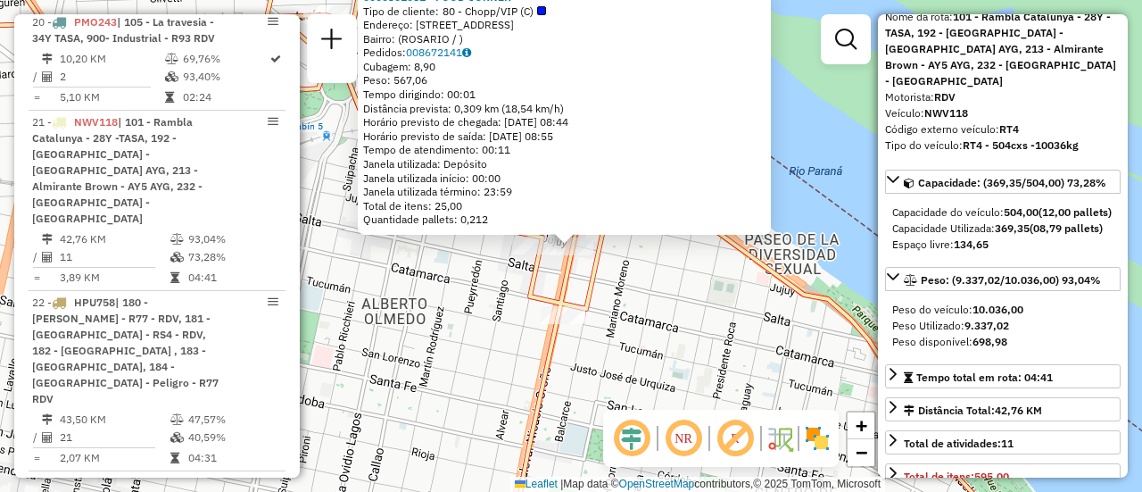
click at [679, 290] on div "0000301061 - FOOD CORNER Tipo de cliente: 80 - Chopp/VIP (C) Endereço: BLVD ORO…" at bounding box center [571, 246] width 1142 height 492
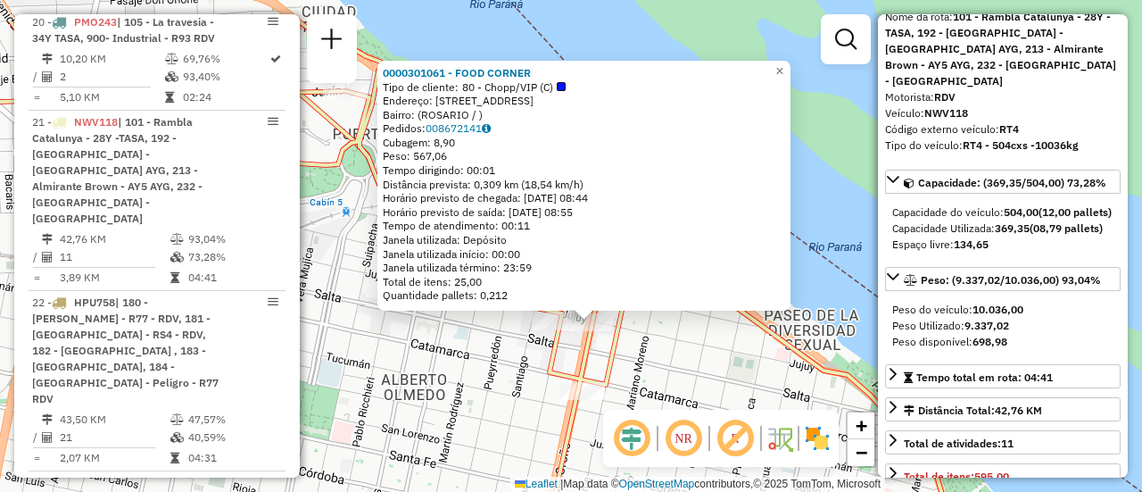
drag, startPoint x: 506, startPoint y: 286, endPoint x: 572, endPoint y: 369, distance: 106.1
click at [579, 378] on div "0000301061 - FOOD CORNER Tipo de cliente: 80 - Chopp/VIP (C) Endereço: BLVD ORO…" at bounding box center [571, 246] width 1142 height 492
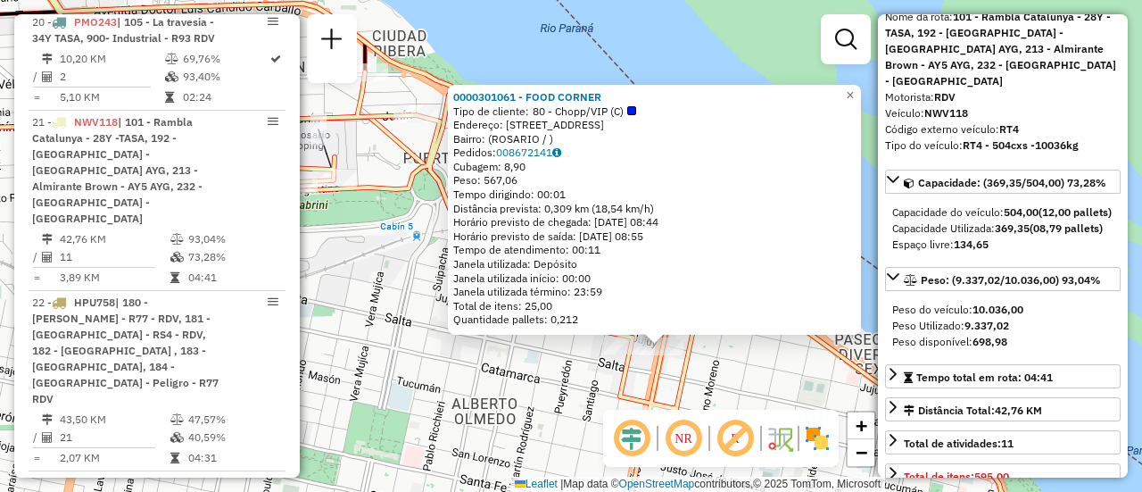
click at [566, 369] on div "0000301061 - FOOD CORNER Tipo de cliente: 80 - Chopp/VIP (C) Endereço: BLVD ORO…" at bounding box center [571, 246] width 1142 height 492
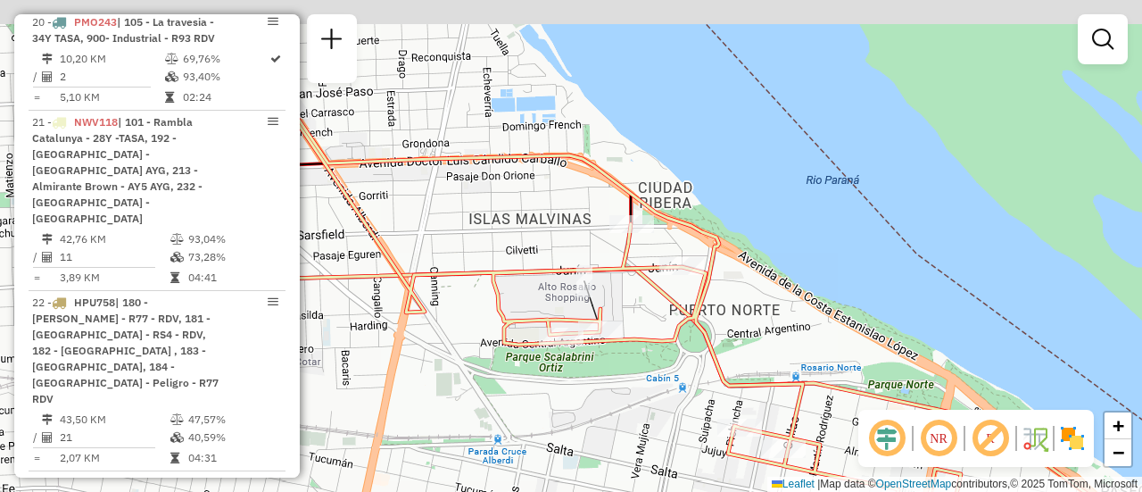
drag, startPoint x: 408, startPoint y: 286, endPoint x: 694, endPoint y: 448, distance: 328.9
click at [694, 448] on div "Janela de atendimento Grade de atendimento Capacidade Transportadoras Veículos …" at bounding box center [571, 246] width 1142 height 492
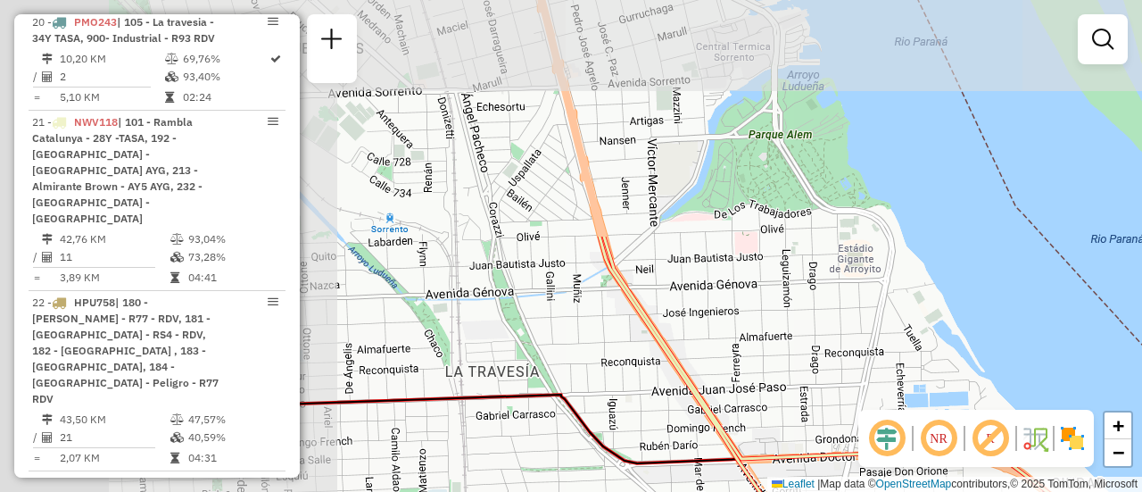
drag, startPoint x: 495, startPoint y: 186, endPoint x: 888, endPoint y: 453, distance: 475.3
click at [898, 476] on div "Janela de atendimento Grade de atendimento Capacidade Transportadoras Veículos …" at bounding box center [571, 246] width 1142 height 492
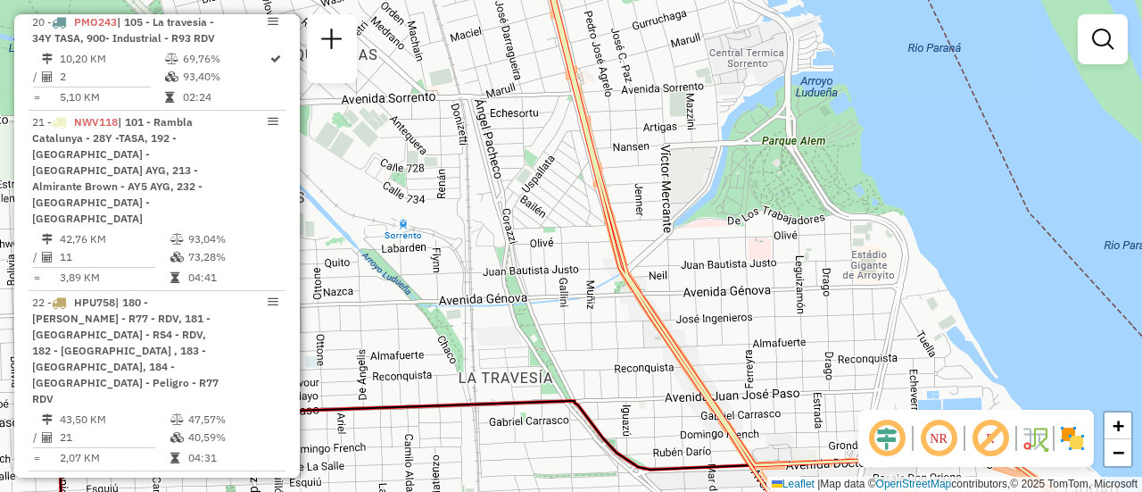
drag, startPoint x: 602, startPoint y: 214, endPoint x: 631, endPoint y: 394, distance: 182.7
click at [627, 401] on icon at bounding box center [842, 246] width 605 height 590
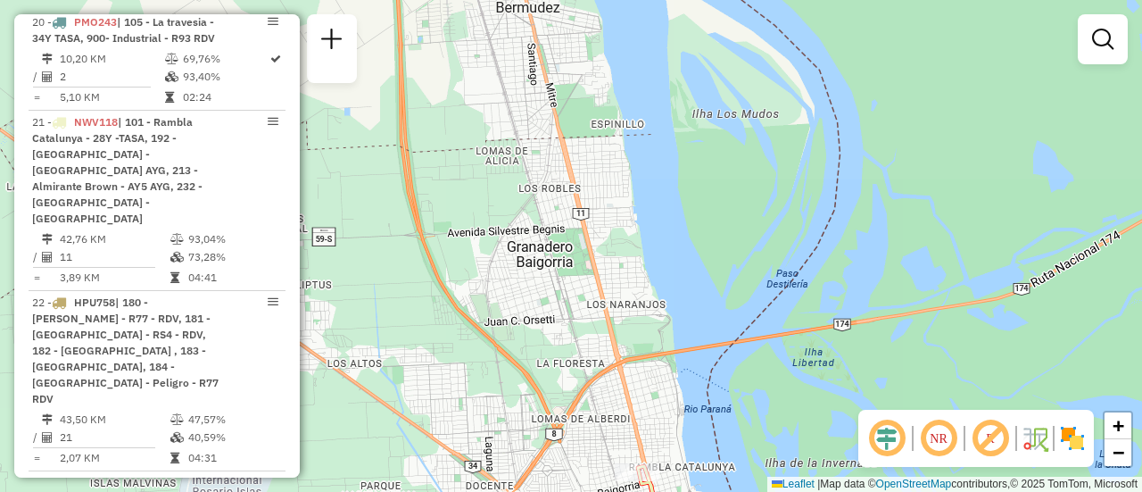
drag, startPoint x: 581, startPoint y: 220, endPoint x: 638, endPoint y: 398, distance: 186.6
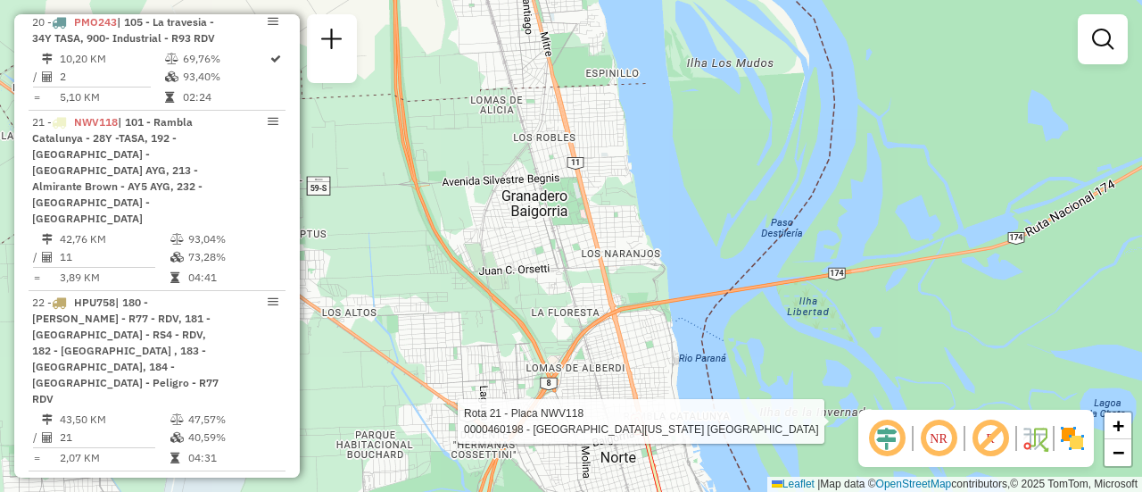
select select "**********"
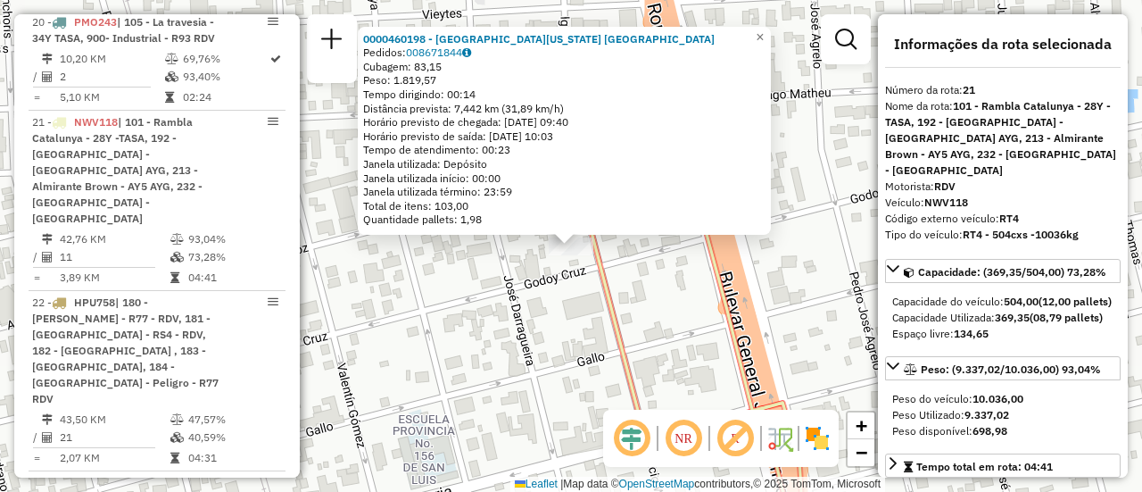
drag, startPoint x: 661, startPoint y: 342, endPoint x: 750, endPoint y: 357, distance: 89.6
click at [668, 342] on div "0000460198 - La Florida Rosario Pedidos: 008671844 Cubagem: 83,15 Peso: 1.819,5…" at bounding box center [571, 246] width 1142 height 492
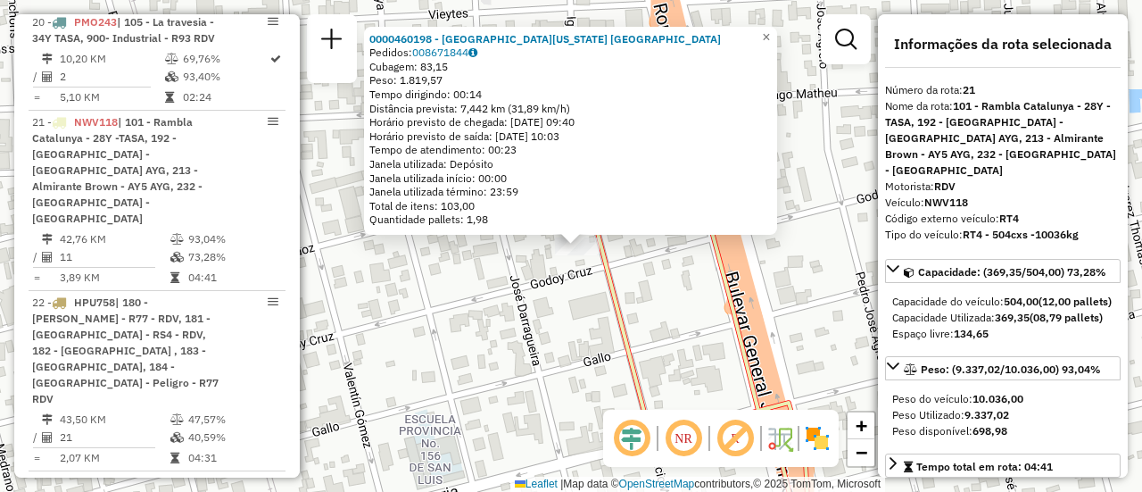
drag, startPoint x: 682, startPoint y: 353, endPoint x: 740, endPoint y: 157, distance: 204.7
click at [682, 341] on div "0000460198 - La Florida Rosario Pedidos: 008671844 Cubagem: 83,15 Peso: 1.819,5…" at bounding box center [571, 246] width 1142 height 492
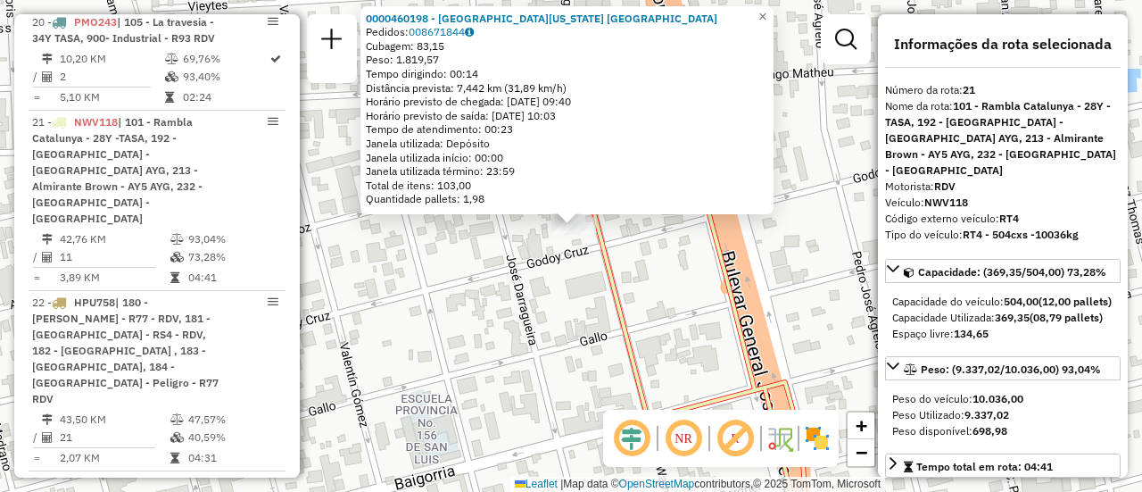
click at [844, 39] on em at bounding box center [845, 39] width 21 height 21
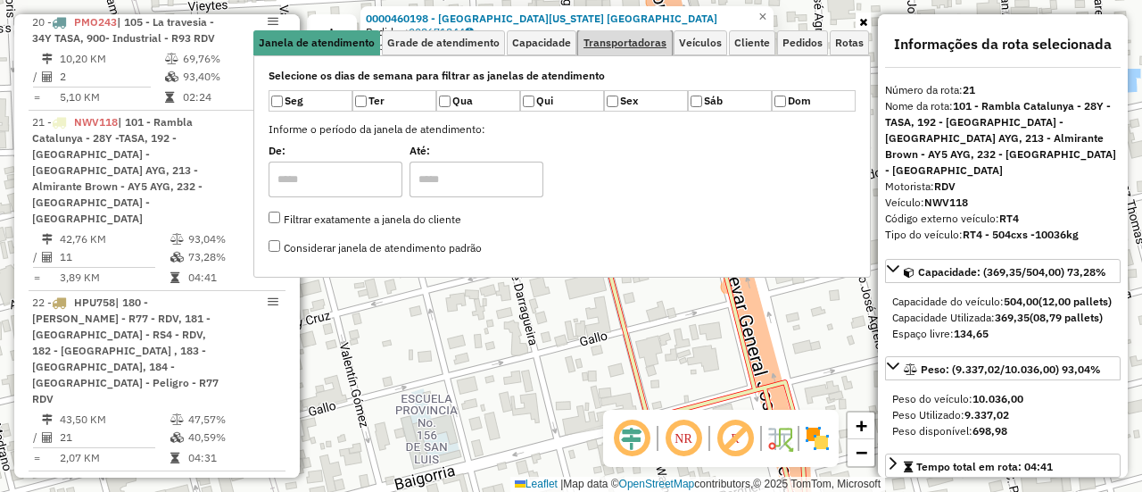
click at [646, 41] on span "Transportadoras" at bounding box center [625, 42] width 83 height 11
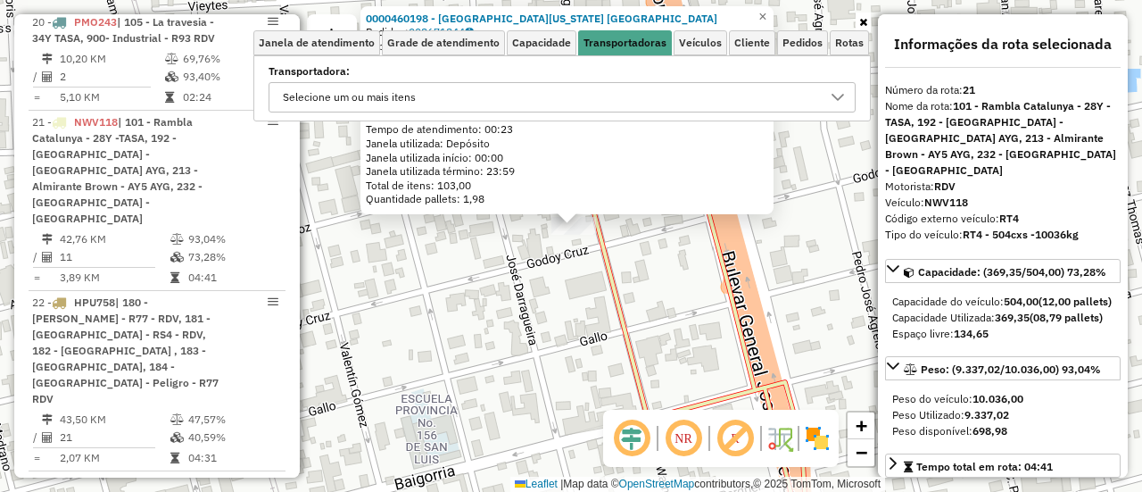
click at [834, 97] on icon at bounding box center [838, 97] width 14 height 14
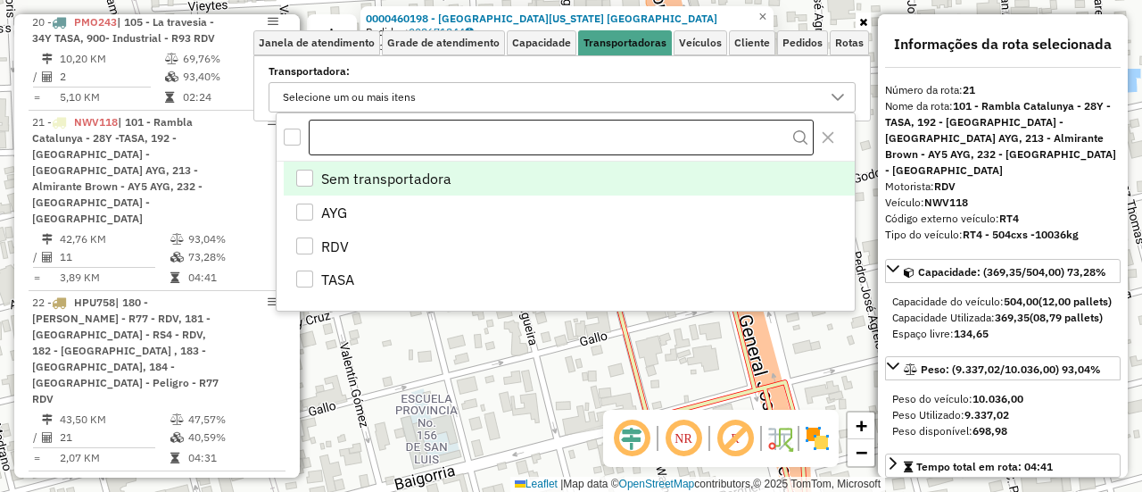
scroll to position [11, 62]
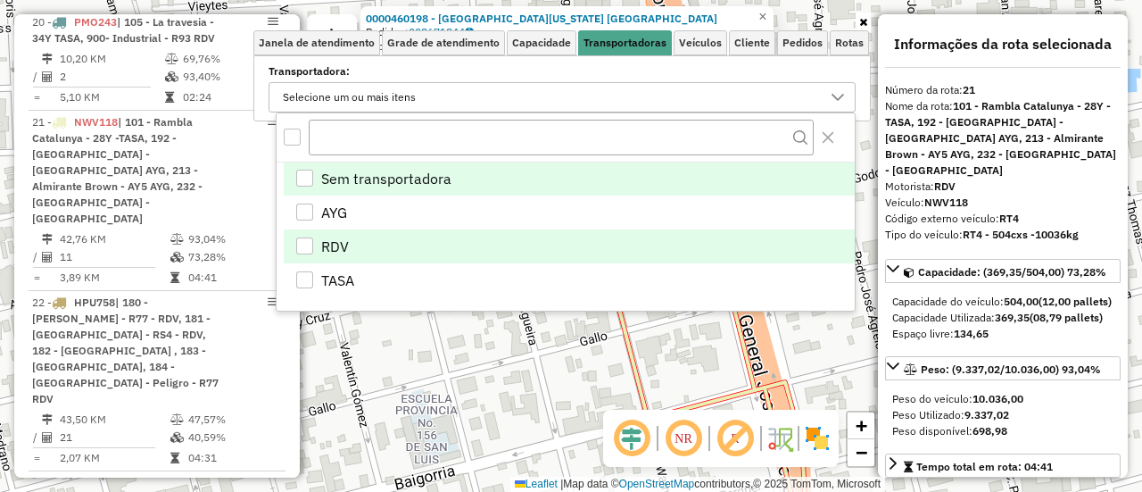
click at [308, 244] on div "RDV" at bounding box center [304, 245] width 17 height 17
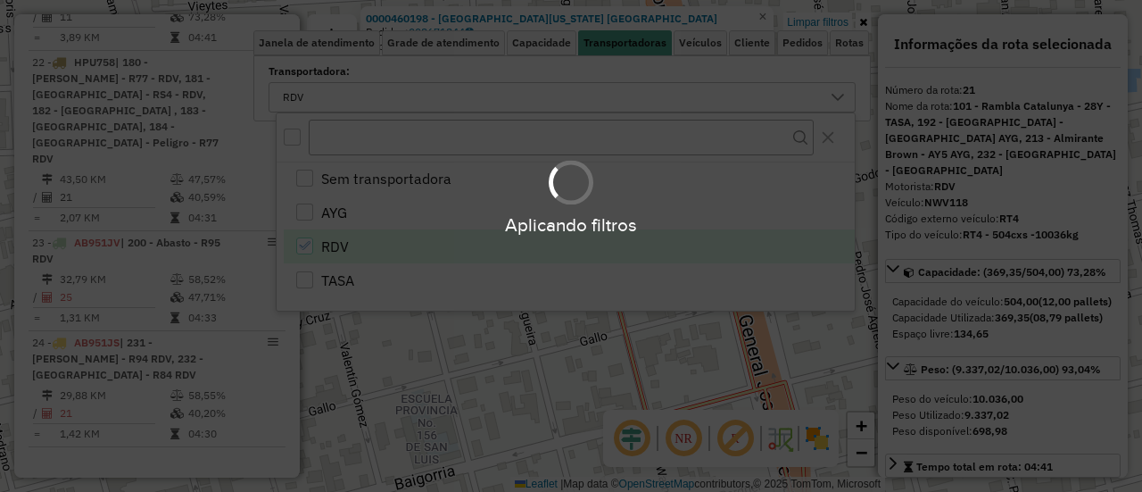
scroll to position [1532, 0]
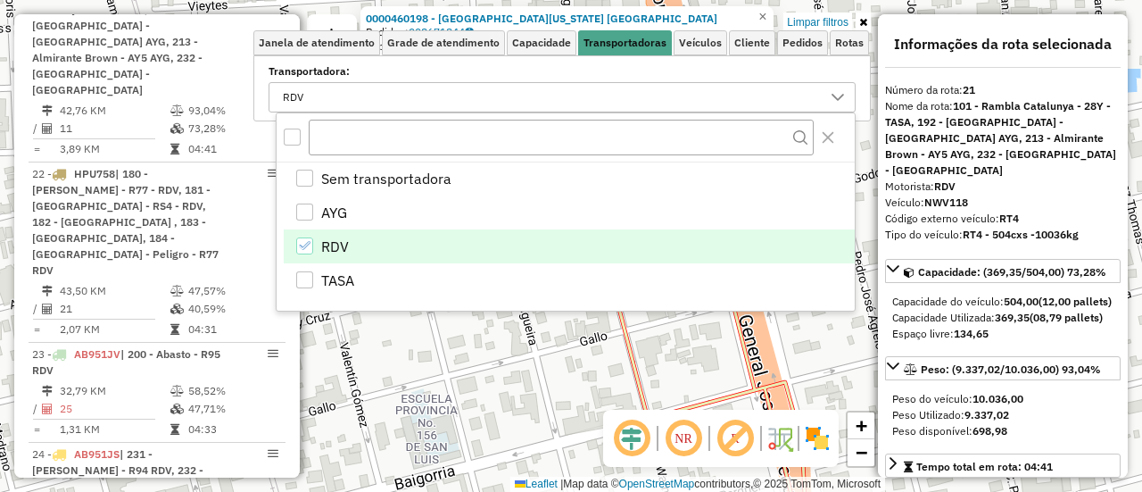
click at [479, 340] on div "0000460198 - La Florida Rosario Pedidos: 008671844 Cubagem: 83,15 Peso: 1.819,5…" at bounding box center [571, 246] width 1142 height 492
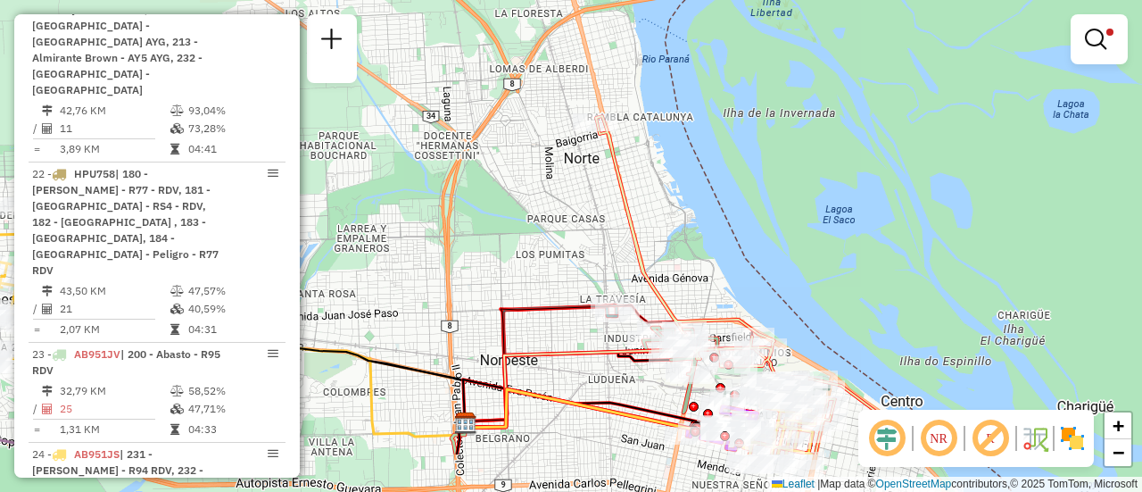
drag, startPoint x: 735, startPoint y: 376, endPoint x: 693, endPoint y: 48, distance: 330.3
click at [683, 35] on div "Limpar filtros Janela de atendimento Grade de atendimento Capacidade Transporta…" at bounding box center [571, 246] width 1142 height 492
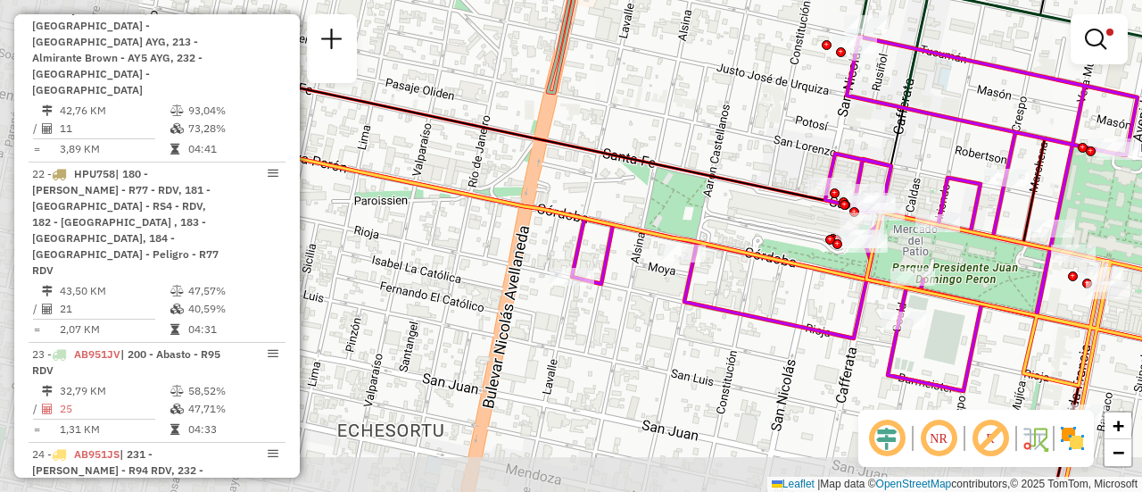
drag, startPoint x: 769, startPoint y: 162, endPoint x: 925, endPoint y: 128, distance: 159.1
click at [977, 99] on div "Limpar filtros Janela de atendimento Grade de atendimento Capacidade Transporta…" at bounding box center [571, 246] width 1142 height 492
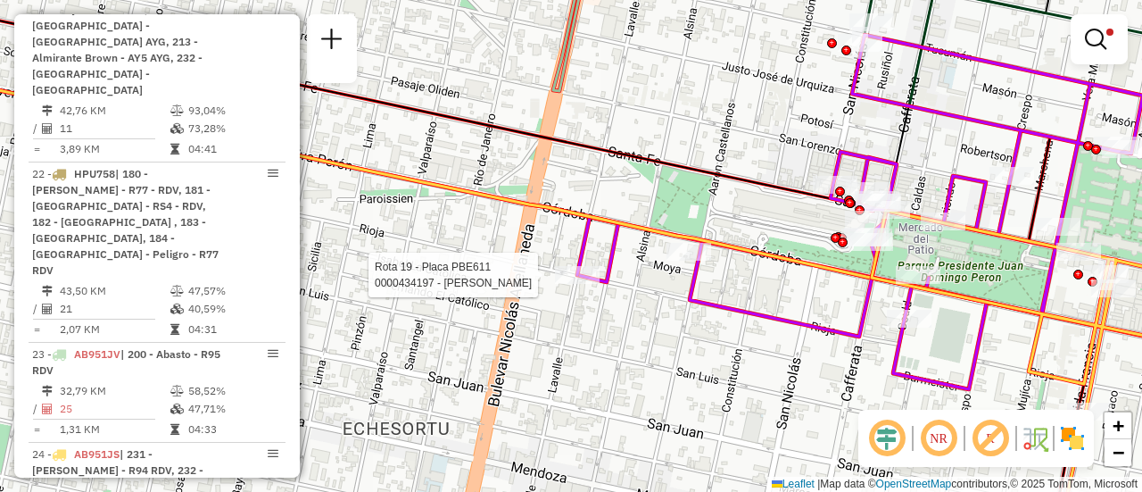
select select "**********"
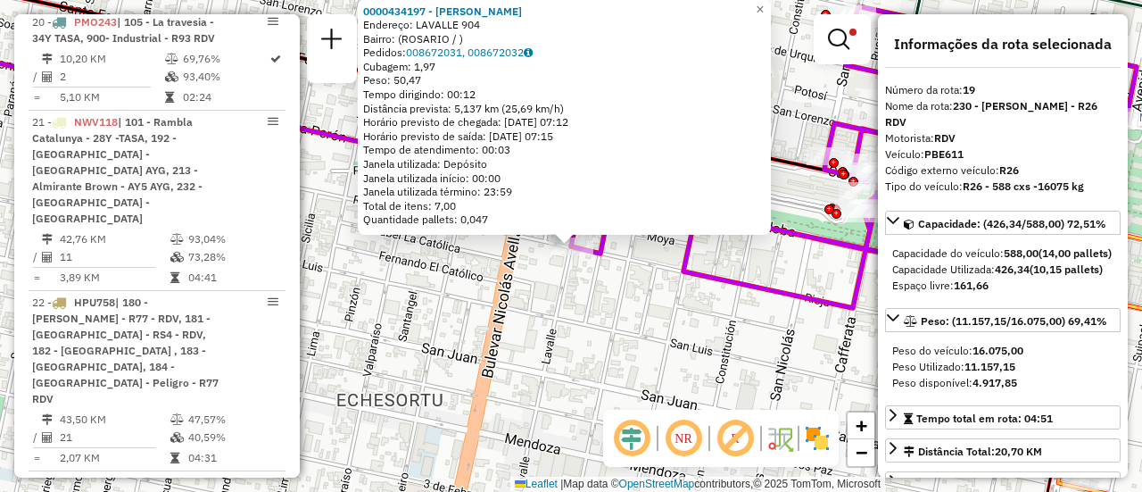
scroll to position [1316, 0]
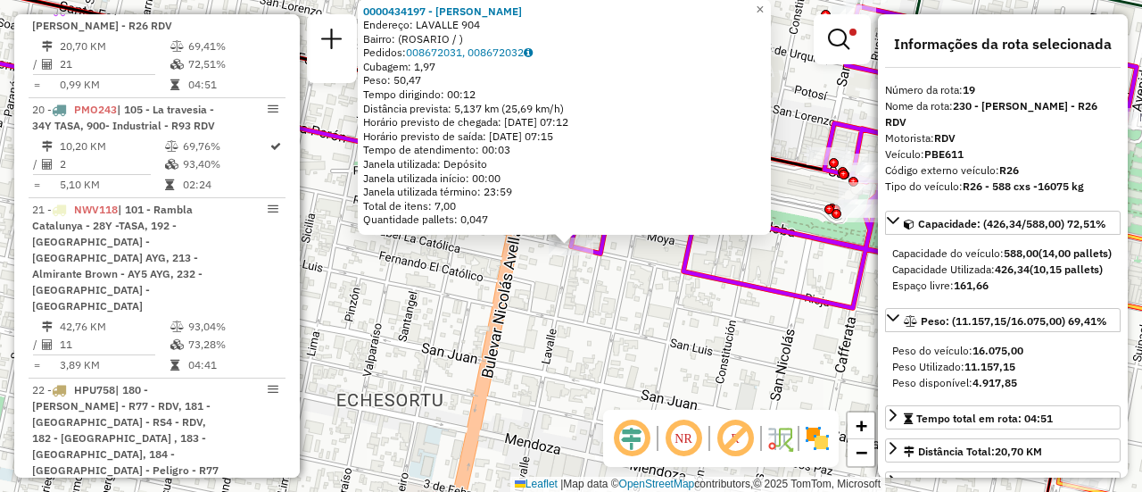
click at [585, 303] on div "0000434197 - GIL ANALIA ALEJANDRA Endereço: LAVALLE 904 Bairro: (ROSARIO / ) Pe…" at bounding box center [571, 246] width 1142 height 492
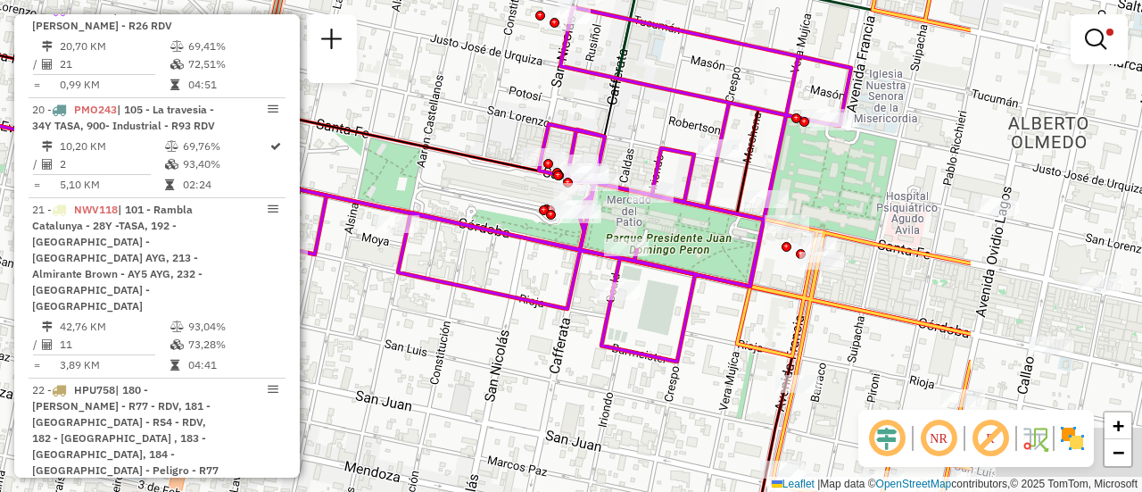
drag, startPoint x: 737, startPoint y: 255, endPoint x: 470, endPoint y: 259, distance: 266.9
click at [449, 258] on div "Limpar filtros Janela de atendimento Grade de atendimento Capacidade Transporta…" at bounding box center [571, 246] width 1142 height 492
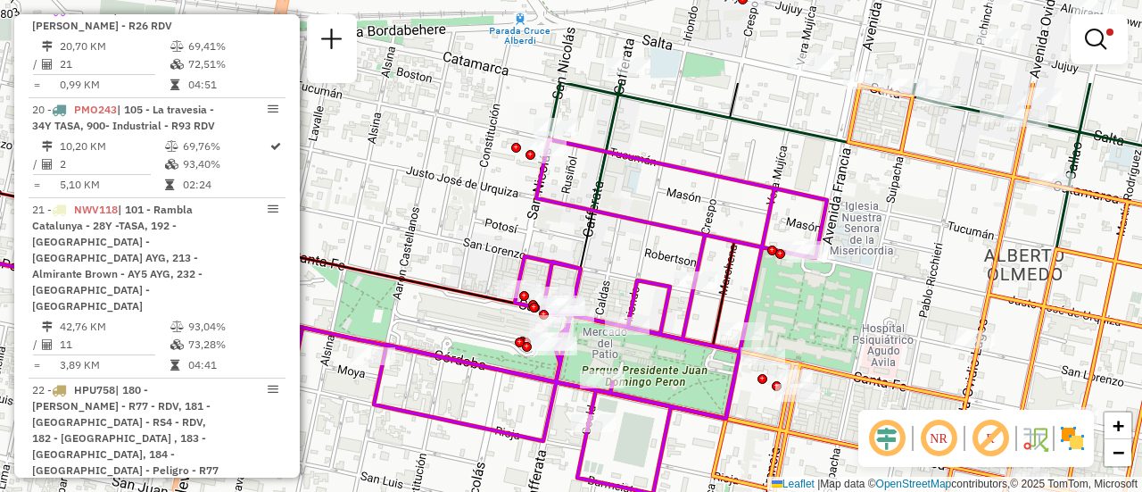
drag, startPoint x: 822, startPoint y: 191, endPoint x: 803, endPoint y: 311, distance: 121.9
click at [803, 311] on div "Limpar filtros Janela de atendimento Grade de atendimento Capacidade Transporta…" at bounding box center [571, 246] width 1142 height 492
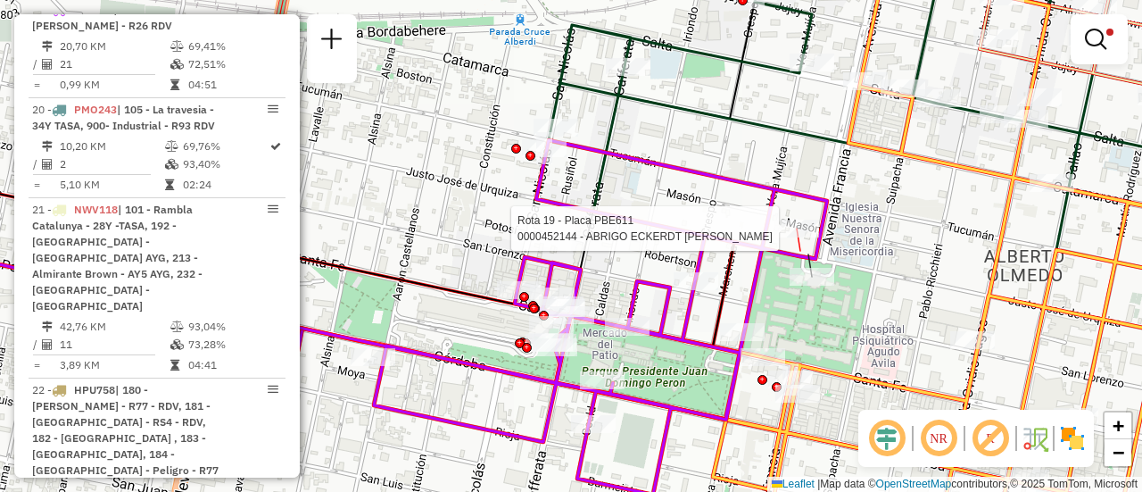
select select "**********"
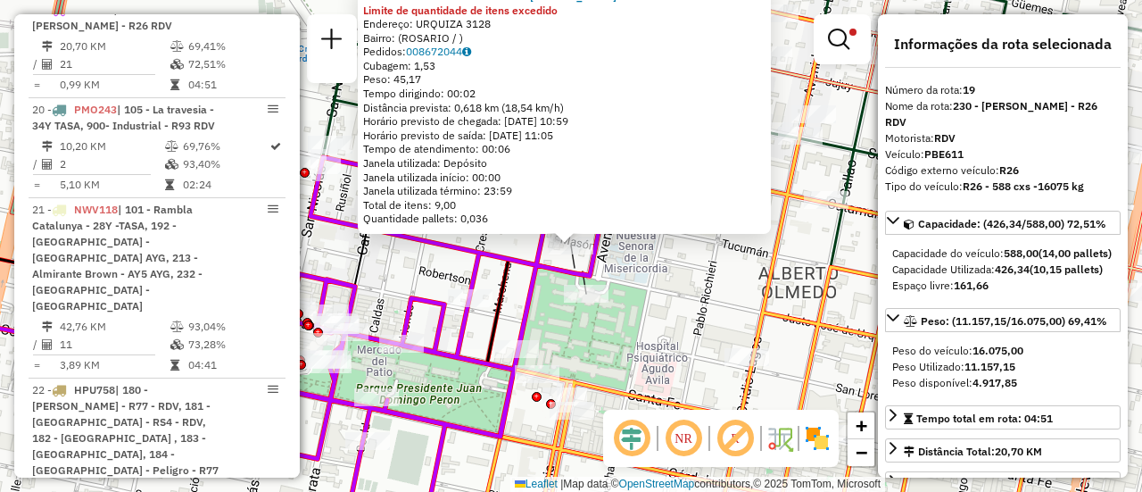
scroll to position [89, 0]
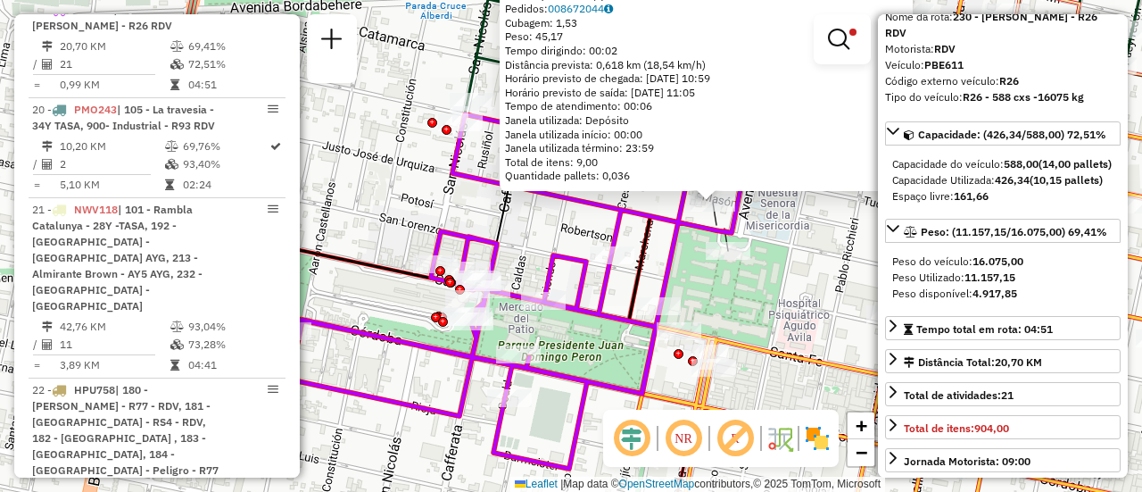
drag, startPoint x: 658, startPoint y: 300, endPoint x: 800, endPoint y: 257, distance: 148.2
click at [800, 257] on div "0000452144 - ABRIGO ECKERDT MARCELO HECTOR Limite de quantidade de itens excedi…" at bounding box center [571, 246] width 1142 height 492
click at [554, 232] on div "0000452144 - ABRIGO ECKERDT MARCELO HECTOR Limite de quantidade de itens excedi…" at bounding box center [571, 246] width 1142 height 492
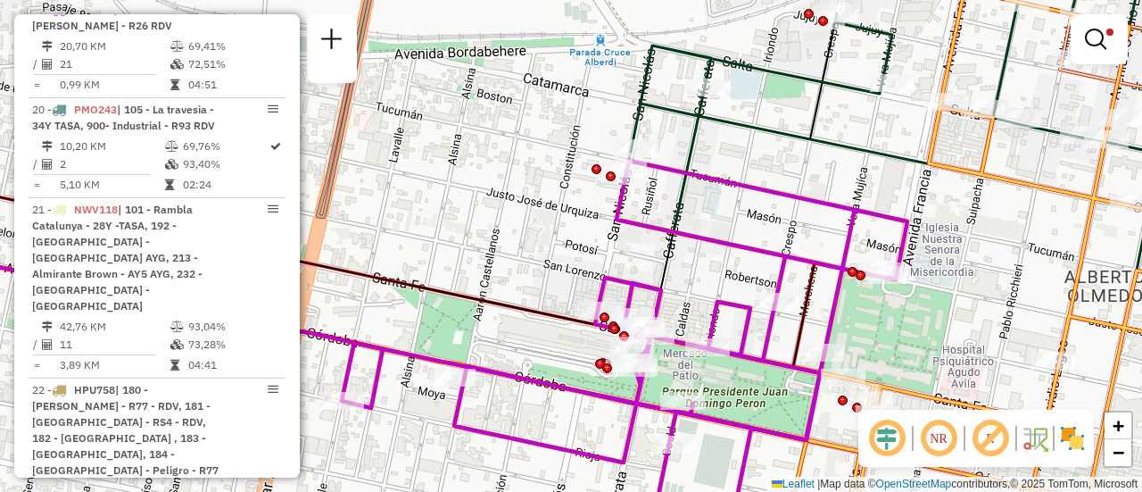
drag, startPoint x: 668, startPoint y: 178, endPoint x: 761, endPoint y: 221, distance: 103.0
click at [755, 220] on div "Limpar filtros Janela de atendimento Grade de atendimento Capacidade Transporta…" at bounding box center [571, 246] width 1142 height 492
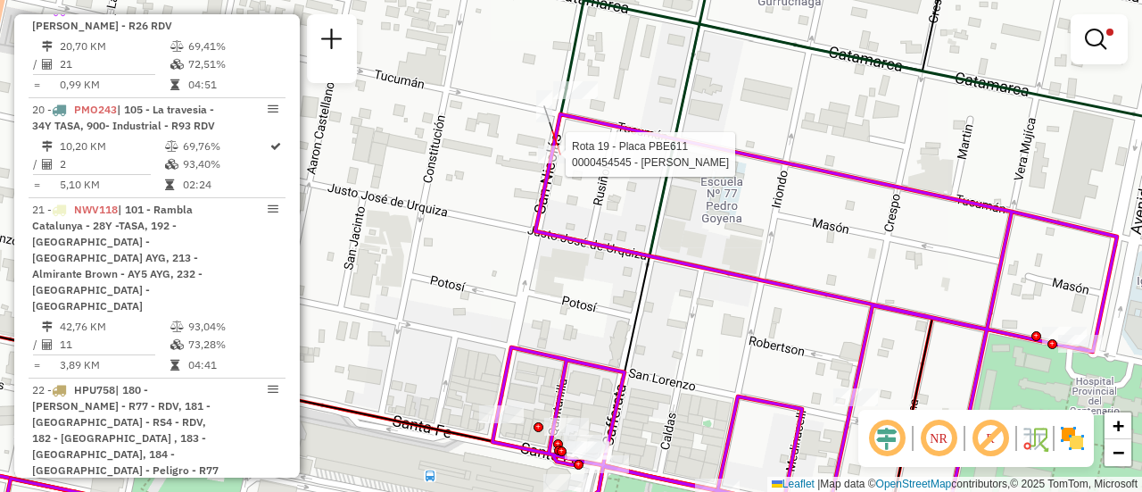
select select "**********"
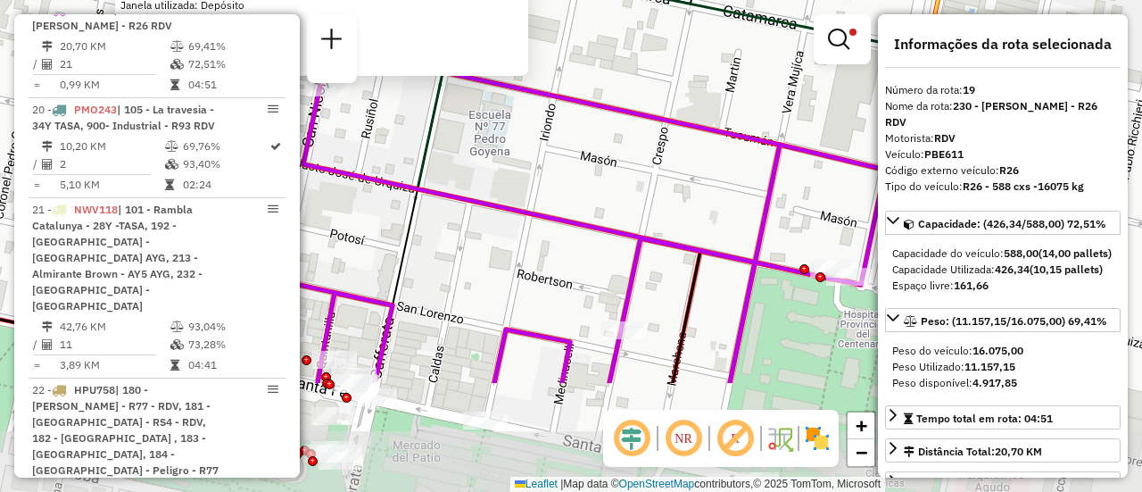
drag, startPoint x: 753, startPoint y: 292, endPoint x: 525, endPoint y: 152, distance: 268.0
click at [525, 152] on div "0000454545 - GONZALEZ MAXIMILIANO JOSE Tipo de cliente: 80 - Chopp/VIP (C) Limi…" at bounding box center [571, 246] width 1142 height 492
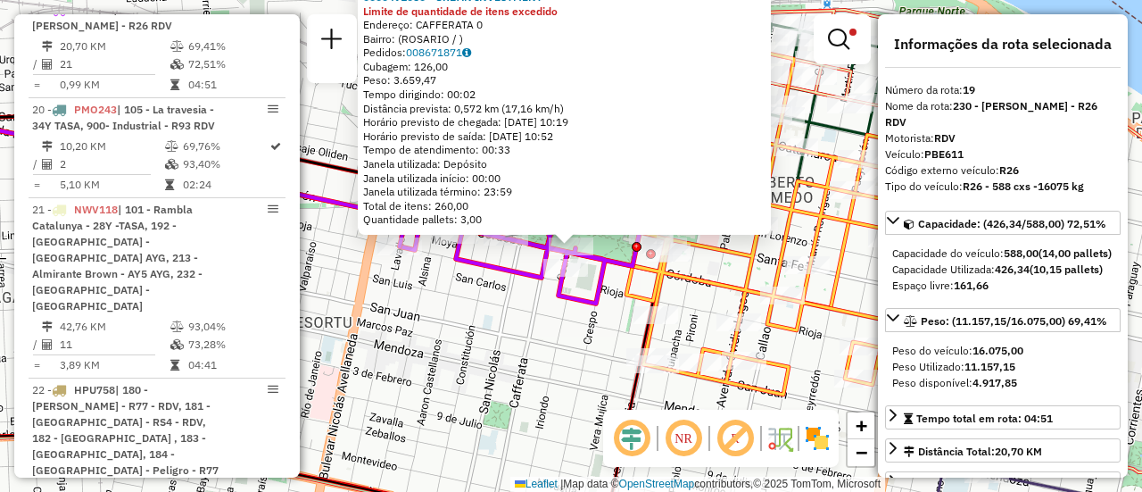
click at [605, 291] on icon at bounding box center [541, 215] width 283 height 177
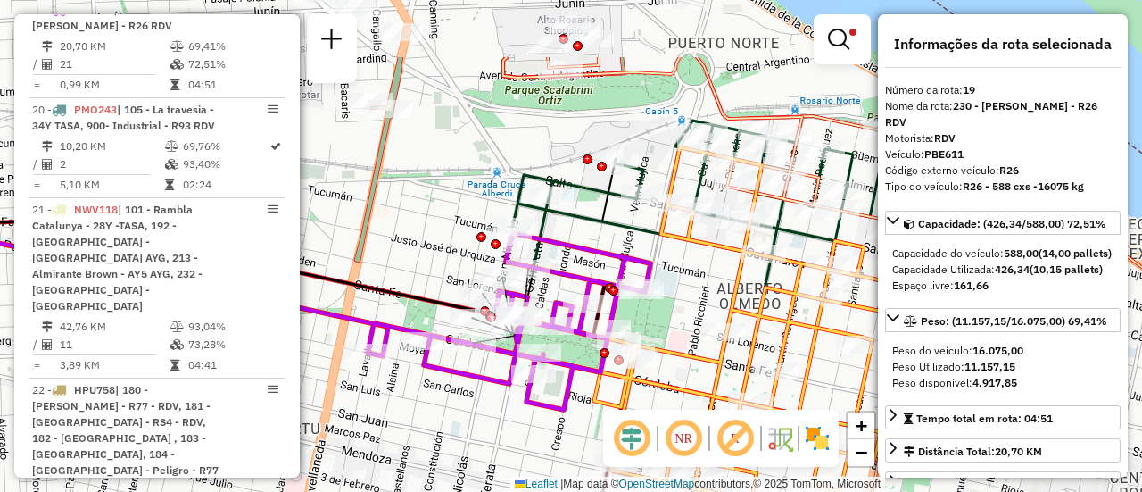
drag, startPoint x: 613, startPoint y: 128, endPoint x: 581, endPoint y: 234, distance: 111.0
click at [581, 234] on div "Limpar filtros Janela de atendimento Grade de atendimento Capacidade Transporta…" at bounding box center [571, 246] width 1142 height 492
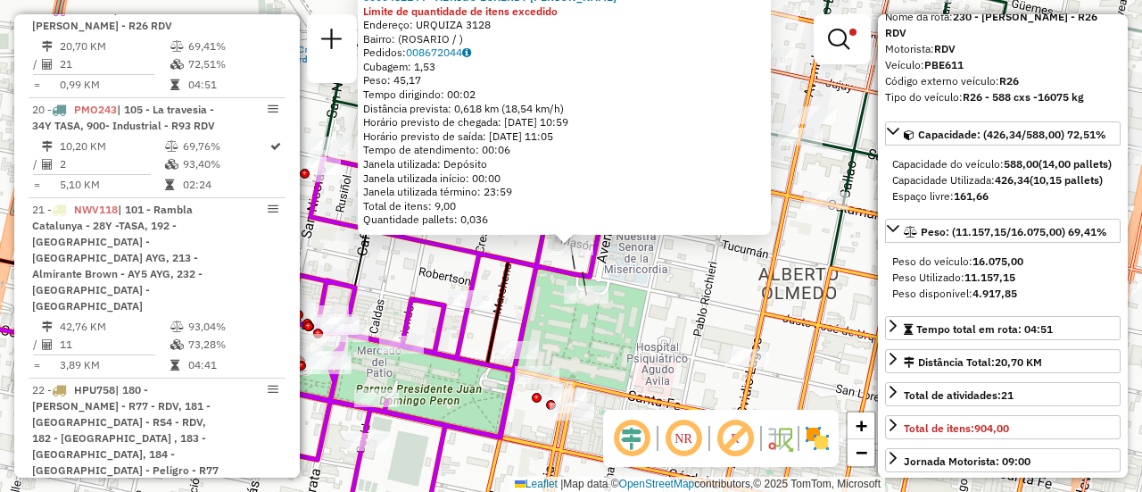
click at [696, 320] on div "0000452144 - ABRIGO ECKERDT MARCELO HECTOR Limite de quantidade de itens excedi…" at bounding box center [571, 246] width 1142 height 492
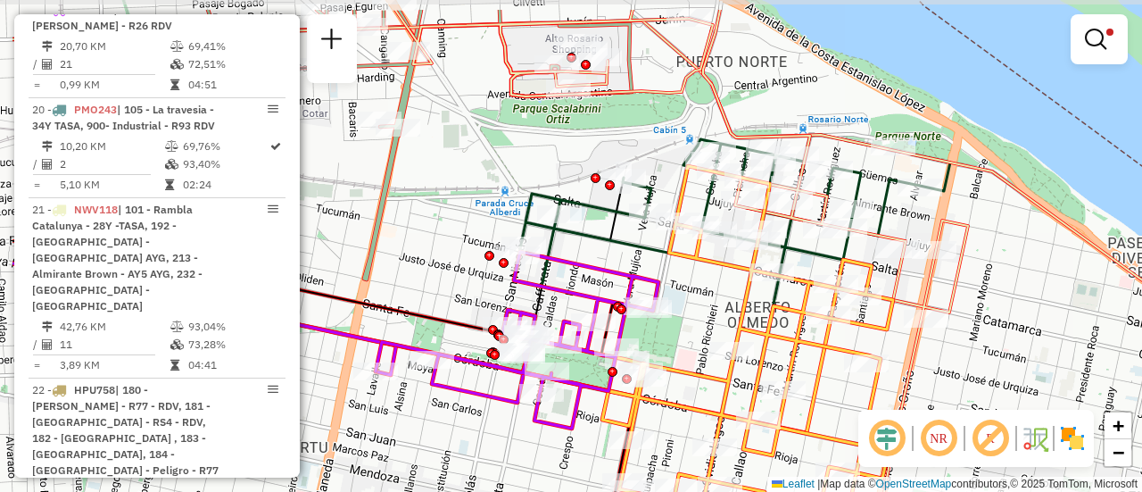
drag, startPoint x: 494, startPoint y: 198, endPoint x: 709, endPoint y: 291, distance: 234.3
click at [660, 270] on div "Limpar filtros Janela de atendimento Grade de atendimento Capacidade Transporta…" at bounding box center [571, 246] width 1142 height 492
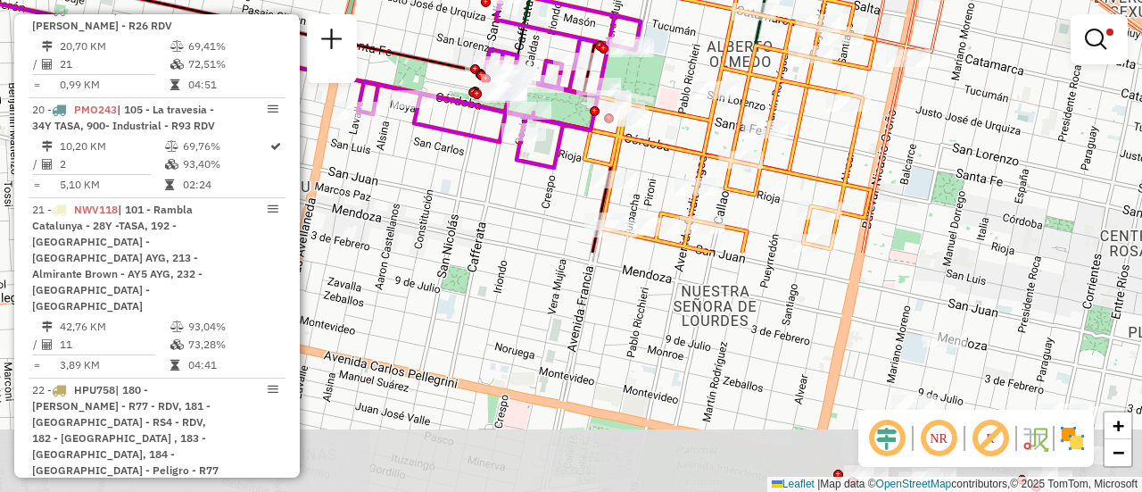
drag, startPoint x: 990, startPoint y: 362, endPoint x: 851, endPoint y: 0, distance: 388.2
click at [856, 2] on div "Limpar filtros Janela de atendimento Grade de atendimento Capacidade Transporta…" at bounding box center [571, 246] width 1142 height 492
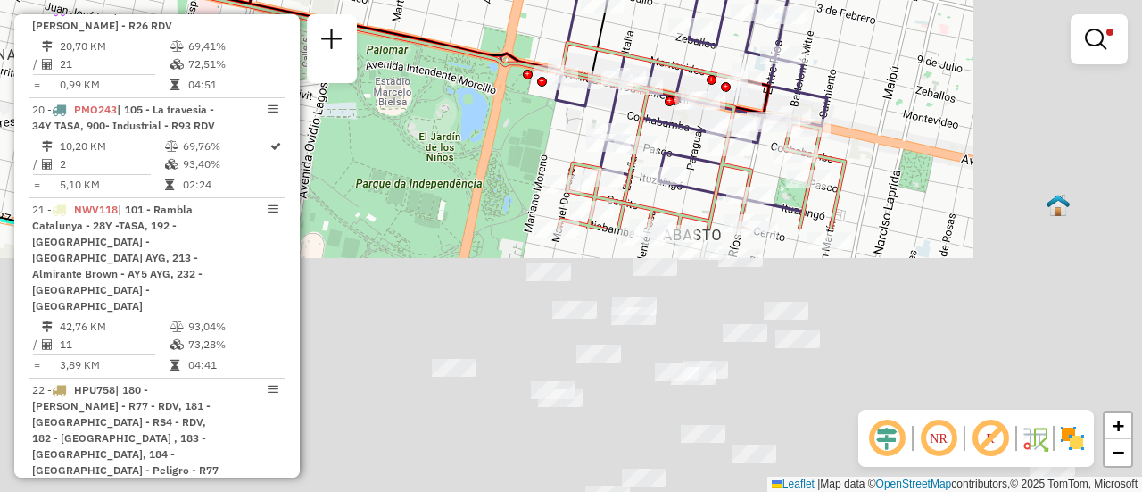
drag, startPoint x: 994, startPoint y: 252, endPoint x: 697, endPoint y: -64, distance: 433.8
click at [697, 0] on html "Aplicando filtros Pop-up bloqueado! Seu navegador bloqueou automáticamente a ab…" at bounding box center [571, 246] width 1142 height 492
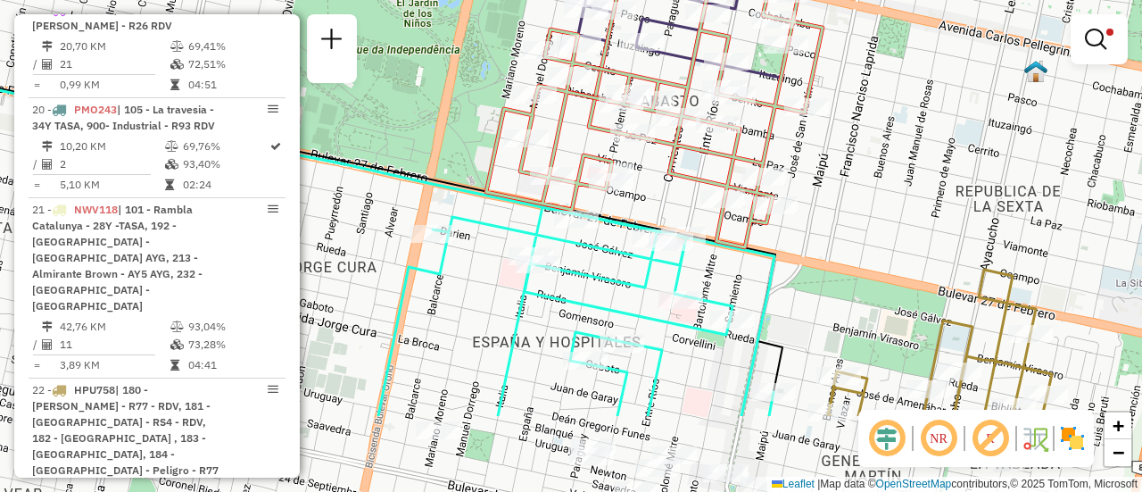
drag, startPoint x: 877, startPoint y: 295, endPoint x: 859, endPoint y: 1, distance: 295.1
click at [862, 19] on div "Limpar filtros Janela de atendimento Grade de atendimento Capacidade Transporta…" at bounding box center [571, 246] width 1142 height 492
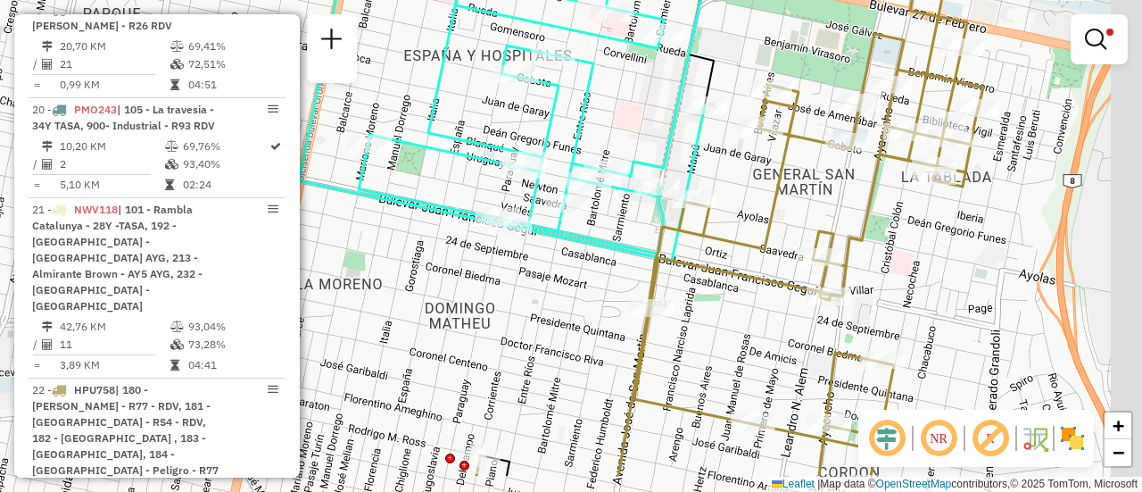
drag, startPoint x: 860, startPoint y: 278, endPoint x: 803, endPoint y: 199, distance: 97.1
click at [803, 199] on div "Limpar filtros Janela de atendimento Grade de atendimento Capacidade Transporta…" at bounding box center [571, 246] width 1142 height 492
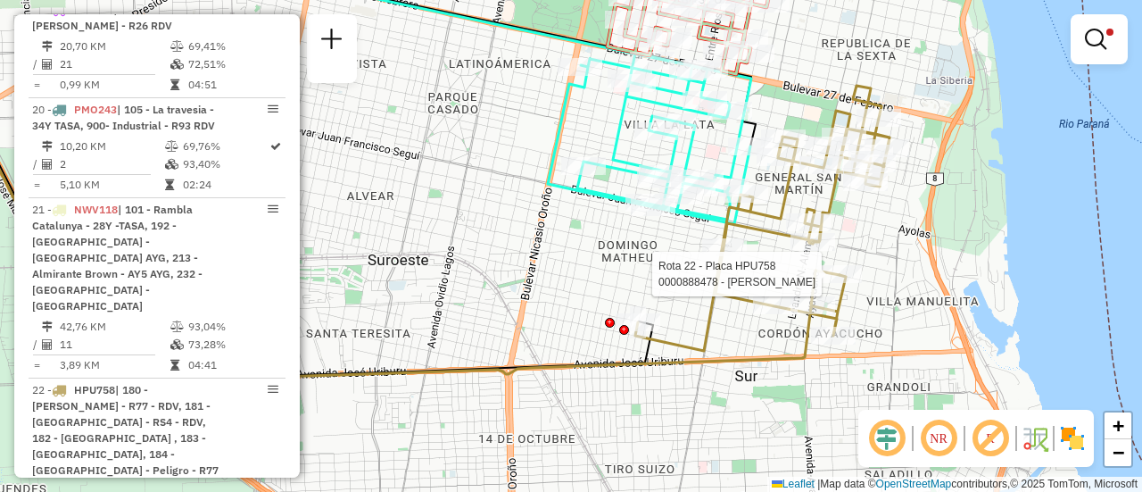
select select "**********"
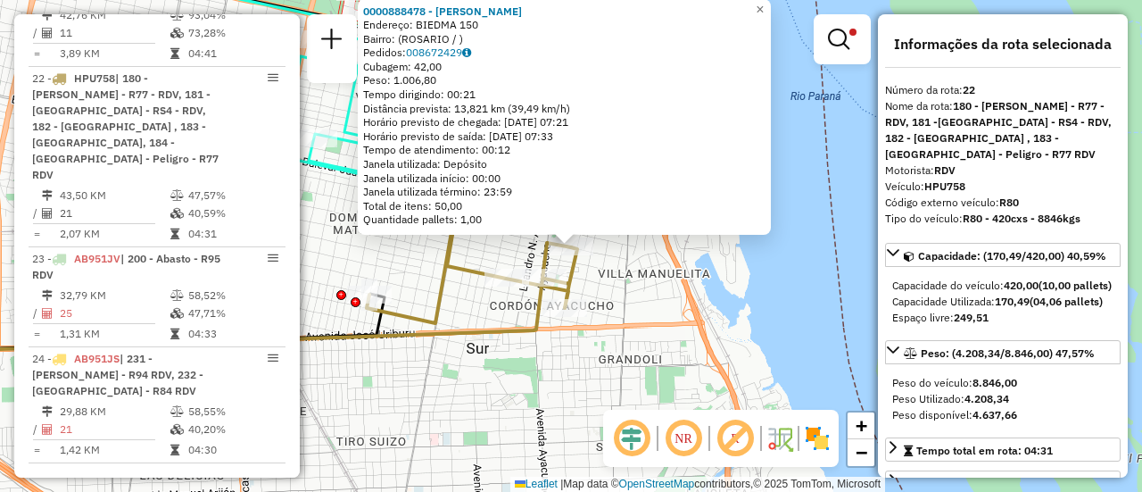
scroll to position [178, 0]
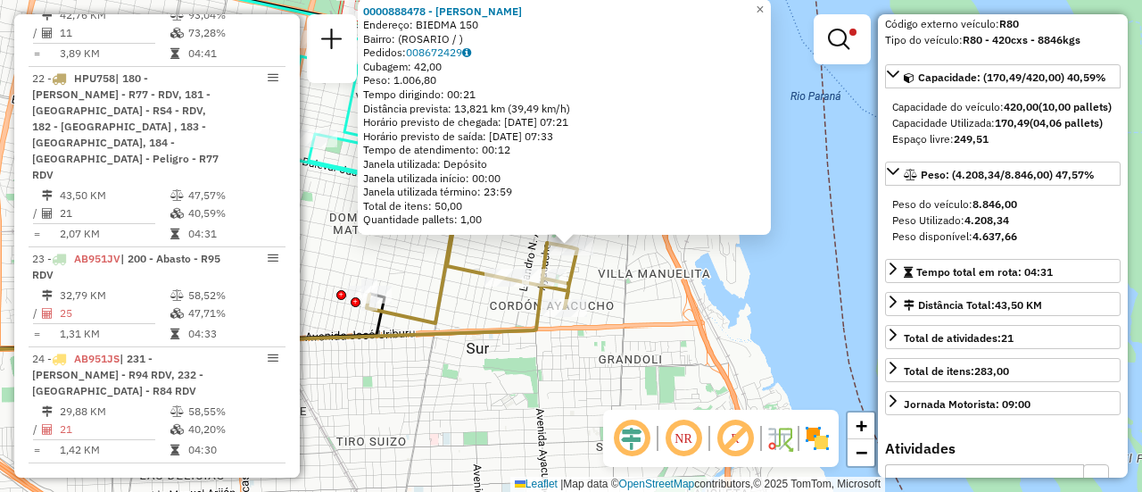
click at [635, 303] on div "0000888478 - VILLAREAL MIGUEL Endereço: BIEDMA 150 Bairro: (ROSARIO / ) Pedidos…" at bounding box center [571, 246] width 1142 height 492
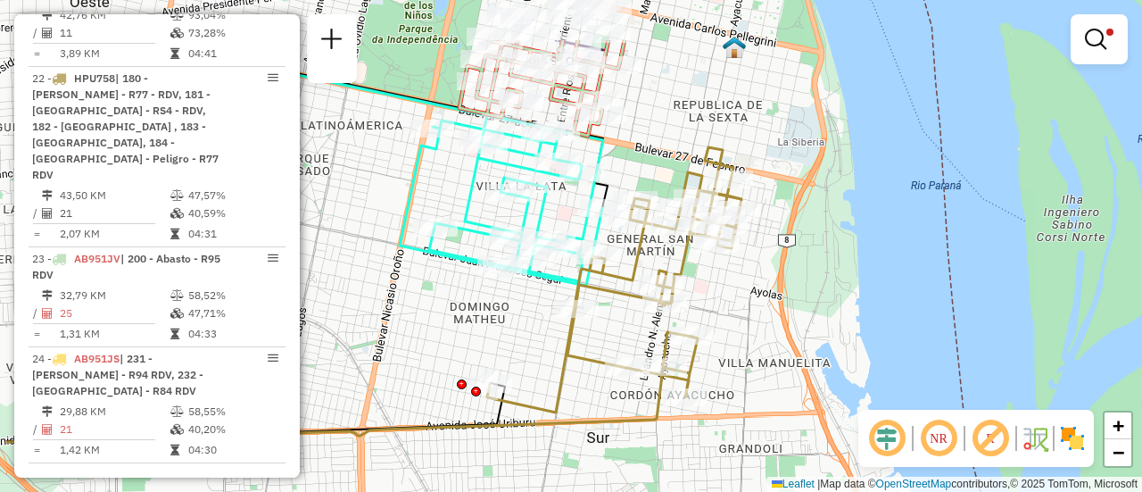
drag, startPoint x: 436, startPoint y: 289, endPoint x: 523, endPoint y: 344, distance: 103.0
click at [522, 345] on div "Limpar filtros Janela de atendimento Grade de atendimento Capacidade Transporta…" at bounding box center [571, 246] width 1142 height 492
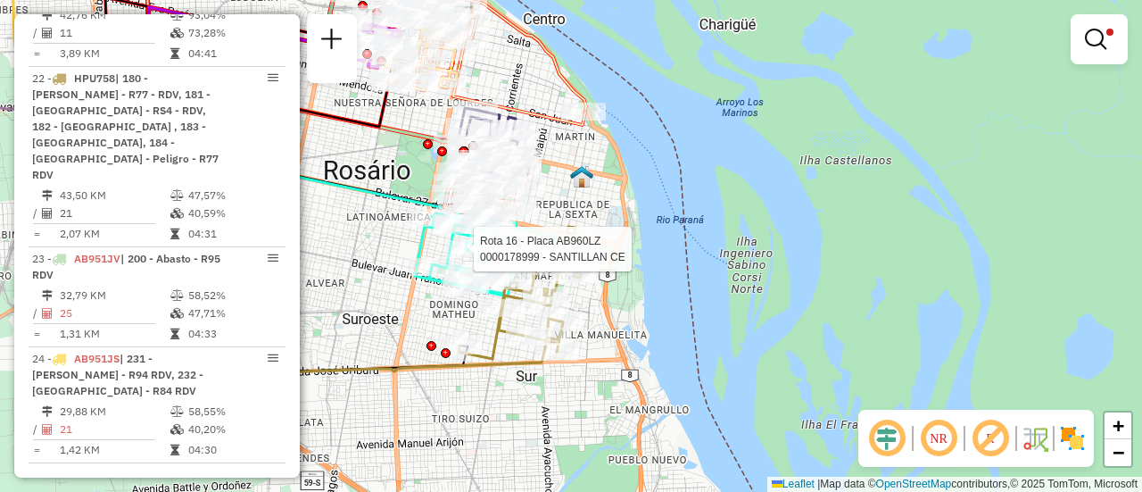
select select "**********"
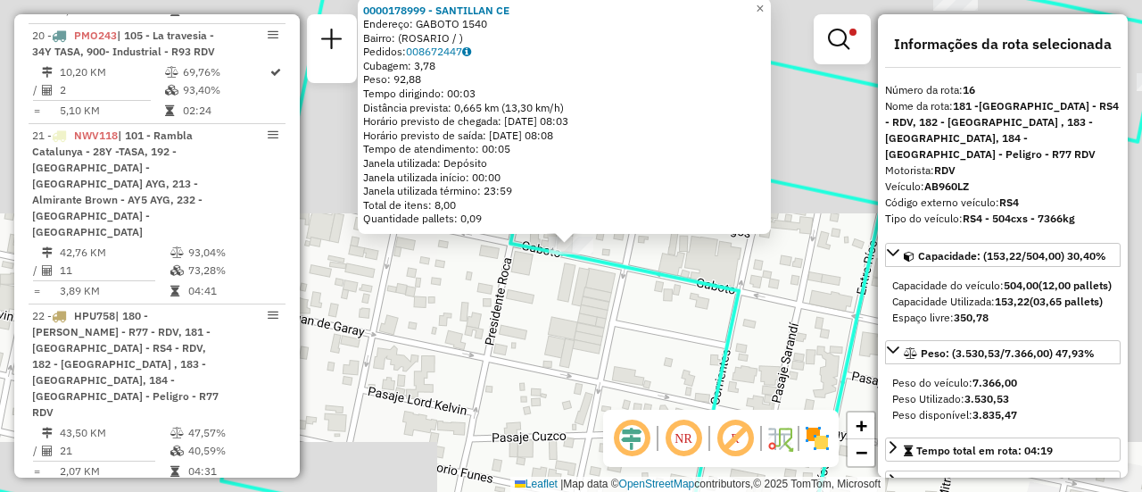
scroll to position [951, 0]
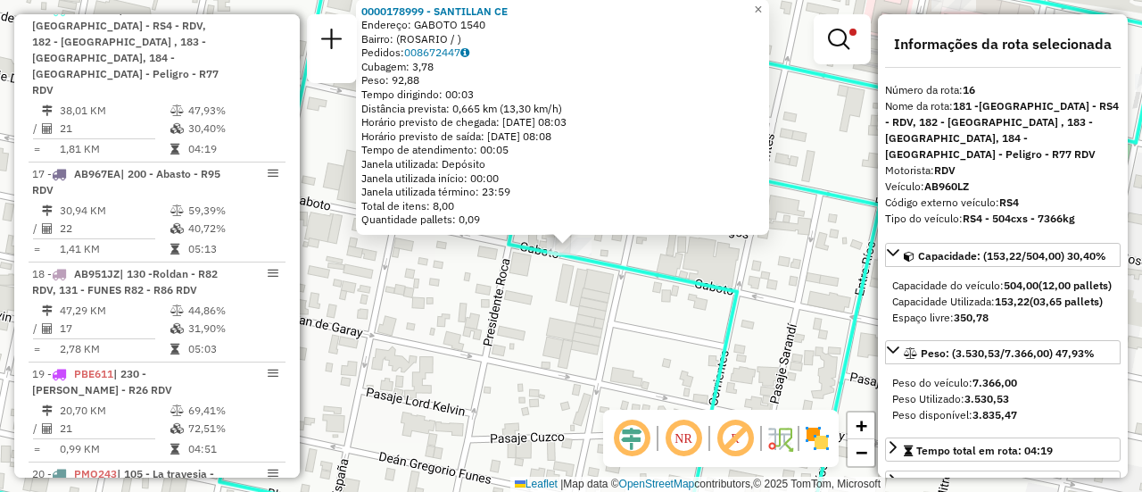
click at [558, 329] on div "0000178999 - SANTILLAN CE Endereço: GABOTO 1540 Bairro: (ROSARIO / ) Pedidos: 0…" at bounding box center [571, 246] width 1142 height 492
click at [570, 316] on div "0000178999 - SANTILLAN CE Endereço: GABOTO 1540 Bairro: (ROSARIO / ) Pedidos: 0…" at bounding box center [571, 246] width 1142 height 492
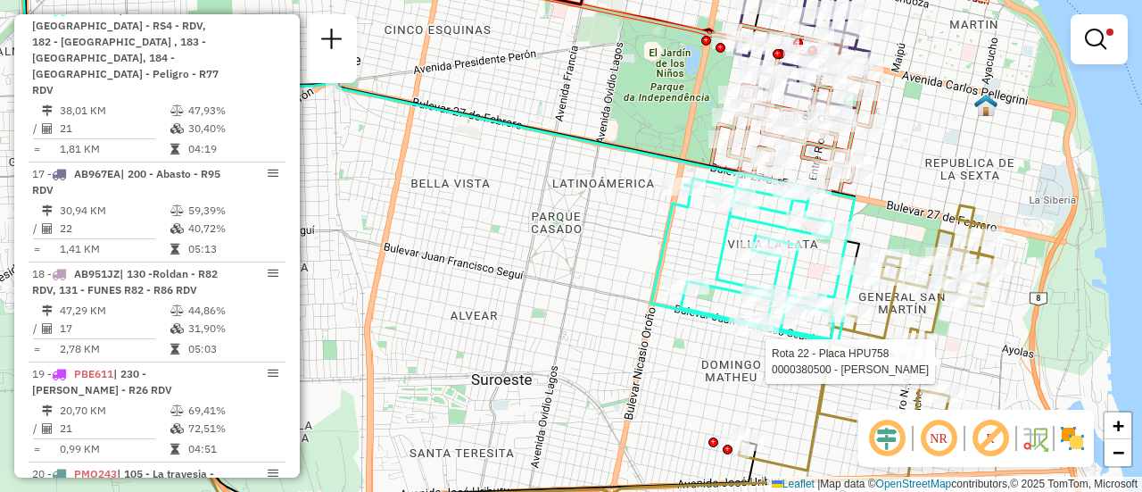
select select "**********"
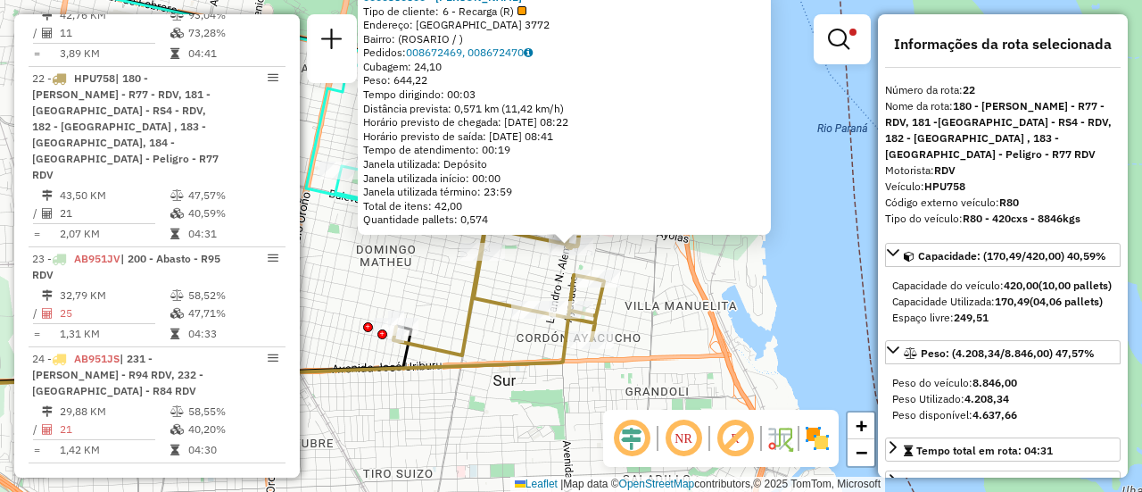
scroll to position [178, 0]
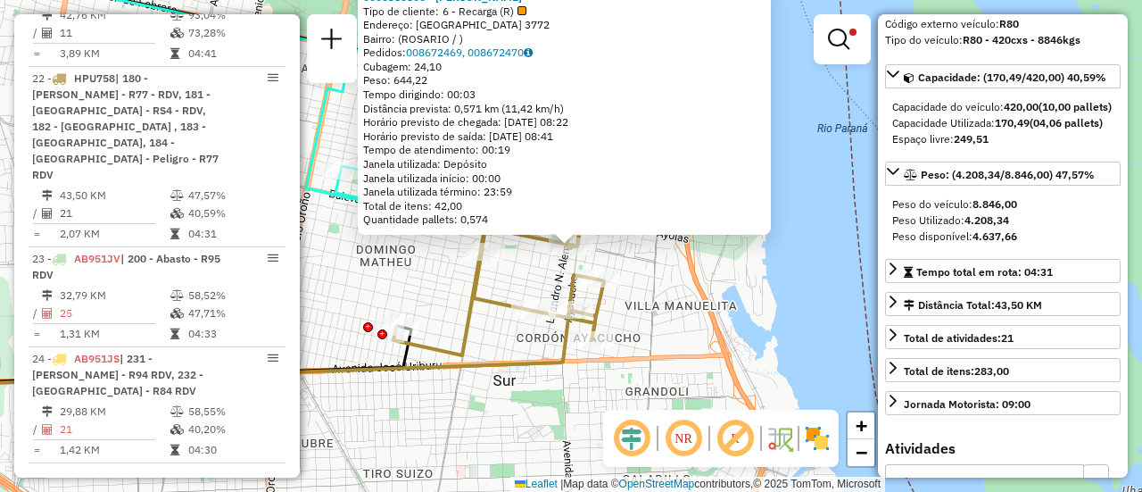
click at [802, 310] on div "0000380500 - XUE JINHUA Tipo de cliente: 6 - Recarga (R) Endereço: BUENOS AIRES…" at bounding box center [571, 246] width 1142 height 492
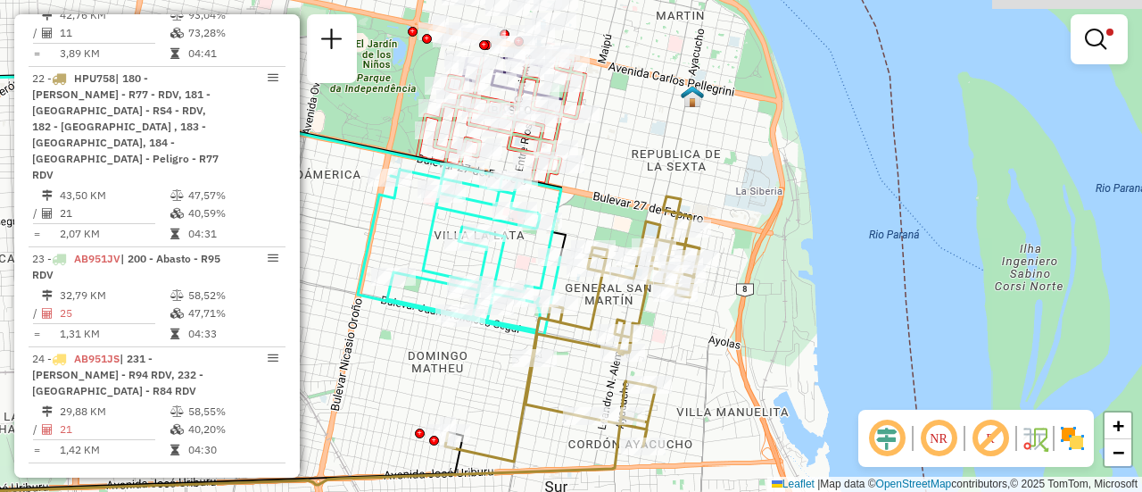
drag, startPoint x: 456, startPoint y: 273, endPoint x: 517, endPoint y: 367, distance: 111.6
click at [513, 378] on div "Limpar filtros Janela de atendimento Grade de atendimento Capacidade Transporta…" at bounding box center [571, 246] width 1142 height 492
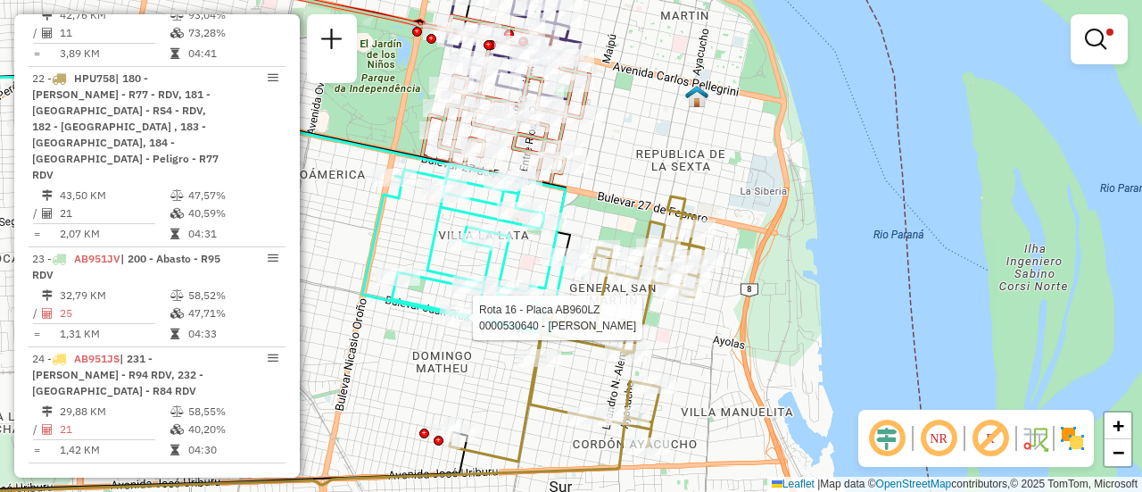
select select "**********"
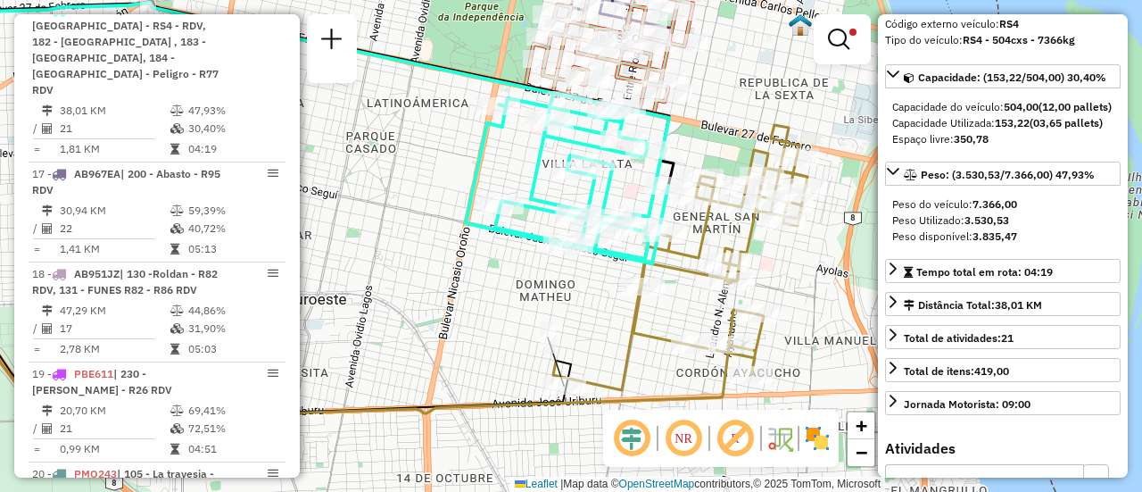
click at [594, 328] on div "Limpar filtros Janela de atendimento Grade de atendimento Capacidade Transporta…" at bounding box center [571, 246] width 1142 height 492
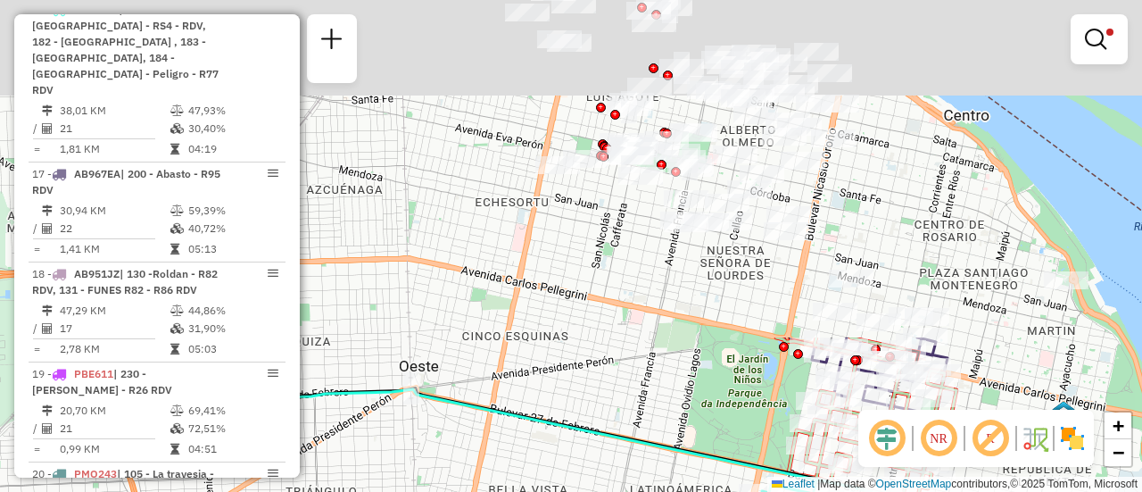
drag, startPoint x: 519, startPoint y: 238, endPoint x: 811, endPoint y: 442, distance: 355.8
click at [823, 491] on html "Aplicando filtros Pop-up bloqueado! Seu navegador bloqueou automáticamente a ab…" at bounding box center [571, 246] width 1142 height 492
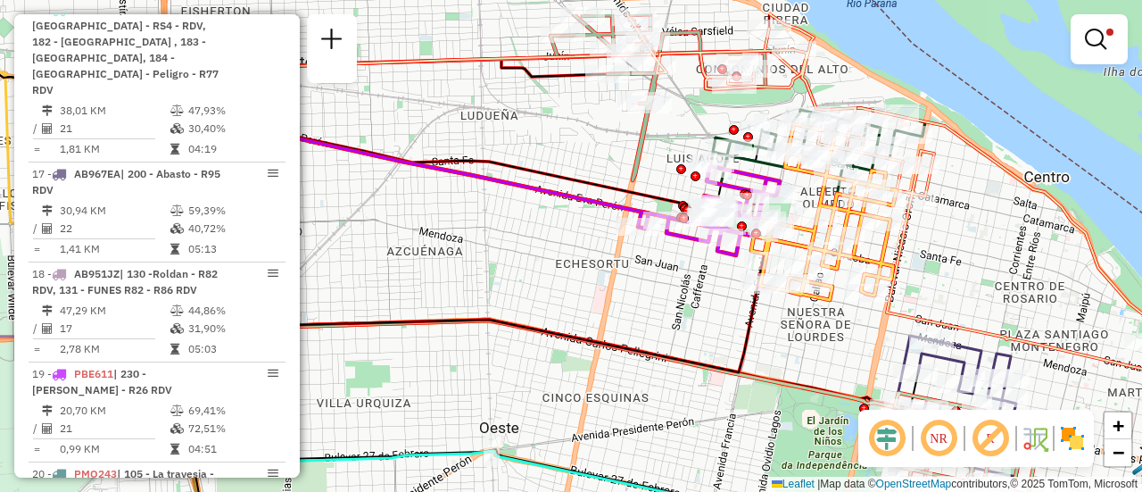
drag, startPoint x: 564, startPoint y: 208, endPoint x: 647, endPoint y: 378, distance: 188.8
click at [646, 380] on div "Rota 16 - Placa AB960LZ 0000530640 - Yang Qiwei Limpar filtros Janela de atendi…" at bounding box center [571, 246] width 1142 height 492
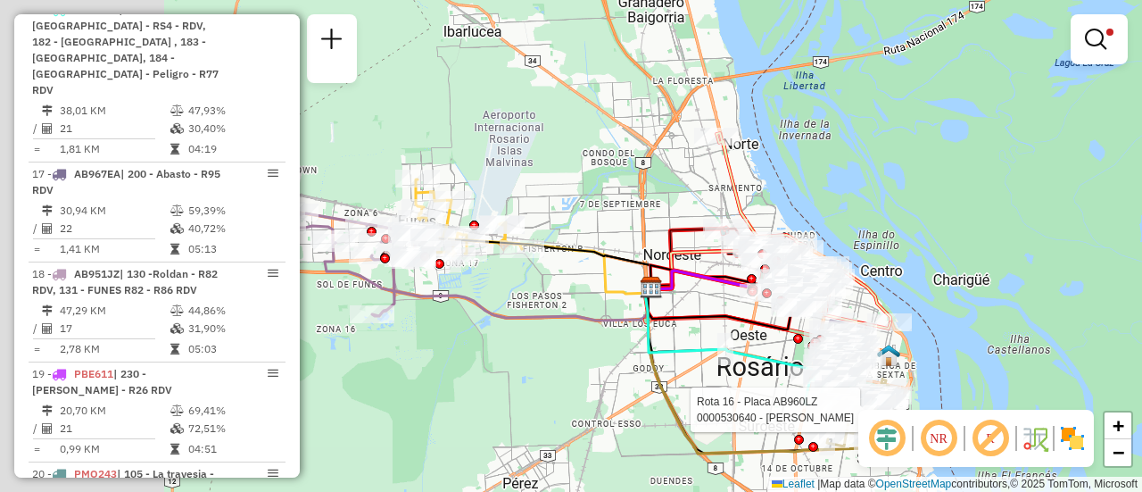
drag, startPoint x: 449, startPoint y: 196, endPoint x: 766, endPoint y: 232, distance: 318.8
click at [760, 231] on div "Rota 16 - Placa AB960LZ 0000530640 - Yang Qiwei Limpar filtros Janela de atendi…" at bounding box center [571, 246] width 1142 height 492
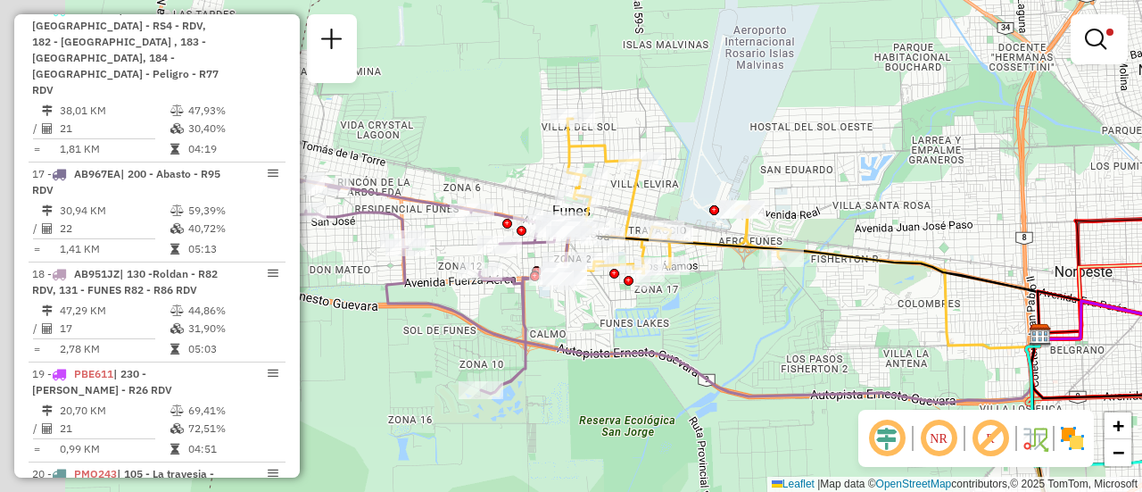
drag, startPoint x: 469, startPoint y: 328, endPoint x: 605, endPoint y: 345, distance: 136.6
click at [604, 344] on icon at bounding box center [712, 324] width 653 height 155
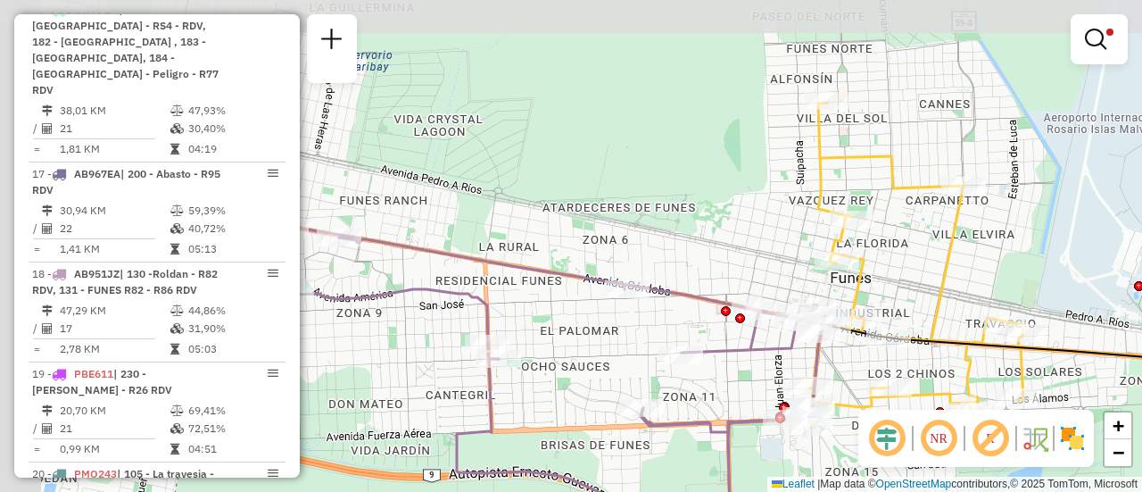
drag, startPoint x: 454, startPoint y: 170, endPoint x: 787, endPoint y: 270, distance: 347.6
click at [778, 270] on div "Rota 16 - Placa AB960LZ 0000530640 - Yang Qiwei Limpar filtros Janela de atendi…" at bounding box center [571, 246] width 1142 height 492
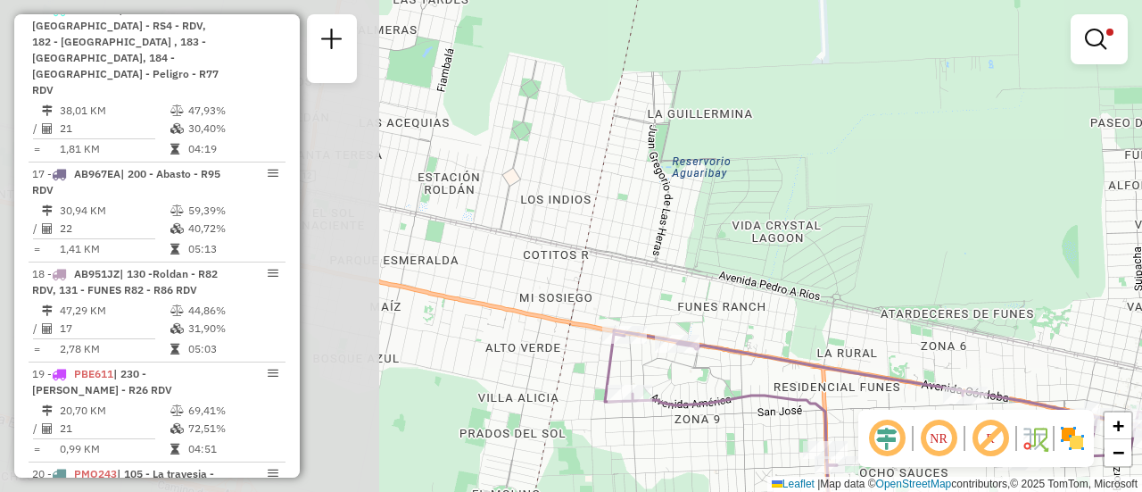
drag, startPoint x: 402, startPoint y: 126, endPoint x: 850, endPoint y: 229, distance: 459.8
click at [836, 229] on div "Rota 16 - Placa AB960LZ 0000530640 - Yang Qiwei Limpar filtros Janela de atendi…" at bounding box center [571, 246] width 1142 height 492
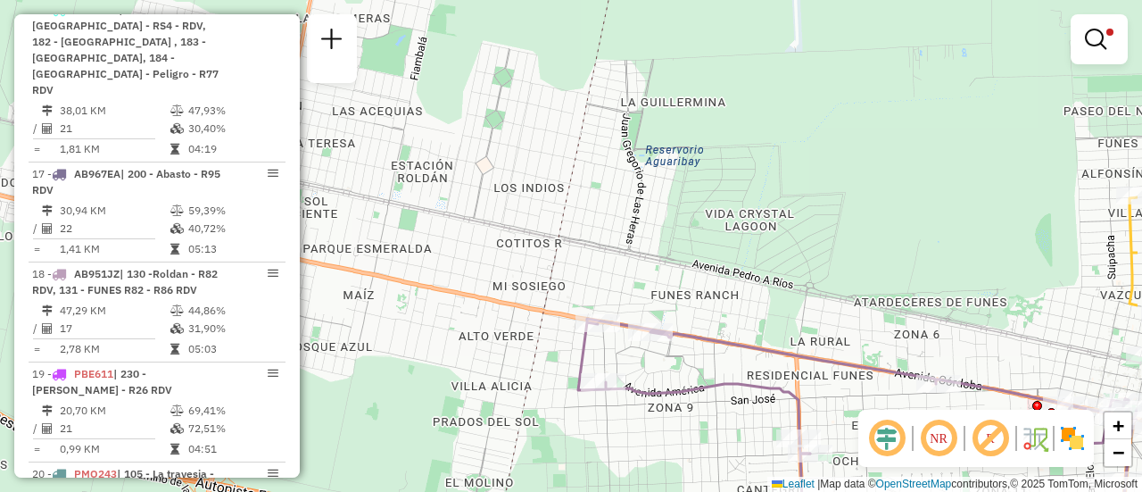
drag, startPoint x: 662, startPoint y: 178, endPoint x: 23, endPoint y: 29, distance: 656.2
click at [22, 29] on hb-router-mapa "Informações da Sessão 1291602 - 10/10/2025 Criação: 09/10/2025 15:39 Depósito: …" at bounding box center [571, 246] width 1142 height 492
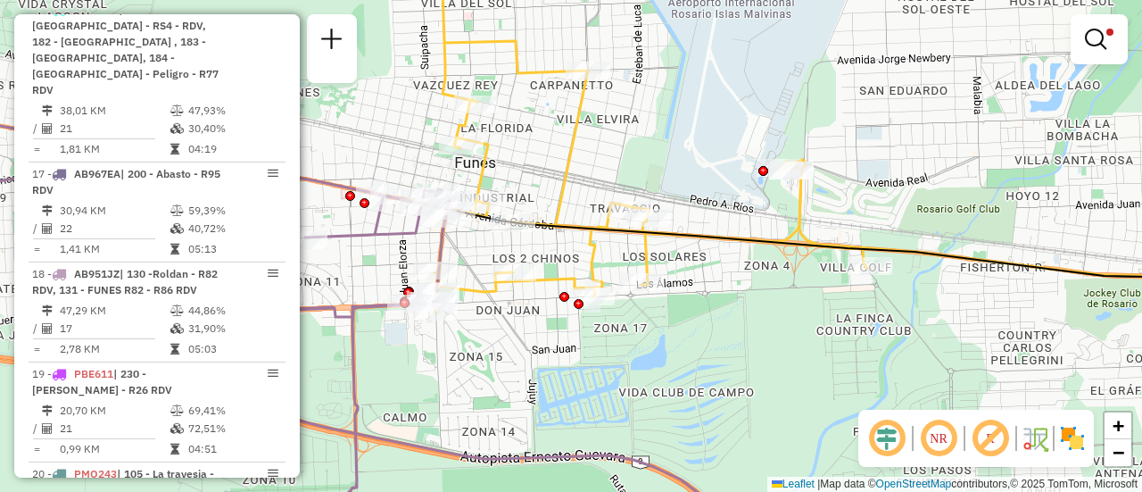
drag, startPoint x: 496, startPoint y: 209, endPoint x: 542, endPoint y: 172, distance: 58.4
click at [542, 172] on div "Rota 16 - Placa AB960LZ 0000530640 - Yang Qiwei Limpar filtros Janela de atendi…" at bounding box center [571, 246] width 1142 height 492
click at [697, 358] on div "Rota 16 - Placa AB960LZ 0000530640 - Yang Qiwei Limpar filtros Janela de atendi…" at bounding box center [571, 246] width 1142 height 492
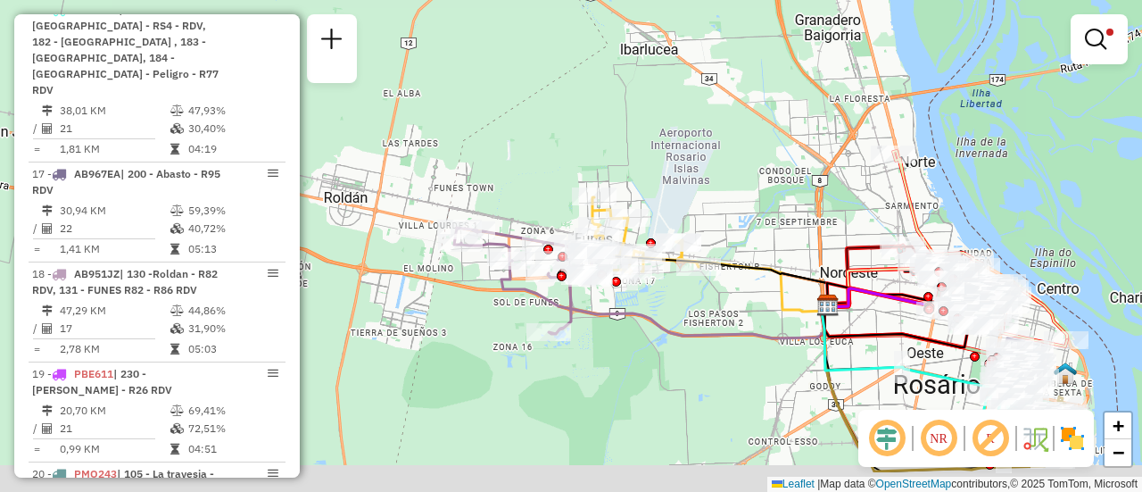
drag, startPoint x: 708, startPoint y: 213, endPoint x: 693, endPoint y: 190, distance: 27.2
click at [693, 190] on div "Limpar filtros Janela de atendimento Grade de atendimento Capacidade Transporta…" at bounding box center [571, 246] width 1142 height 492
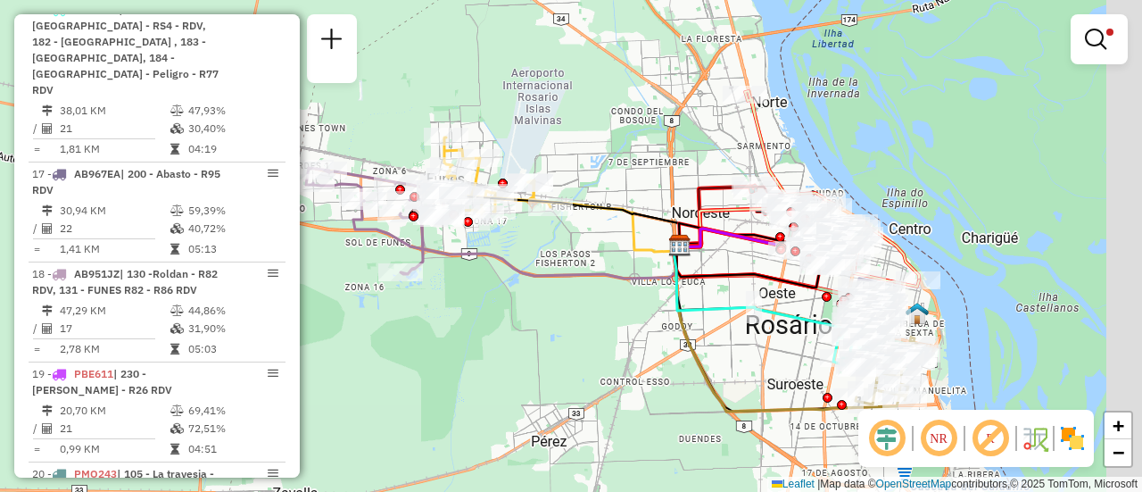
drag, startPoint x: 898, startPoint y: 331, endPoint x: 764, endPoint y: 294, distance: 139.0
click at [763, 295] on div "Rota 16 - Placa AB960LZ 0000080283 - LOTUFFO FERNANDO Limpar filtros Janela de …" at bounding box center [571, 246] width 1142 height 492
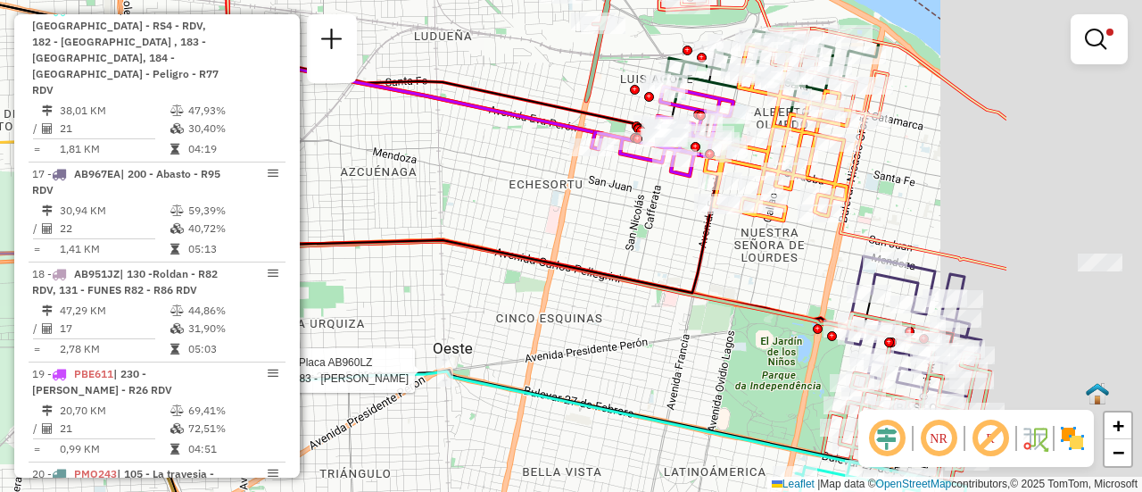
drag, startPoint x: 963, startPoint y: 234, endPoint x: 576, endPoint y: 245, distance: 387.5
click at [576, 245] on div "Rota 16 - Placa AB960LZ 0000080283 - LOTUFFO FERNANDO Limpar filtros Janela de …" at bounding box center [571, 246] width 1142 height 492
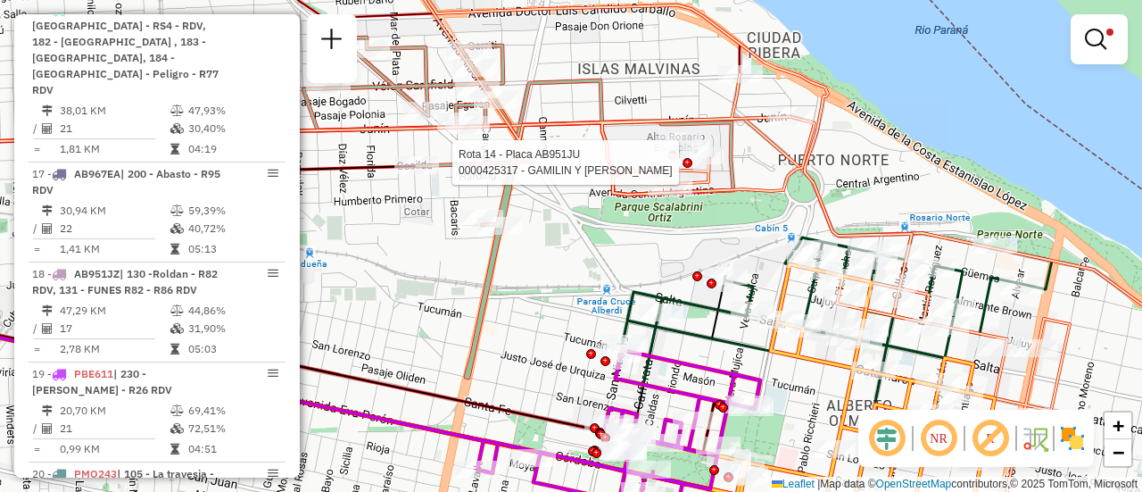
select select "**********"
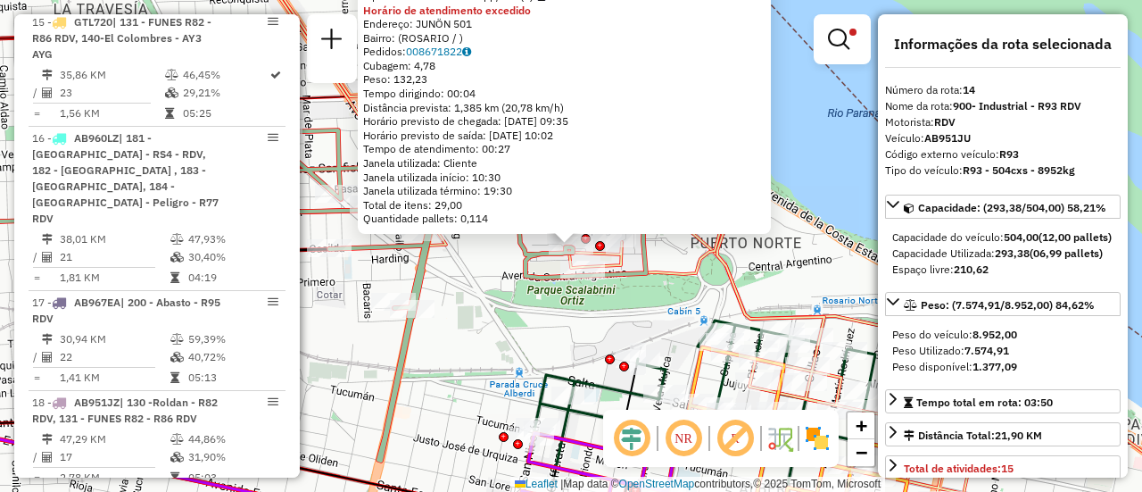
scroll to position [735, 0]
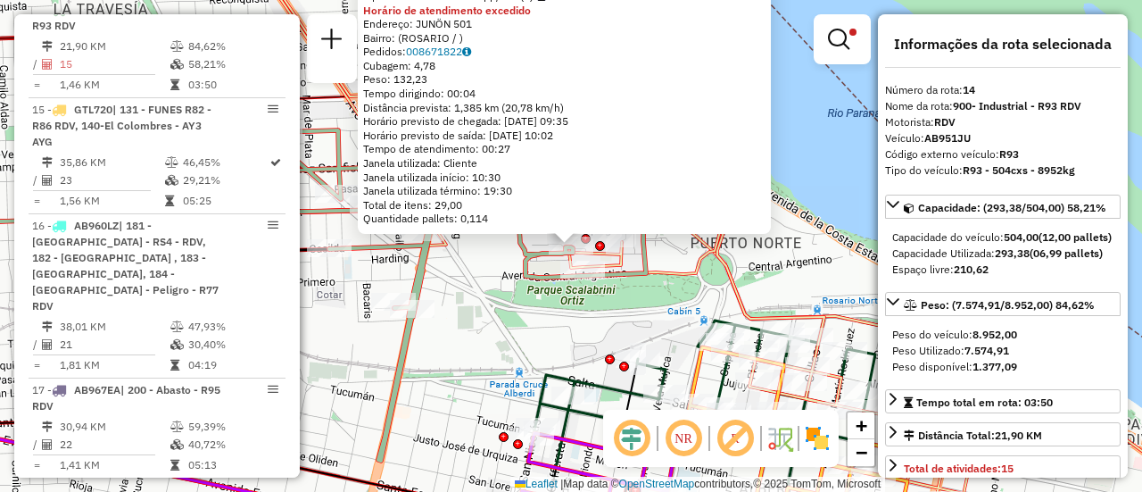
click at [484, 286] on div "0000425317 - GAMILIN Y GIACOMINO Tipo de cliente: 80 - Chopp/VIP (C) Horário de…" at bounding box center [571, 246] width 1142 height 492
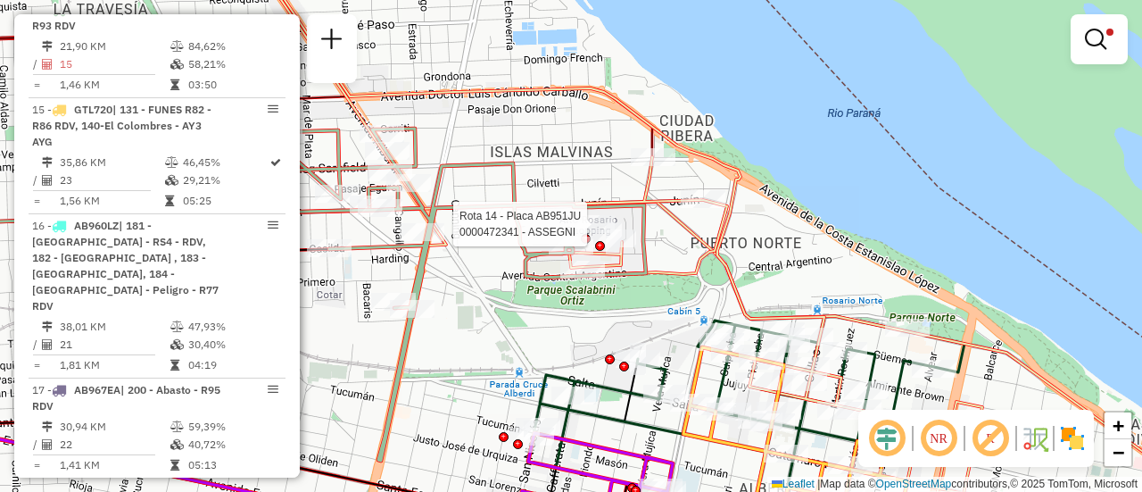
select select "**********"
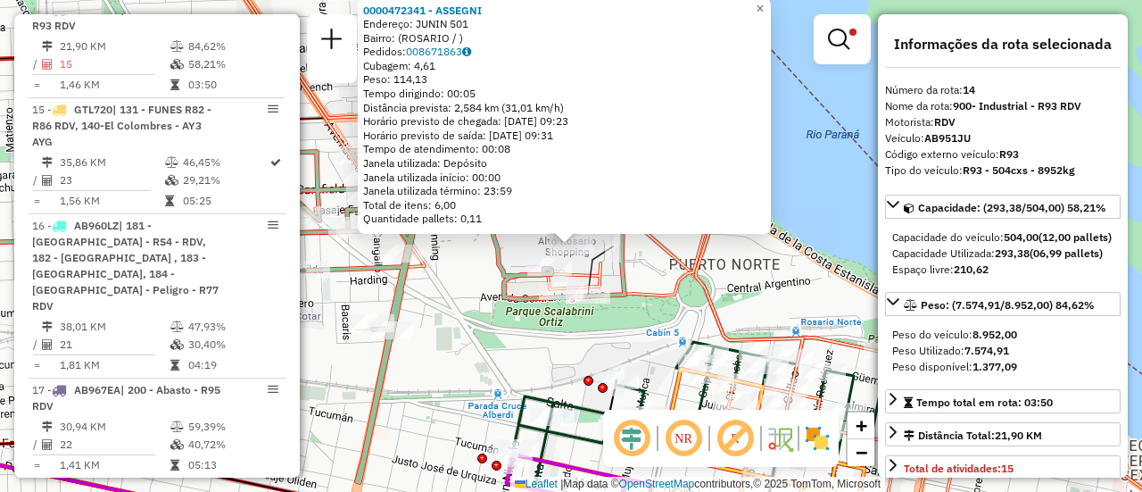
click at [544, 328] on div "0000472341 - ASSEGNI Endereço: JUNIN 501 Bairro: (ROSARIO / ) Pedidos: 00867186…" at bounding box center [571, 246] width 1142 height 492
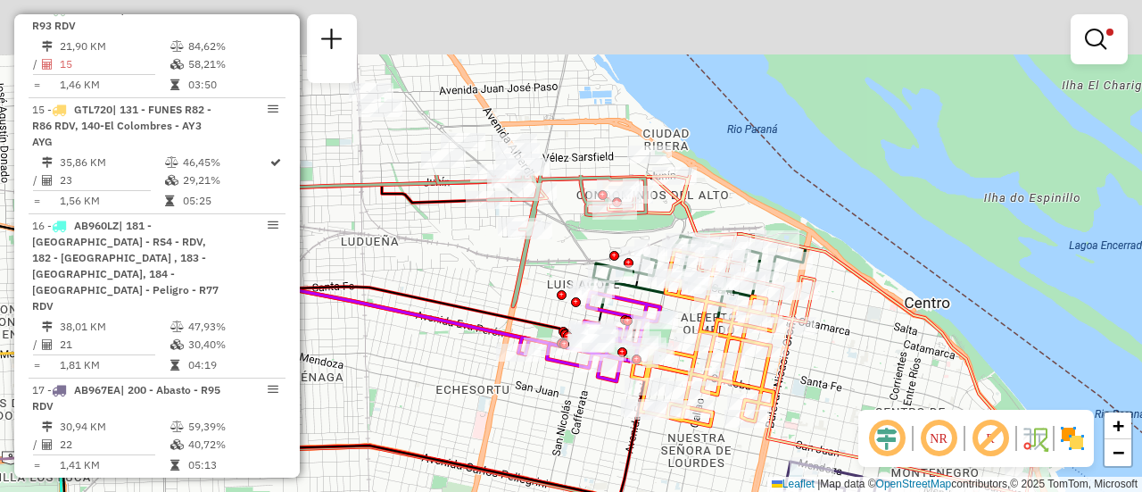
drag, startPoint x: 489, startPoint y: 203, endPoint x: 519, endPoint y: 380, distance: 180.0
click at [511, 379] on div "Limpar filtros Janela de atendimento Grade de atendimento Capacidade Transporta…" at bounding box center [571, 246] width 1142 height 492
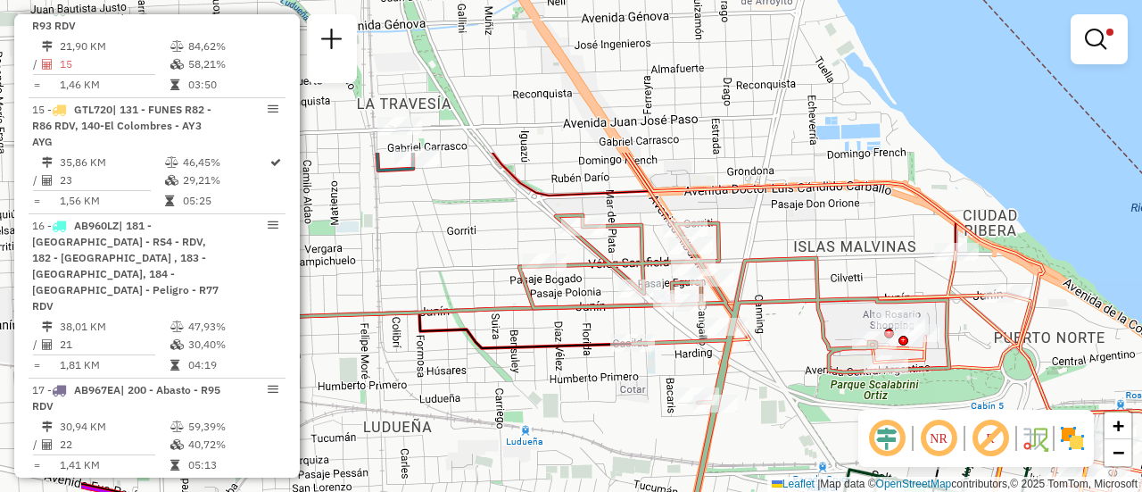
drag, startPoint x: 569, startPoint y: 208, endPoint x: 768, endPoint y: 407, distance: 280.8
click at [768, 407] on div "Limpar filtros Janela de atendimento Grade de atendimento Capacidade Transporta…" at bounding box center [571, 246] width 1142 height 492
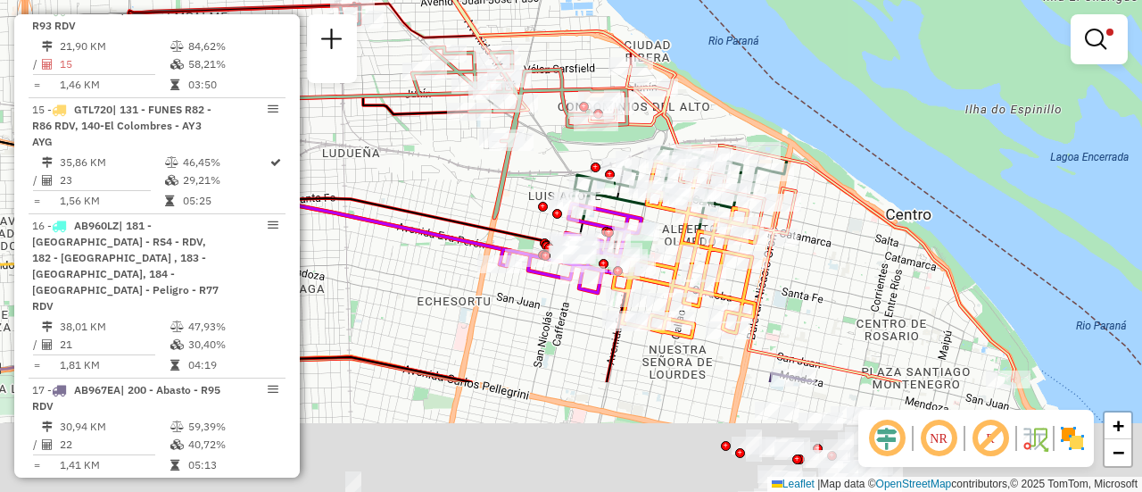
drag, startPoint x: 677, startPoint y: 372, endPoint x: 694, endPoint y: 150, distance: 222.9
click at [677, 162] on icon at bounding box center [666, 250] width 185 height 176
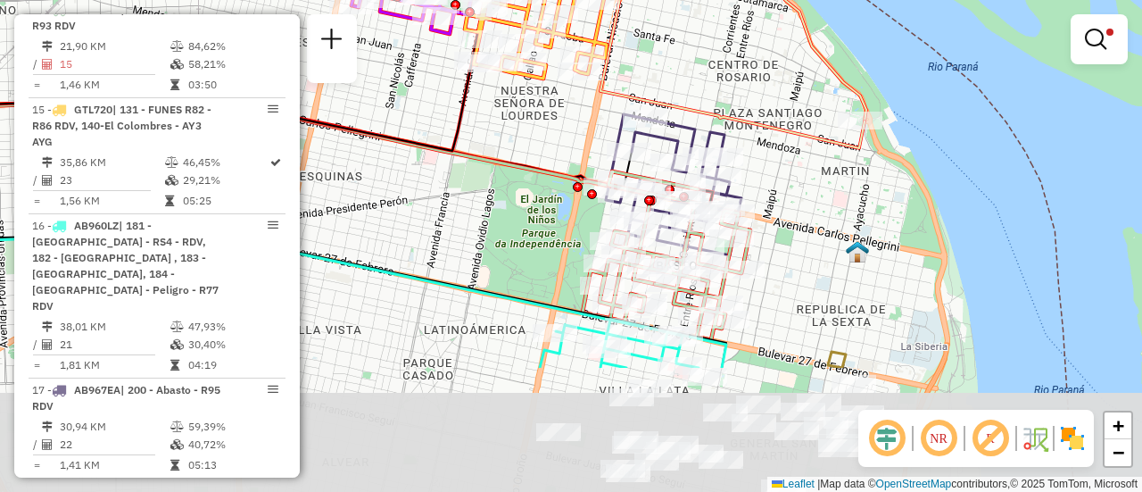
drag, startPoint x: 732, startPoint y: 336, endPoint x: 581, endPoint y: 162, distance: 229.6
click at [581, 162] on div "Rota 13 - Placa AB951JL 0000463669 - VILLASBOAS MORERA SAMANTA INGRID Rota 13 -…" at bounding box center [571, 246] width 1142 height 492
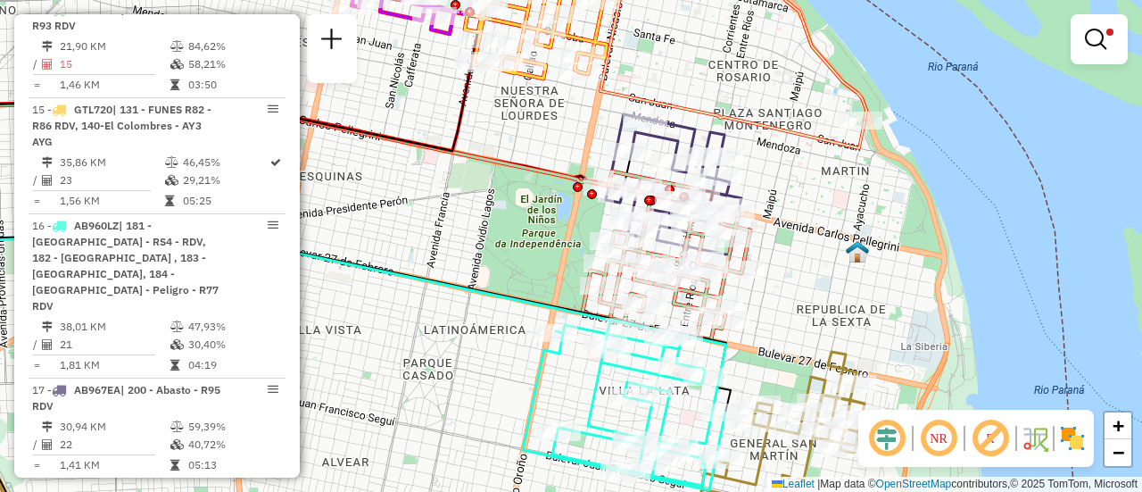
click at [787, 286] on div "Rota 13 - Placa AB951JL 0000463669 - VILLASBOAS MORERA SAMANTA INGRID Rota 13 -…" at bounding box center [571, 246] width 1142 height 492
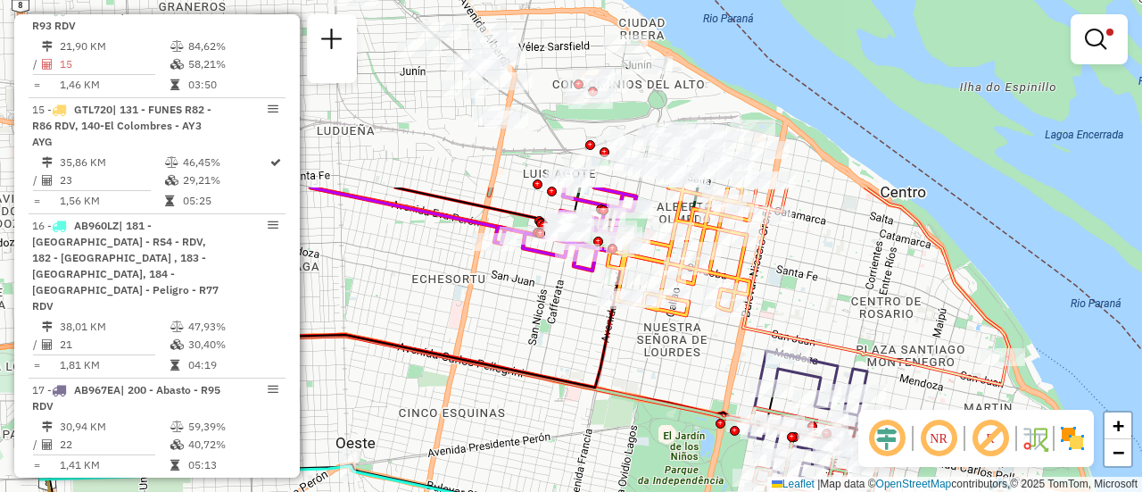
drag, startPoint x: 537, startPoint y: 160, endPoint x: 668, endPoint y: 374, distance: 251.2
click at [668, 375] on div "Limpar filtros Janela de atendimento Grade de atendimento Capacidade Transporta…" at bounding box center [571, 246] width 1142 height 492
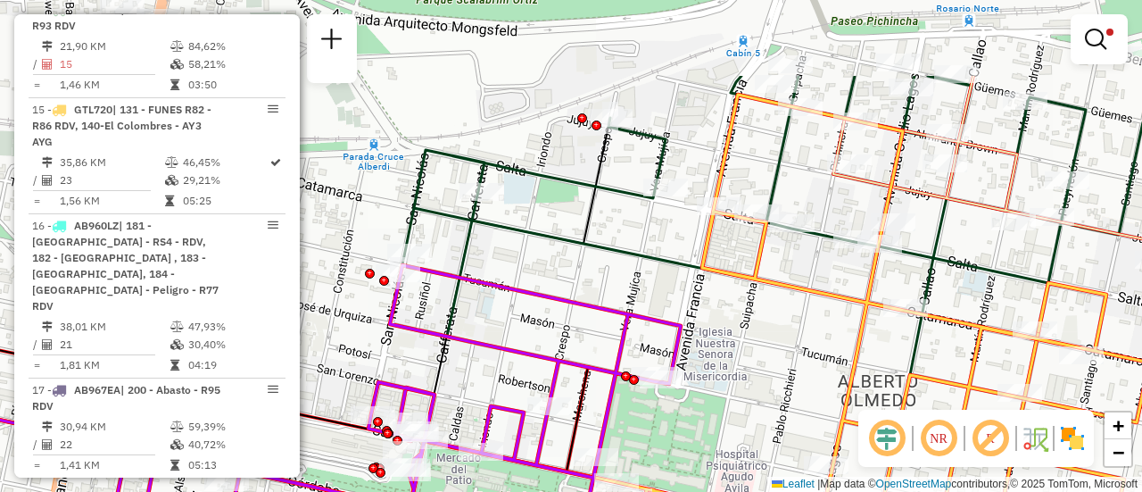
drag, startPoint x: 587, startPoint y: 127, endPoint x: 700, endPoint y: 251, distance: 167.4
click at [700, 251] on icon at bounding box center [780, 380] width 740 height 571
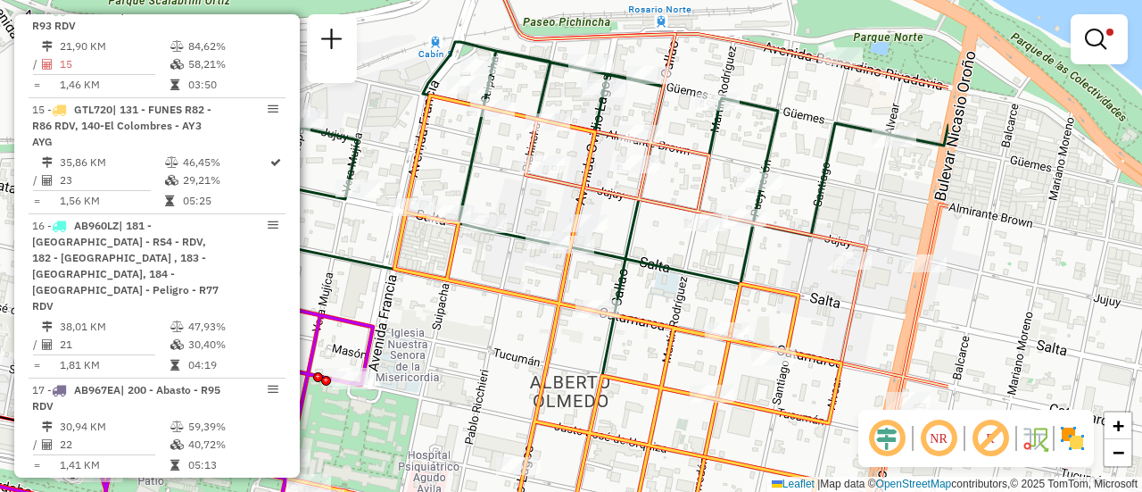
drag, startPoint x: 779, startPoint y: 178, endPoint x: 471, endPoint y: 178, distance: 307.9
click at [471, 178] on icon at bounding box center [515, 185] width 867 height 303
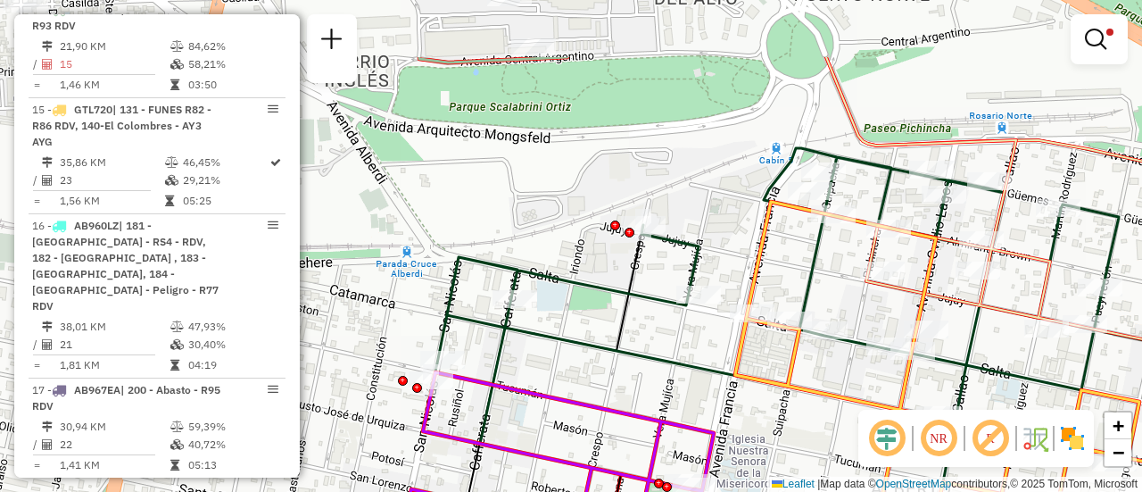
drag, startPoint x: 472, startPoint y: 178, endPoint x: 820, endPoint y: 285, distance: 363.9
click at [818, 286] on icon at bounding box center [860, 291] width 874 height 303
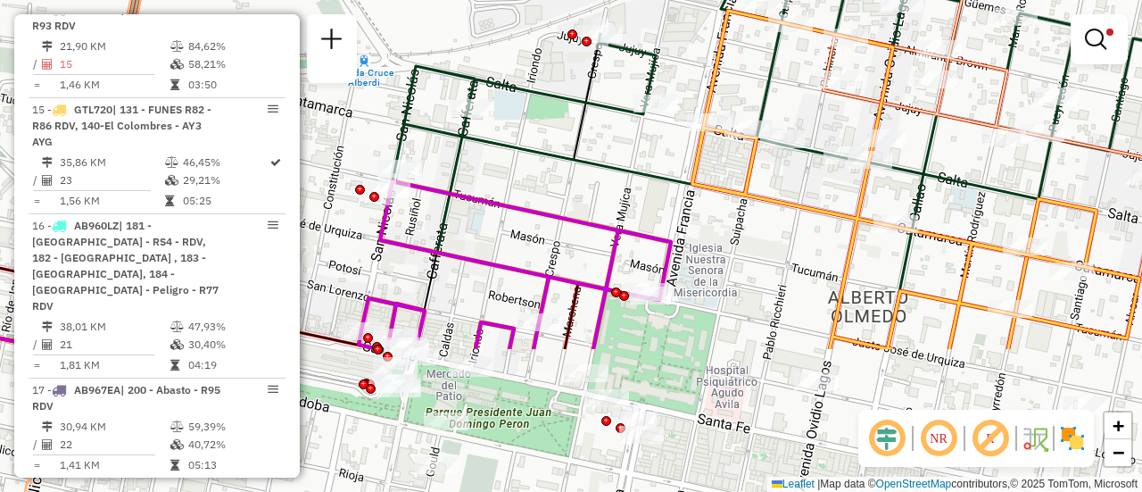
drag, startPoint x: 698, startPoint y: 350, endPoint x: 651, endPoint y: 162, distance: 194.2
click at [651, 162] on div "Limpar filtros Janela de atendimento Grade de atendimento Capacidade Transporta…" at bounding box center [571, 246] width 1142 height 492
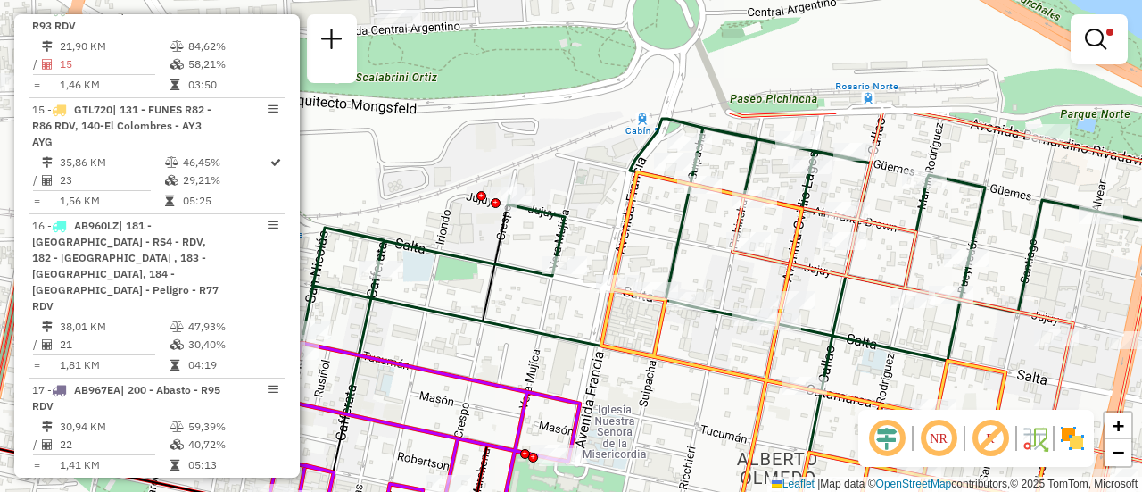
drag, startPoint x: 768, startPoint y: 238, endPoint x: 685, endPoint y: 432, distance: 211.1
click at [676, 444] on div "Limpar filtros Janela de atendimento Grade de atendimento Capacidade Transporta…" at bounding box center [571, 246] width 1142 height 492
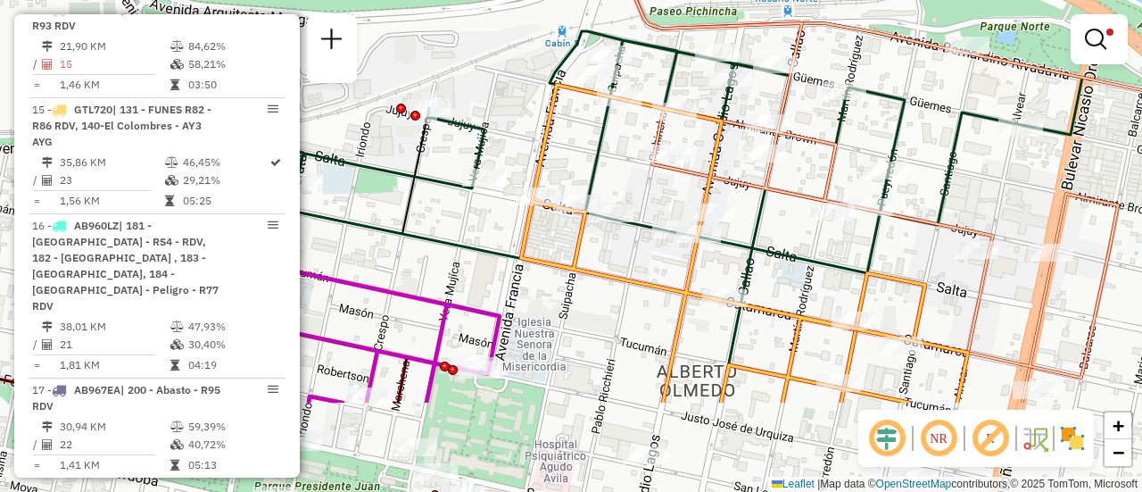
drag, startPoint x: 1028, startPoint y: 325, endPoint x: 963, endPoint y: 187, distance: 152.9
click at [963, 187] on div "Limpar filtros Janela de atendimento Grade de atendimento Capacidade Transporta…" at bounding box center [571, 246] width 1142 height 492
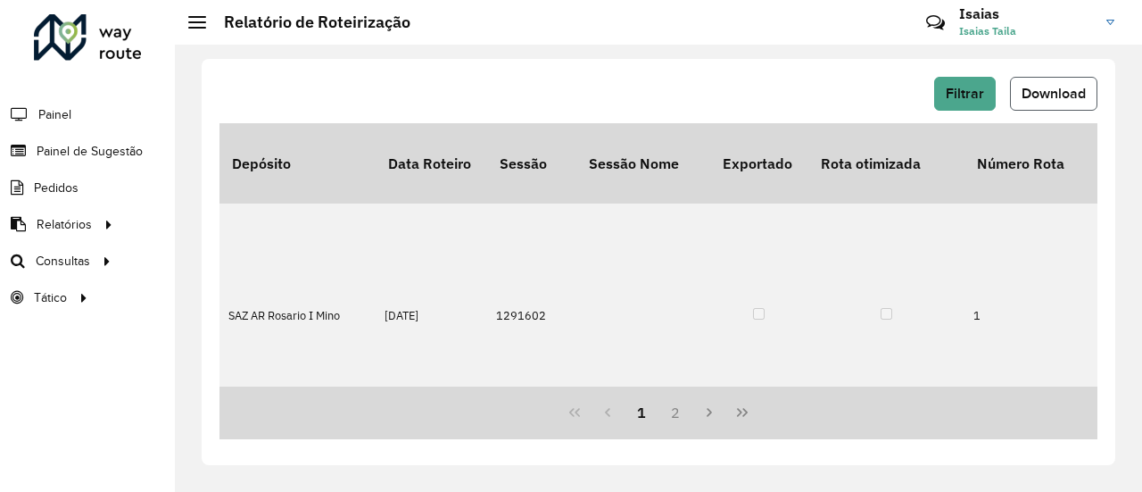
click at [1052, 92] on span "Download" at bounding box center [1054, 93] width 64 height 15
